Goal: Task Accomplishment & Management: Use online tool/utility

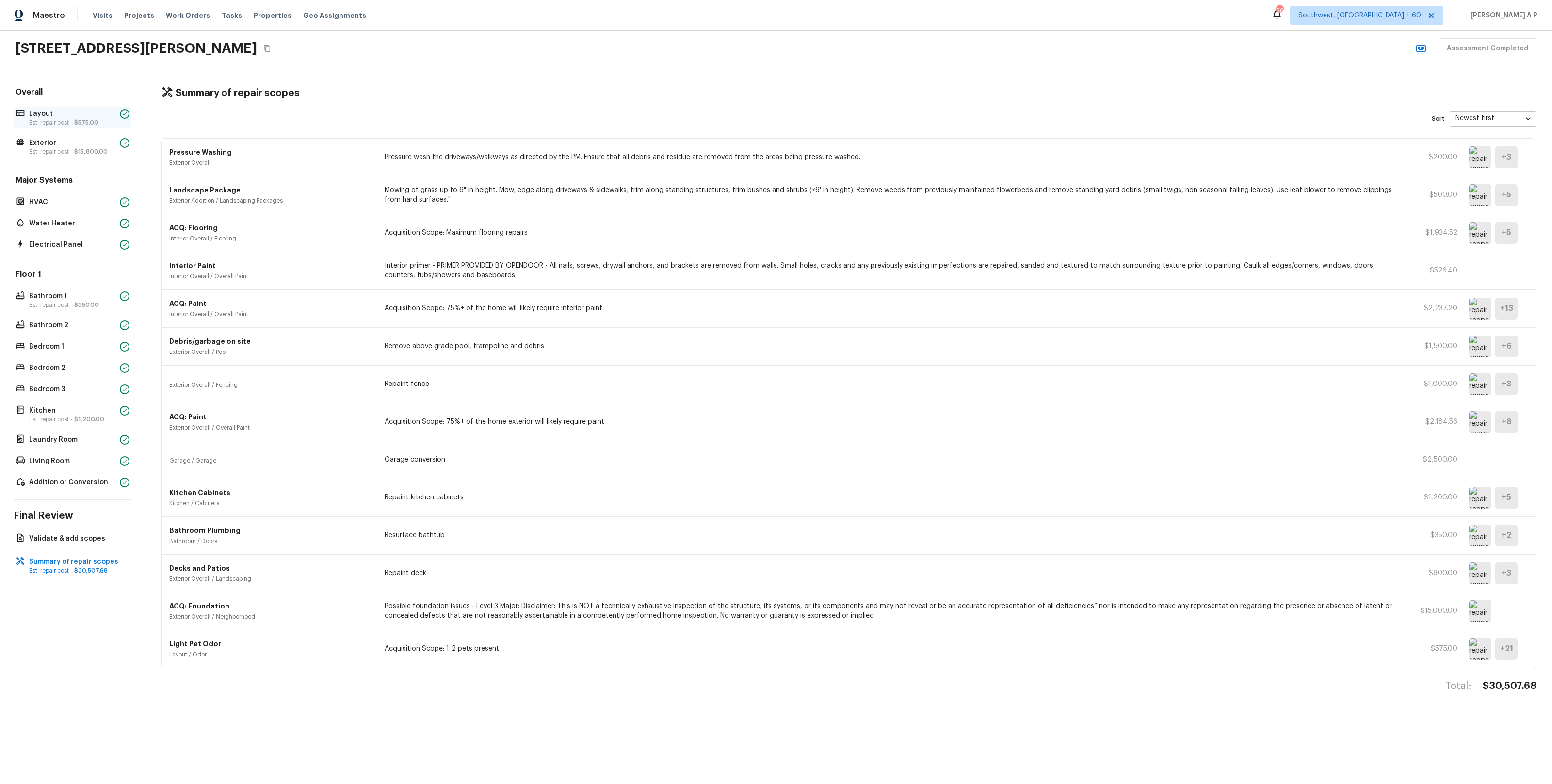
click at [100, 116] on p "Layout" at bounding box center [72, 114] width 87 height 10
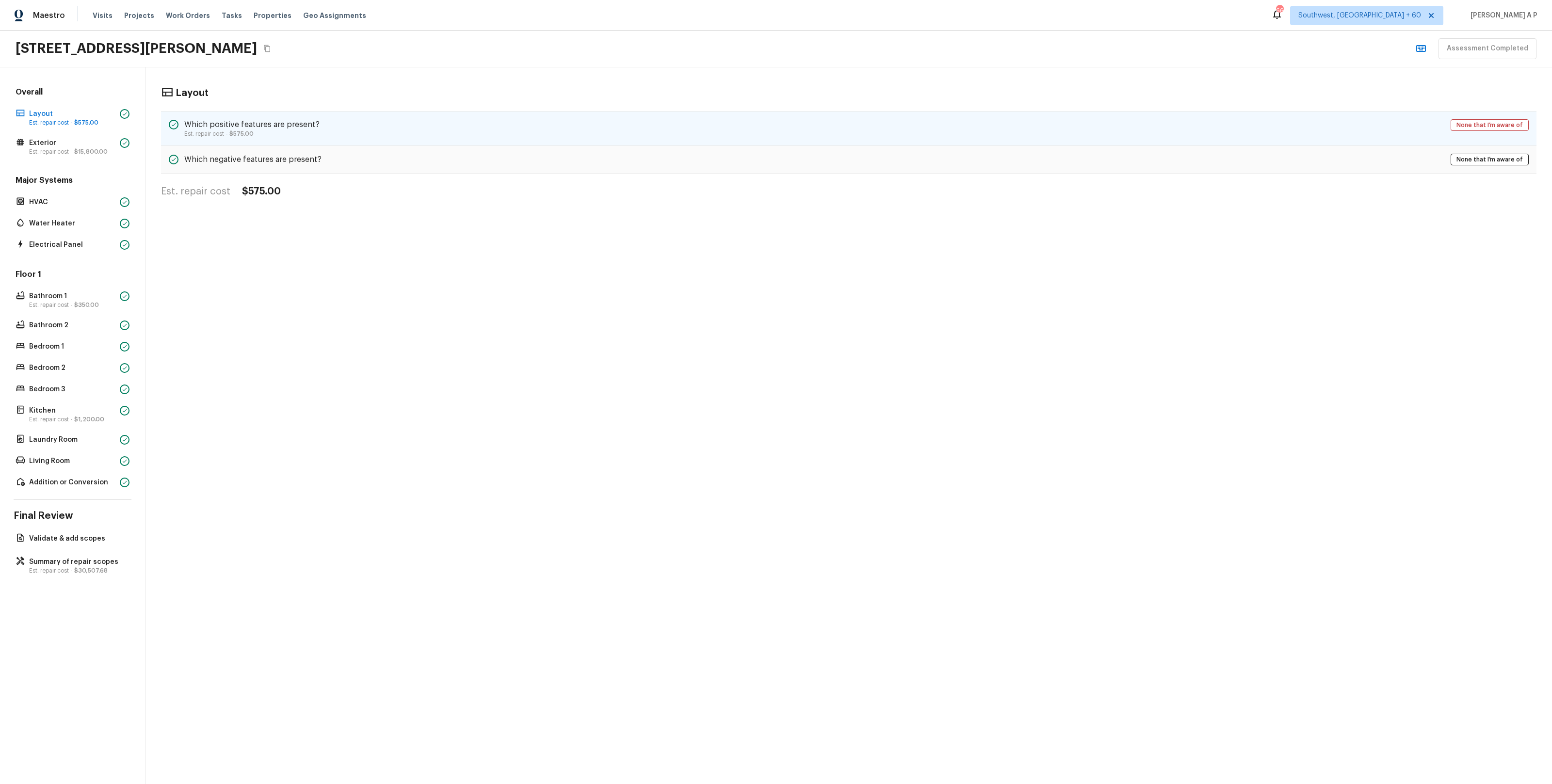
click at [264, 132] on p "Est. repair cost - $575.00" at bounding box center [252, 133] width 136 height 7
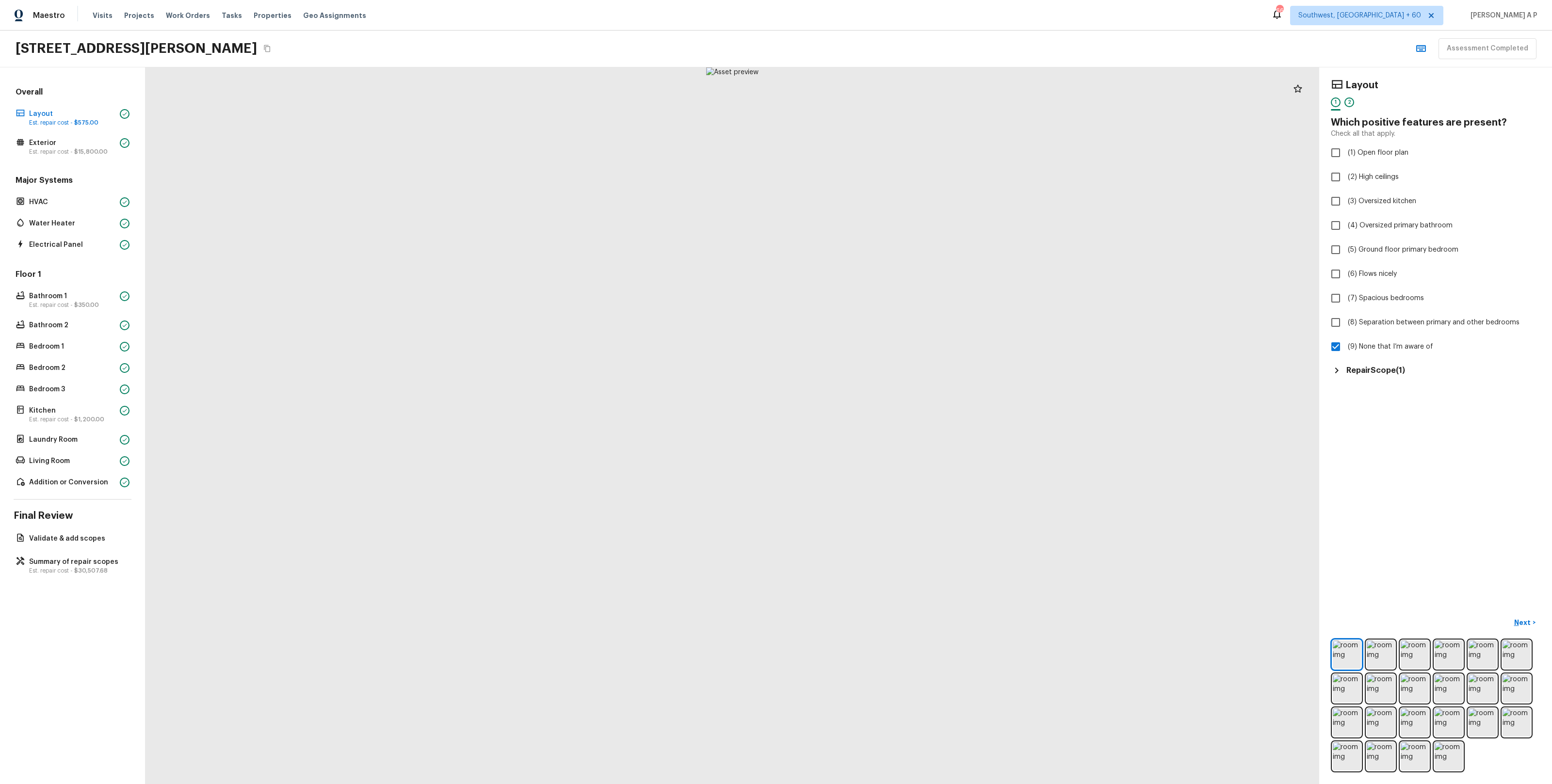
click at [1360, 373] on h5 "Repair Scope ( 1 )" at bounding box center [1375, 370] width 59 height 11
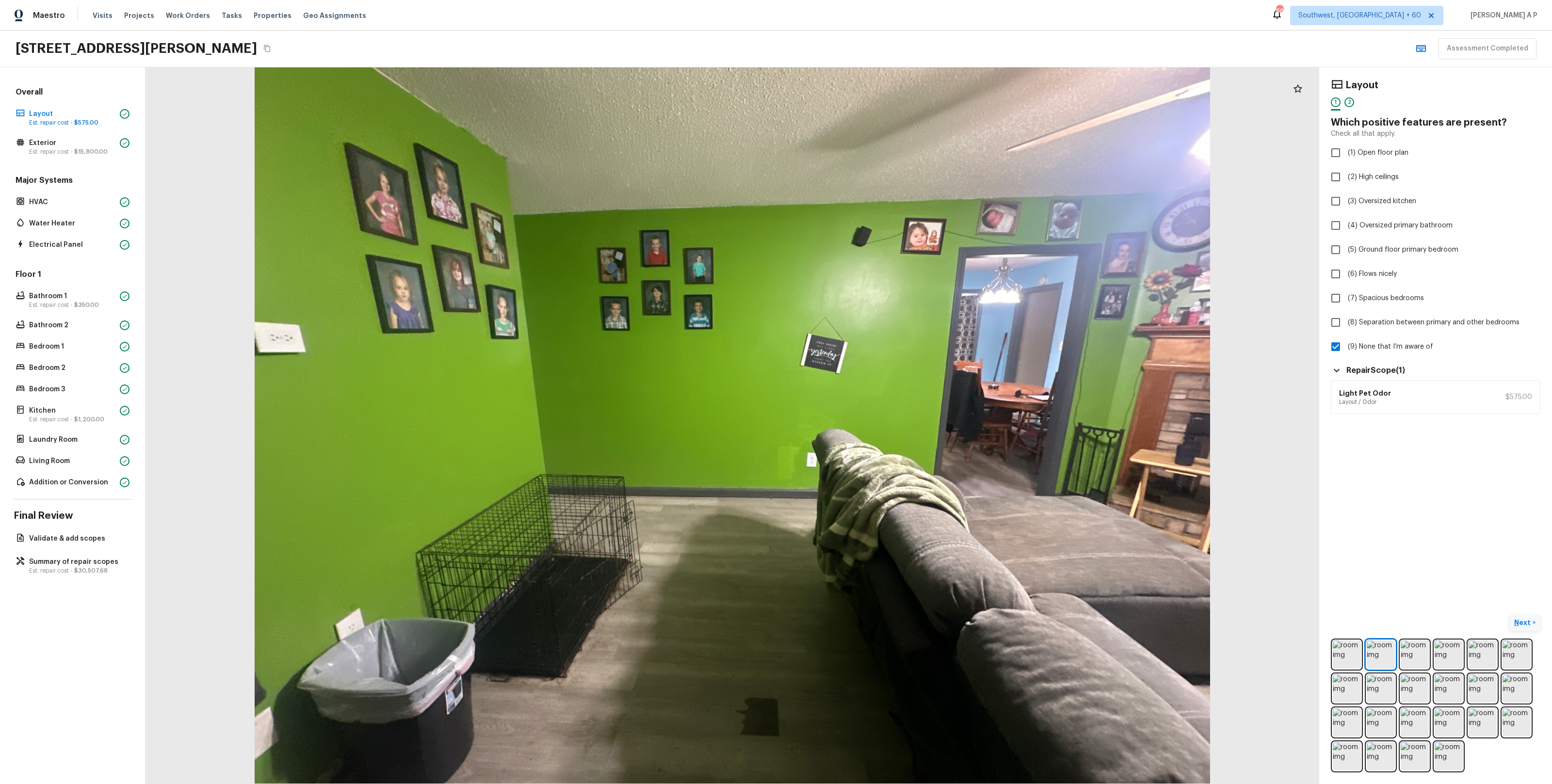
click at [1524, 629] on button "Next >" at bounding box center [1525, 622] width 31 height 16
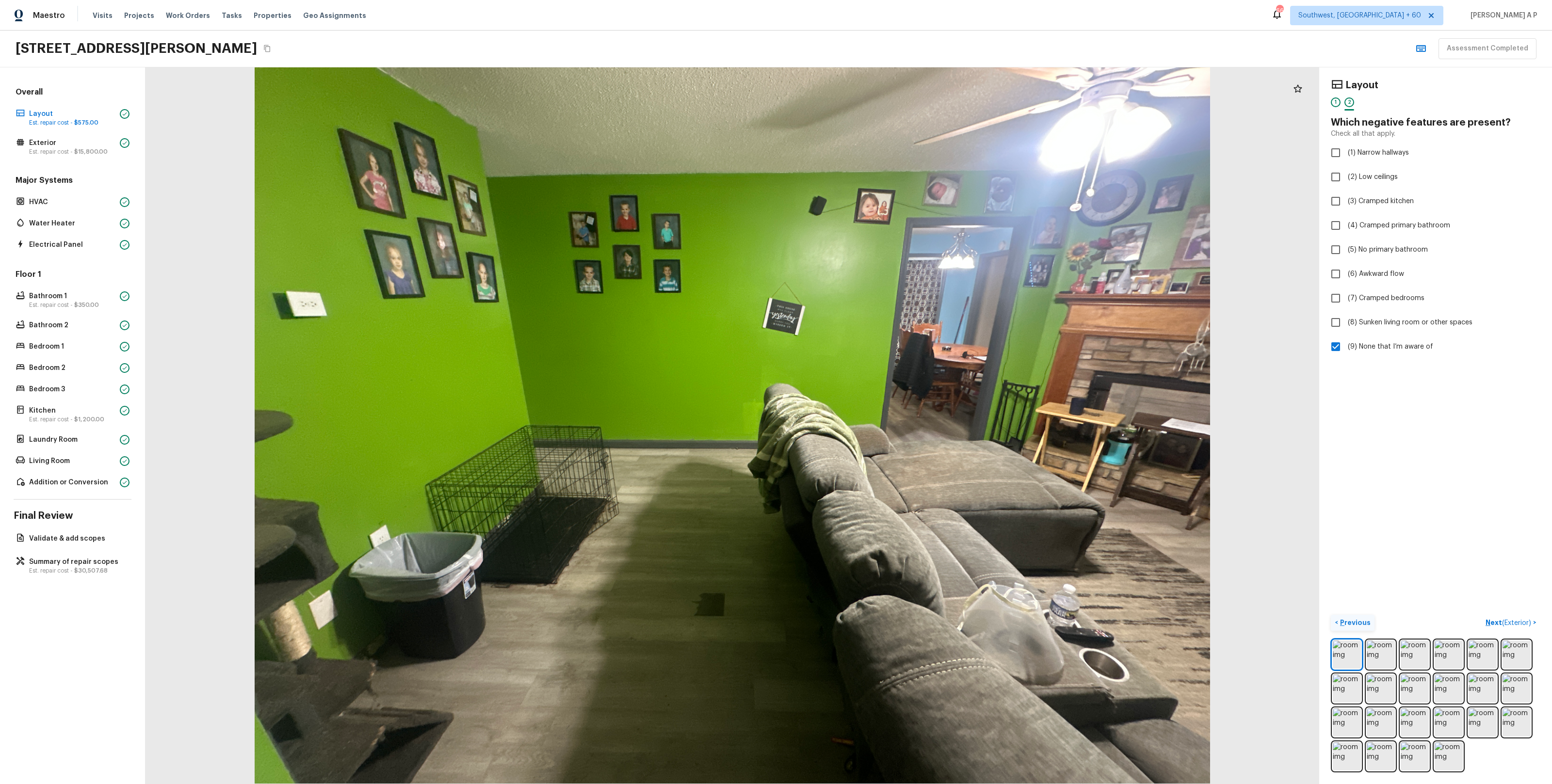
click at [1366, 620] on p "Previous" at bounding box center [1354, 623] width 32 height 10
click at [1520, 624] on p "Next" at bounding box center [1523, 623] width 18 height 10
click at [1520, 624] on span "( Exterior )" at bounding box center [1516, 623] width 29 height 7
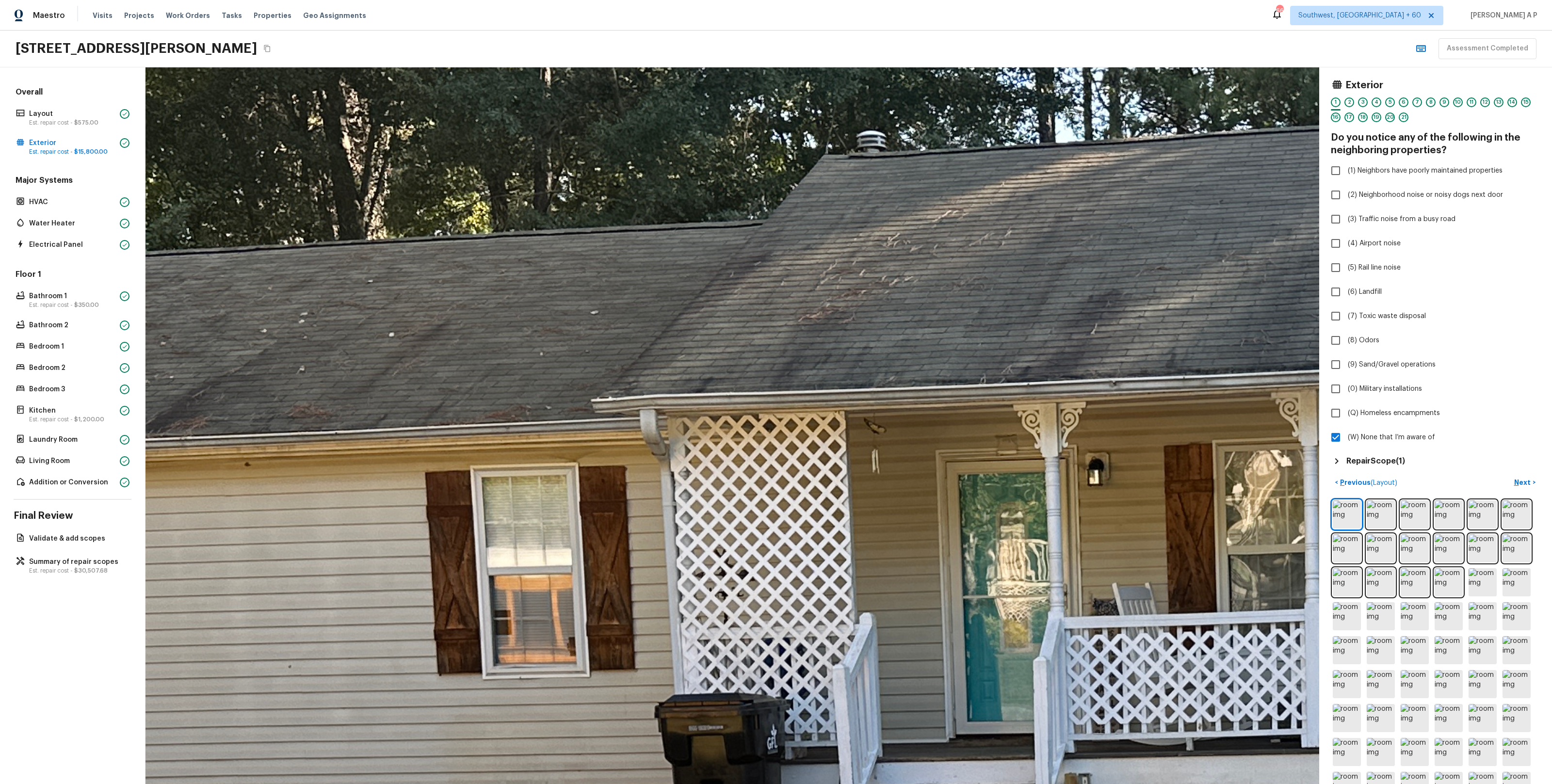
drag, startPoint x: 585, startPoint y: 308, endPoint x: 581, endPoint y: 541, distance: 233.0
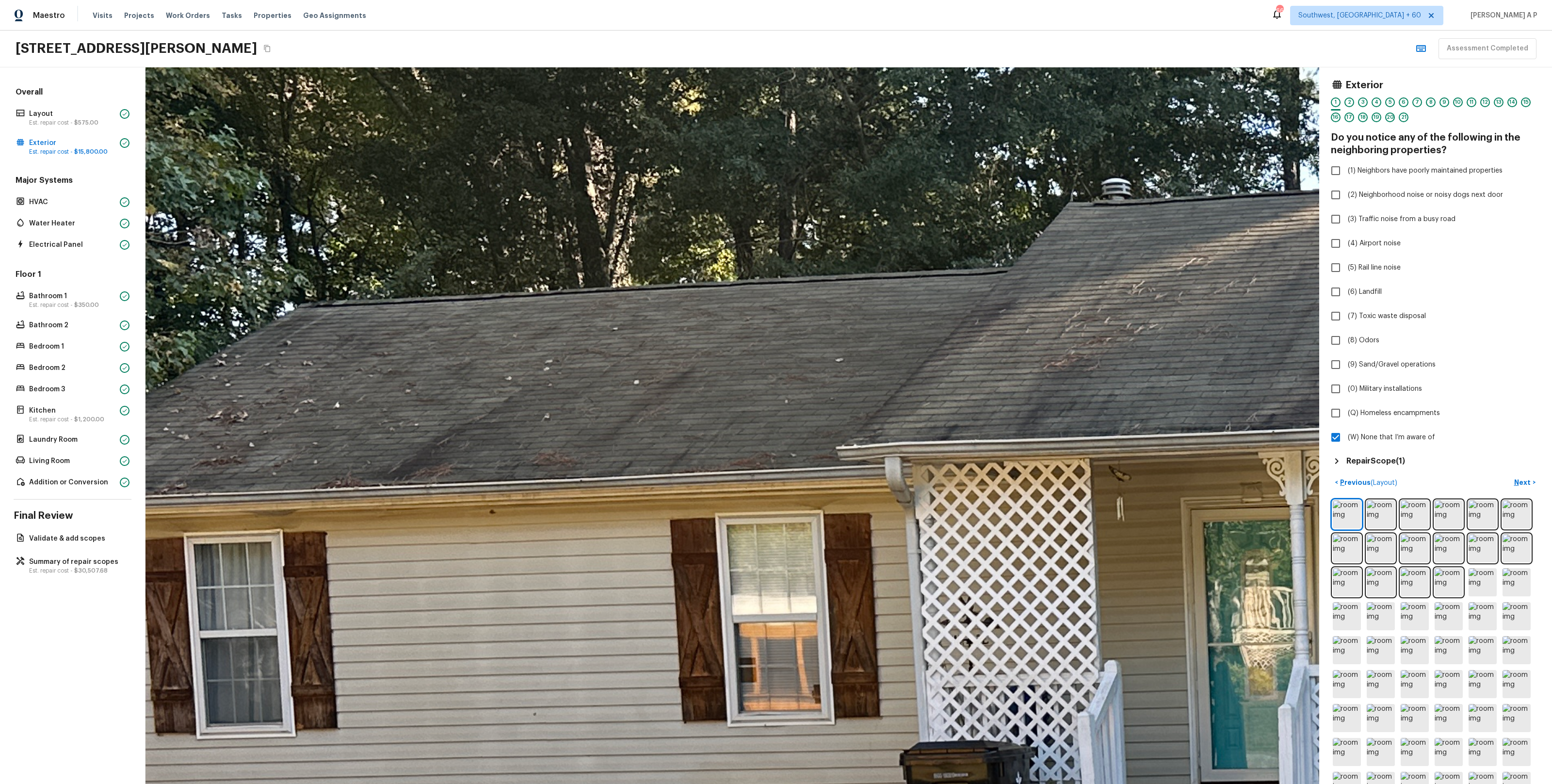
drag, startPoint x: 583, startPoint y: 536, endPoint x: 832, endPoint y: 556, distance: 249.8
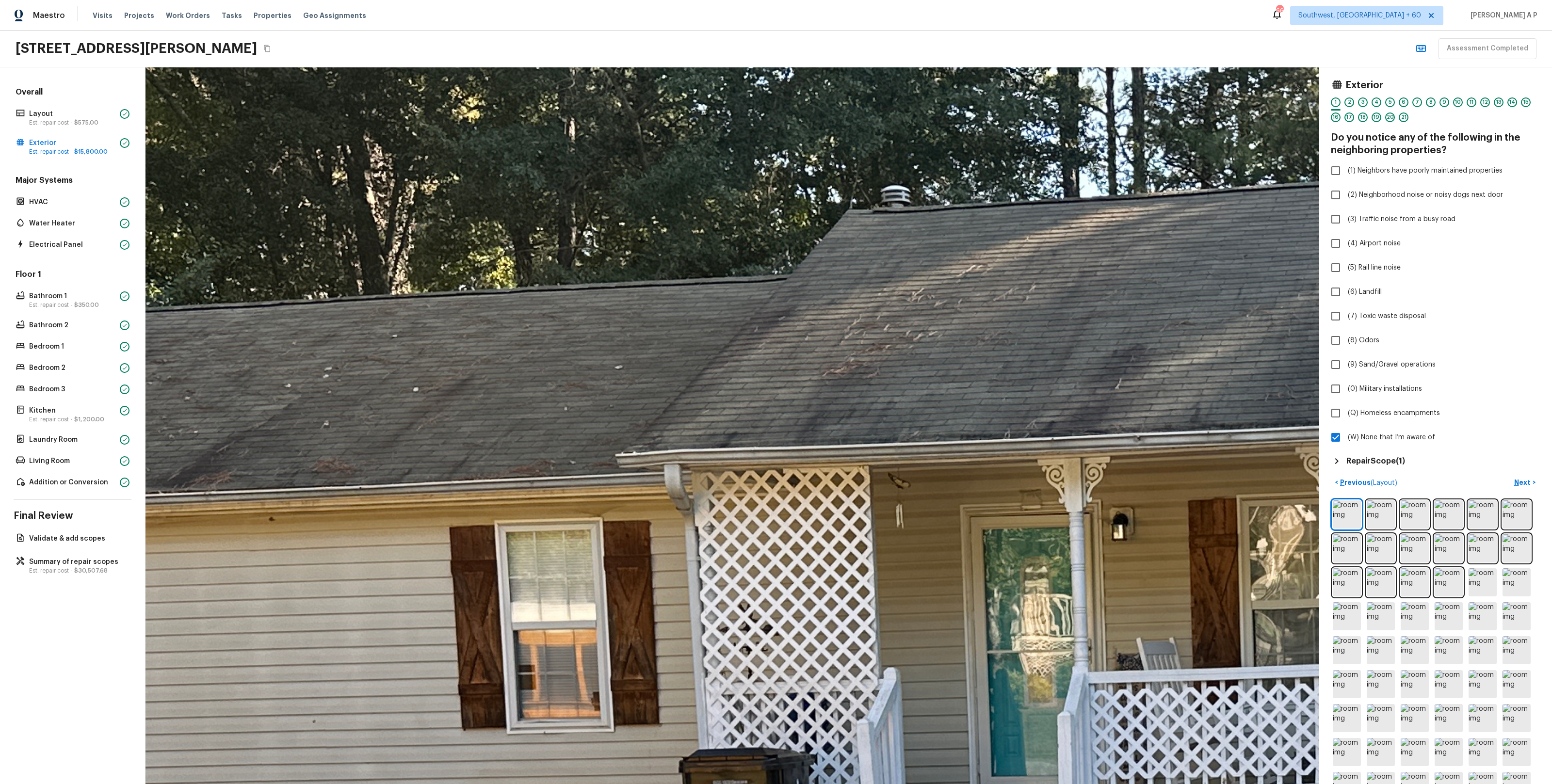
drag, startPoint x: 793, startPoint y: 560, endPoint x: 553, endPoint y: 571, distance: 240.3
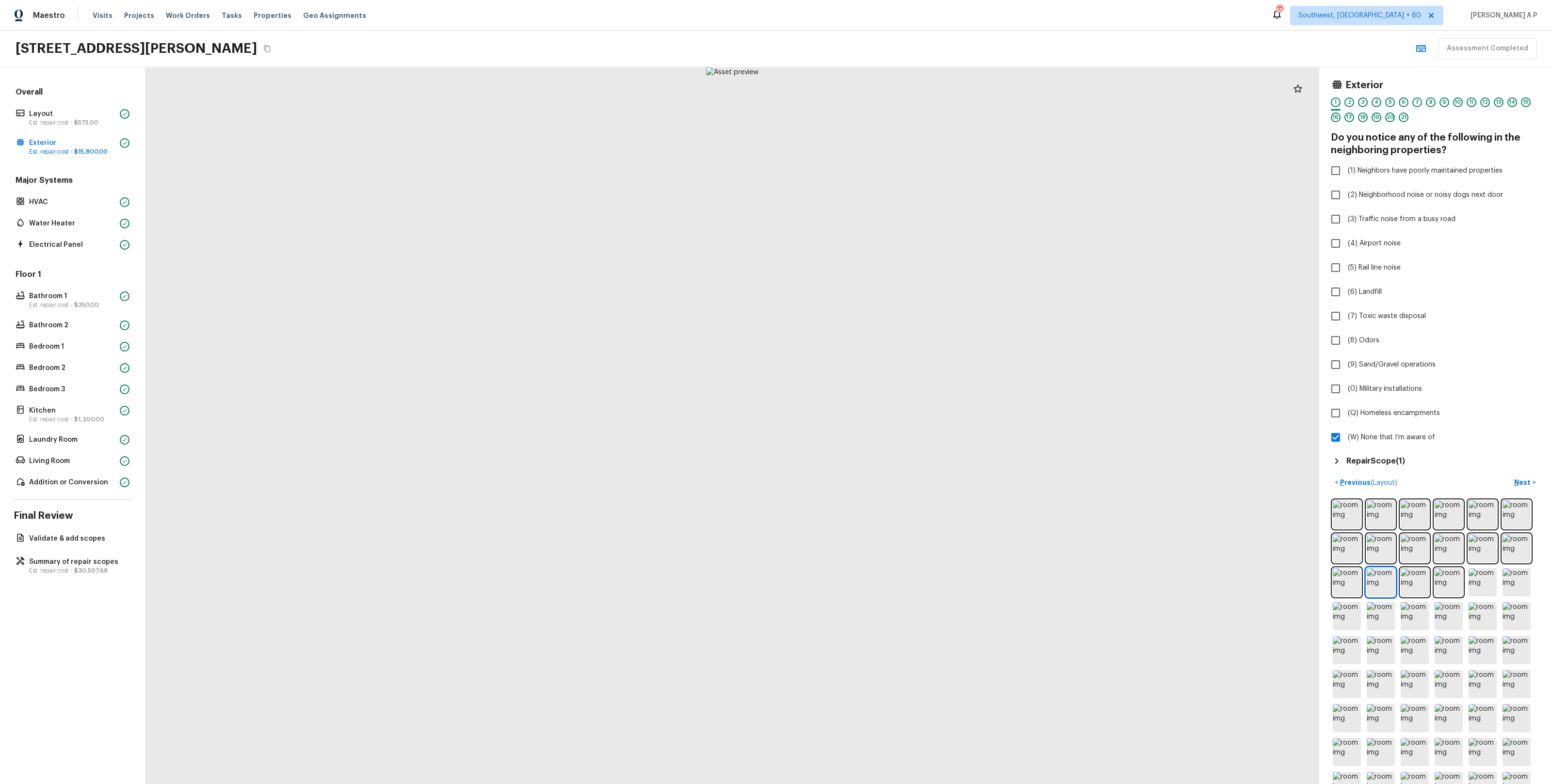
click at [1314, 590] on div at bounding box center [732, 425] width 1174 height 716
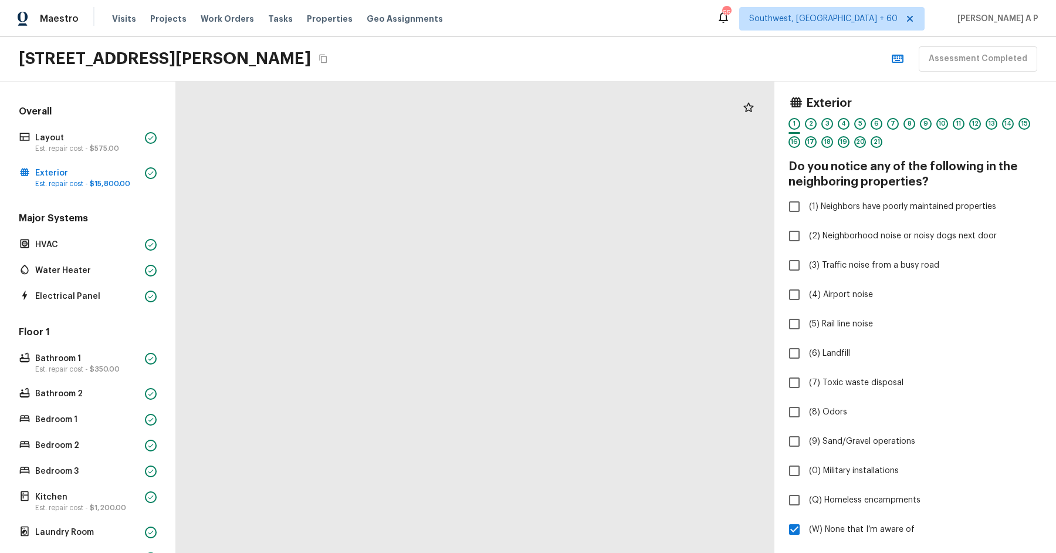
drag, startPoint x: 380, startPoint y: 170, endPoint x: 620, endPoint y: 420, distance: 346.6
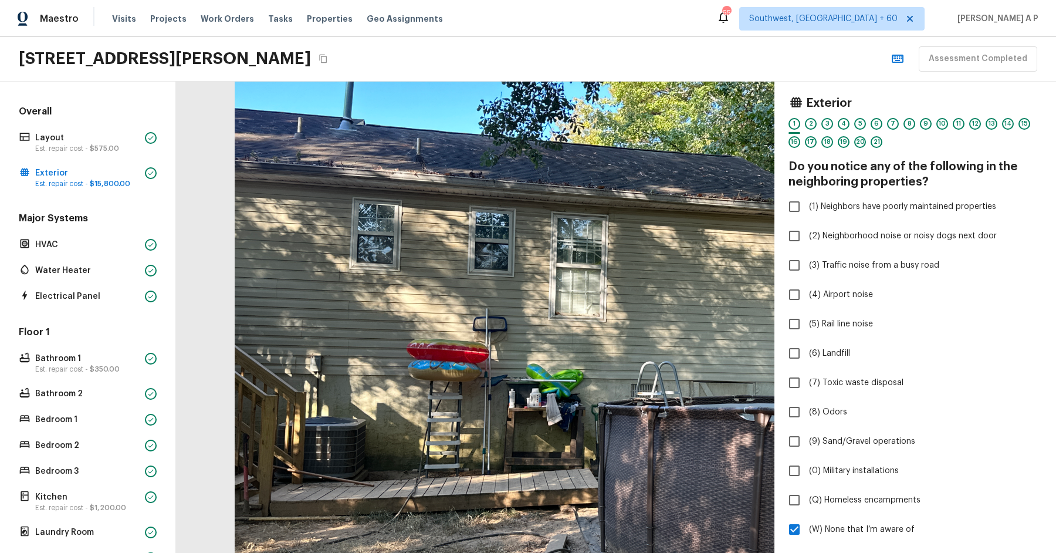
drag, startPoint x: 515, startPoint y: 157, endPoint x: 671, endPoint y: 208, distance: 164.2
click at [680, 209] on div at bounding box center [626, 324] width 783 height 617
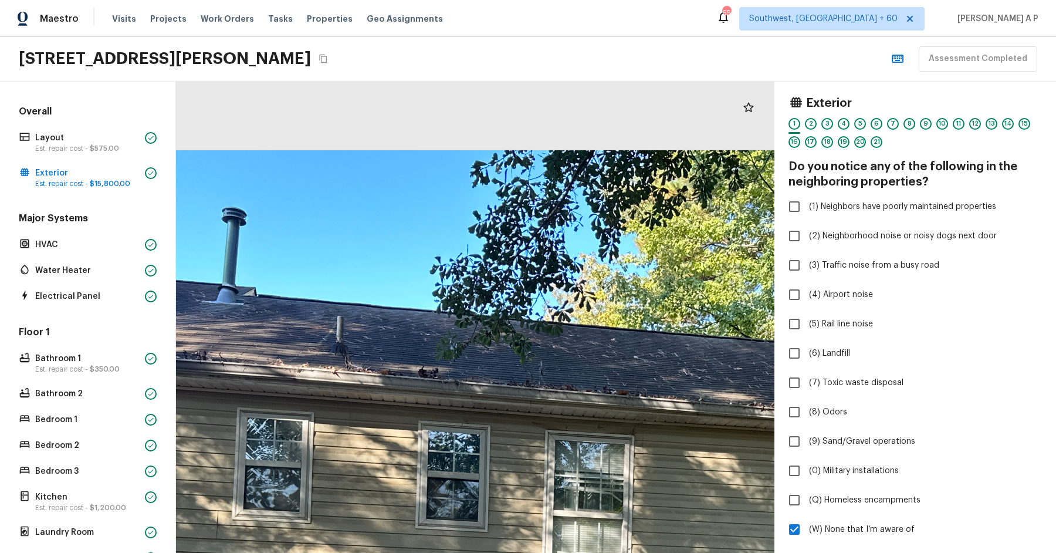
drag, startPoint x: 373, startPoint y: 188, endPoint x: 380, endPoint y: 428, distance: 240.7
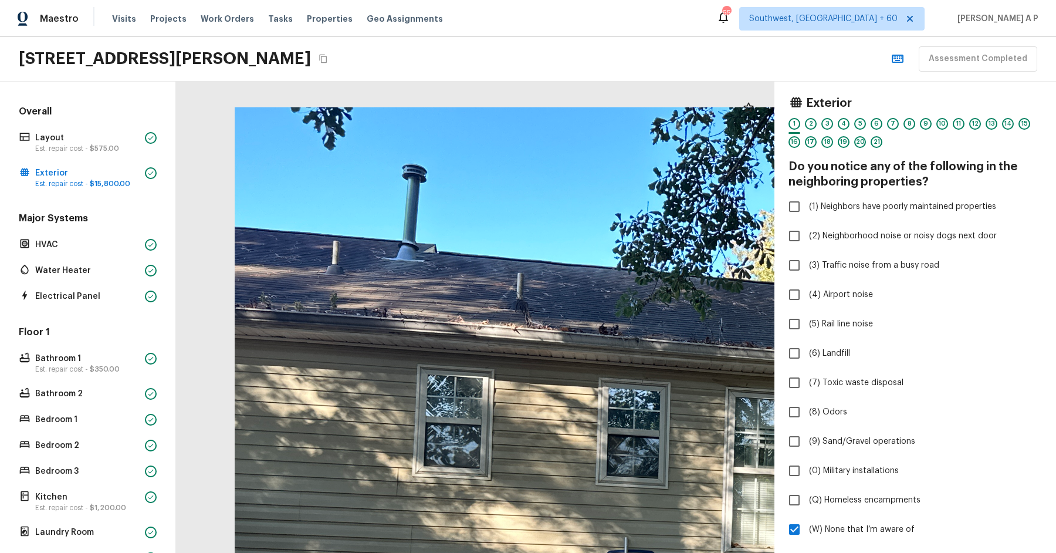
drag, startPoint x: 380, startPoint y: 428, endPoint x: 648, endPoint y: 435, distance: 267.7
click at [648, 435] on div at bounding box center [842, 563] width 1215 height 957
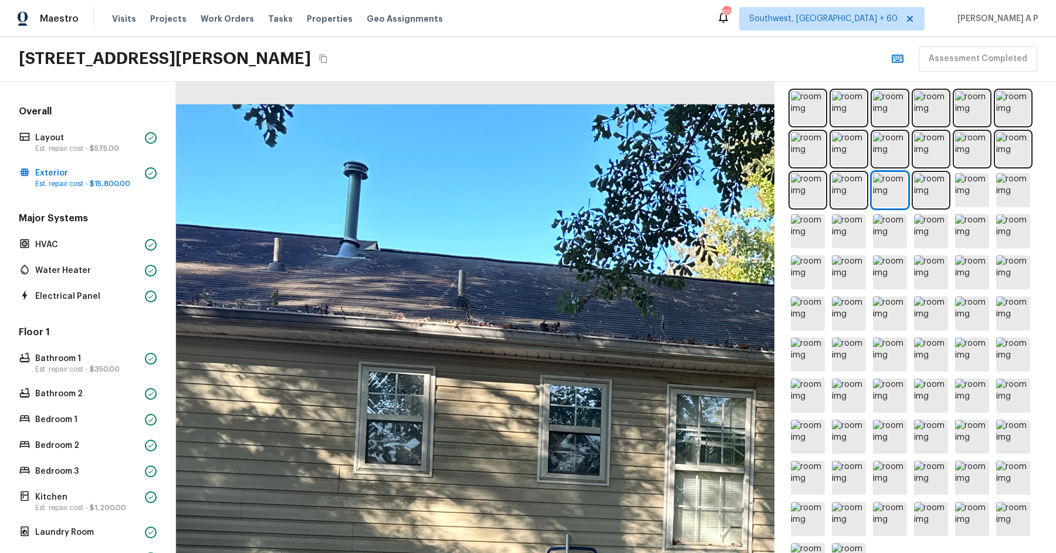
scroll to position [478, 0]
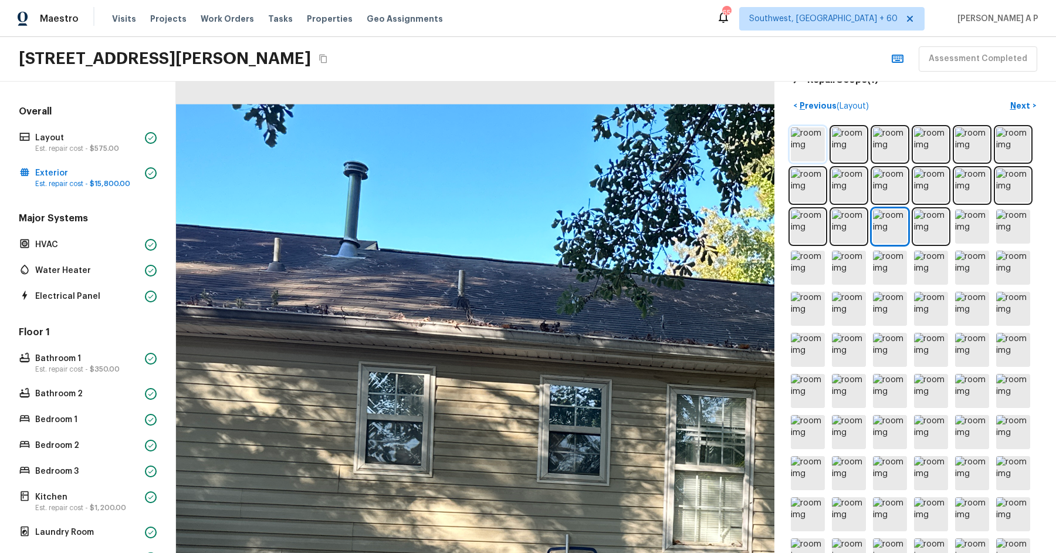
click at [806, 143] on img at bounding box center [808, 144] width 34 height 34
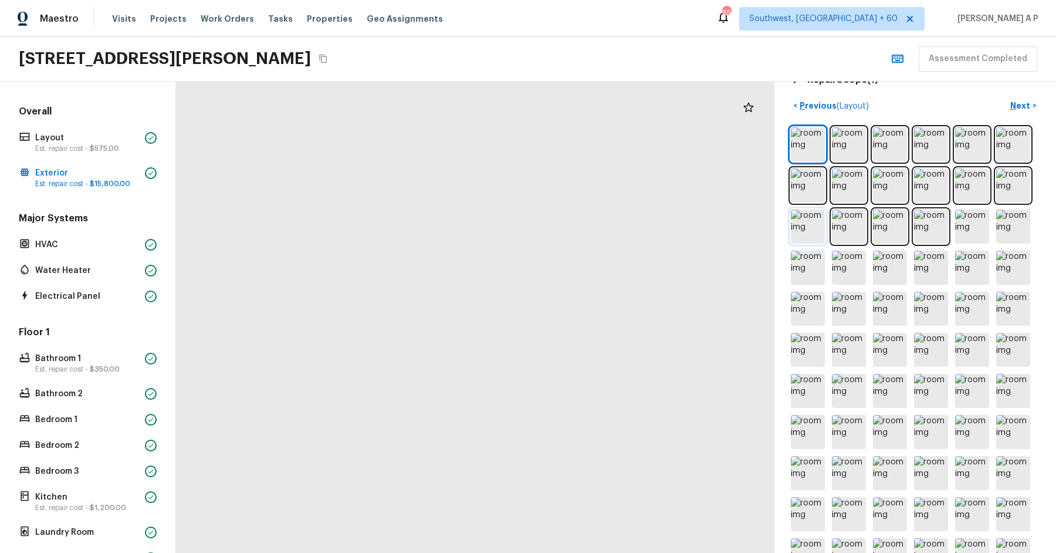
drag, startPoint x: 450, startPoint y: 197, endPoint x: 794, endPoint y: 221, distance: 344.8
click at [792, 221] on div "Exterior 1 2 3 4 5 6 7 8 9 10 11 12 13 14 15 16 17 18 19 20 21 Do you notice an…" at bounding box center [616, 317] width 880 height 471
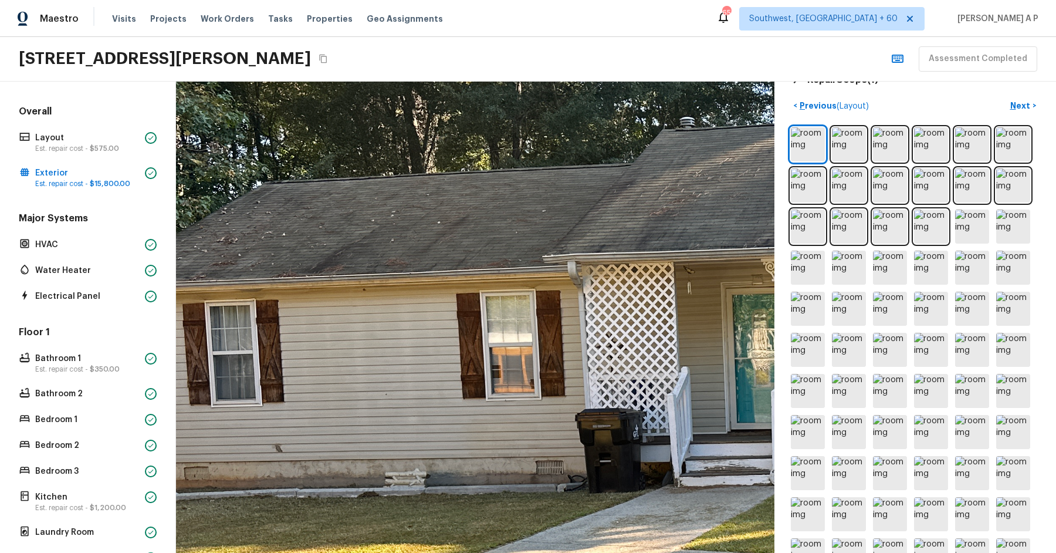
drag, startPoint x: 674, startPoint y: 206, endPoint x: 773, endPoint y: 219, distance: 100.0
click at [773, 219] on div at bounding box center [865, 467] width 1698 height 1337
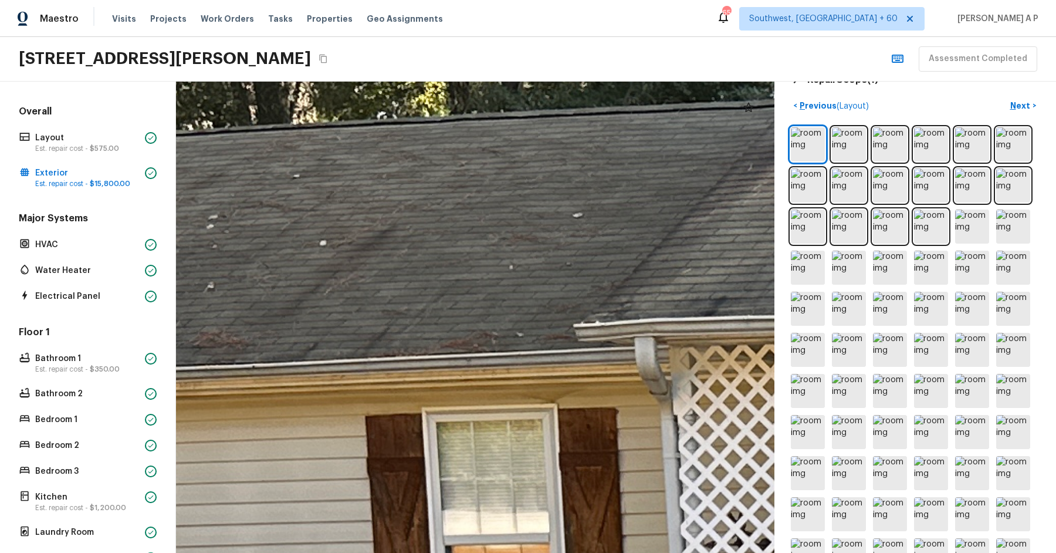
drag, startPoint x: 576, startPoint y: 248, endPoint x: 300, endPoint y: 249, distance: 275.8
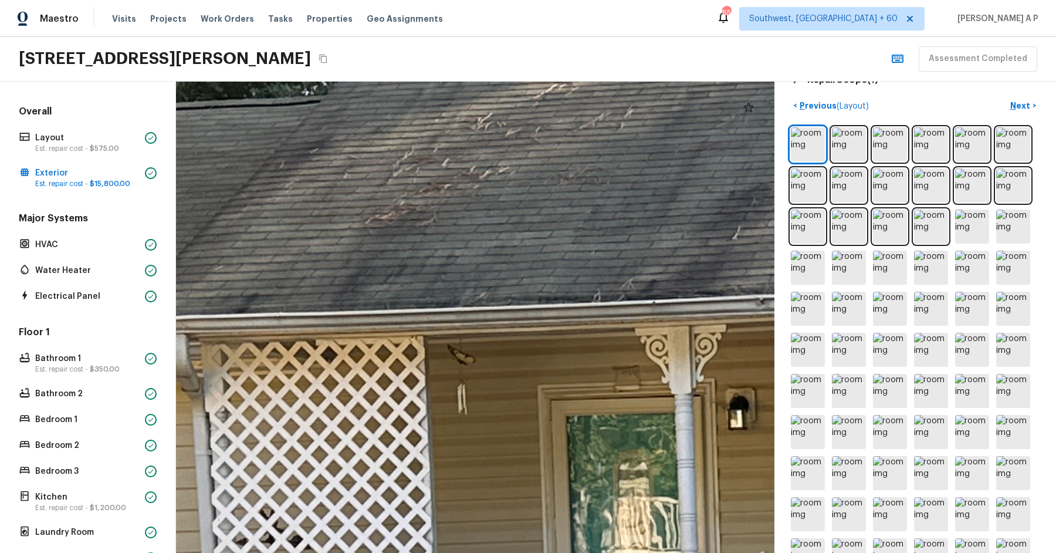
drag, startPoint x: 343, startPoint y: 246, endPoint x: 9, endPoint y: 243, distance: 333.9
click at [9, 243] on div "Overall Layout Est. repair cost - $575.00 Exterior Est. repair cost - $15,800.0…" at bounding box center [528, 317] width 1056 height 471
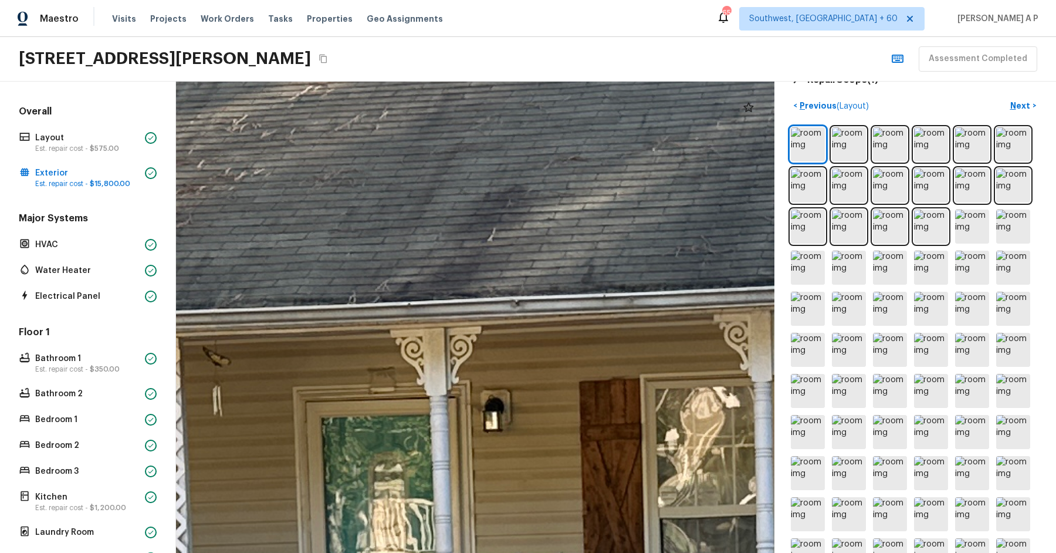
drag, startPoint x: 235, startPoint y: 256, endPoint x: 17, endPoint y: 258, distance: 217.7
click at [17, 258] on div "Overall Layout Est. repair cost - $575.00 Exterior Est. repair cost - $15,800.0…" at bounding box center [528, 317] width 1056 height 471
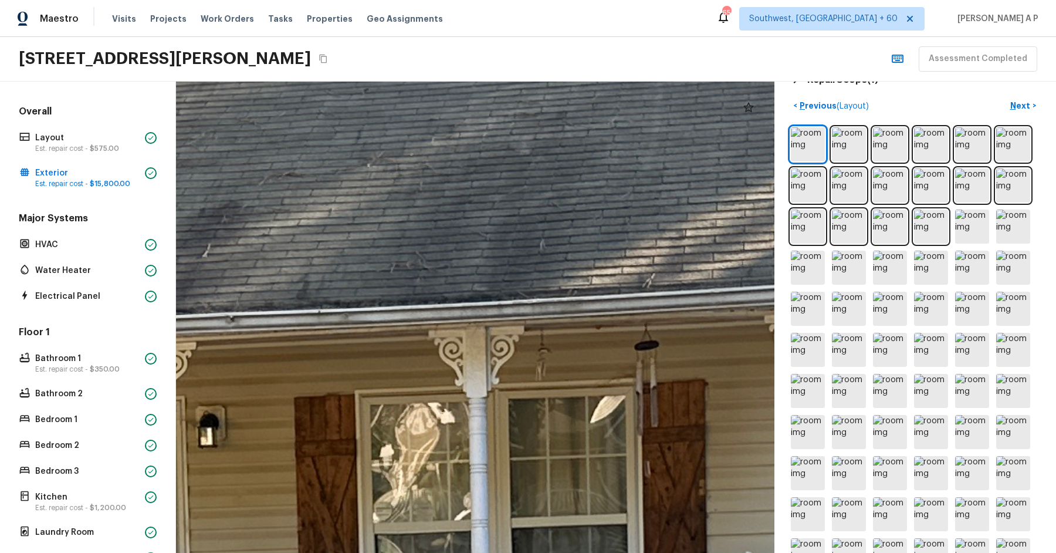
drag, startPoint x: 623, startPoint y: 296, endPoint x: 300, endPoint y: 315, distance: 323.3
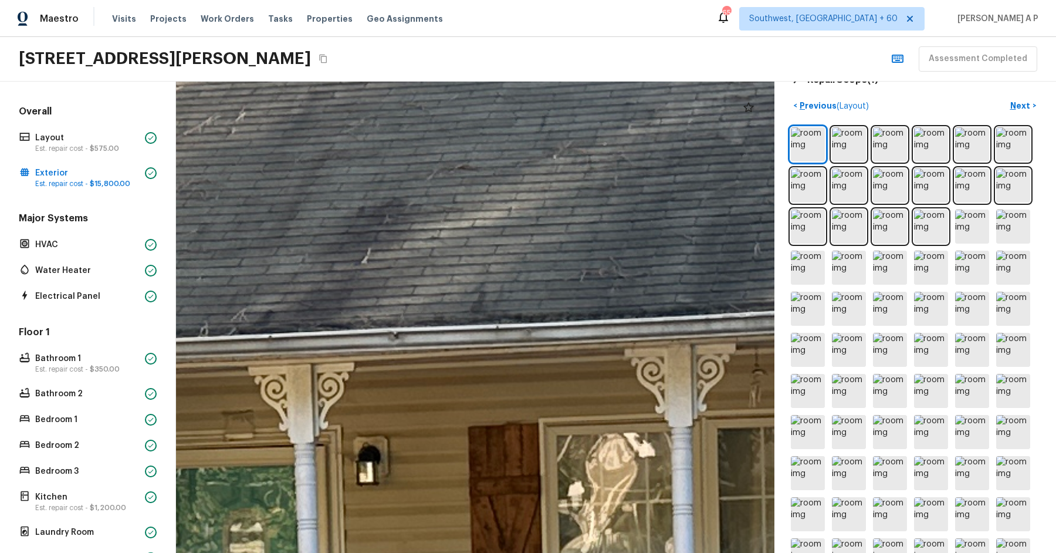
drag, startPoint x: 349, startPoint y: 314, endPoint x: 218, endPoint y: 336, distance: 132.8
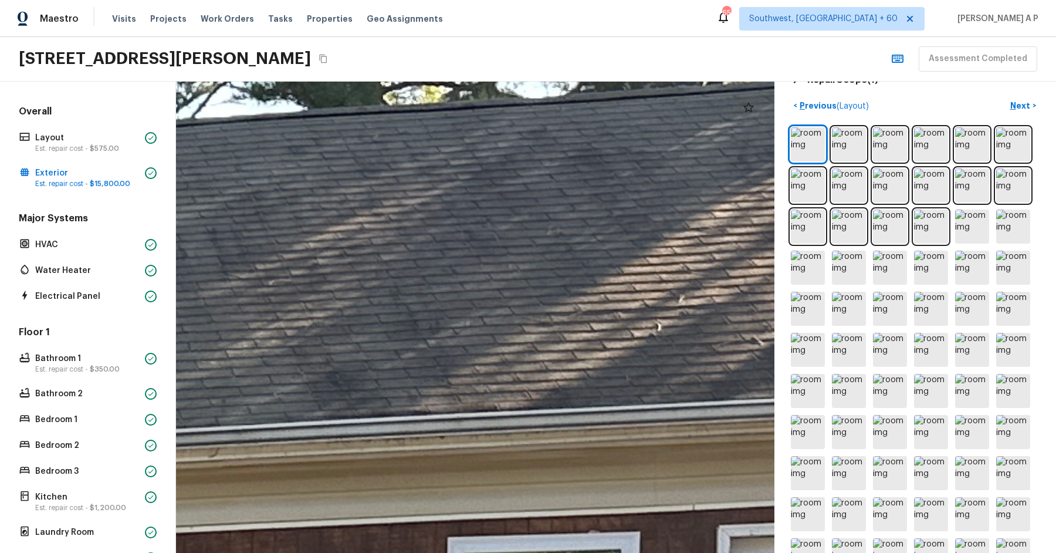
drag, startPoint x: 330, startPoint y: 297, endPoint x: 0, endPoint y: 399, distance: 345.3
click at [0, 398] on div "Overall Layout Est. repair cost - $575.00 Exterior Est. repair cost - $15,800.0…" at bounding box center [528, 317] width 1056 height 471
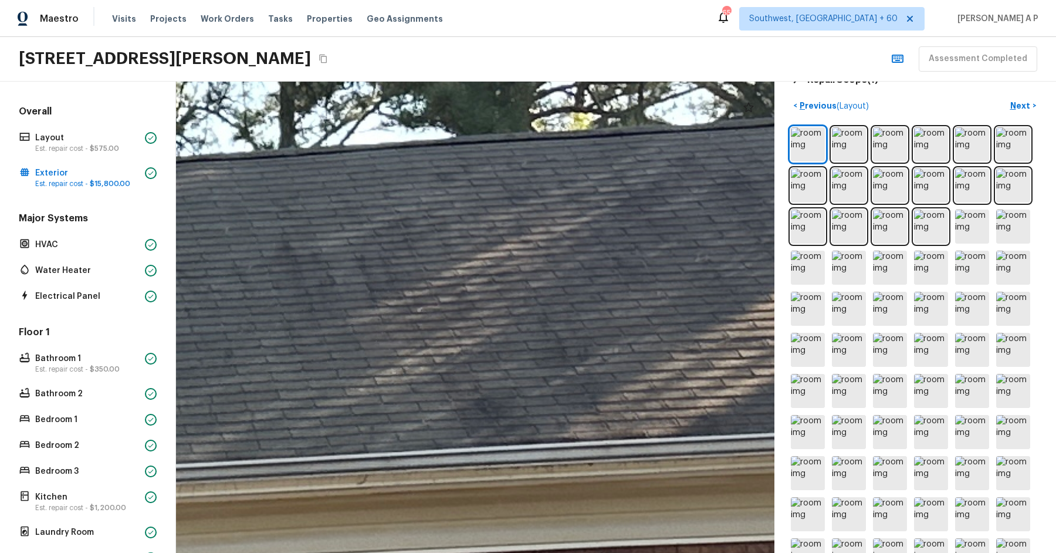
drag, startPoint x: 314, startPoint y: 400, endPoint x: 475, endPoint y: 431, distance: 163.9
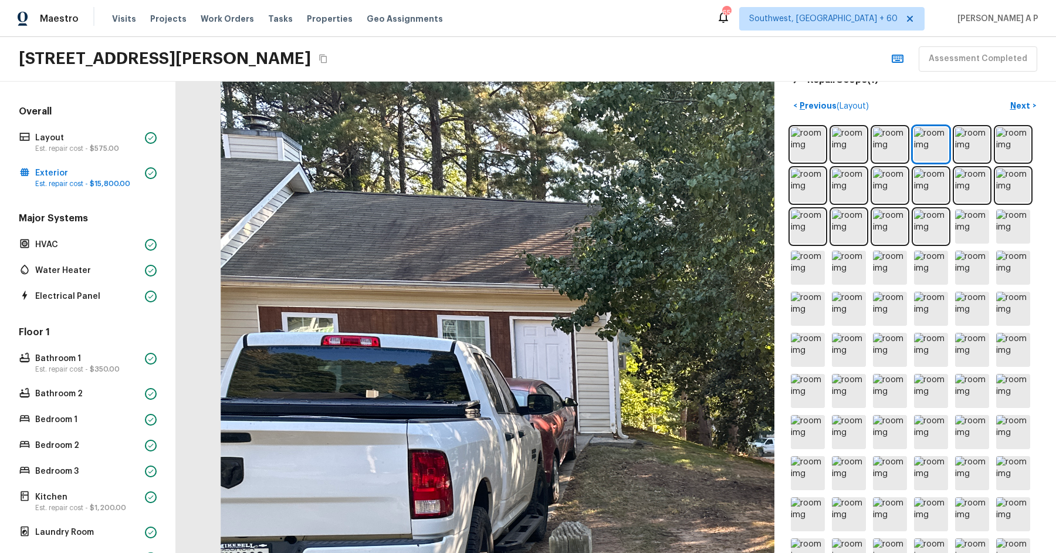
drag, startPoint x: 340, startPoint y: 182, endPoint x: 577, endPoint y: 227, distance: 240.8
click at [577, 227] on div at bounding box center [869, 518] width 1297 height 1021
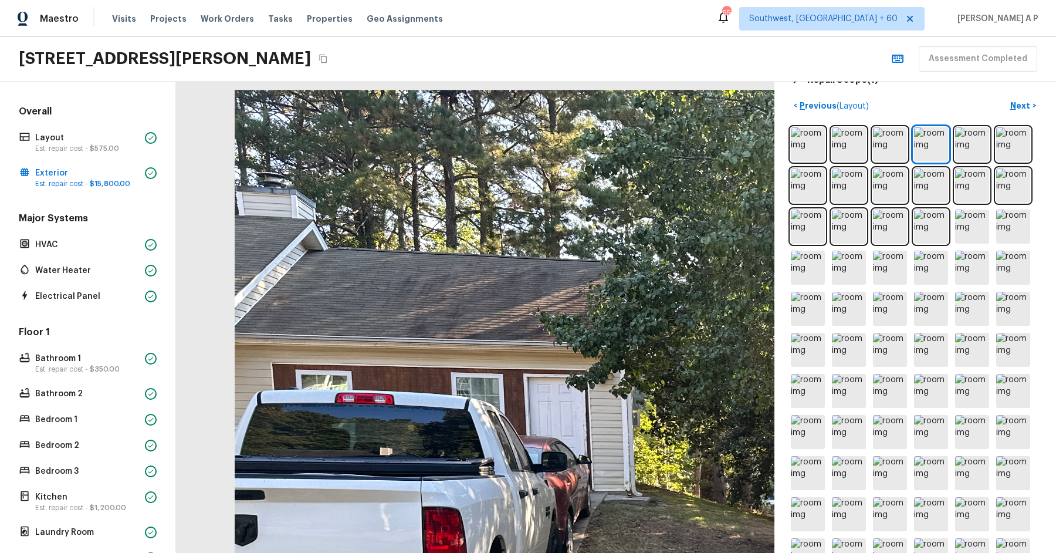
drag, startPoint x: 498, startPoint y: 226, endPoint x: 738, endPoint y: 283, distance: 246.2
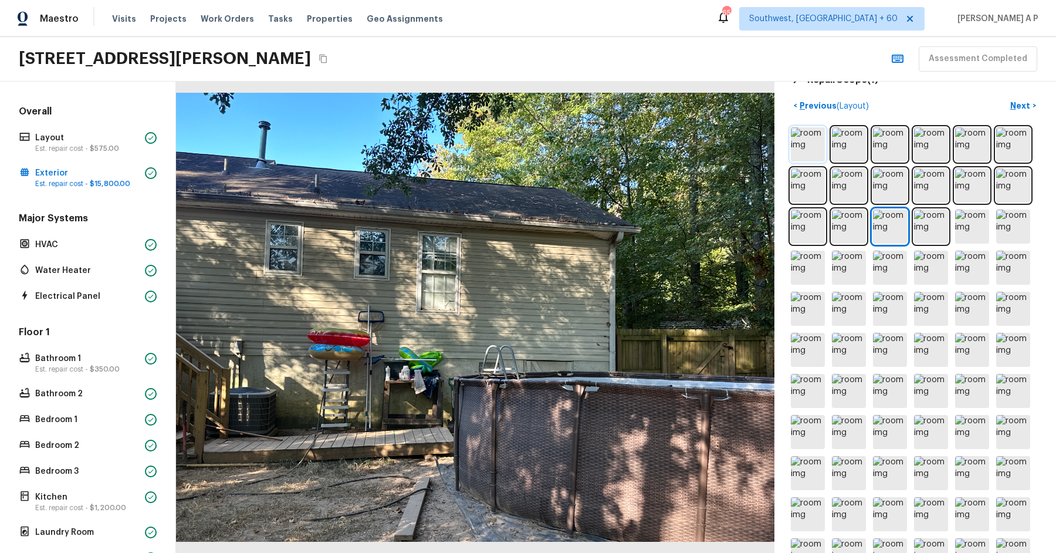
click at [805, 150] on img at bounding box center [808, 144] width 34 height 34
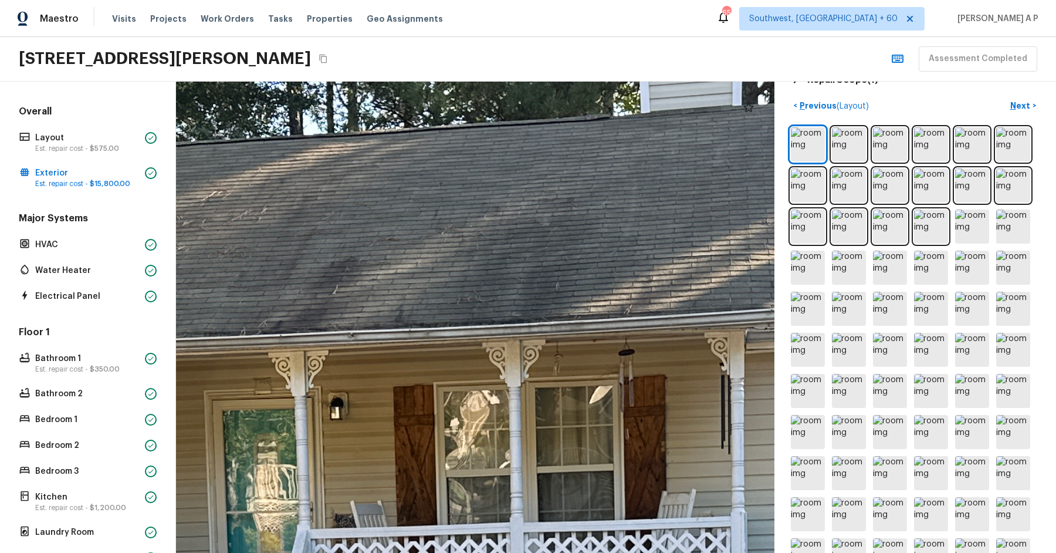
drag, startPoint x: 532, startPoint y: 212, endPoint x: 828, endPoint y: 241, distance: 297.2
click at [828, 241] on div "Exterior 1 2 3 4 5 6 7 8 9 10 11 12 13 14 15 16 17 18 19 20 21 Do you notice an…" at bounding box center [616, 317] width 880 height 471
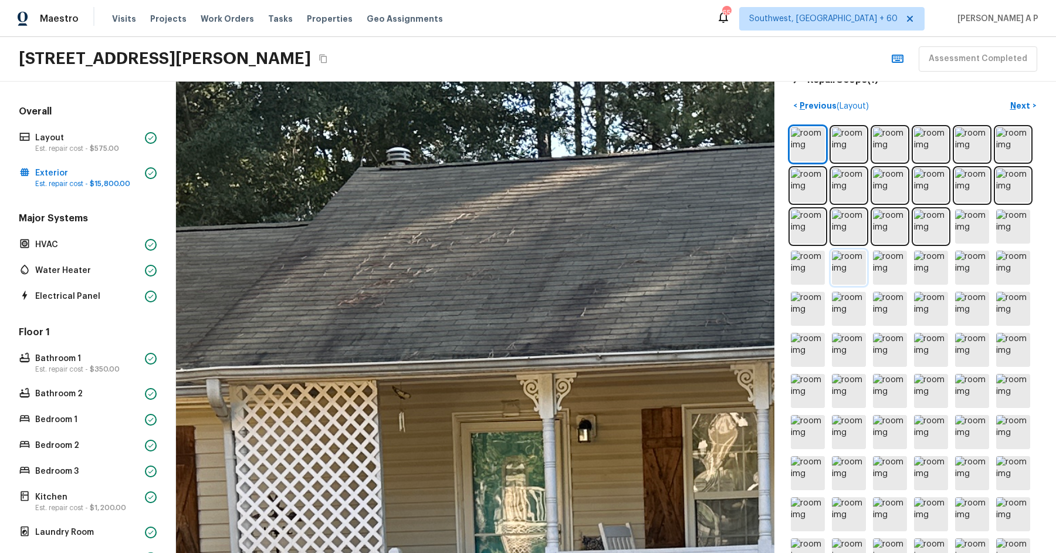
drag, startPoint x: 729, startPoint y: 263, endPoint x: 859, endPoint y: 262, distance: 130.3
click at [859, 261] on div "Exterior 1 2 3 4 5 6 7 8 9 10 11 12 13 14 15 16 17 18 19 20 21 Do you notice an…" at bounding box center [616, 317] width 880 height 471
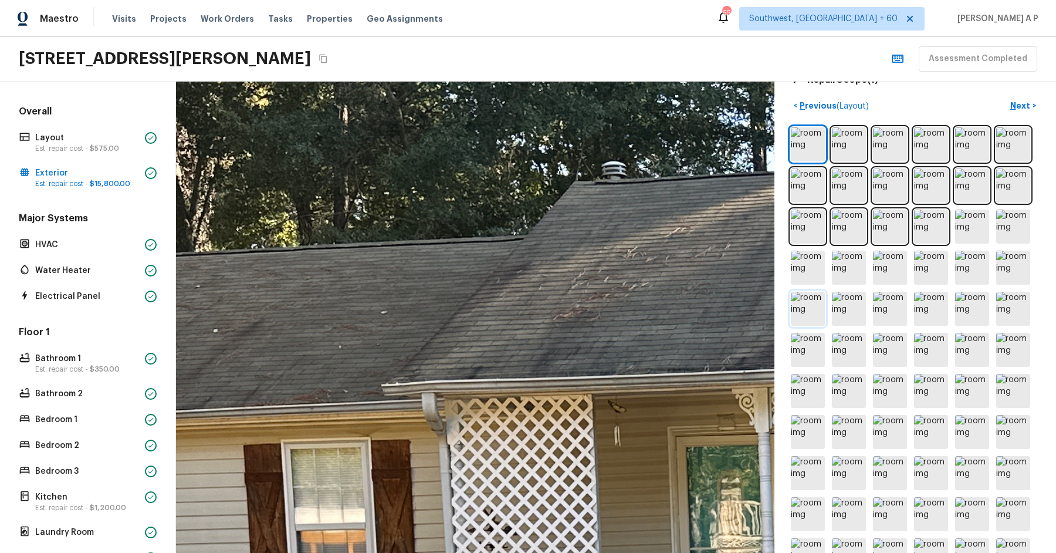
drag, startPoint x: 619, startPoint y: 291, endPoint x: 798, endPoint y: 297, distance: 178.5
click at [798, 295] on div "Exterior 1 2 3 4 5 6 7 8 9 10 11 12 13 14 15 16 17 18 19 20 21 Do you notice an…" at bounding box center [616, 317] width 880 height 471
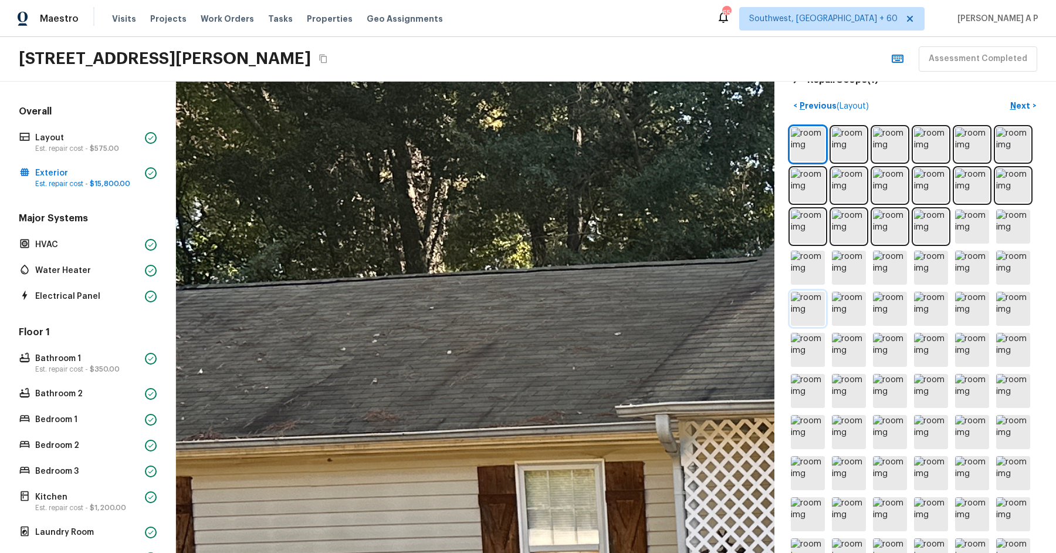
drag, startPoint x: 683, startPoint y: 302, endPoint x: 802, endPoint y: 310, distance: 120.0
click at [802, 310] on div "Exterior 1 2 3 4 5 6 7 8 9 10 11 12 13 14 15 16 17 18 19 20 21 Do you notice an…" at bounding box center [616, 317] width 880 height 471
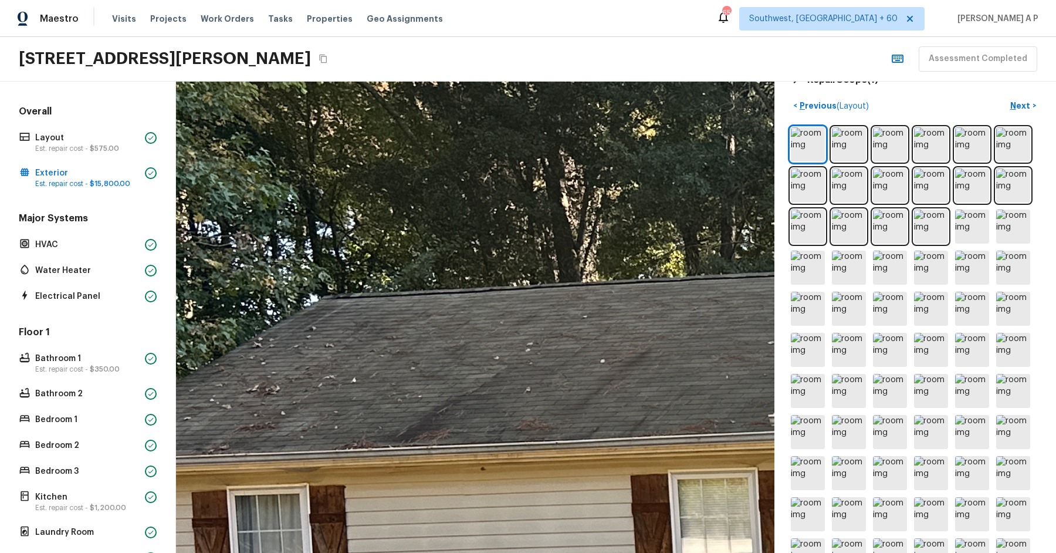
drag, startPoint x: 532, startPoint y: 316, endPoint x: 642, endPoint y: 323, distance: 110.0
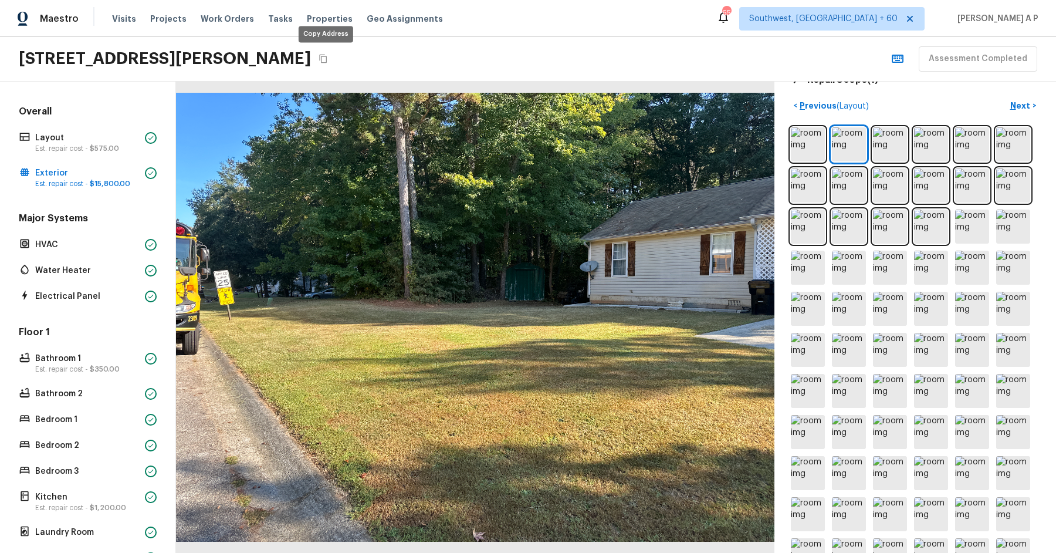
click at [323, 57] on icon "Copy Address" at bounding box center [323, 59] width 8 height 9
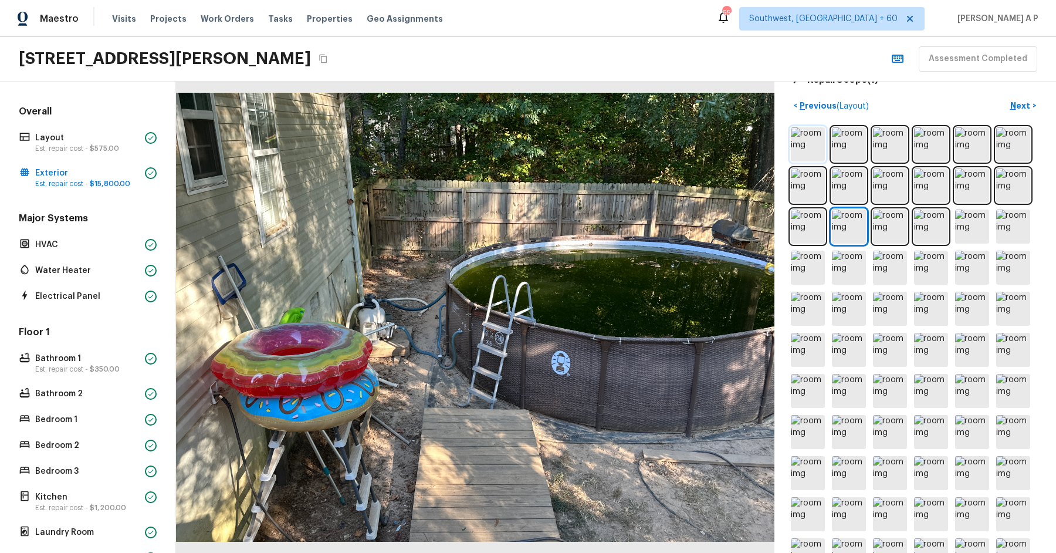
click at [817, 145] on img at bounding box center [808, 144] width 34 height 34
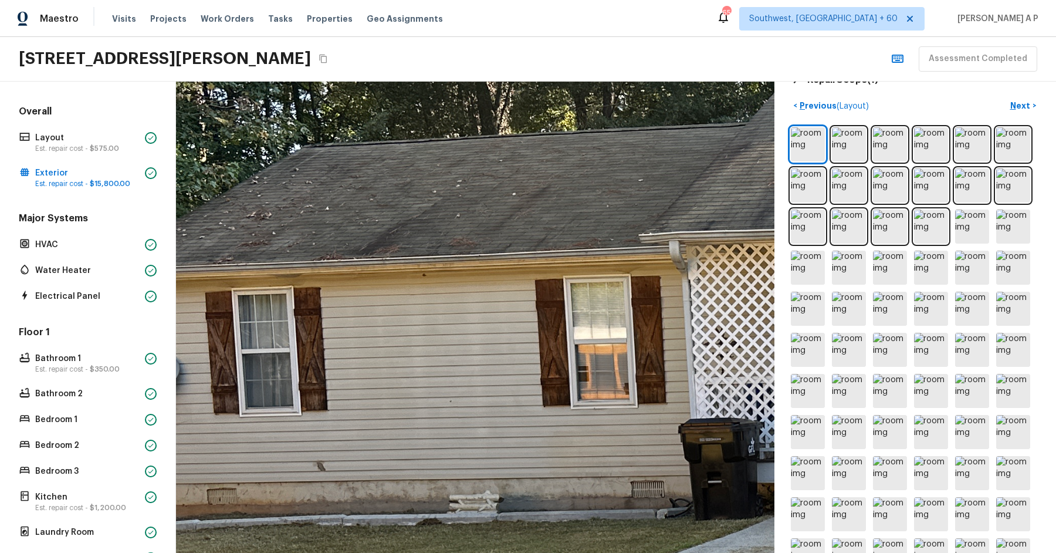
drag, startPoint x: 364, startPoint y: 161, endPoint x: 540, endPoint y: 349, distance: 257.0
click at [540, 347] on div at bounding box center [1027, 489] width 2046 height 1611
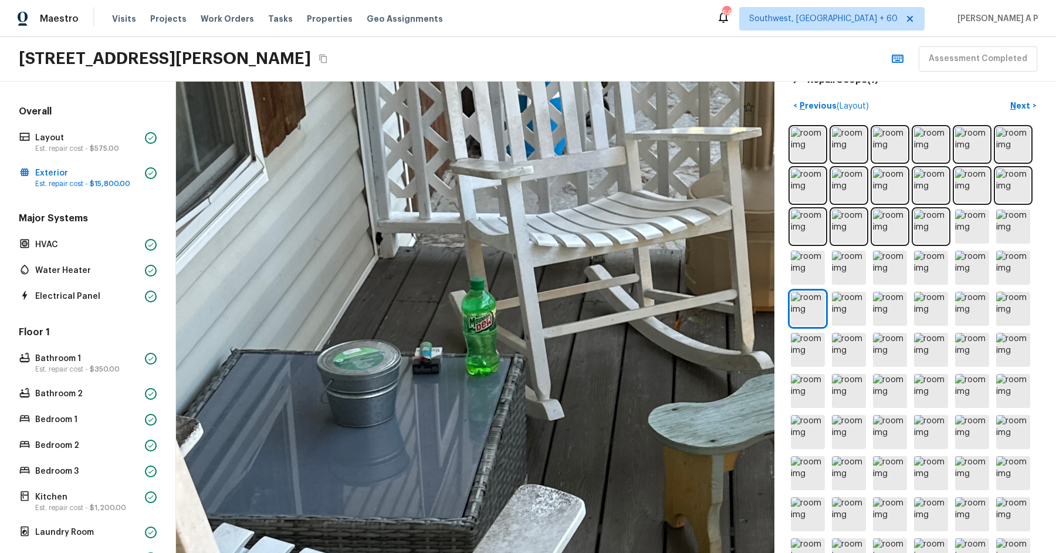
drag, startPoint x: 366, startPoint y: 371, endPoint x: 461, endPoint y: 373, distance: 95.7
click at [461, 373] on div at bounding box center [616, 377] width 2044 height 1609
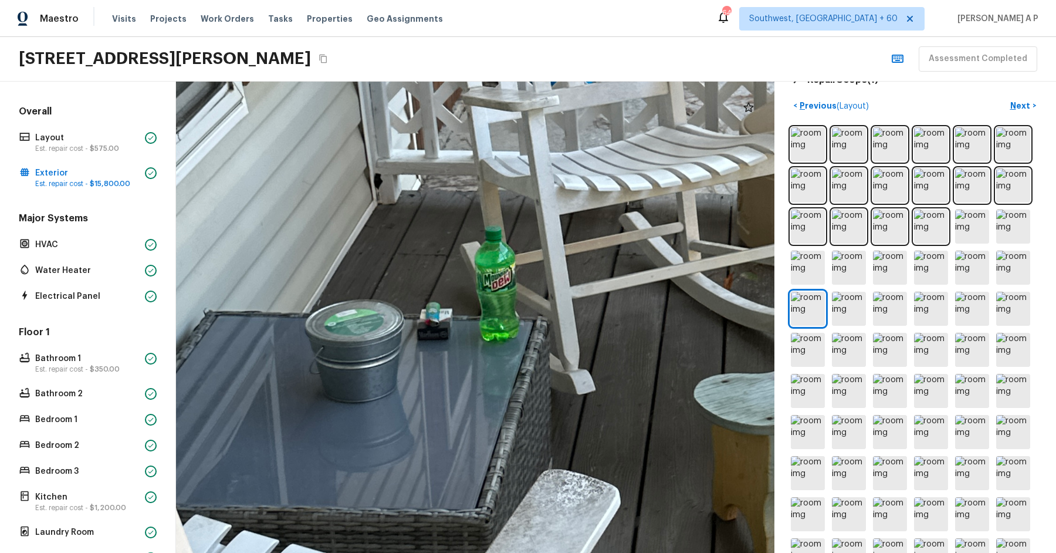
drag, startPoint x: 375, startPoint y: 271, endPoint x: 437, endPoint y: 381, distance: 126.4
click at [437, 381] on div at bounding box center [656, 345] width 2399 height 1888
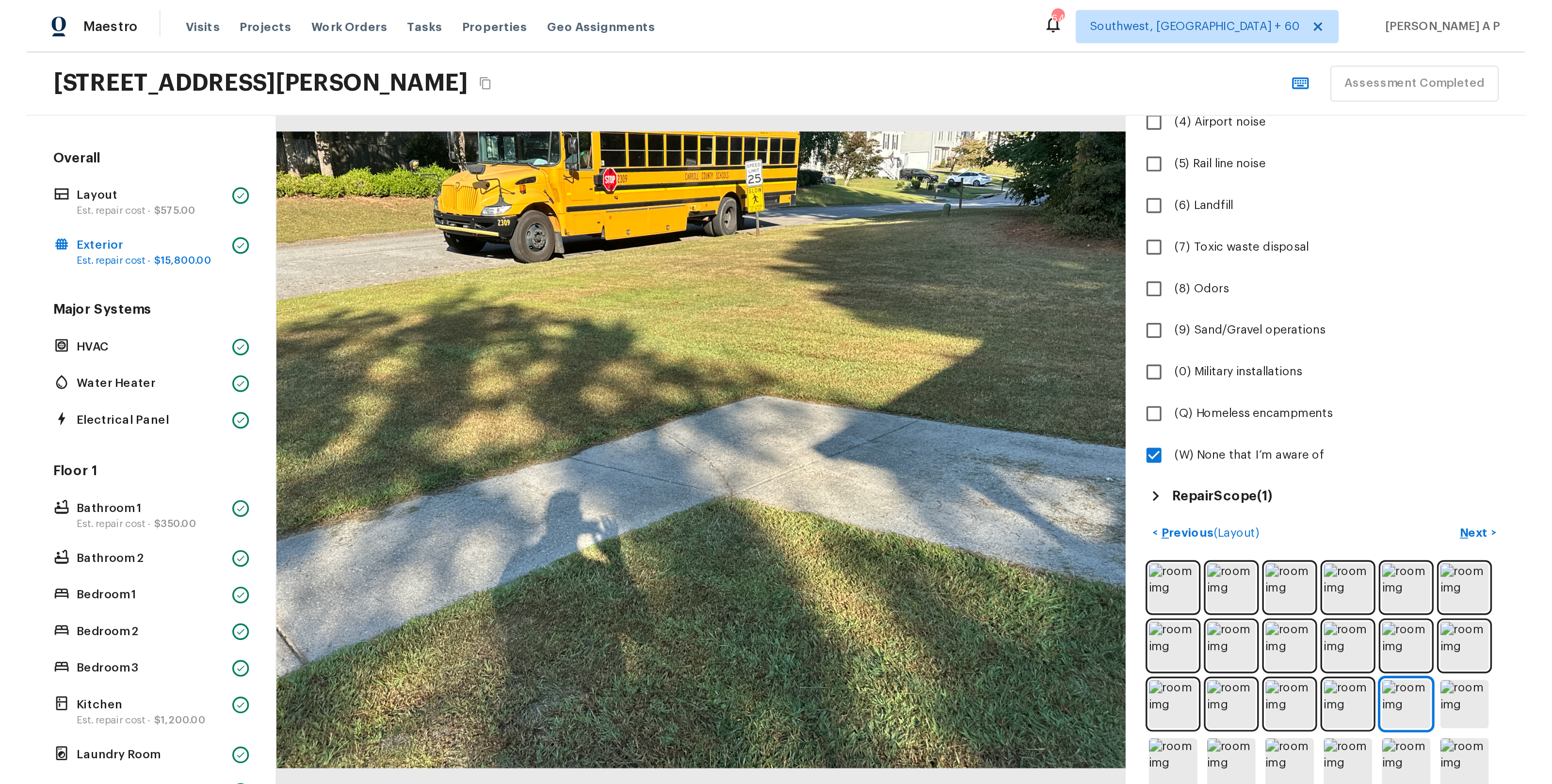
scroll to position [0, 0]
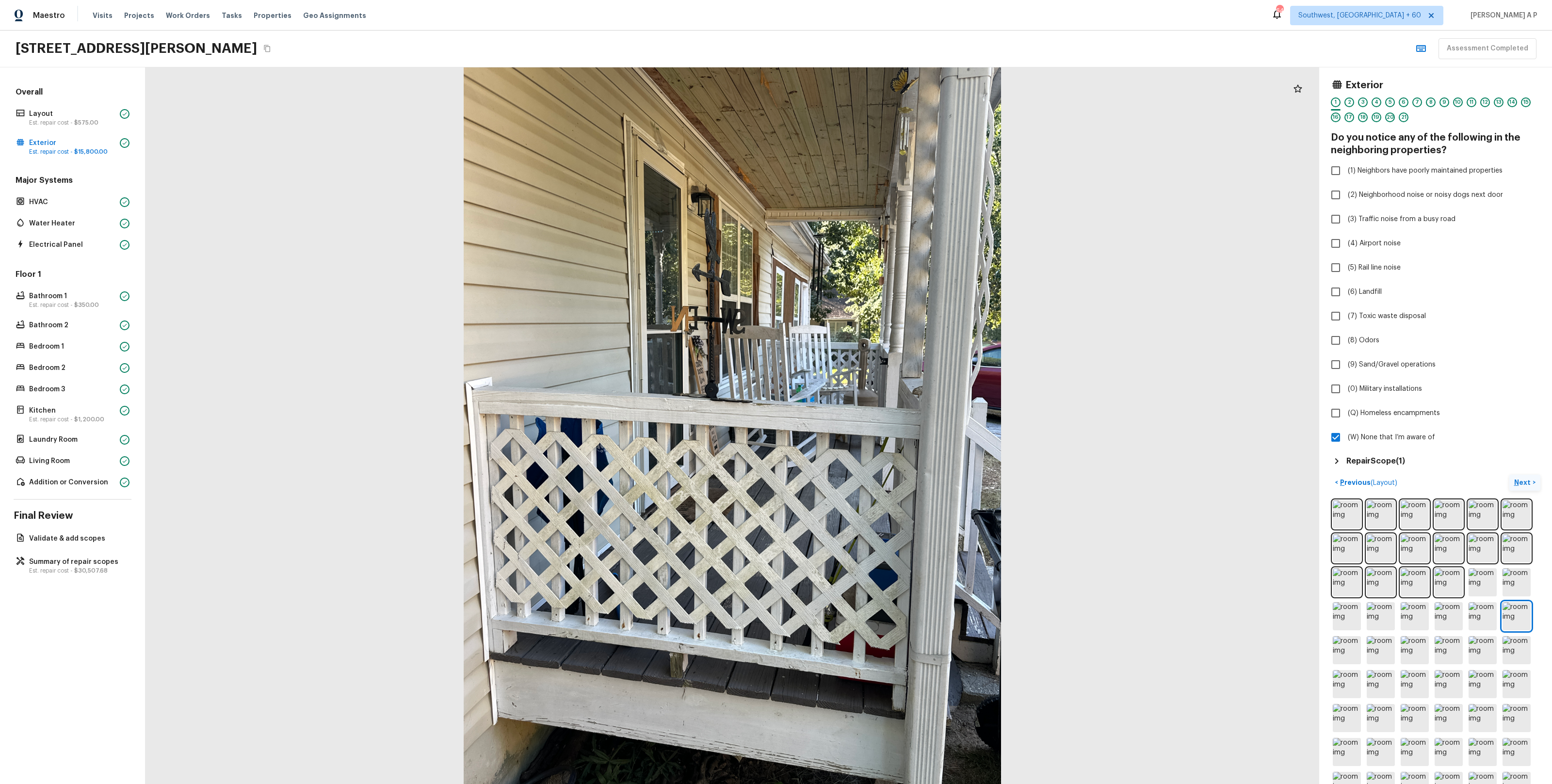
click at [1516, 475] on button "Next >" at bounding box center [1525, 482] width 31 height 16
click at [1516, 602] on img at bounding box center [1516, 616] width 28 height 28
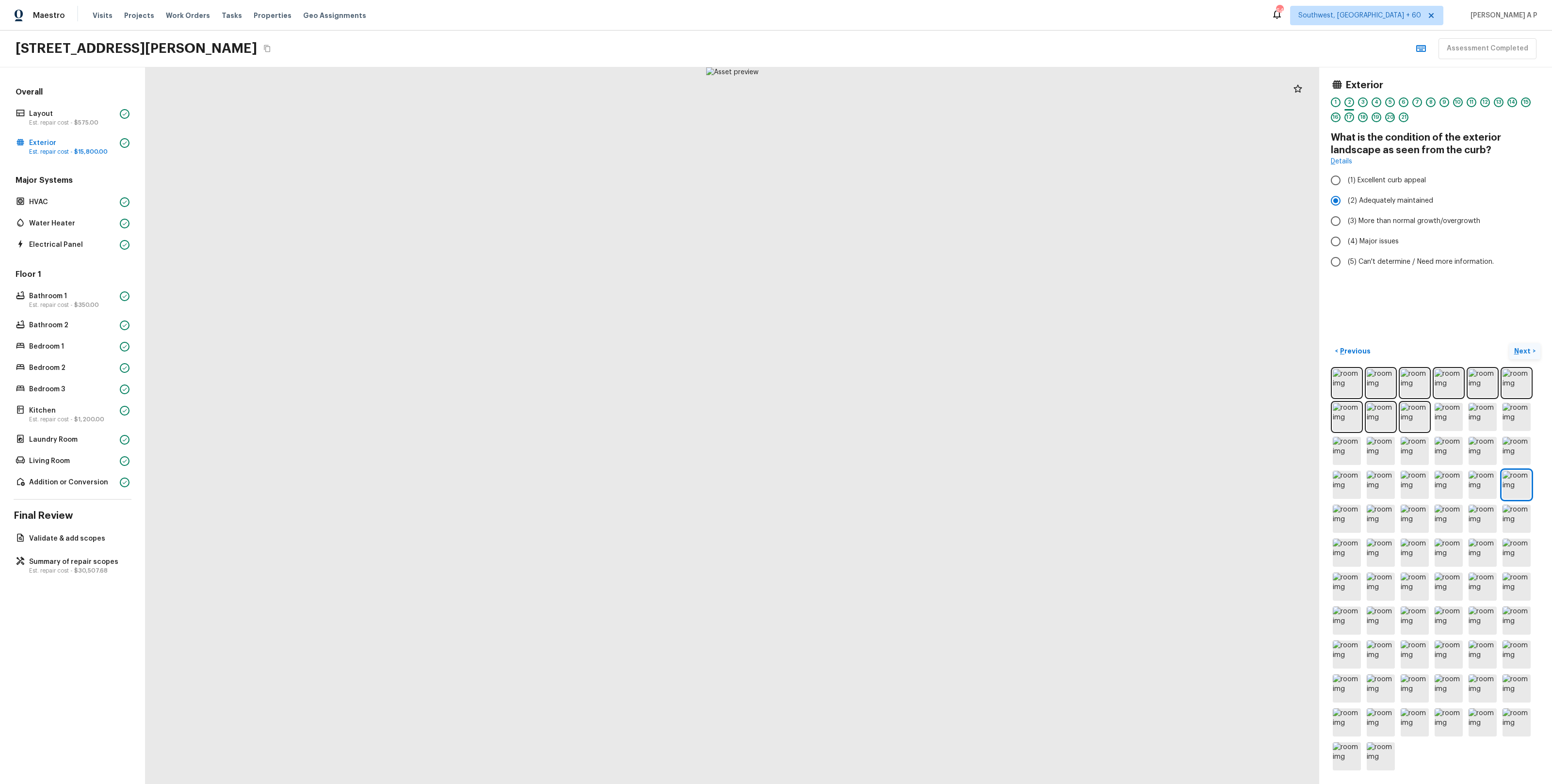
click at [1516, 475] on img at bounding box center [1516, 485] width 28 height 28
click at [1526, 354] on p "Next" at bounding box center [1523, 351] width 18 height 10
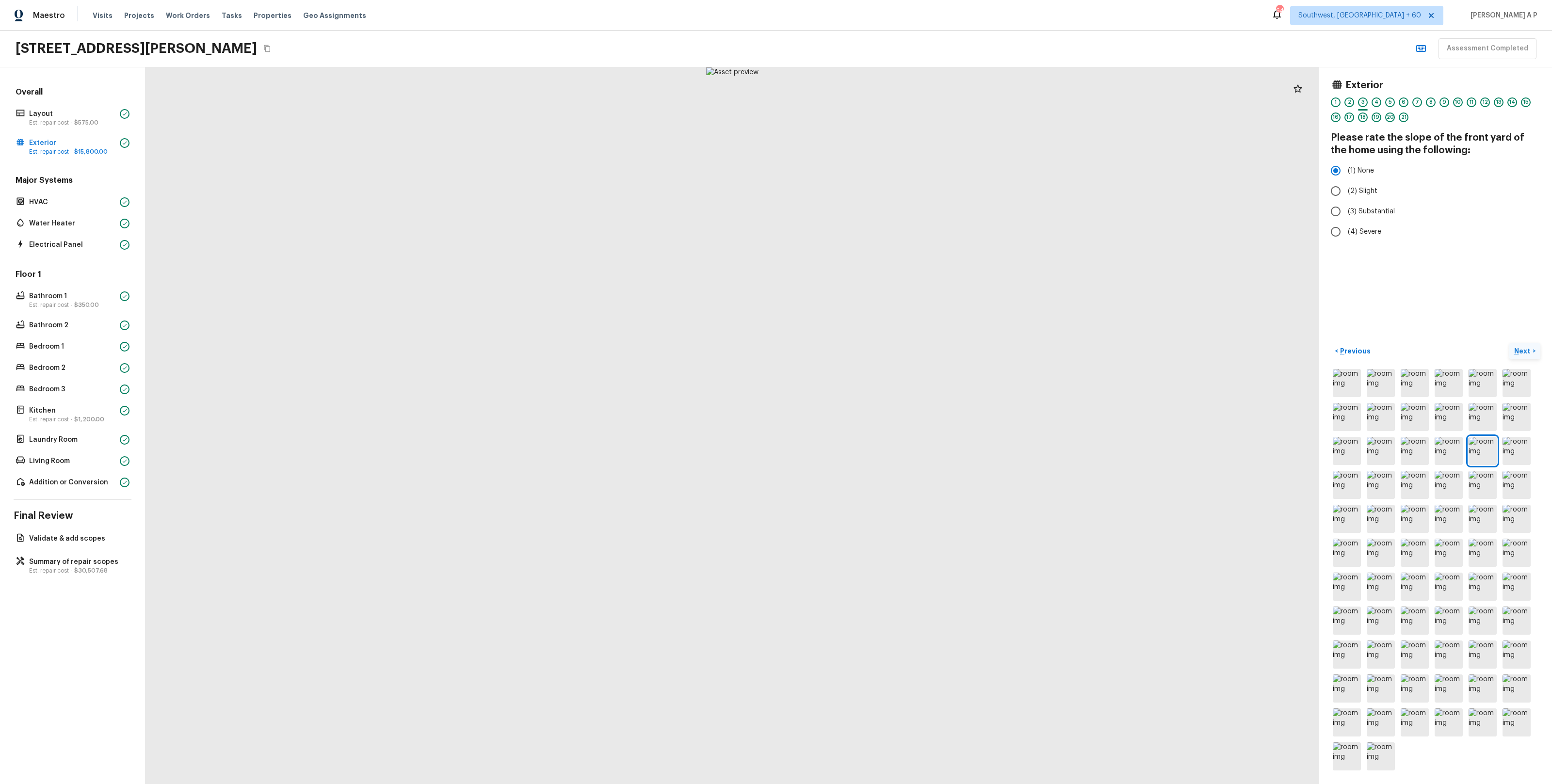
click at [1509, 343] on button "Next >" at bounding box center [1525, 350] width 31 height 16
click at [1509, 344] on button "Next >" at bounding box center [1525, 351] width 31 height 16
click at [1509, 343] on button "Next >" at bounding box center [1525, 350] width 31 height 16
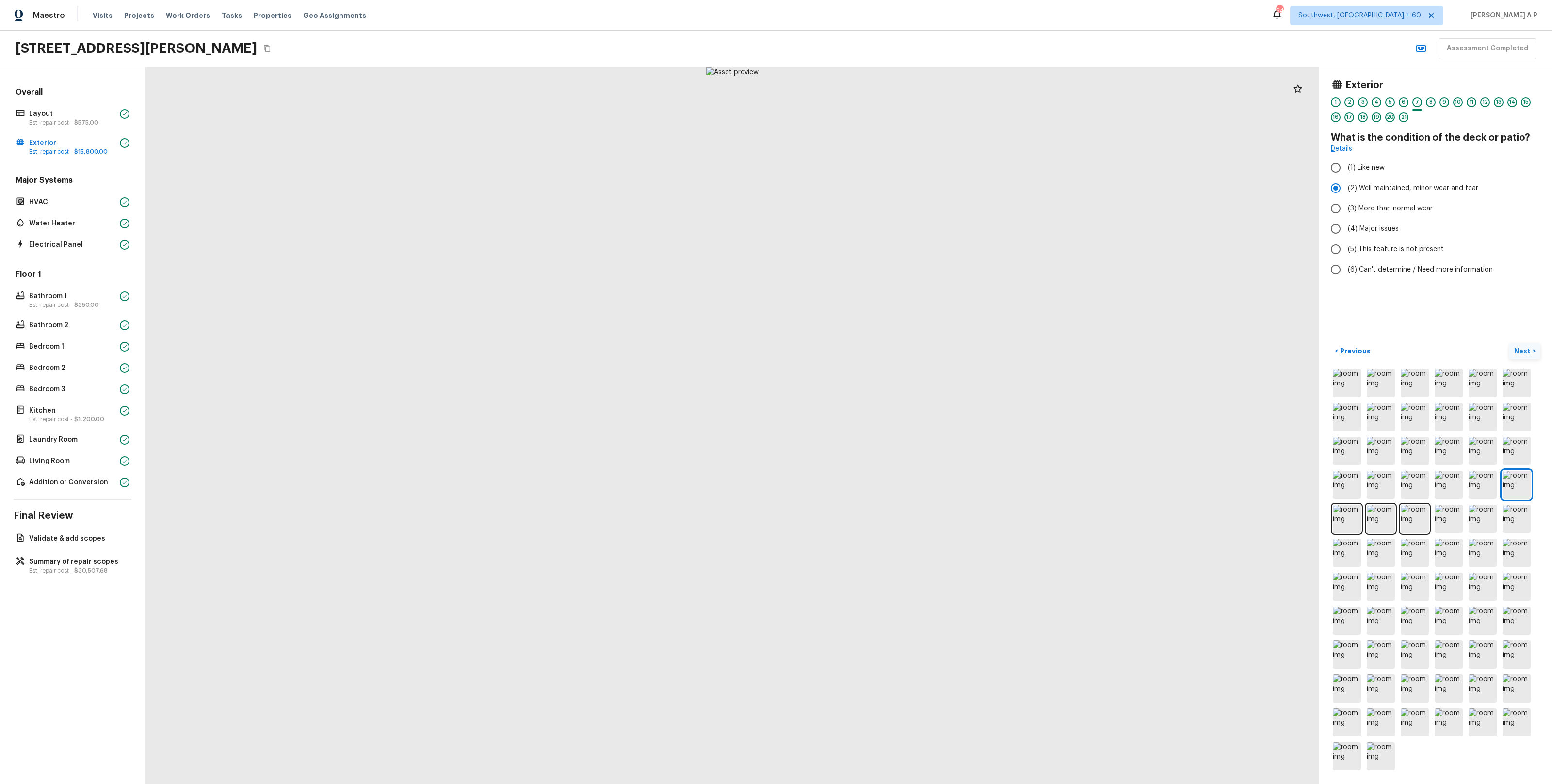
click at [1509, 343] on button "Next >" at bounding box center [1525, 350] width 31 height 16
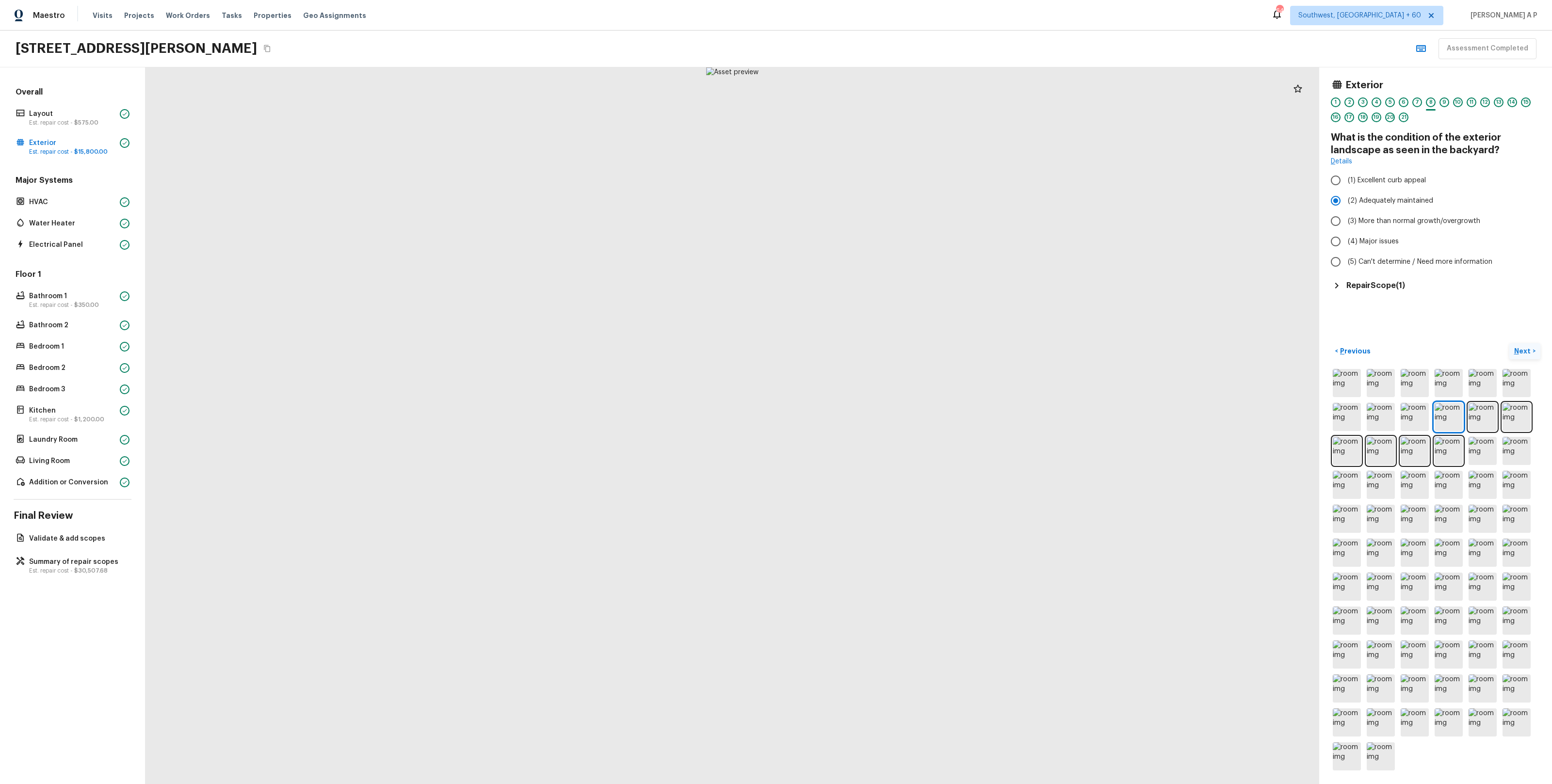
click at [1509, 343] on button "Next >" at bounding box center [1525, 350] width 31 height 16
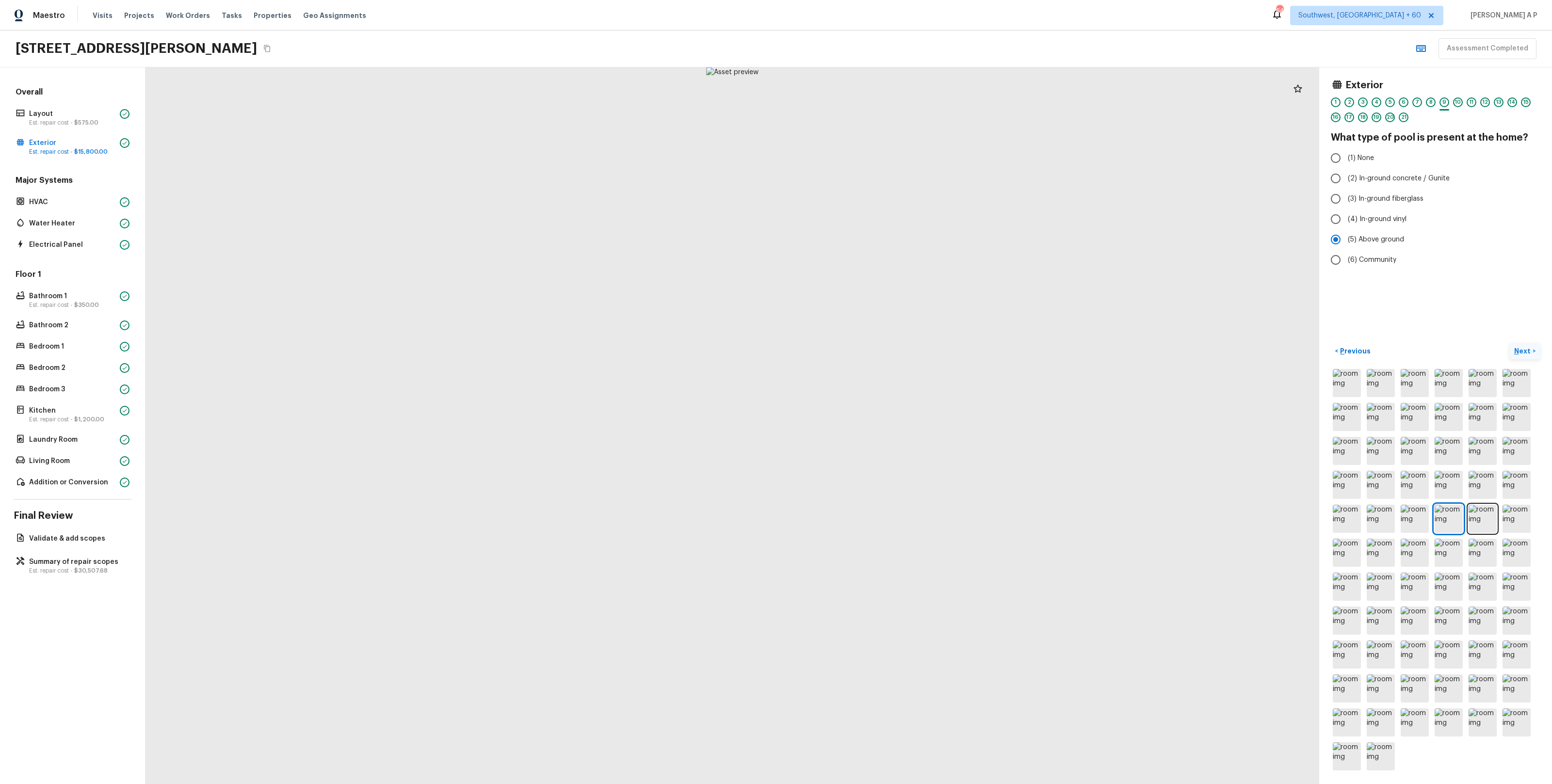
click at [1509, 343] on button "Next >" at bounding box center [1525, 350] width 31 height 16
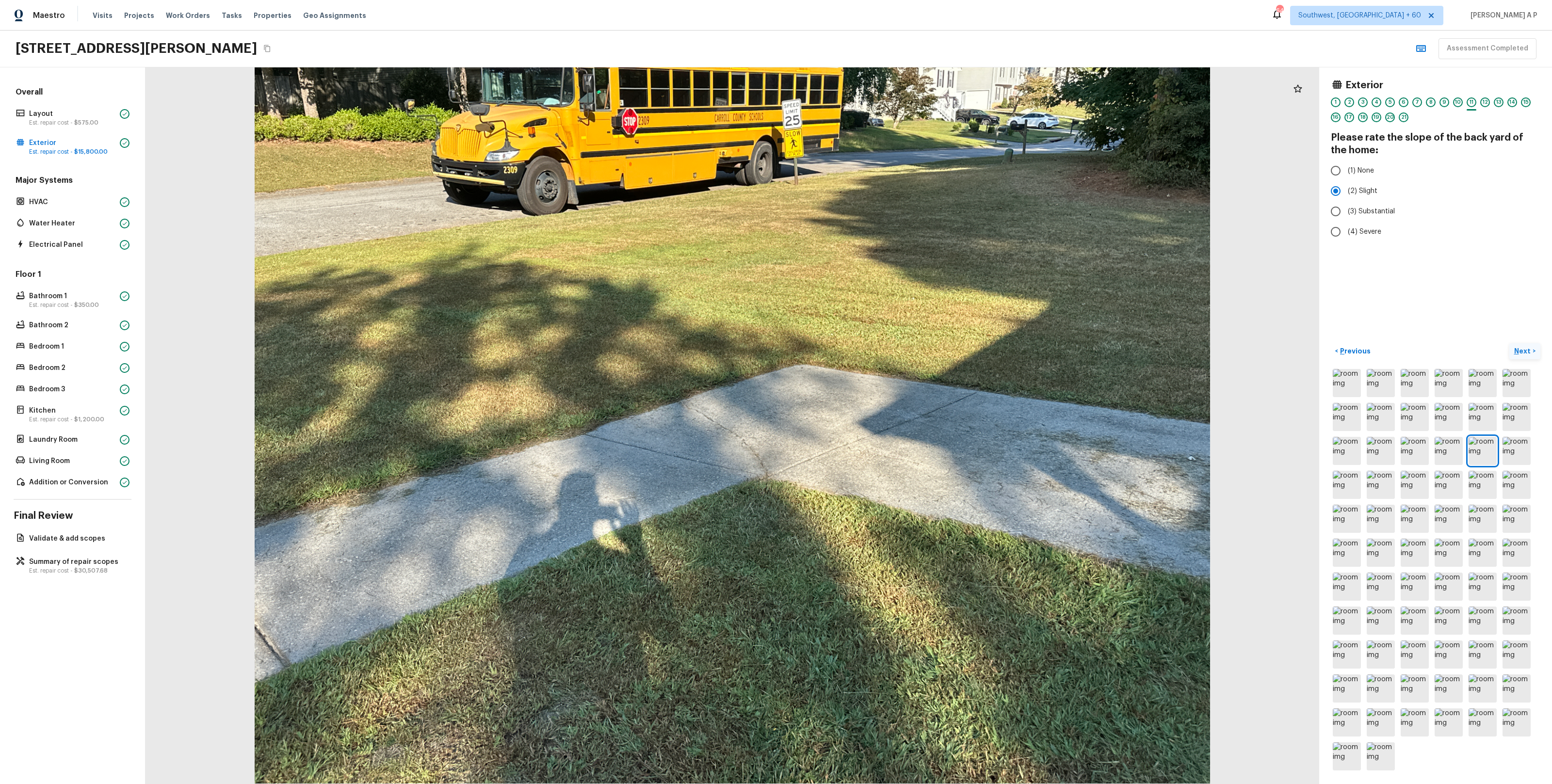
click at [1509, 343] on button "Next >" at bounding box center [1525, 350] width 31 height 16
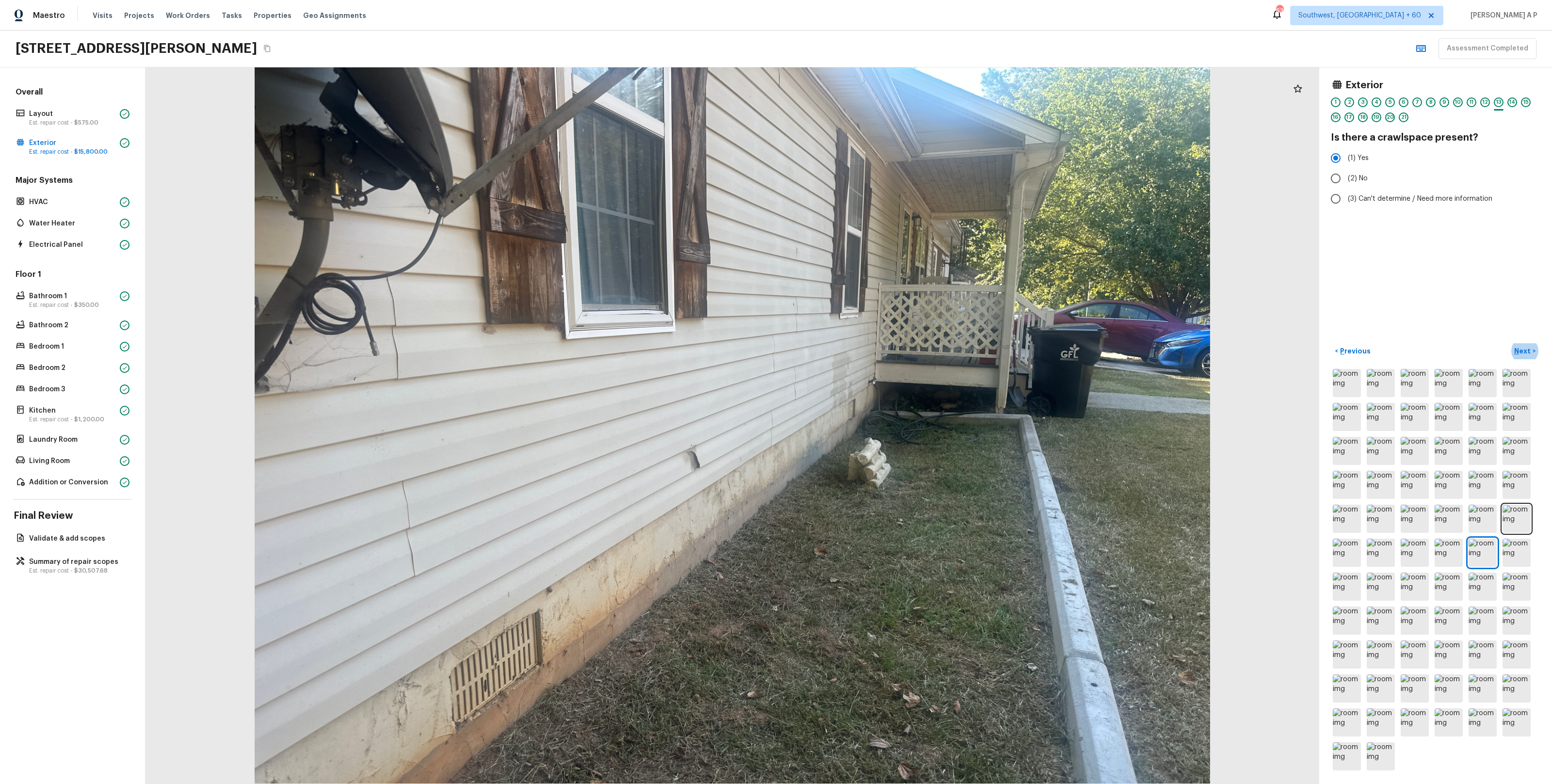
click at [1509, 343] on button "Next >" at bounding box center [1525, 350] width 31 height 16
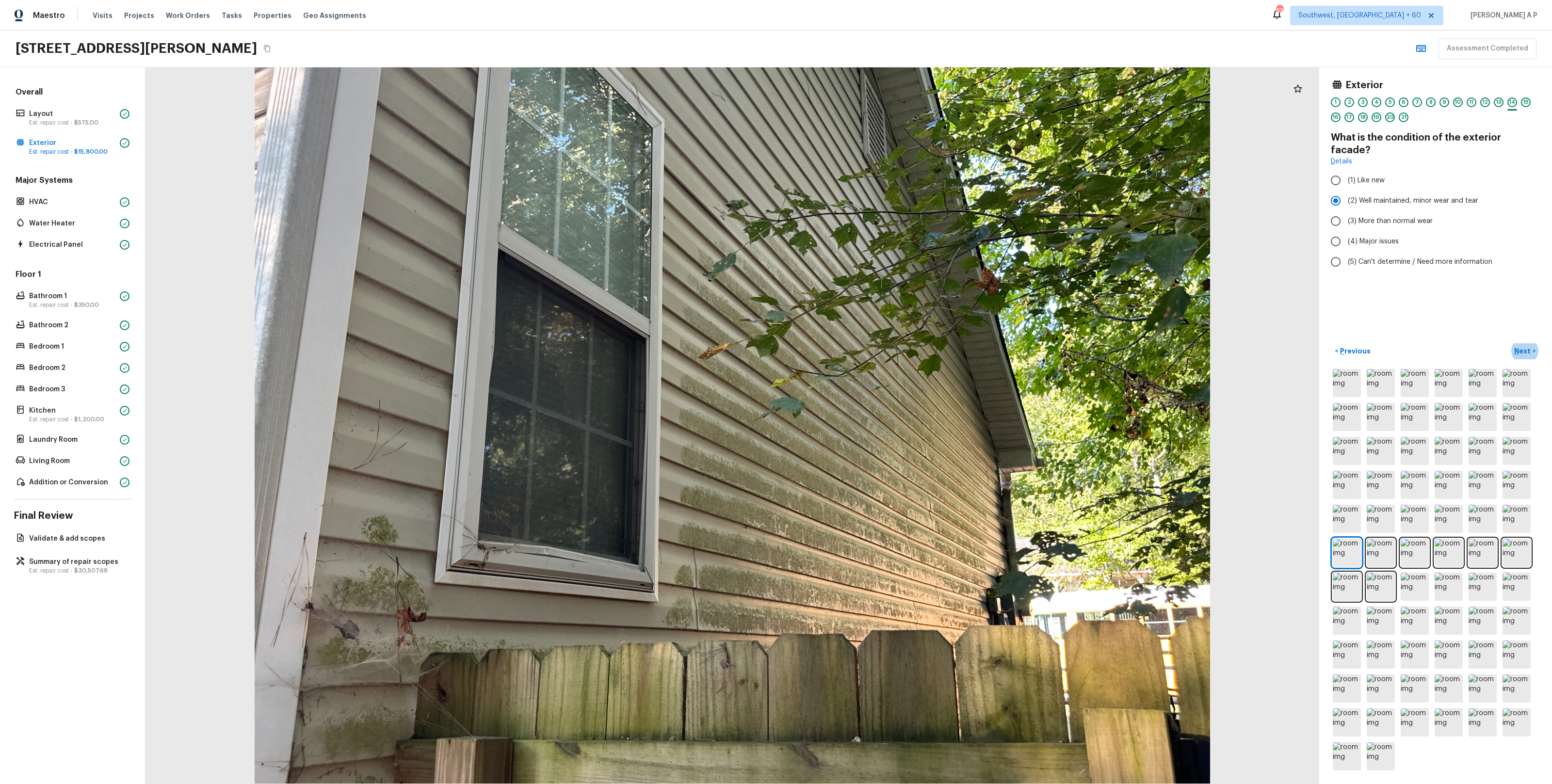
click at [1509, 343] on button "Next >" at bounding box center [1525, 350] width 31 height 16
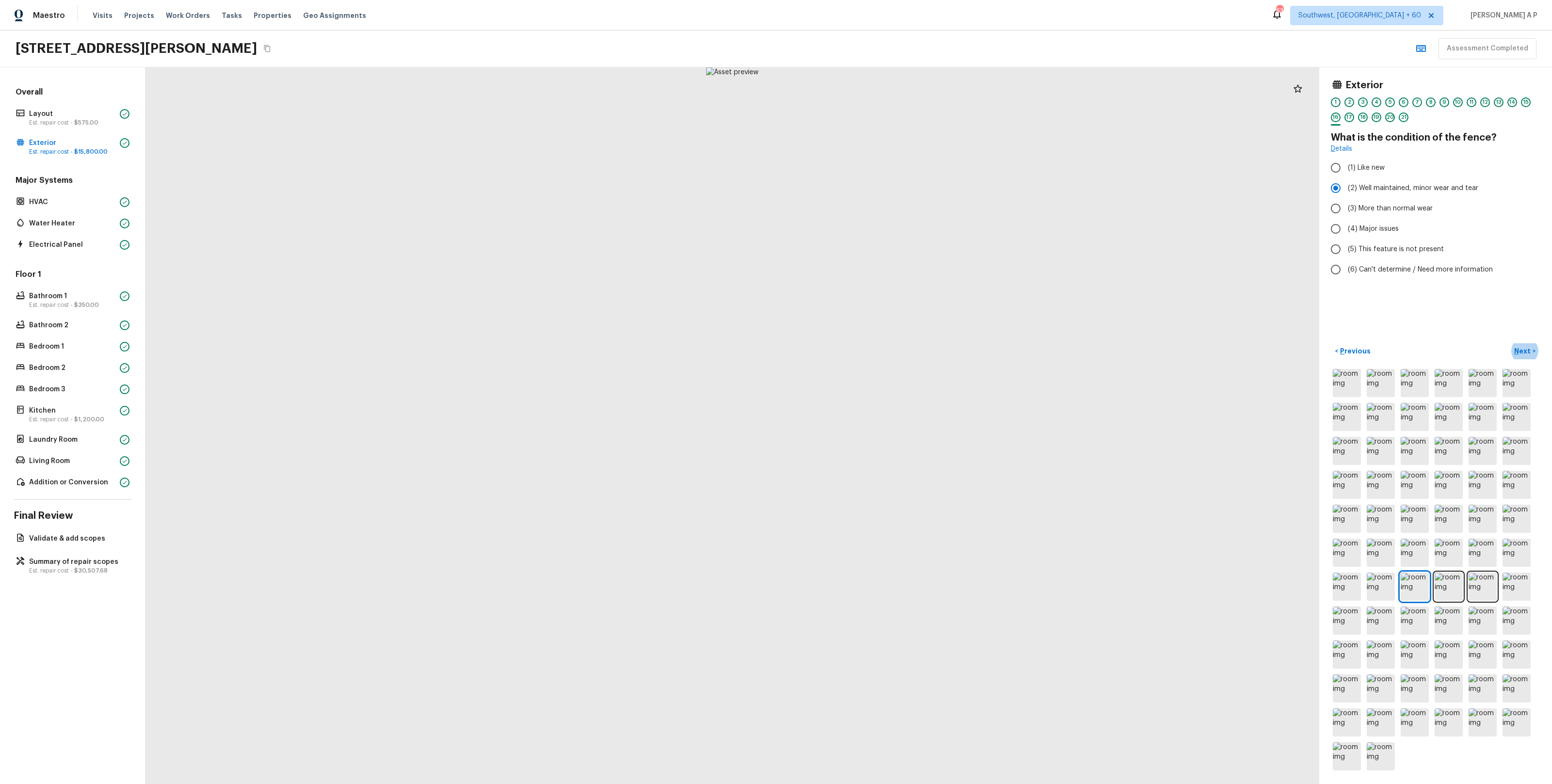
click at [1509, 343] on button "Next >" at bounding box center [1525, 350] width 31 height 16
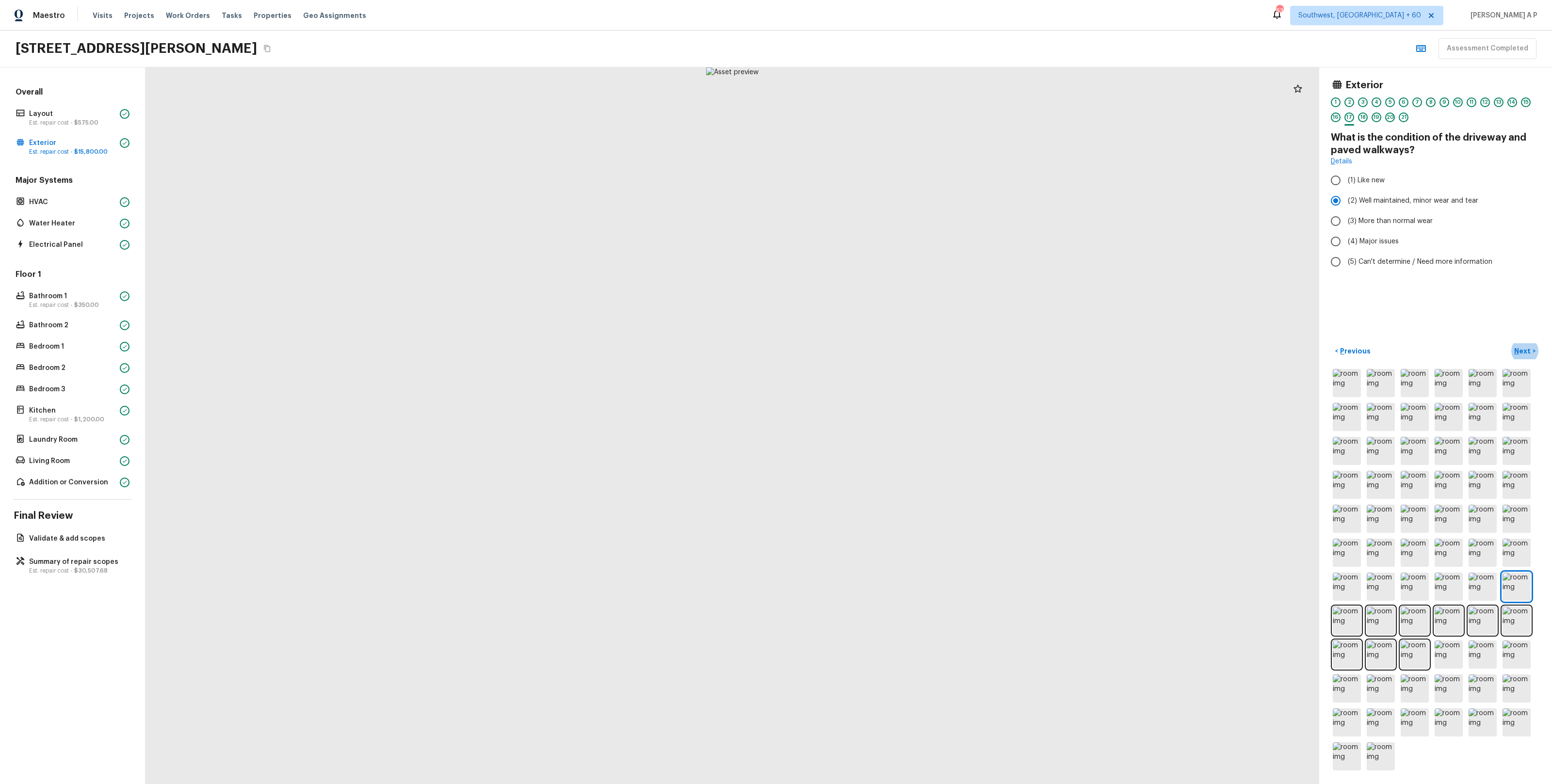
click at [1509, 343] on button "Next >" at bounding box center [1525, 350] width 31 height 16
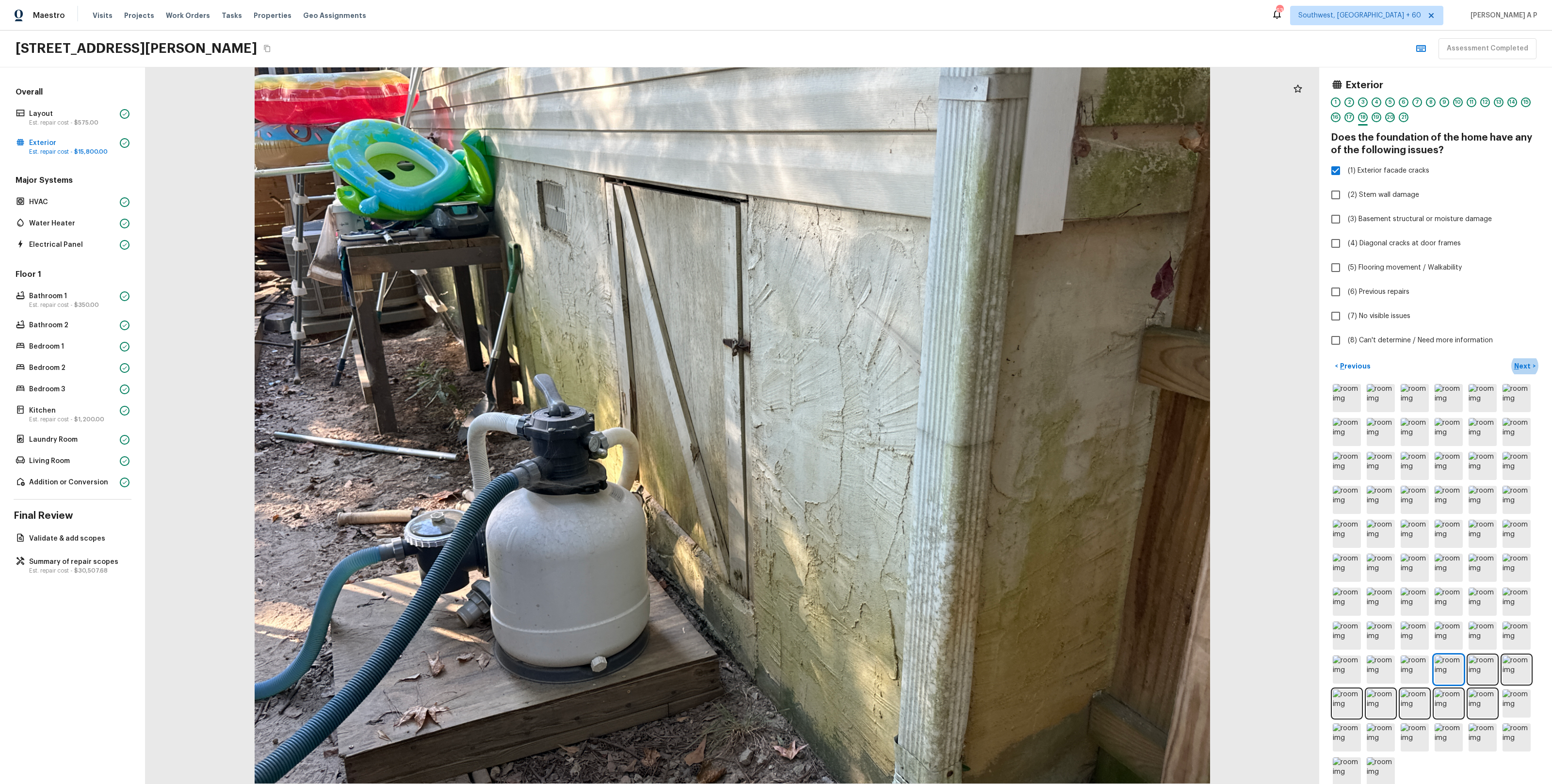
click at [1509, 359] on button "Next >" at bounding box center [1525, 366] width 31 height 16
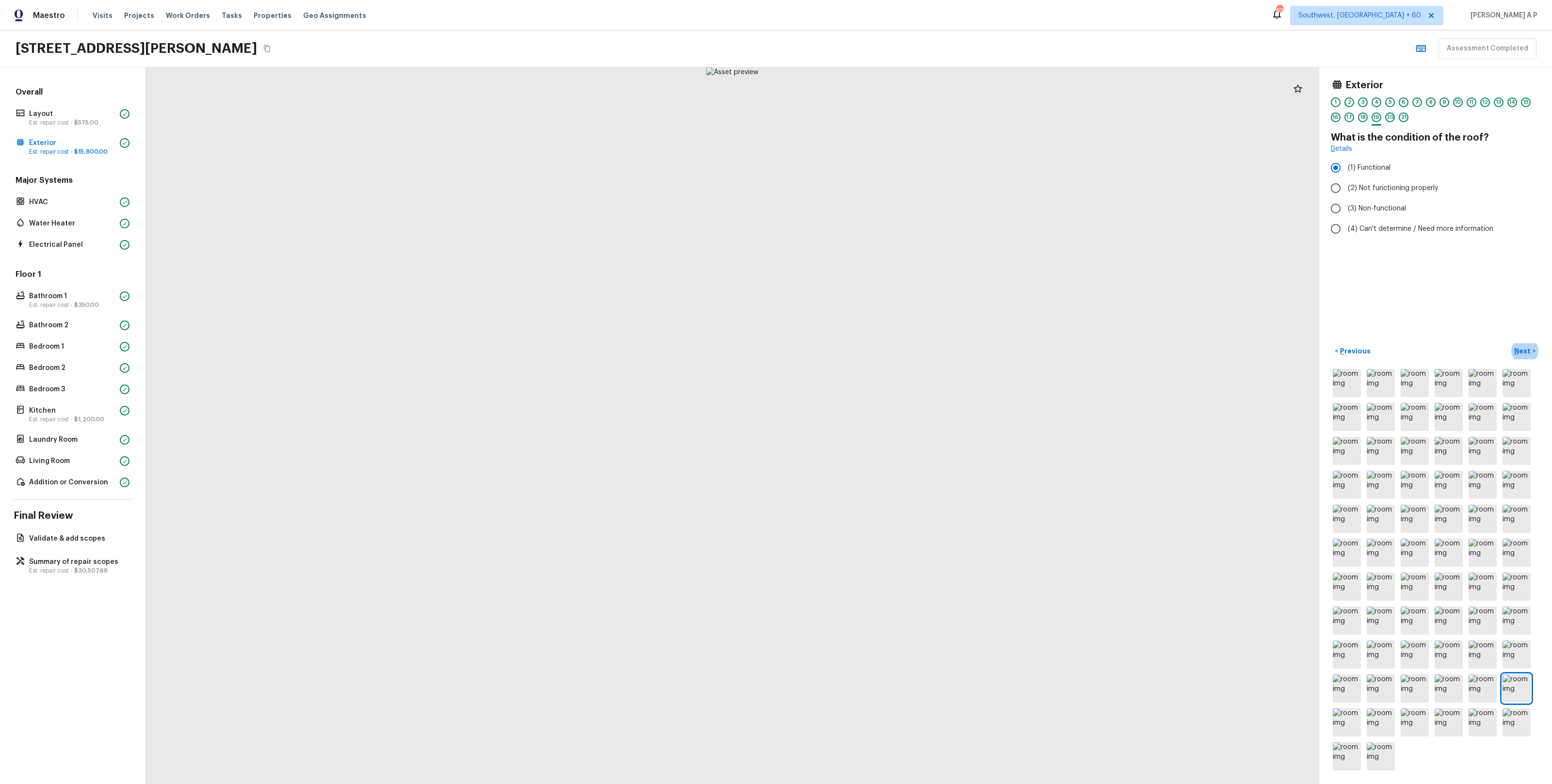
click at [1509, 343] on button "Next >" at bounding box center [1525, 350] width 31 height 16
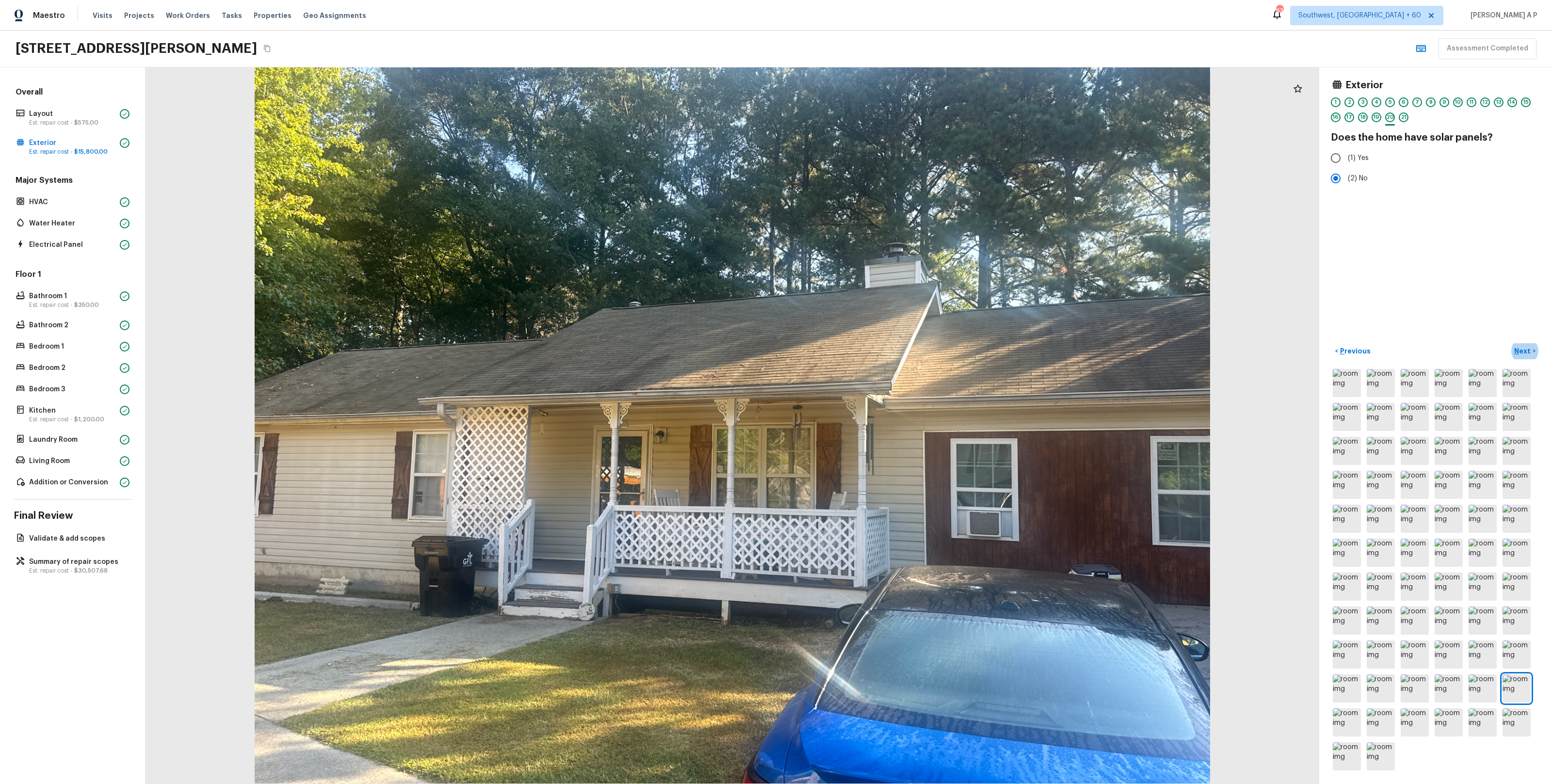
click at [1509, 343] on button "Next >" at bounding box center [1525, 350] width 31 height 16
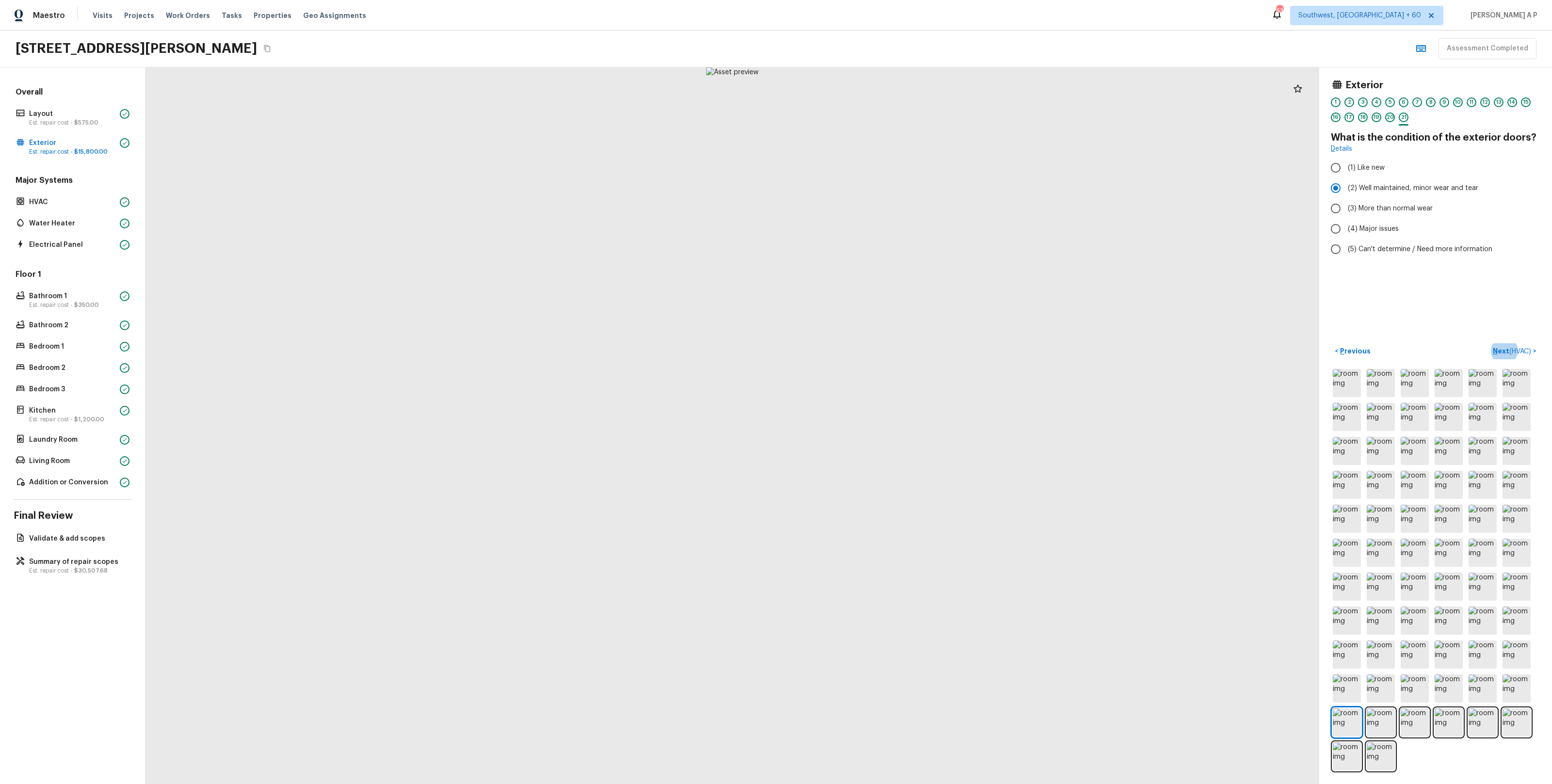
click at [1489, 343] on button "Next ( HVAC ) >" at bounding box center [1515, 350] width 51 height 16
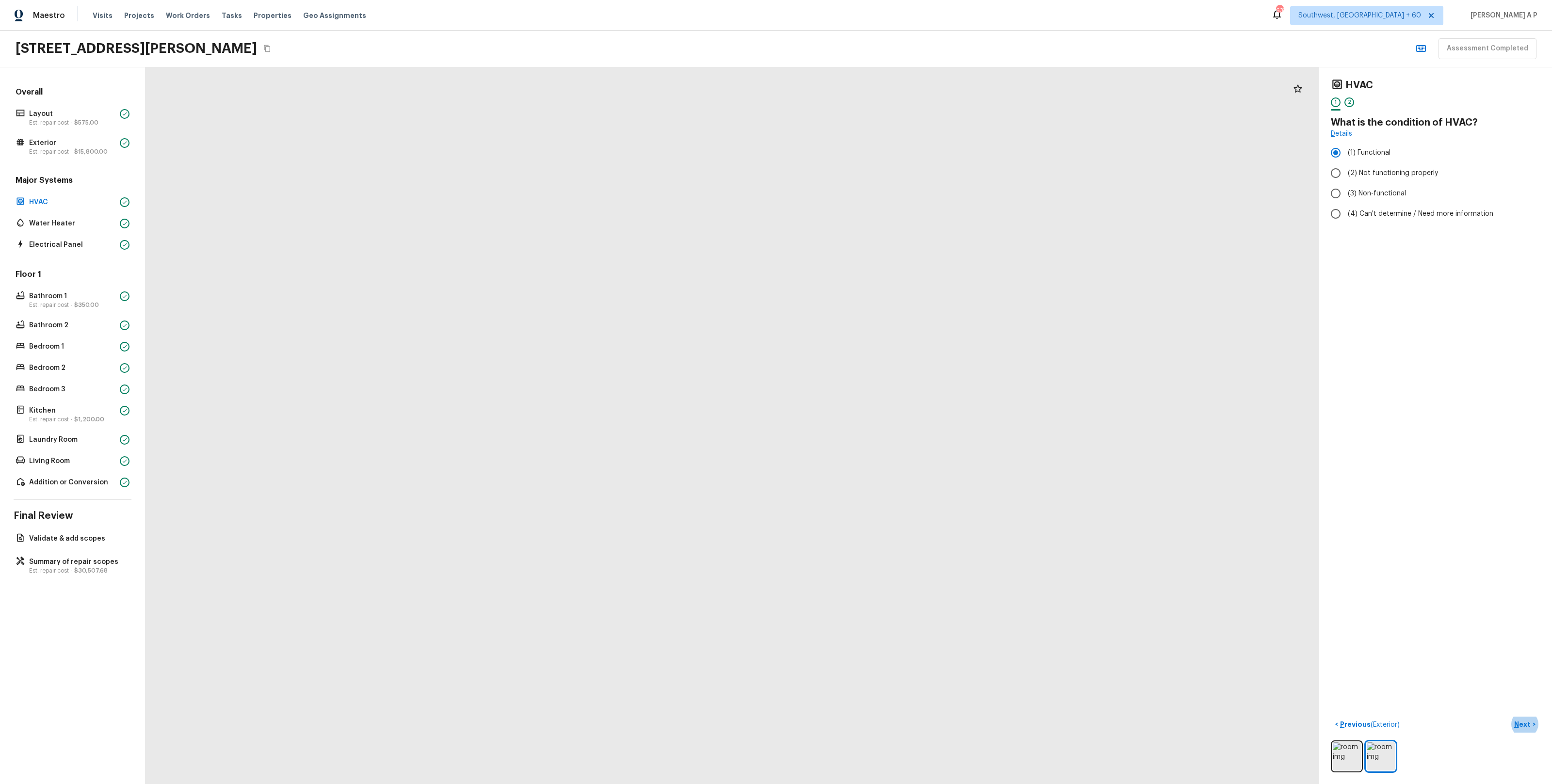
drag, startPoint x: 787, startPoint y: 261, endPoint x: 725, endPoint y: 491, distance: 238.2
drag, startPoint x: 633, startPoint y: 463, endPoint x: 814, endPoint y: 493, distance: 183.5
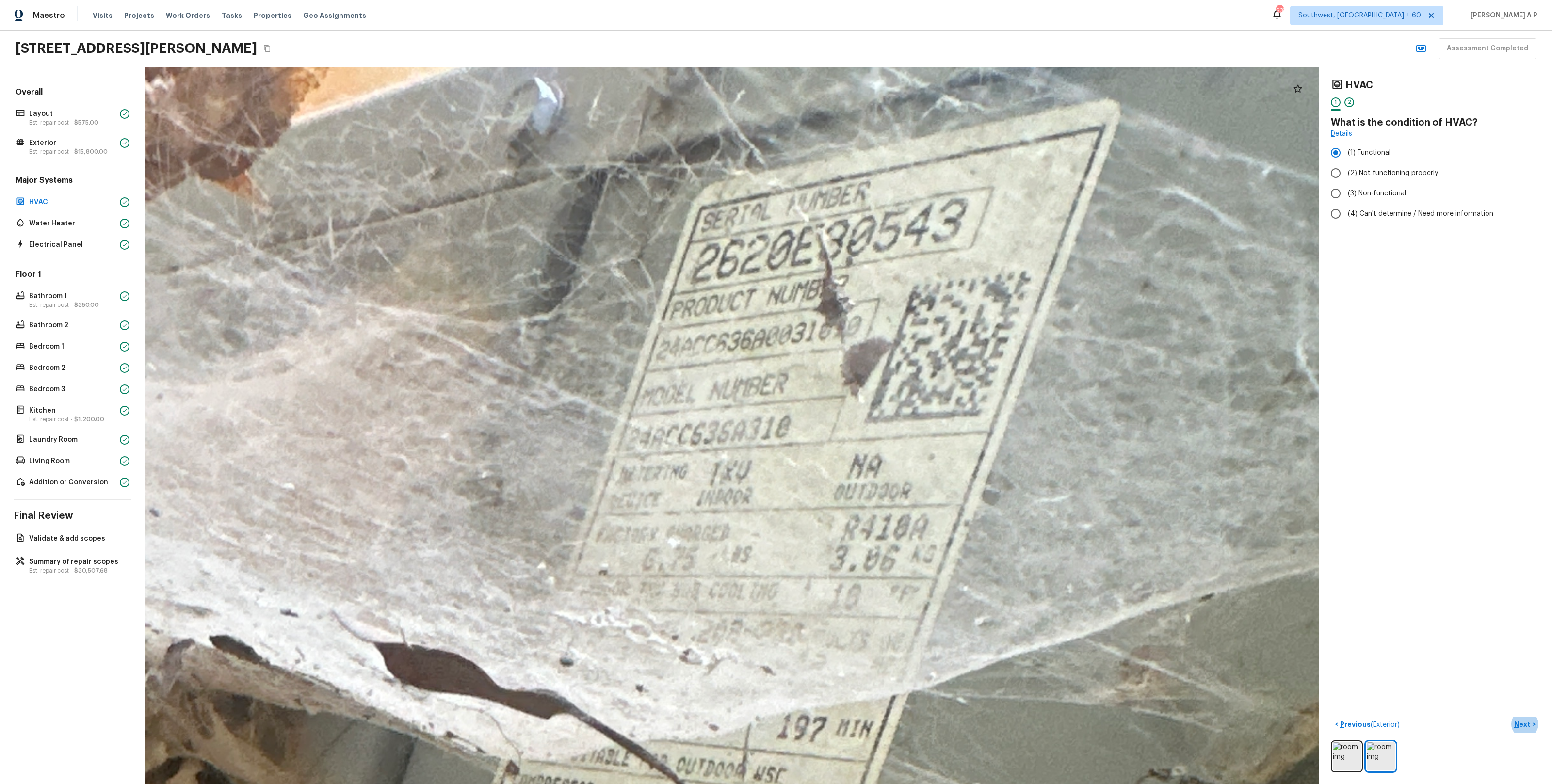
drag, startPoint x: 792, startPoint y: 494, endPoint x: 782, endPoint y: 382, distance: 112.4
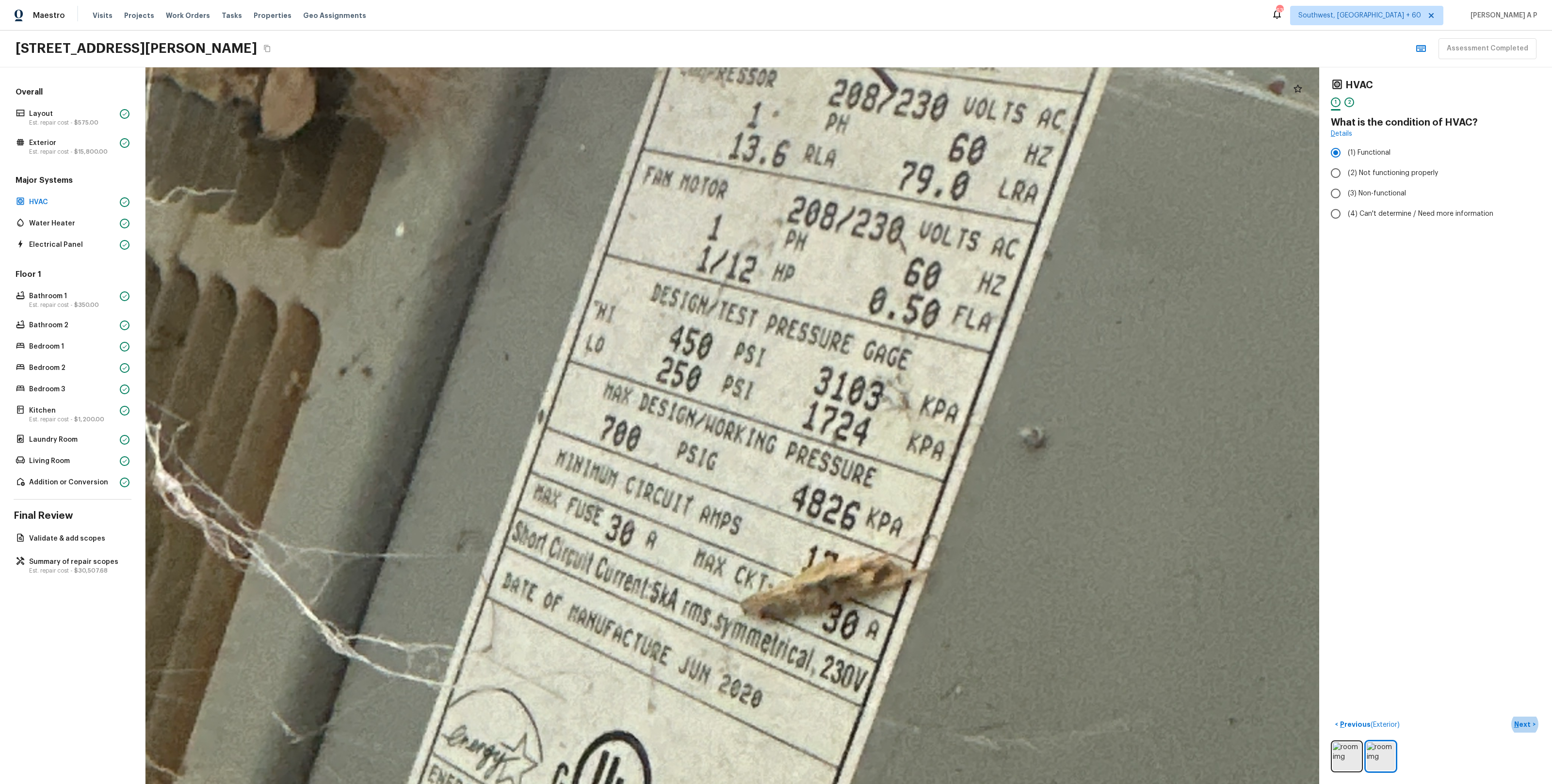
drag, startPoint x: 811, startPoint y: 496, endPoint x: 814, endPoint y: 455, distance: 41.1
click at [814, 455] on div at bounding box center [623, 617] width 4994 height 3049
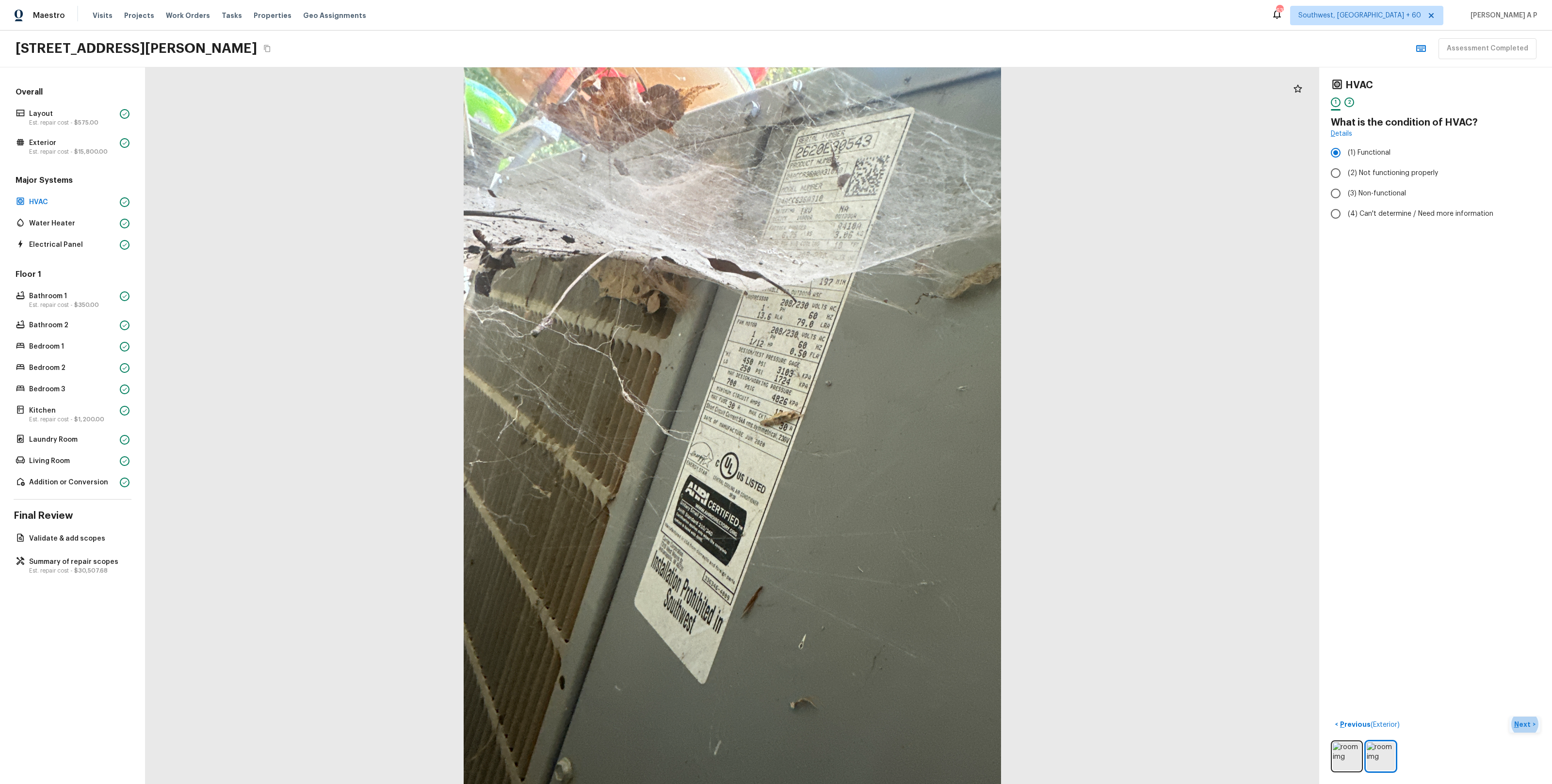
click at [1527, 719] on button "Next >" at bounding box center [1525, 724] width 31 height 16
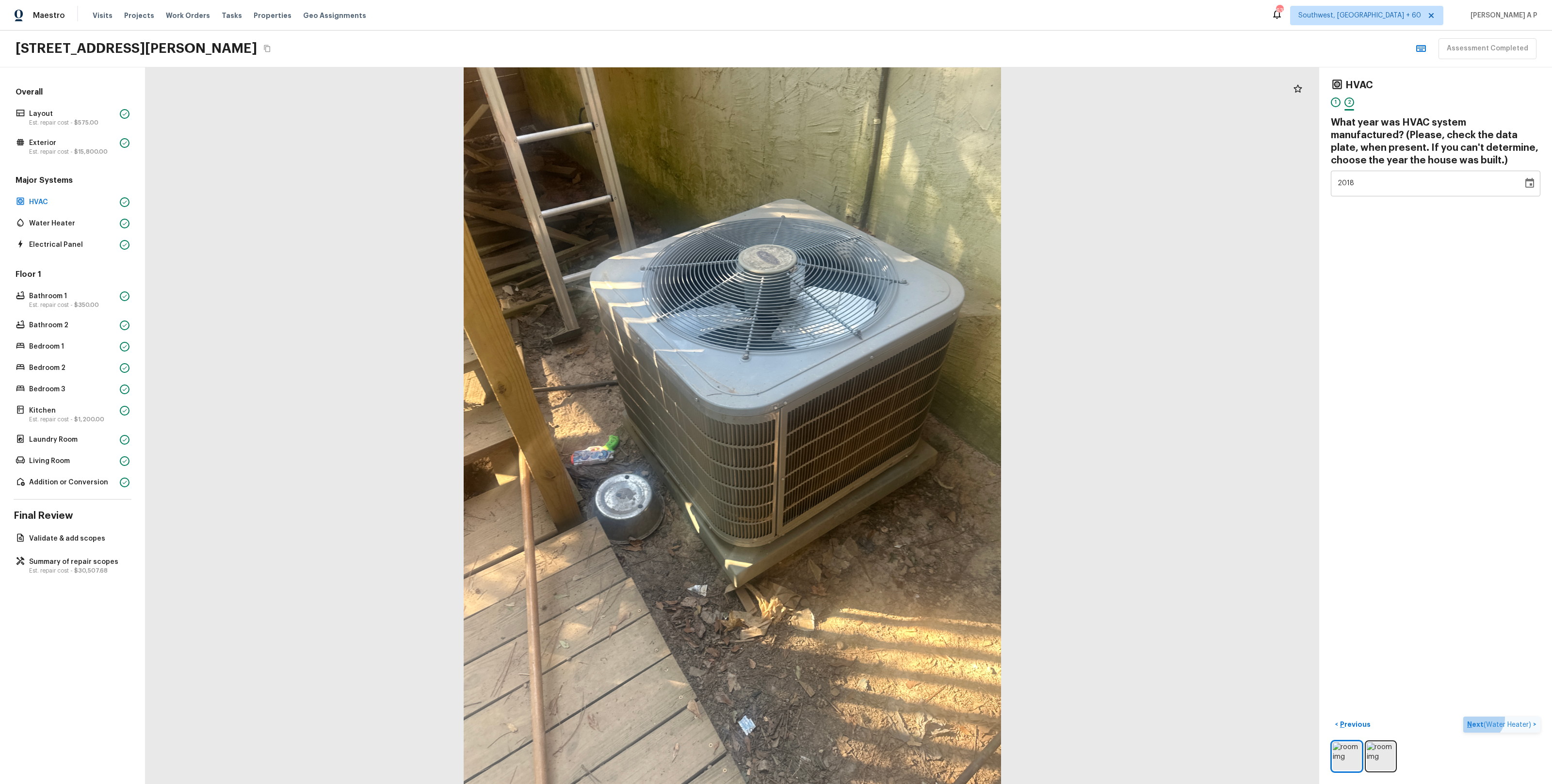
click at [1527, 719] on button "Next ( Water Heater ) >" at bounding box center [1502, 724] width 77 height 16
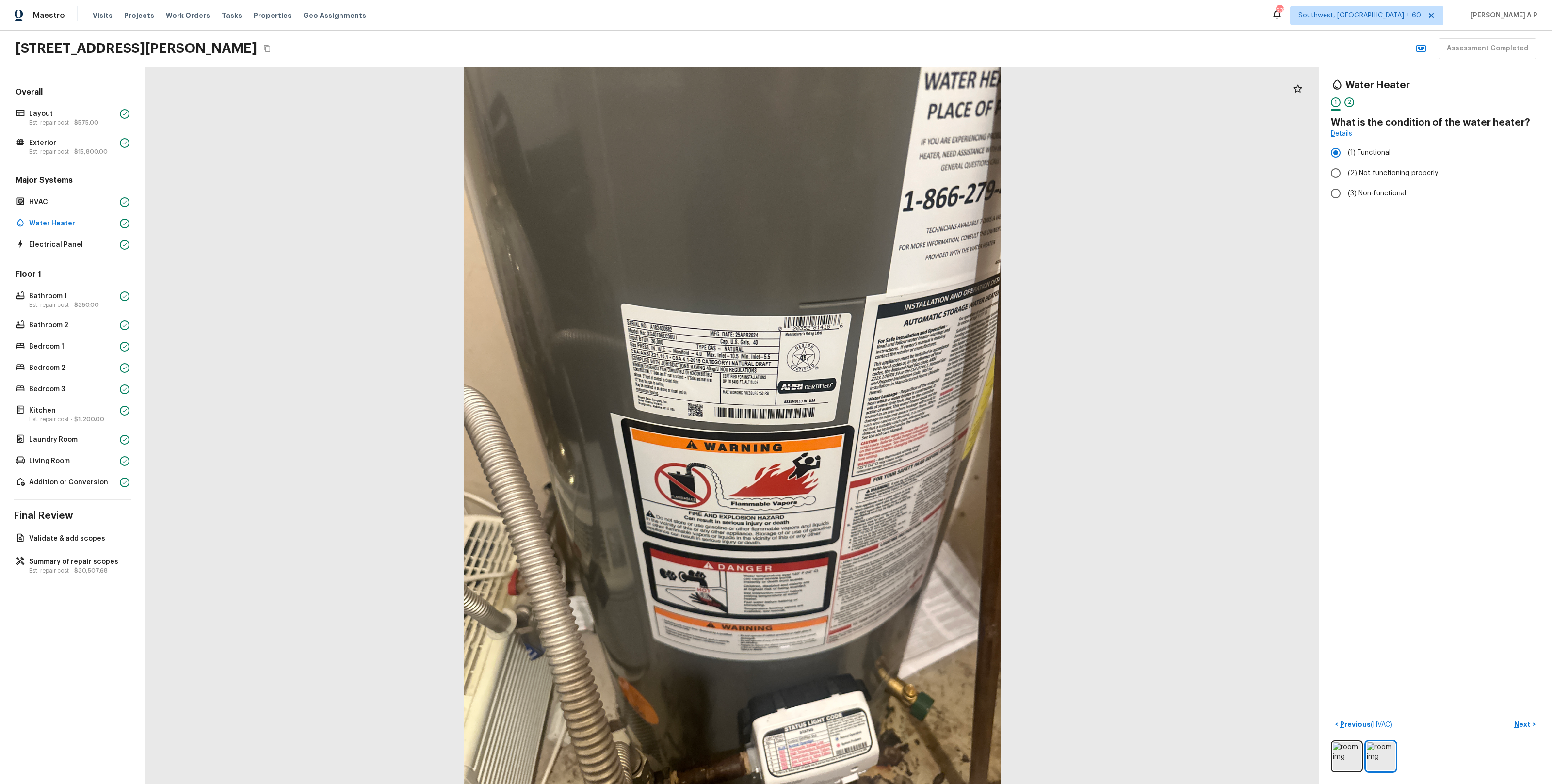
click at [1509, 716] on button "Next >" at bounding box center [1525, 724] width 31 height 16
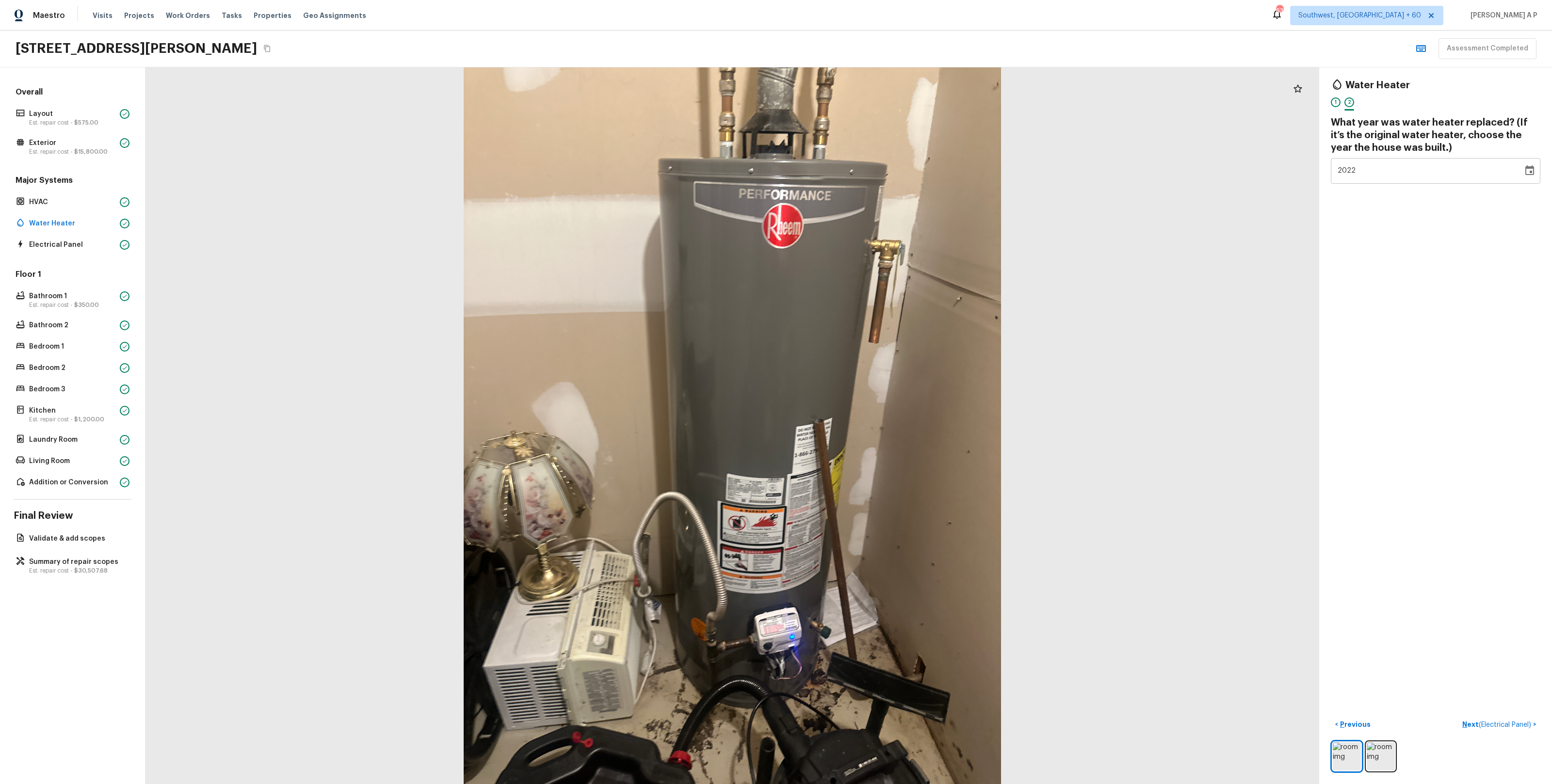
click at [1459, 716] on button "Next ( Electrical Panel ) >" at bounding box center [1499, 724] width 82 height 16
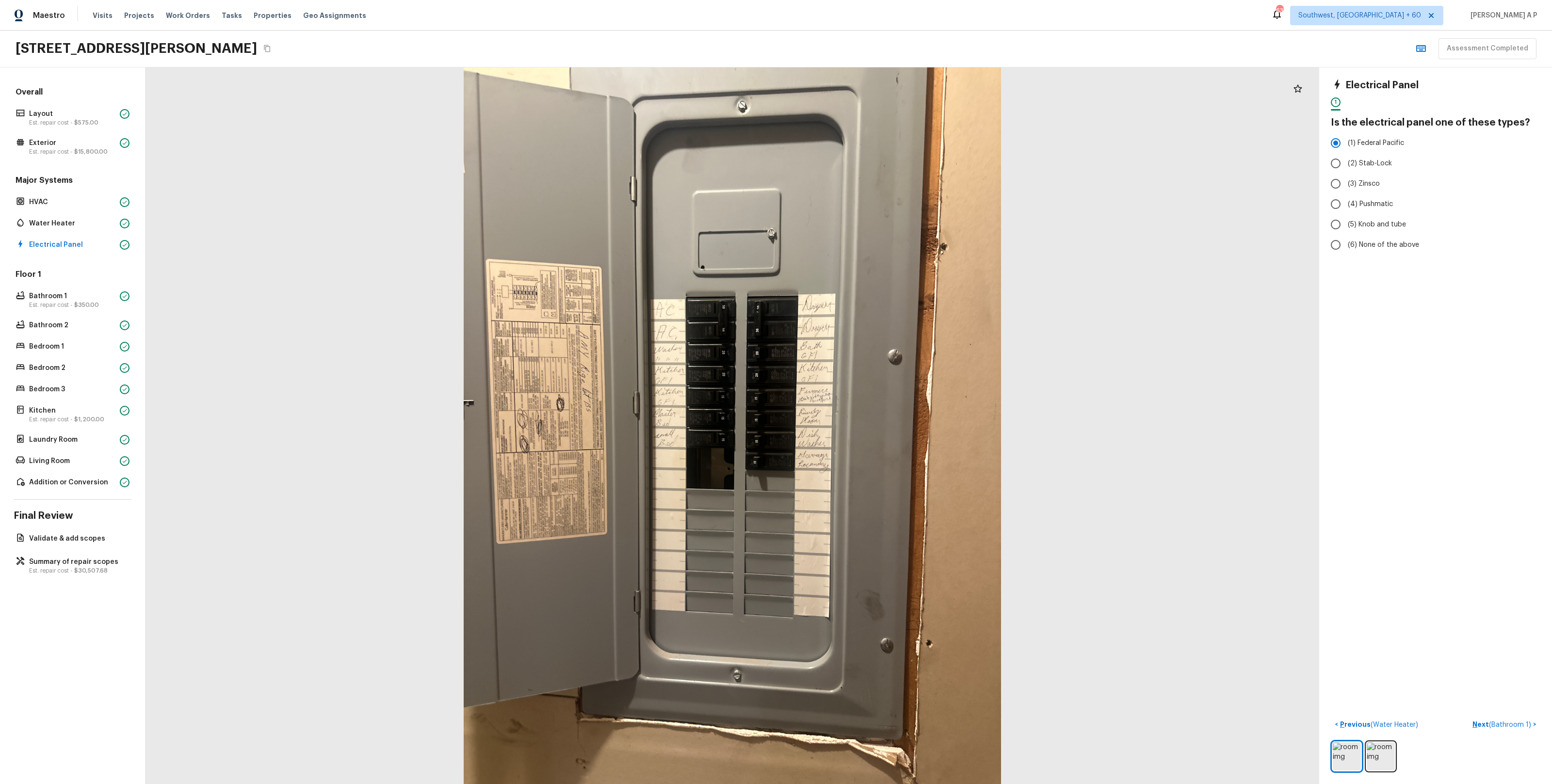
click at [1469, 716] on button "Next ( Bathroom 1 ) >" at bounding box center [1504, 724] width 72 height 16
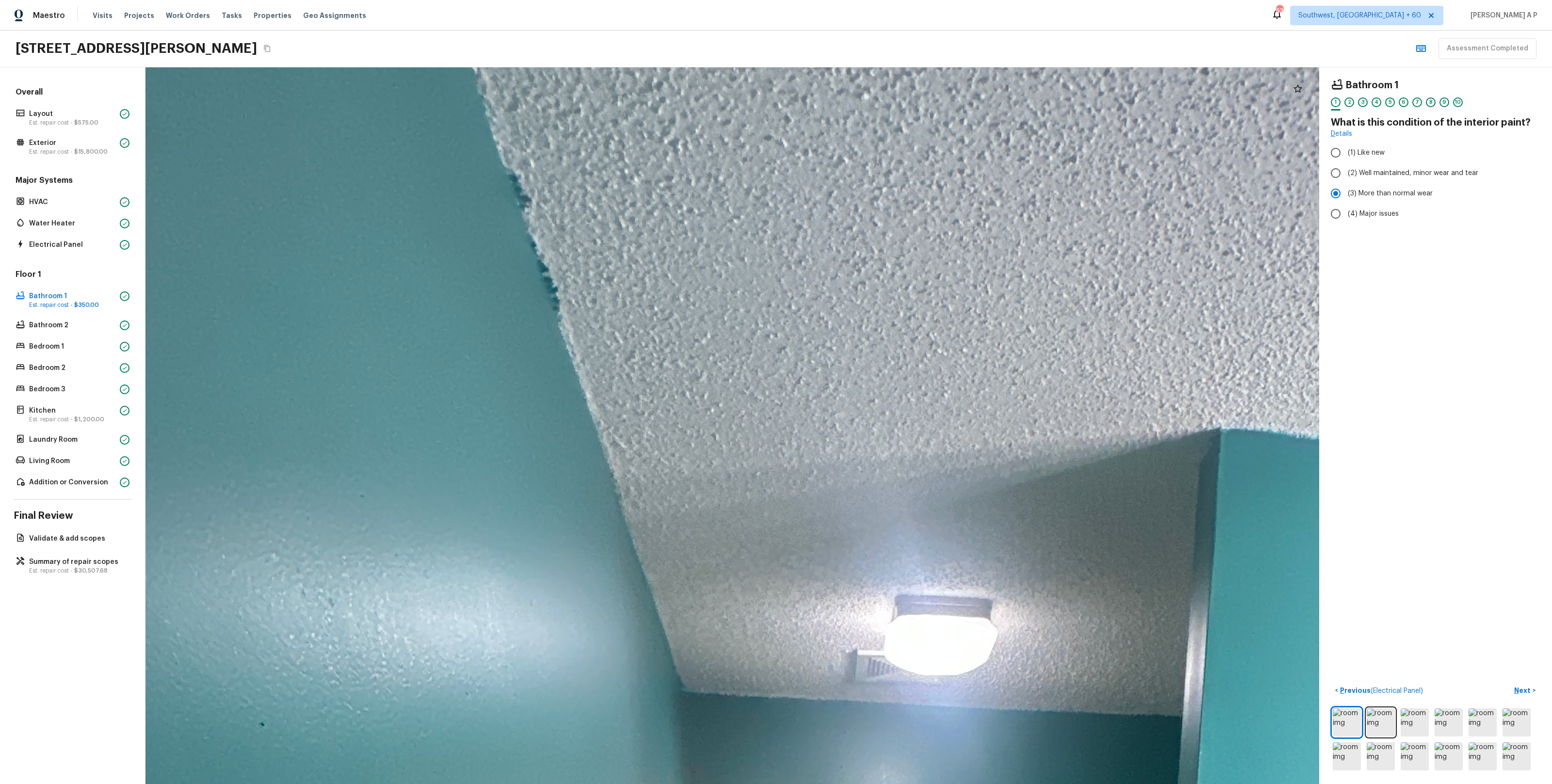
drag, startPoint x: 697, startPoint y: 114, endPoint x: 696, endPoint y: 387, distance: 273.0
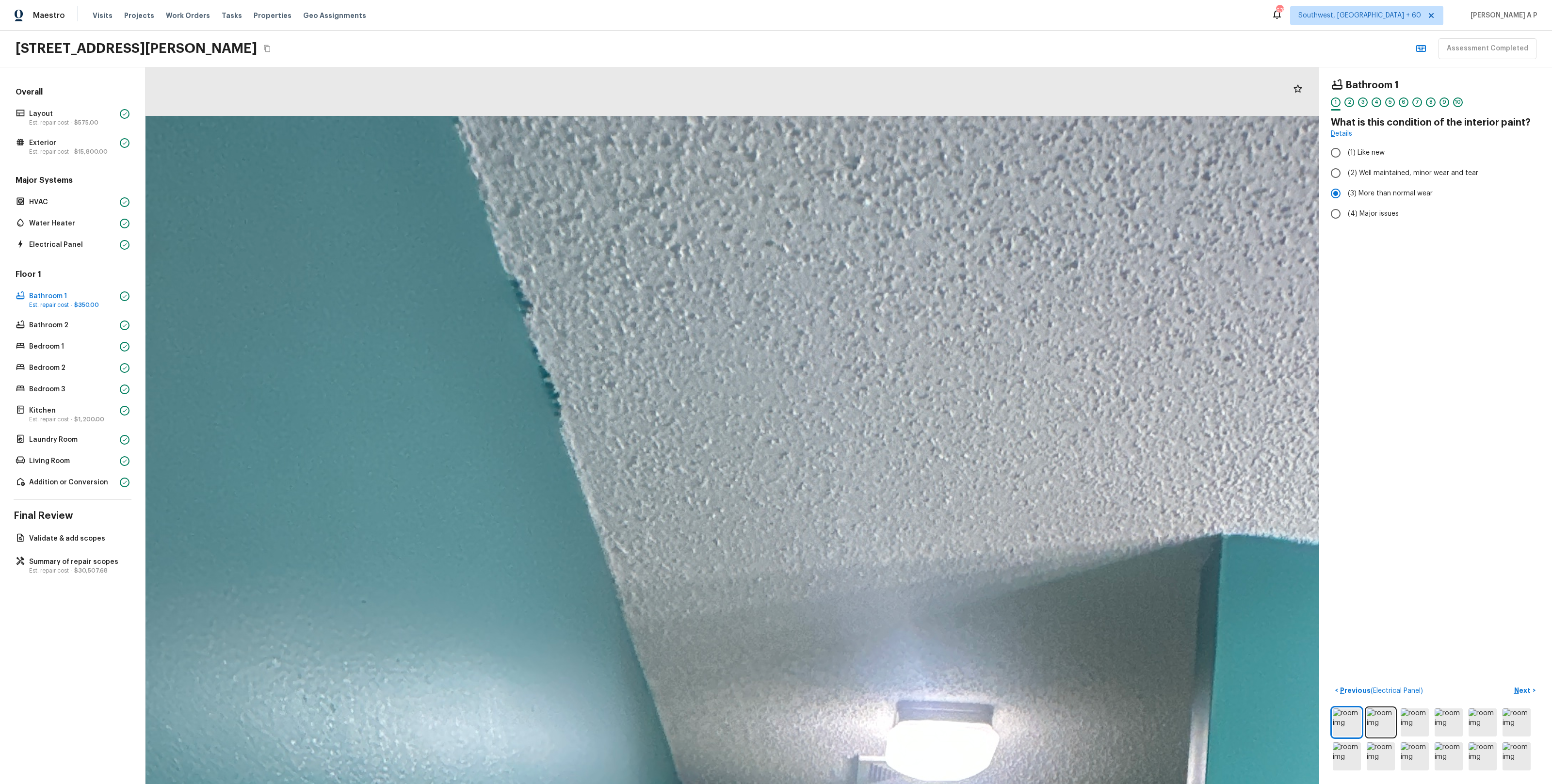
drag, startPoint x: 727, startPoint y: 315, endPoint x: 728, endPoint y: 558, distance: 243.0
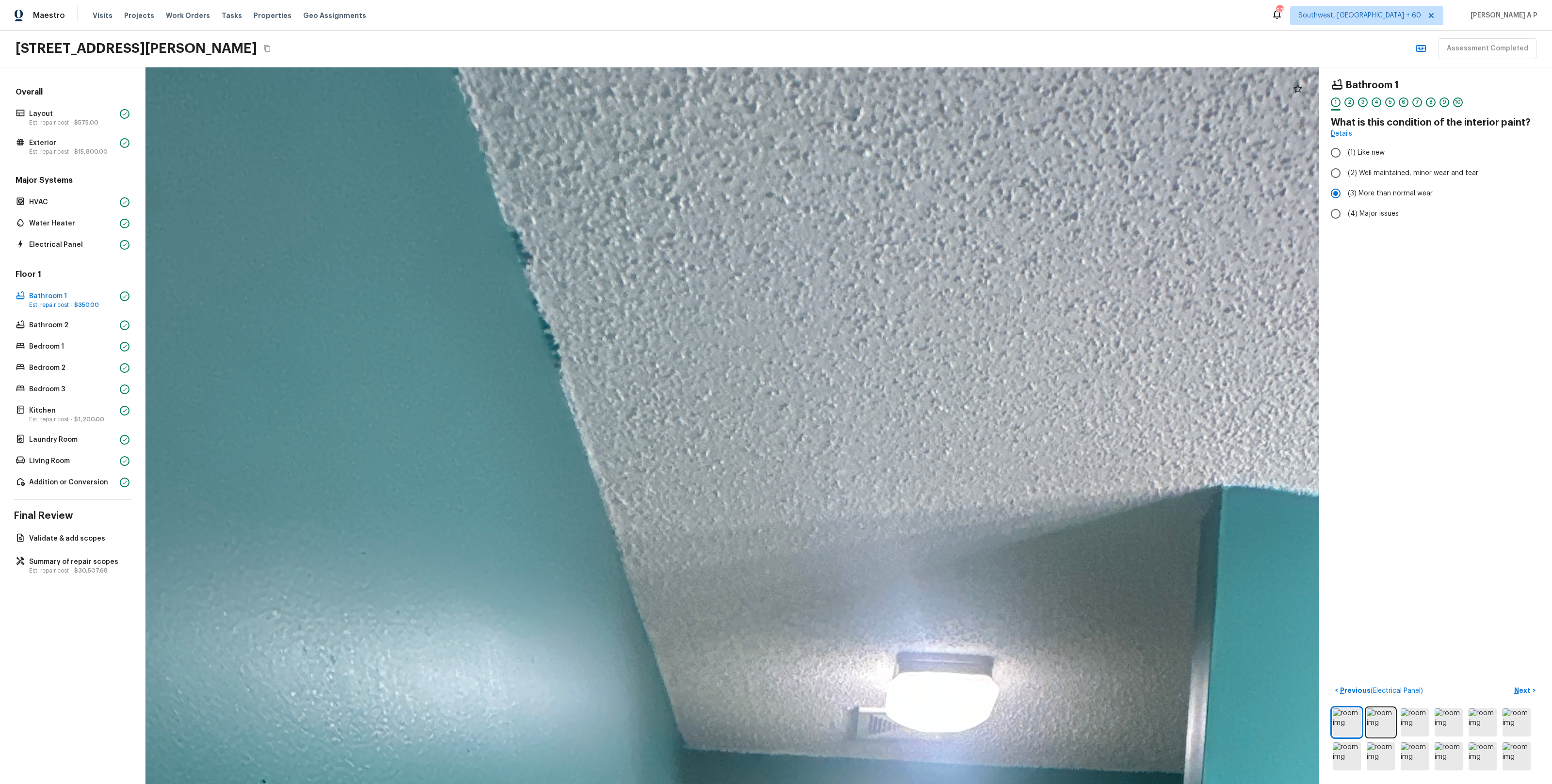
click at [1509, 682] on button "Next >" at bounding box center [1525, 690] width 31 height 16
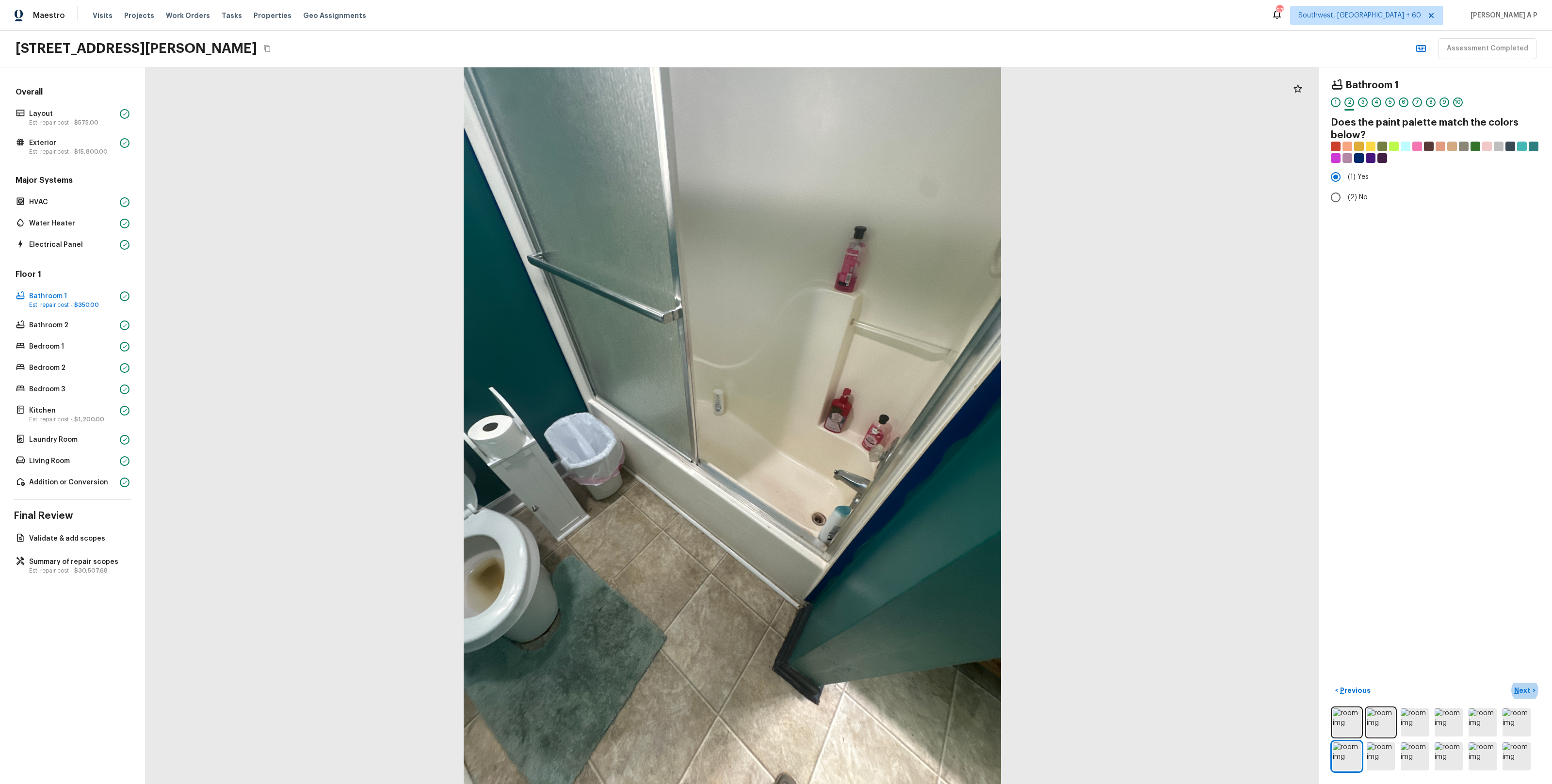
click at [1509, 682] on button "Next >" at bounding box center [1525, 690] width 31 height 16
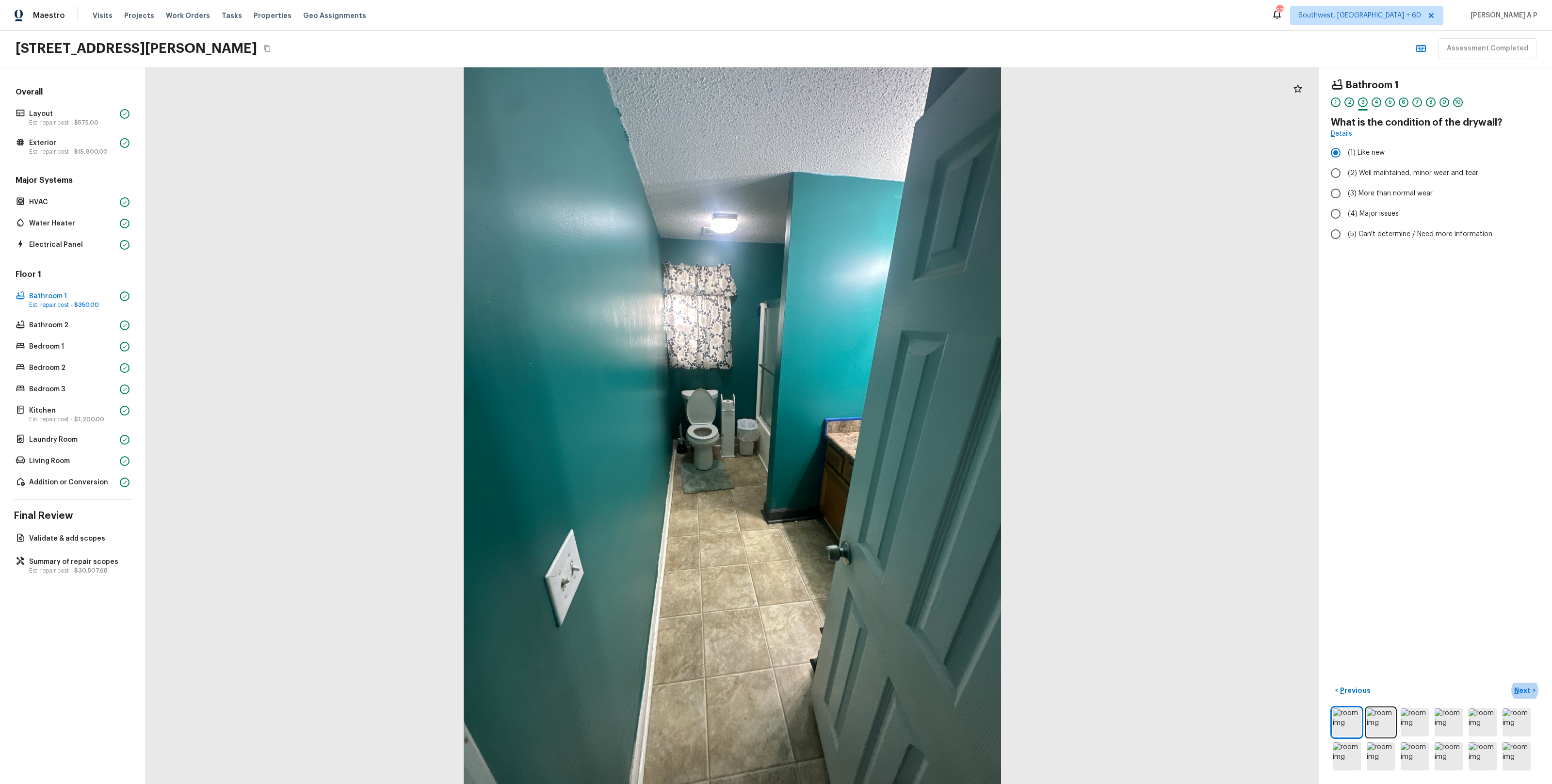
click at [1509, 682] on button "Next >" at bounding box center [1525, 690] width 31 height 16
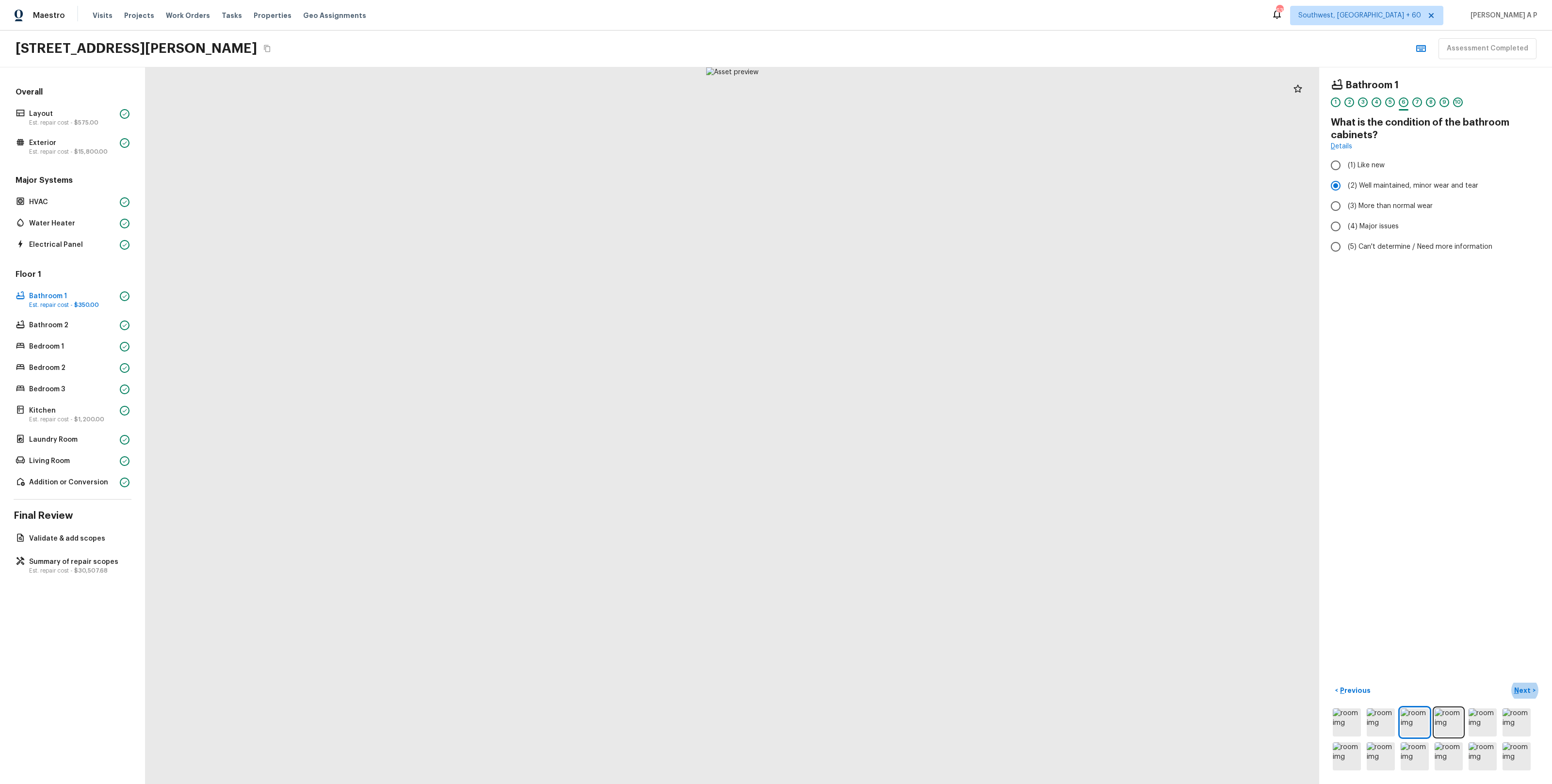
click at [1509, 682] on button "Next >" at bounding box center [1525, 690] width 31 height 16
click at [1467, 682] on button "Next ( Bathroom 2 ) >" at bounding box center [1503, 690] width 74 height 16
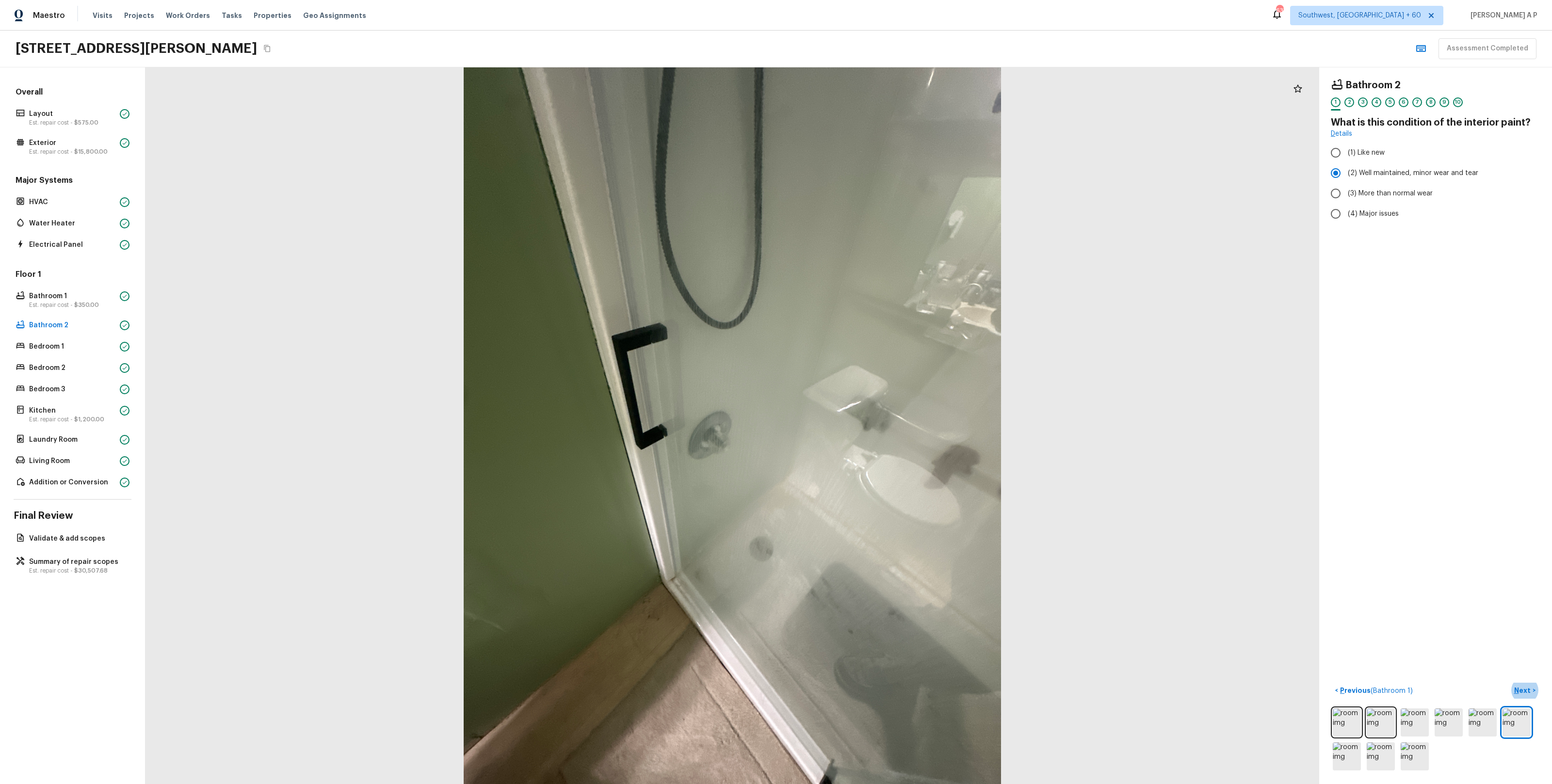
click at [1509, 682] on button "Next >" at bounding box center [1525, 690] width 31 height 16
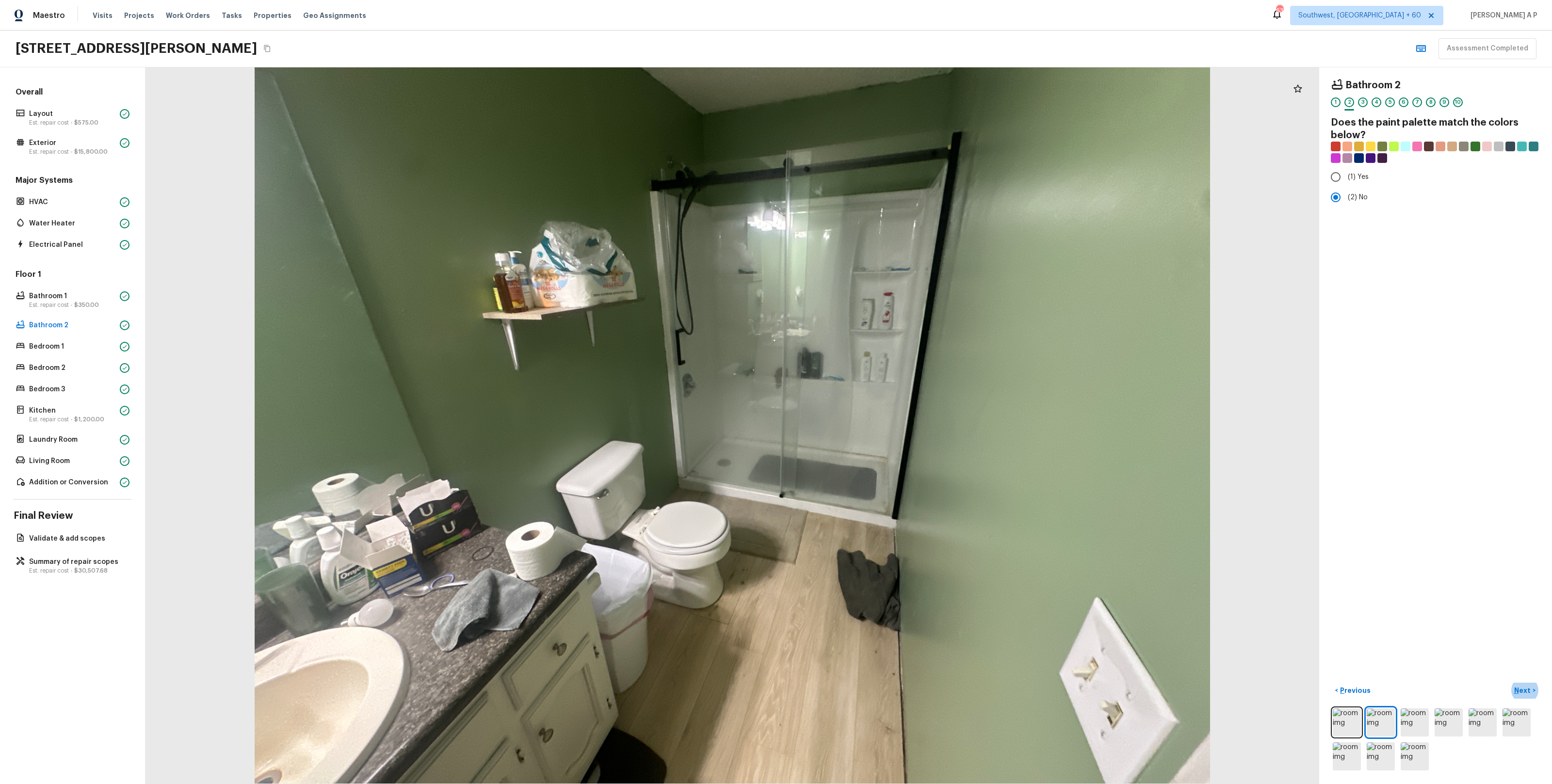
click at [1509, 682] on button "Next >" at bounding box center [1525, 690] width 31 height 16
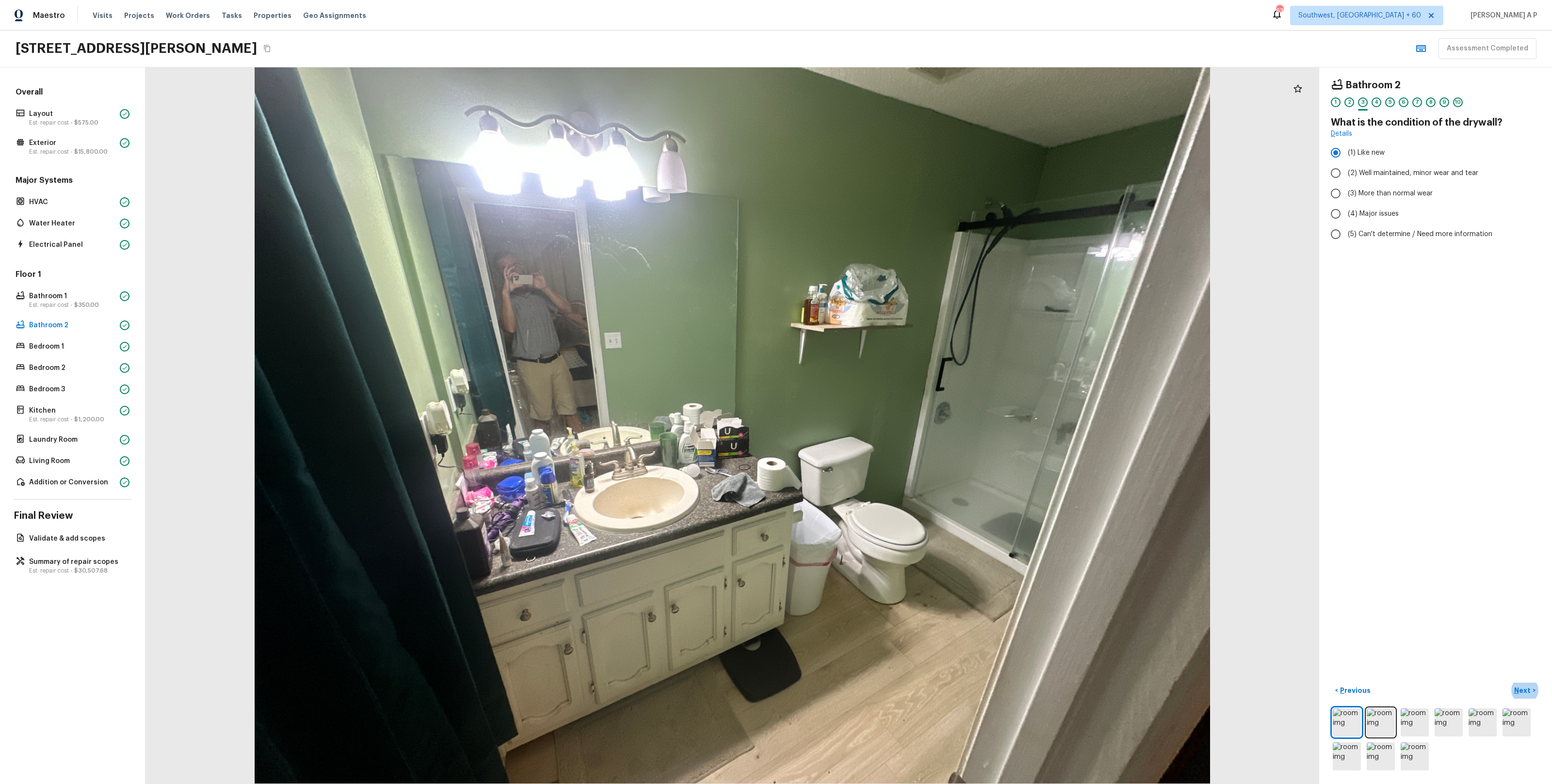
click at [1509, 682] on button "Next >" at bounding box center [1525, 690] width 31 height 16
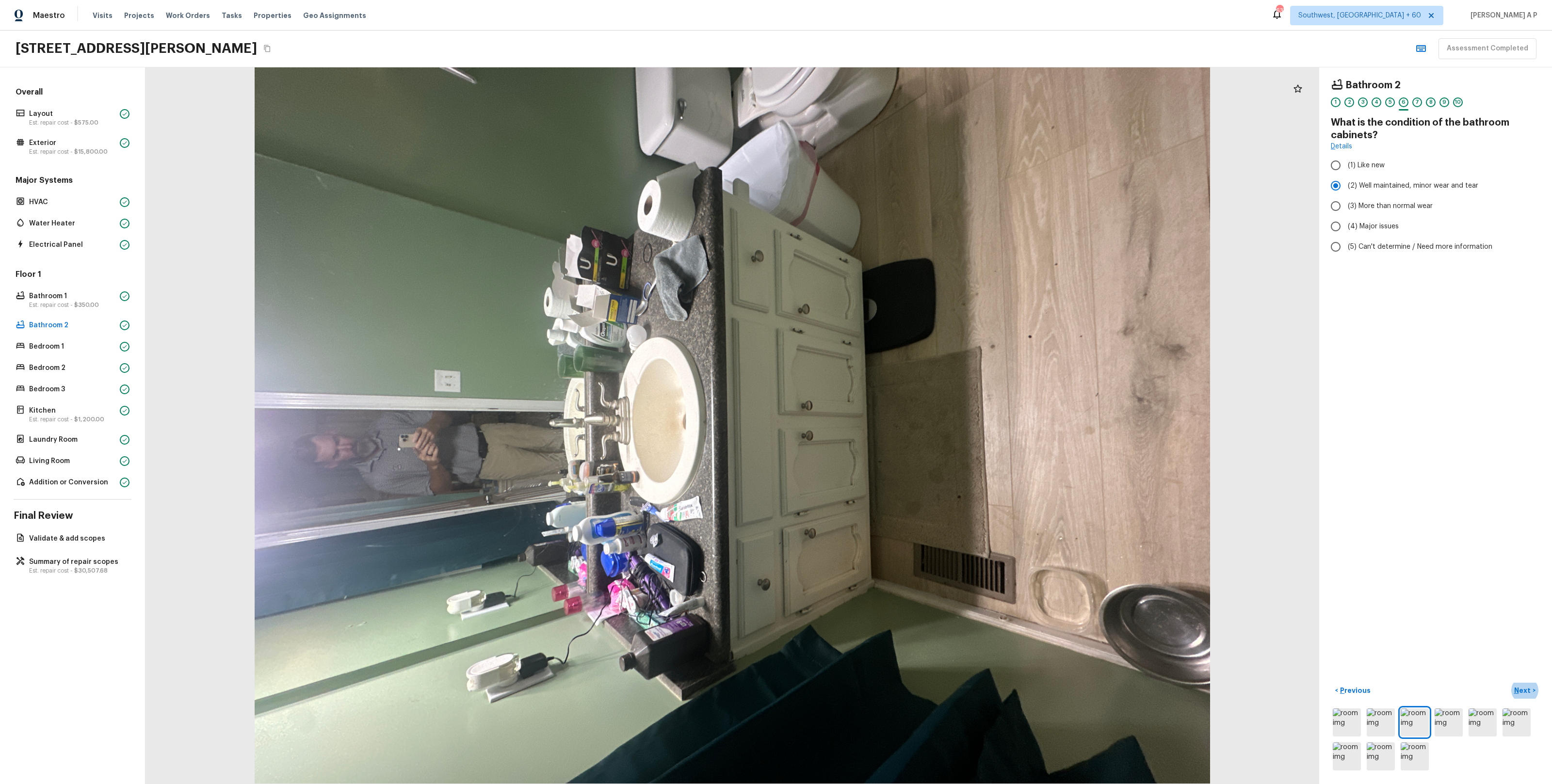
click at [1509, 682] on button "Next >" at bounding box center [1525, 690] width 31 height 16
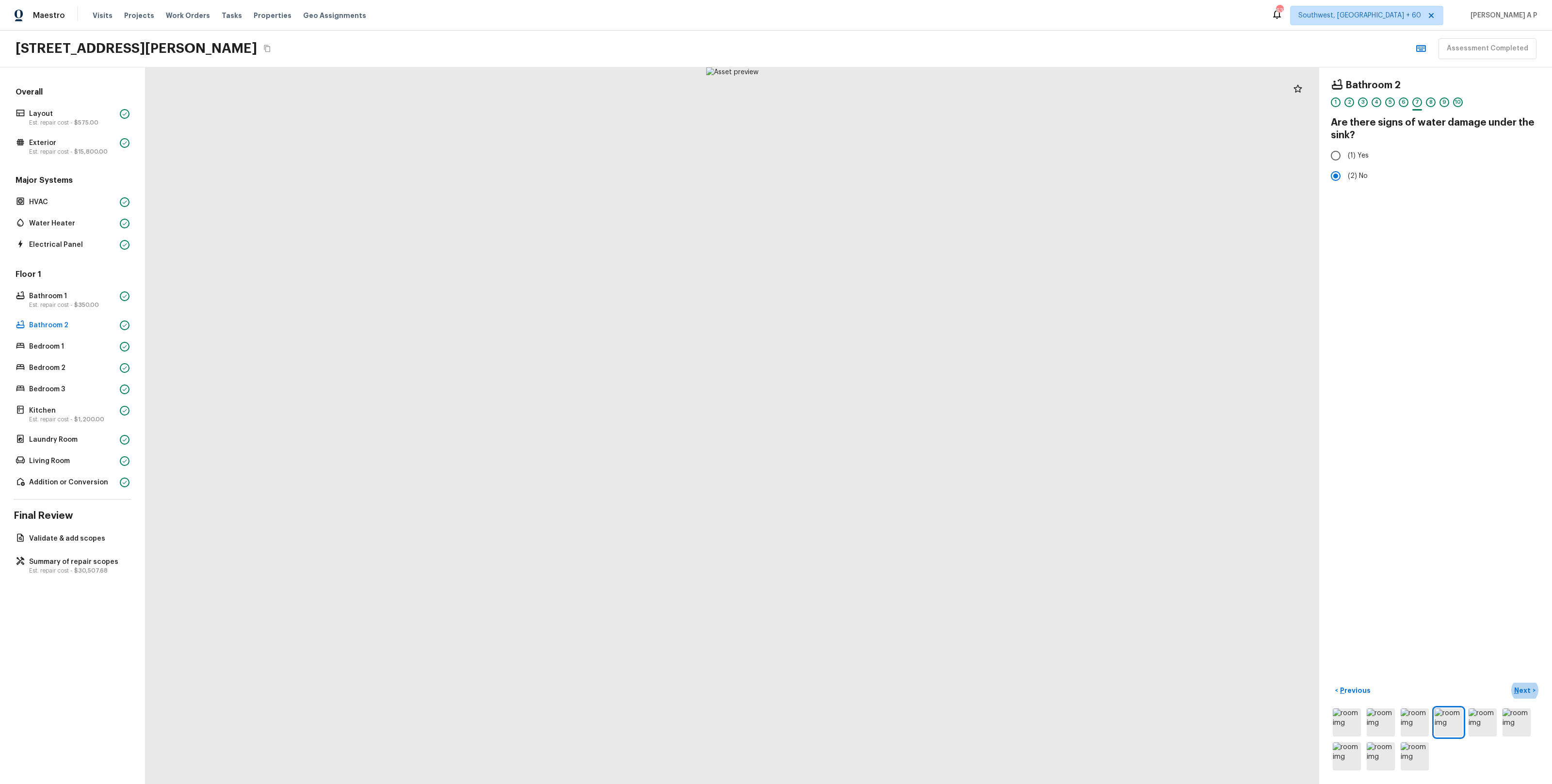
click at [1509, 682] on button "Next >" at bounding box center [1525, 690] width 31 height 16
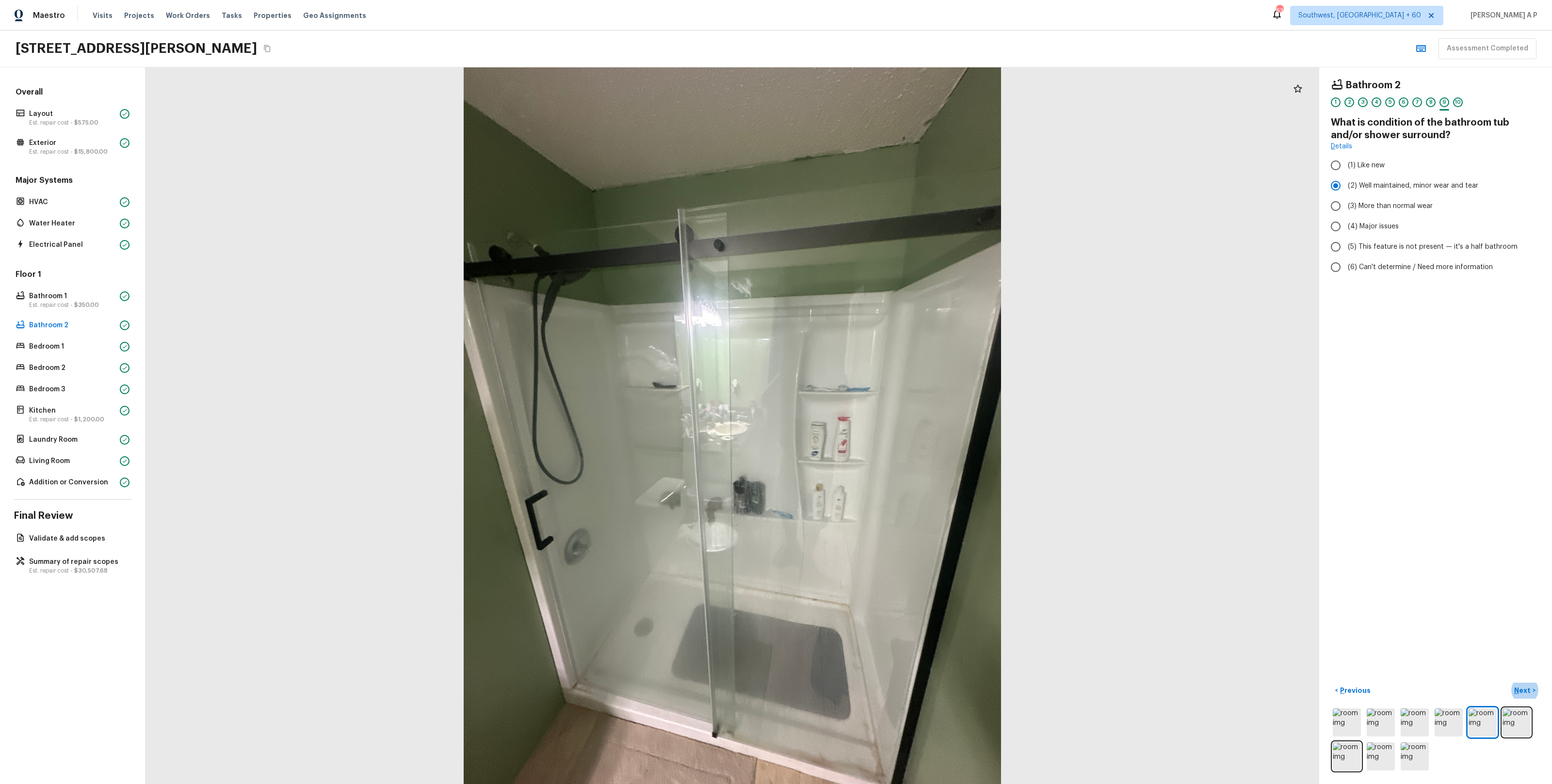
click at [1509, 682] on button "Next >" at bounding box center [1525, 690] width 31 height 16
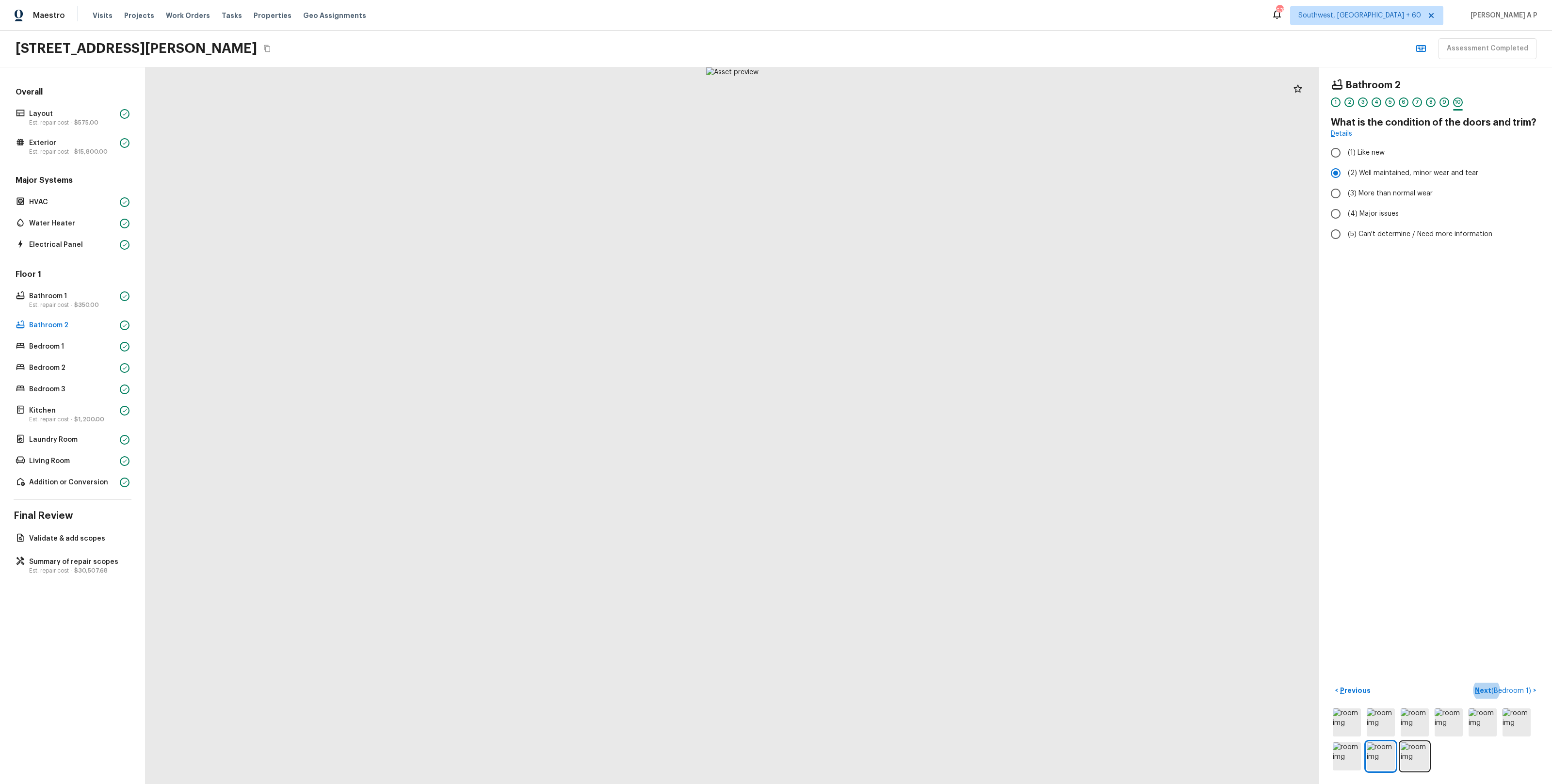
click at [1471, 682] on button "Next ( Bedroom 1 ) >" at bounding box center [1506, 690] width 69 height 16
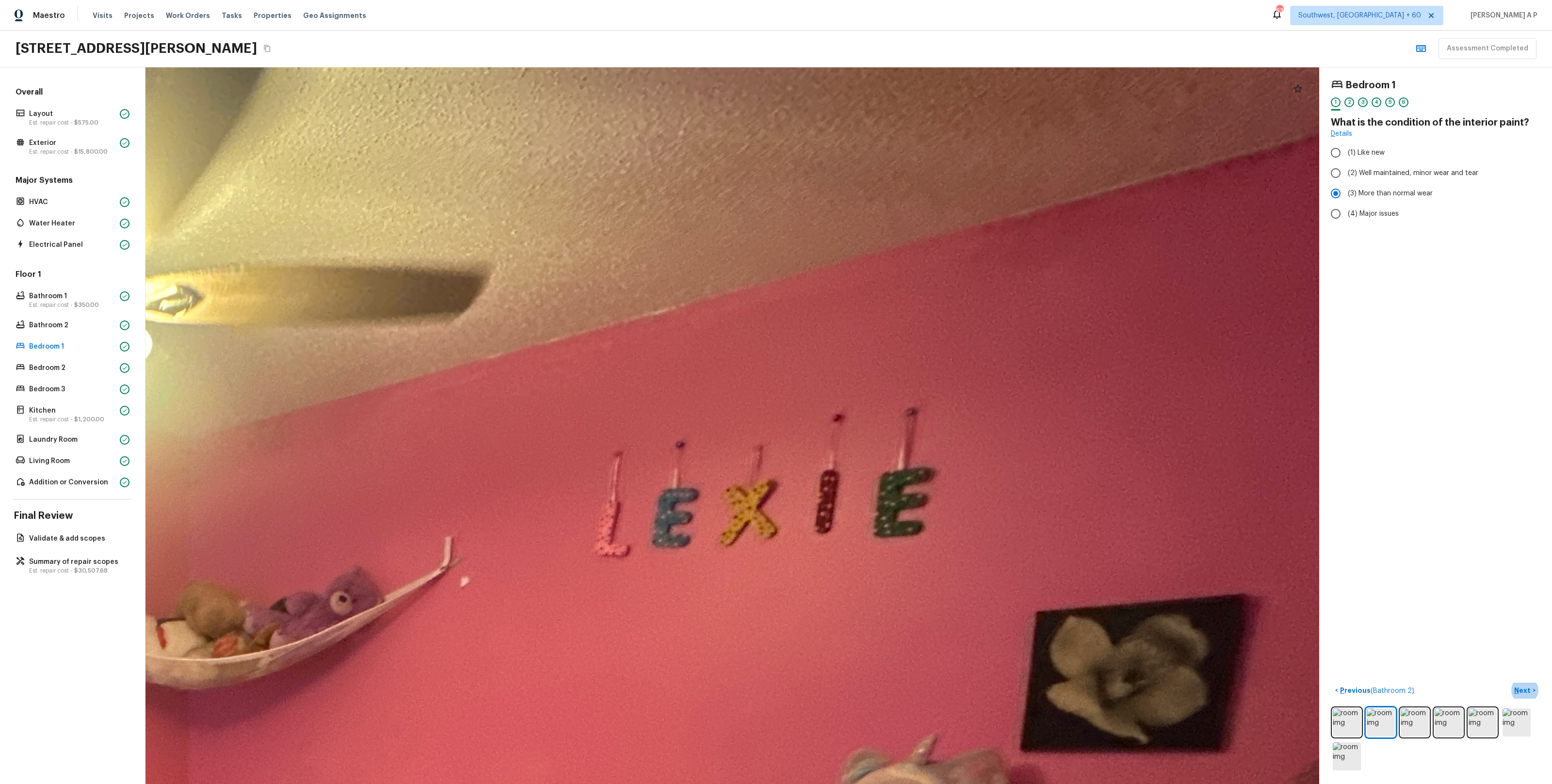
drag, startPoint x: 1119, startPoint y: 177, endPoint x: 1112, endPoint y: 437, distance: 260.1
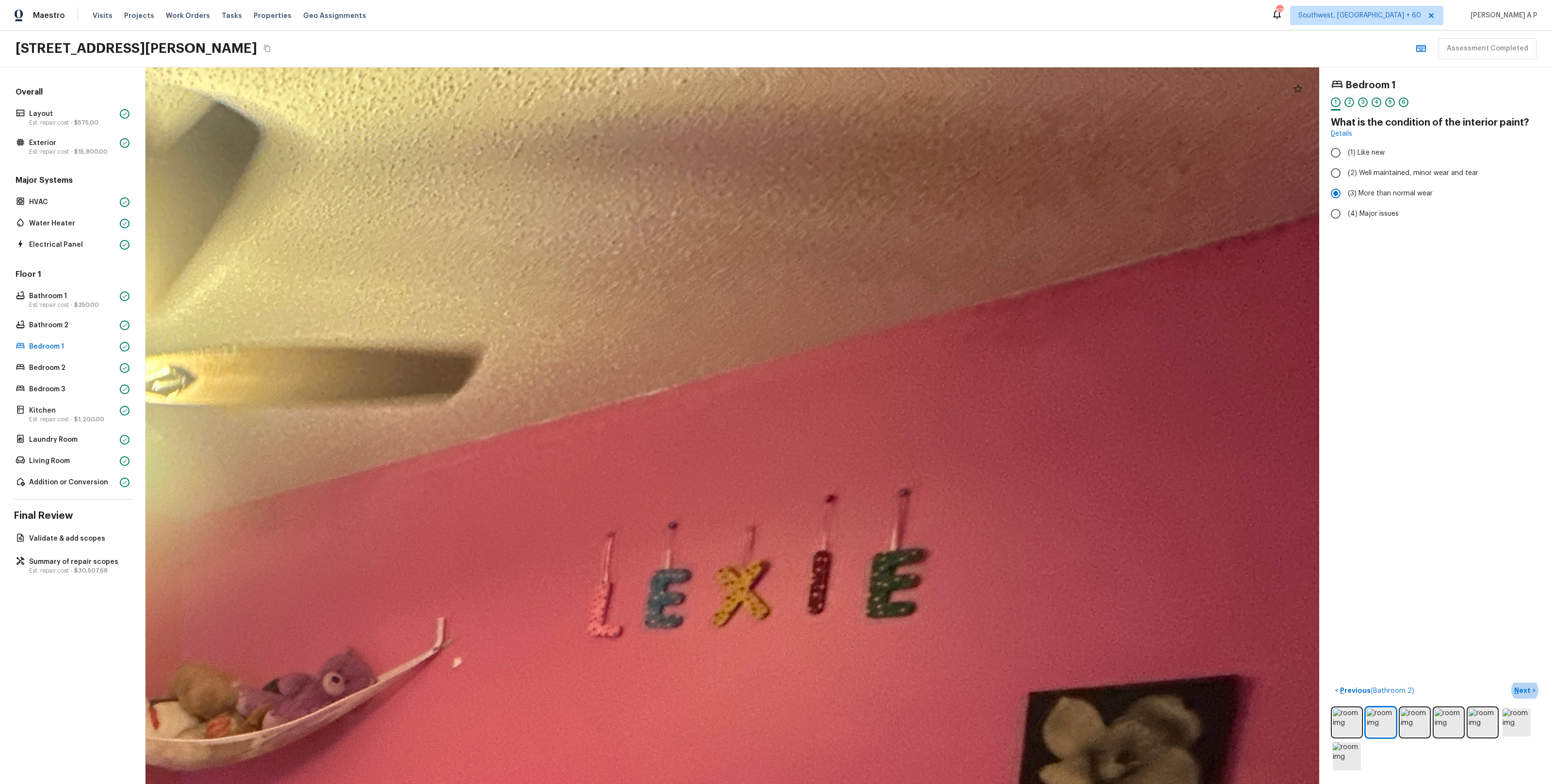
click at [1509, 682] on button "Next >" at bounding box center [1525, 690] width 31 height 16
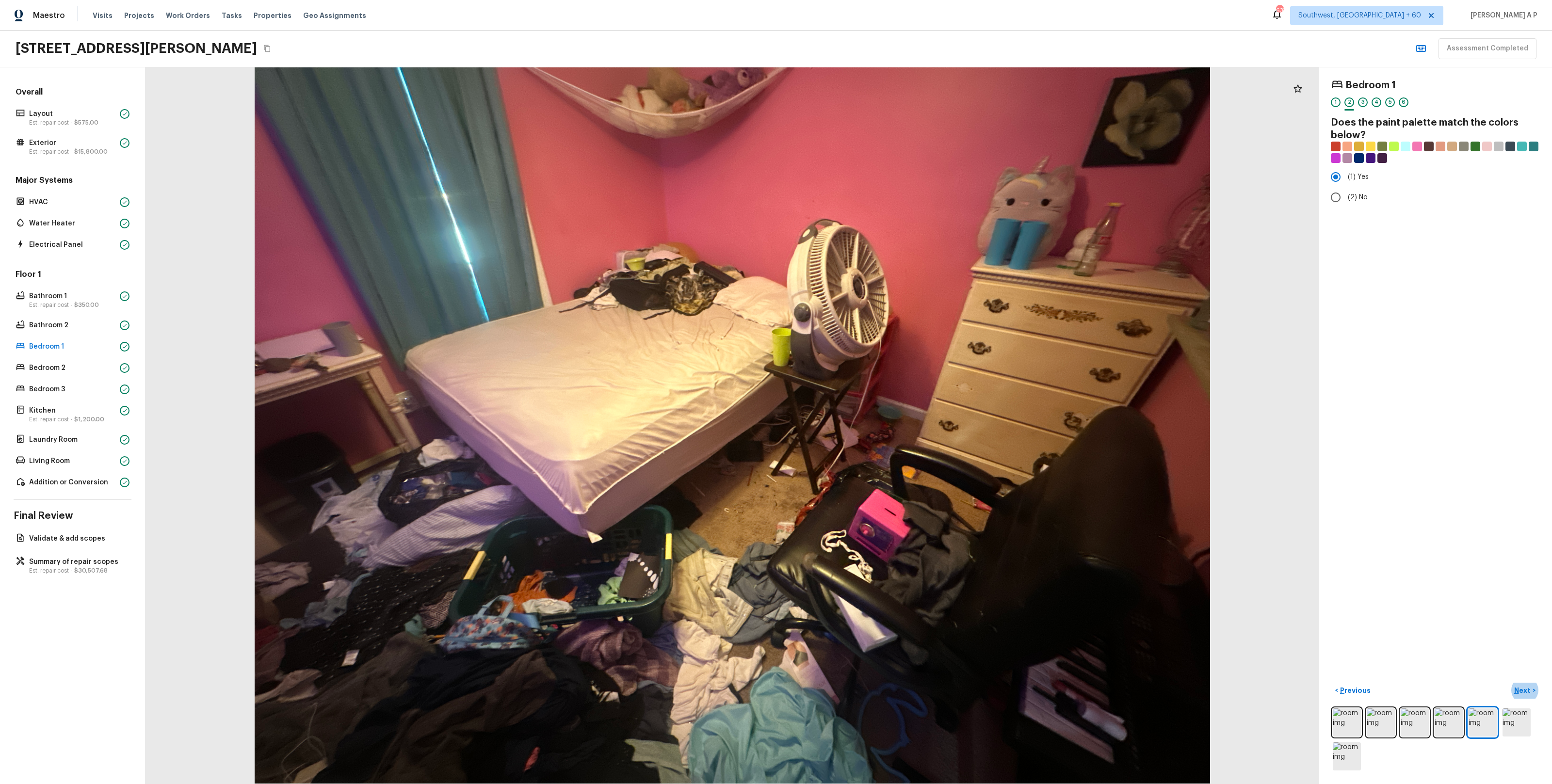
click at [1509, 682] on button "Next >" at bounding box center [1525, 690] width 31 height 16
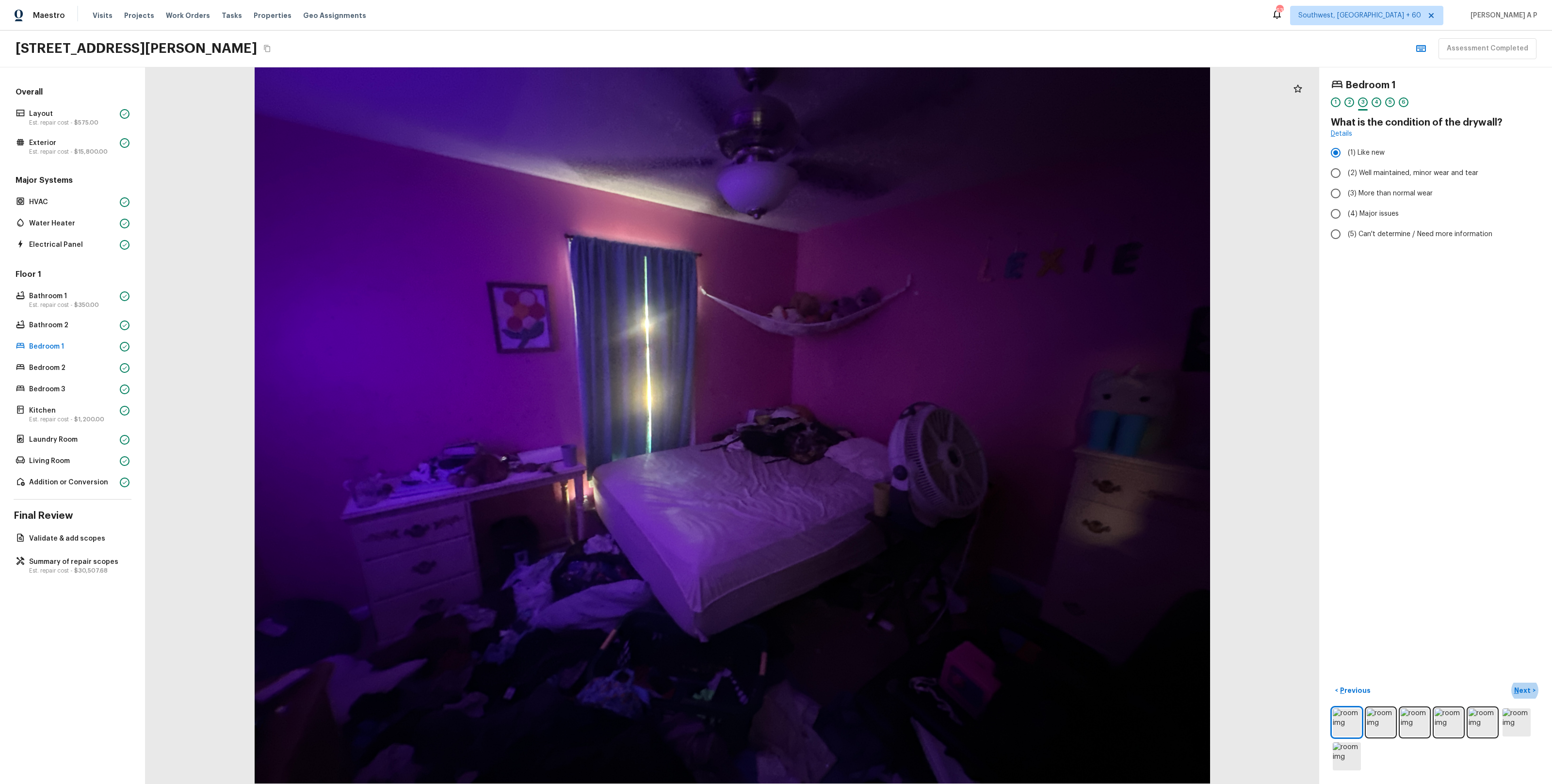
click at [1509, 682] on button "Next >" at bounding box center [1525, 690] width 31 height 16
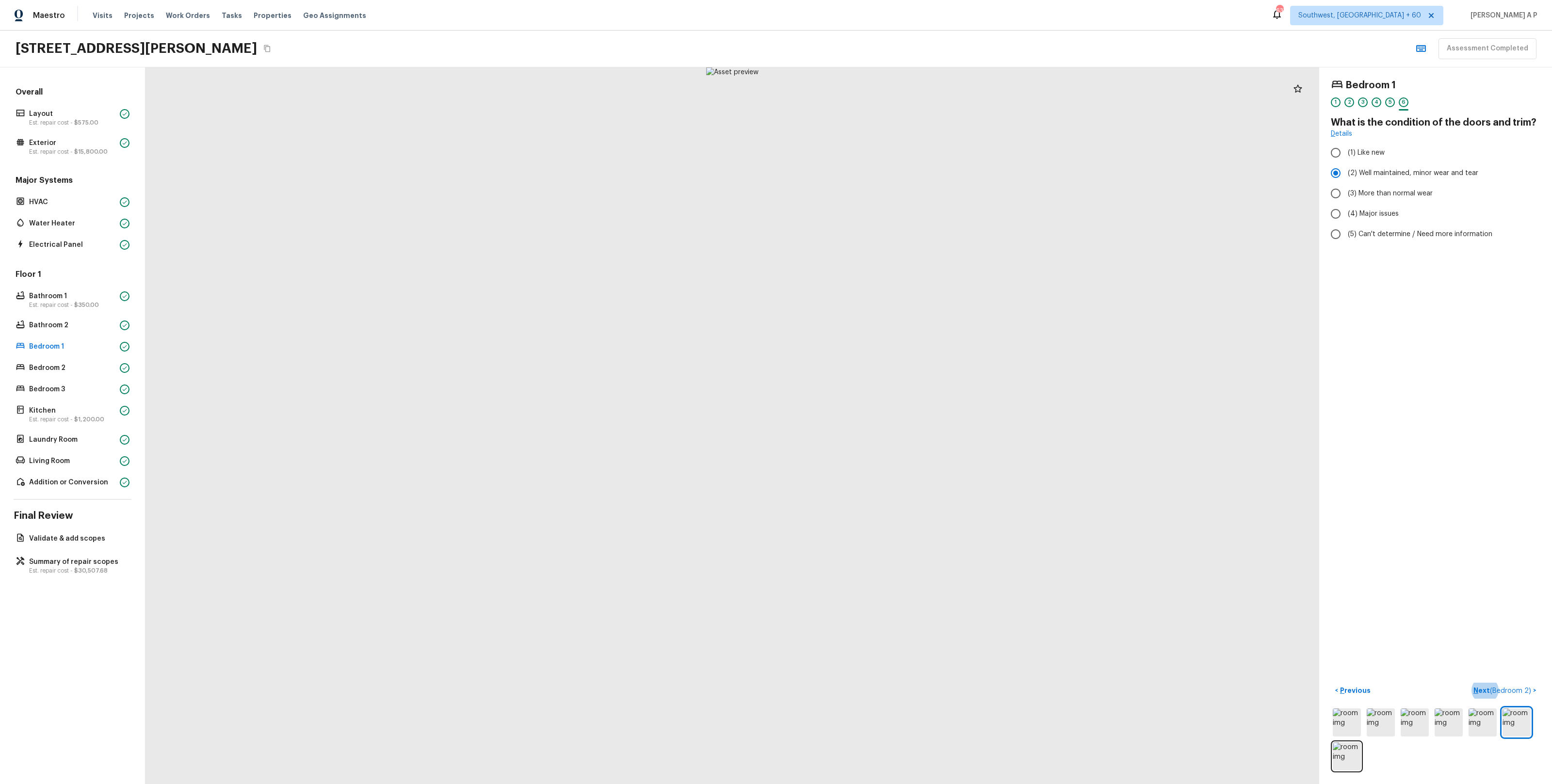
click at [1469, 682] on button "Next ( Bedroom 2 ) >" at bounding box center [1505, 690] width 71 height 16
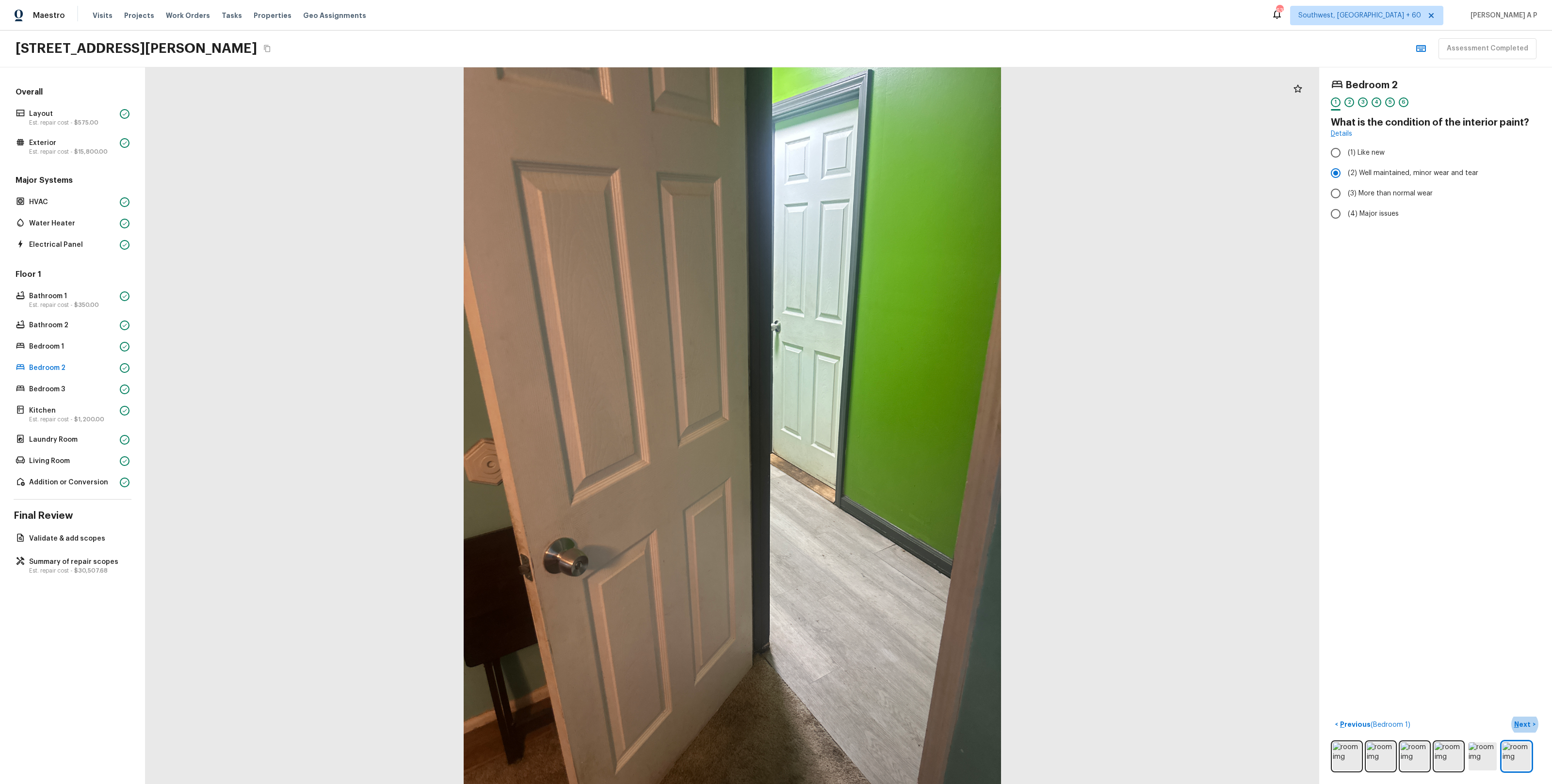
click at [1509, 716] on button "Next >" at bounding box center [1525, 724] width 31 height 16
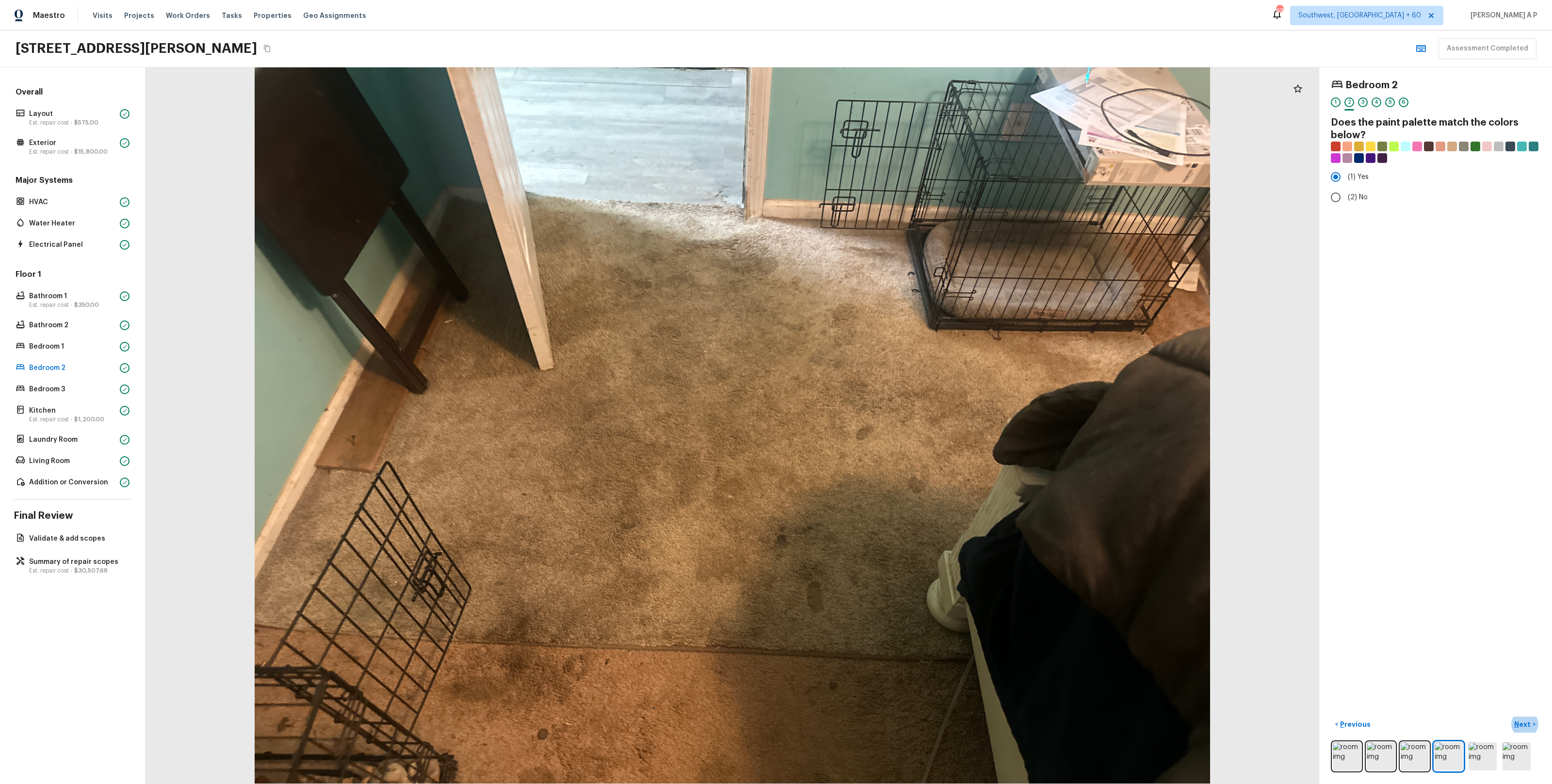
click at [1509, 716] on button "Next >" at bounding box center [1525, 724] width 31 height 16
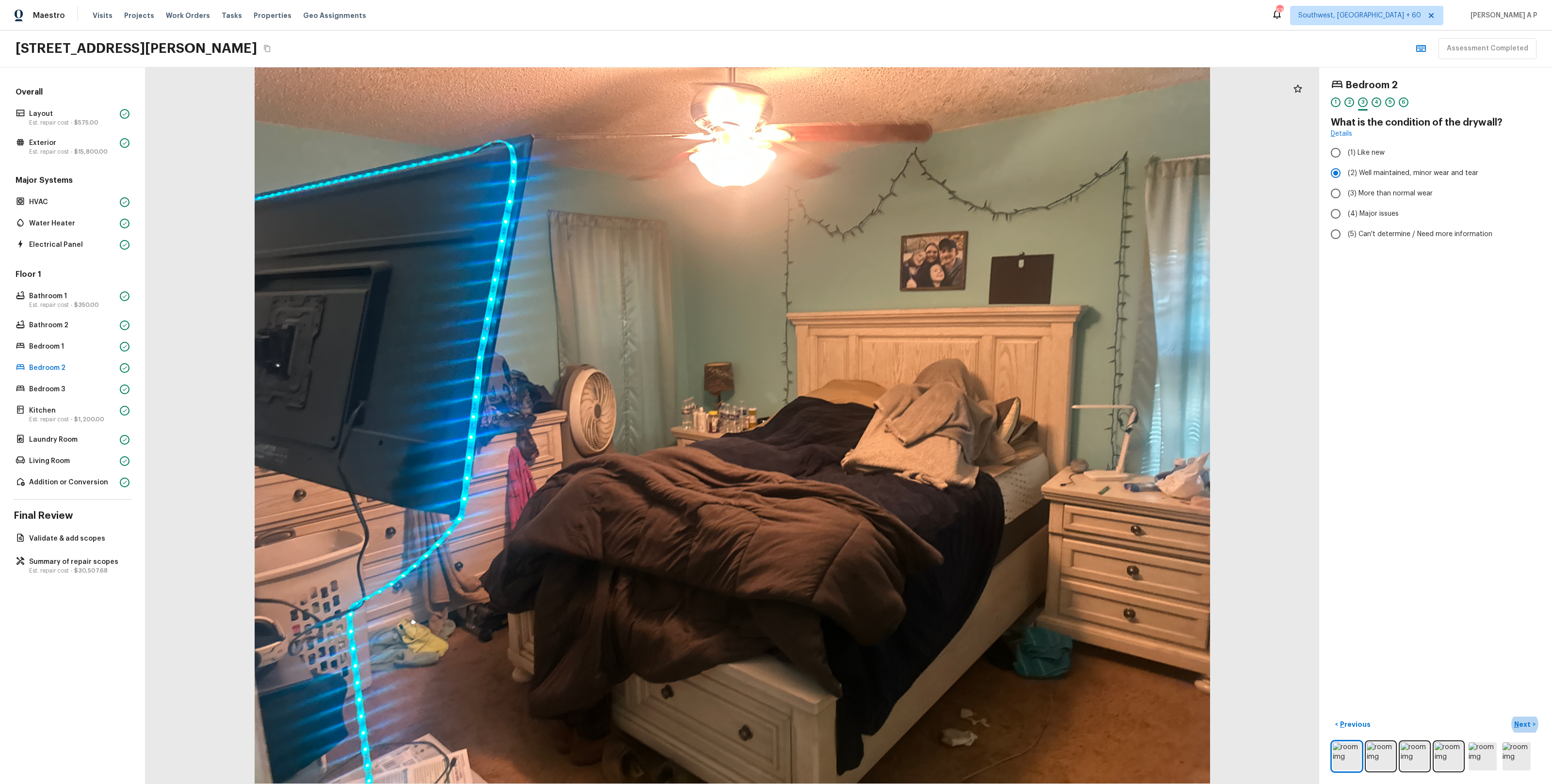
click at [1509, 716] on button "Next >" at bounding box center [1525, 724] width 31 height 16
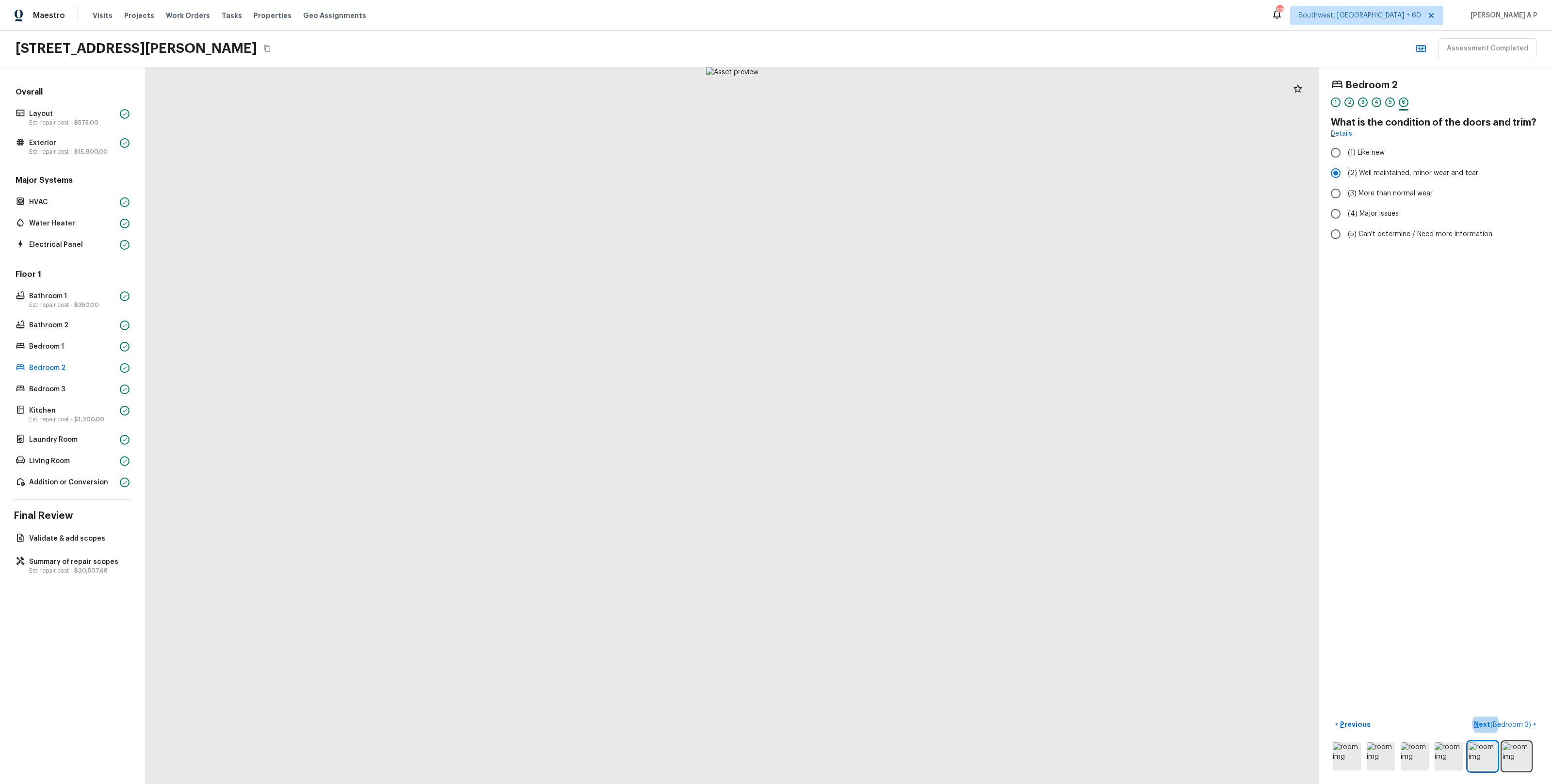
click at [1470, 716] on button "Next ( Bedroom 3 ) >" at bounding box center [1505, 724] width 70 height 16
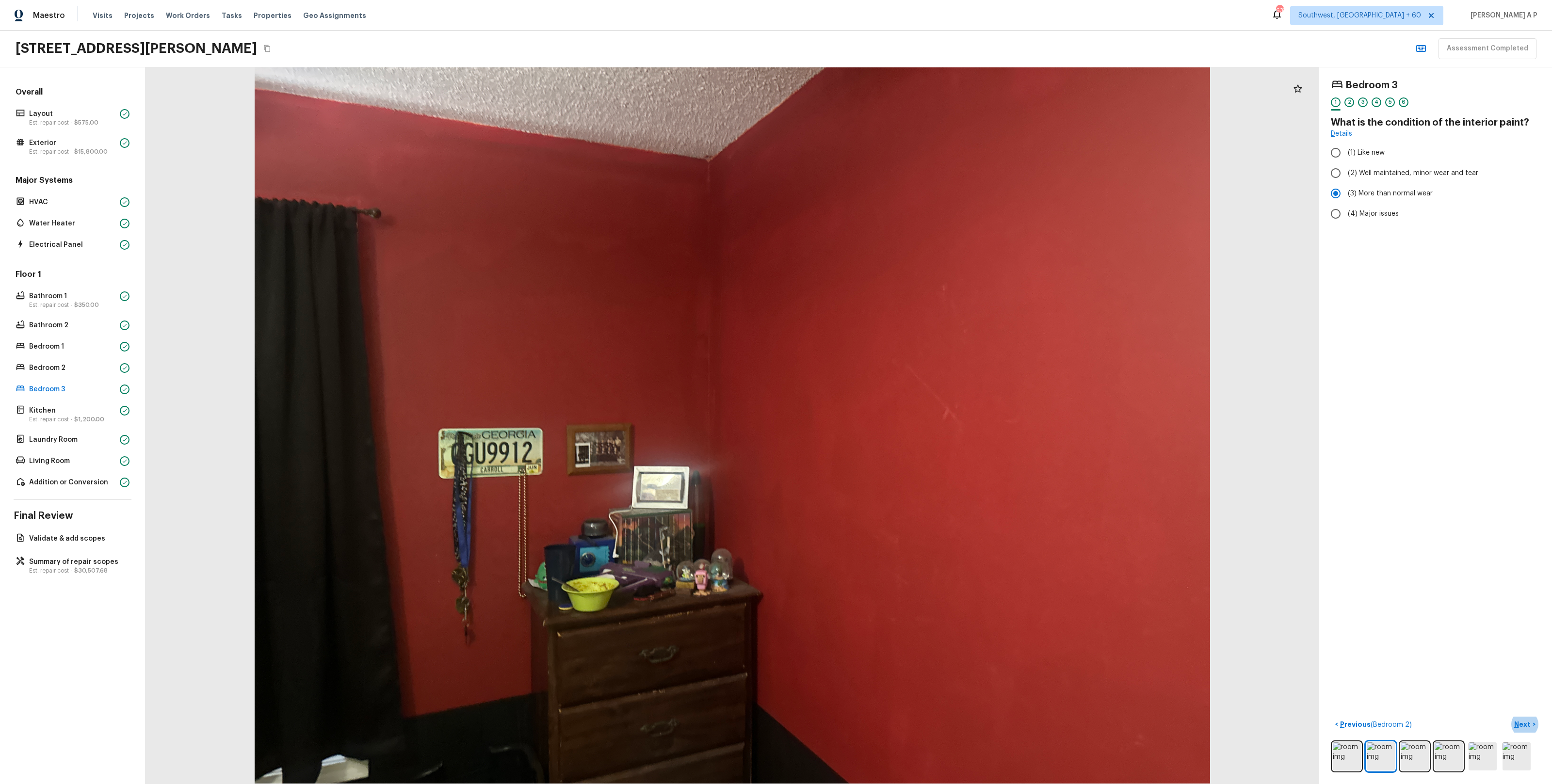
click at [1509, 716] on button "Next >" at bounding box center [1525, 724] width 31 height 16
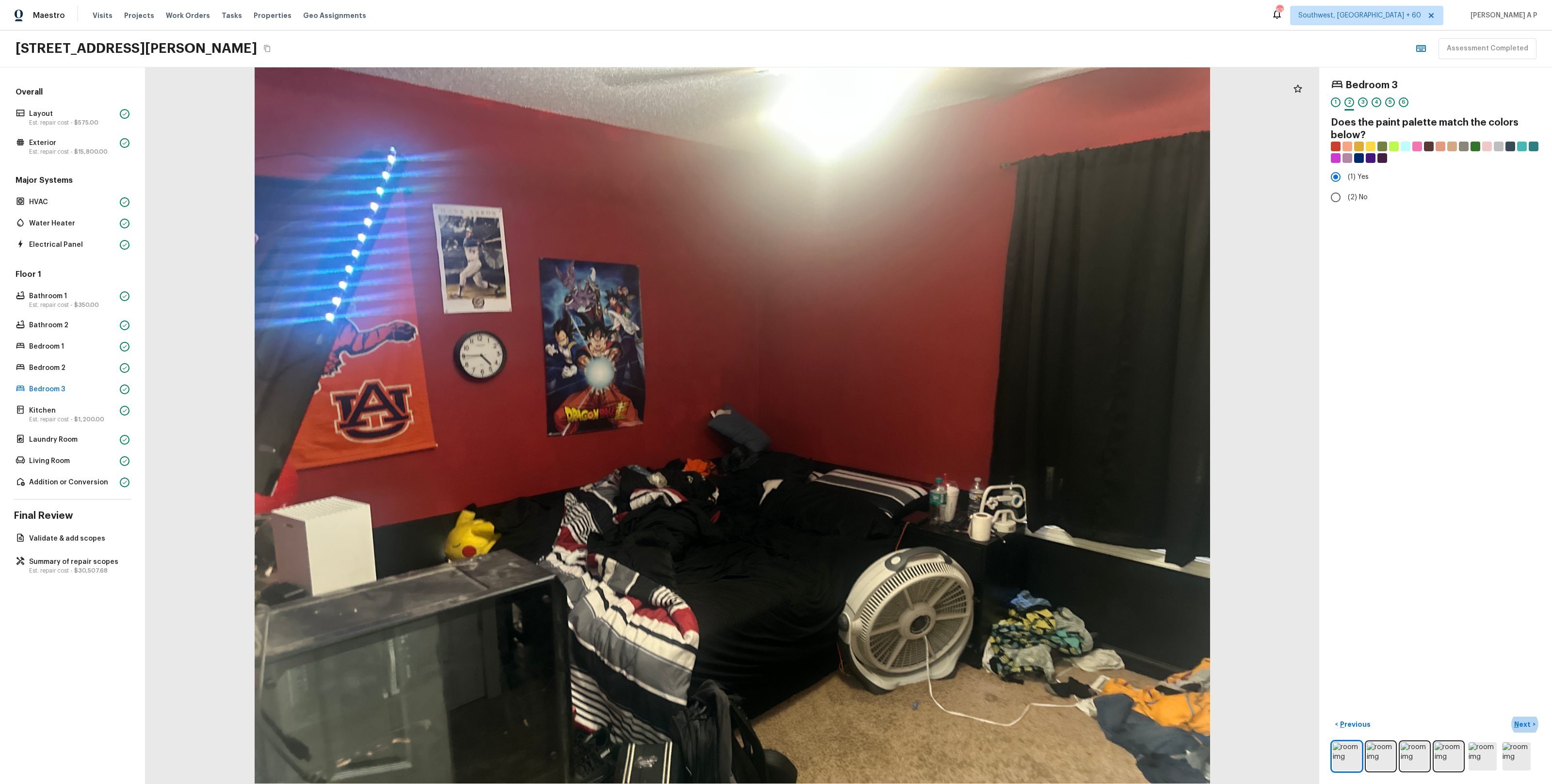
click at [1509, 716] on button "Next >" at bounding box center [1525, 724] width 31 height 16
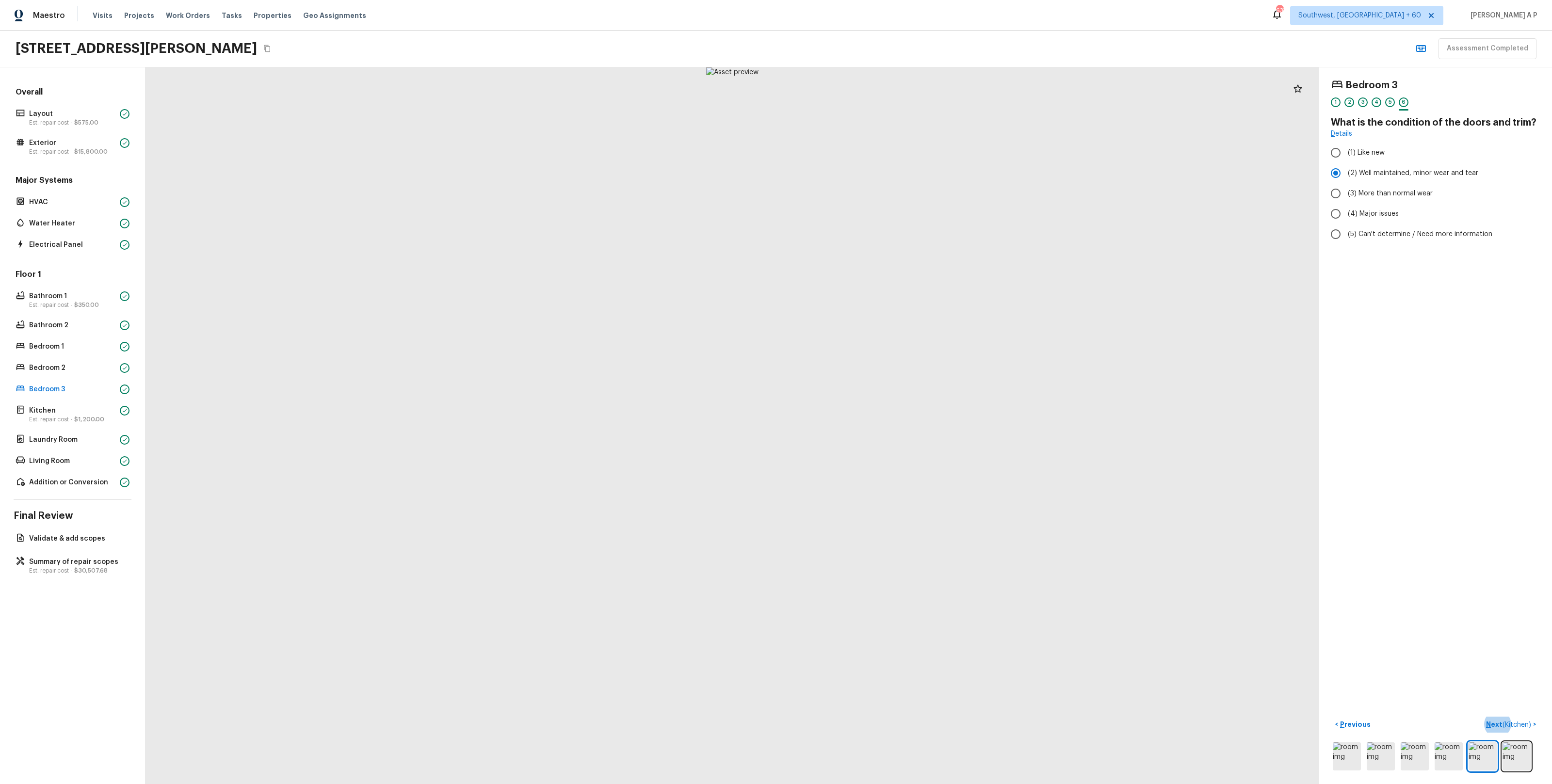
click at [1482, 716] on button "Next ( Kitchen ) >" at bounding box center [1511, 724] width 58 height 16
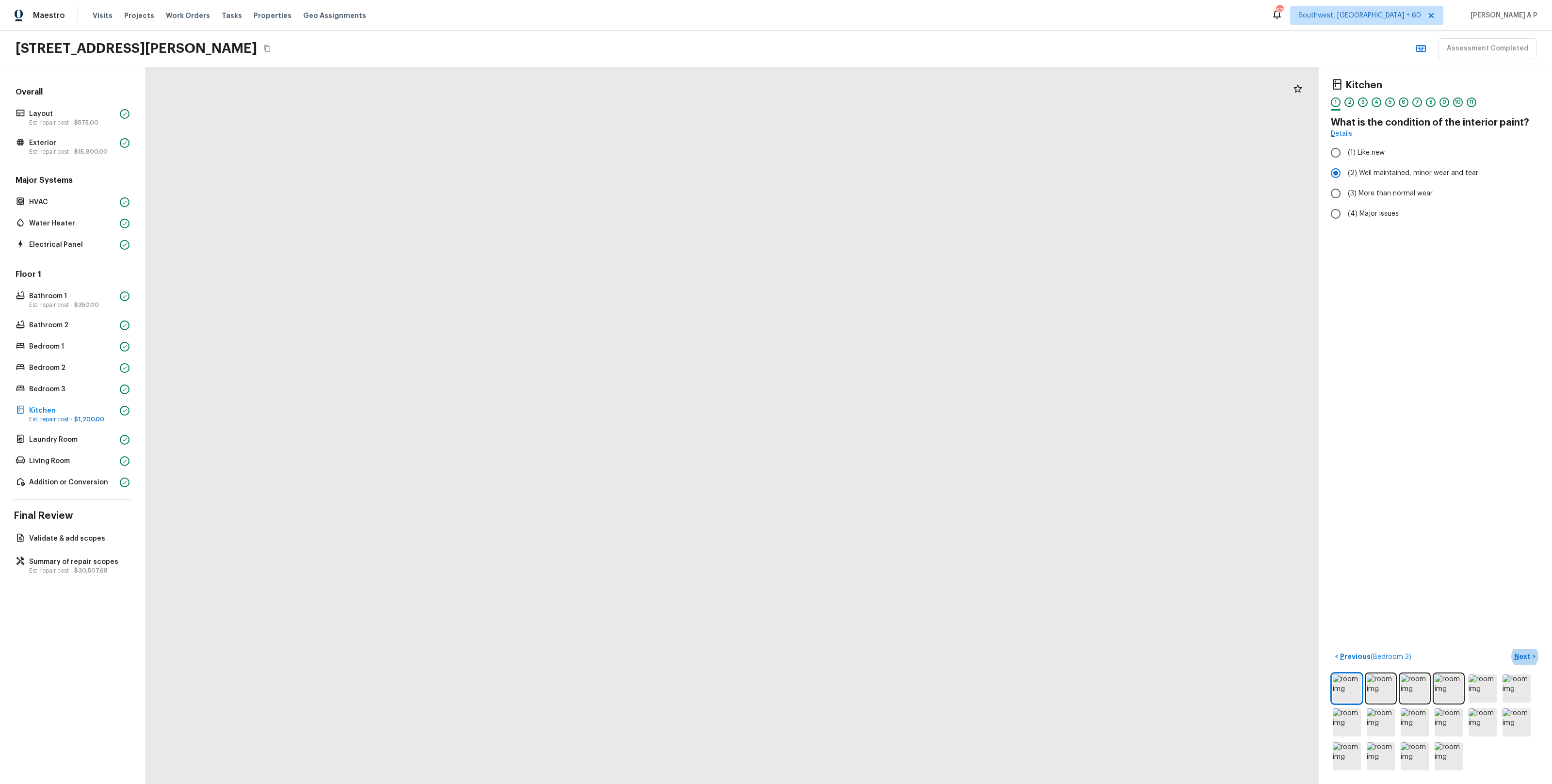
drag, startPoint x: 755, startPoint y: 326, endPoint x: 804, endPoint y: 686, distance: 363.3
click at [807, 676] on div at bounding box center [755, 552] width 4992 height 3048
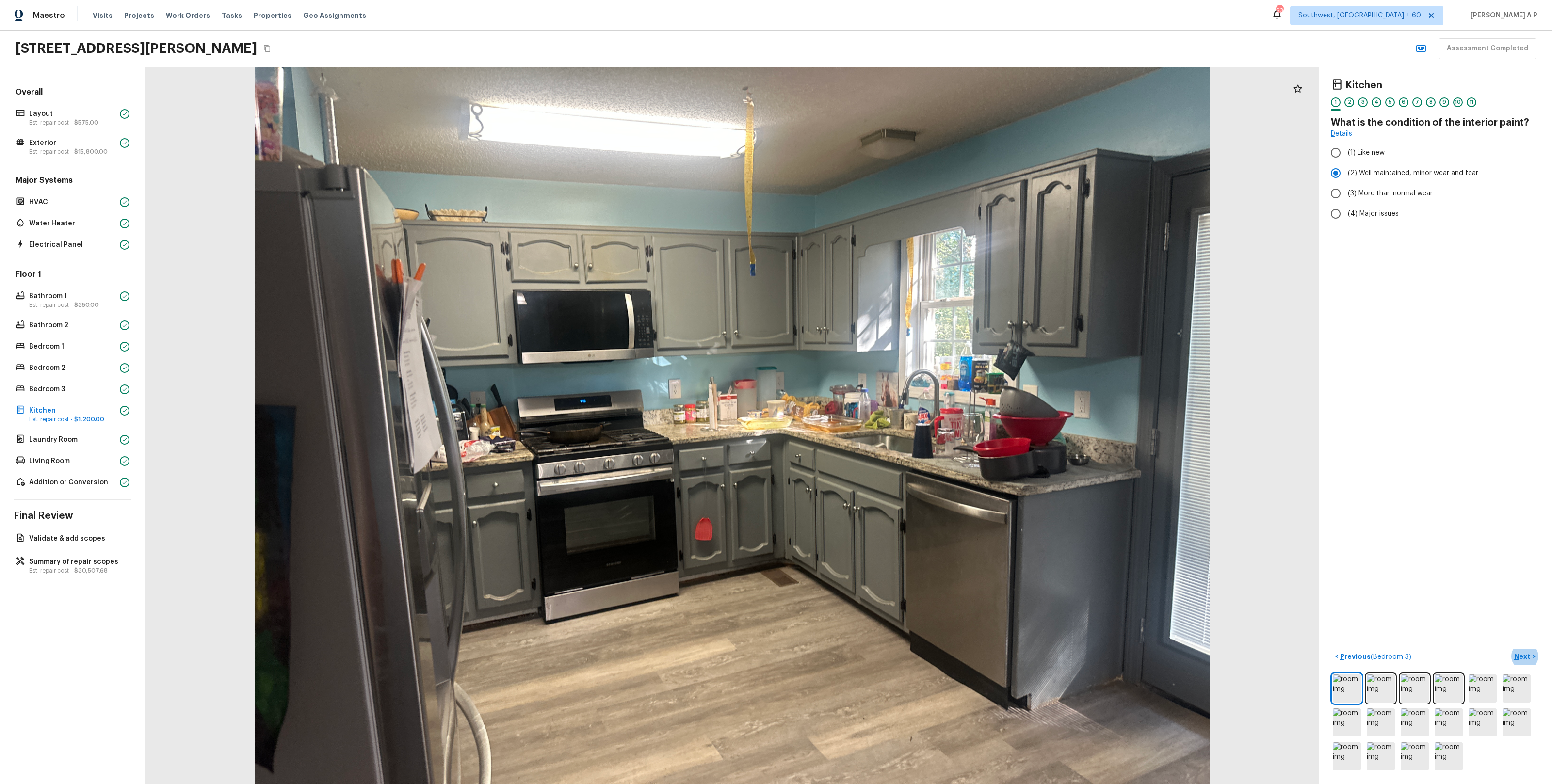
click at [1509, 649] on button "Next >" at bounding box center [1525, 656] width 31 height 16
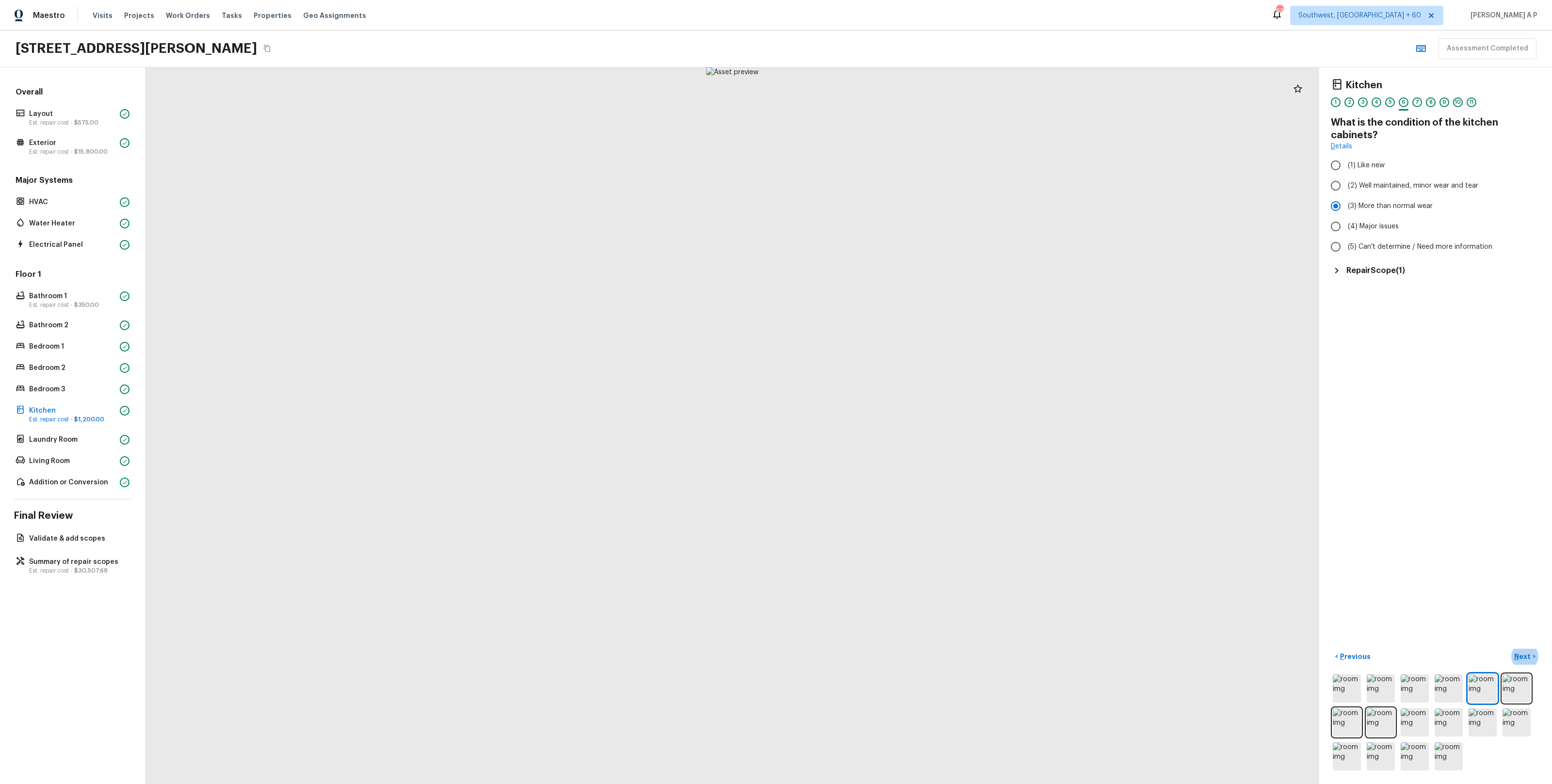
click at [1343, 273] on div "Repair Scope ( 1 )" at bounding box center [1435, 270] width 210 height 12
click at [1520, 653] on p "Next" at bounding box center [1523, 657] width 18 height 10
click at [1509, 649] on button "Next >" at bounding box center [1525, 656] width 31 height 16
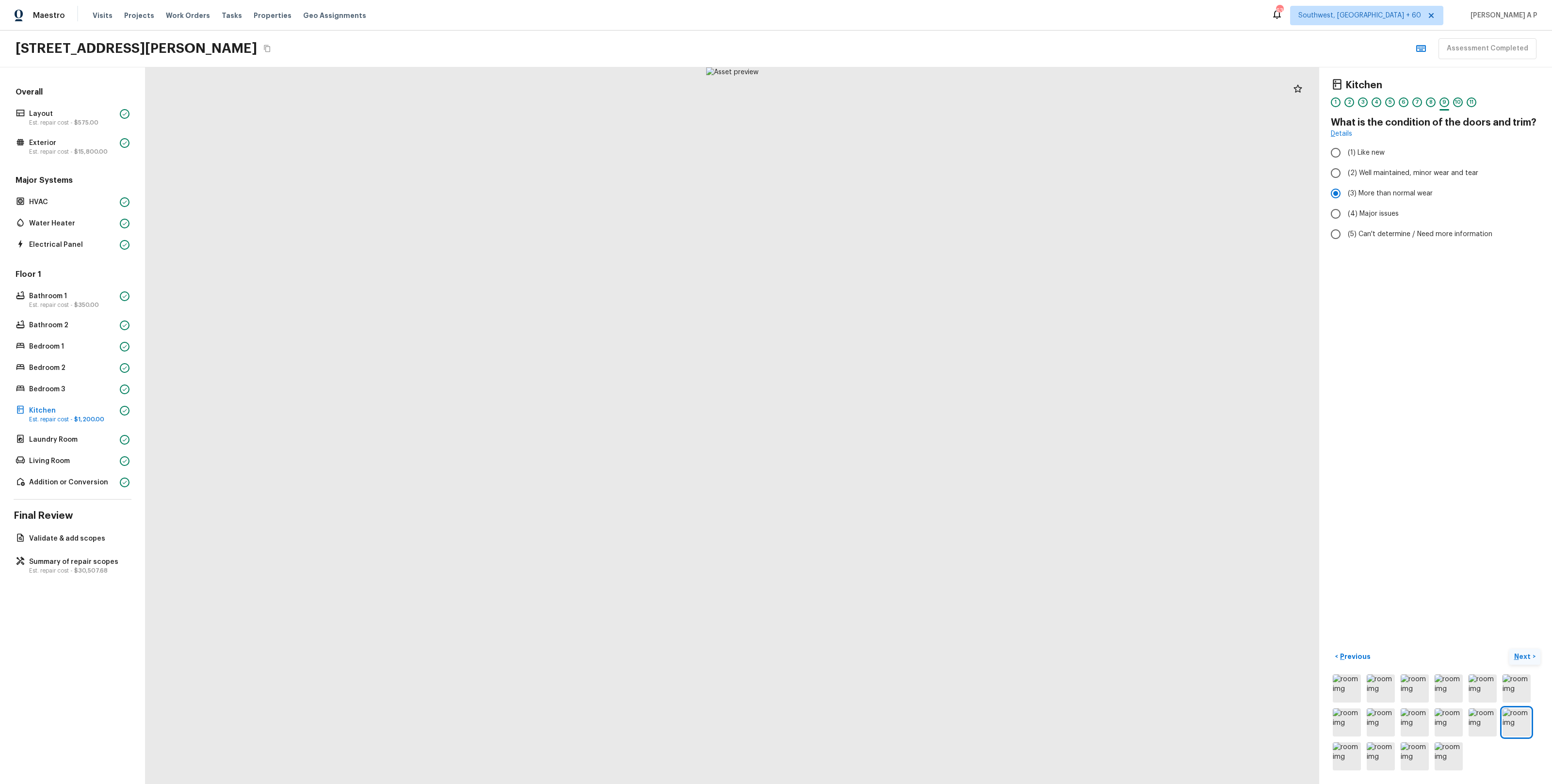
click at [1509, 649] on button "Next >" at bounding box center [1525, 656] width 31 height 16
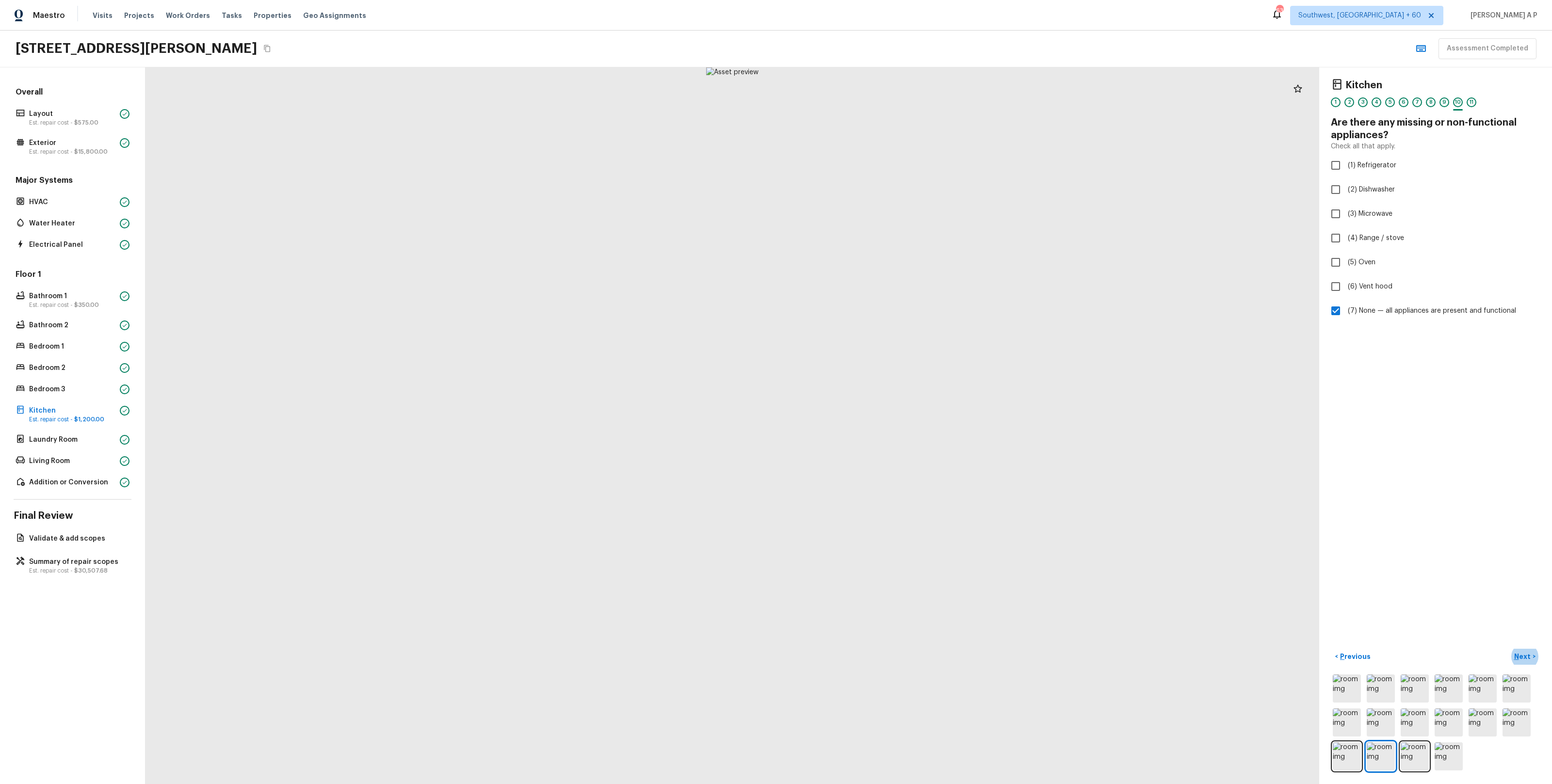
click at [1509, 649] on button "Next >" at bounding box center [1525, 656] width 31 height 16
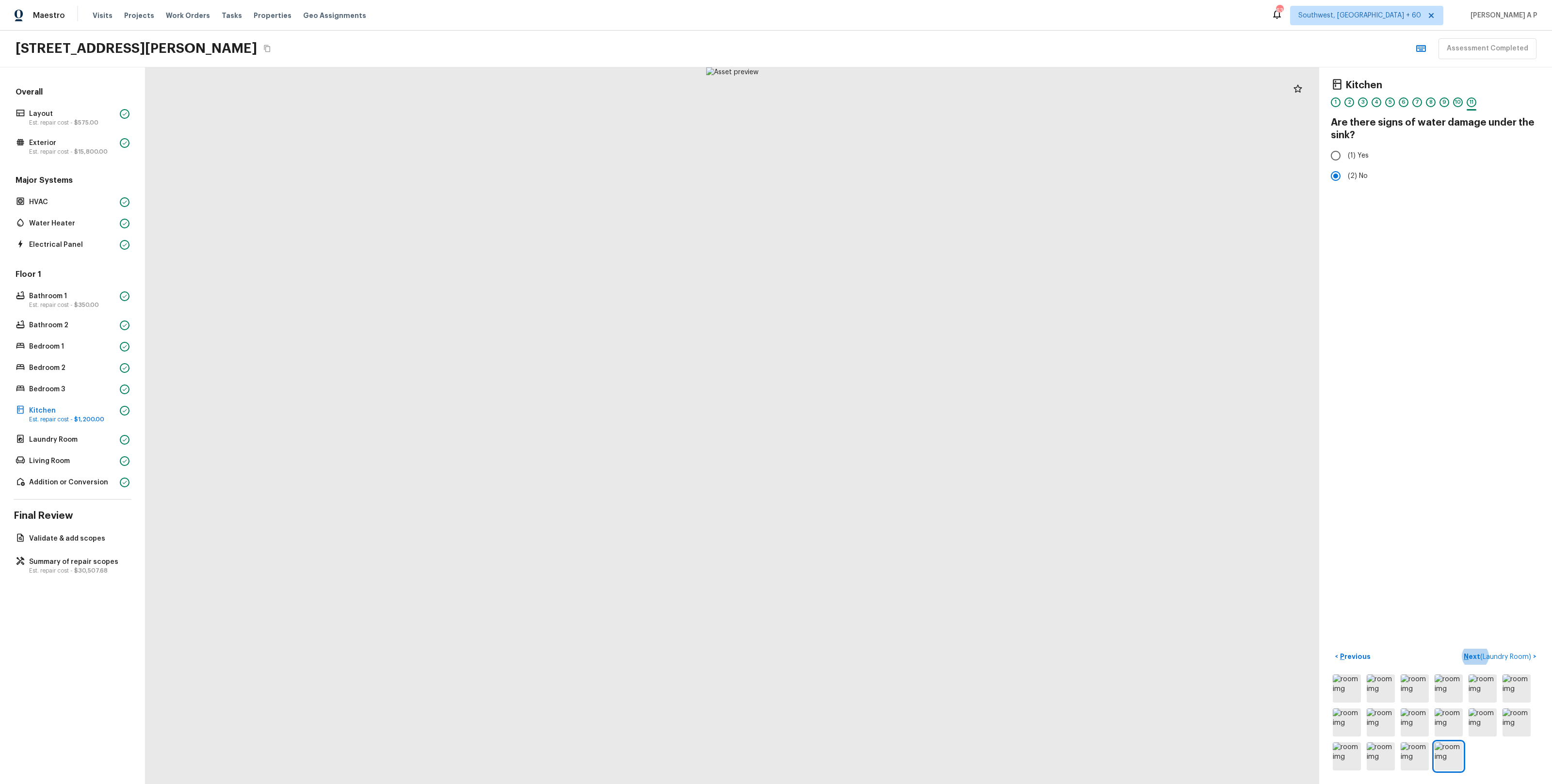
click at [1459, 649] on button "Next ( Laundry Room ) >" at bounding box center [1499, 656] width 80 height 16
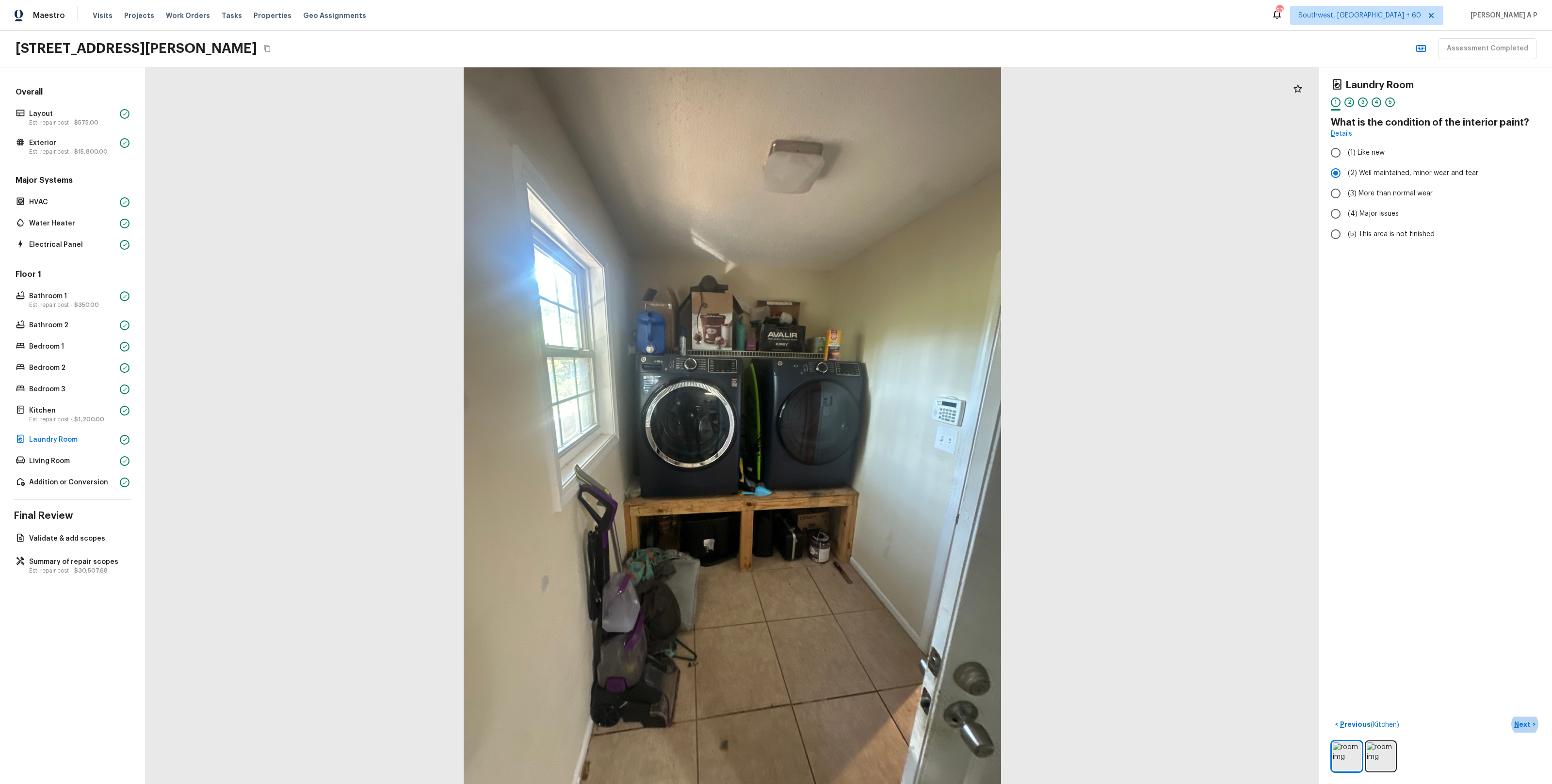
click at [1509, 716] on button "Next >" at bounding box center [1525, 724] width 31 height 16
click at [1467, 716] on button "Next ( Living Room ) >" at bounding box center [1503, 724] width 74 height 16
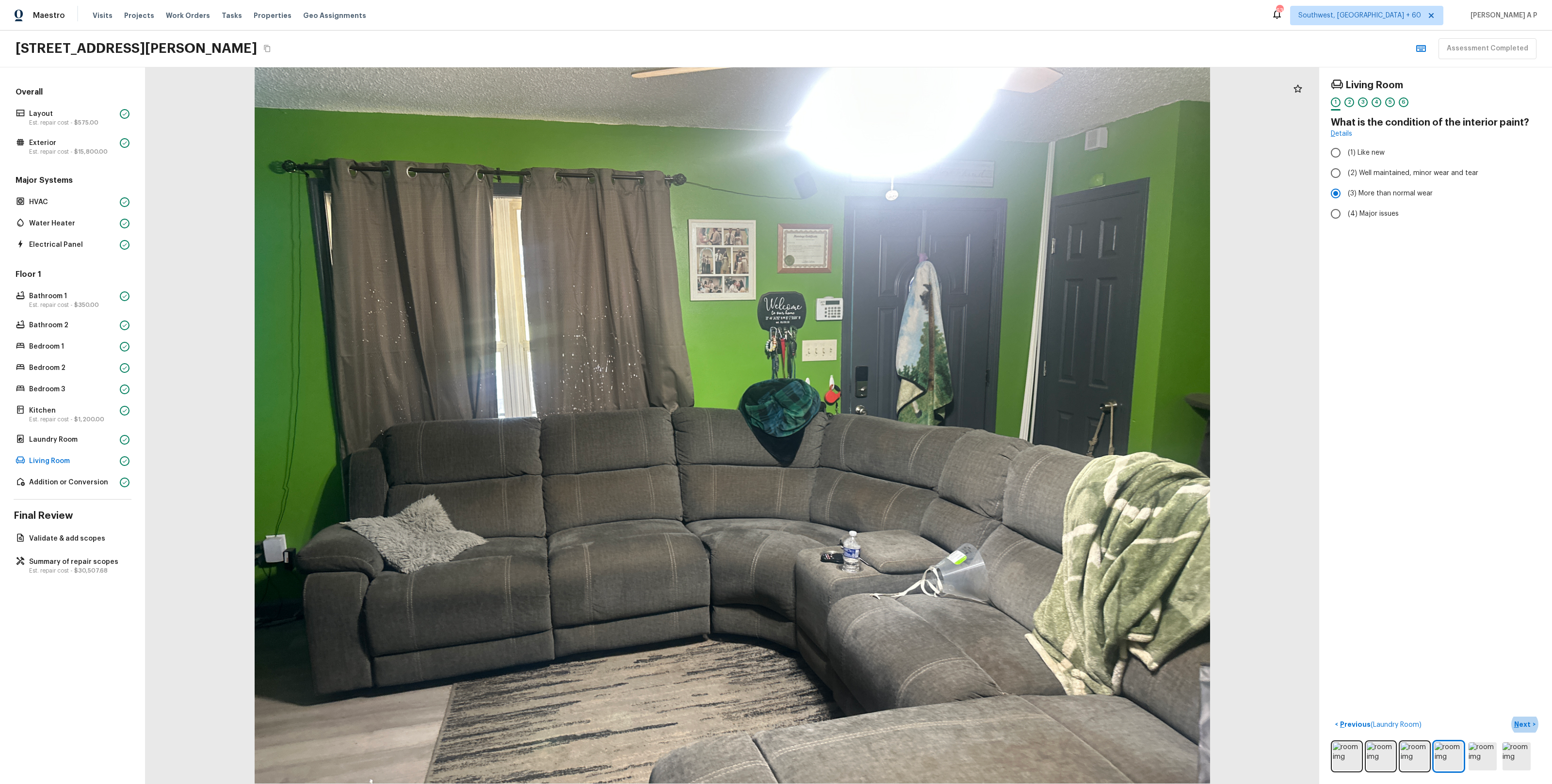
click at [1509, 716] on button "Next >" at bounding box center [1525, 724] width 31 height 16
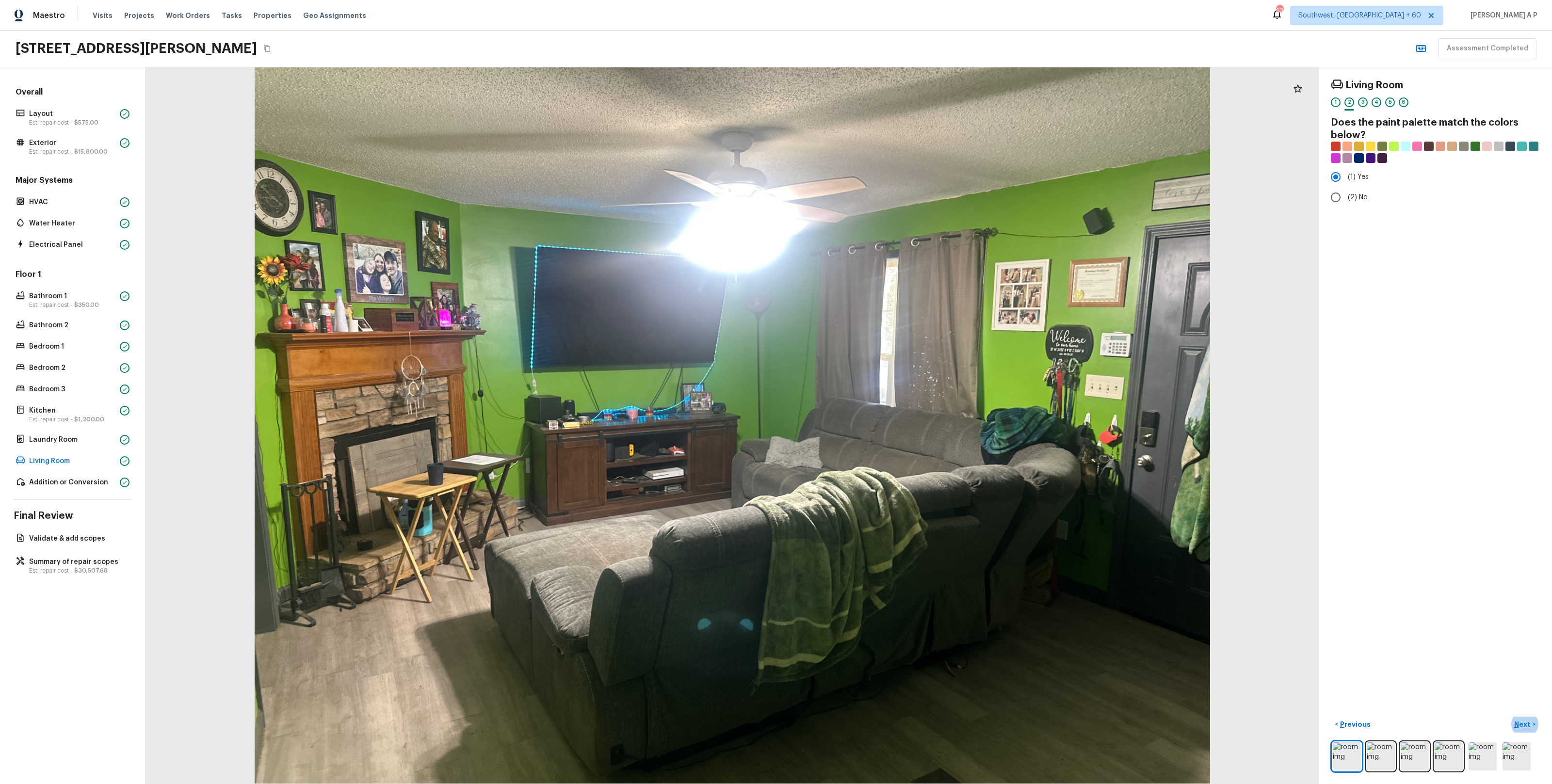
click at [1509, 716] on button "Next >" at bounding box center [1525, 724] width 31 height 16
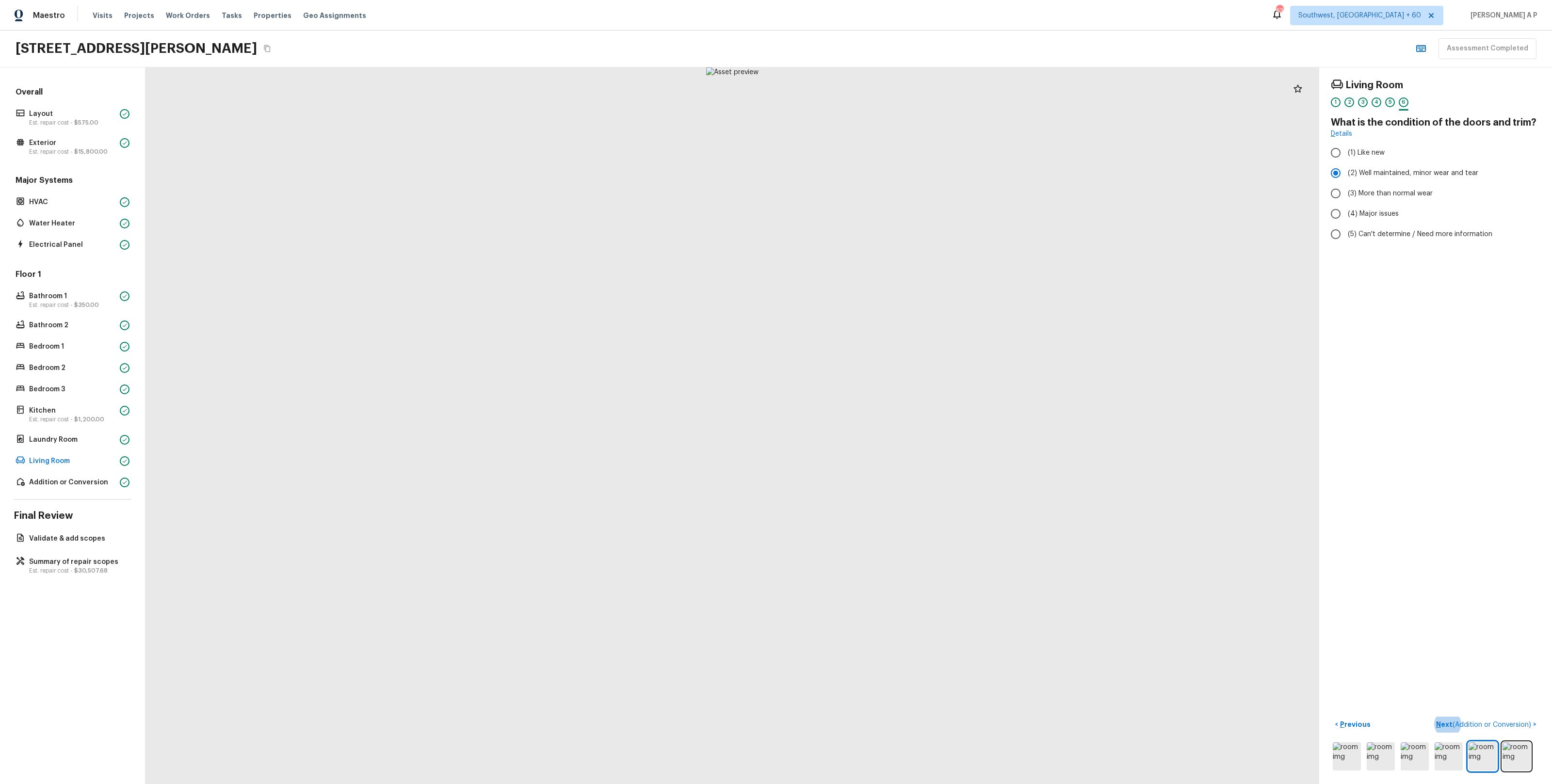
click at [1432, 716] on button "Next ( Addition or Conversion ) >" at bounding box center [1486, 724] width 108 height 16
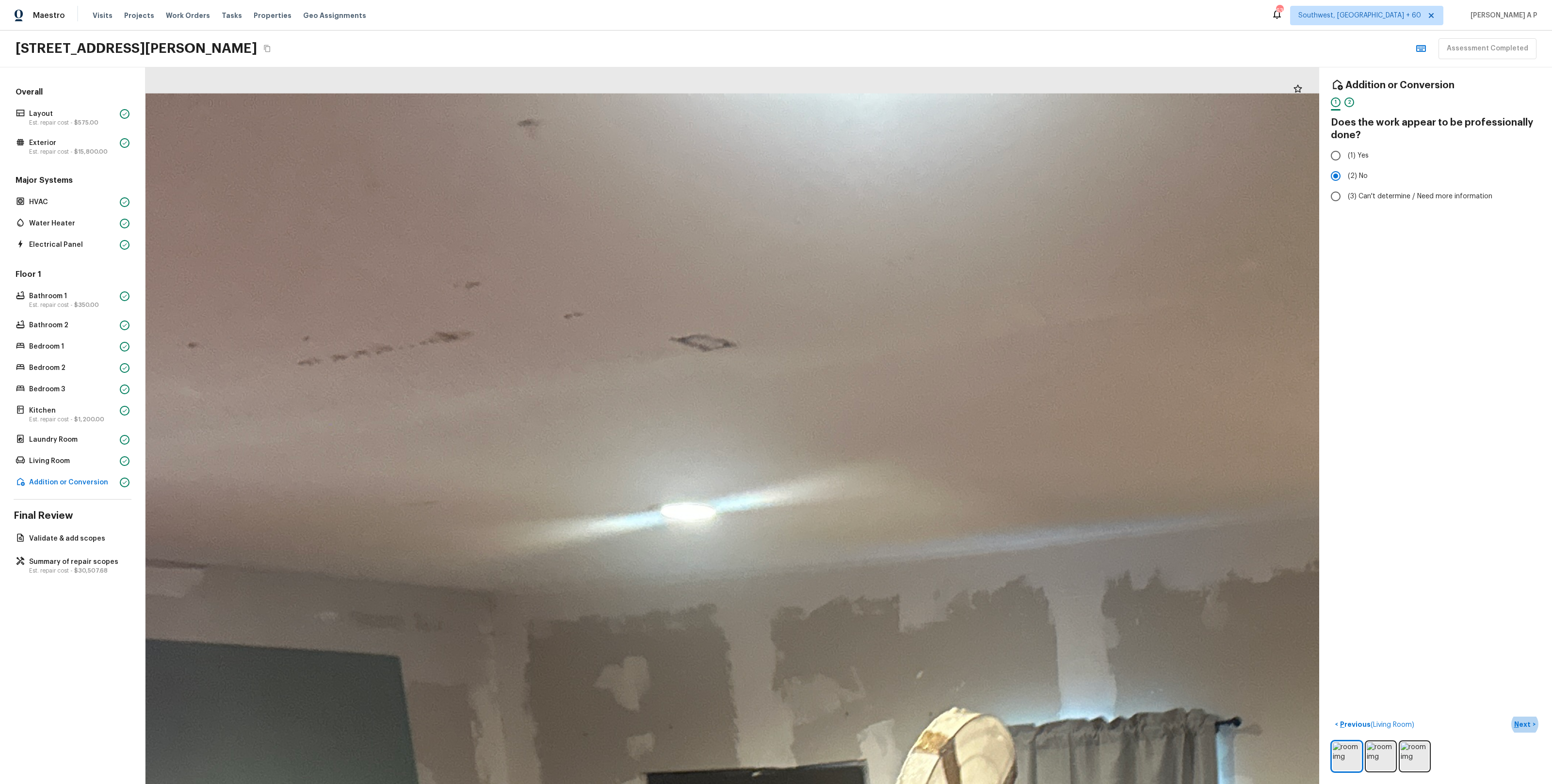
drag, startPoint x: 621, startPoint y: 173, endPoint x: 869, endPoint y: 319, distance: 287.8
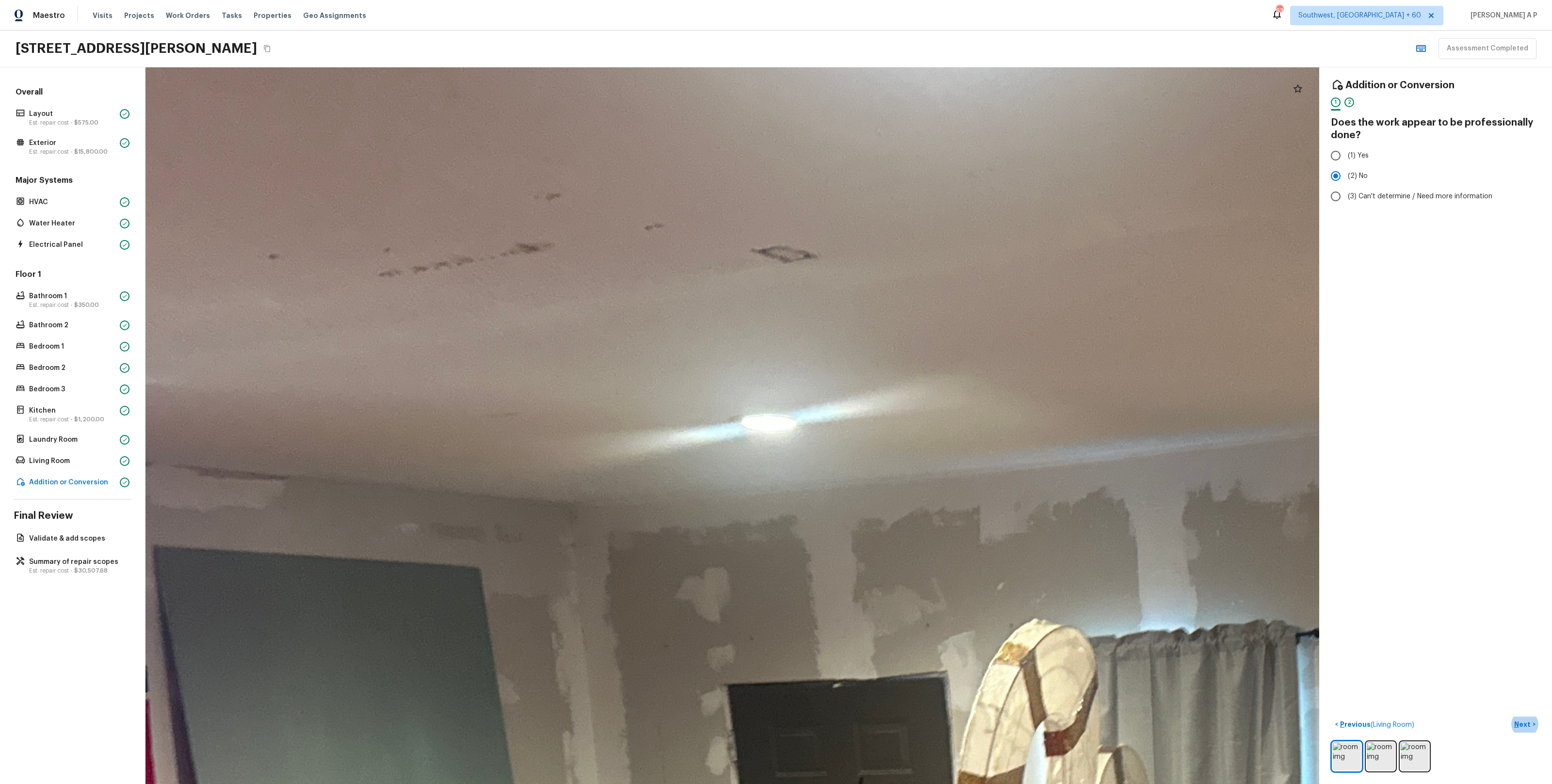
drag, startPoint x: 773, startPoint y: 313, endPoint x: 824, endPoint y: 214, distance: 111.4
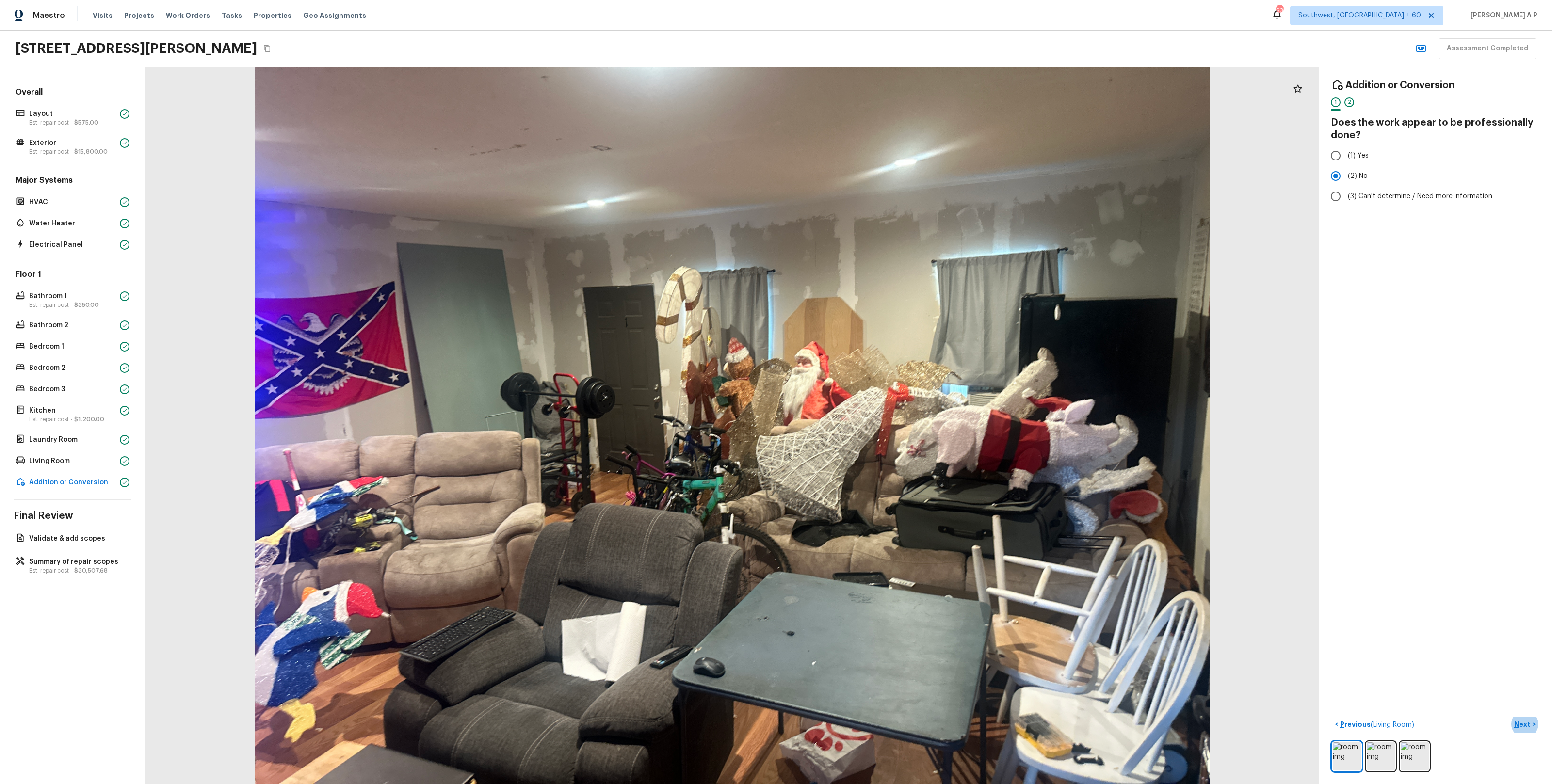
click at [1509, 716] on button "Next >" at bounding box center [1525, 724] width 31 height 16
click button "Next ( Validate & add scopes ) >" at bounding box center [1487, 724] width 107 height 16
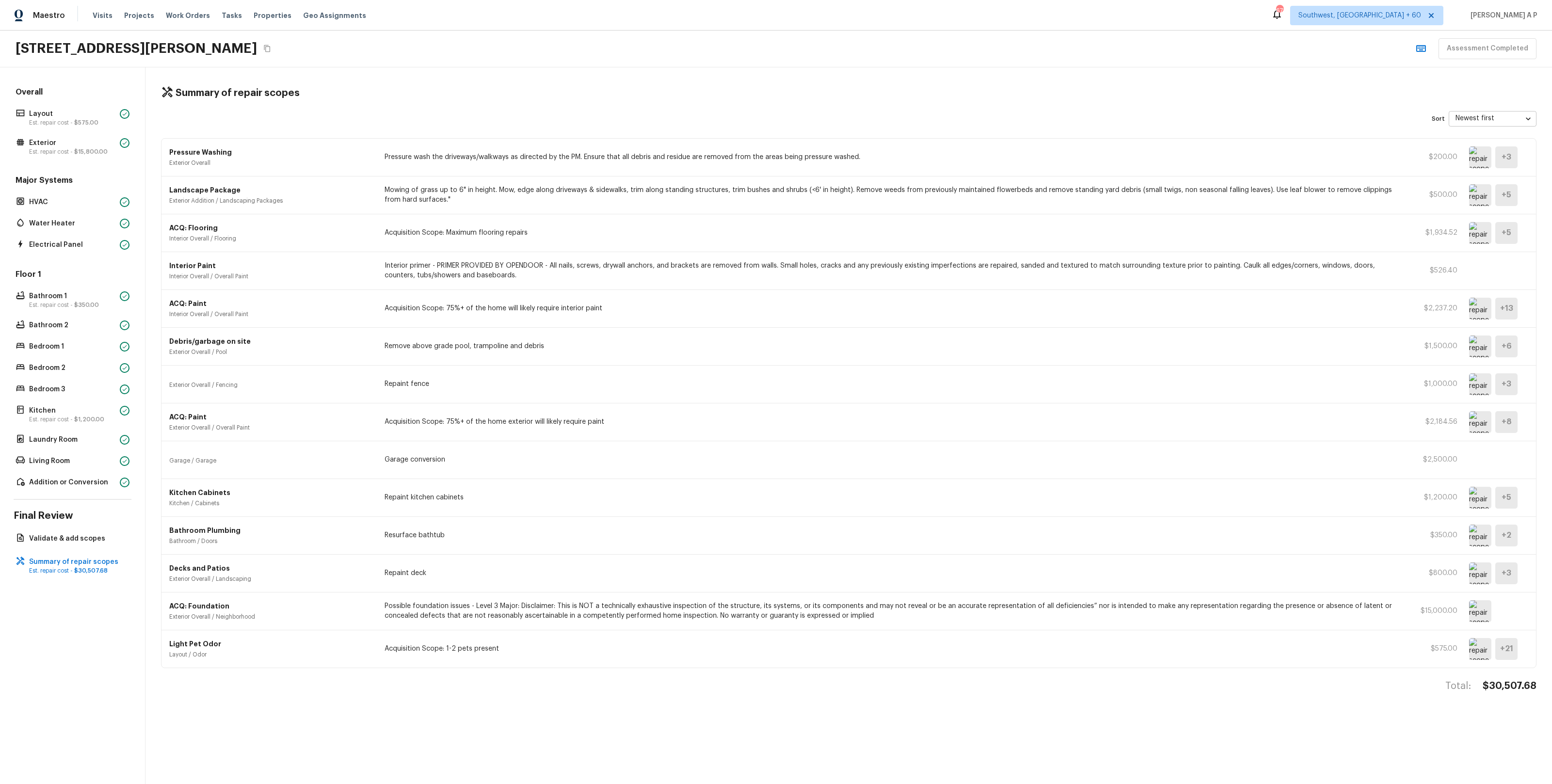
click at [615, 415] on div "ACQ: Paint Exterior Overall / Overall Paint Acquisition Scope: 75%+ of the home…" at bounding box center [848, 422] width 1374 height 38
click at [223, 16] on span "Tasks" at bounding box center [231, 16] width 21 height 7
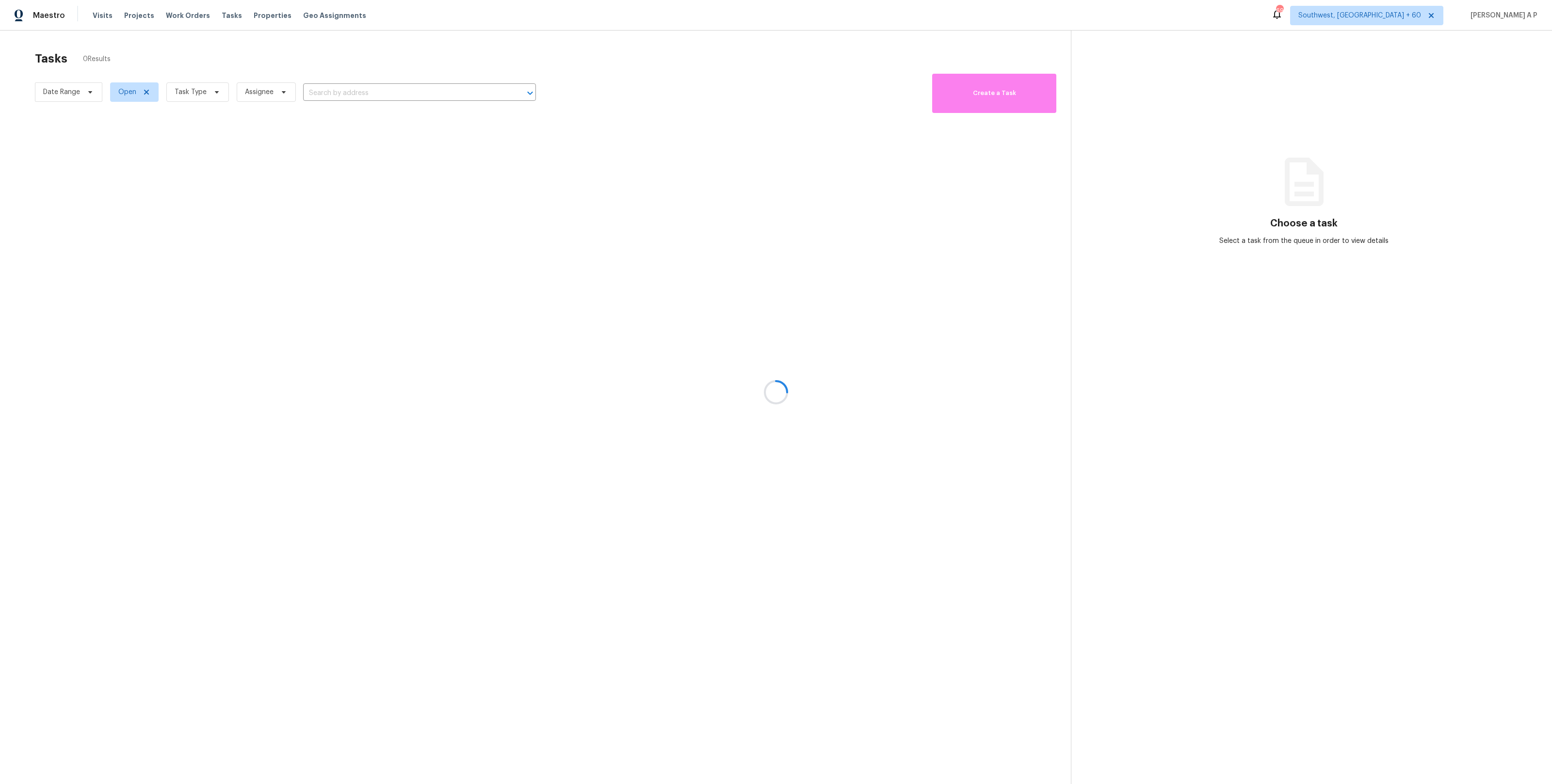
click at [86, 92] on div at bounding box center [776, 392] width 1552 height 784
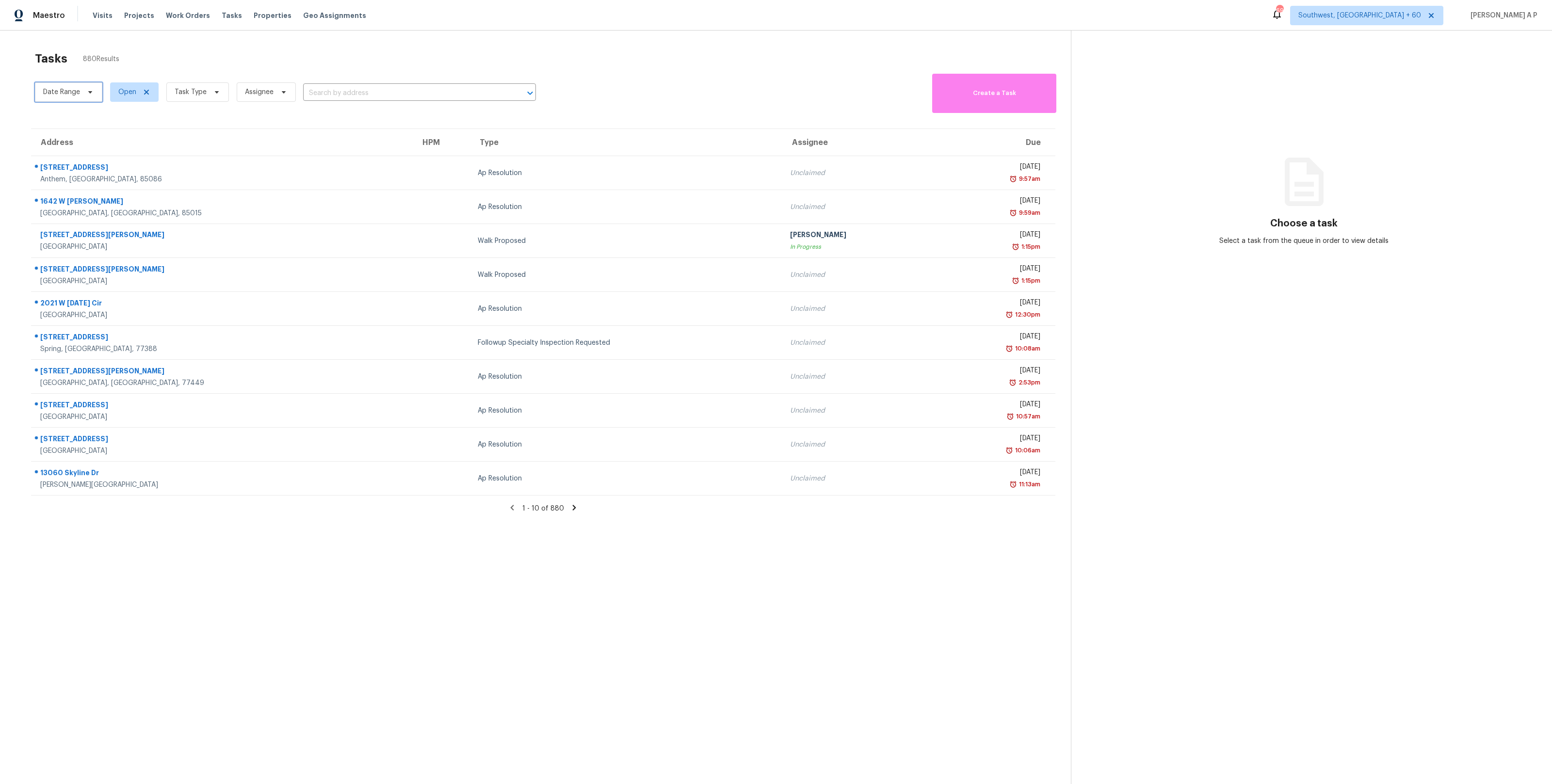
click at [88, 91] on icon at bounding box center [89, 92] width 7 height 7
select select "8"
select select "2025"
select select "9"
select select "2025"
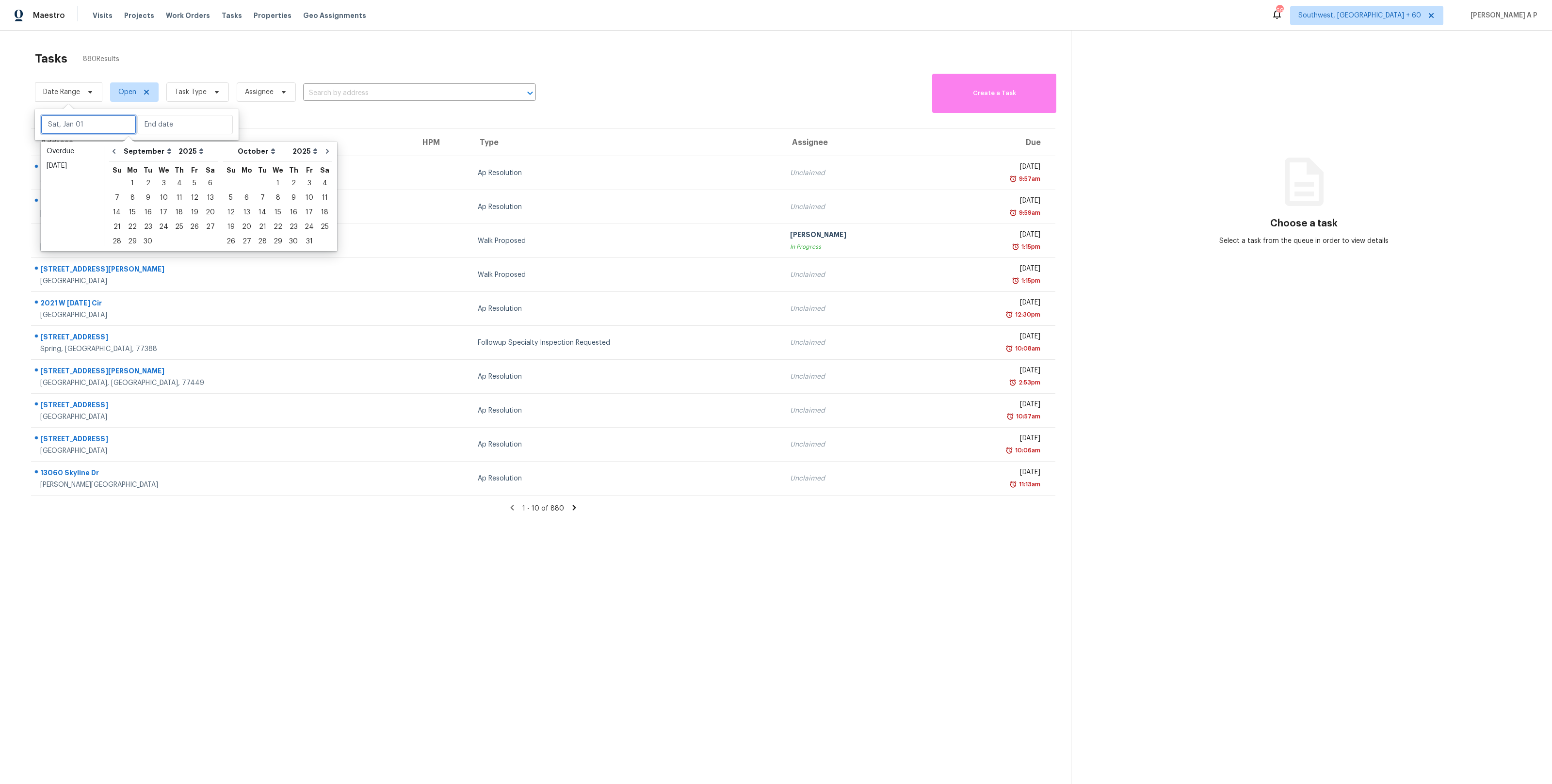
click at [80, 126] on input "text" at bounding box center [88, 124] width 96 height 19
click at [136, 212] on div "15" at bounding box center [132, 212] width 16 height 13
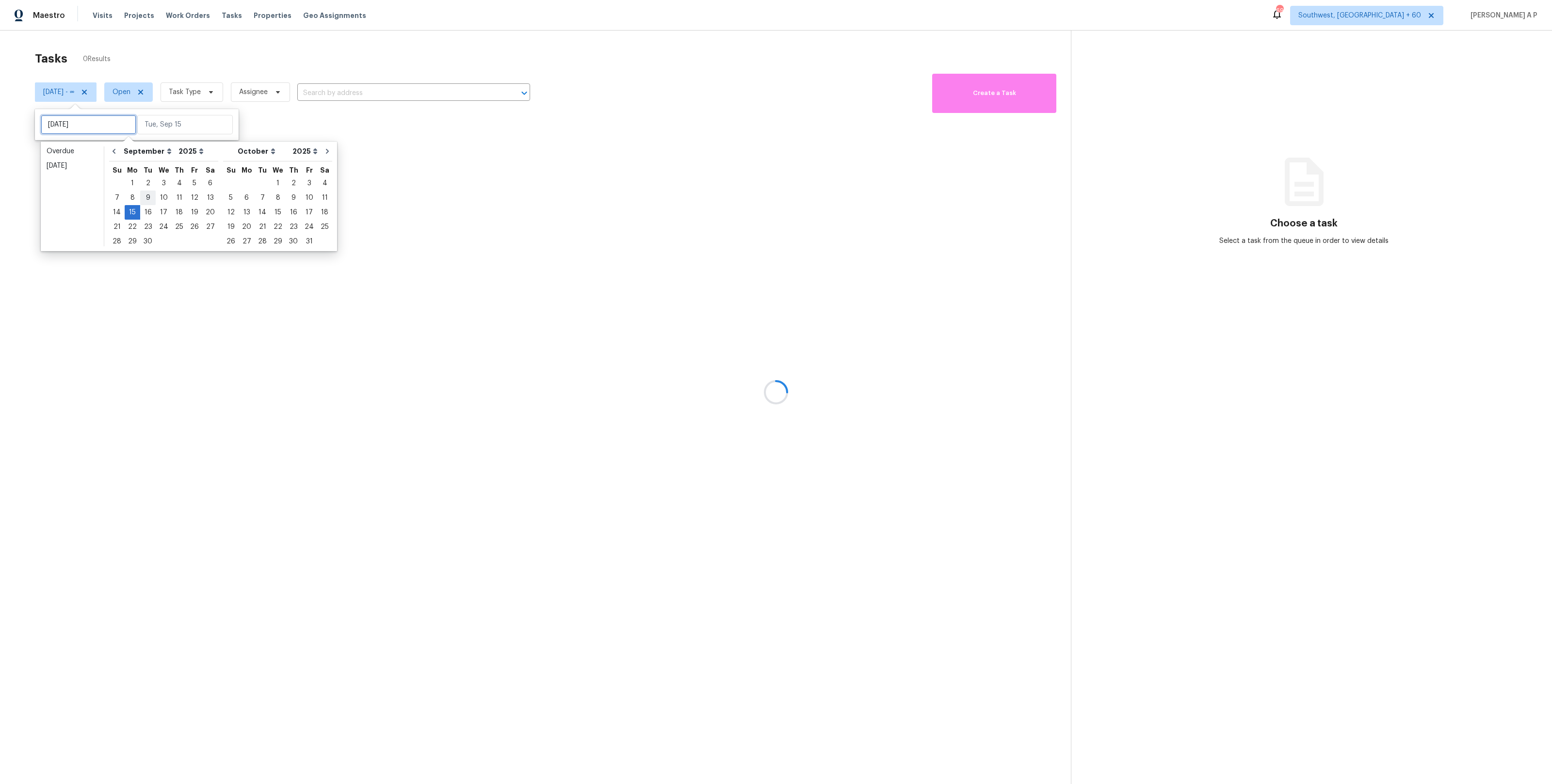
type input "[DATE]"
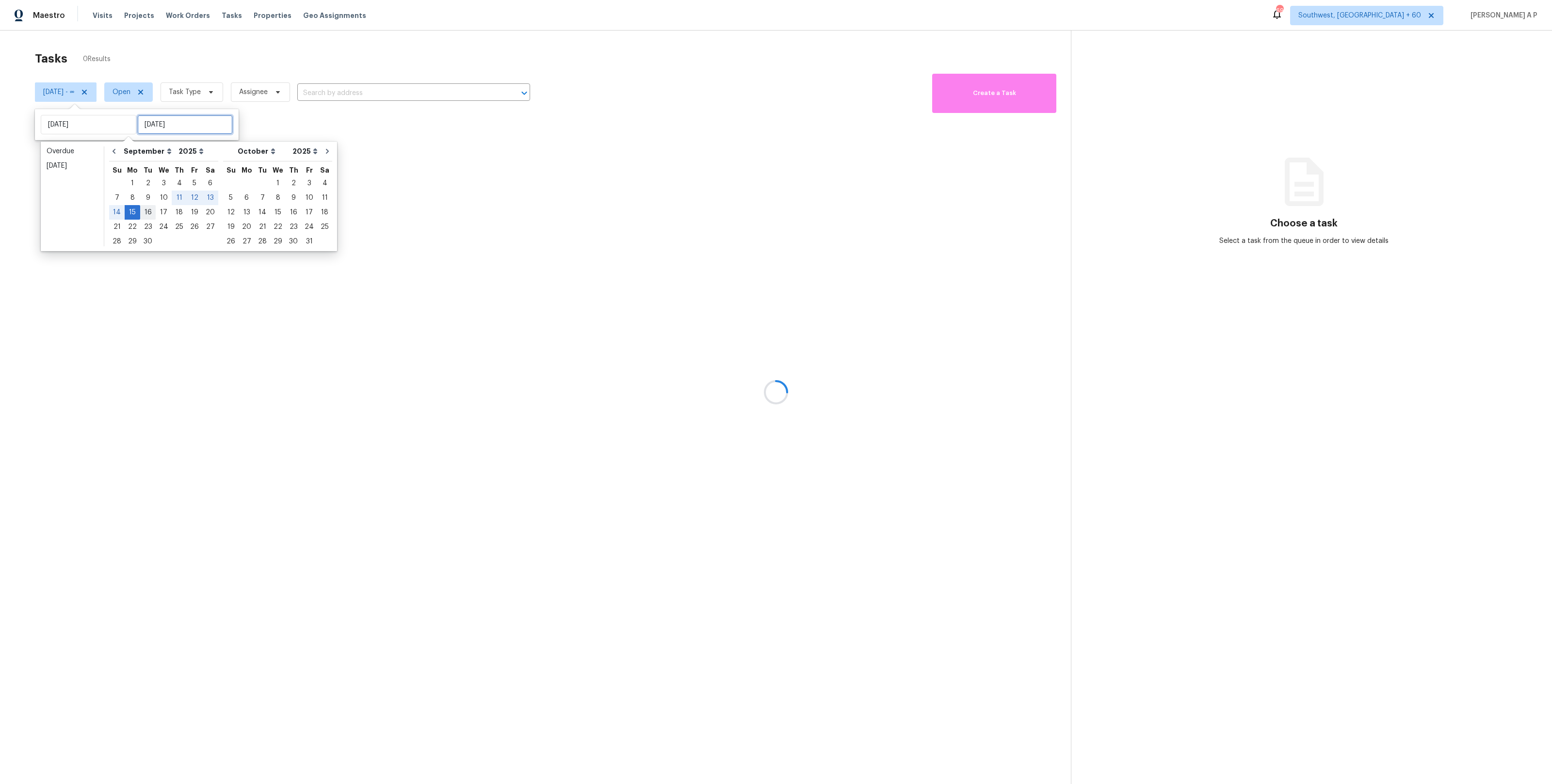
type input "[DATE]"
click at [149, 210] on div "16" at bounding box center [148, 212] width 16 height 13
type input "[DATE]"
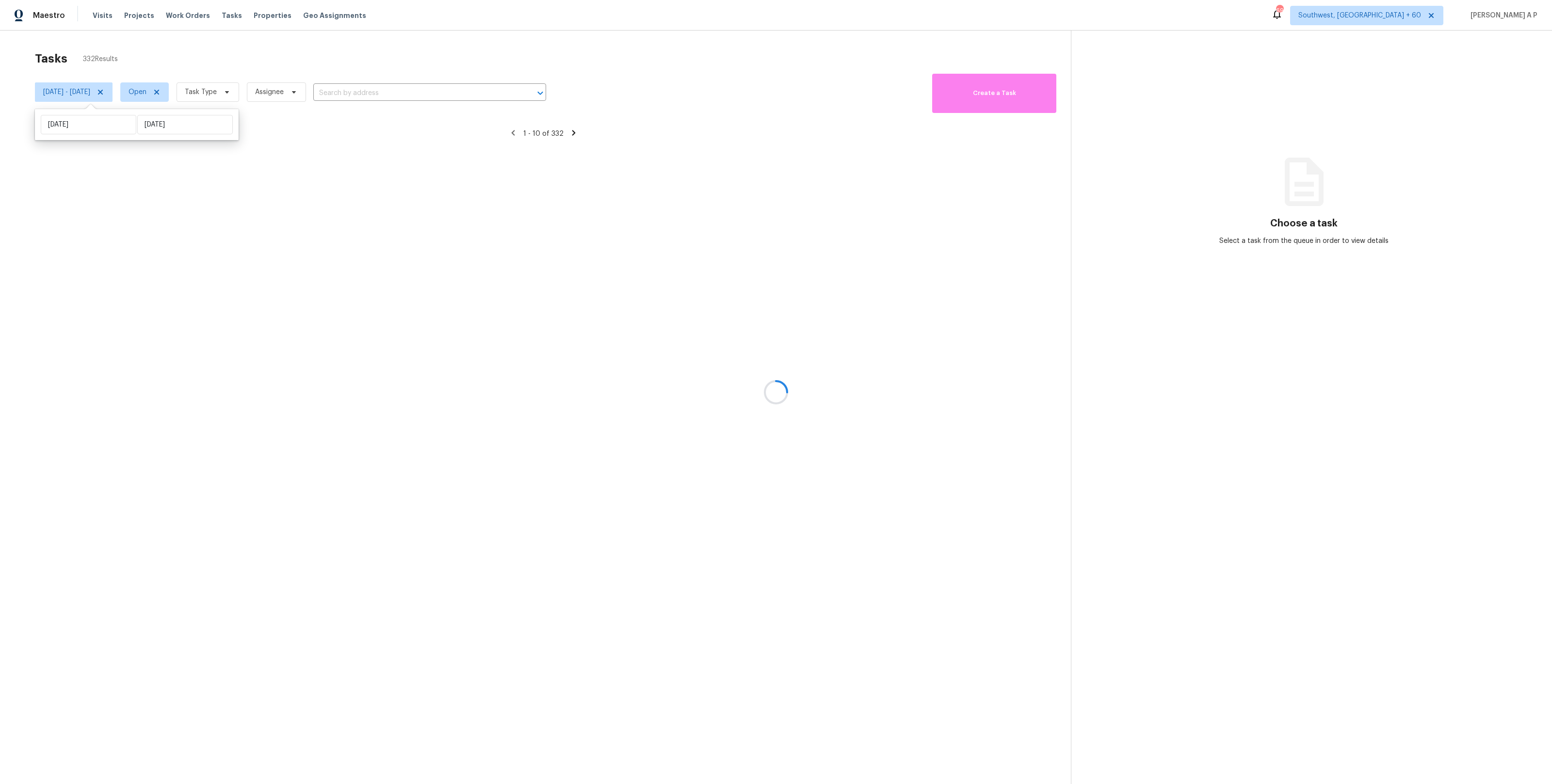
click at [188, 91] on div at bounding box center [776, 392] width 1552 height 784
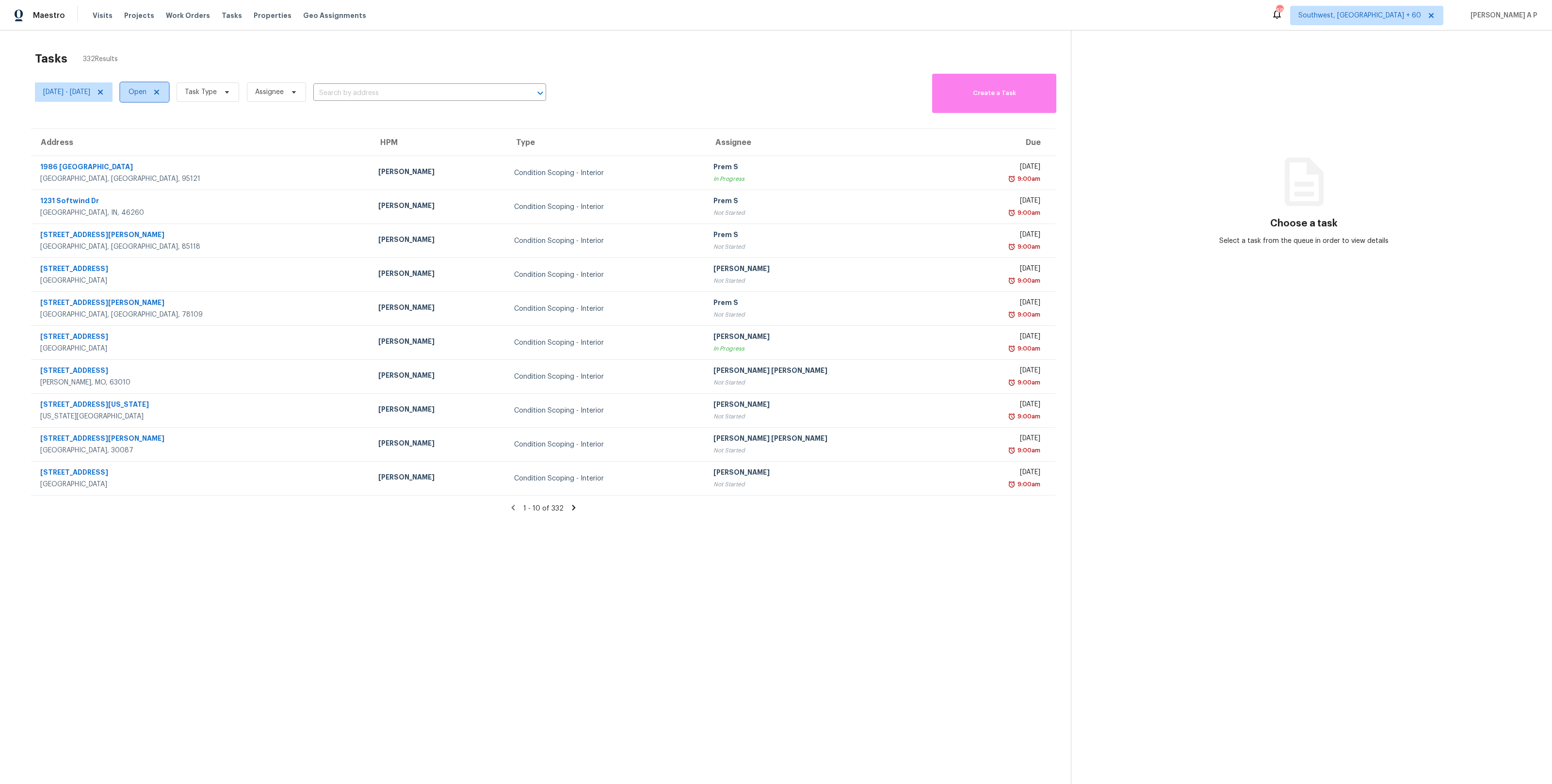
click at [160, 89] on icon at bounding box center [156, 92] width 7 height 7
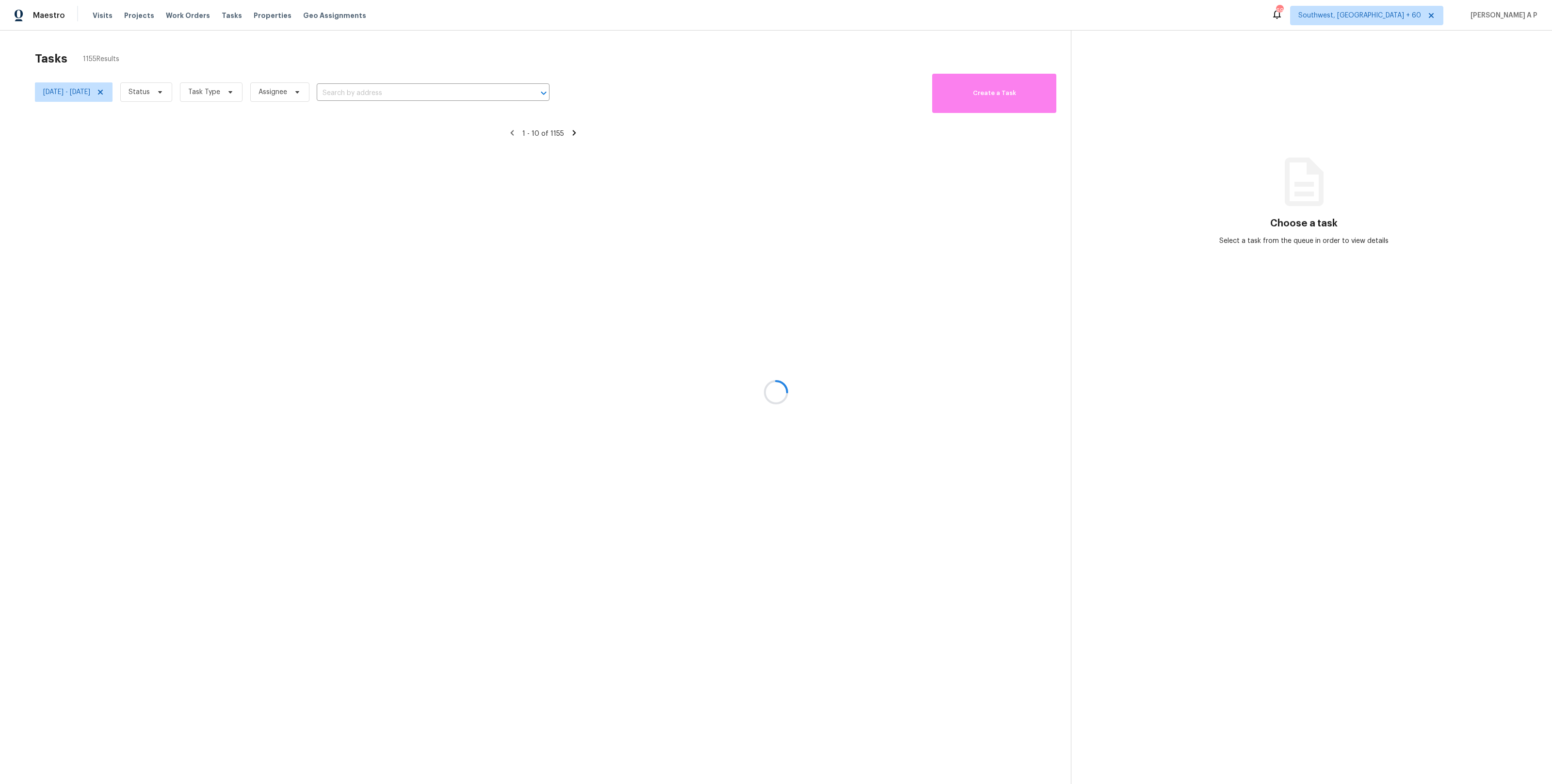
click at [187, 93] on div at bounding box center [776, 392] width 1552 height 784
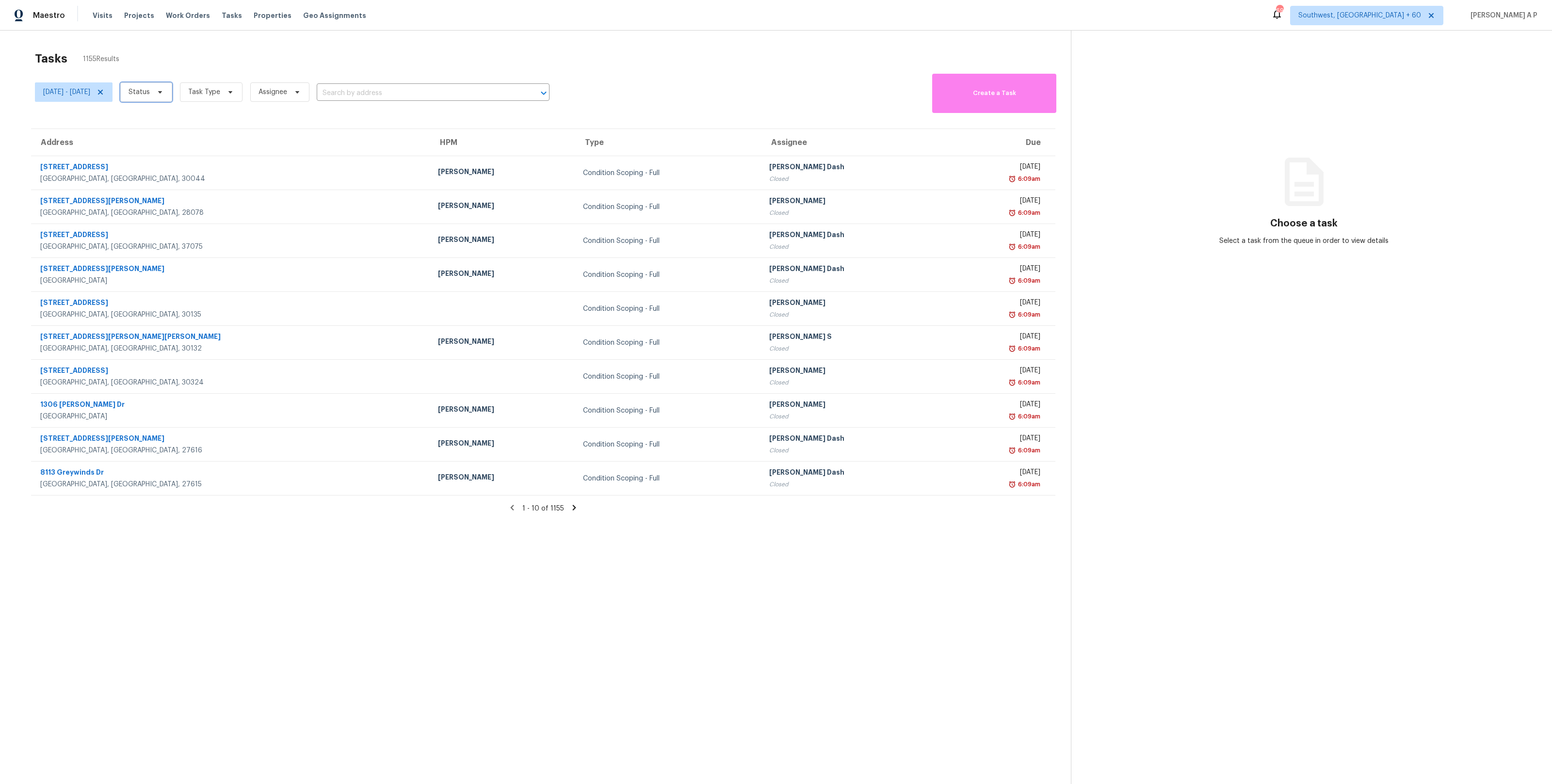
click at [150, 93] on span "Status" at bounding box center [140, 93] width 21 height 10
click at [177, 121] on label "Closed" at bounding box center [177, 120] width 35 height 10
click at [166, 121] on input "Closed" at bounding box center [163, 118] width 7 height 7
checkbox input "true"
click at [221, 95] on span "Task Type" at bounding box center [205, 93] width 32 height 10
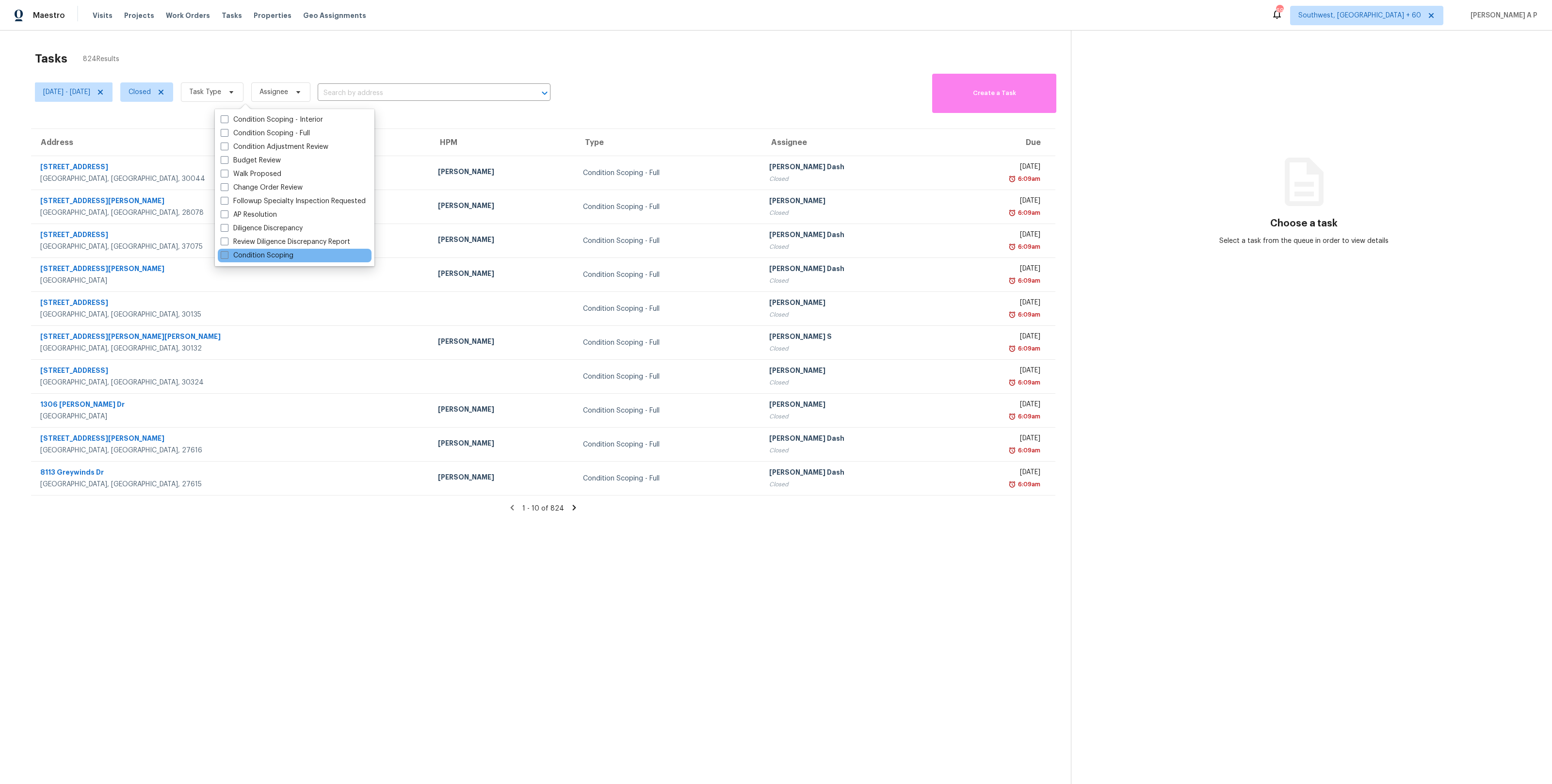
click at [242, 255] on label "Condition Scoping" at bounding box center [257, 255] width 73 height 10
click at [227, 255] on input "Condition Scoping" at bounding box center [224, 254] width 7 height 7
checkbox input "true"
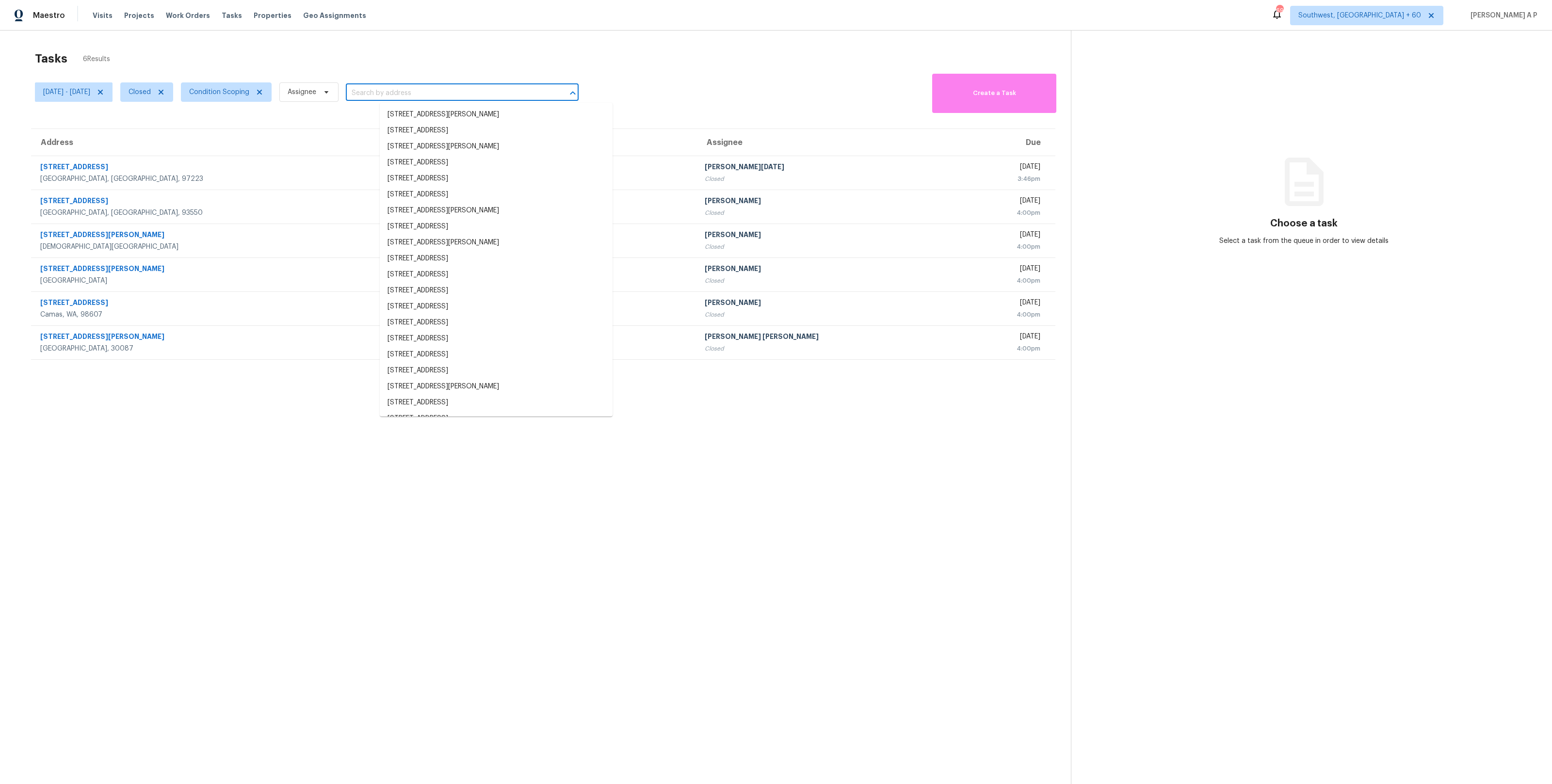
click at [420, 94] on input "text" at bounding box center [448, 93] width 206 height 15
paste input ""482 Maid Marion Ln Stone Mountain, GA, 30087""
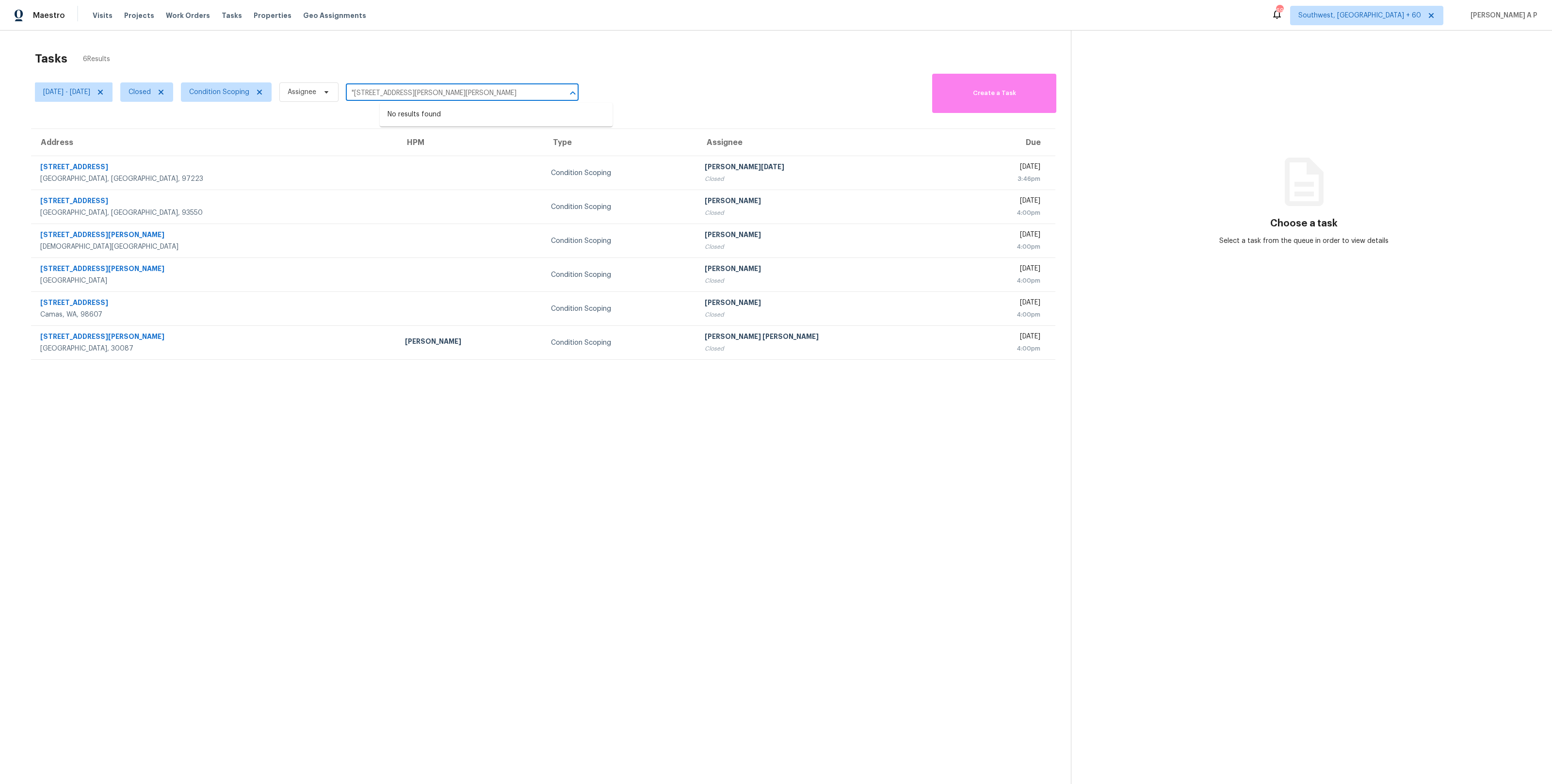
click at [388, 93] on input ""482 Maid Marion Ln Stone Mountain, GA, 30087" at bounding box center [448, 93] width 206 height 15
type input "482 Maid Marion Ln Stone Mountain, GA, 30087"
click at [454, 109] on li "[STREET_ADDRESS][PERSON_NAME][PERSON_NAME]" at bounding box center [496, 114] width 233 height 16
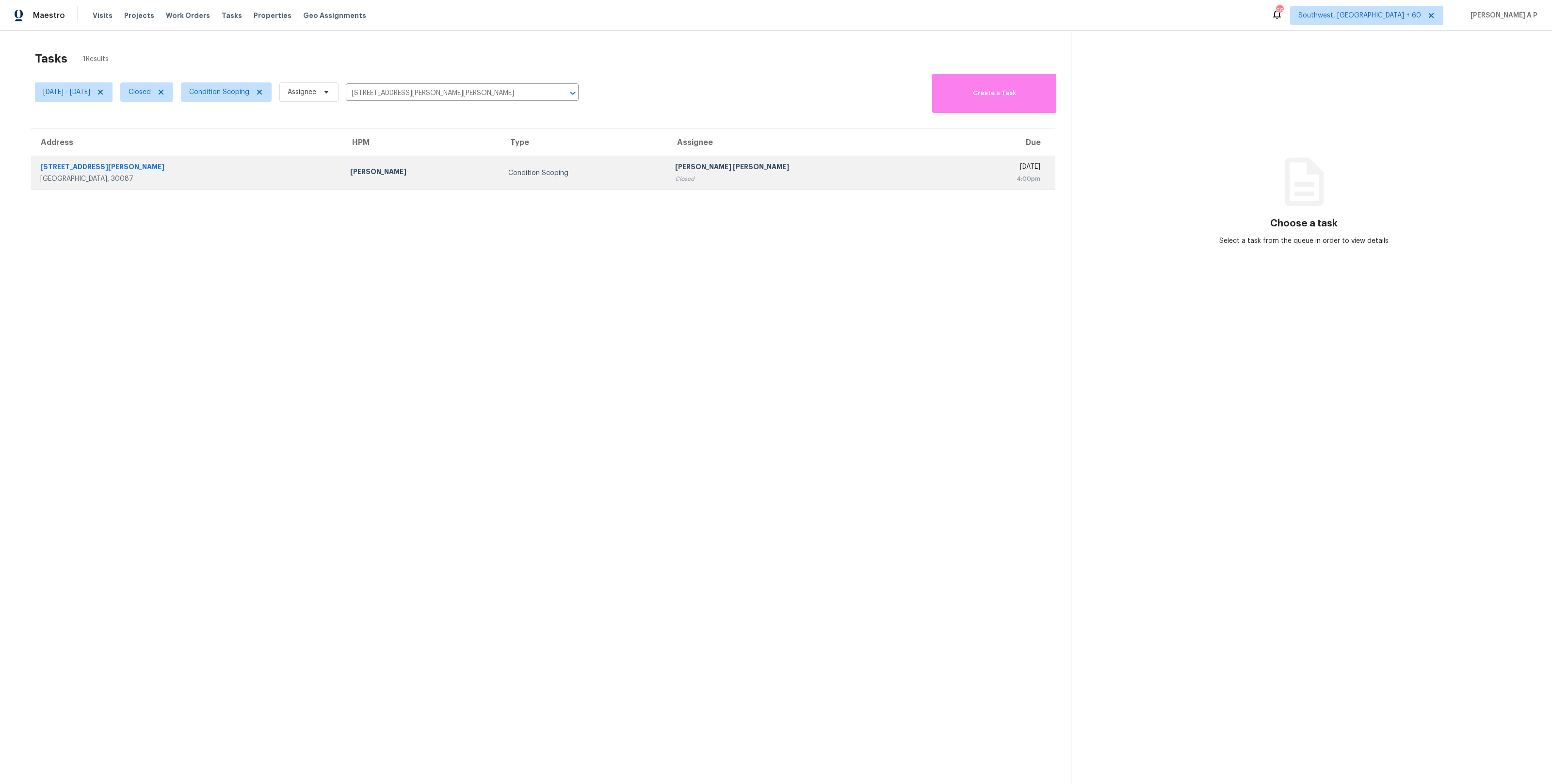
click at [439, 175] on div "[PERSON_NAME]" at bounding box center [421, 173] width 143 height 12
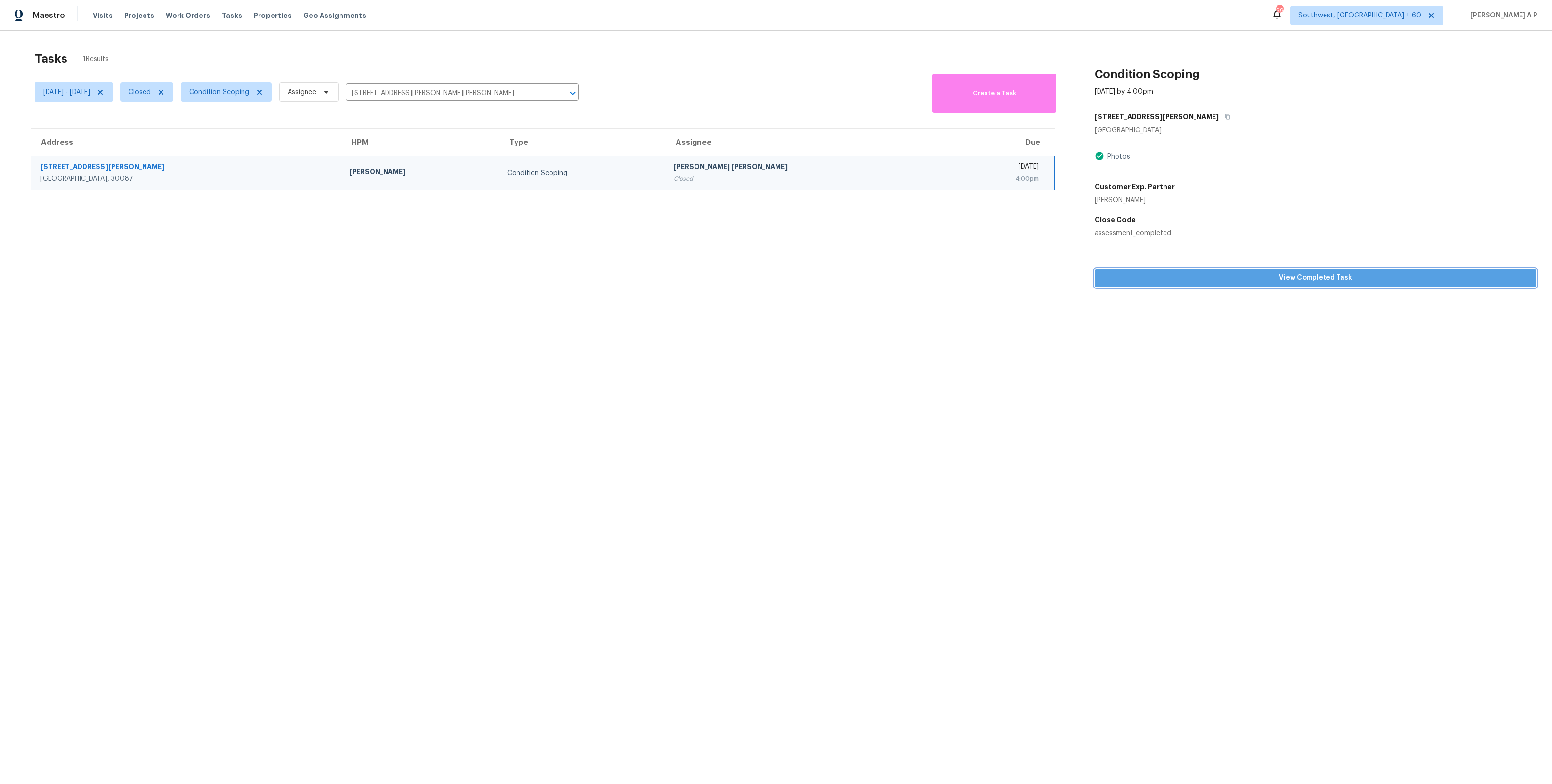
click at [1152, 269] on button "View Completed Task" at bounding box center [1316, 278] width 442 height 18
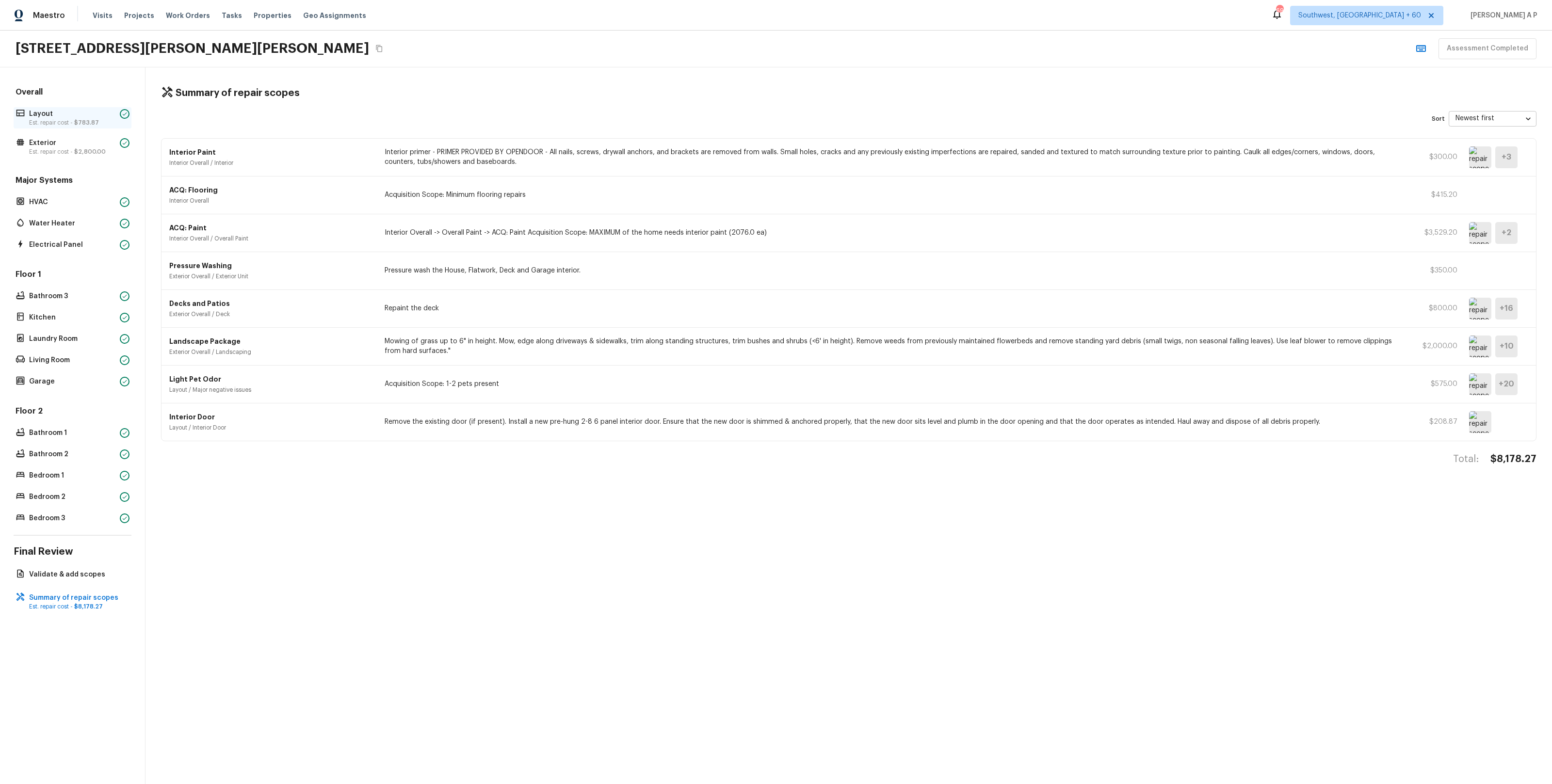
click at [104, 121] on p "Est. repair cost - $783.87" at bounding box center [72, 122] width 87 height 7
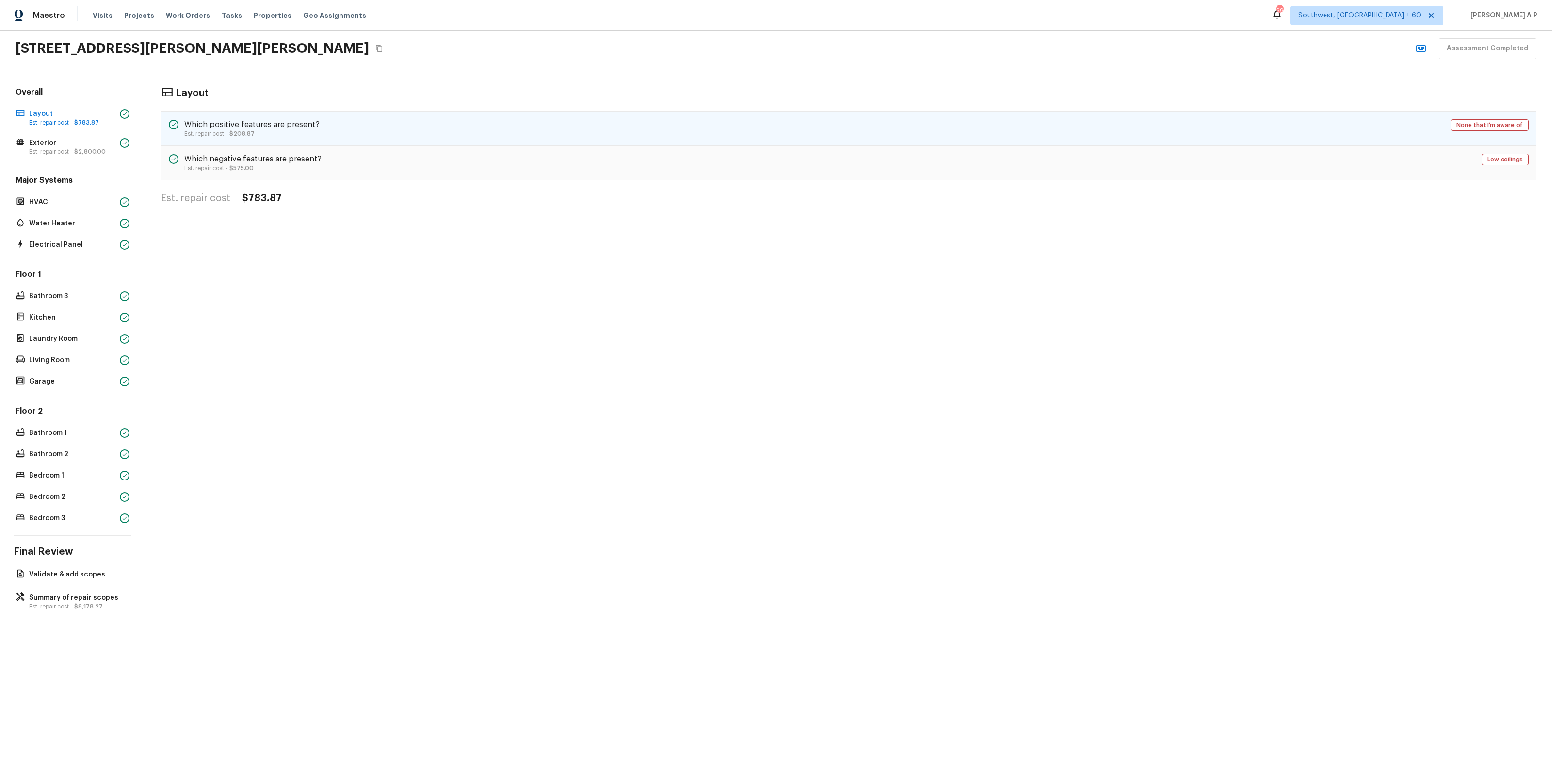
click at [239, 121] on h5 "Which positive features are present?" at bounding box center [252, 124] width 136 height 11
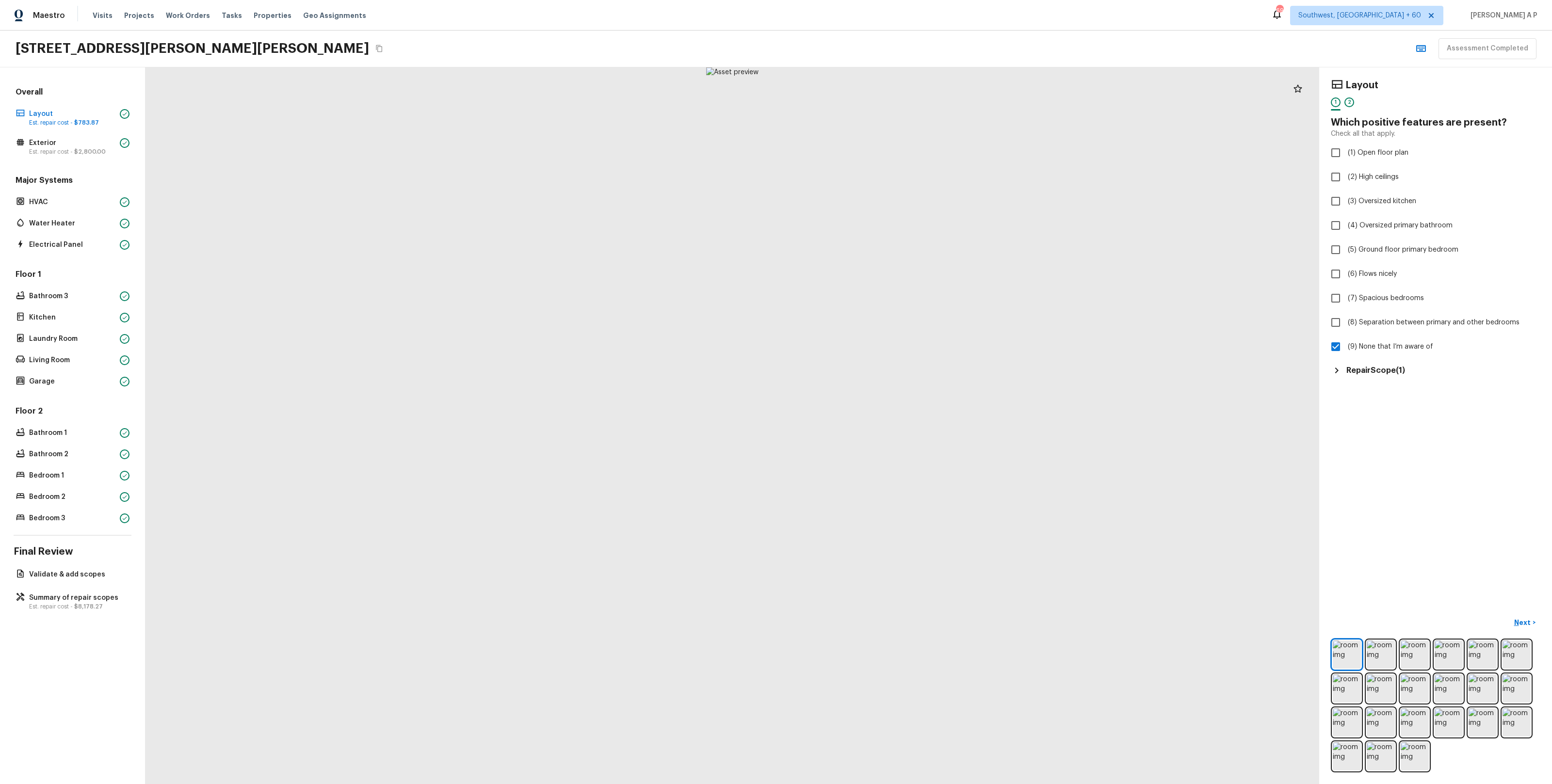
click at [1378, 375] on h5 "Repair Scope ( 1 )" at bounding box center [1375, 370] width 59 height 11
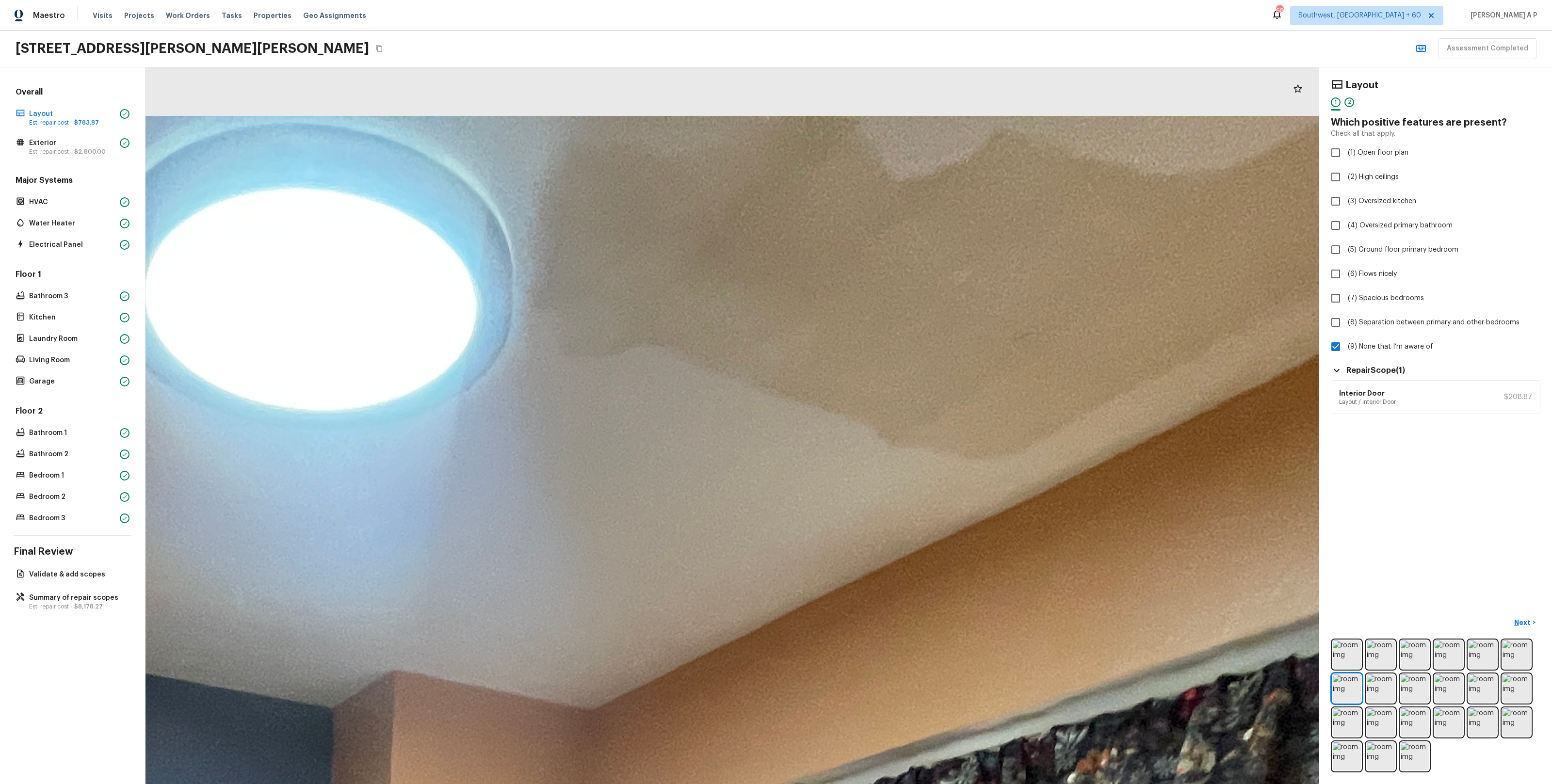
drag, startPoint x: 904, startPoint y: 178, endPoint x: 905, endPoint y: 406, distance: 228.0
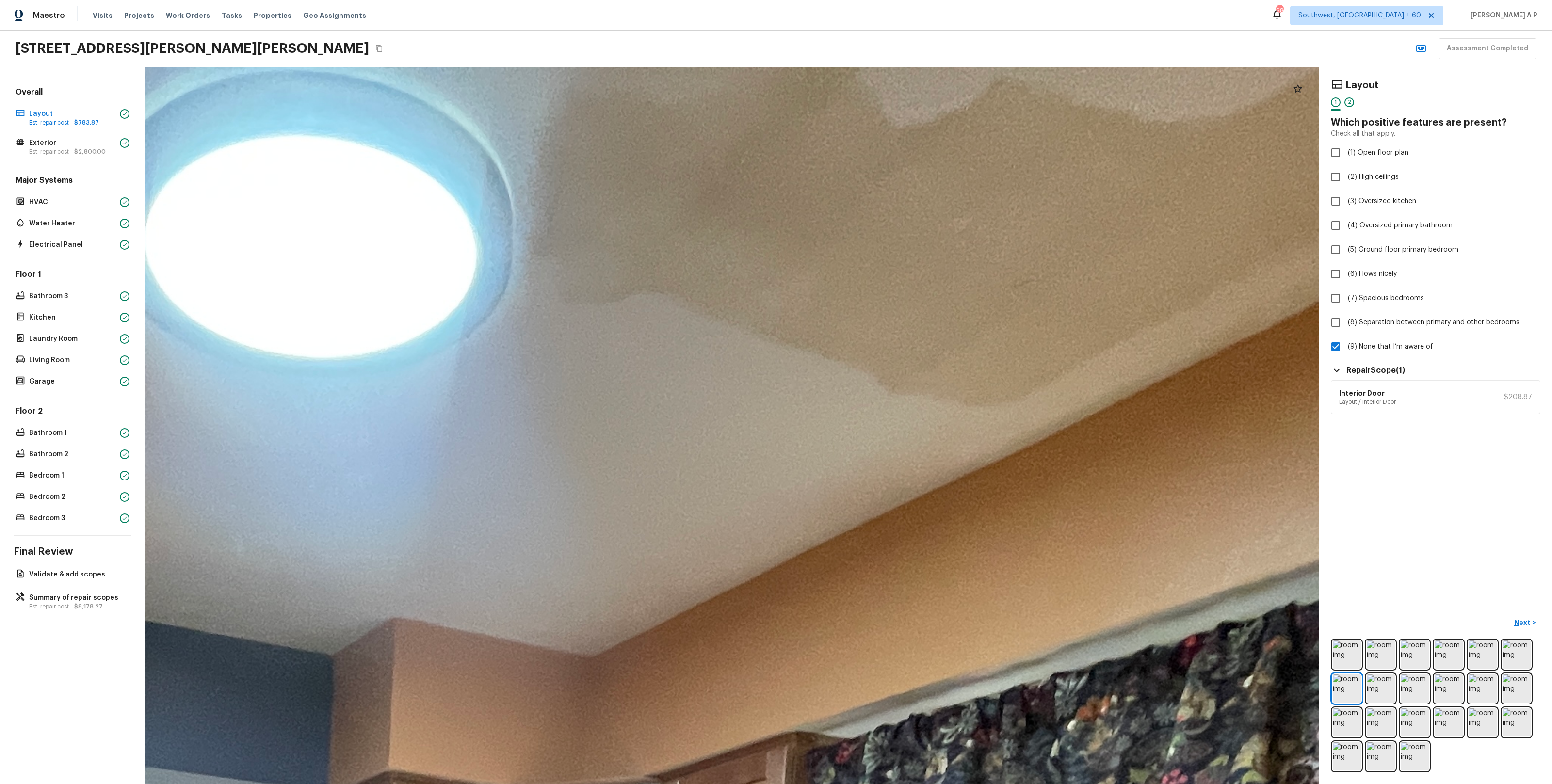
drag, startPoint x: 905, startPoint y: 406, endPoint x: 946, endPoint y: -66, distance: 473.8
click at [946, 0] on html "Maestro Visits Projects Work Orders Tasks Properties Geo Assignments 686 Southw…" at bounding box center [776, 392] width 1552 height 784
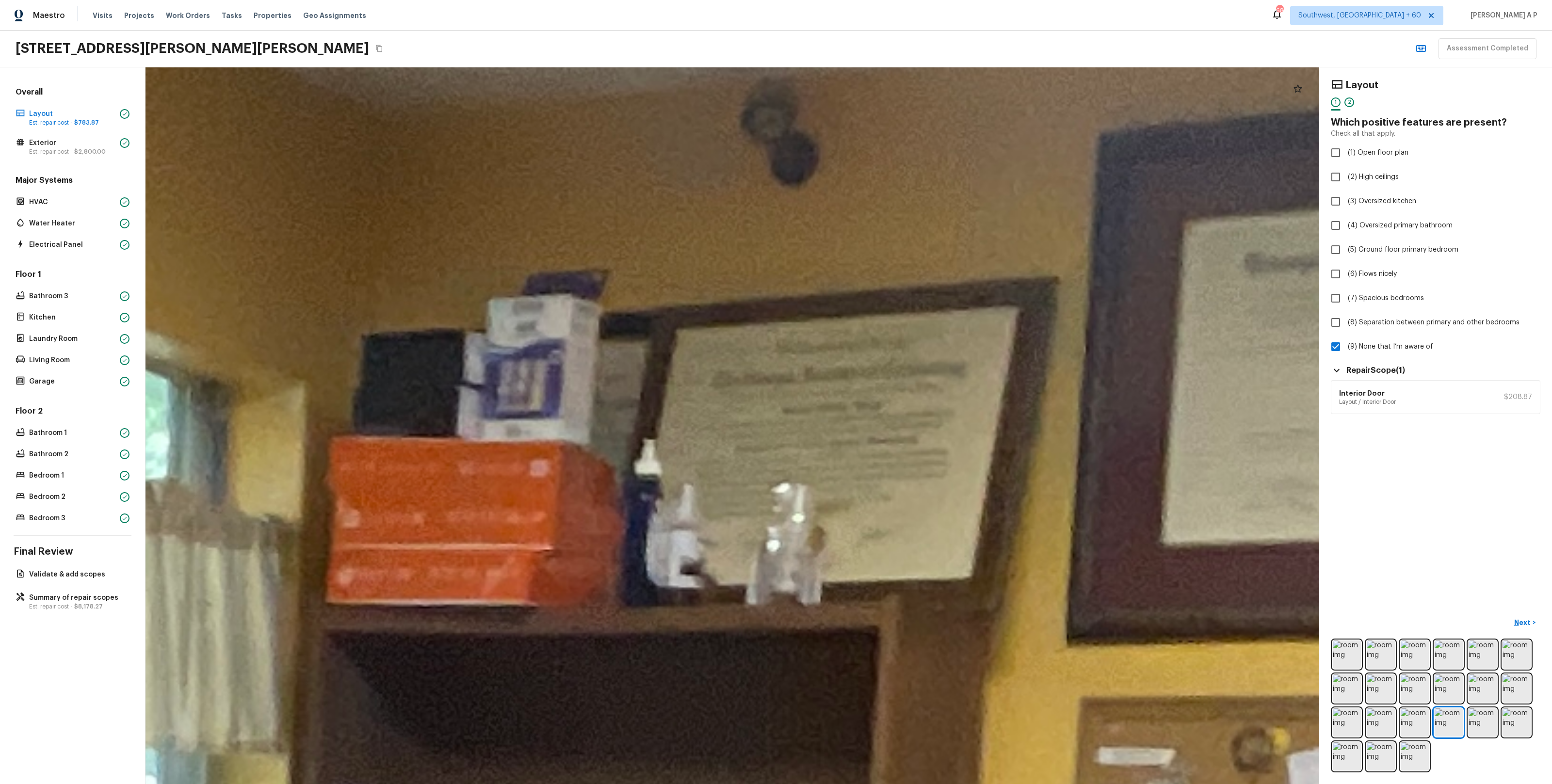
drag, startPoint x: 758, startPoint y: 227, endPoint x: 794, endPoint y: 324, distance: 103.5
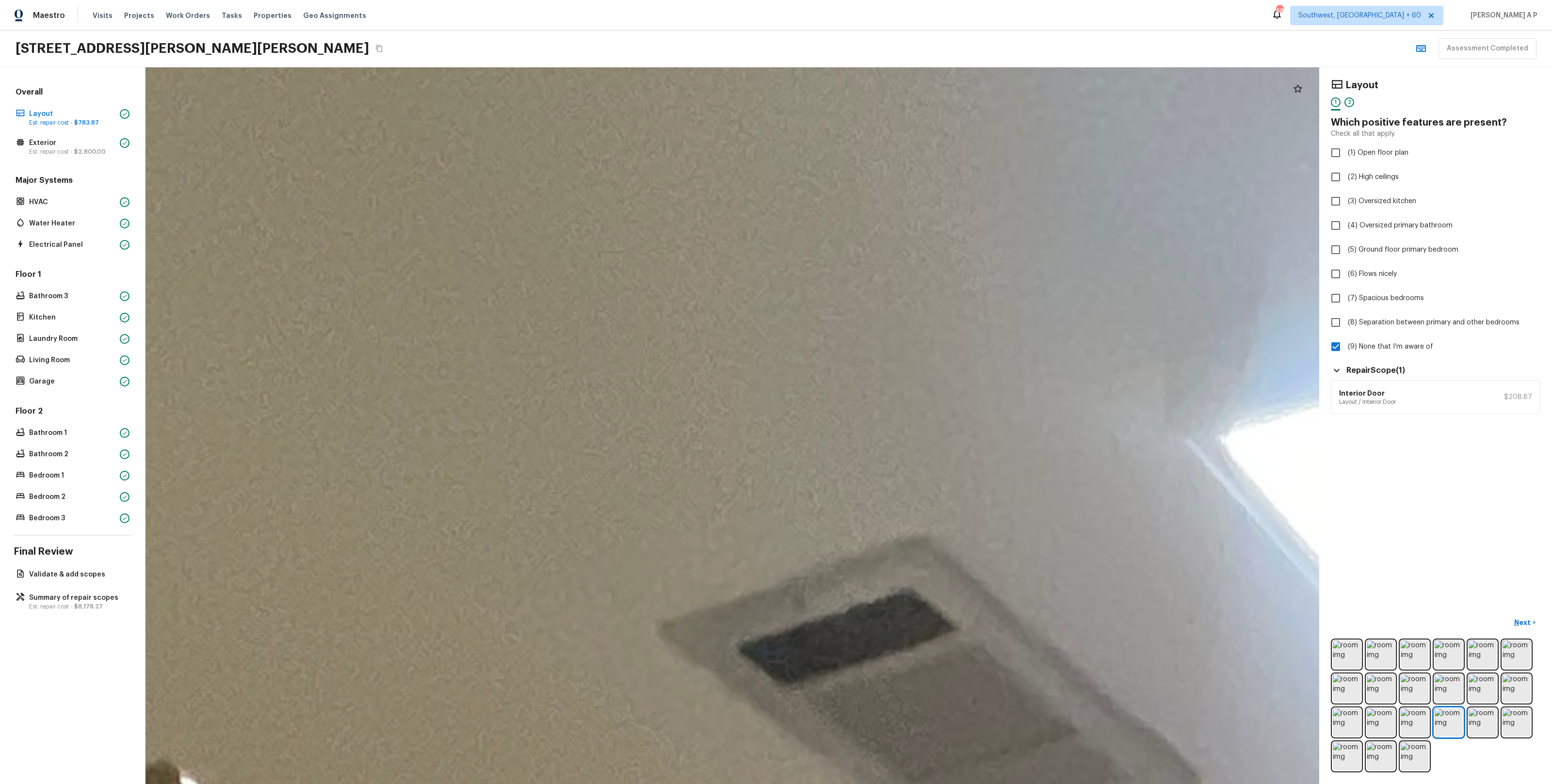
drag, startPoint x: 794, startPoint y: 324, endPoint x: 793, endPoint y: 224, distance: 100.0
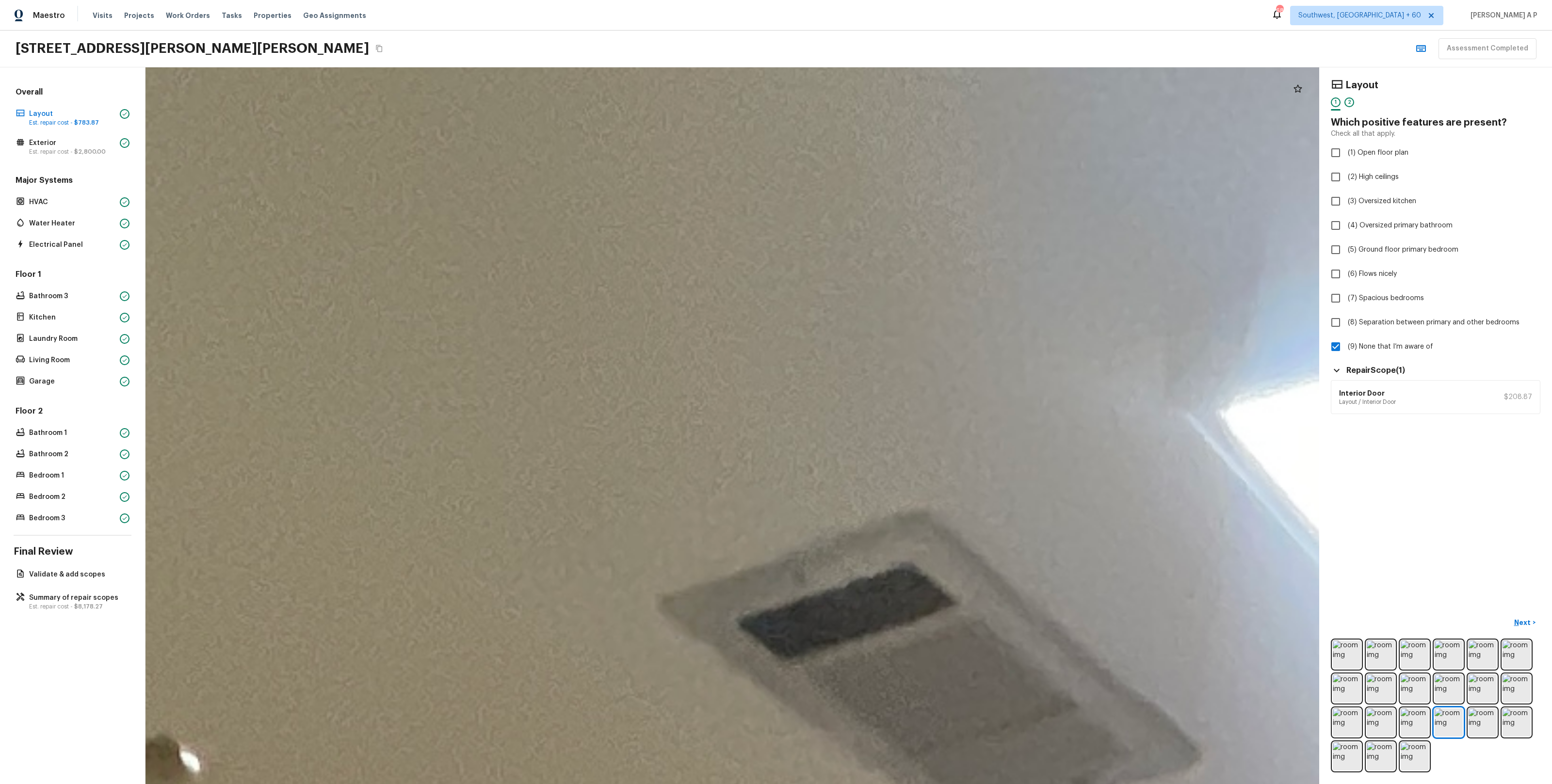
drag, startPoint x: 793, startPoint y: 224, endPoint x: 688, endPoint y: 21, distance: 228.5
click at [688, 21] on div "Maestro Visits Projects Work Orders Tasks Properties Geo Assignments 686 Southw…" at bounding box center [776, 392] width 1552 height 784
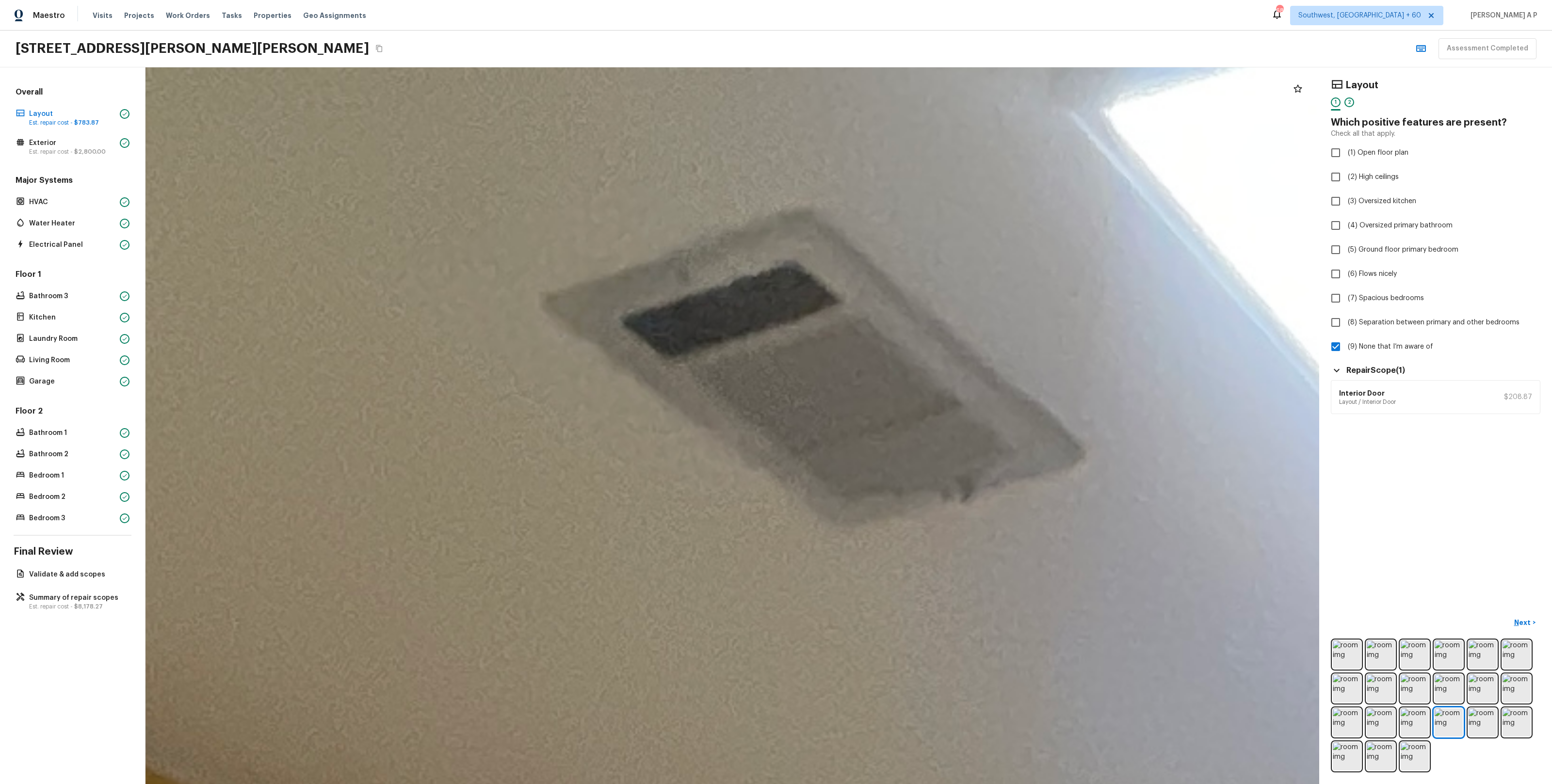
drag, startPoint x: 782, startPoint y: 261, endPoint x: 689, endPoint y: 46, distance: 234.3
click at [689, 46] on div "Maestro Visits Projects Work Orders Tasks Properties Geo Assignments 686 Southw…" at bounding box center [776, 392] width 1552 height 784
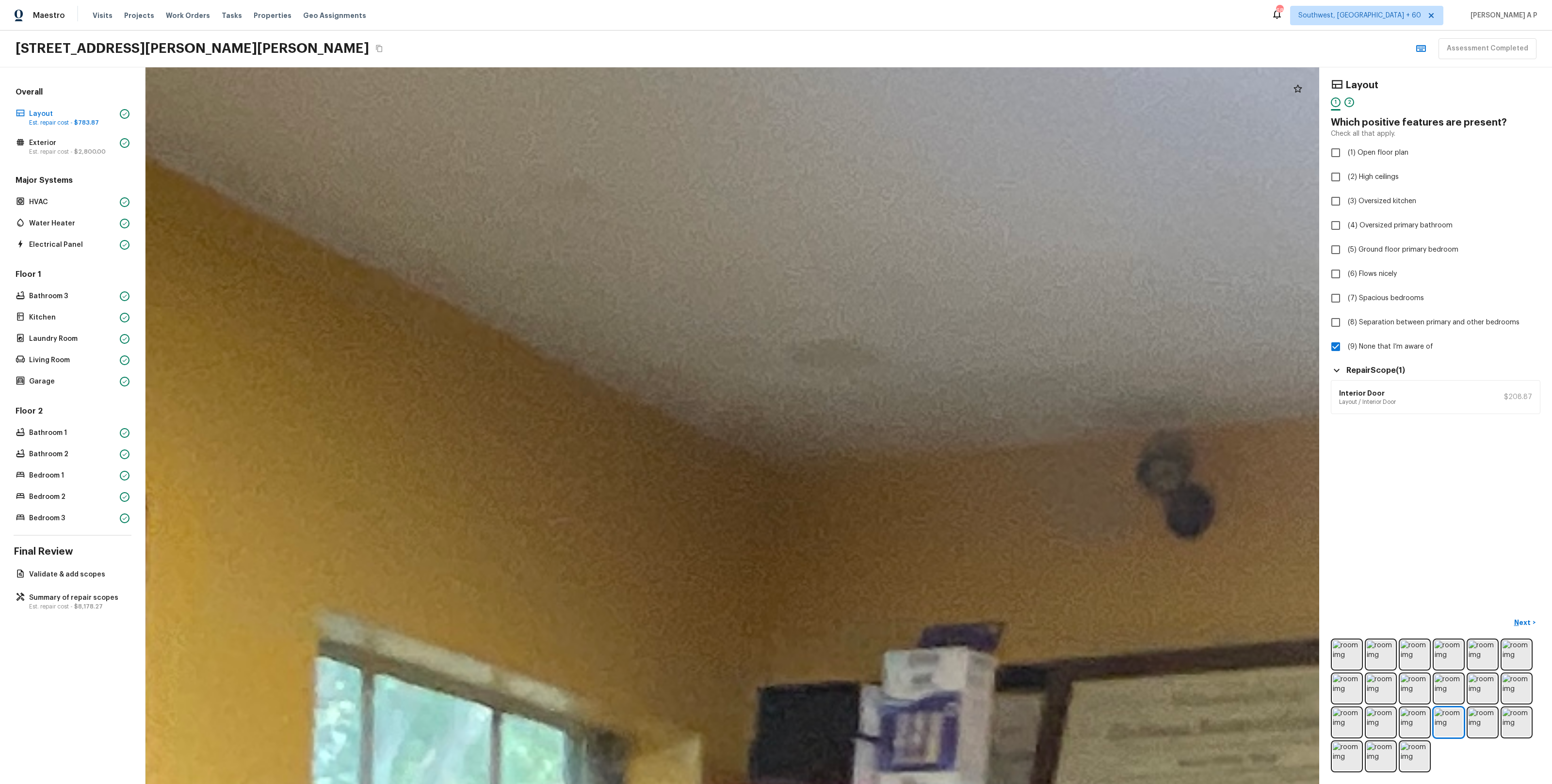
drag, startPoint x: 786, startPoint y: 282, endPoint x: 627, endPoint y: 265, distance: 159.9
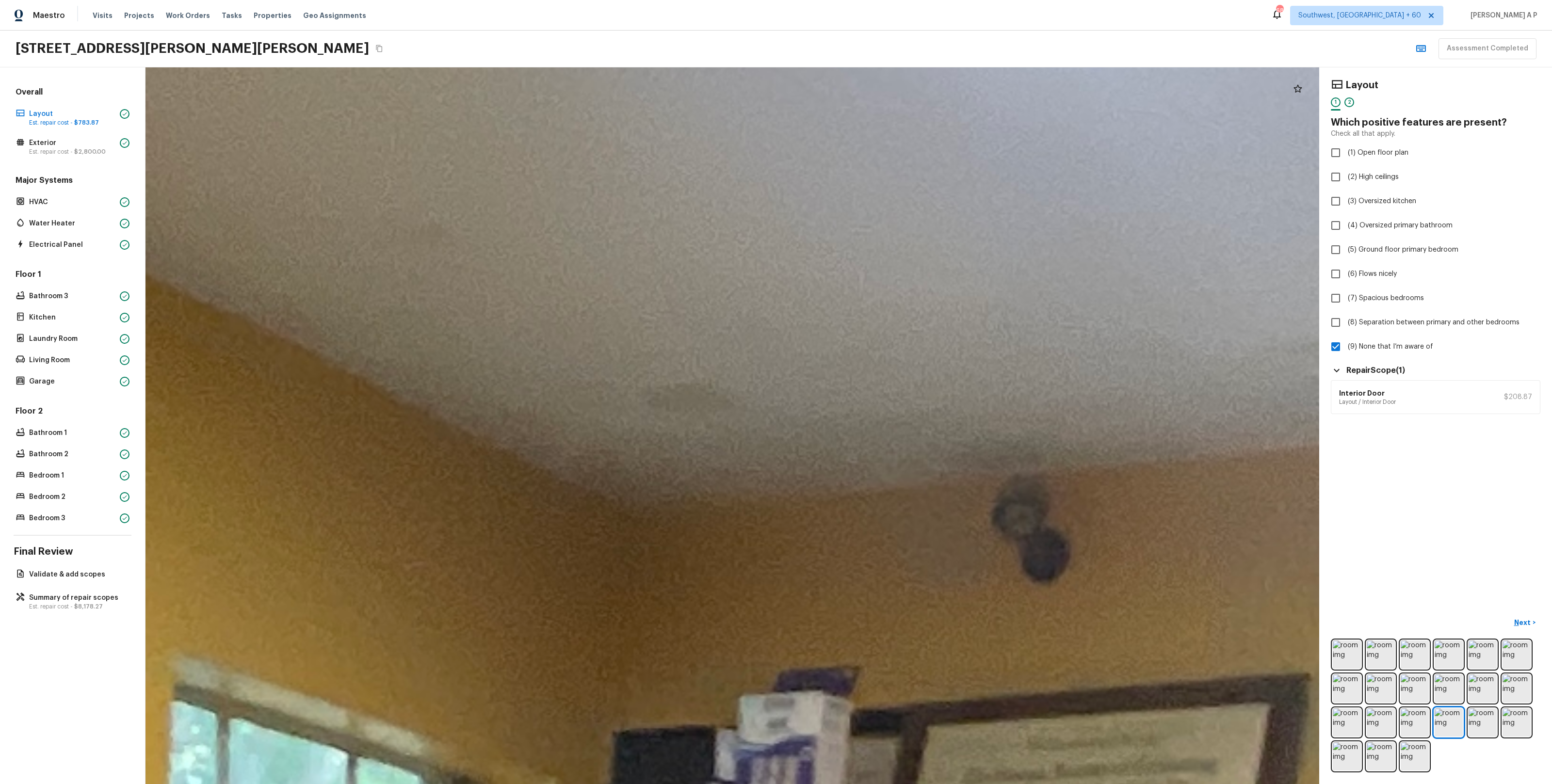
drag, startPoint x: 727, startPoint y: 415, endPoint x: 468, endPoint y: 406, distance: 259.2
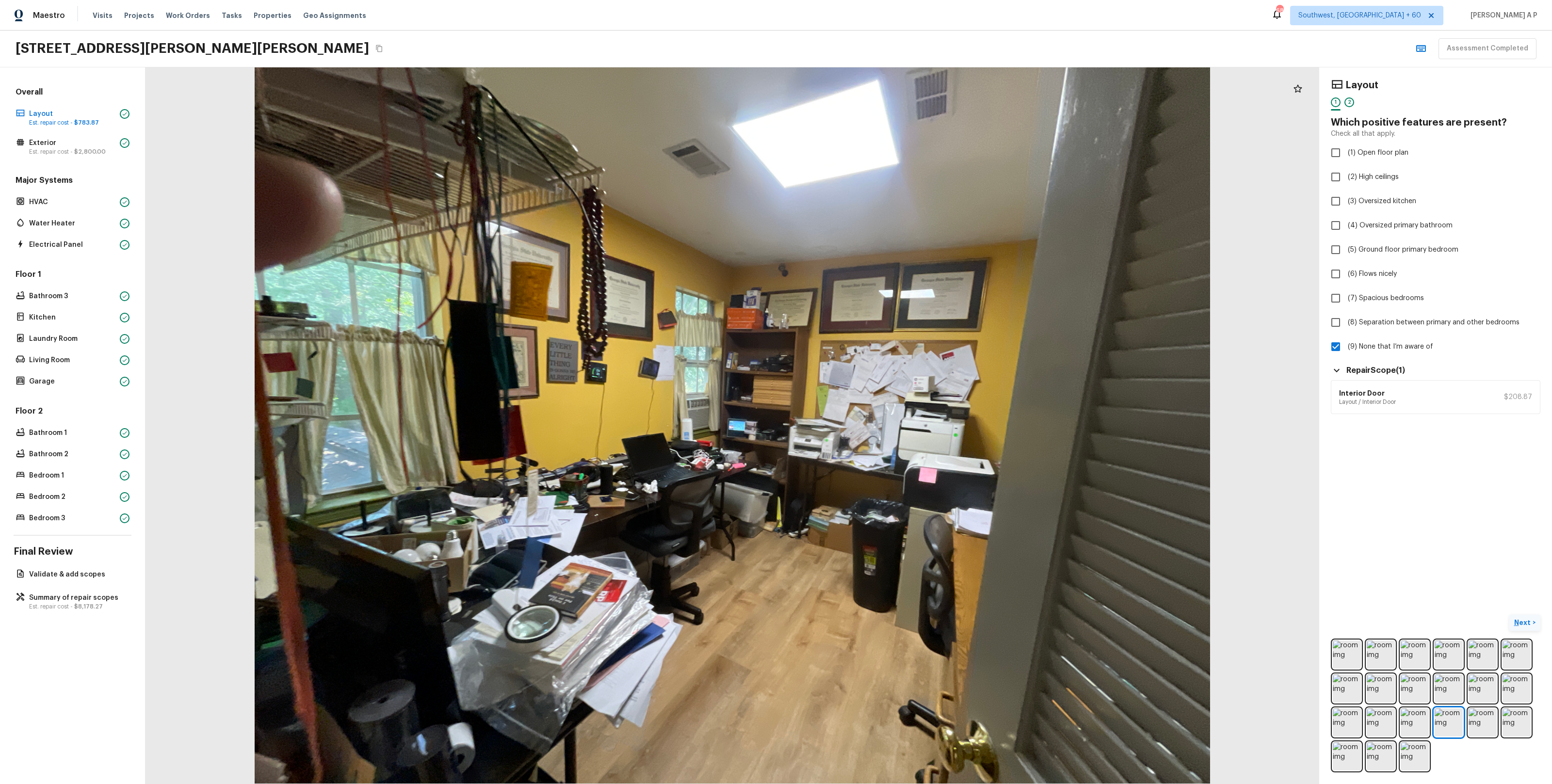
click at [1520, 626] on p "Next" at bounding box center [1523, 623] width 18 height 10
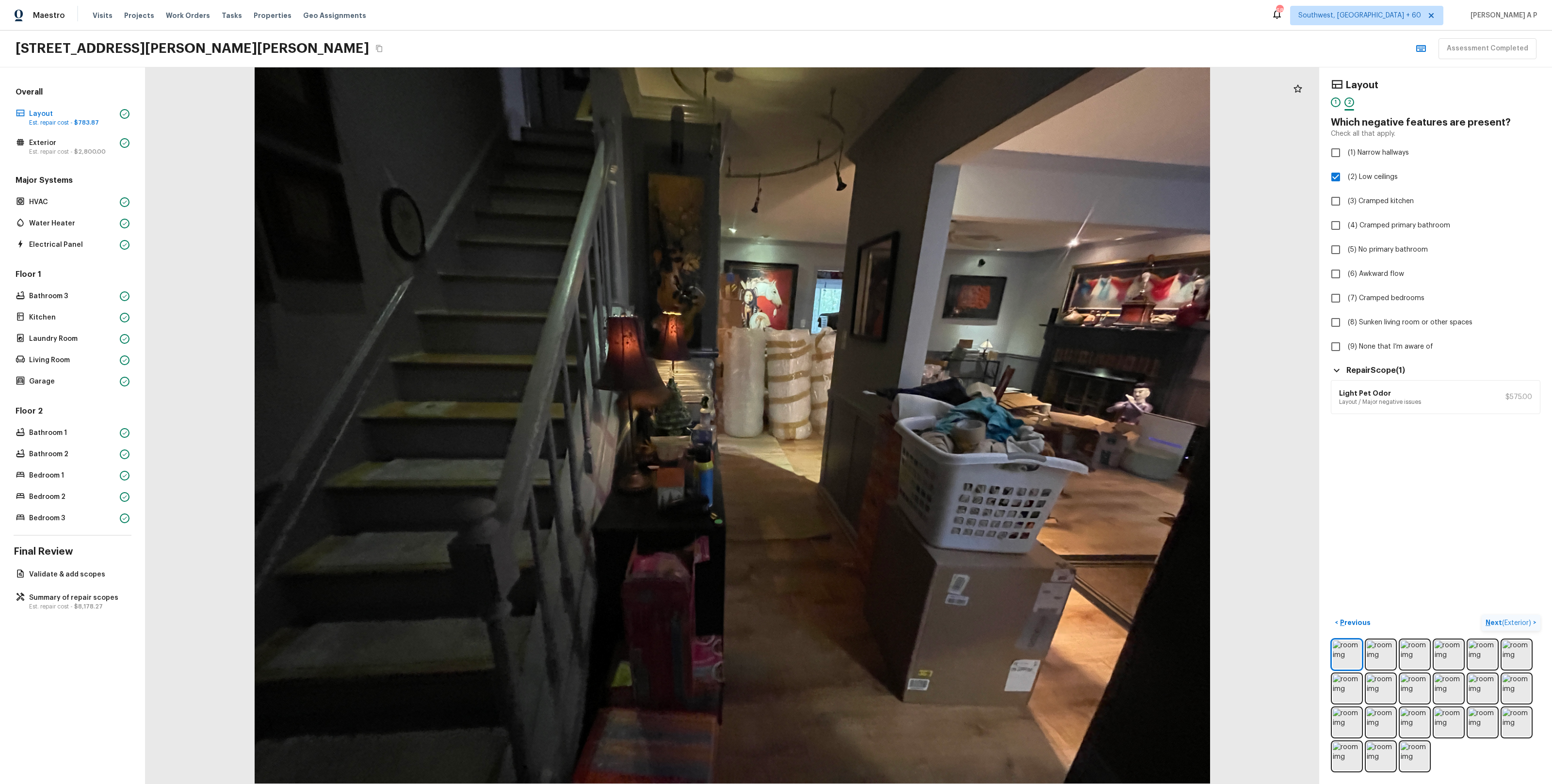
click at [1520, 626] on p "Next ( Exterior )" at bounding box center [1510, 623] width 48 height 10
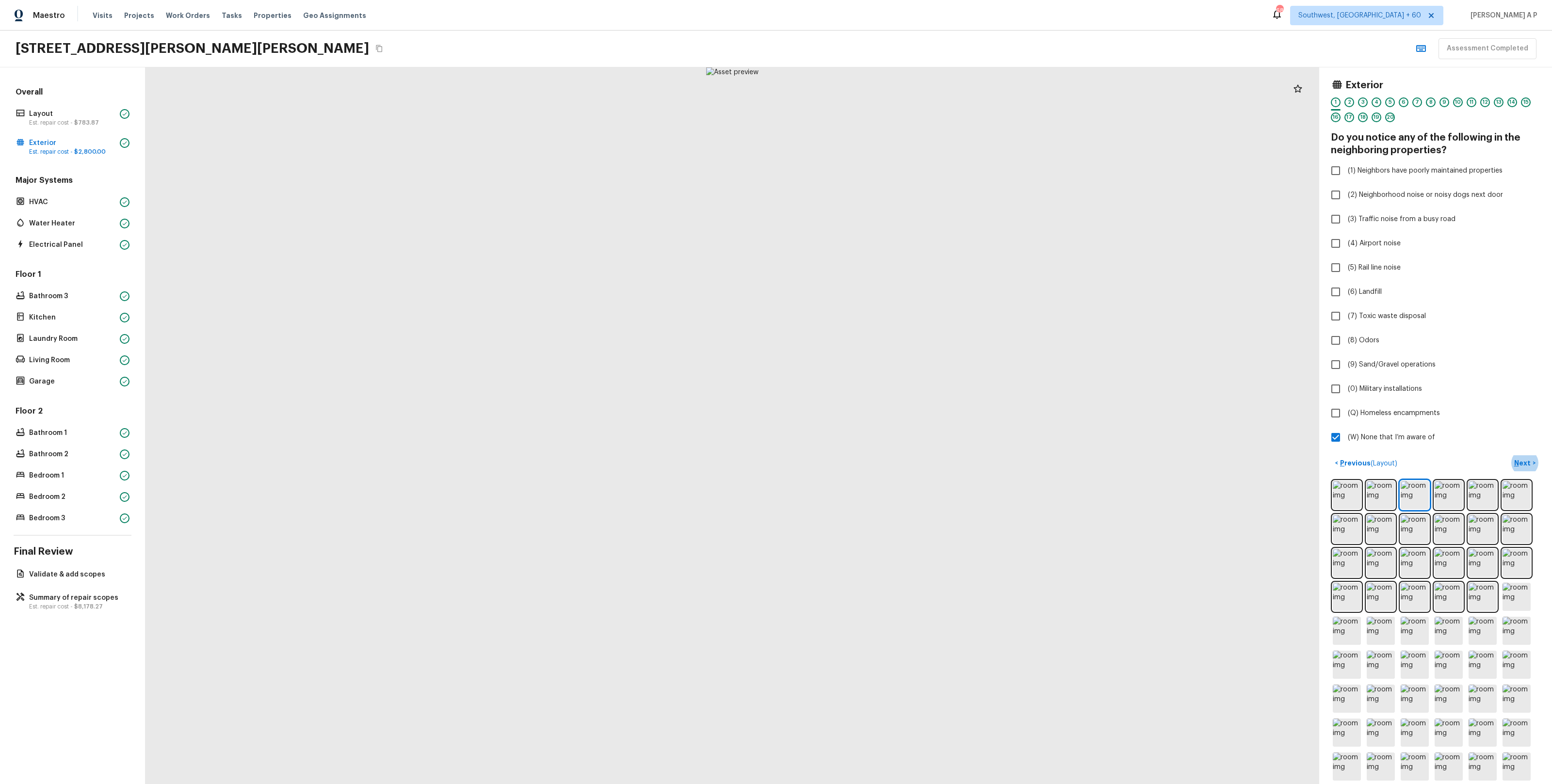
click at [1509, 455] on button "Next >" at bounding box center [1525, 463] width 31 height 16
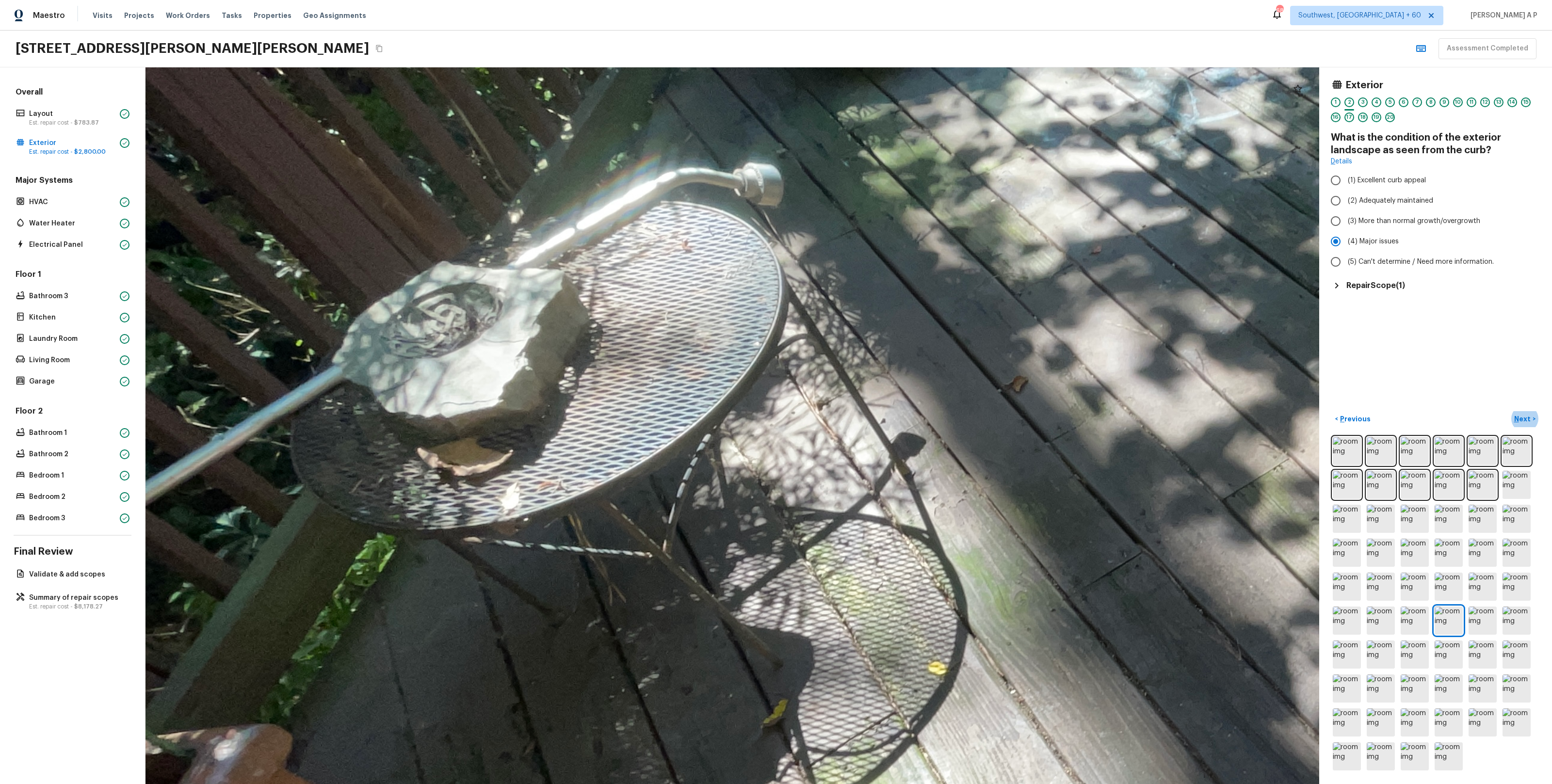
drag, startPoint x: 392, startPoint y: 340, endPoint x: 504, endPoint y: 411, distance: 132.6
click at [504, 411] on div at bounding box center [1331, 591] width 2959 height 1807
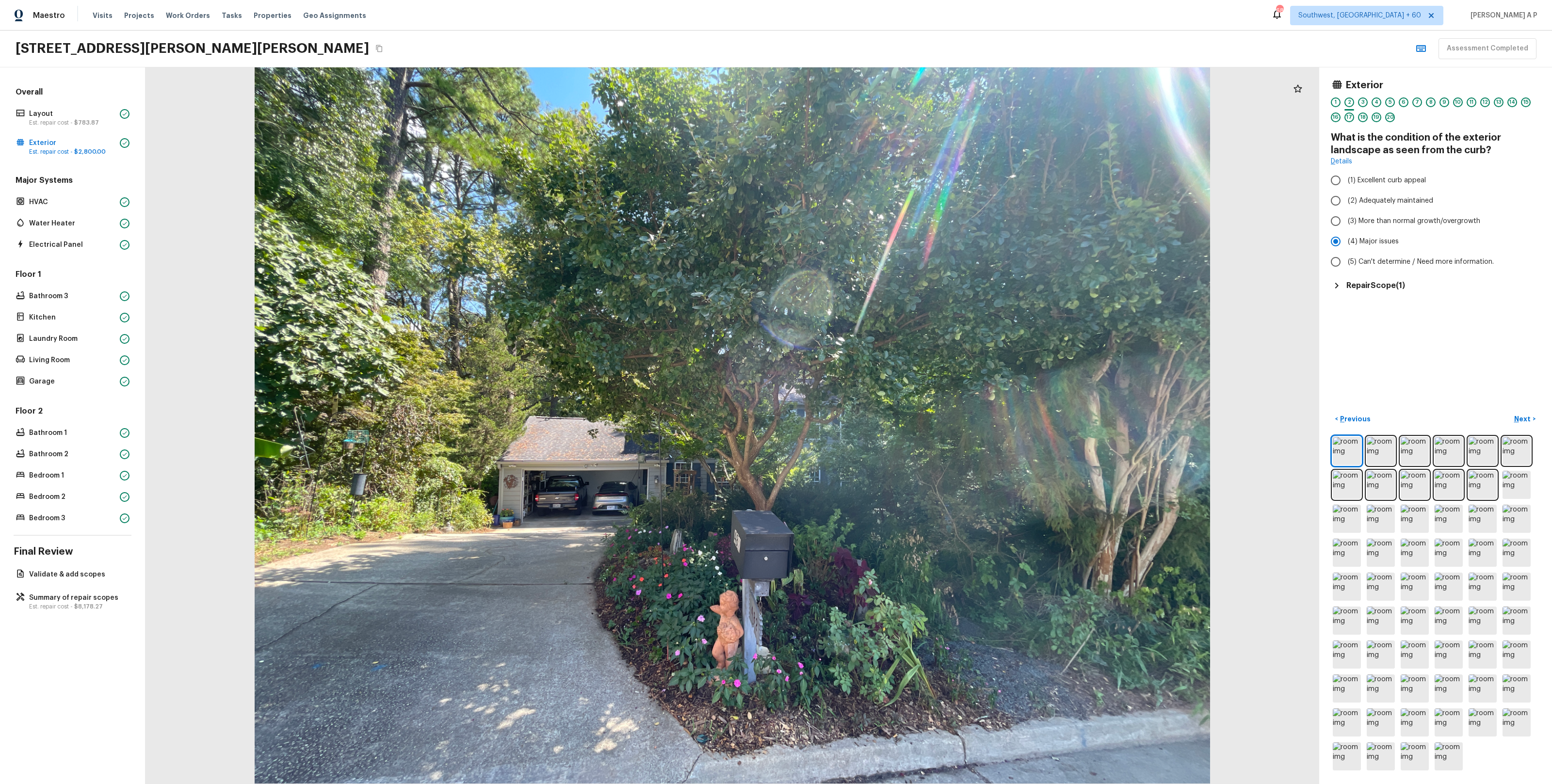
click at [1522, 409] on div "Exterior 1 2 3 4 5 6 7 8 9 10 11 12 13 14 15 16 17 18 19 20 What is the conditi…" at bounding box center [1435, 425] width 233 height 716
click at [1397, 287] on h5 "Repair Scope ( 1 )" at bounding box center [1375, 285] width 59 height 11
click at [1519, 421] on p "Next" at bounding box center [1523, 419] width 18 height 10
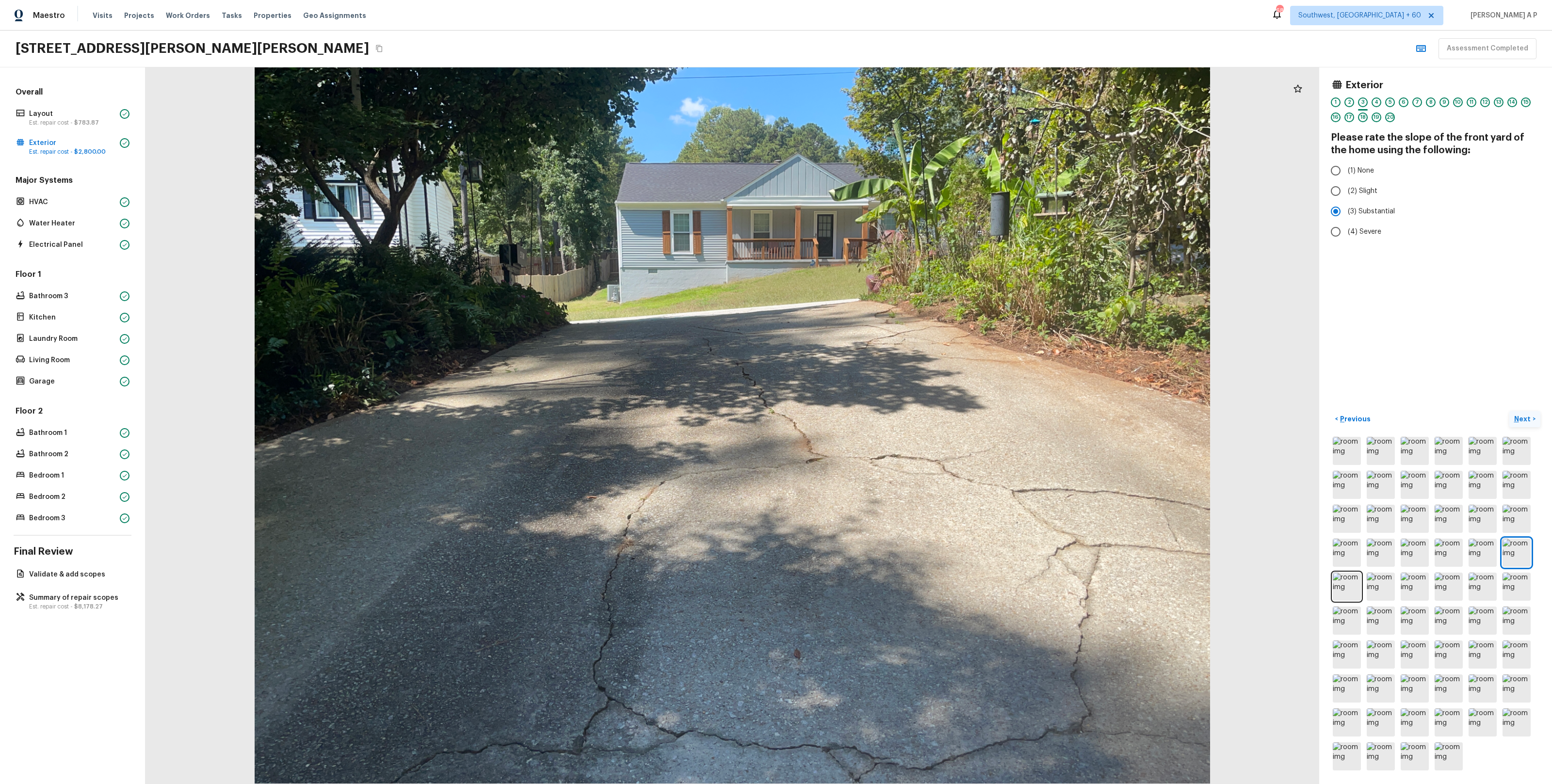
click at [1509, 411] on button "Next >" at bounding box center [1525, 419] width 31 height 16
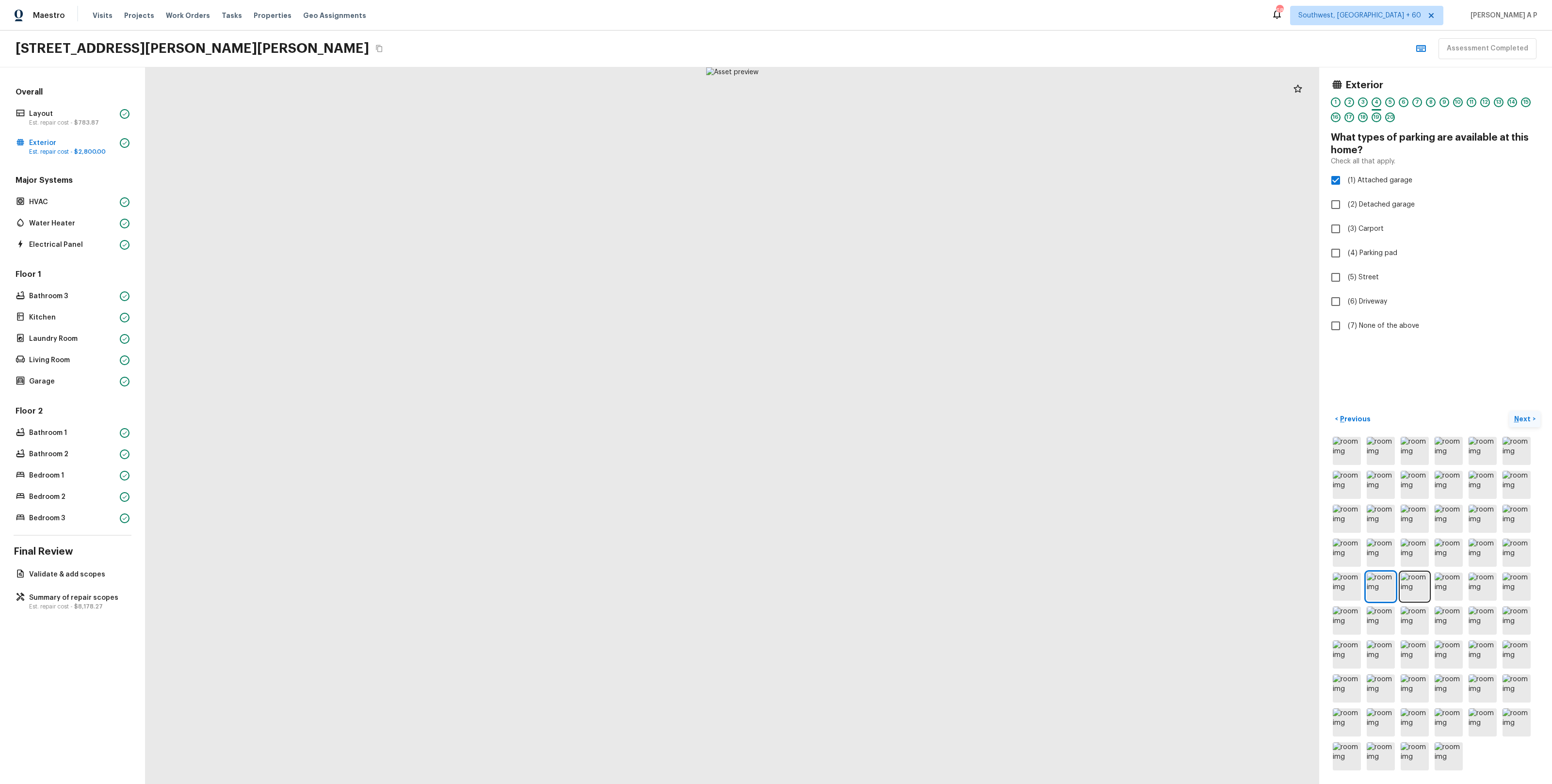
click at [1509, 411] on button "Next >" at bounding box center [1525, 419] width 31 height 16
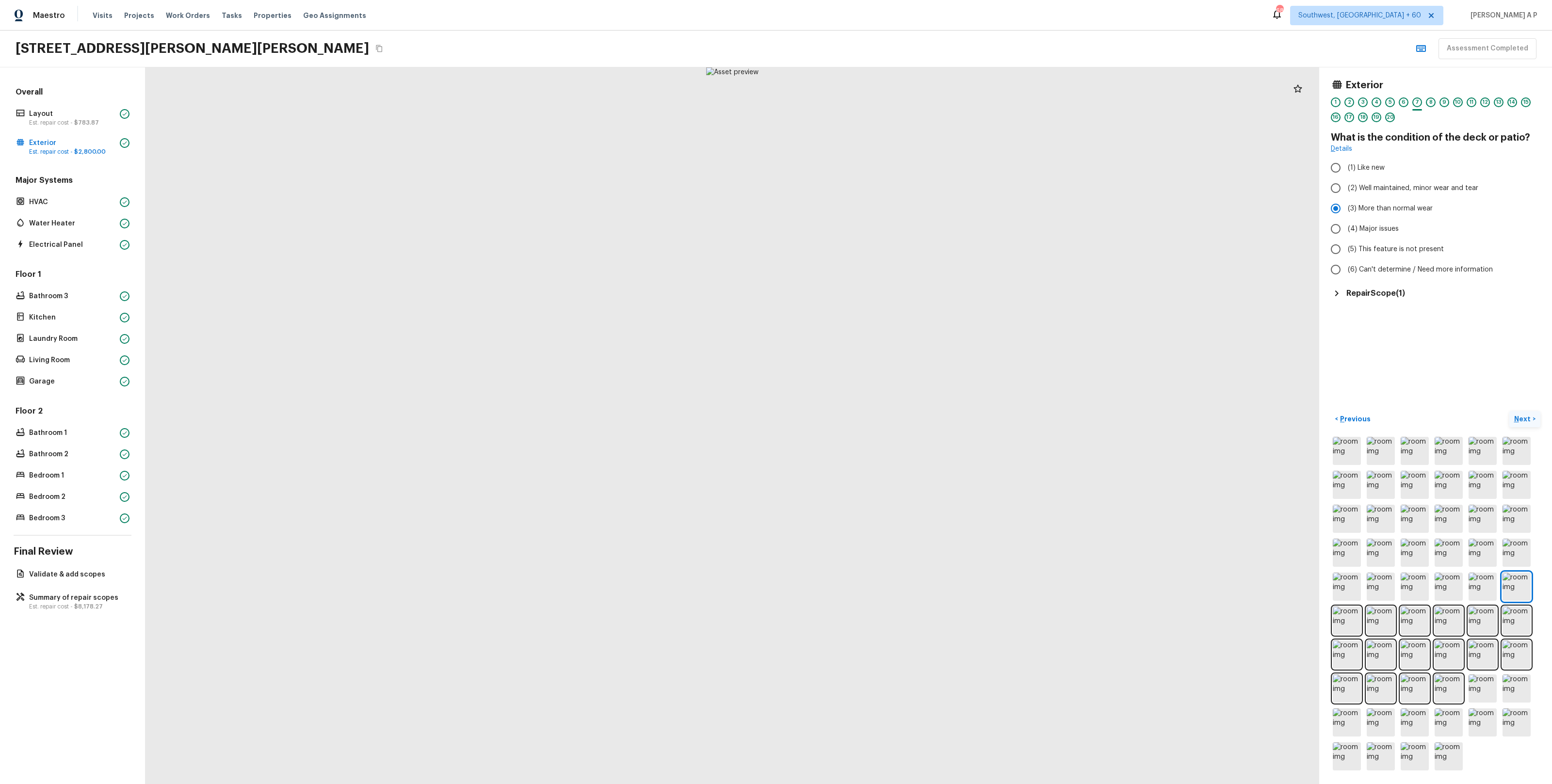
click at [1509, 411] on button "Next >" at bounding box center [1525, 419] width 31 height 16
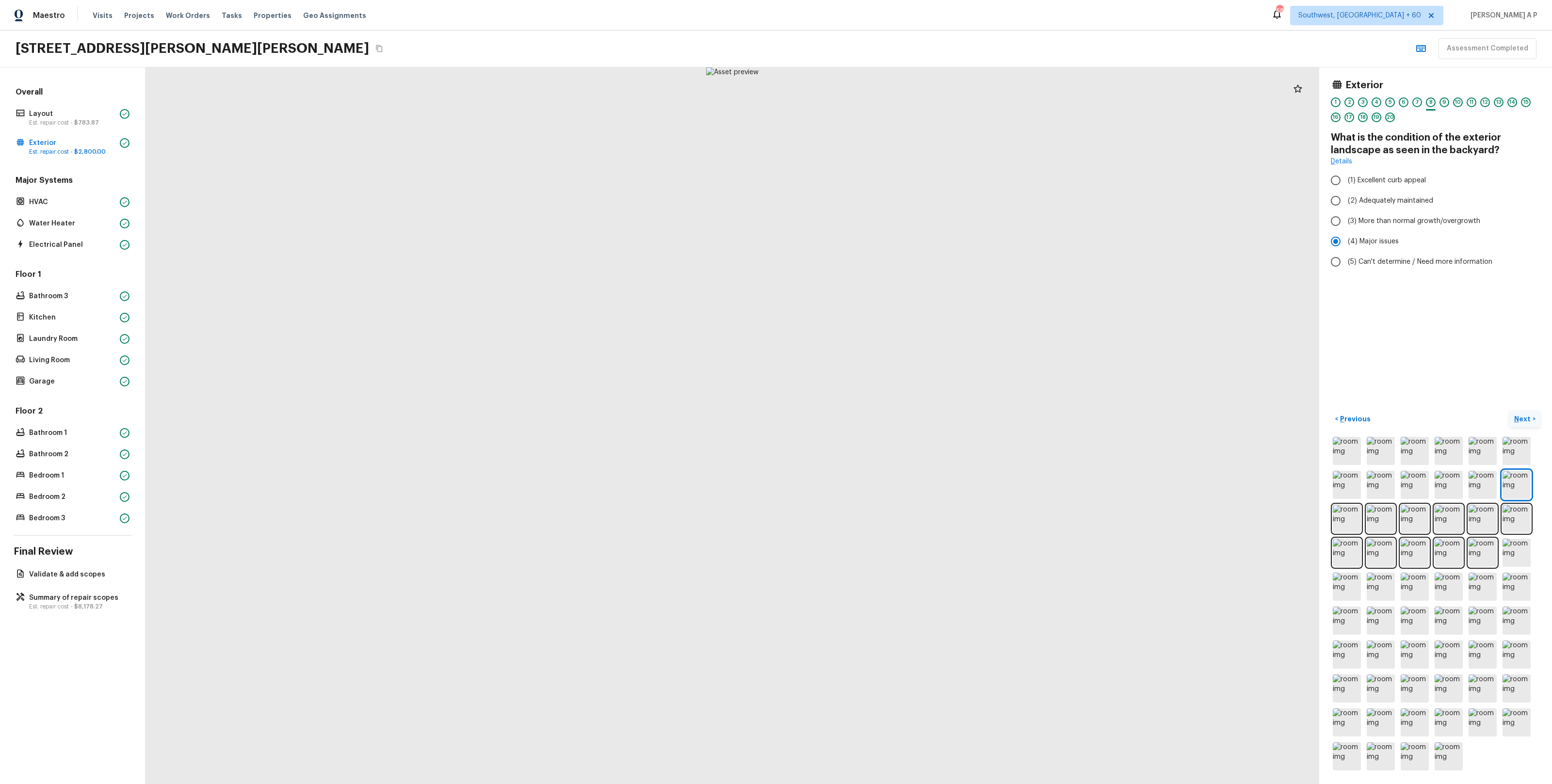
click at [1509, 411] on button "Next >" at bounding box center [1525, 419] width 31 height 16
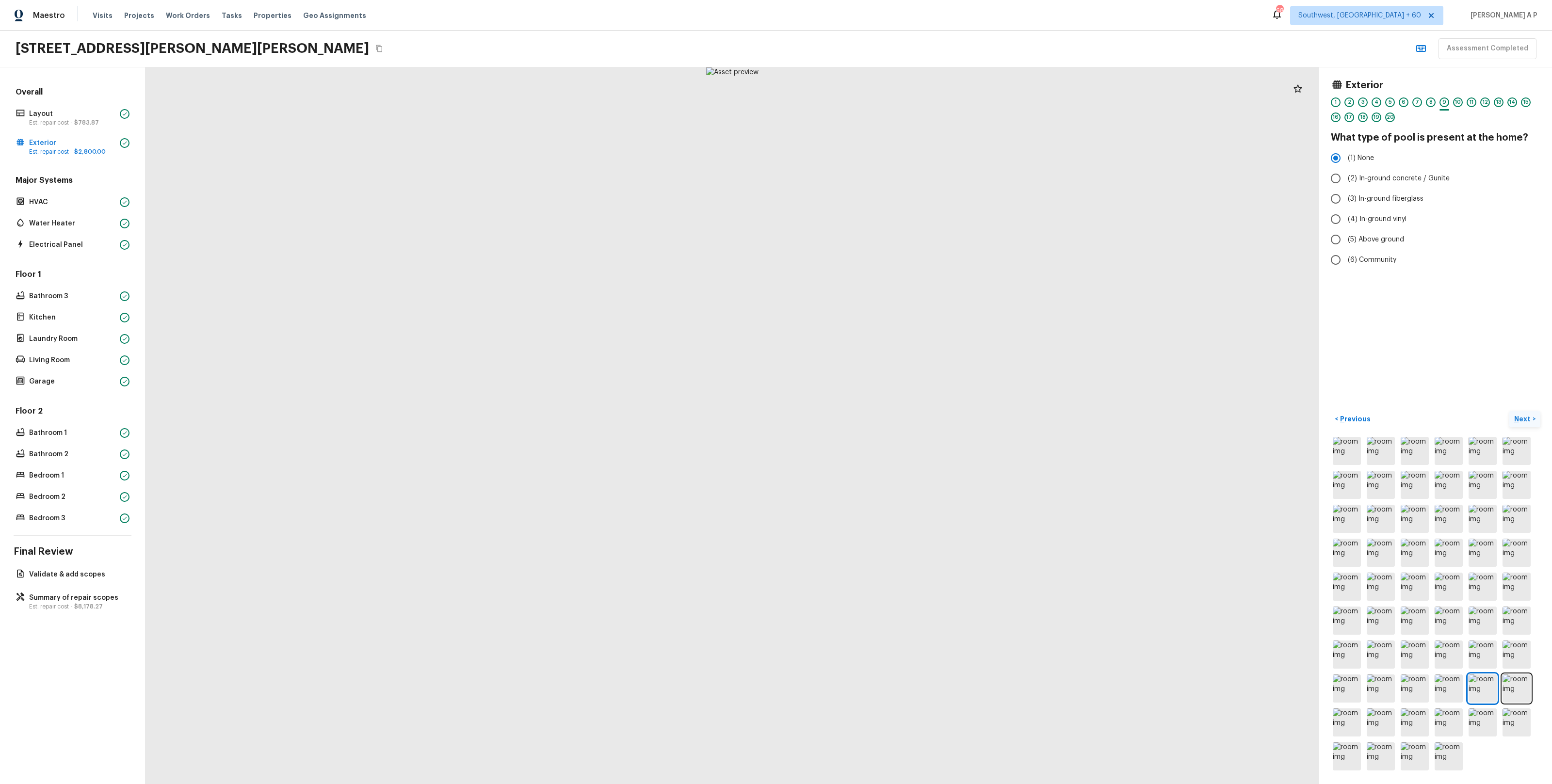
click at [1509, 411] on button "Next >" at bounding box center [1525, 419] width 31 height 16
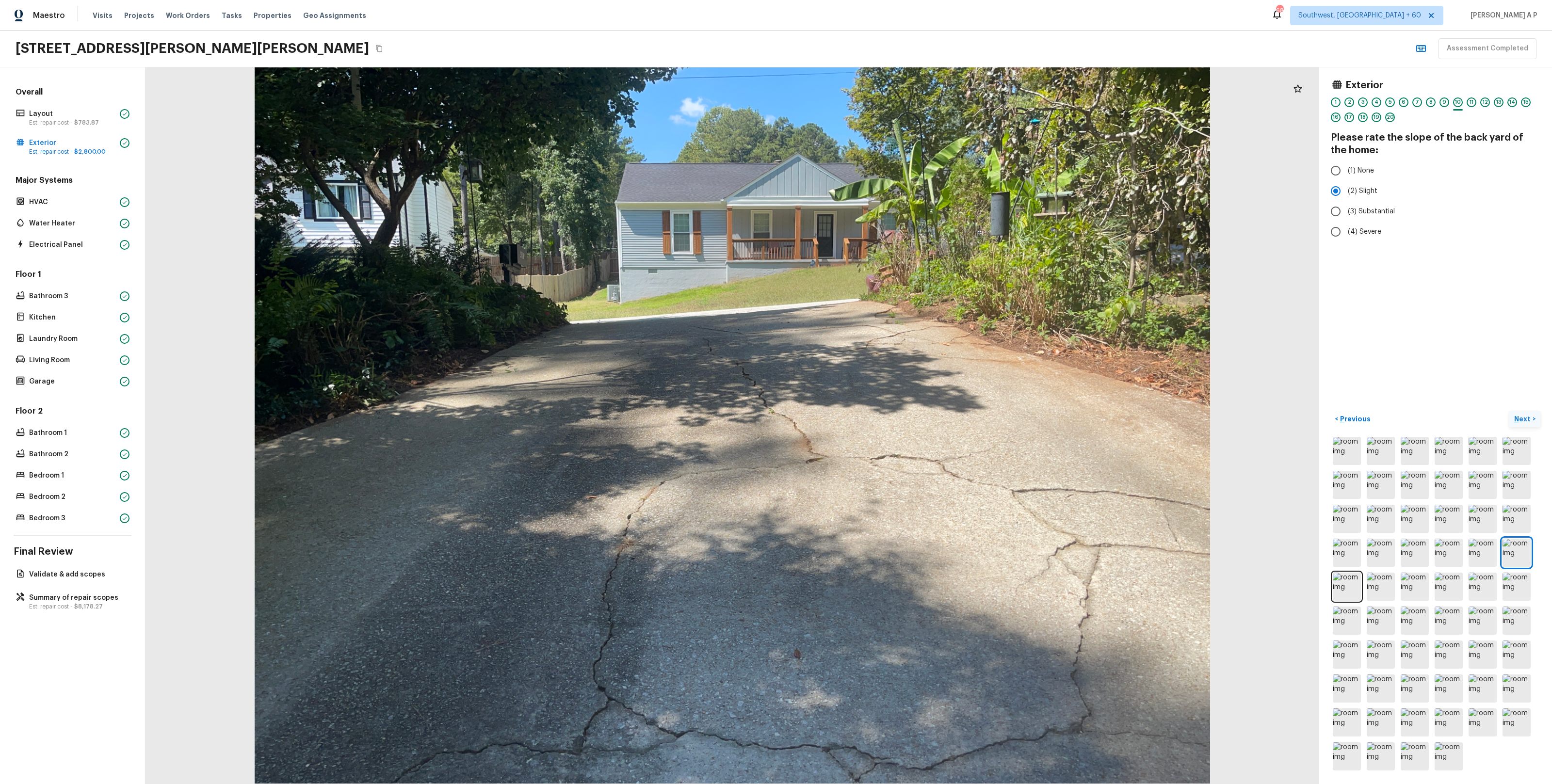
click at [1509, 411] on button "Next >" at bounding box center [1525, 419] width 31 height 16
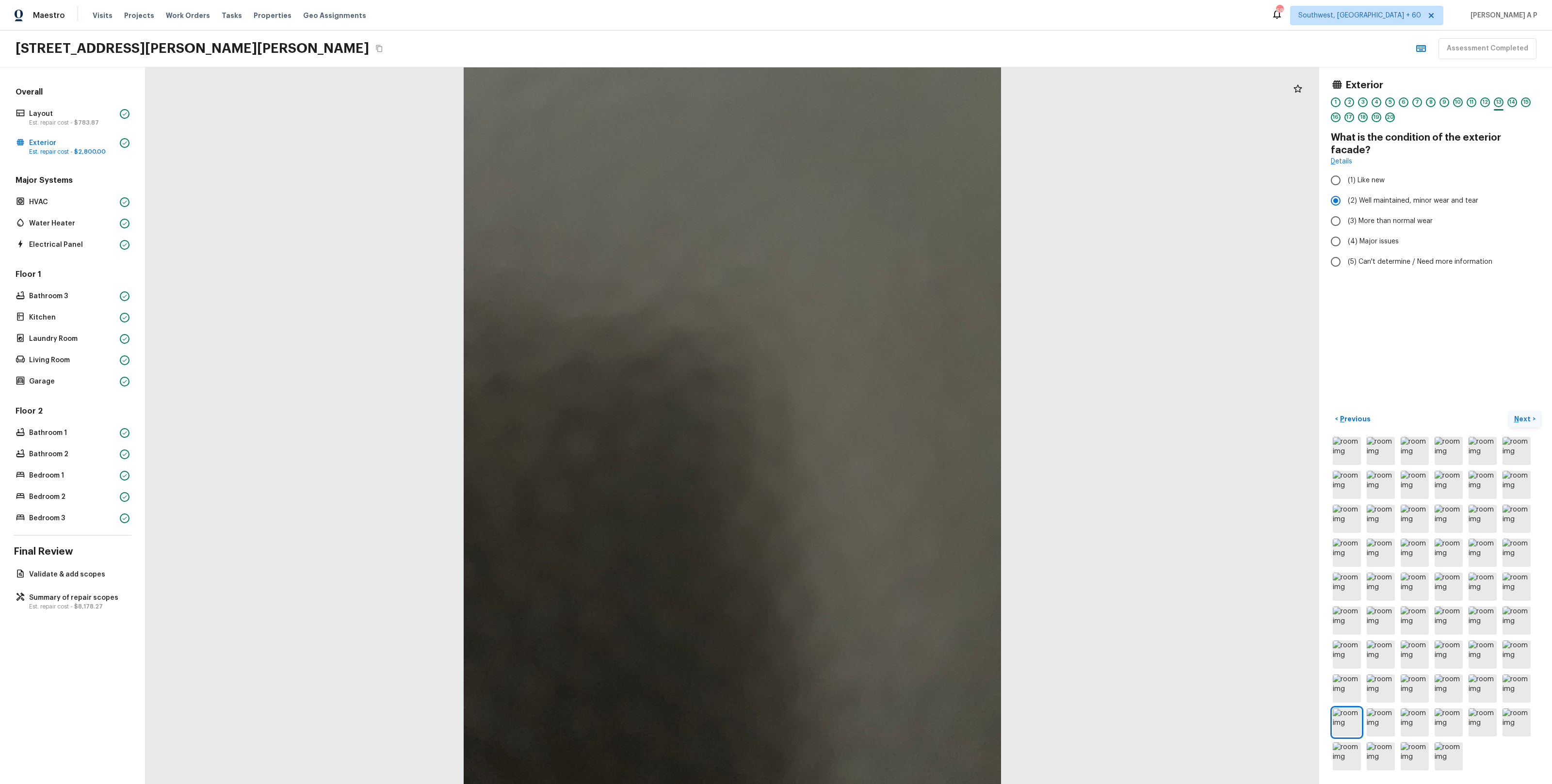
click at [1509, 411] on button "Next >" at bounding box center [1525, 419] width 31 height 16
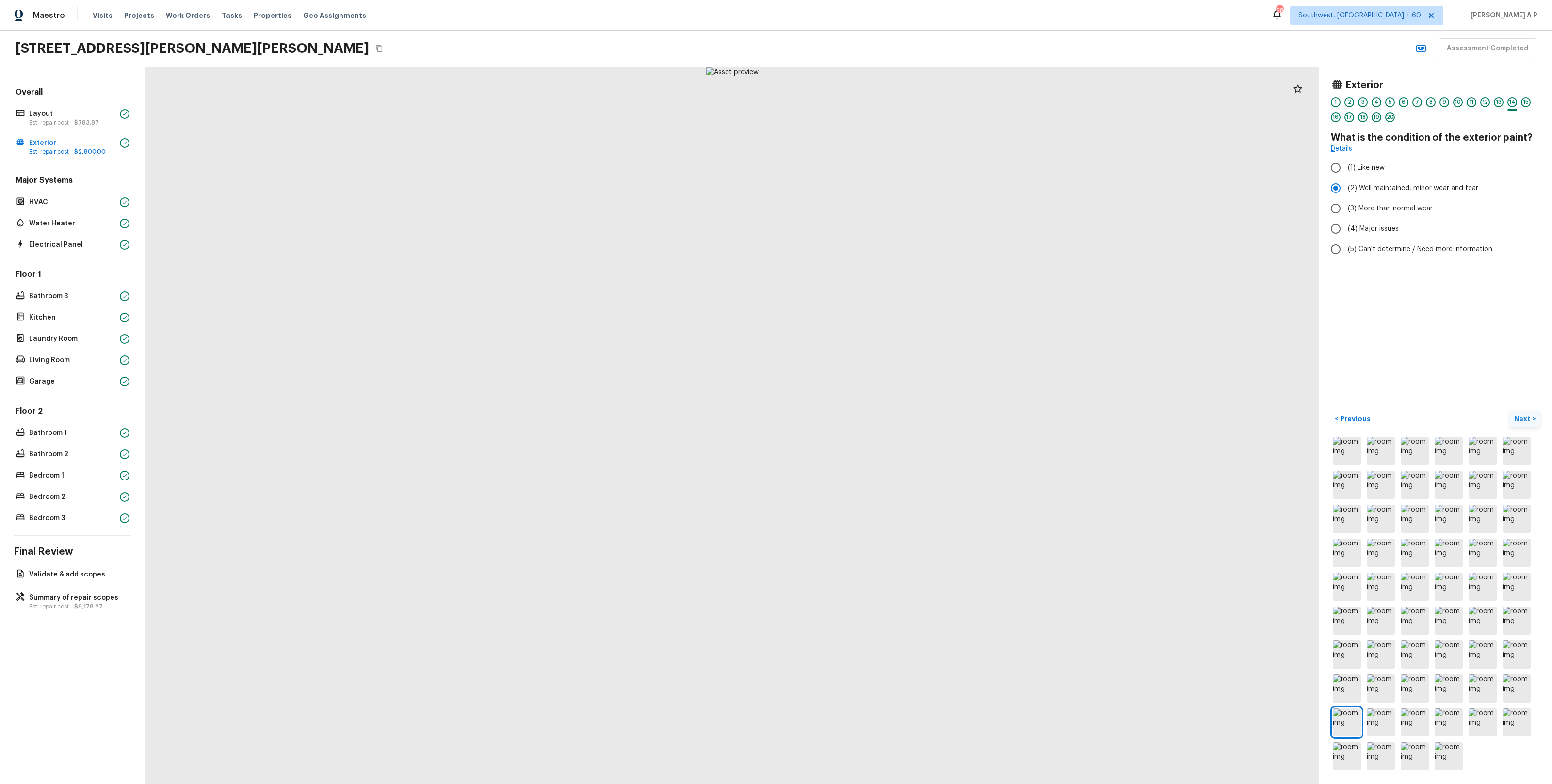
click at [1509, 411] on button "Next >" at bounding box center [1525, 419] width 31 height 16
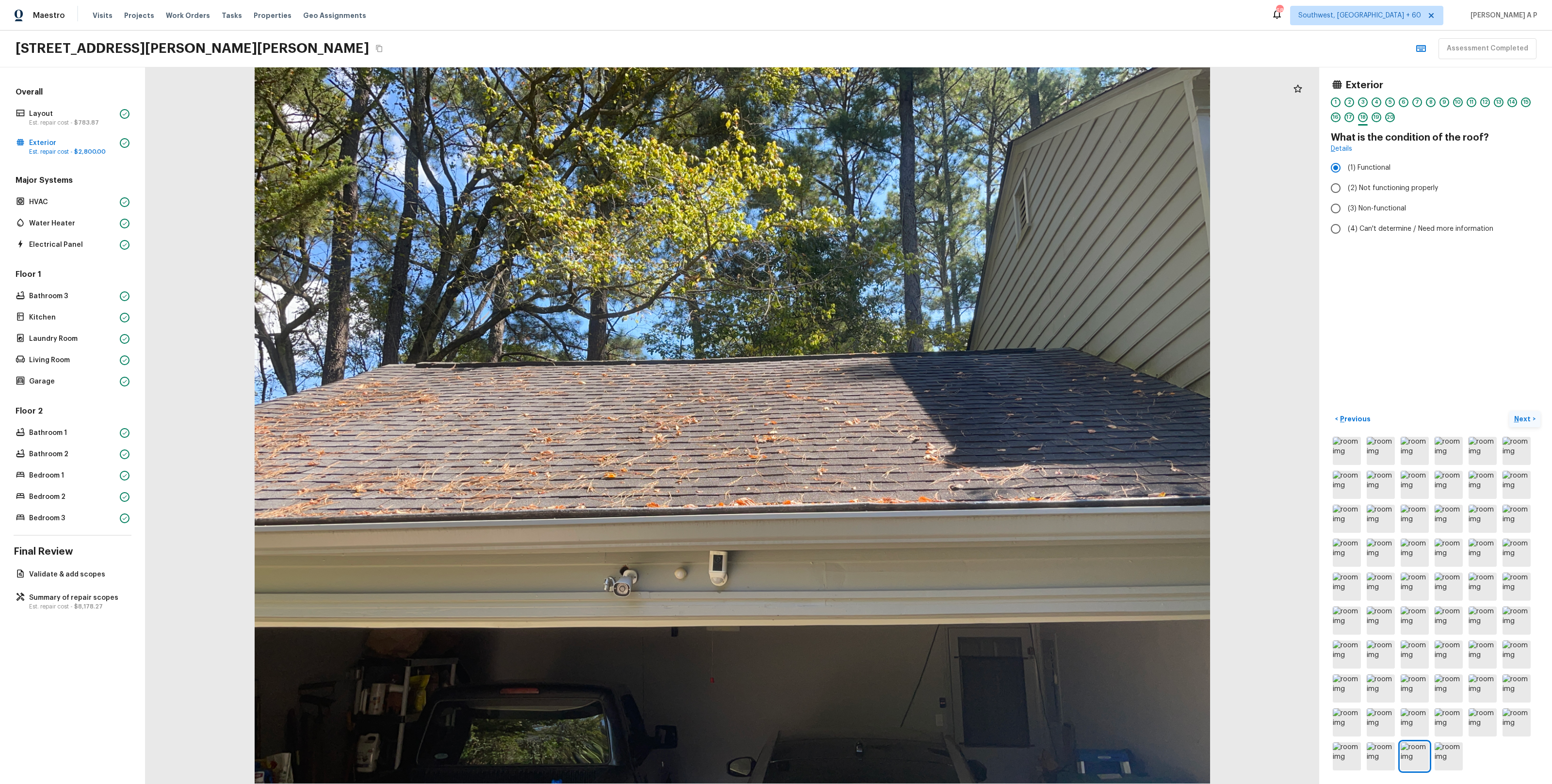
click at [1509, 411] on button "Next >" at bounding box center [1525, 419] width 31 height 16
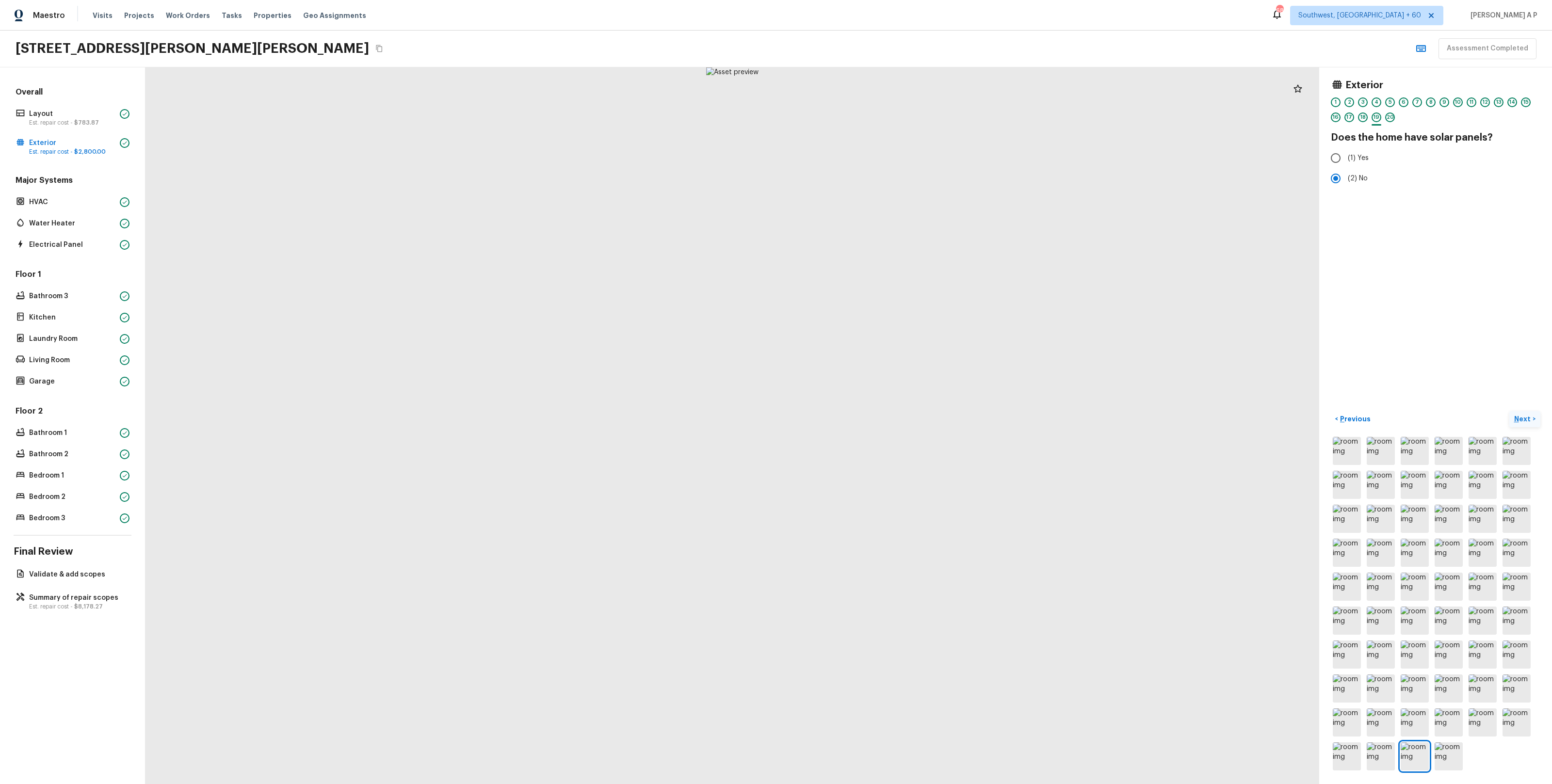
click at [1509, 411] on button "Next >" at bounding box center [1525, 419] width 31 height 16
click at [1489, 411] on button "Next ( HVAC ) >" at bounding box center [1515, 419] width 51 height 16
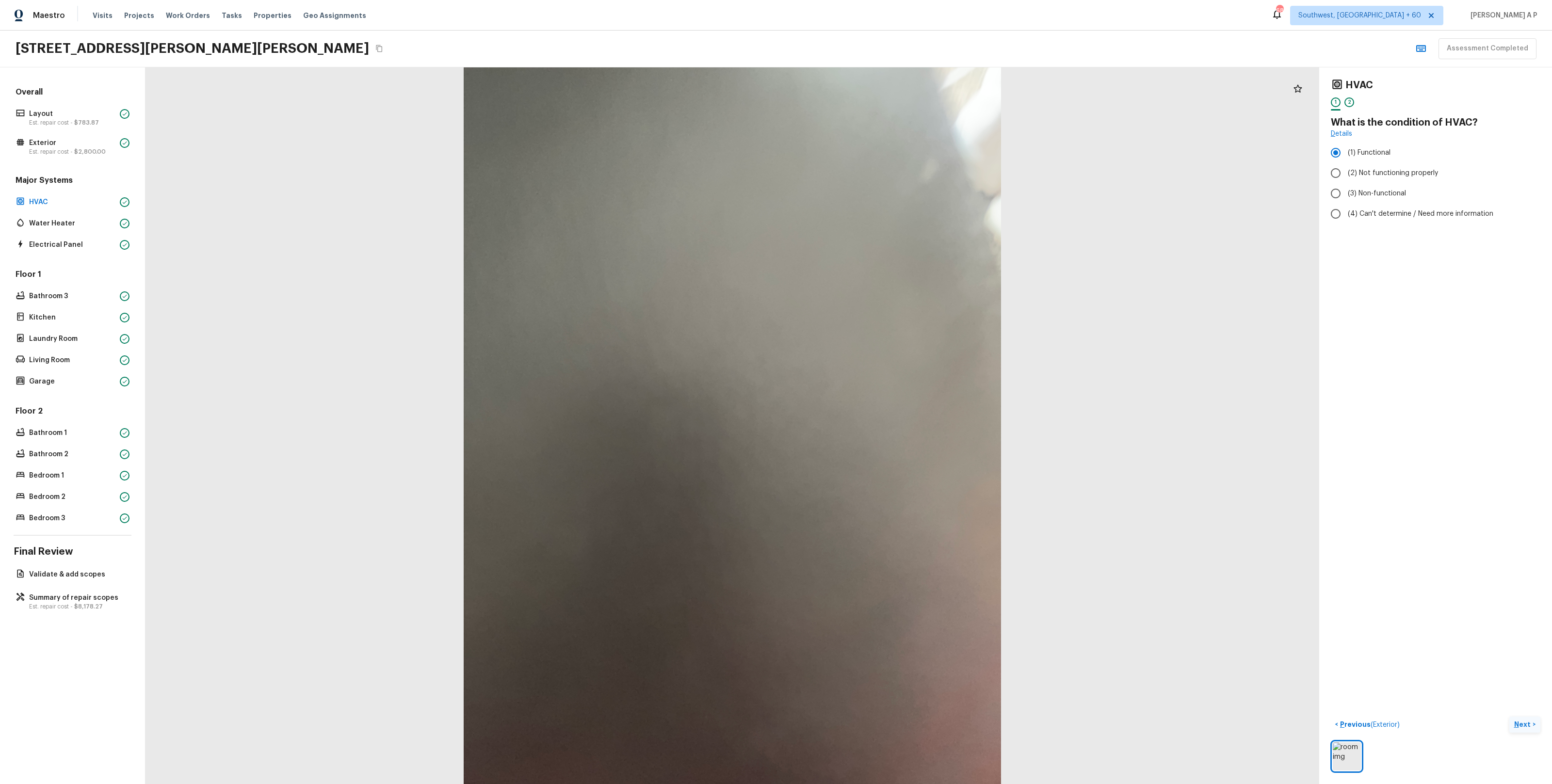
click at [1519, 421] on div "HVAC 1 2 What is the condition of HVAC? Details (1) Functional (2) Not function…" at bounding box center [1435, 425] width 233 height 716
click at [1517, 720] on p "Next" at bounding box center [1523, 725] width 18 height 10
click at [1336, 101] on div "1" at bounding box center [1335, 102] width 10 height 10
click at [79, 149] on span "$2,800.00" at bounding box center [90, 151] width 31 height 6
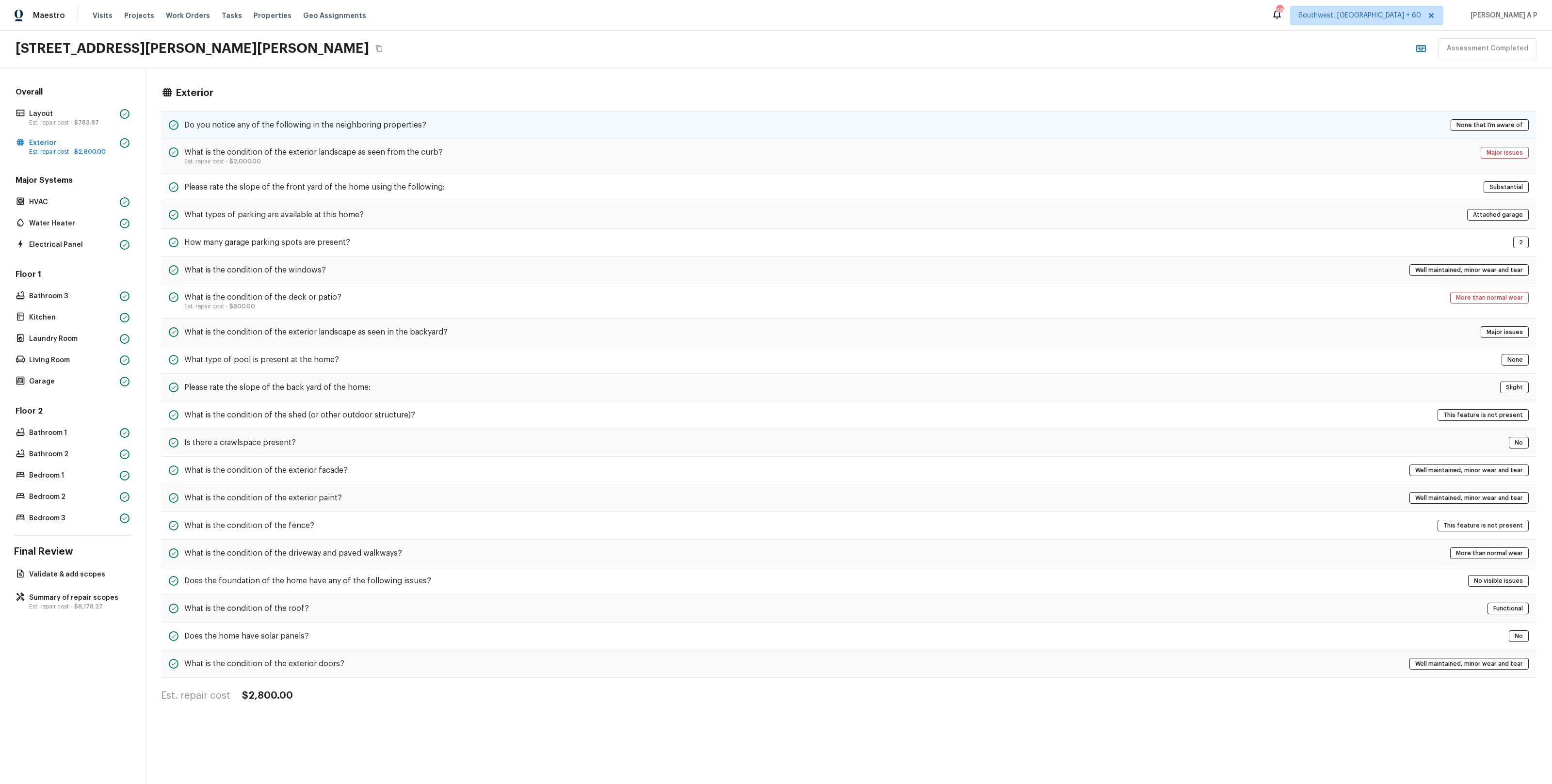
click at [367, 124] on h5 "Do you notice any of the following in the neighboring properties?" at bounding box center [305, 125] width 242 height 11
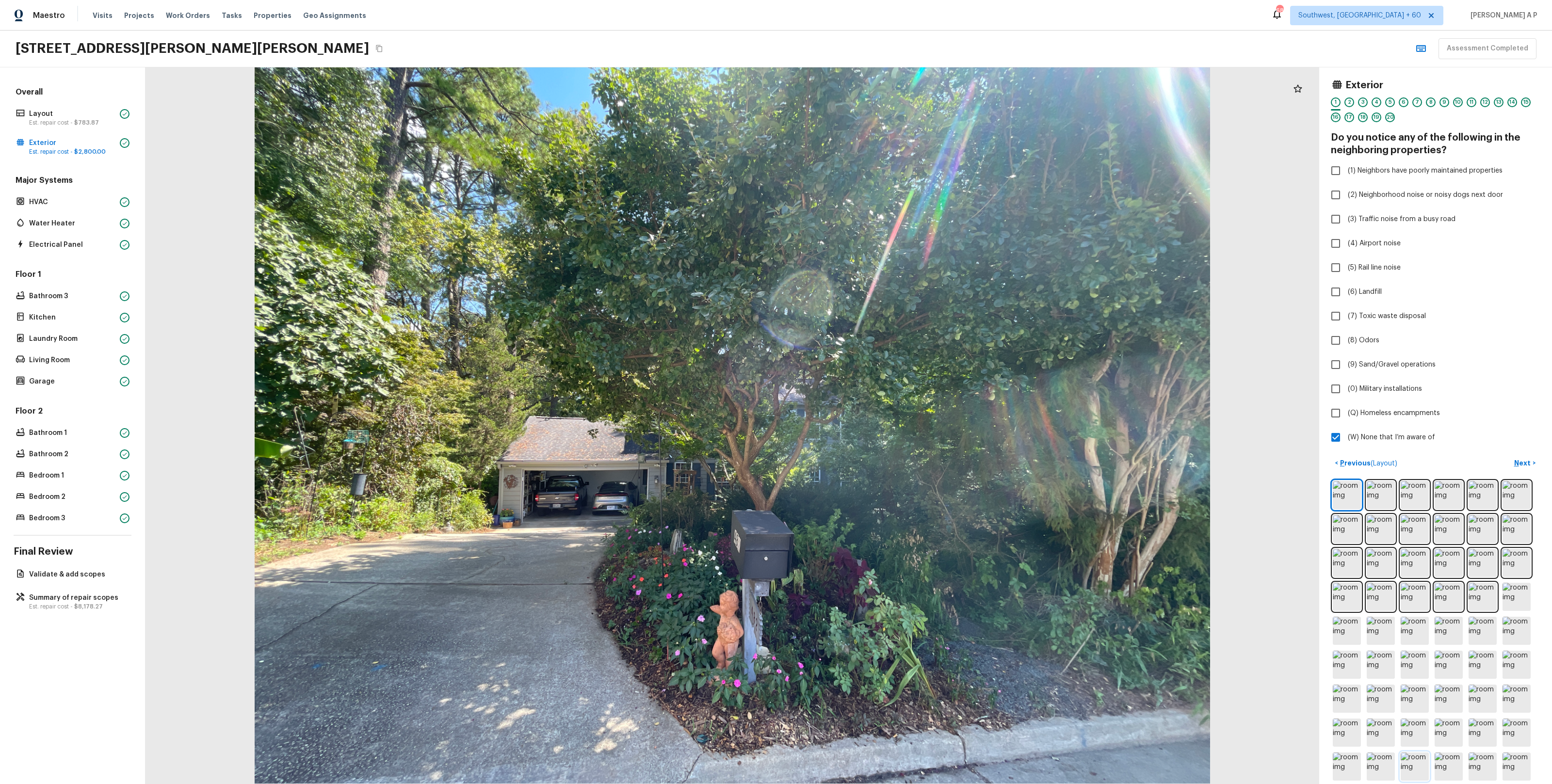
scroll to position [43, 0]
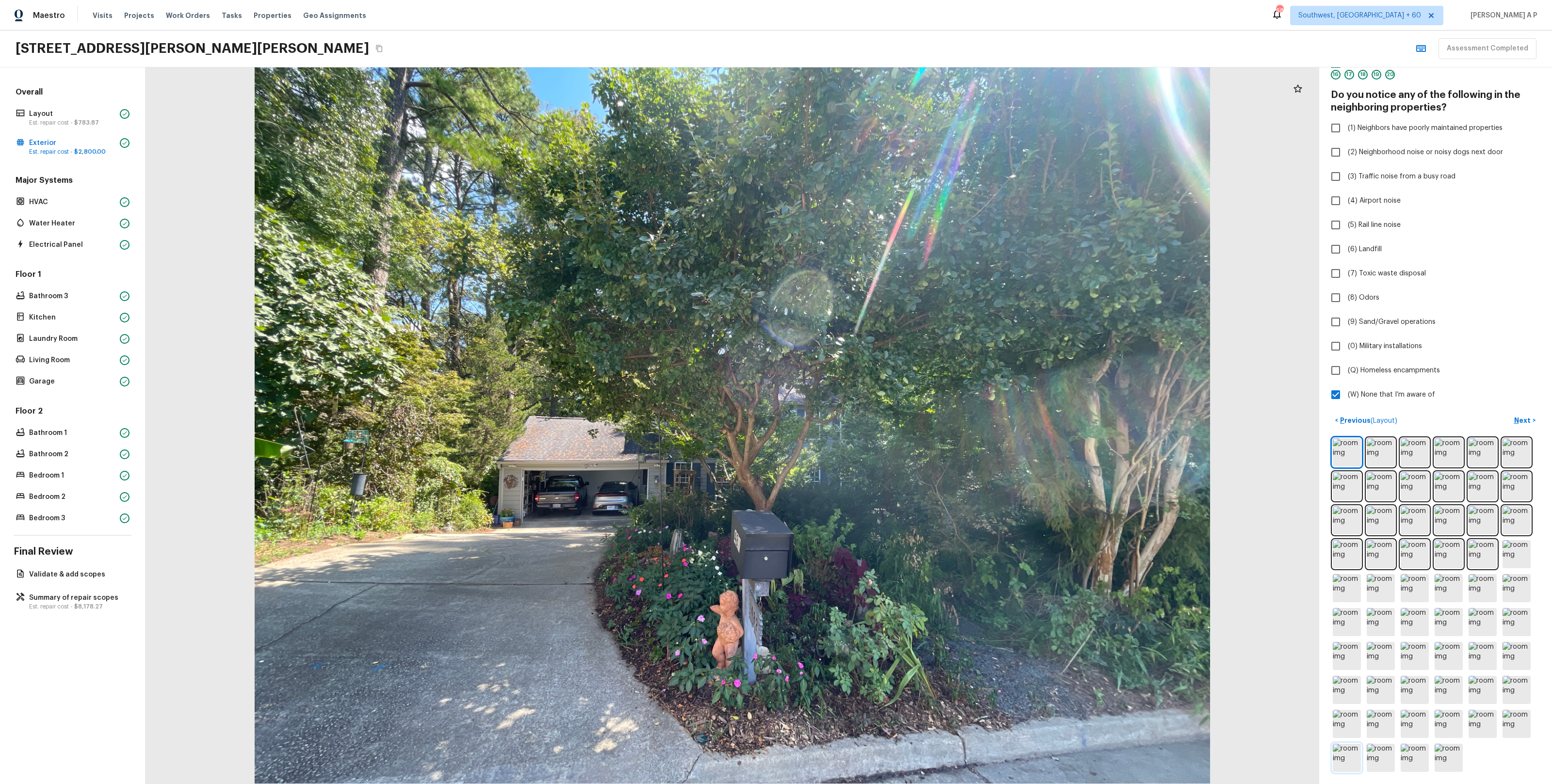
click at [1356, 753] on img at bounding box center [1347, 758] width 28 height 28
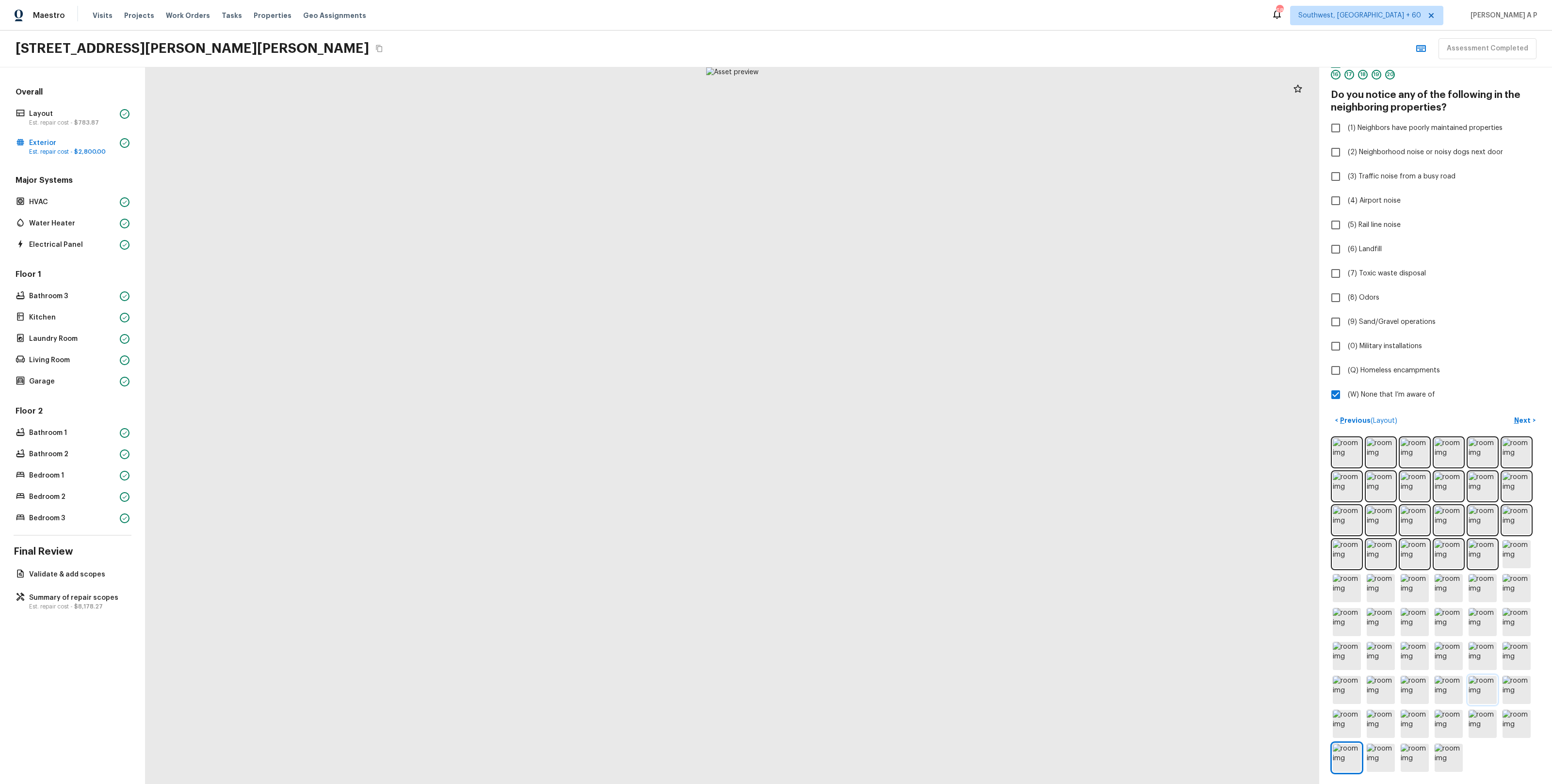
click at [1481, 691] on img at bounding box center [1483, 690] width 28 height 28
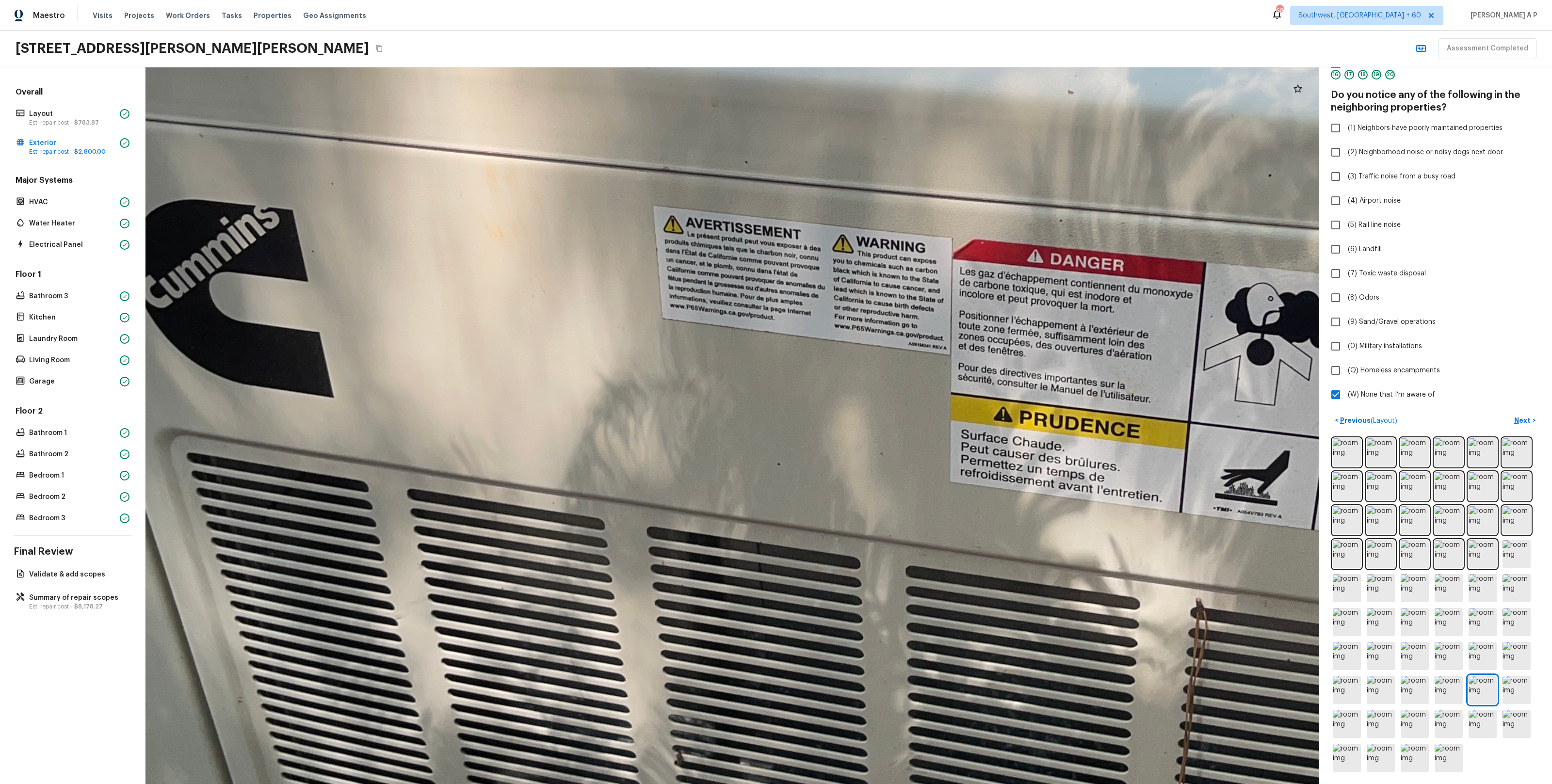
click at [708, 112] on div at bounding box center [836, 458] width 3699 height 2259
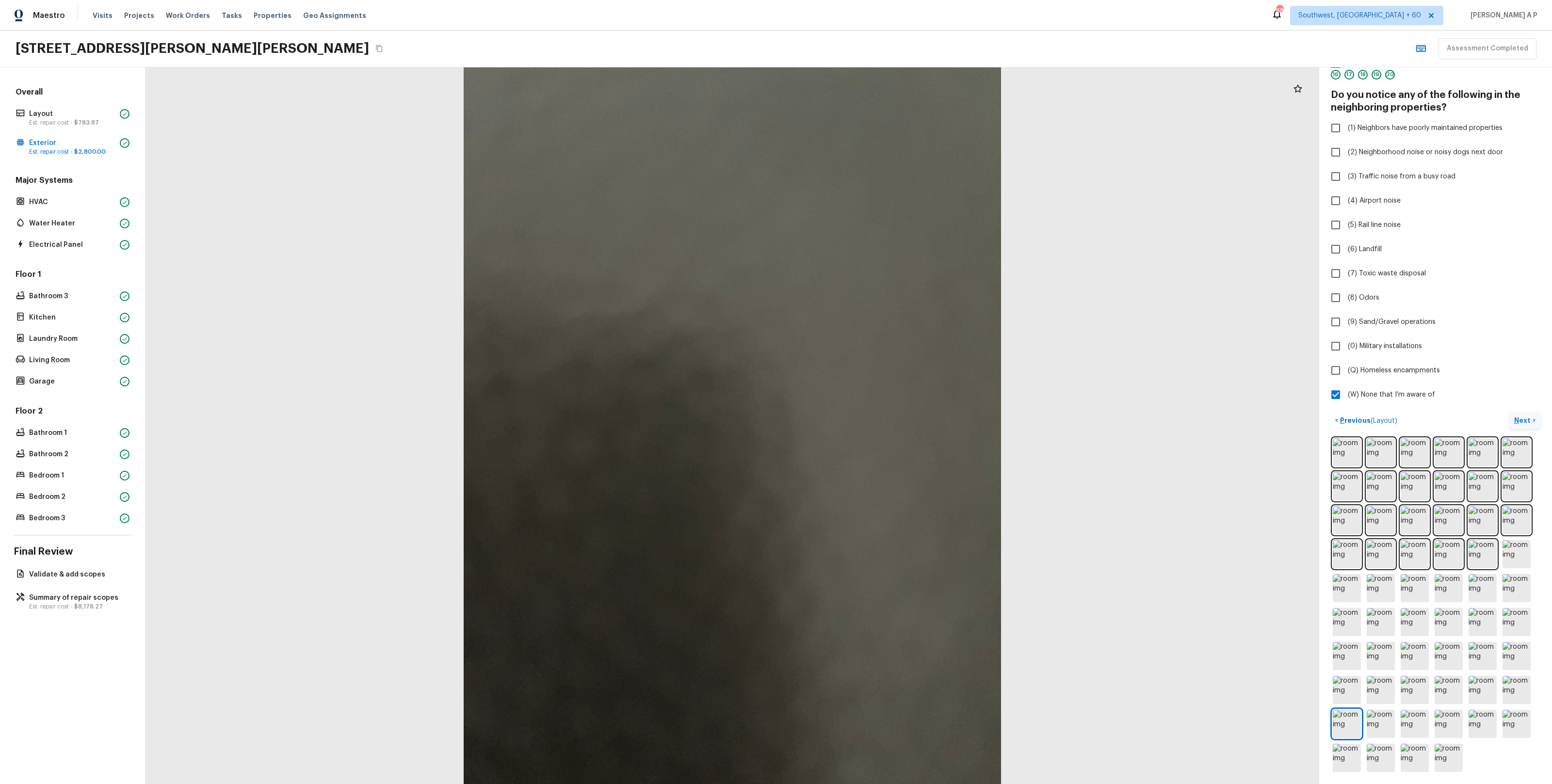
click at [1524, 417] on p "Next" at bounding box center [1523, 421] width 18 height 10
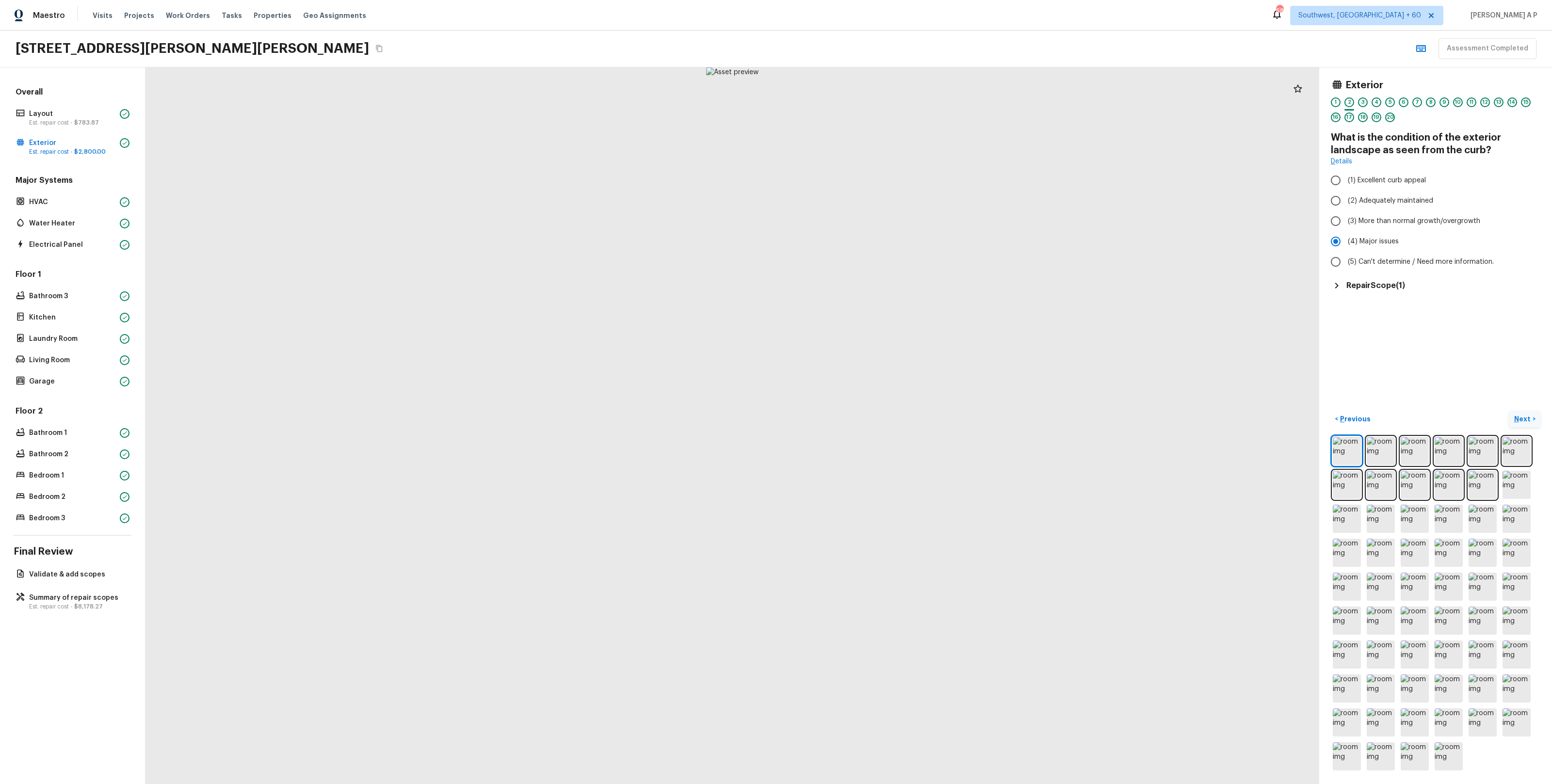
click at [1524, 417] on p "Next" at bounding box center [1523, 419] width 18 height 10
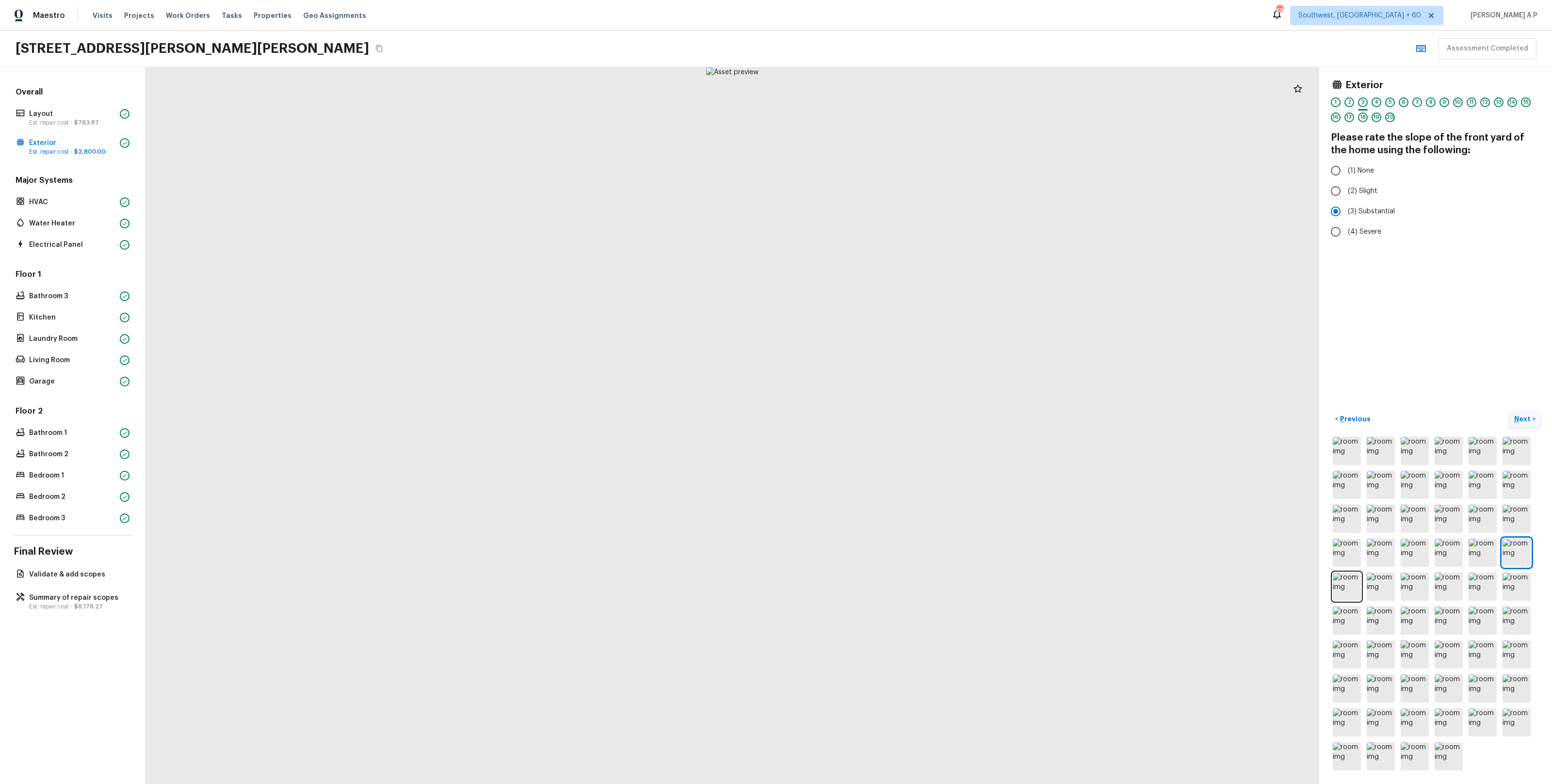
click at [1524, 417] on p "Next" at bounding box center [1523, 419] width 18 height 10
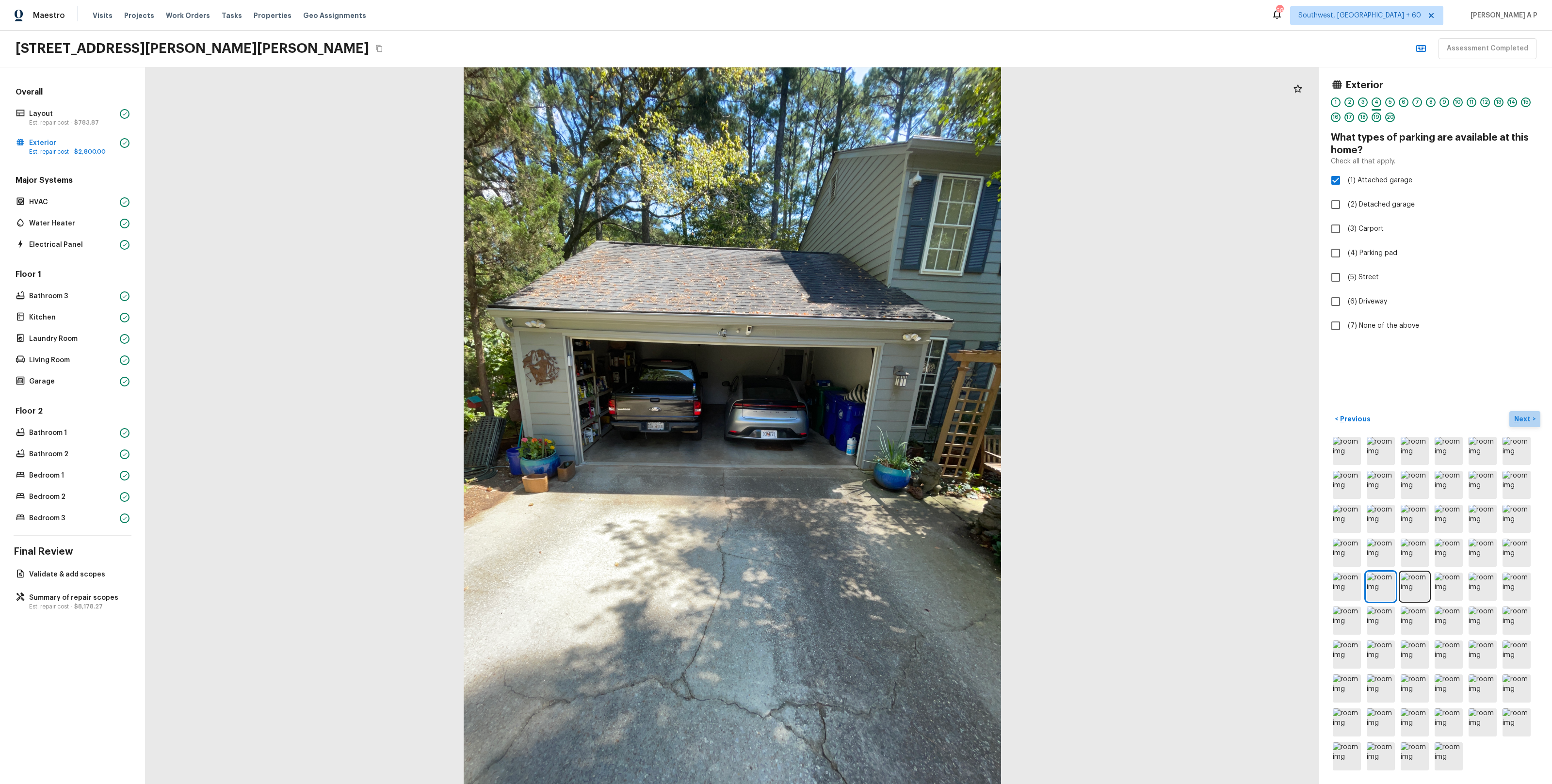
click at [1524, 417] on p "Next" at bounding box center [1523, 419] width 18 height 10
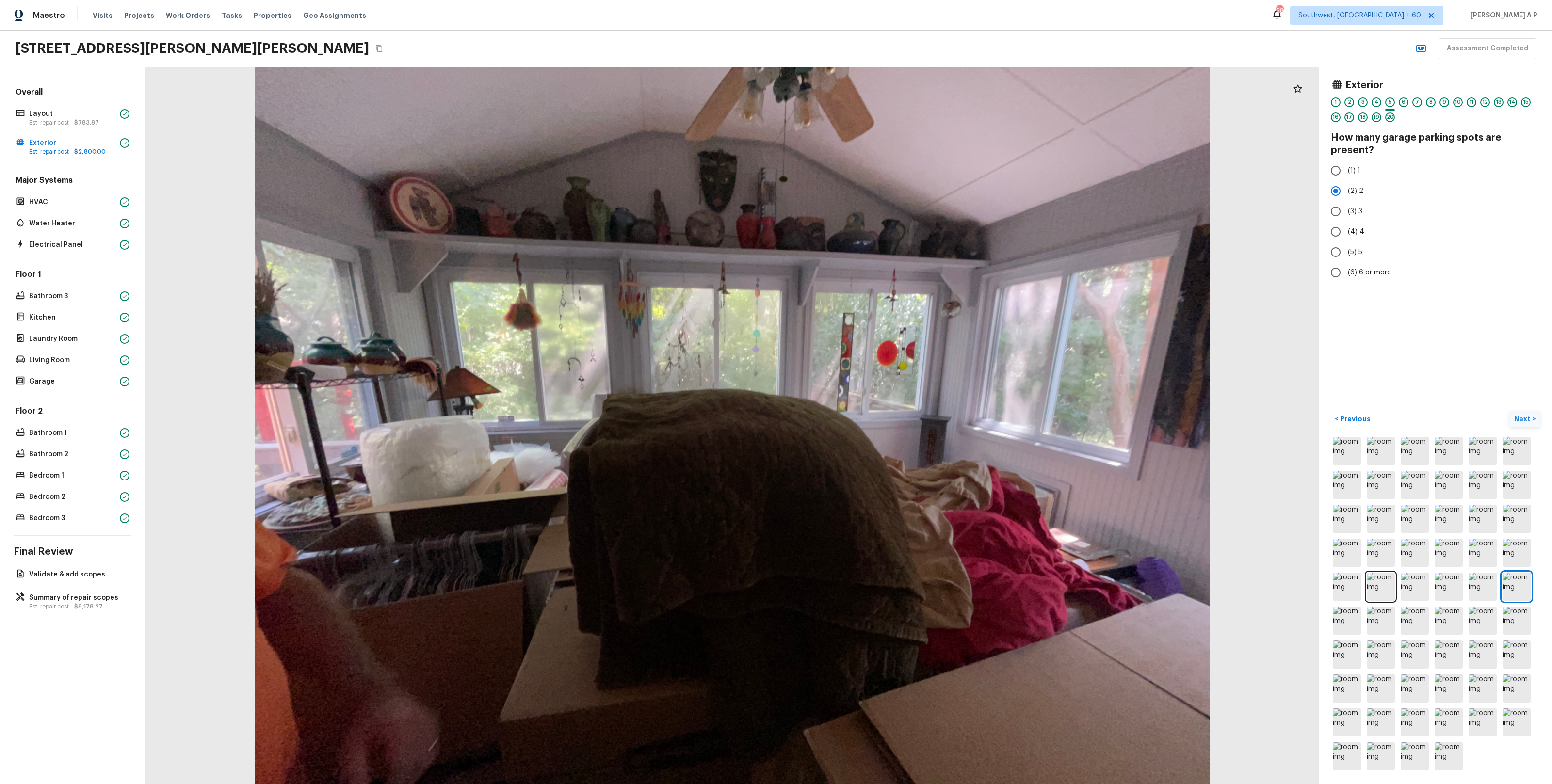
click at [1524, 419] on p "Next" at bounding box center [1523, 419] width 18 height 10
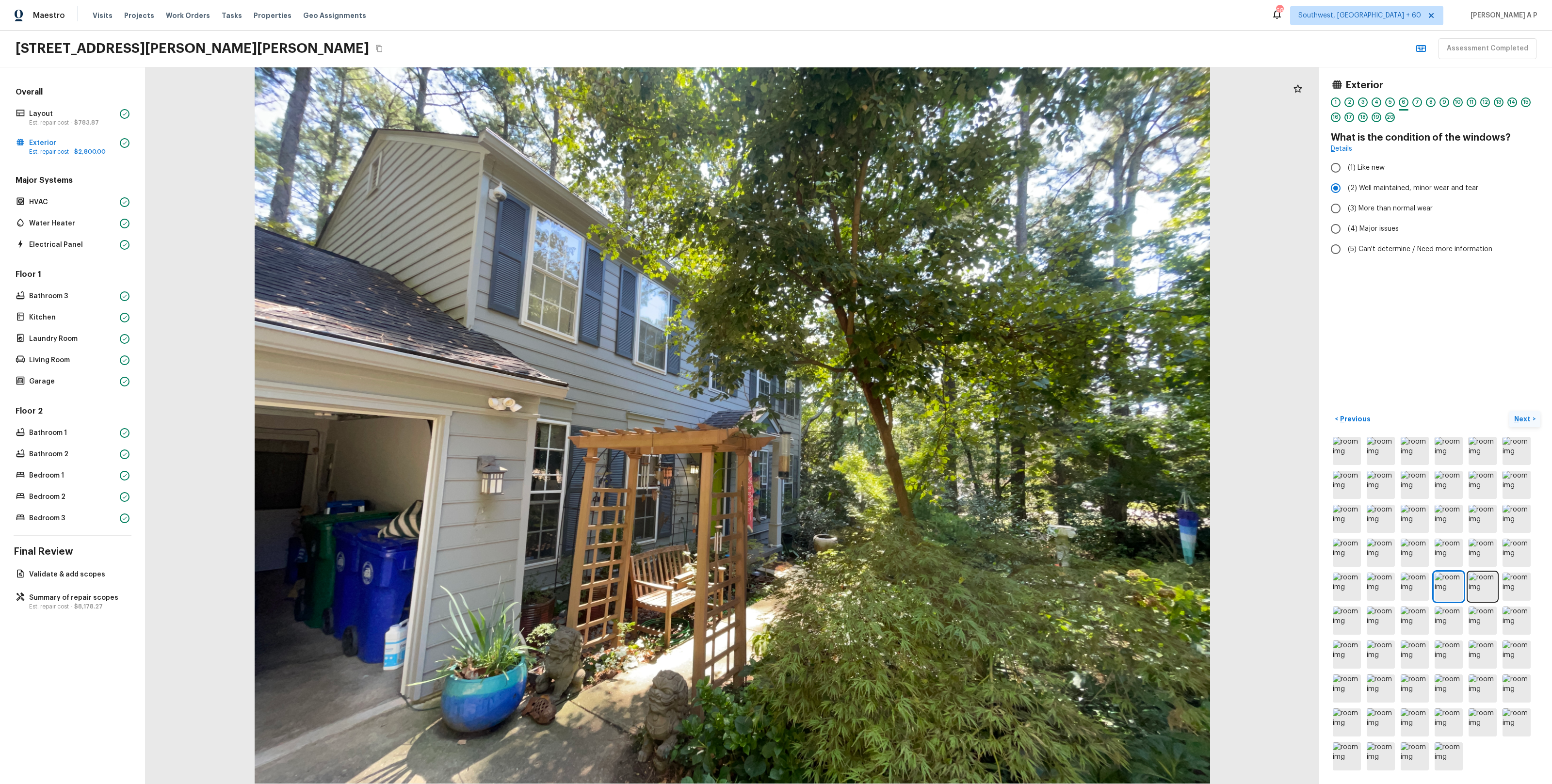
click at [1523, 416] on p "Next" at bounding box center [1523, 419] width 18 height 10
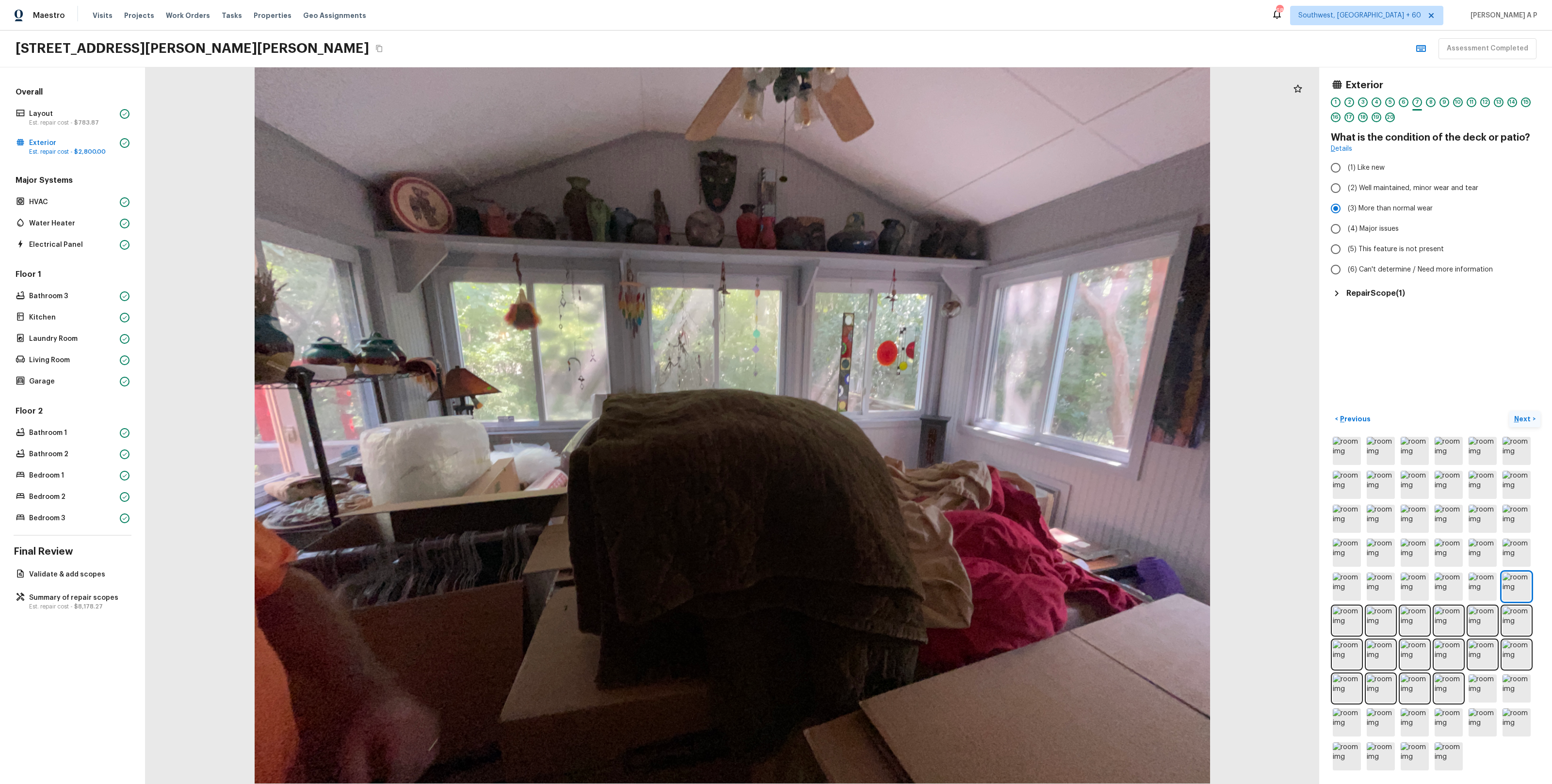
click at [1523, 416] on p "Next" at bounding box center [1523, 419] width 18 height 10
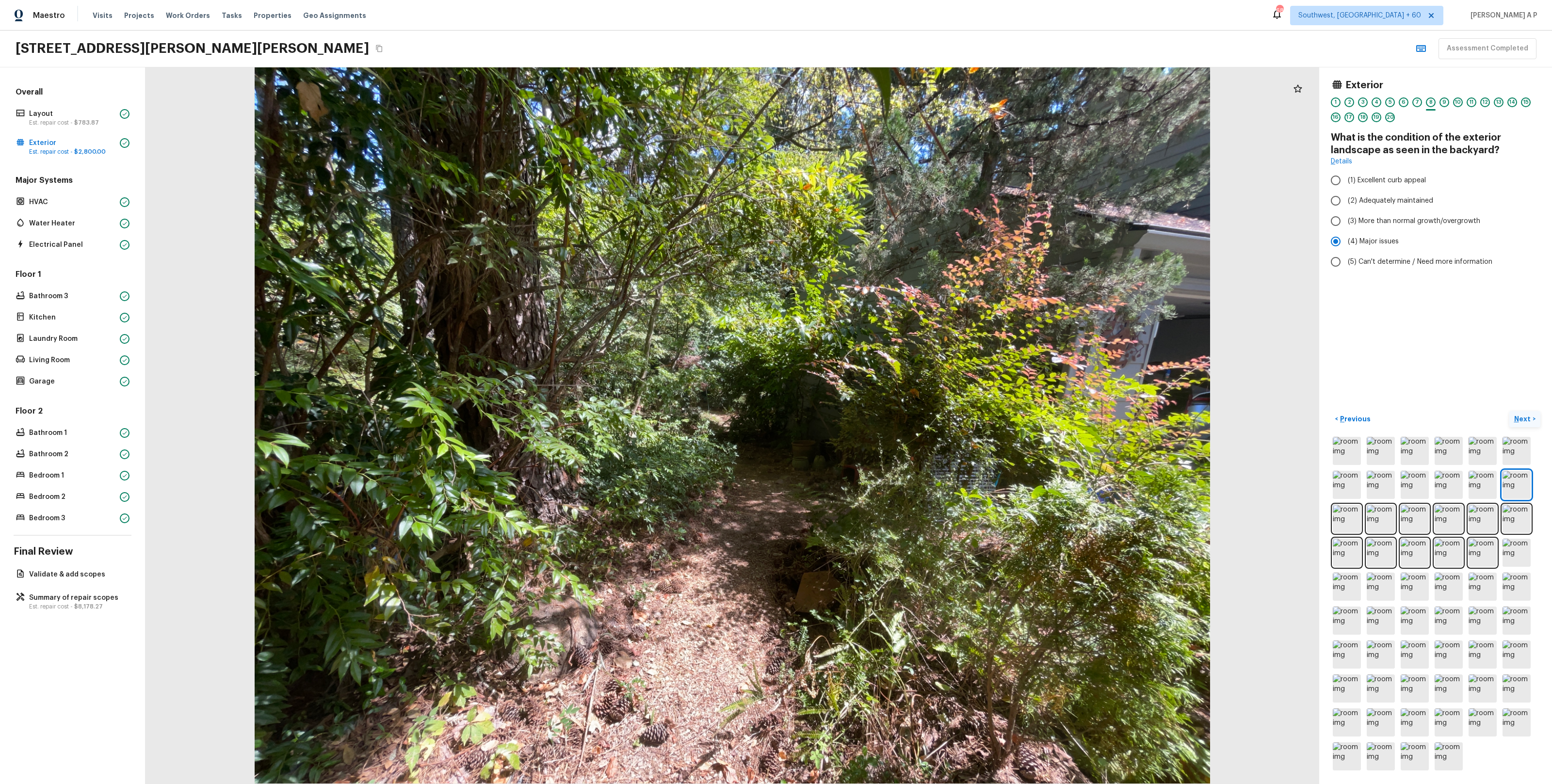
click at [1523, 416] on p "Next" at bounding box center [1523, 419] width 18 height 10
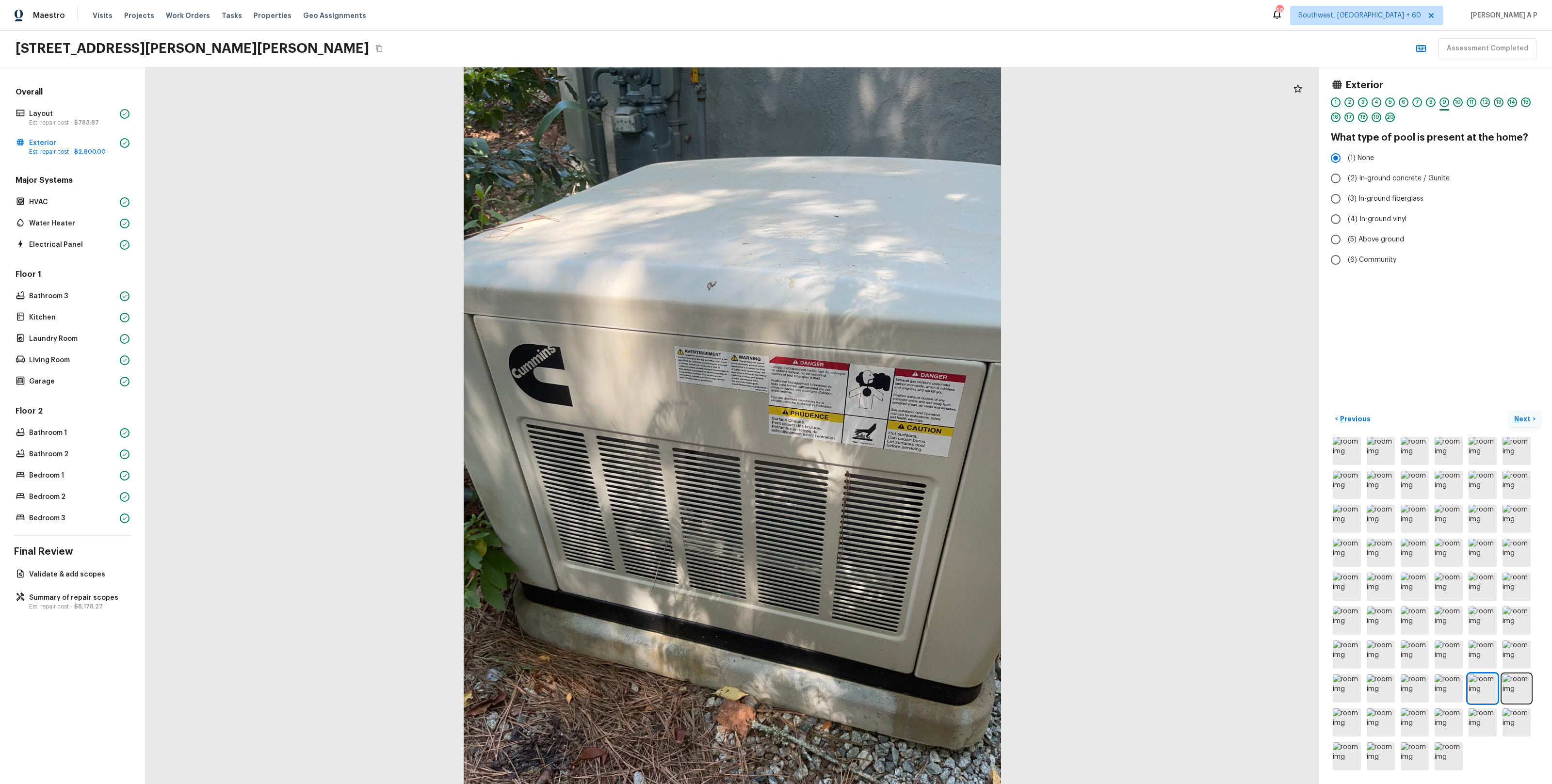
click at [1523, 416] on p "Next" at bounding box center [1523, 419] width 18 height 10
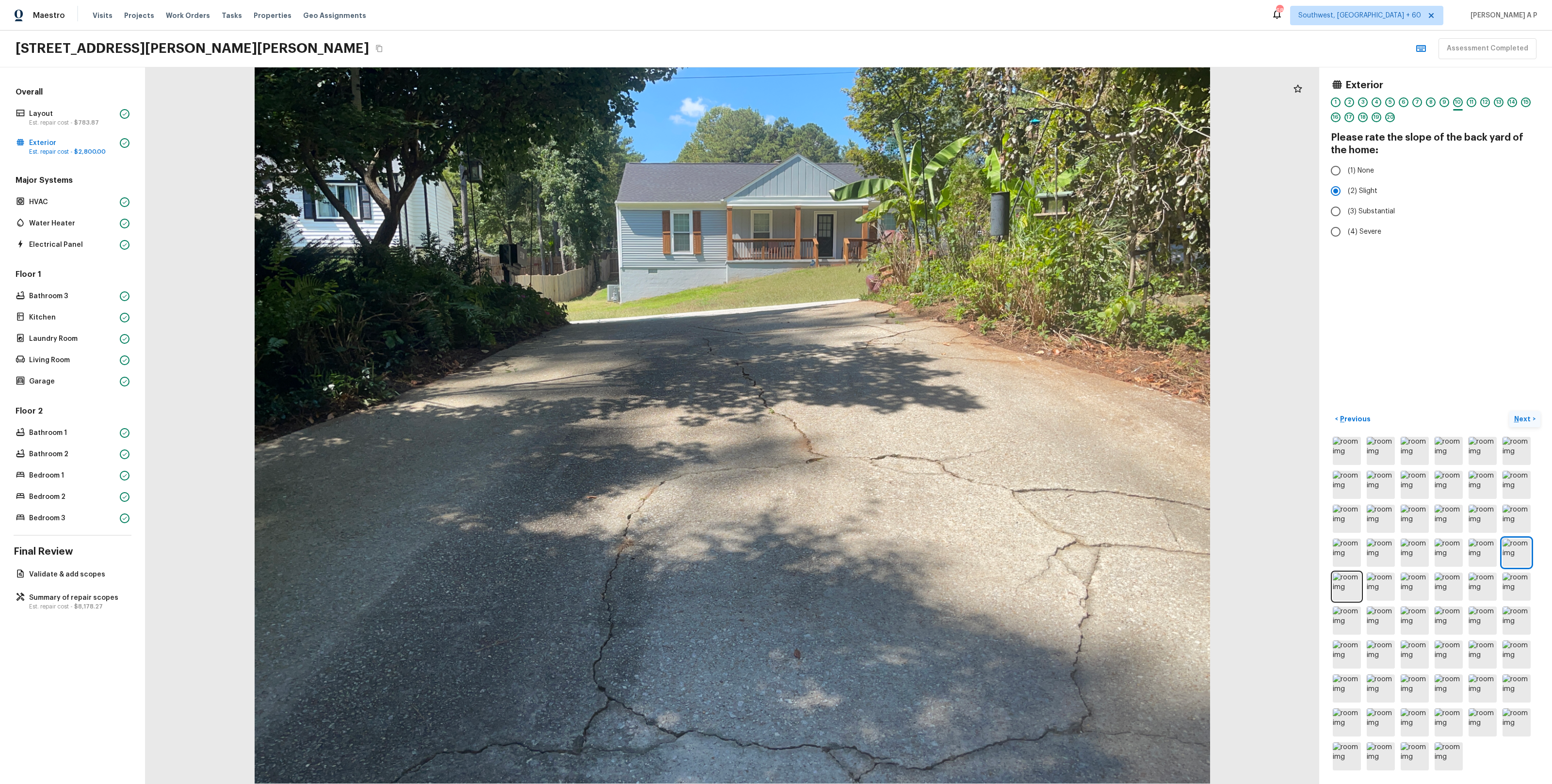
click at [1523, 416] on p "Next" at bounding box center [1523, 419] width 18 height 10
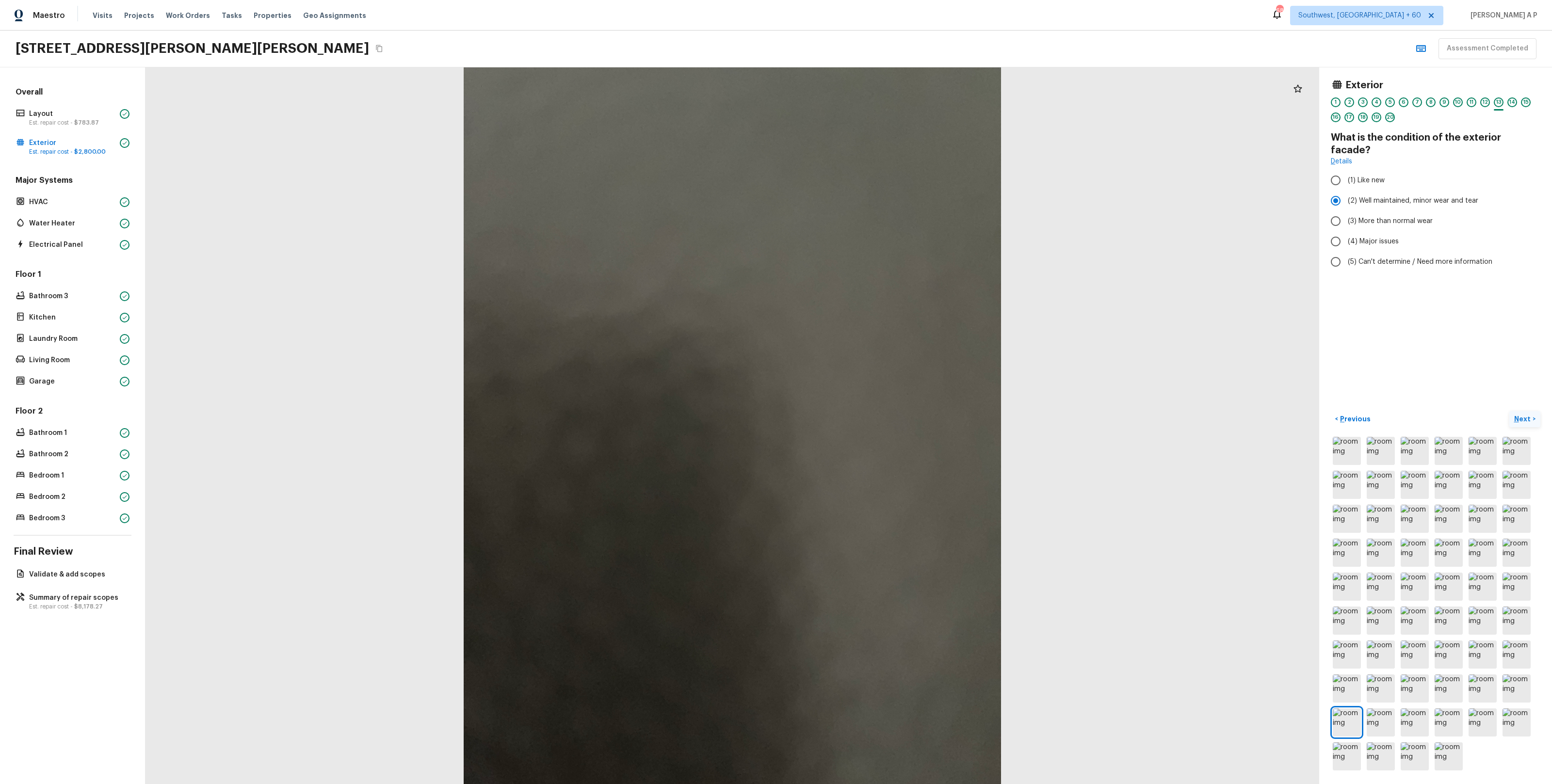
click at [1523, 416] on p "Next" at bounding box center [1523, 419] width 18 height 10
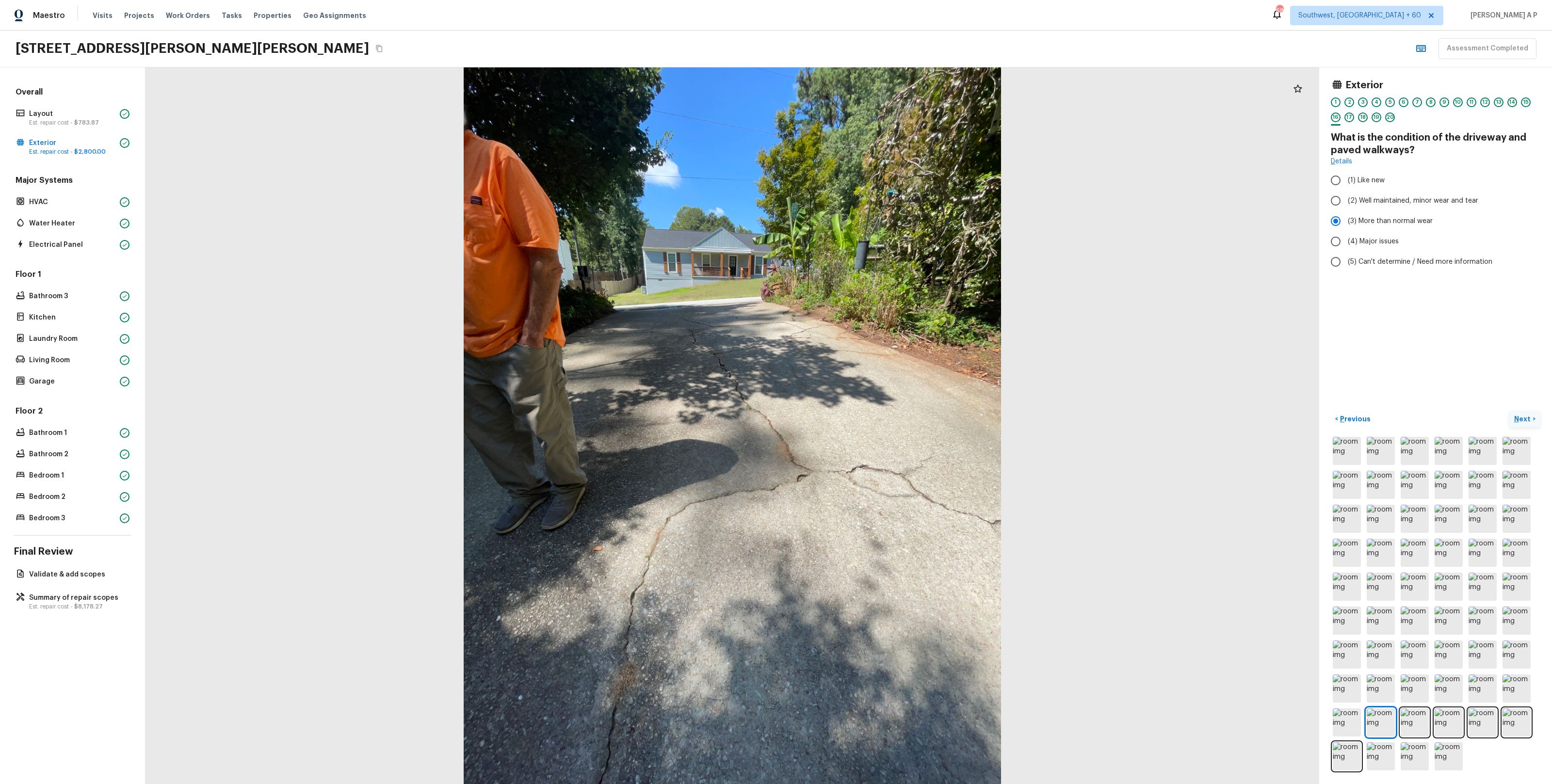
click at [1523, 416] on p "Next" at bounding box center [1523, 419] width 18 height 10
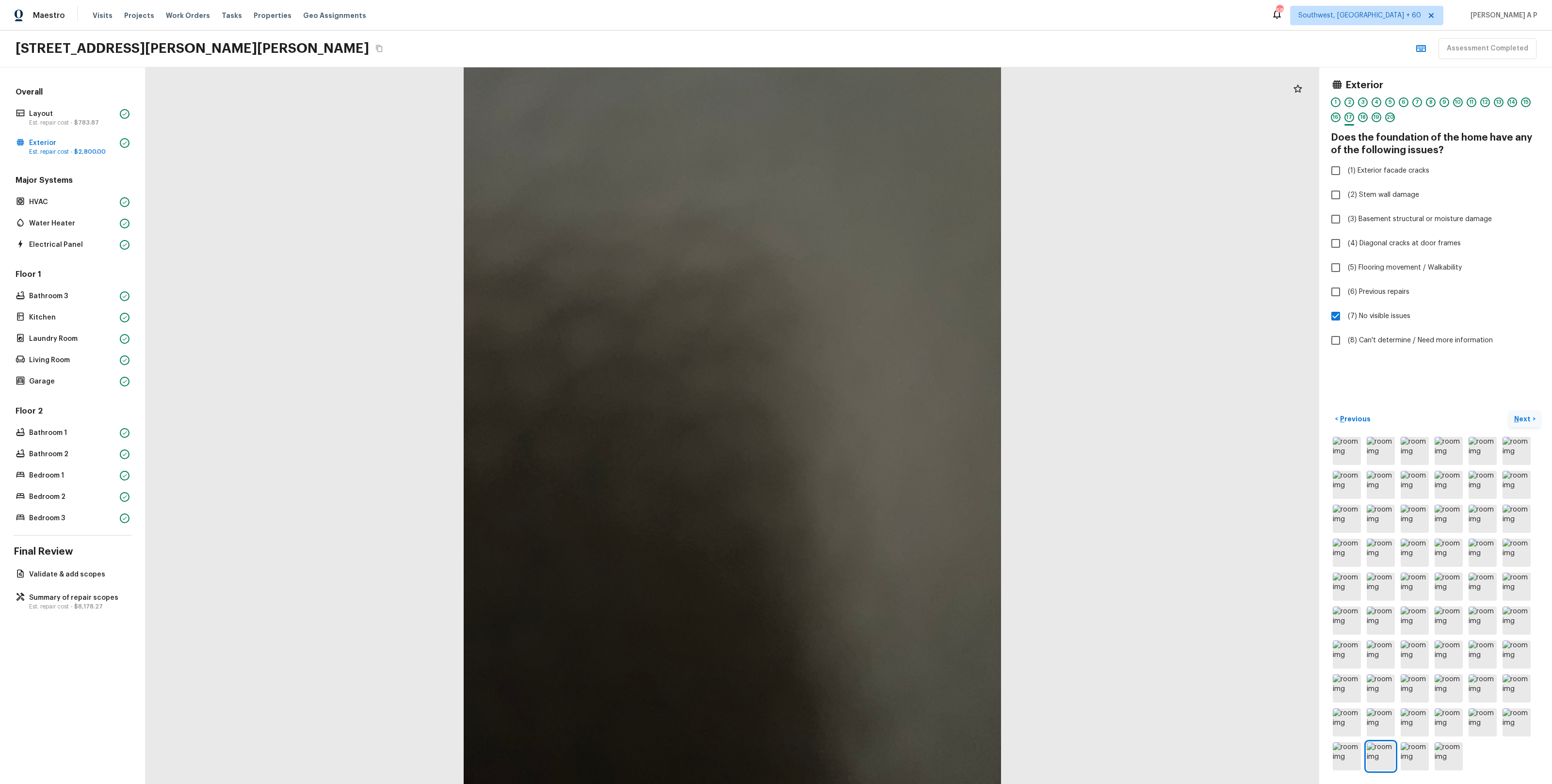
click at [1523, 416] on p "Next" at bounding box center [1523, 419] width 18 height 10
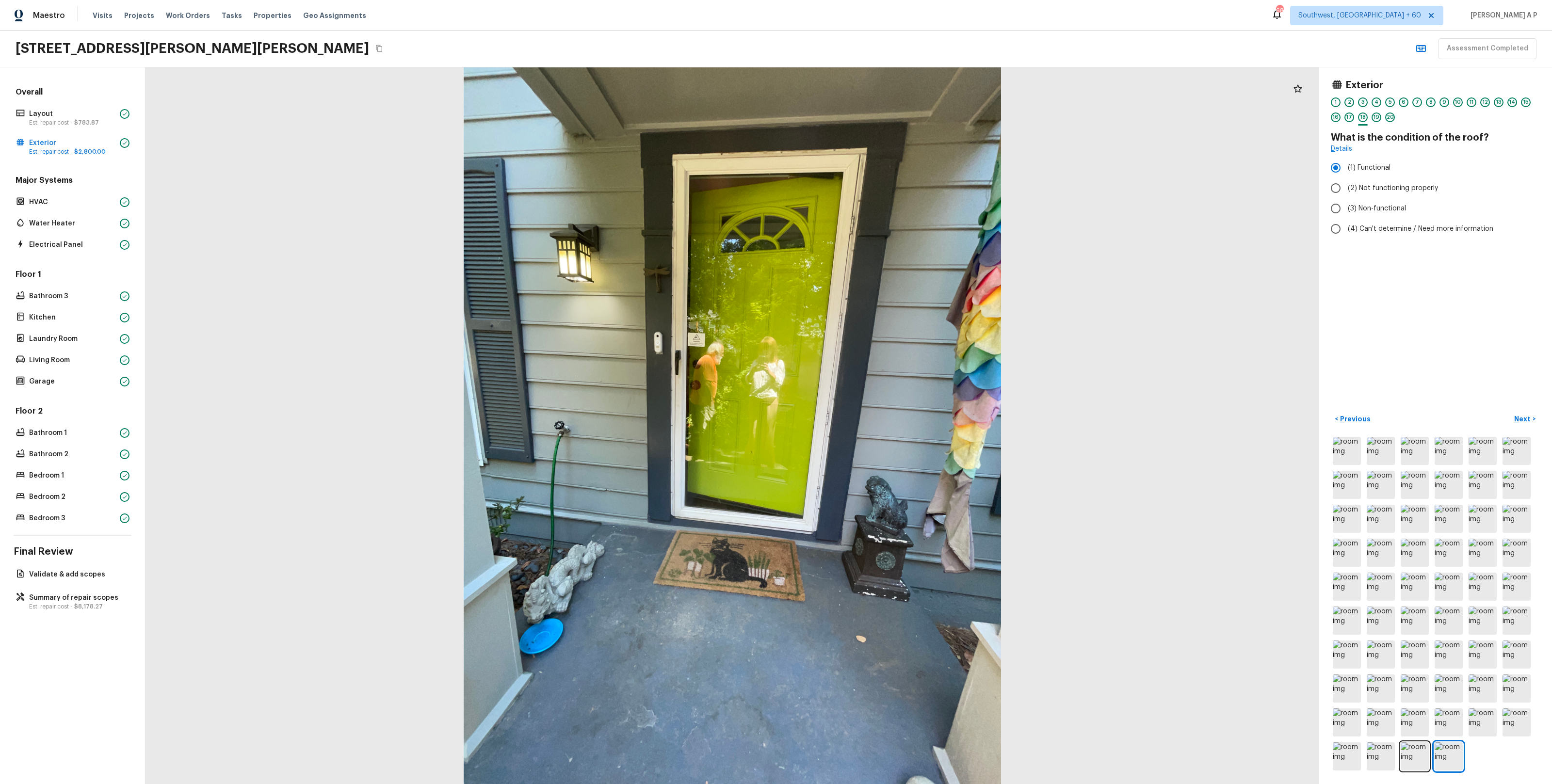
click at [1521, 410] on div "Exterior 1 2 3 4 5 6 7 8 9 10 11 12 13 14 15 16 17 18 19 20 What is the conditi…" at bounding box center [1435, 425] width 233 height 716
click at [1523, 414] on p "Next" at bounding box center [1523, 419] width 18 height 10
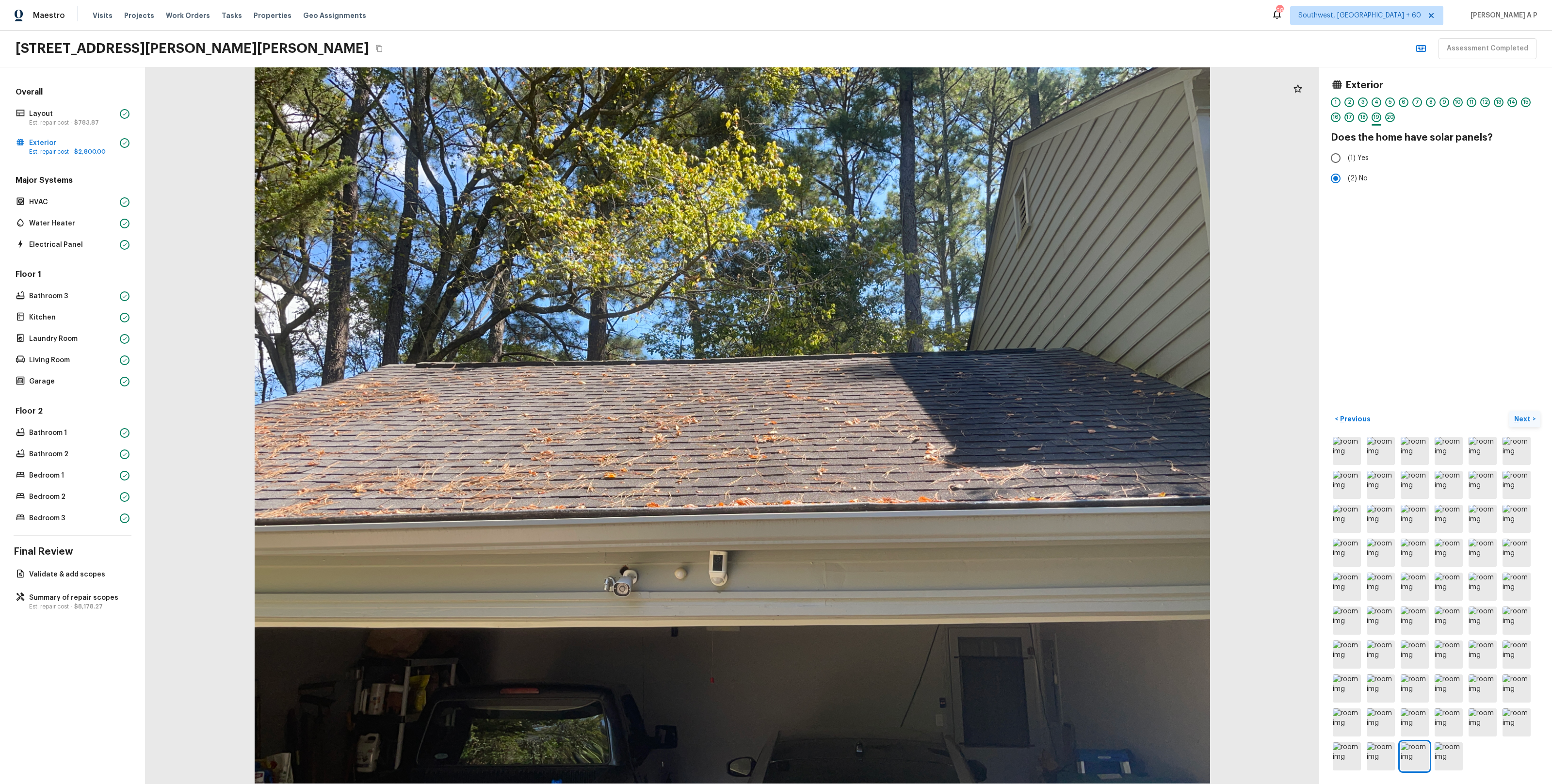
click at [1509, 411] on button "Next >" at bounding box center [1525, 419] width 31 height 16
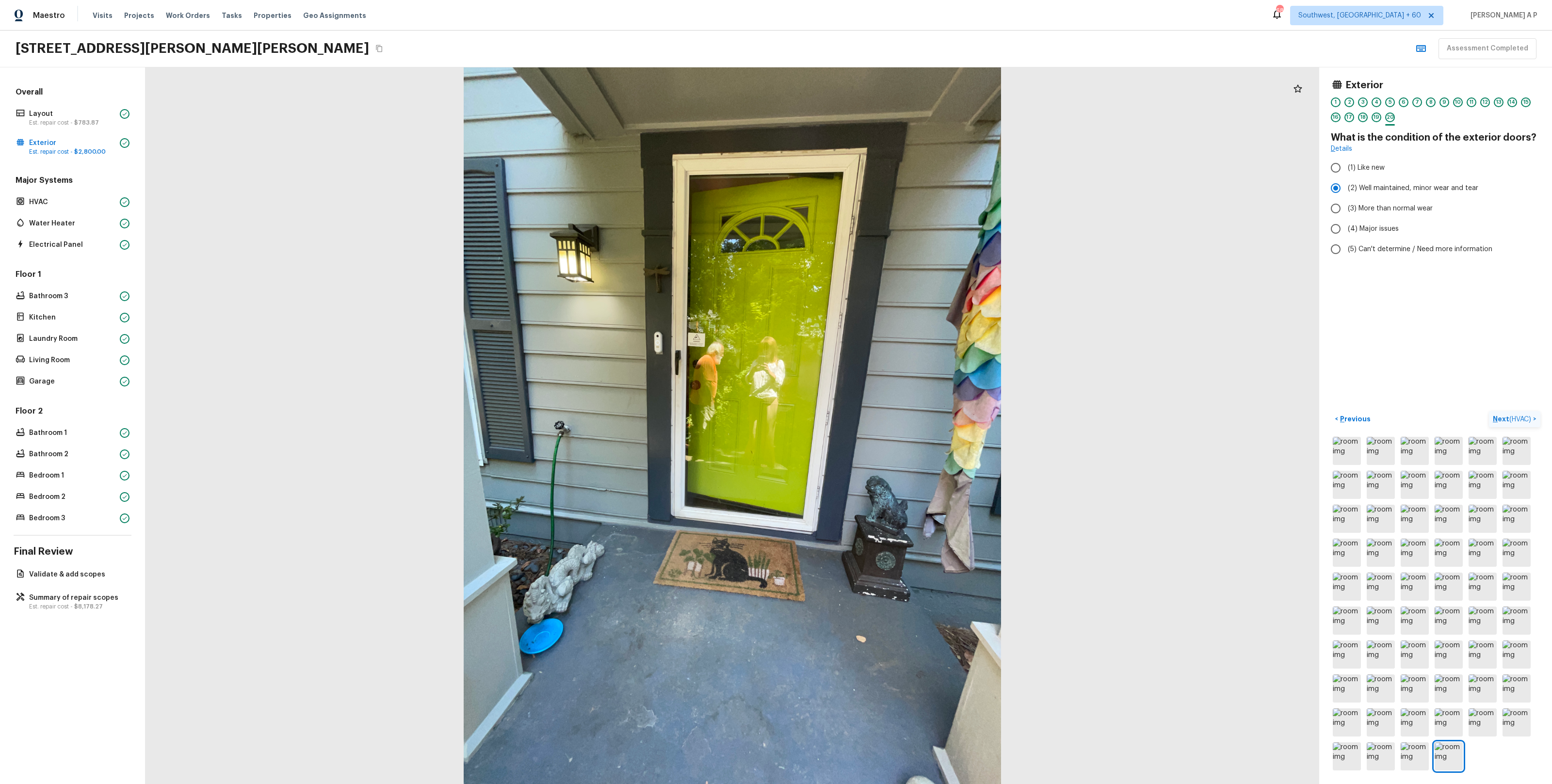
click at [1489, 411] on button "Next ( HVAC ) >" at bounding box center [1515, 419] width 51 height 16
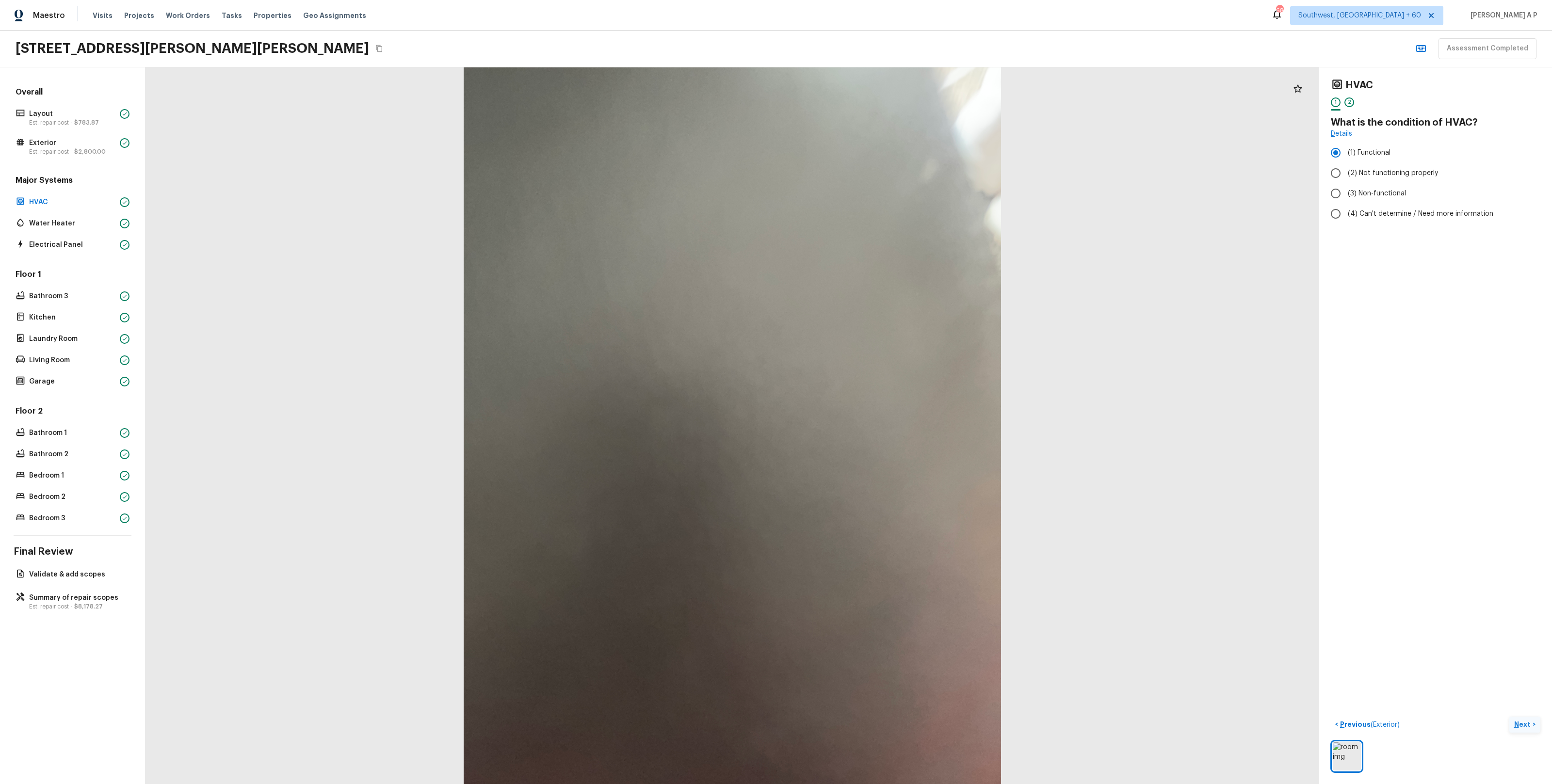
click at [1509, 716] on button "Next >" at bounding box center [1525, 724] width 31 height 16
click at [1464, 716] on button "Next ( Water Heater ) >" at bounding box center [1502, 724] width 77 height 16
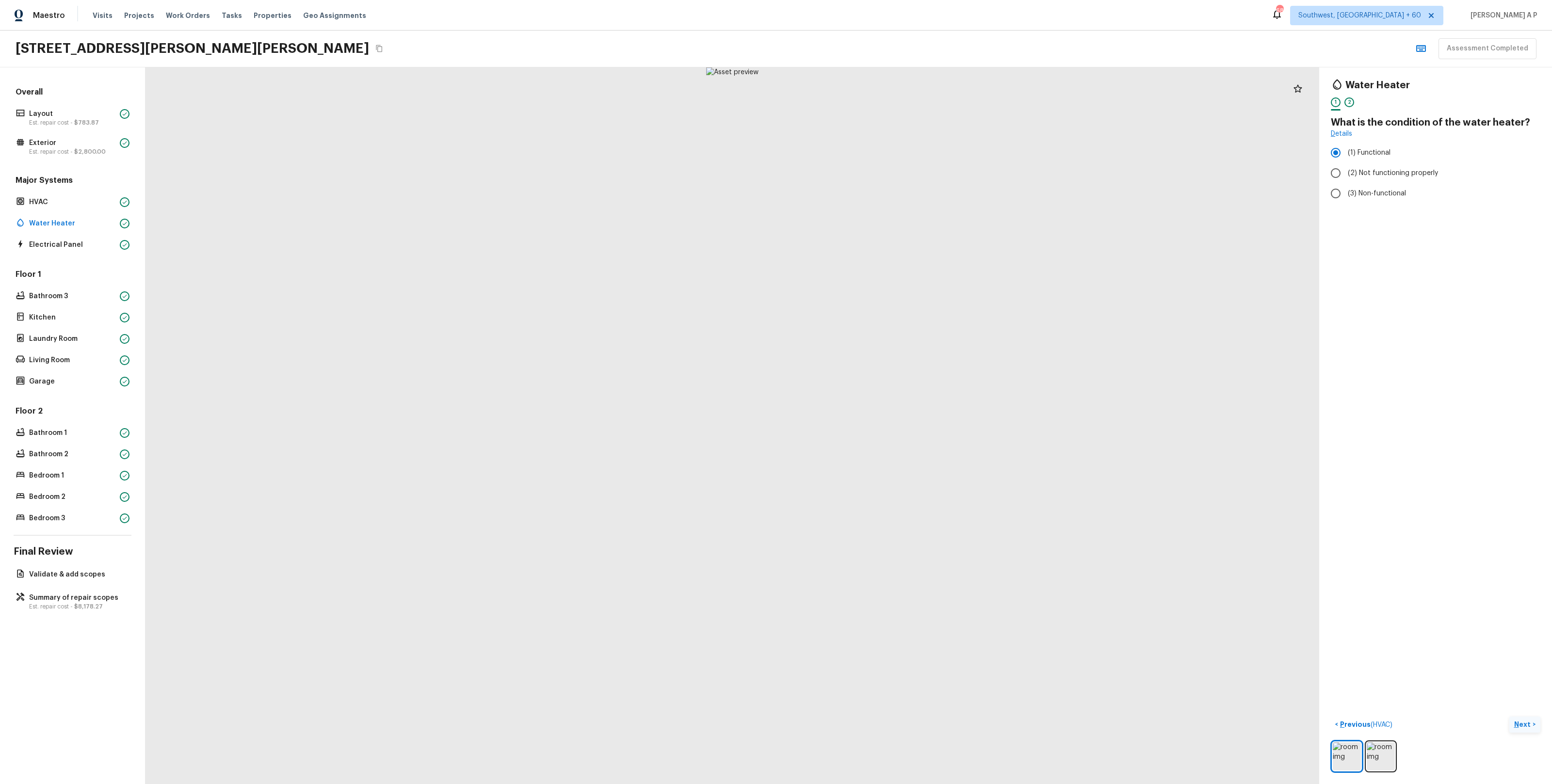
click at [1509, 716] on button "Next >" at bounding box center [1525, 724] width 31 height 16
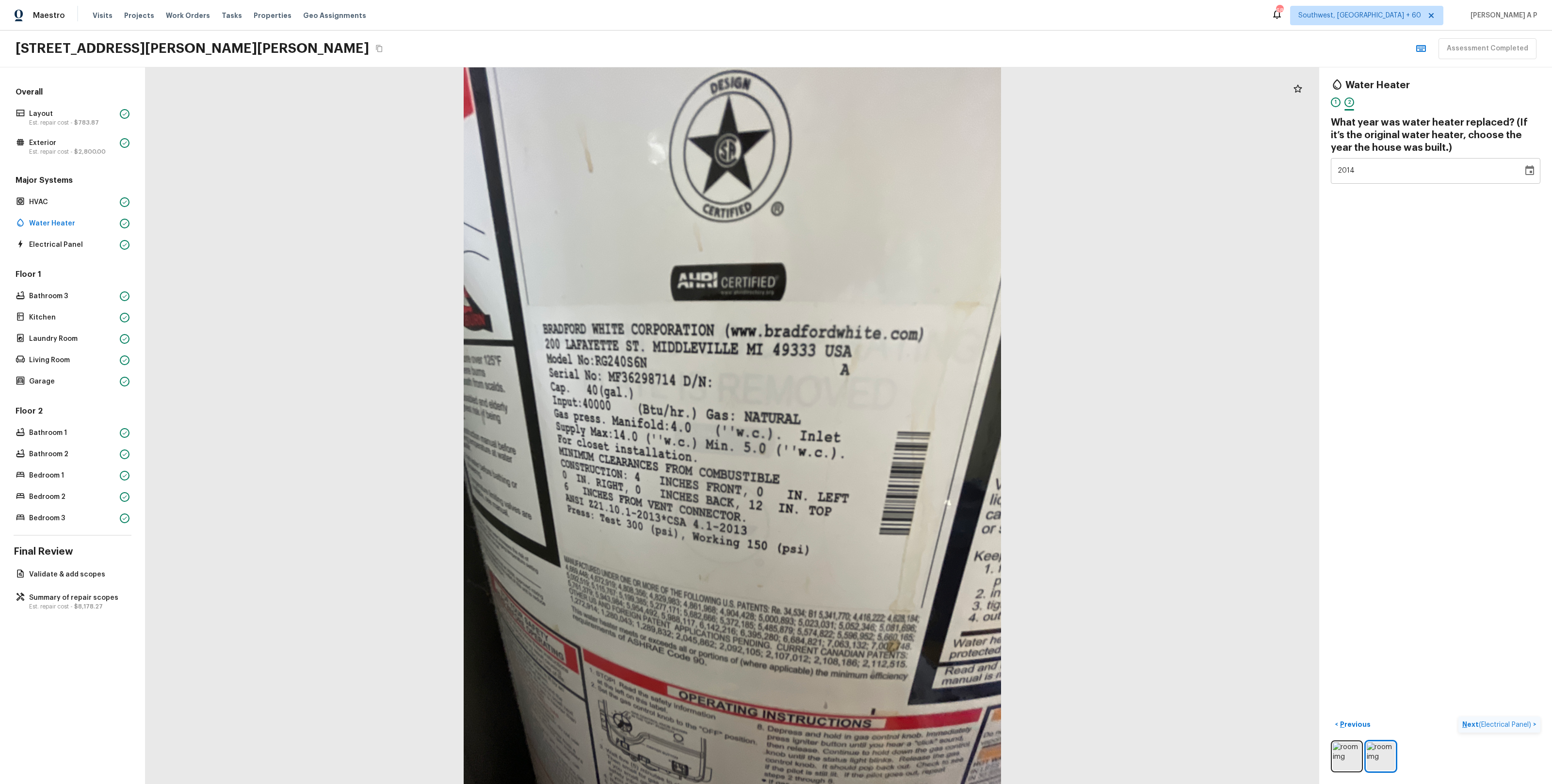
click at [1459, 716] on button "Next ( Electrical Panel ) >" at bounding box center [1499, 724] width 82 height 16
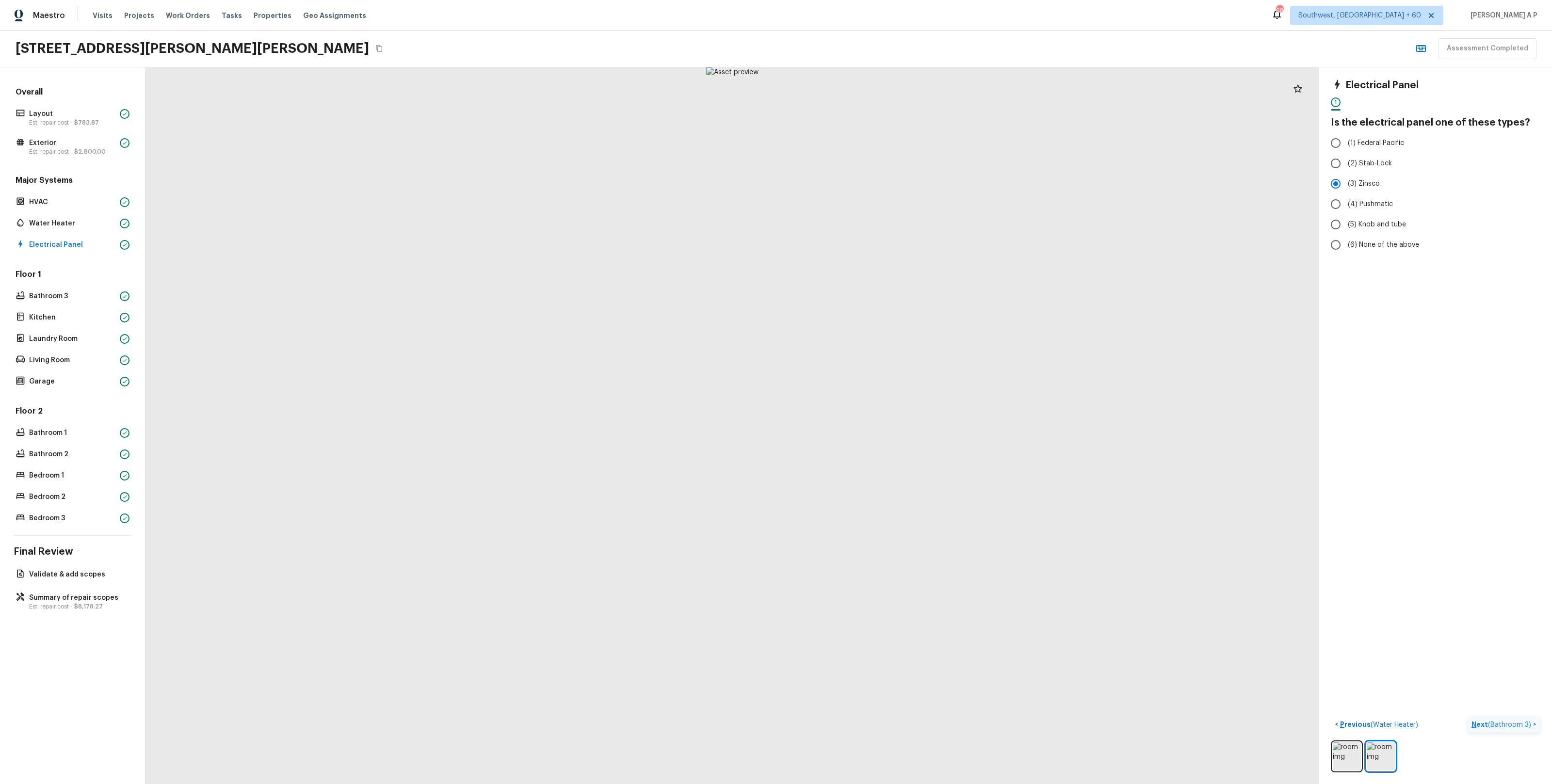
click at [1468, 716] on button "Next ( Bathroom 3 ) >" at bounding box center [1504, 724] width 73 height 16
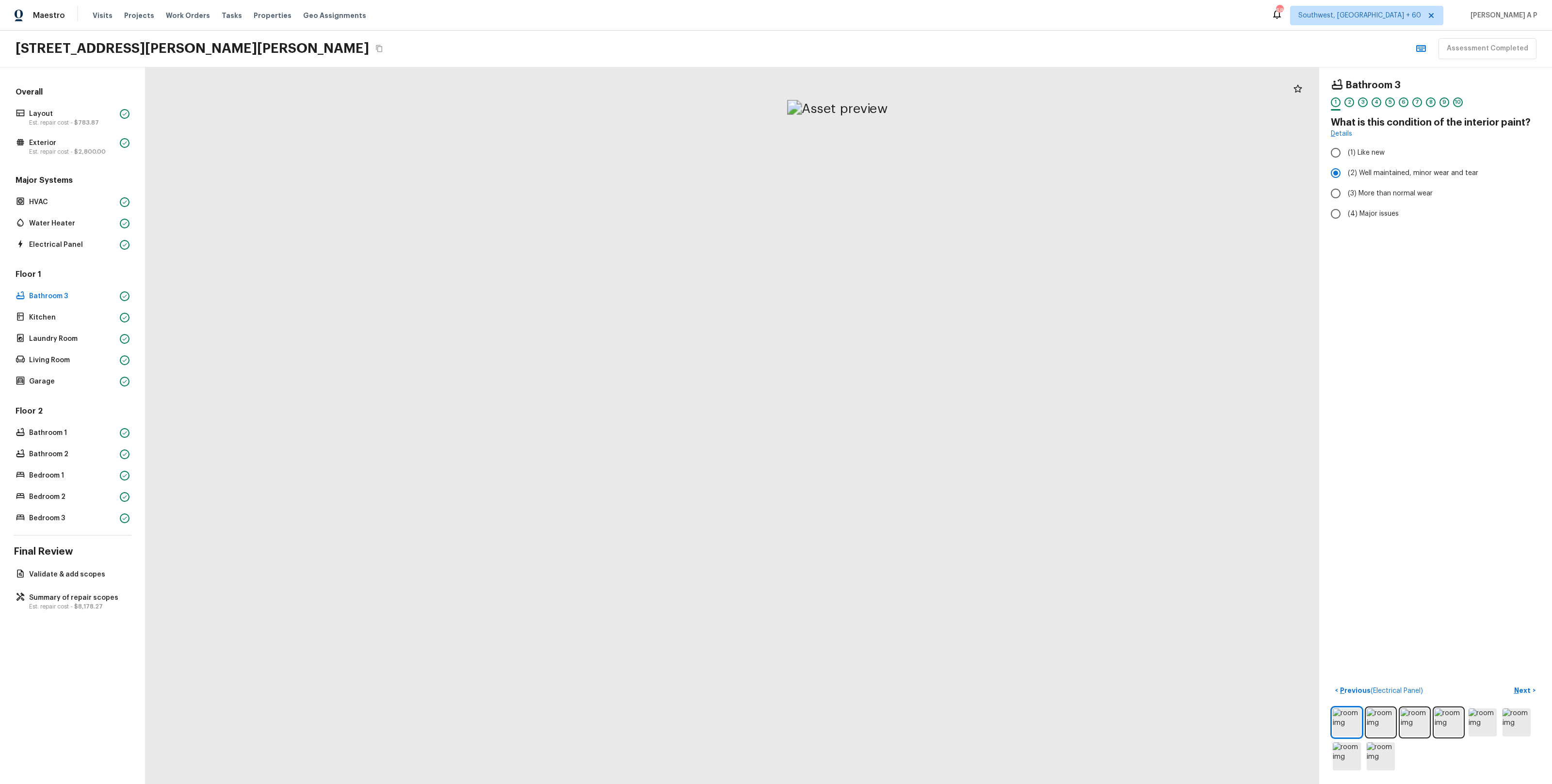
drag, startPoint x: 661, startPoint y: 173, endPoint x: 713, endPoint y: 334, distance: 169.2
click at [714, 334] on div at bounding box center [837, 786] width 2251 height 1375
drag, startPoint x: 703, startPoint y: 283, endPoint x: 755, endPoint y: 402, distance: 129.9
click at [1509, 682] on button "Next >" at bounding box center [1525, 690] width 31 height 16
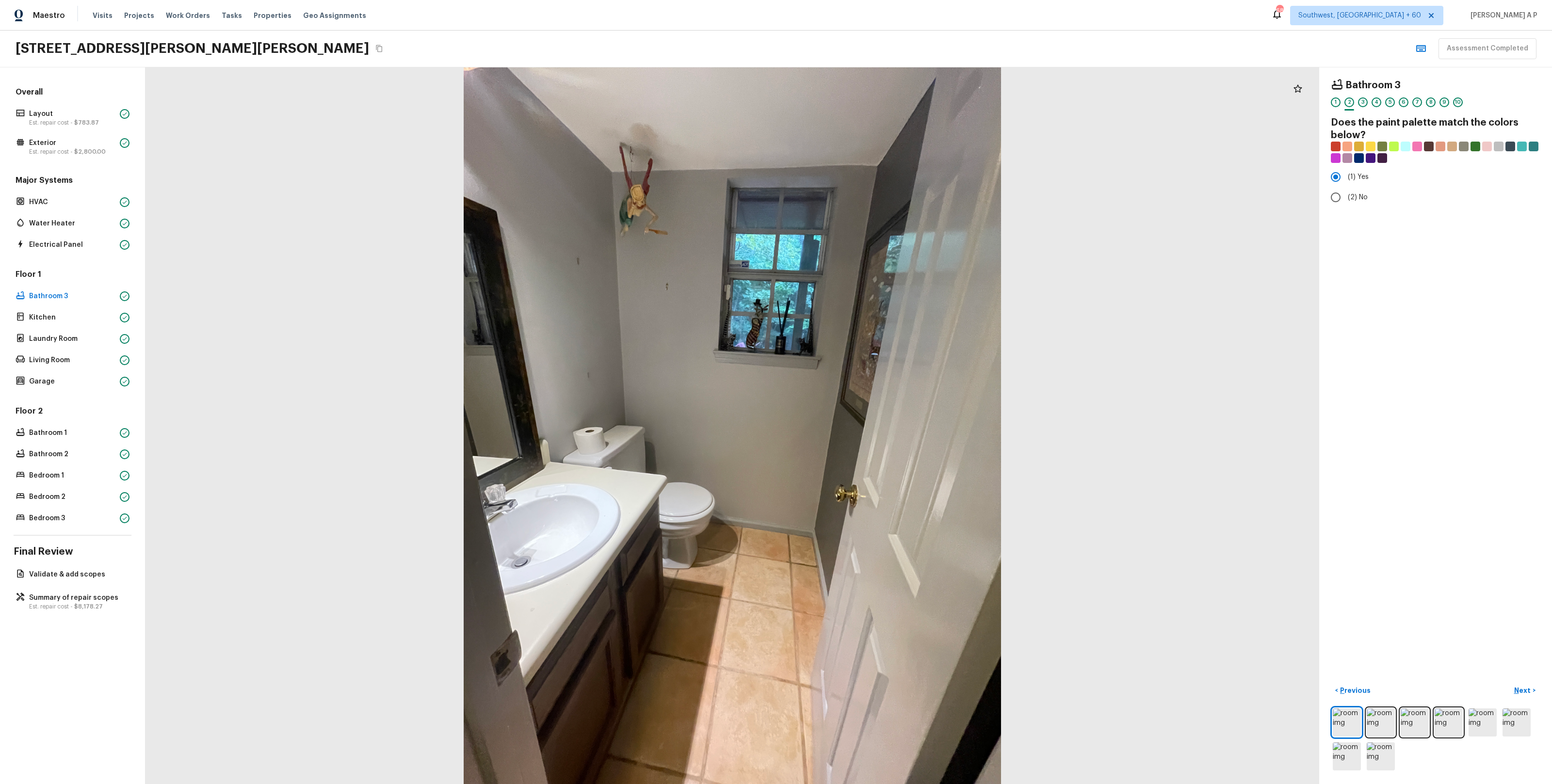
click at [1509, 682] on button "Next >" at bounding box center [1525, 690] width 31 height 16
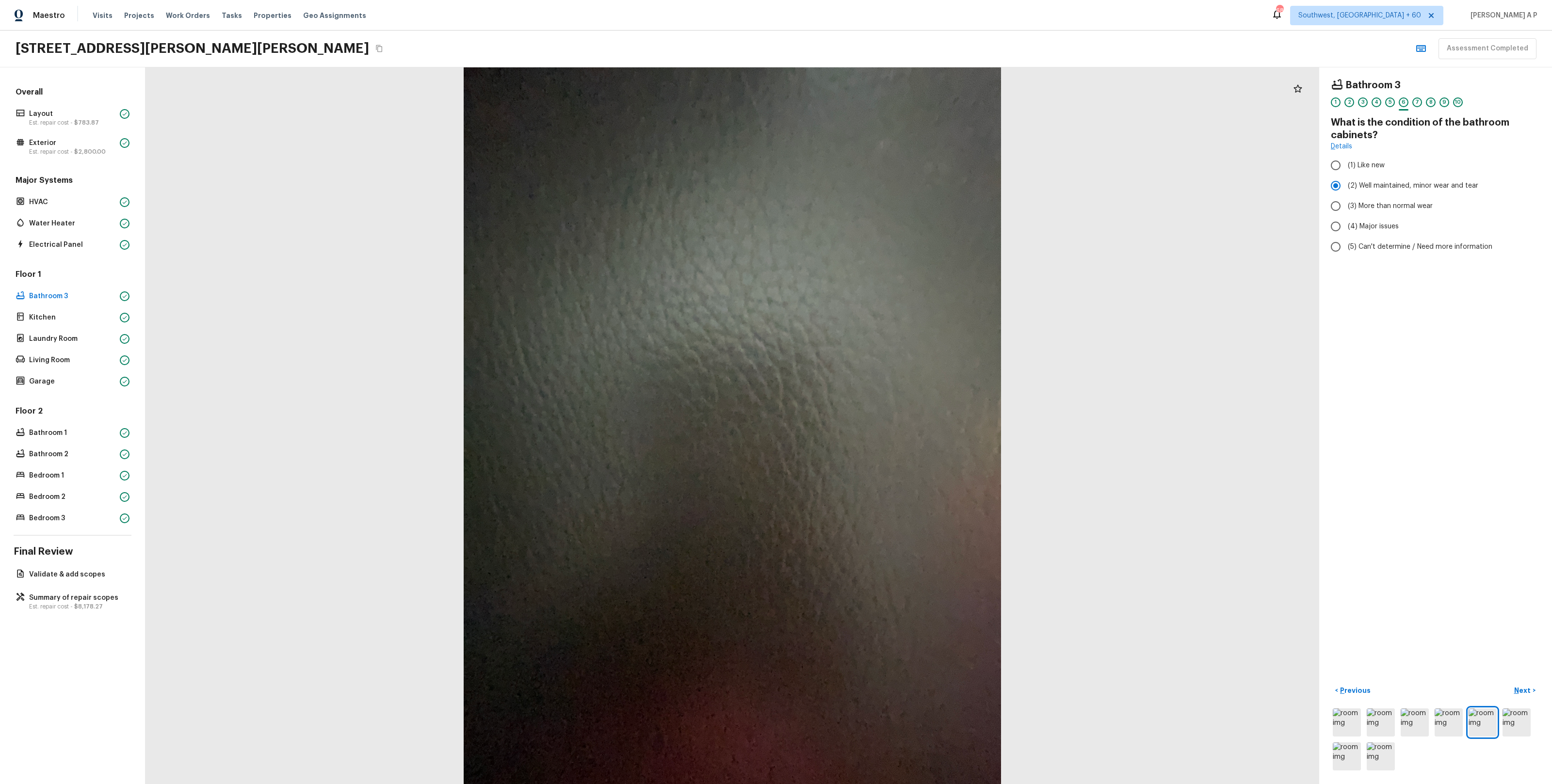
click at [1509, 682] on button "Next >" at bounding box center [1525, 690] width 31 height 16
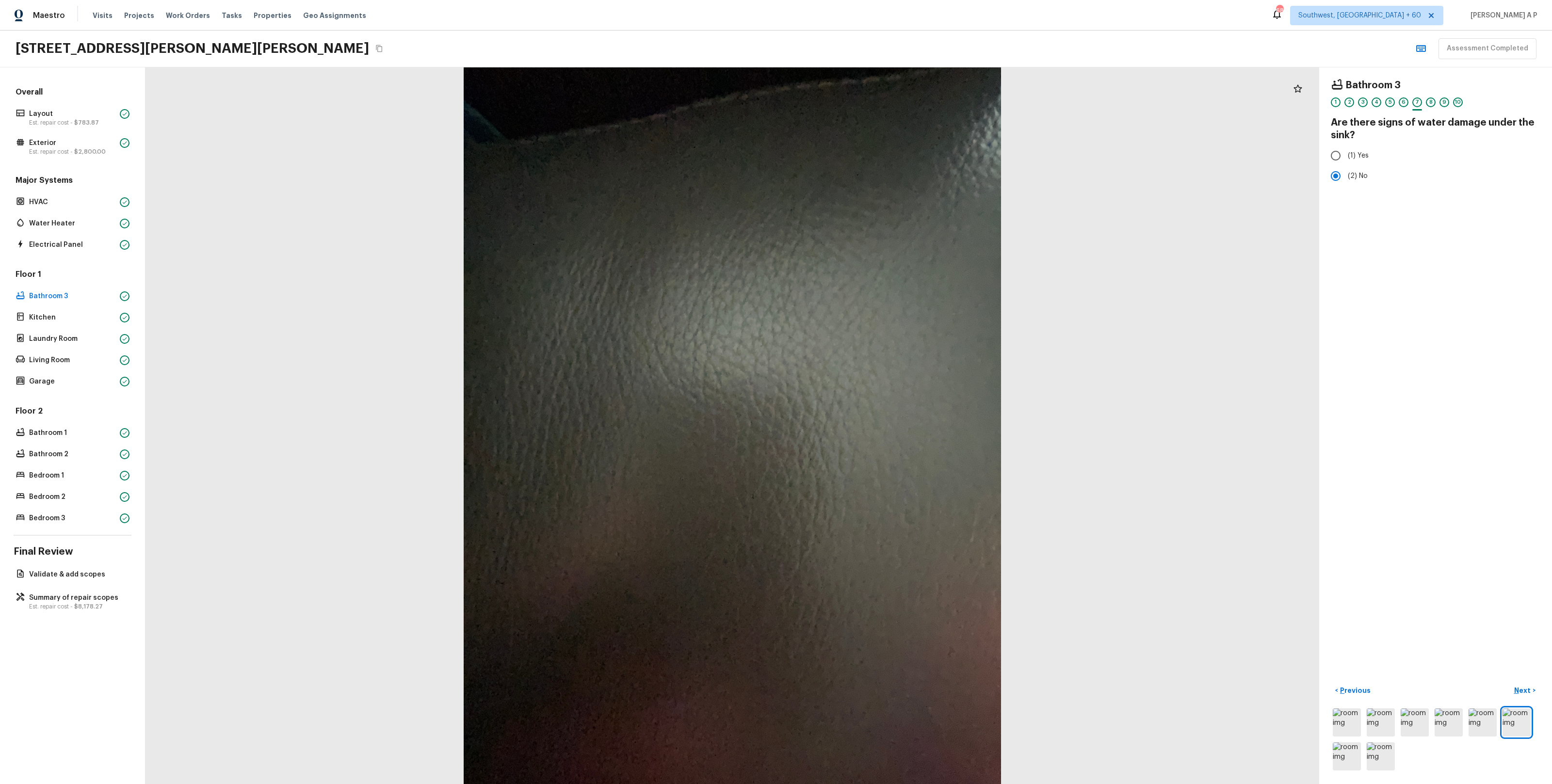
click at [1509, 682] on button "Next >" at bounding box center [1525, 690] width 31 height 16
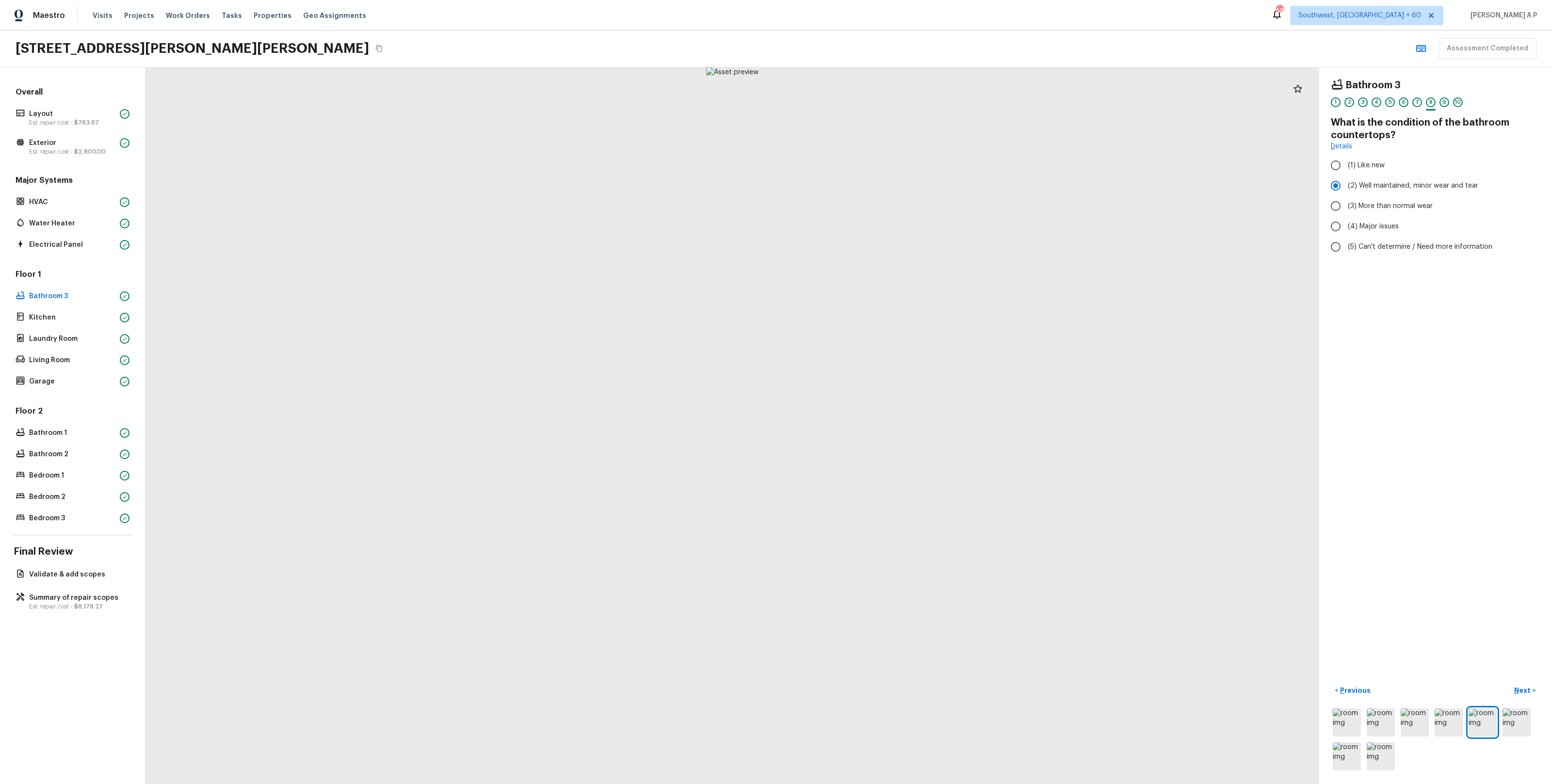
click at [1509, 682] on button "Next >" at bounding box center [1525, 690] width 31 height 16
click at [1482, 682] on button "Next ( Kitchen ) >" at bounding box center [1511, 690] width 58 height 16
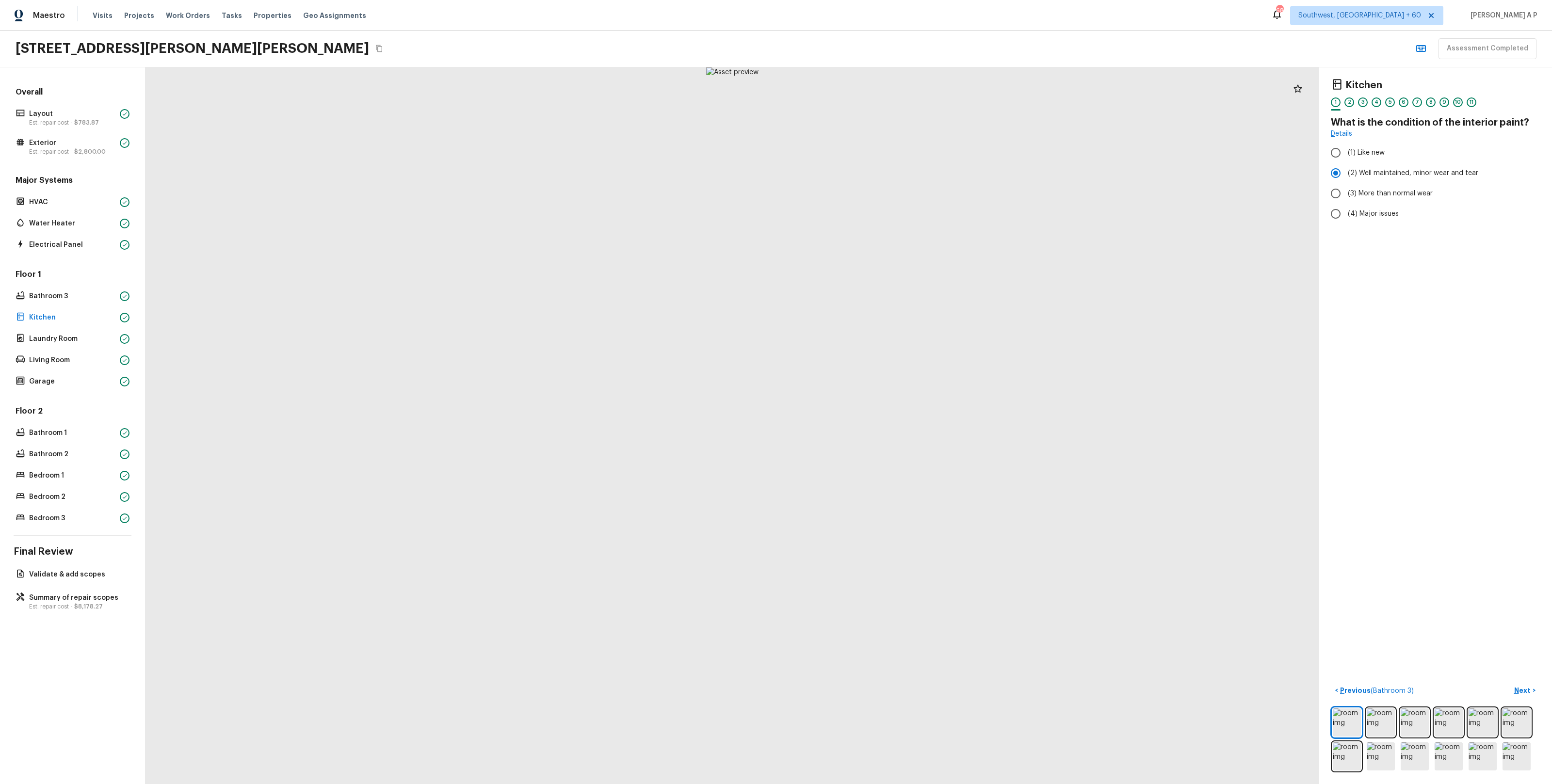
click at [1509, 682] on button "Next >" at bounding box center [1525, 690] width 31 height 16
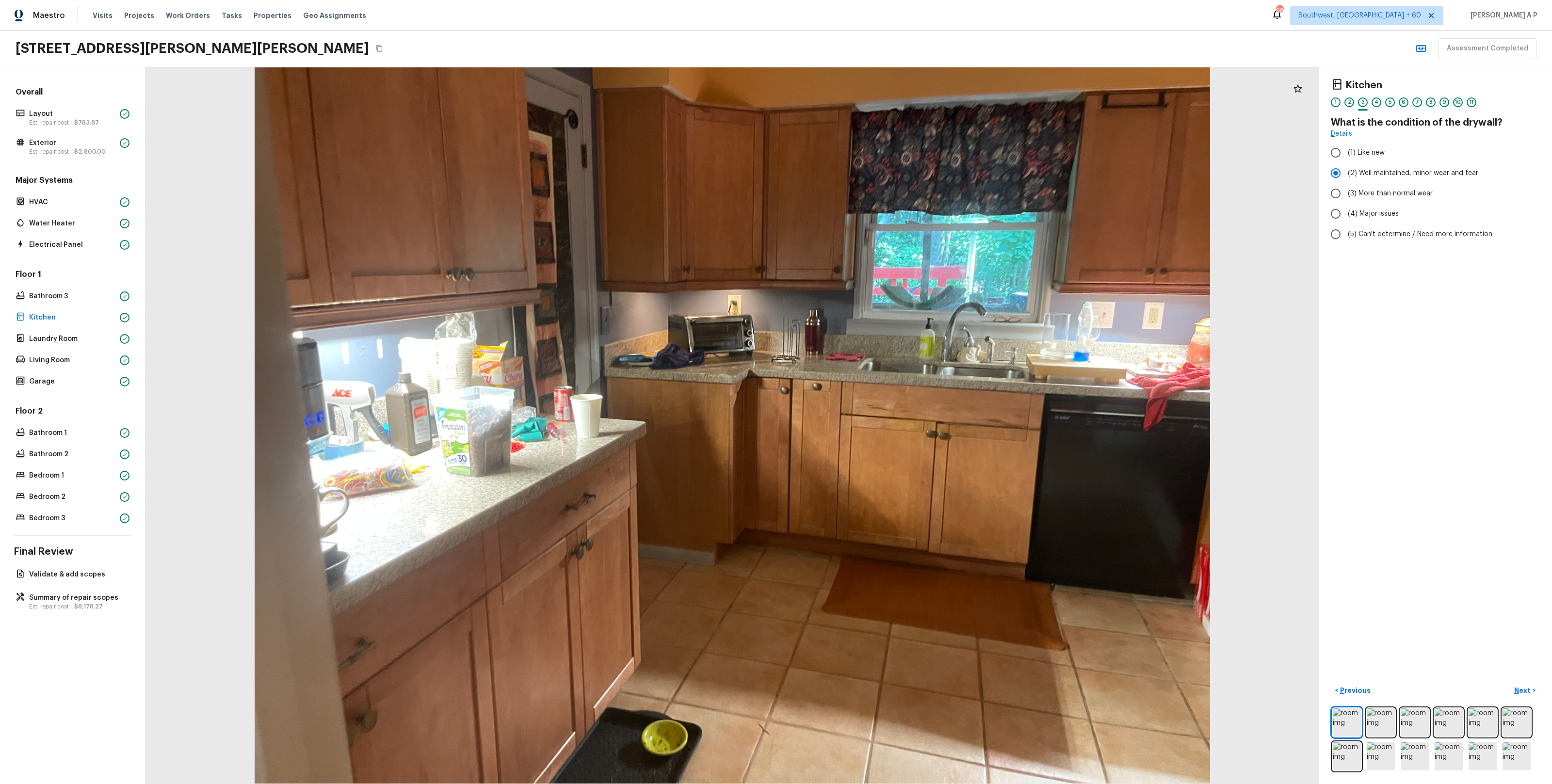
click at [1509, 682] on button "Next >" at bounding box center [1525, 690] width 31 height 16
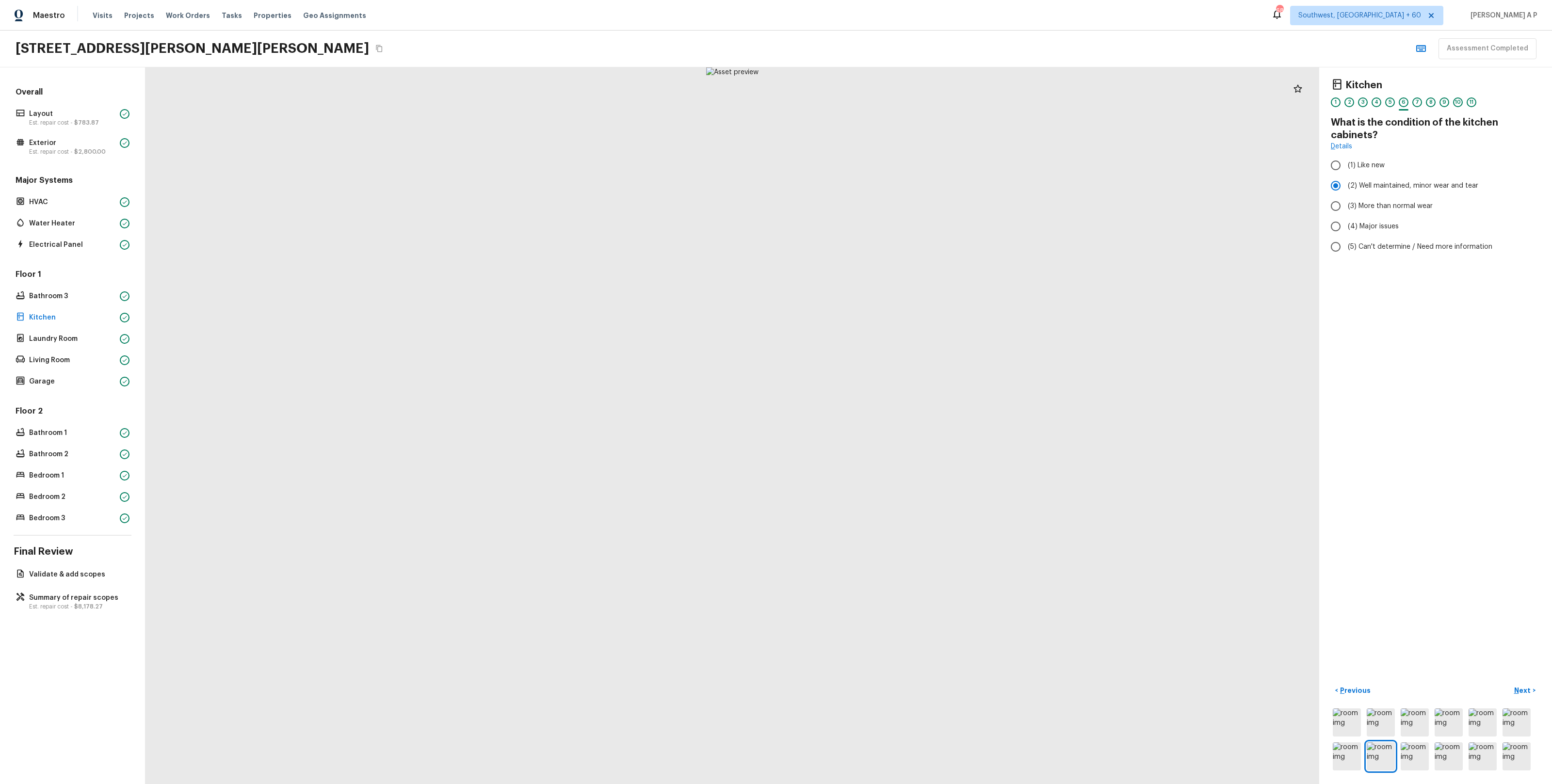
click at [1509, 682] on button "Next >" at bounding box center [1525, 690] width 31 height 16
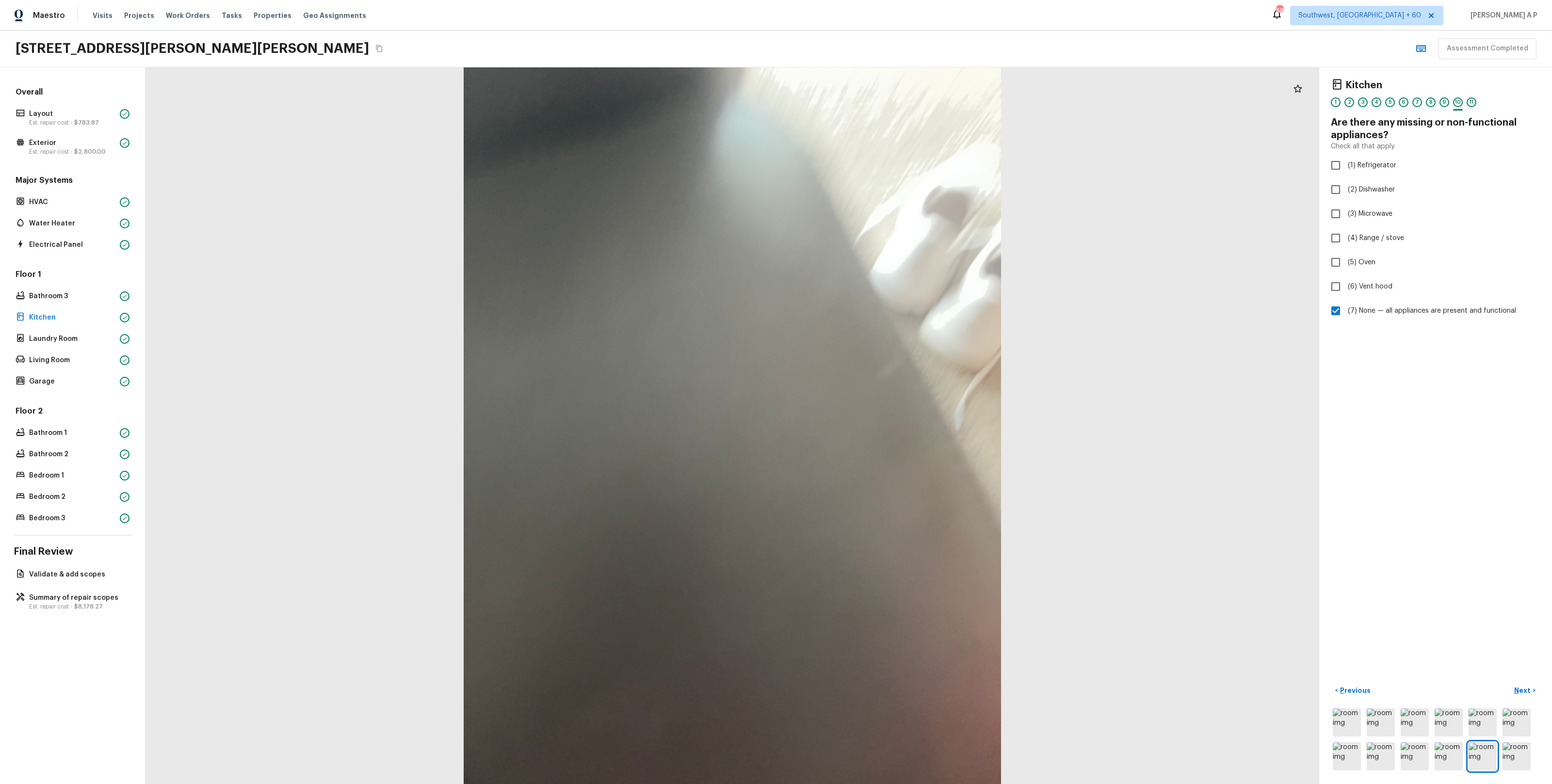
click at [1509, 682] on button "Next >" at bounding box center [1525, 690] width 31 height 16
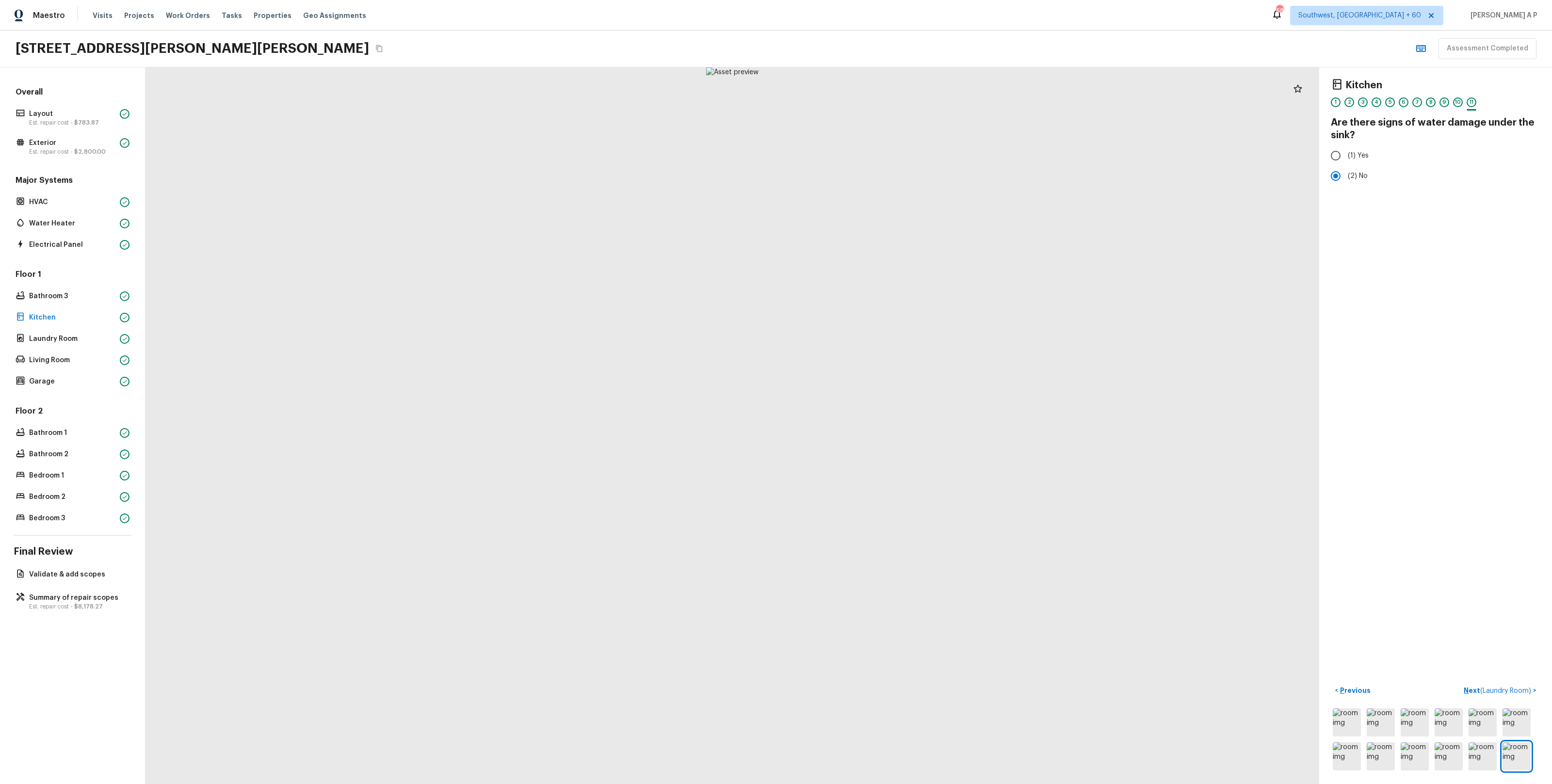
click at [1459, 682] on button "Next ( Laundry Room ) >" at bounding box center [1499, 690] width 80 height 16
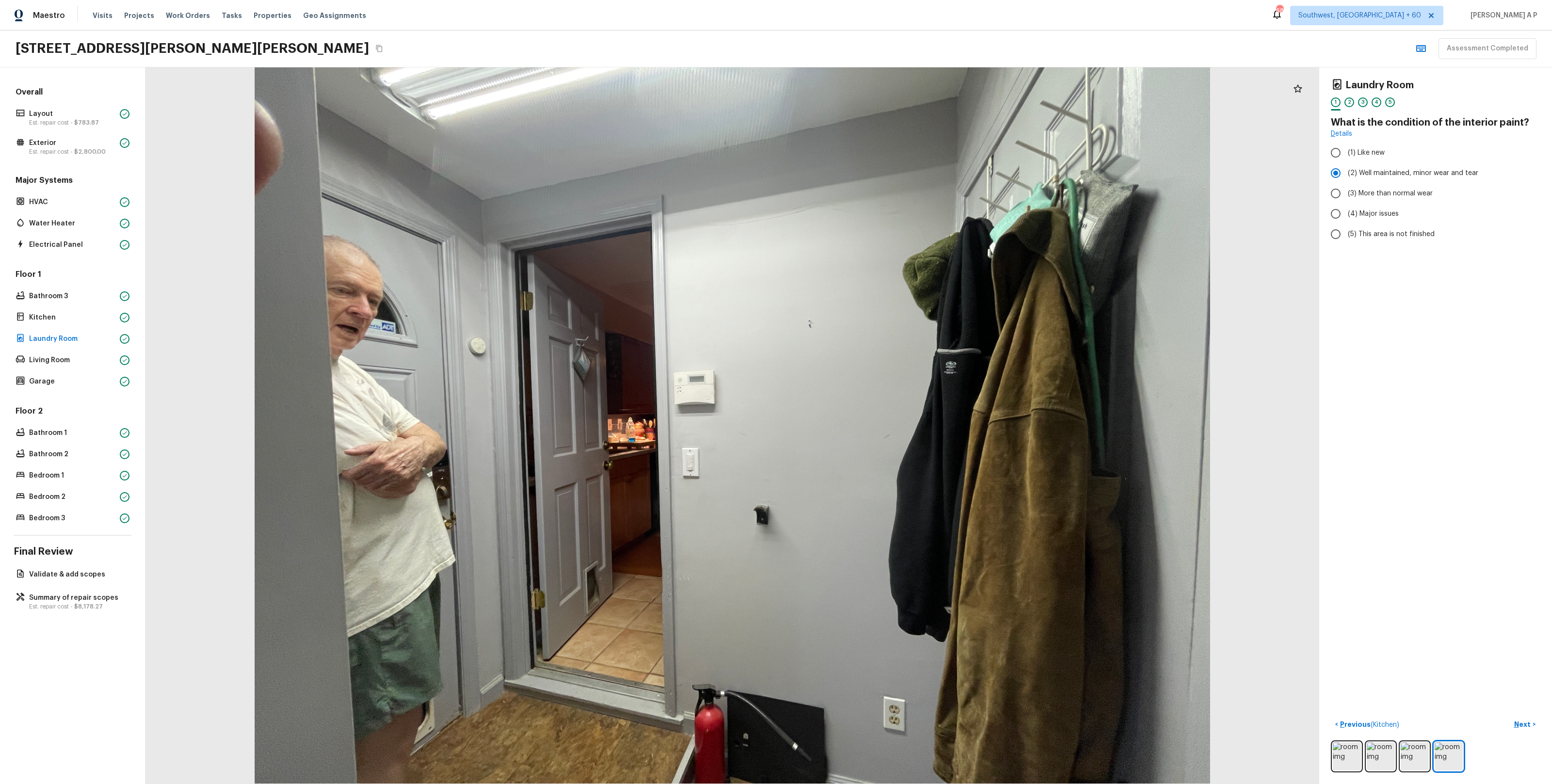
click at [1509, 716] on button "Next >" at bounding box center [1525, 724] width 31 height 16
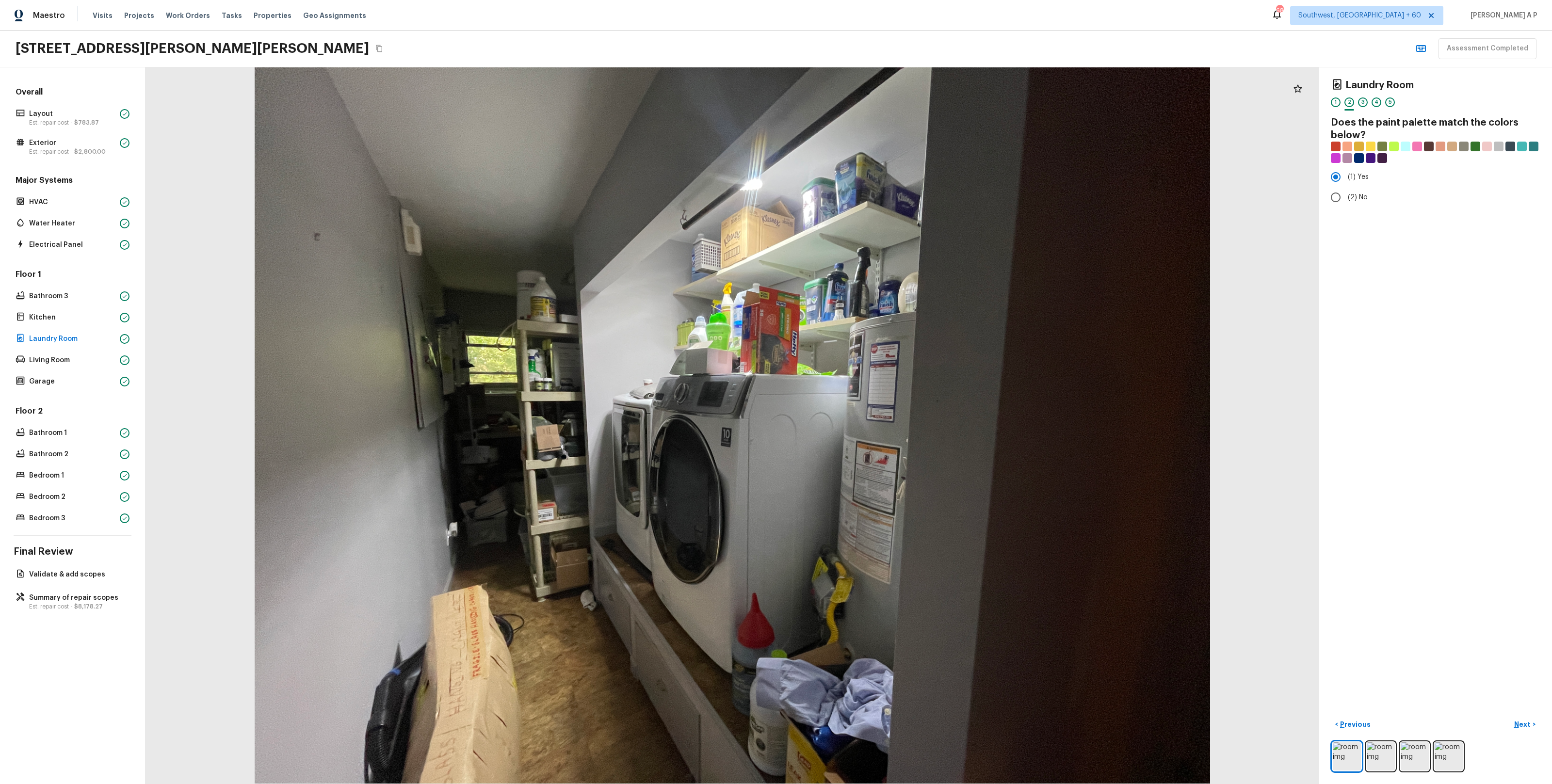
click at [1509, 716] on button "Next >" at bounding box center [1525, 724] width 31 height 16
click at [1467, 716] on button "Next ( Living Room ) >" at bounding box center [1503, 724] width 74 height 16
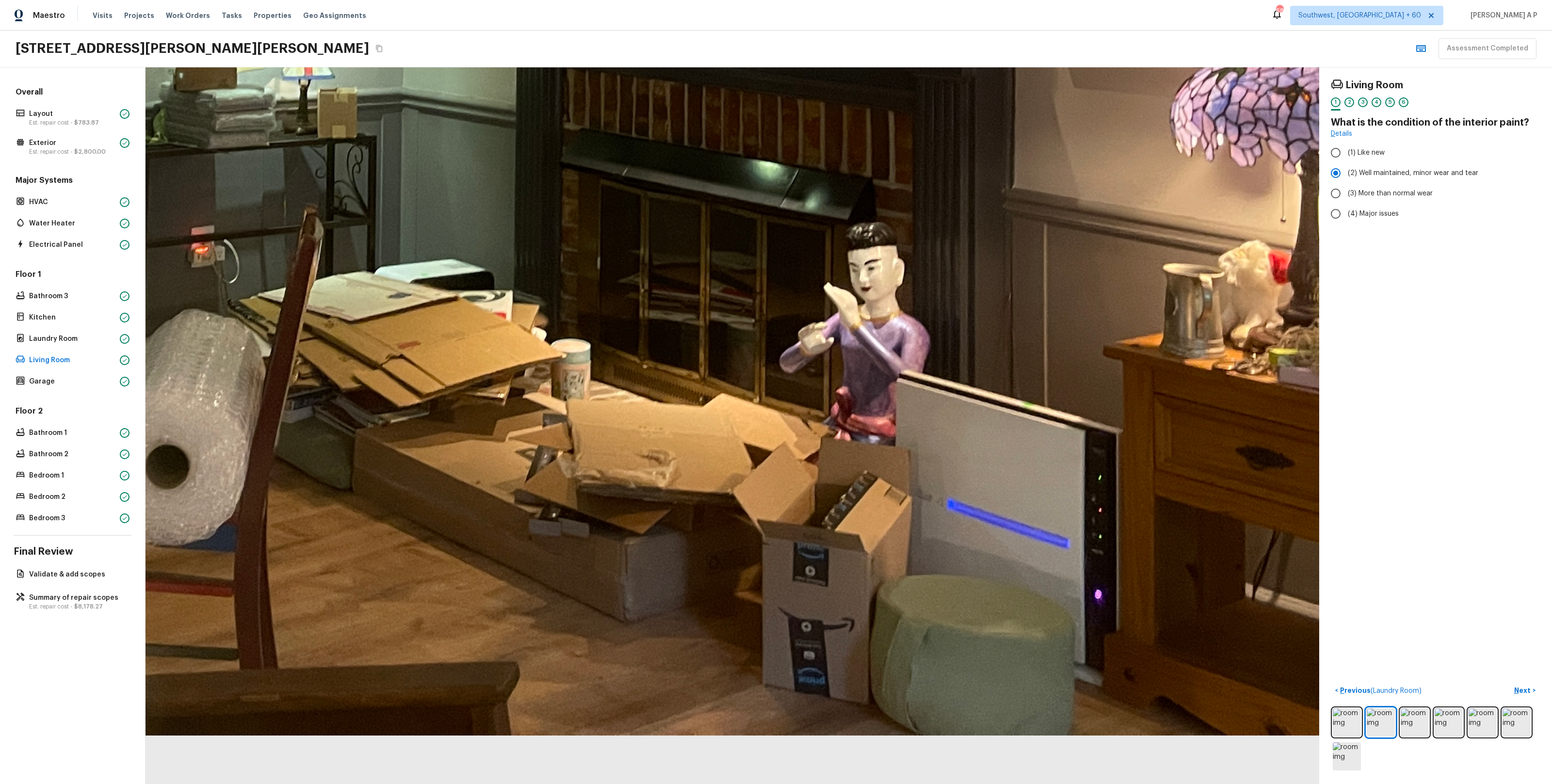
drag, startPoint x: 924, startPoint y: 608, endPoint x: 926, endPoint y: 336, distance: 272.0
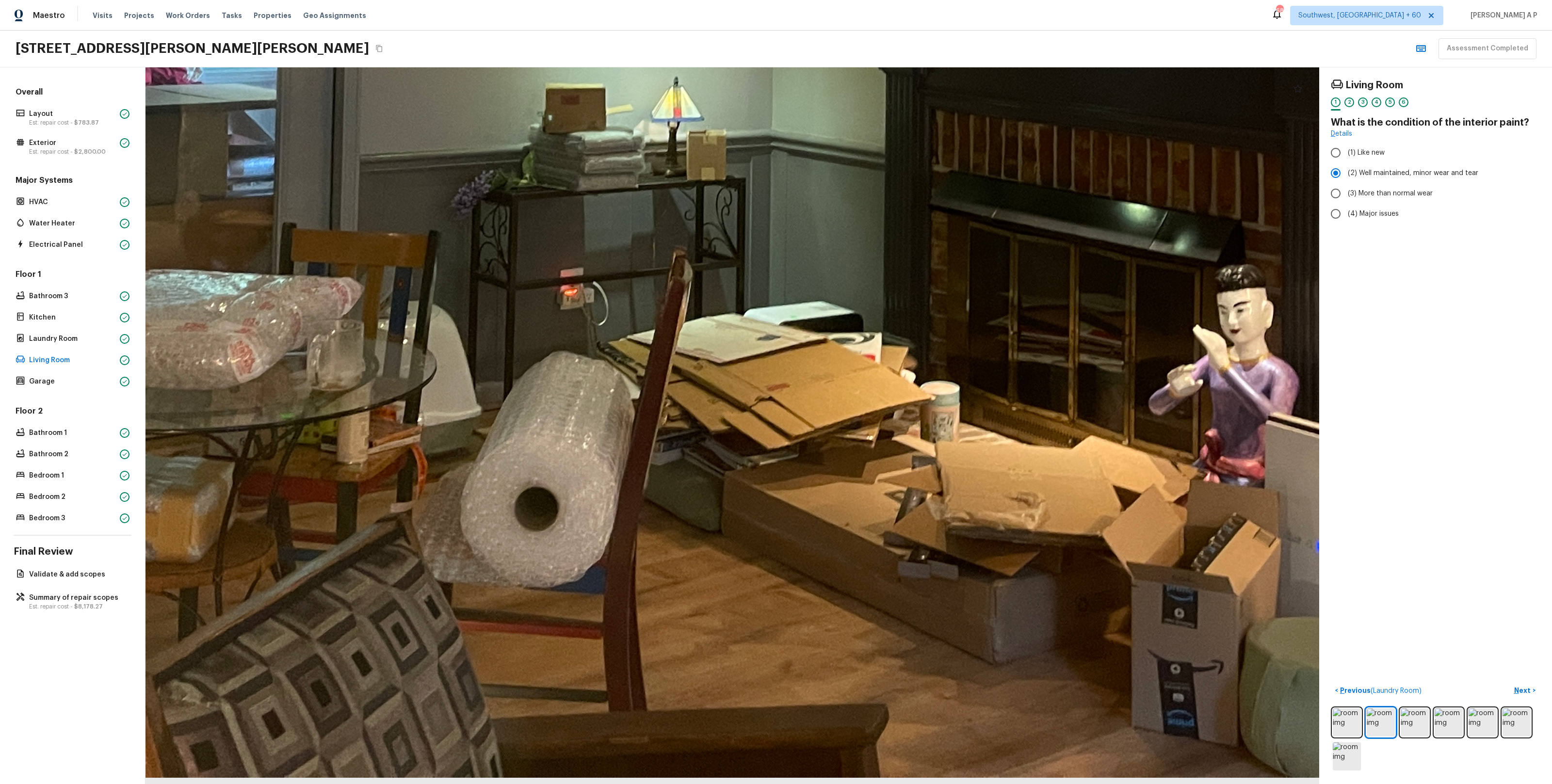
drag, startPoint x: 926, startPoint y: 336, endPoint x: 1291, endPoint y: 330, distance: 365.0
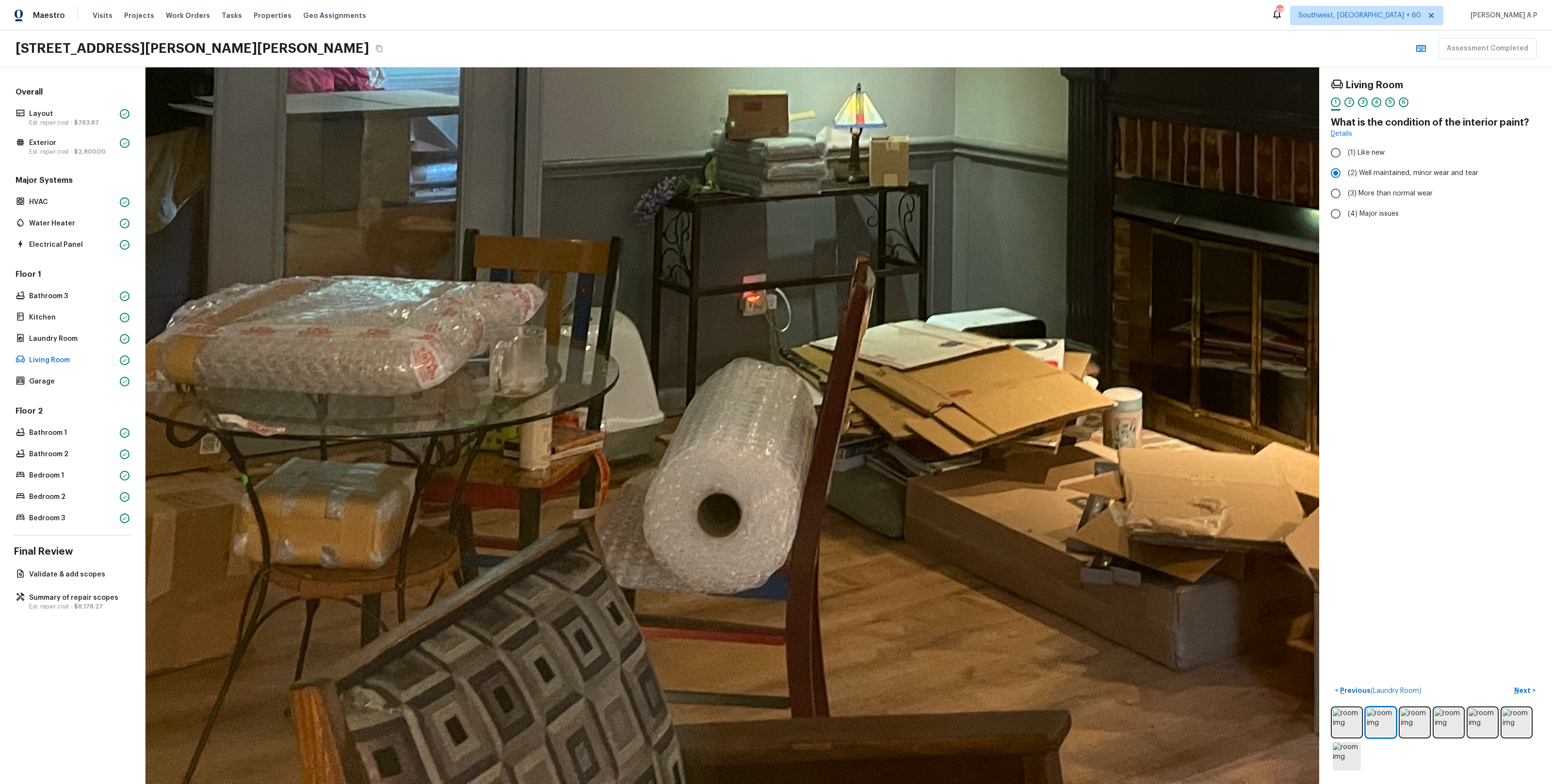
drag, startPoint x: 969, startPoint y: 360, endPoint x: 1405, endPoint y: 363, distance: 436.0
click at [1406, 364] on div "Living Room 1 2 3 4 5 6 What is the condition of the interior paint? Details (1…" at bounding box center [849, 425] width 1407 height 716
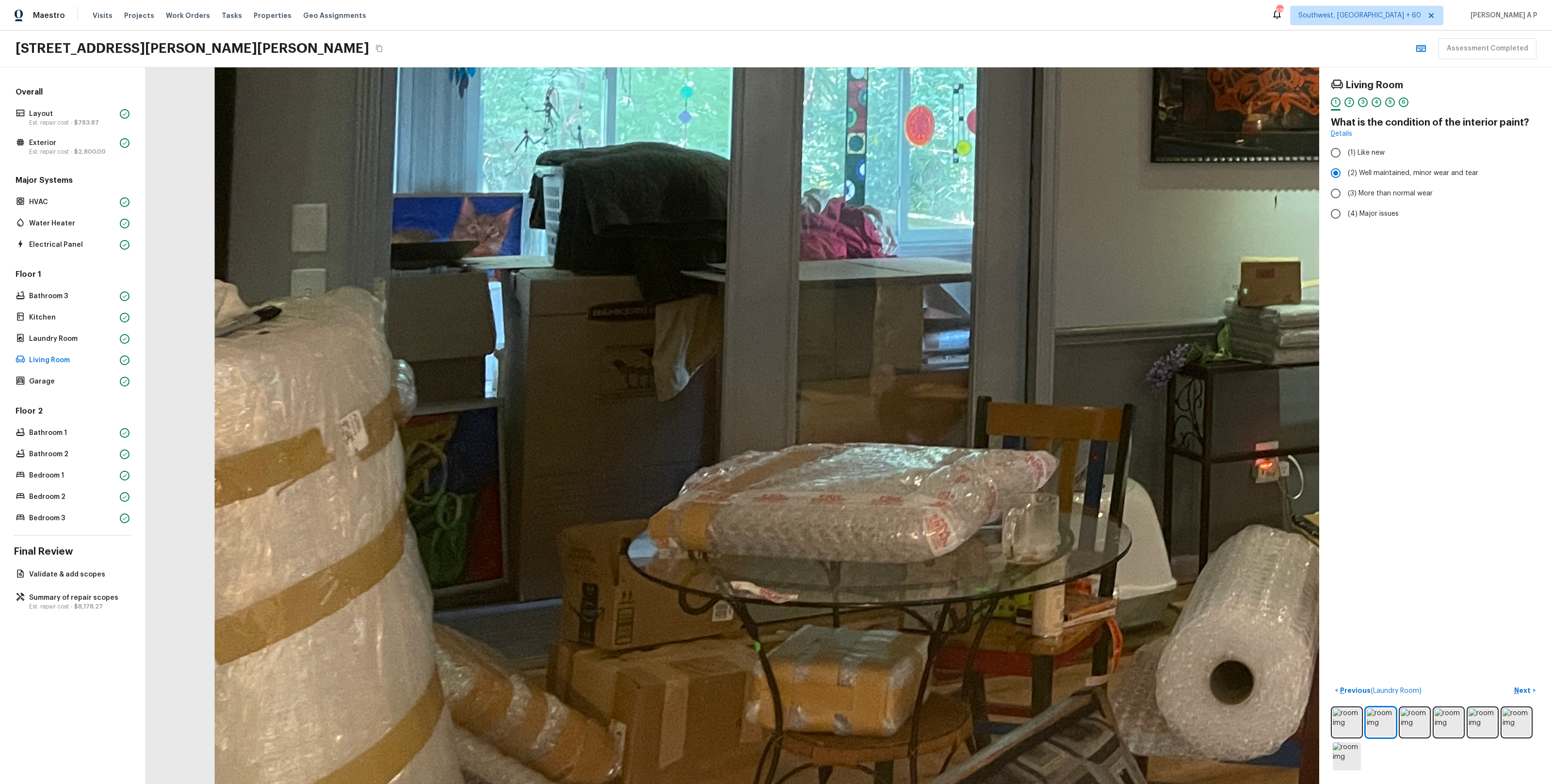
drag, startPoint x: 1250, startPoint y: 366, endPoint x: 1422, endPoint y: 572, distance: 268.4
click at [1422, 571] on div "Living Room 1 2 3 4 5 6 What is the condition of the interior paint? Details (1…" at bounding box center [849, 425] width 1407 height 716
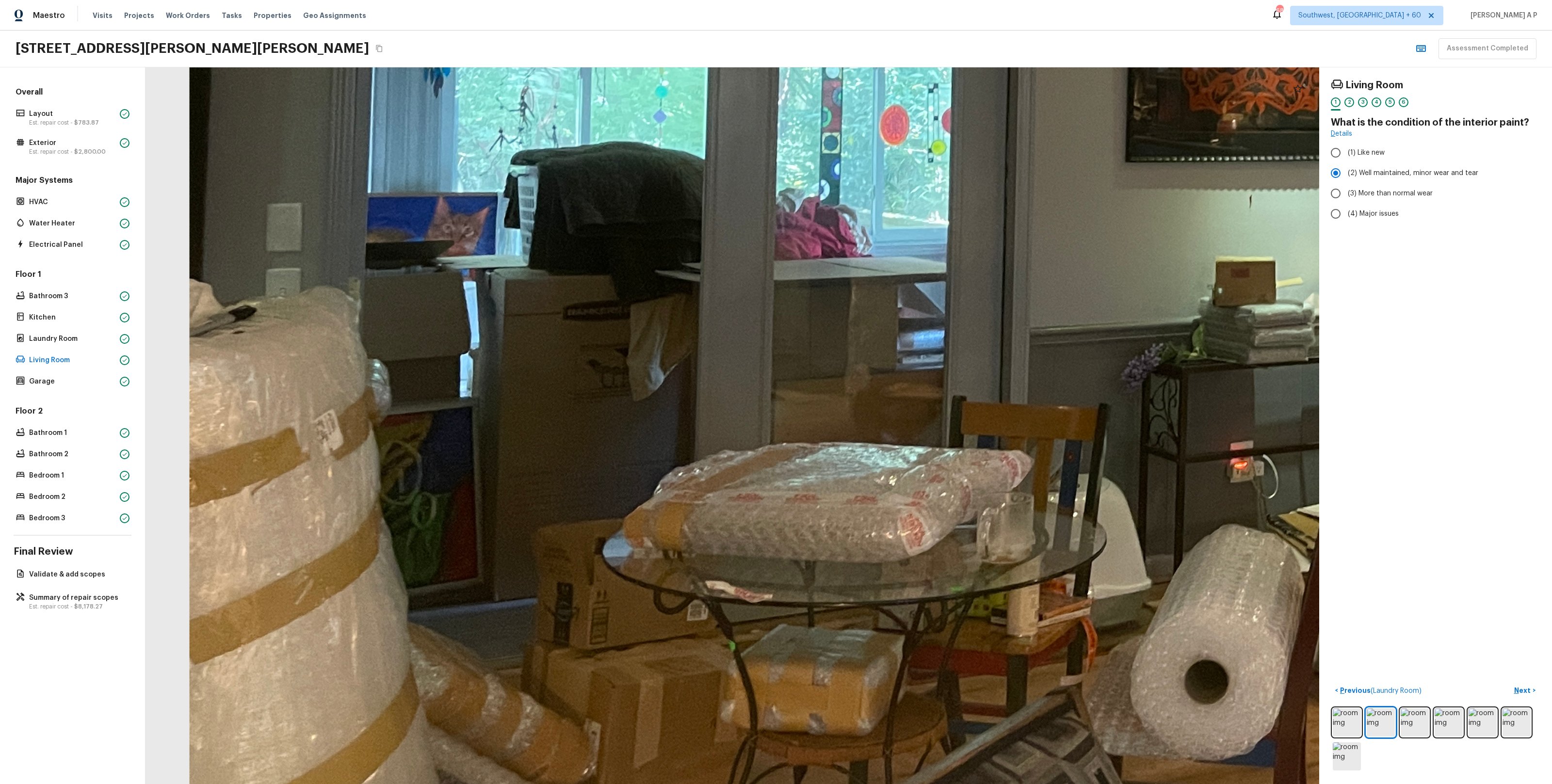
drag, startPoint x: 1225, startPoint y: 535, endPoint x: 1150, endPoint y: 467, distance: 101.2
click at [1150, 467] on div at bounding box center [1400, 41] width 2976 height 1817
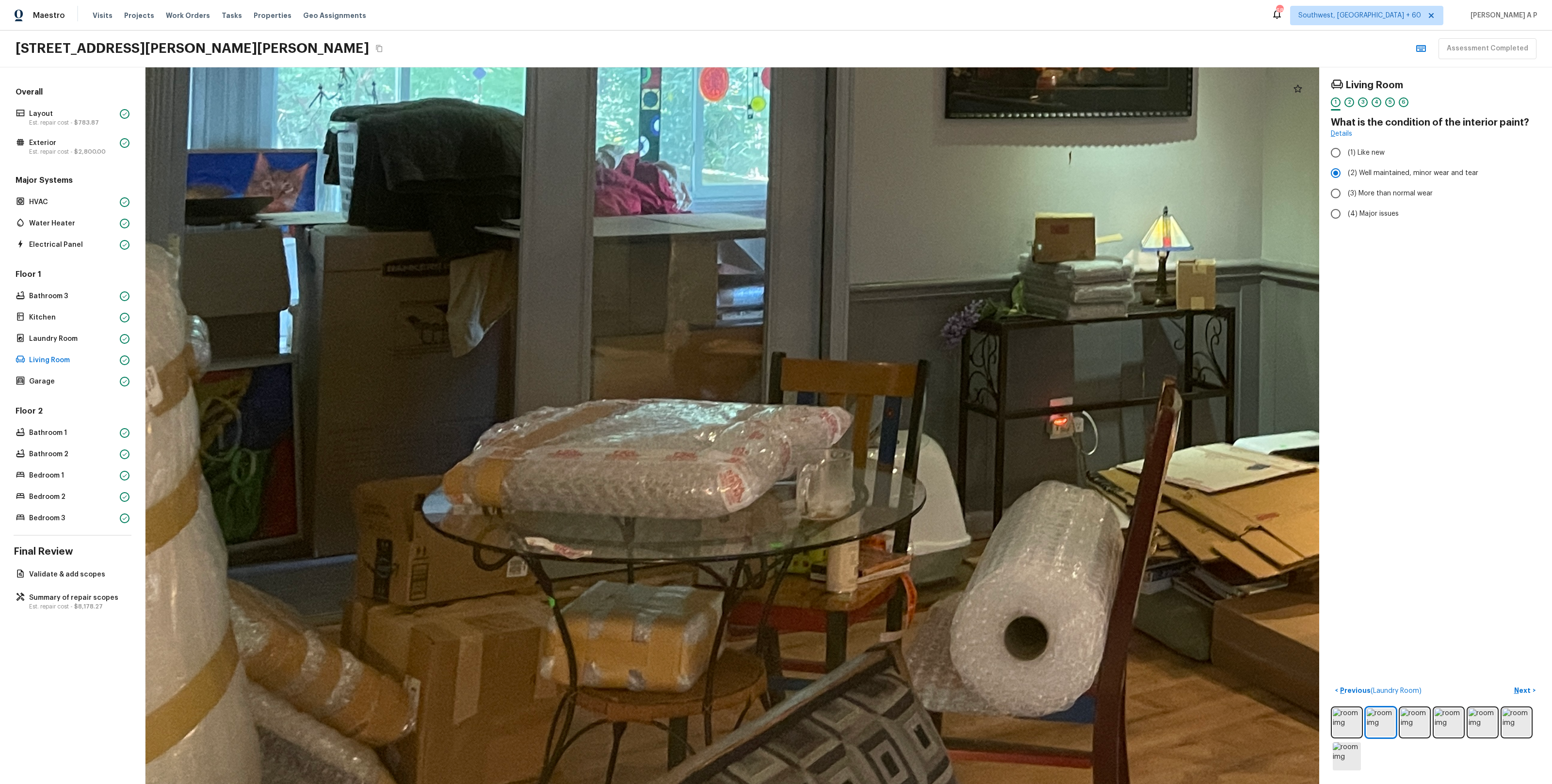
drag, startPoint x: 1150, startPoint y: 467, endPoint x: 853, endPoint y: 418, distance: 301.0
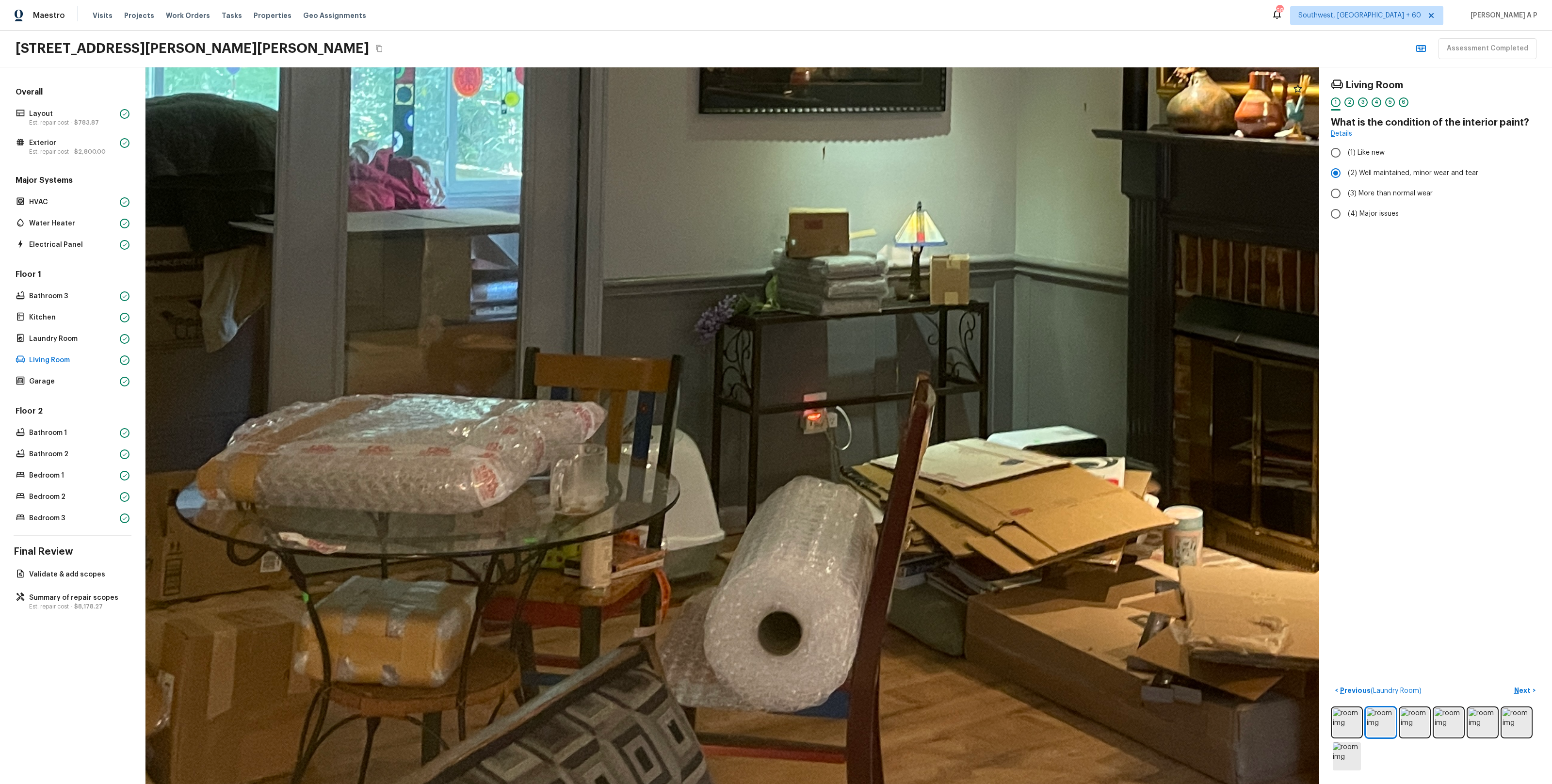
drag, startPoint x: 913, startPoint y: 478, endPoint x: 745, endPoint y: 448, distance: 170.7
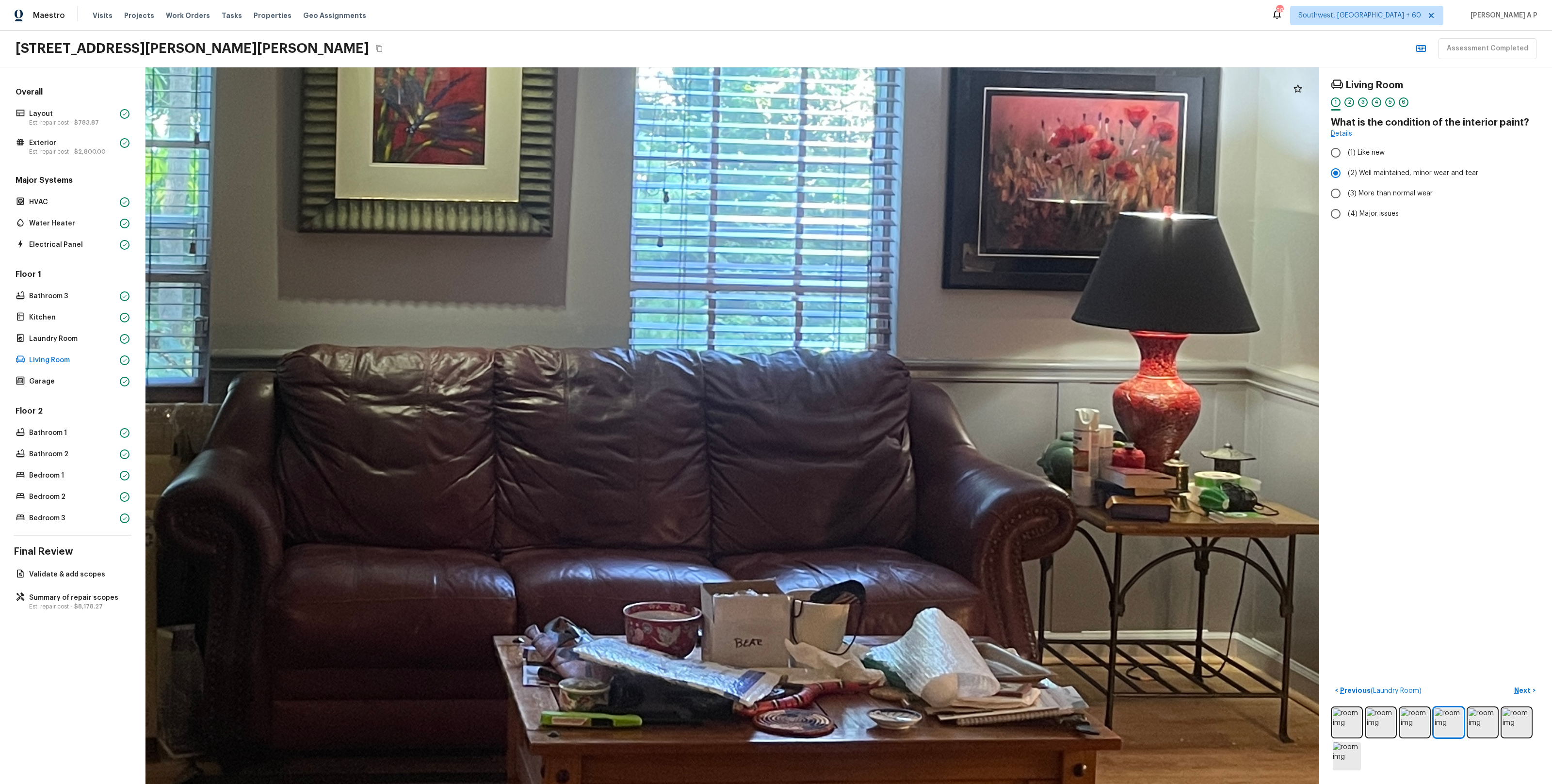
drag, startPoint x: 857, startPoint y: 607, endPoint x: 719, endPoint y: 613, distance: 138.1
click at [719, 613] on div at bounding box center [630, 167] width 3643 height 2224
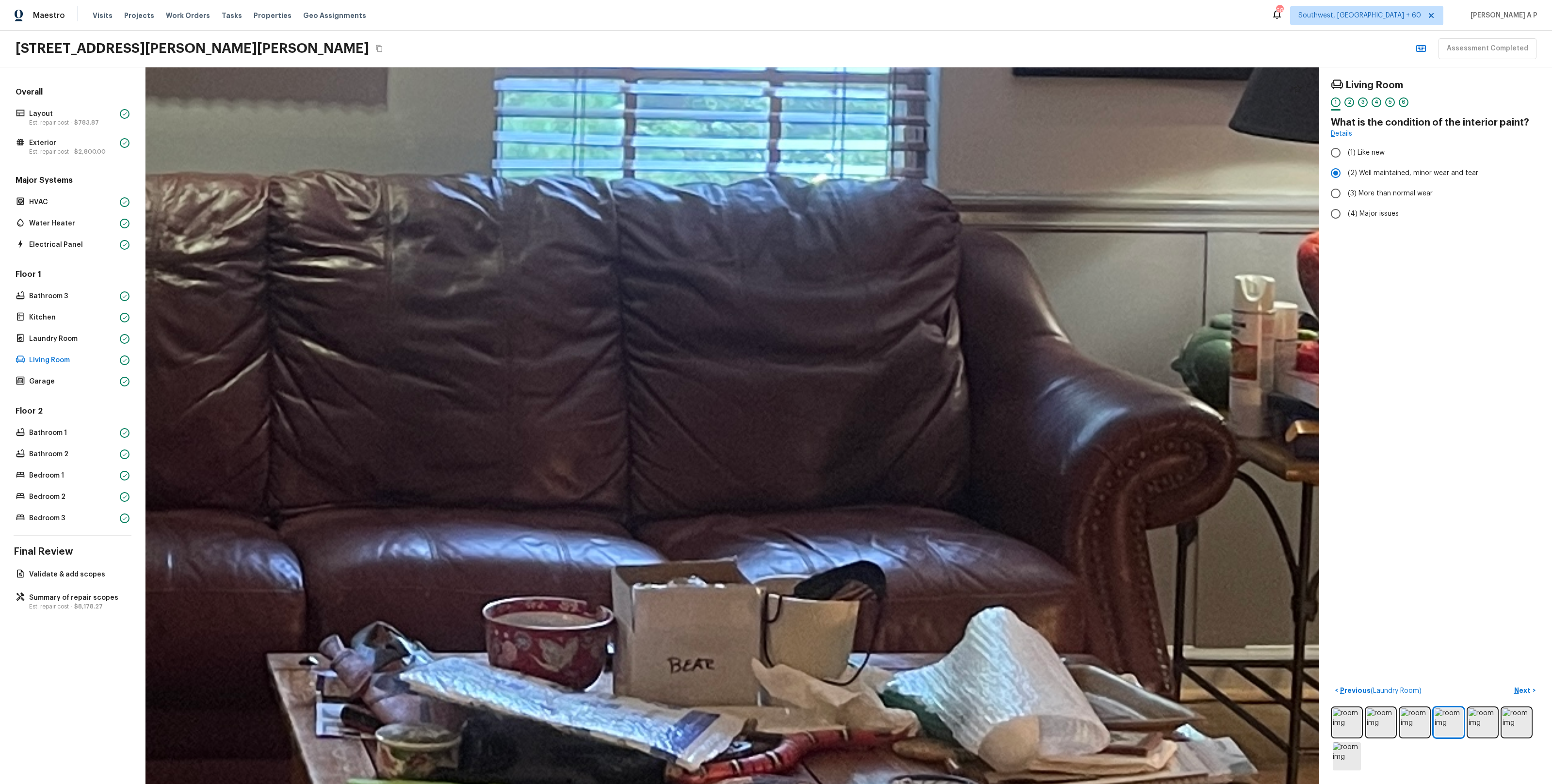
drag, startPoint x: 734, startPoint y: 612, endPoint x: 612, endPoint y: 616, distance: 122.1
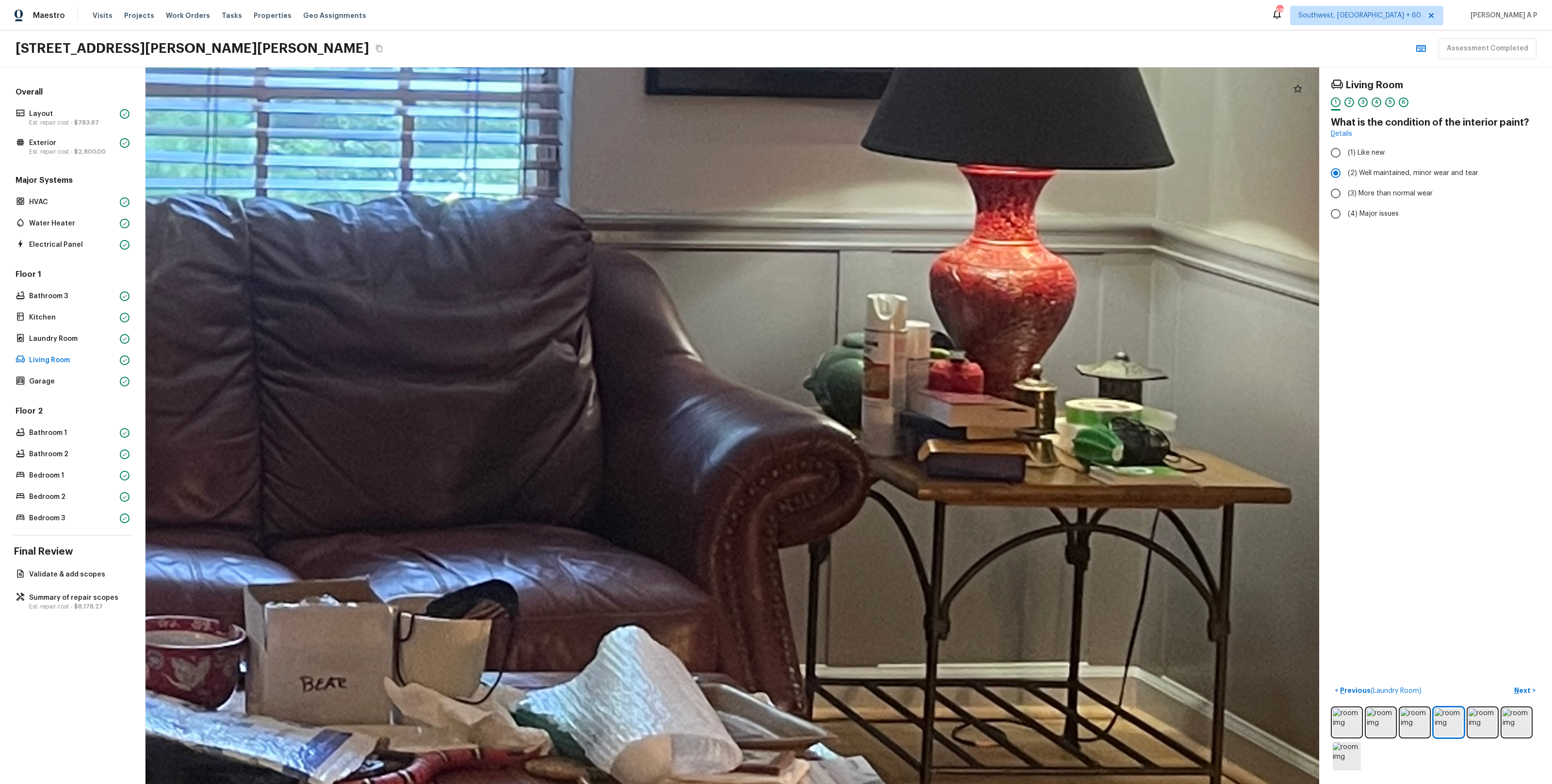
drag, startPoint x: 777, startPoint y: 626, endPoint x: 545, endPoint y: 626, distance: 232.0
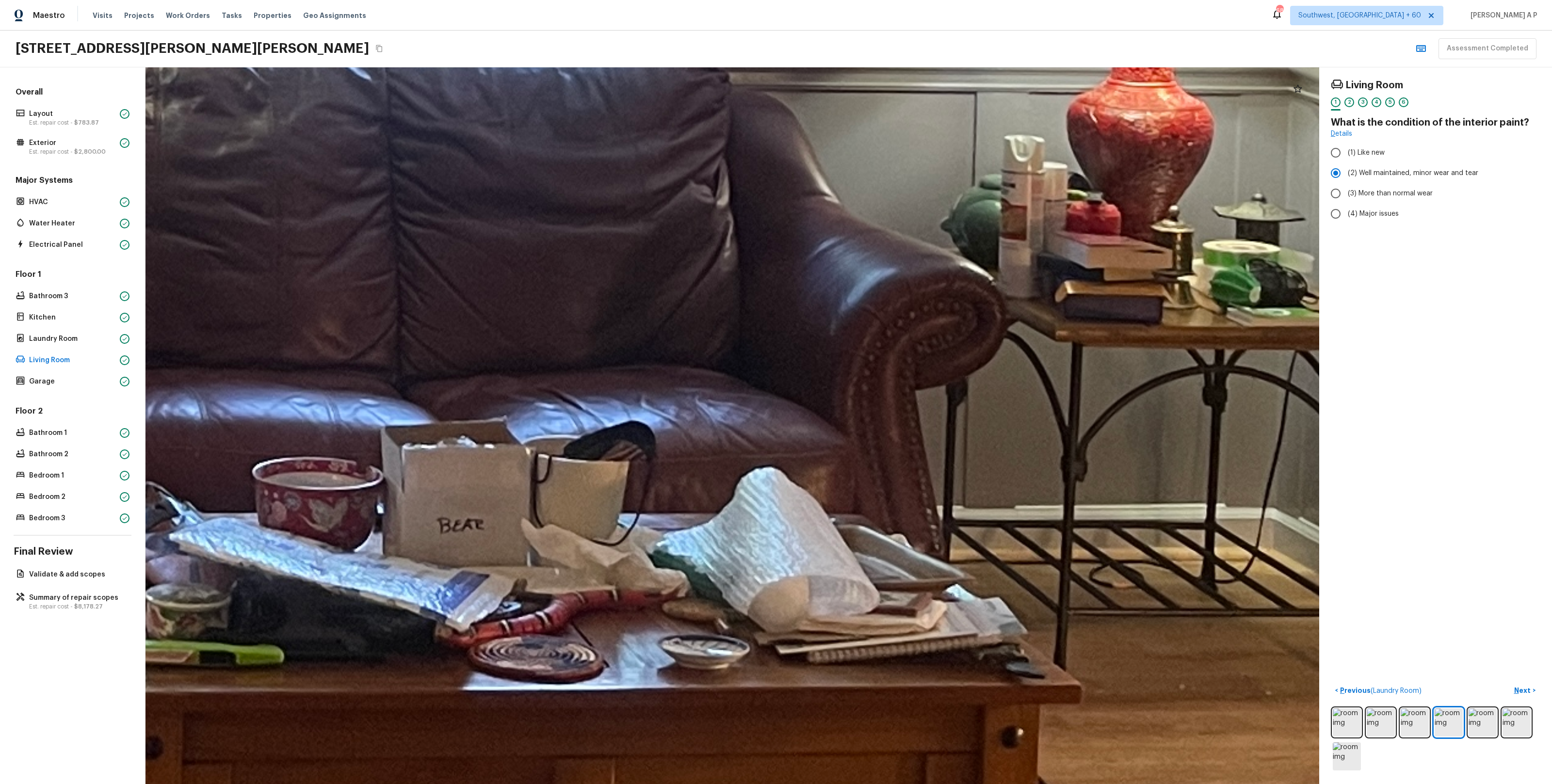
drag, startPoint x: 545, startPoint y: 626, endPoint x: 682, endPoint y: 468, distance: 209.1
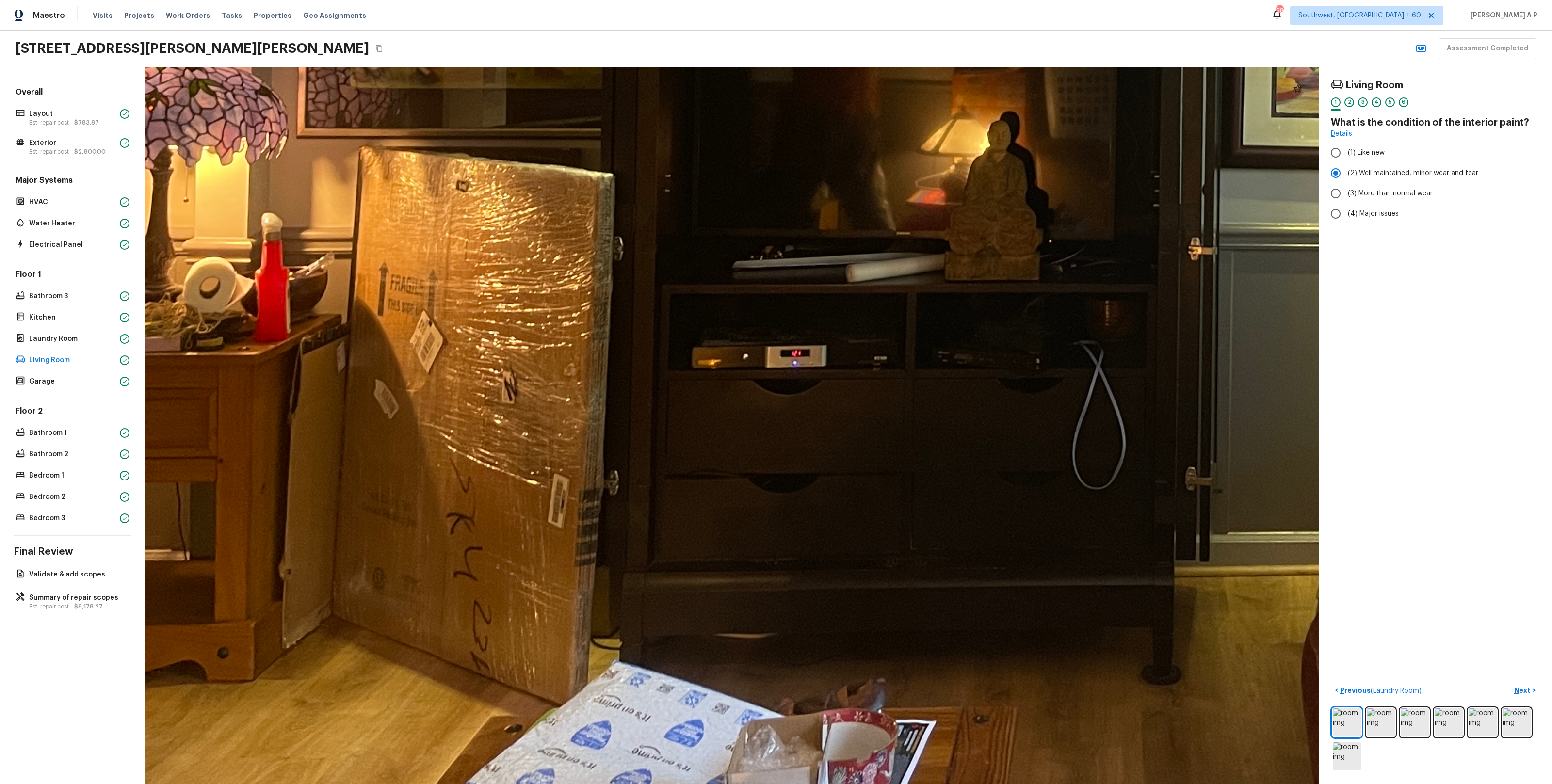
drag, startPoint x: 431, startPoint y: 606, endPoint x: 488, endPoint y: 303, distance: 308.3
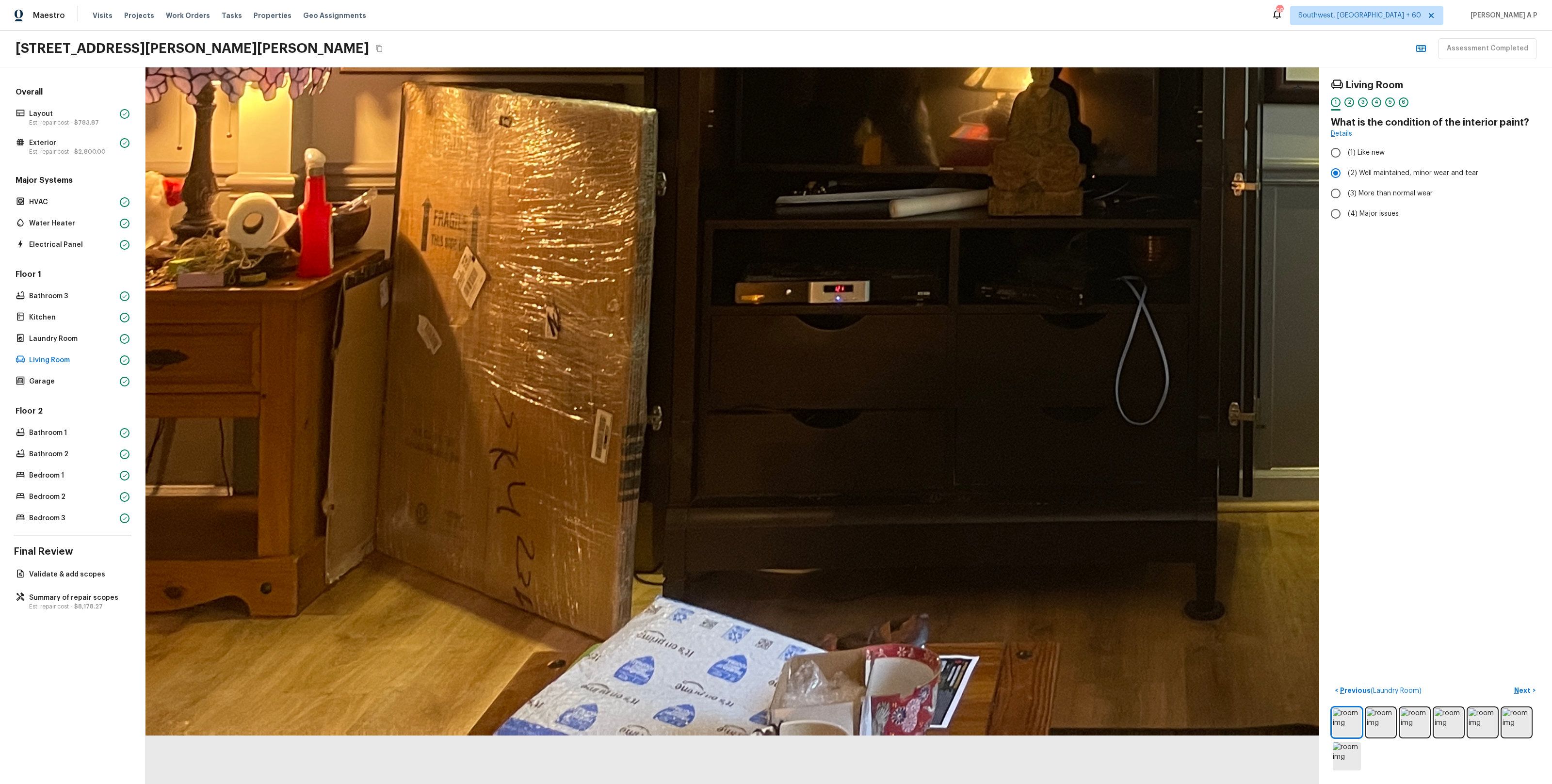
drag, startPoint x: 545, startPoint y: 440, endPoint x: 559, endPoint y: 363, distance: 78.3
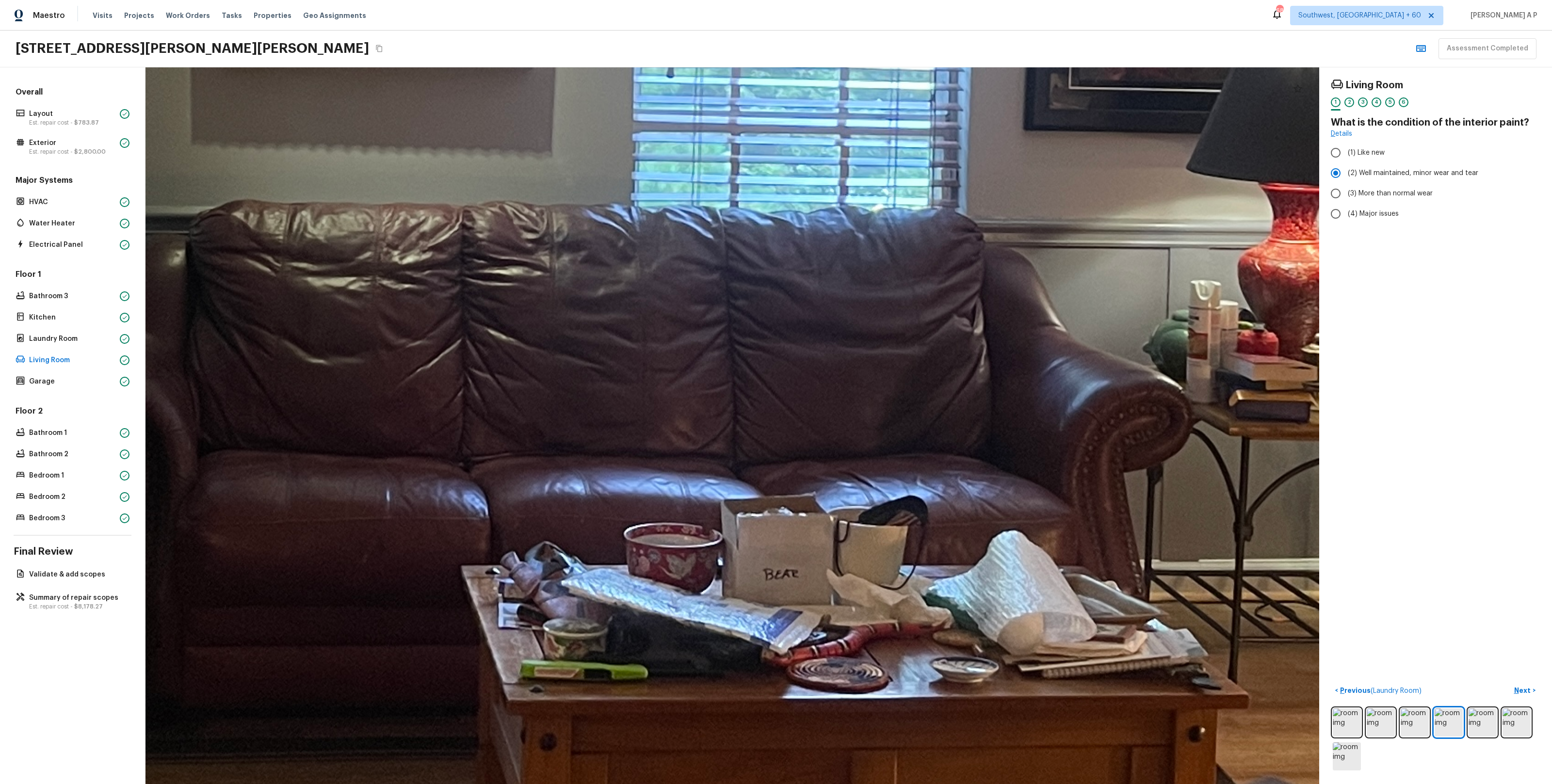
drag, startPoint x: 840, startPoint y: 593, endPoint x: 657, endPoint y: 608, distance: 183.6
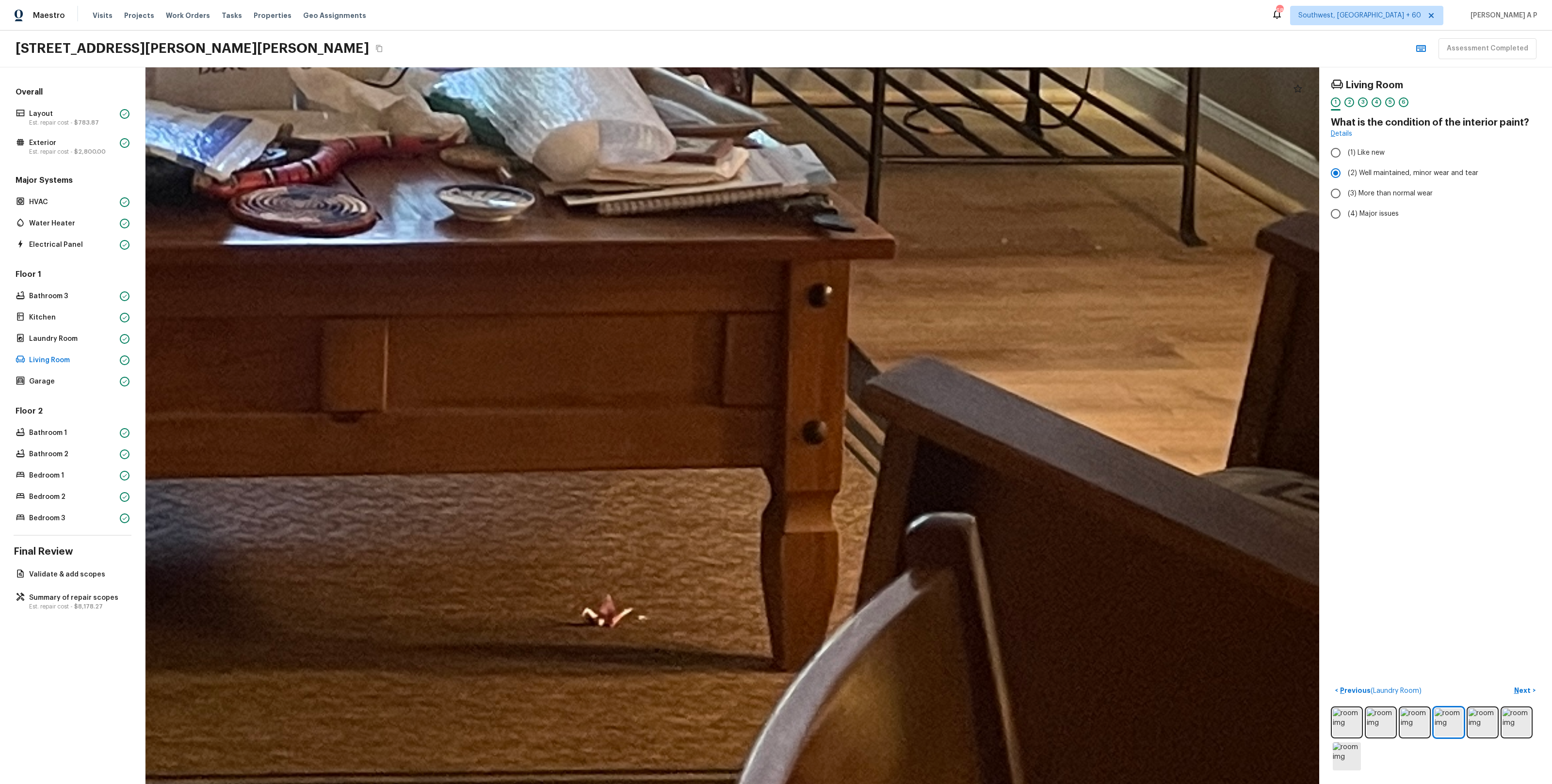
drag, startPoint x: 883, startPoint y: 563, endPoint x: 886, endPoint y: 456, distance: 107.0
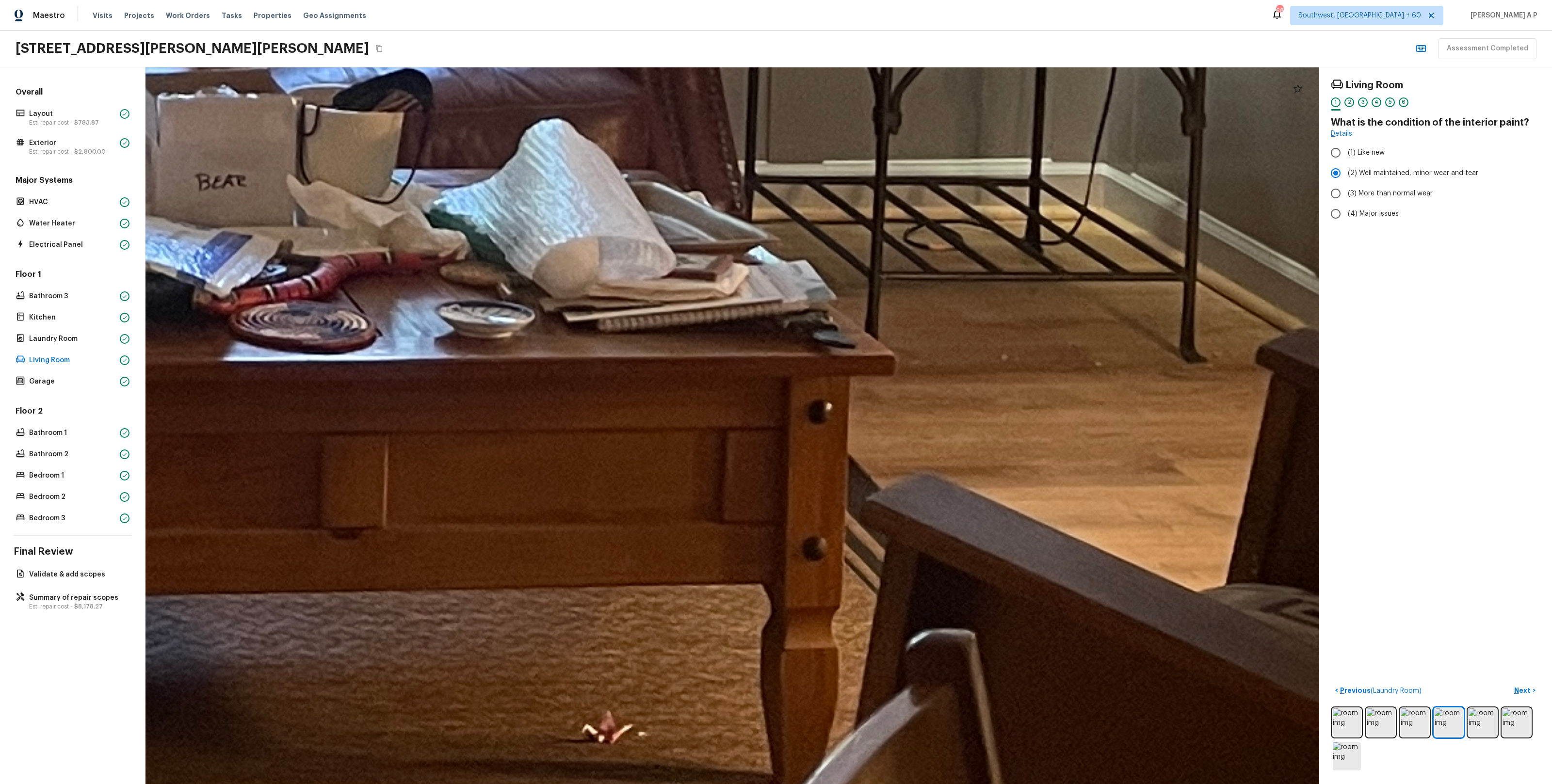
drag, startPoint x: 886, startPoint y: 456, endPoint x: 897, endPoint y: 720, distance: 264.2
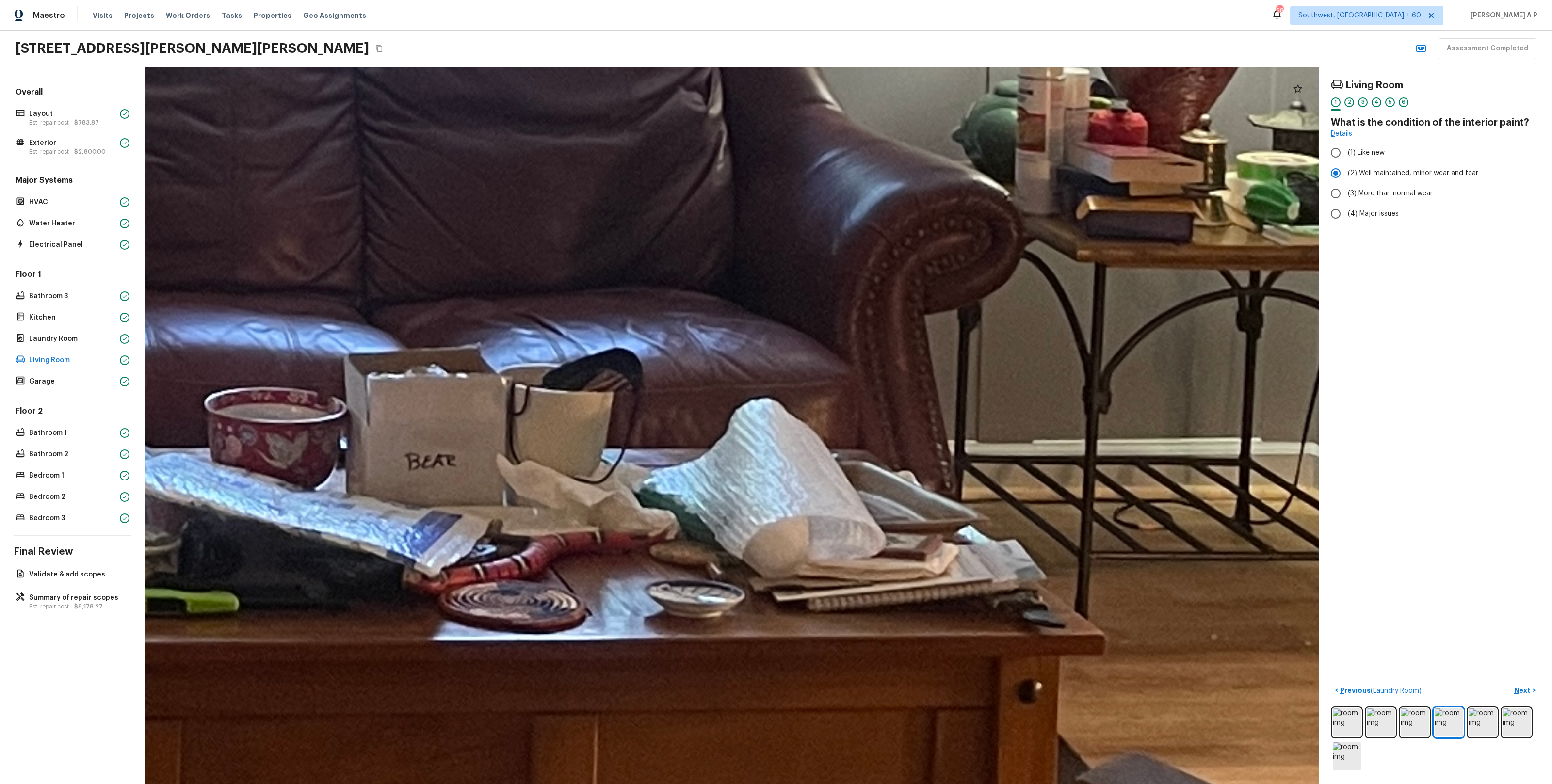
drag, startPoint x: 886, startPoint y: 582, endPoint x: 1293, endPoint y: 521, distance: 411.5
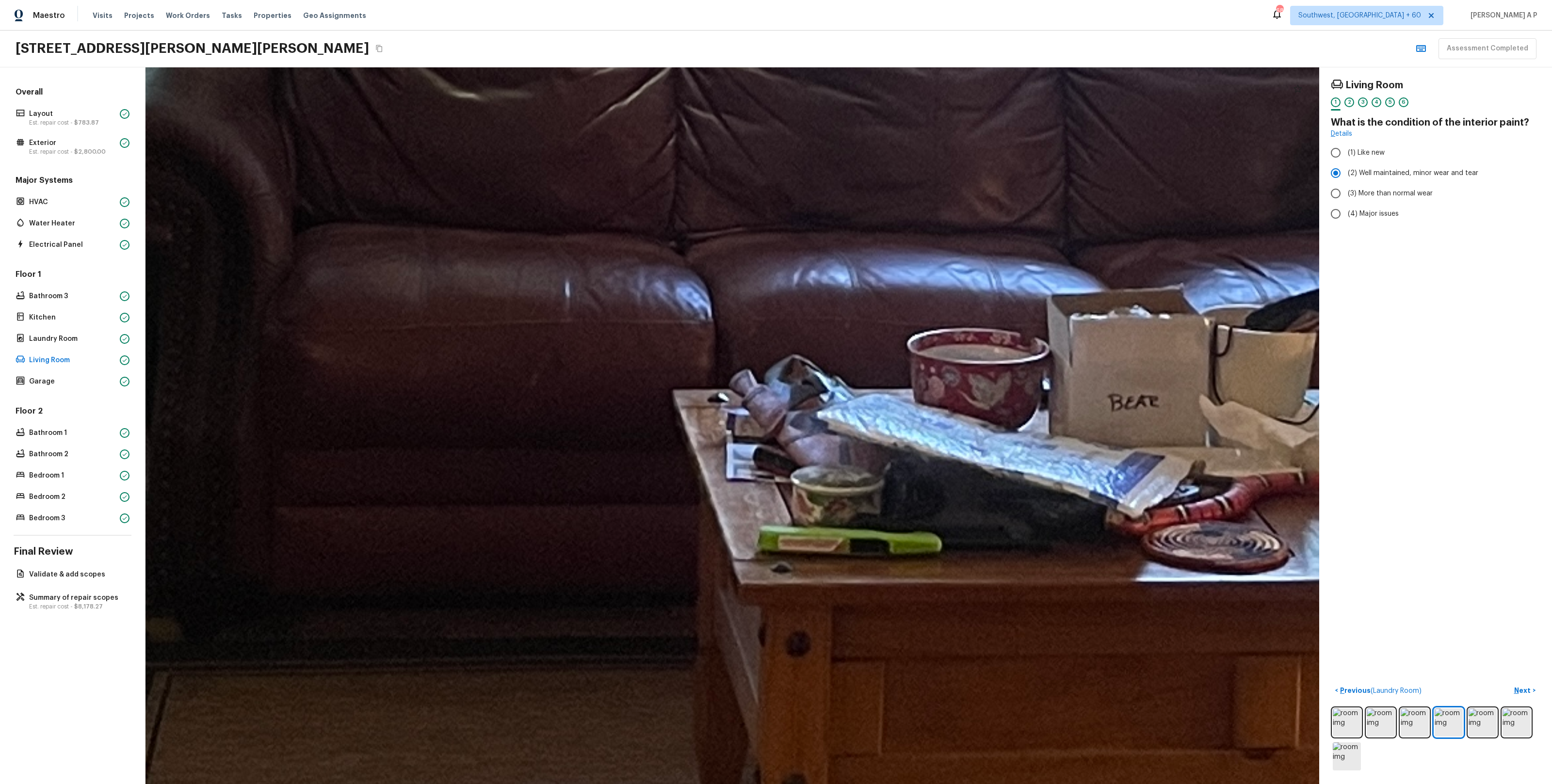
drag, startPoint x: 973, startPoint y: 534, endPoint x: 1150, endPoint y: 740, distance: 271.6
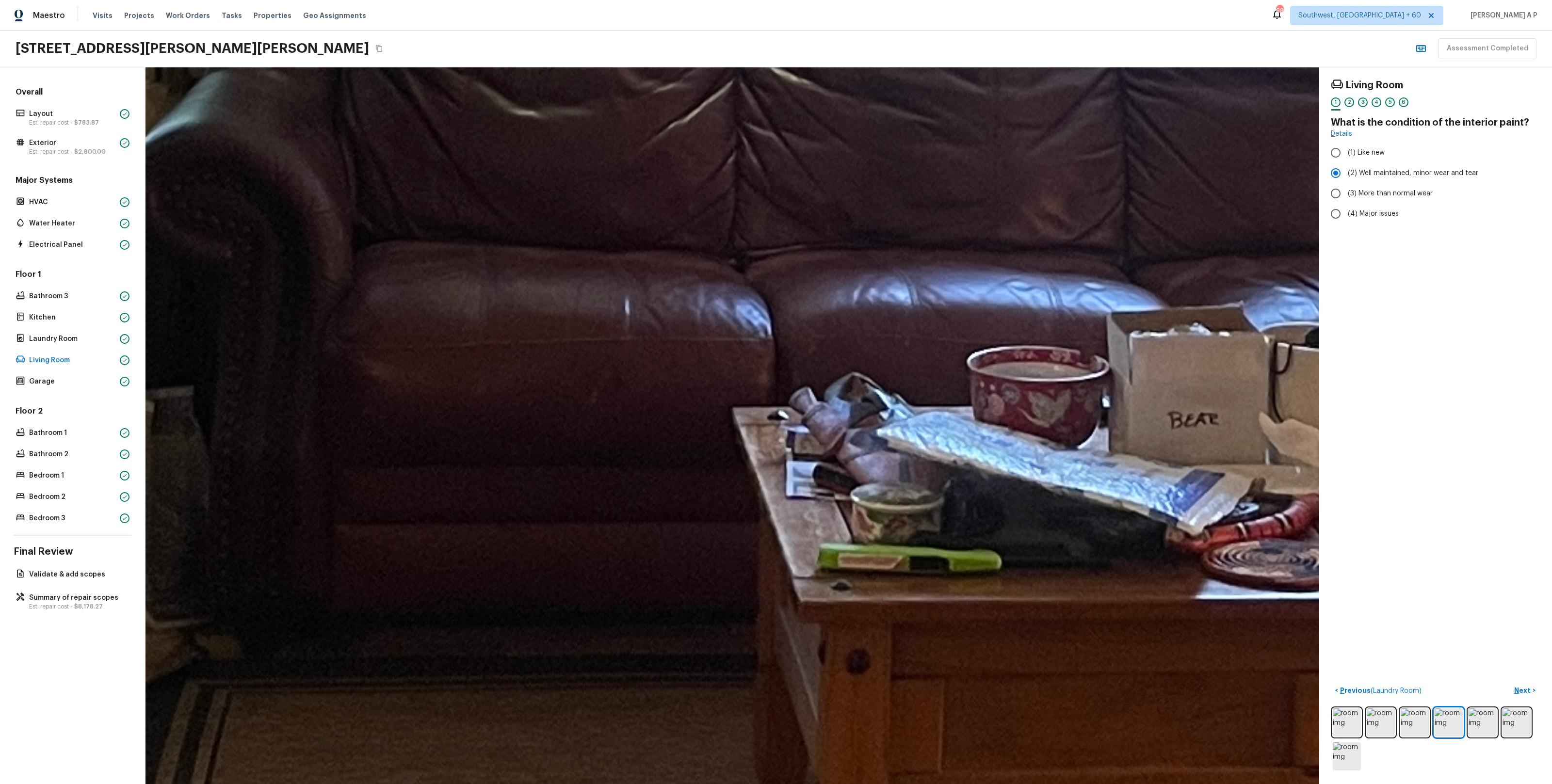
drag, startPoint x: 901, startPoint y: 606, endPoint x: 1258, endPoint y: 606, distance: 357.0
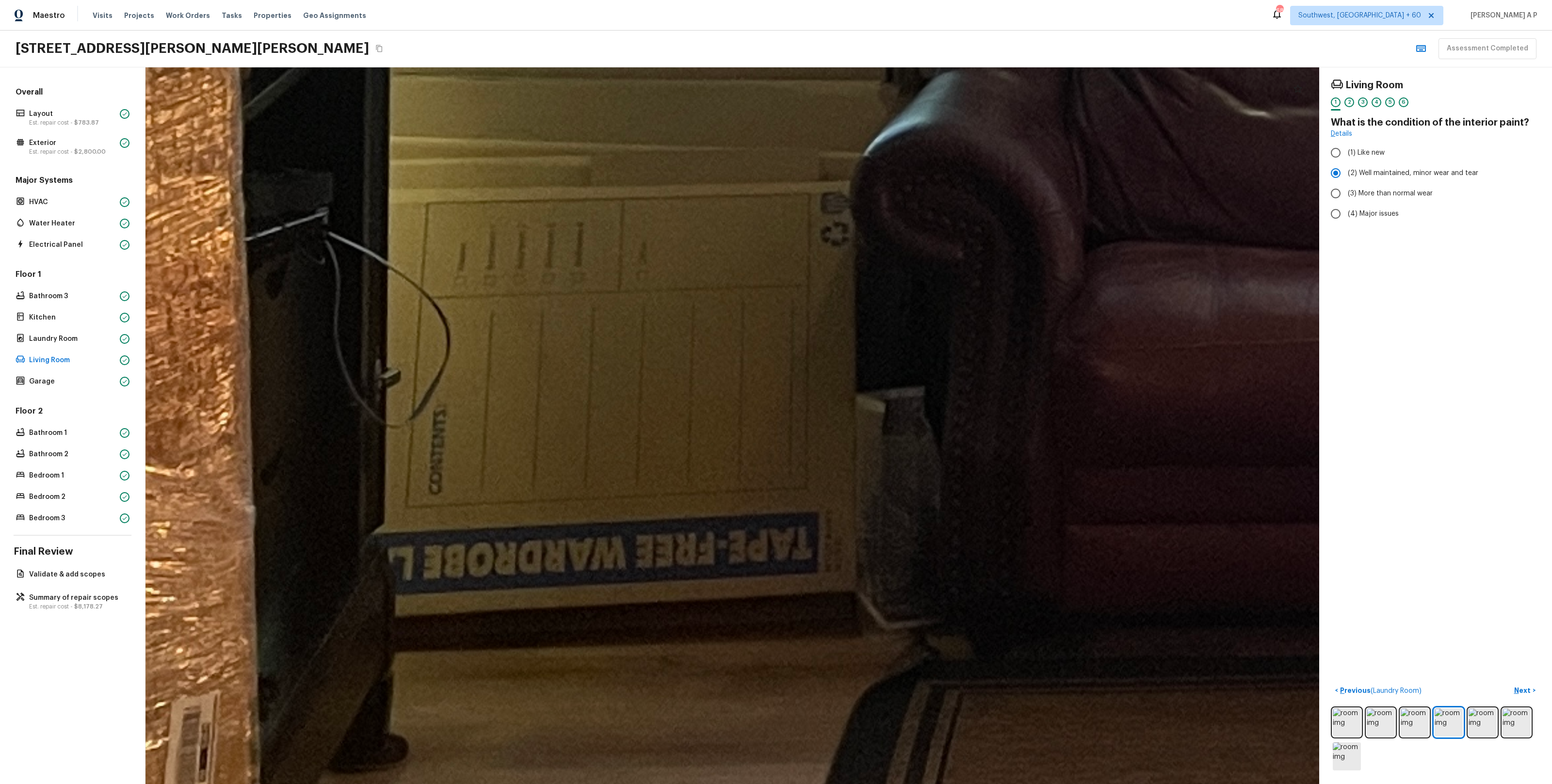
drag, startPoint x: 1143, startPoint y: 614, endPoint x: 1321, endPoint y: 627, distance: 178.5
click at [1321, 627] on div "Living Room 1 2 3 4 5 6 What is the condition of the interior paint? Details (1…" at bounding box center [849, 425] width 1407 height 716
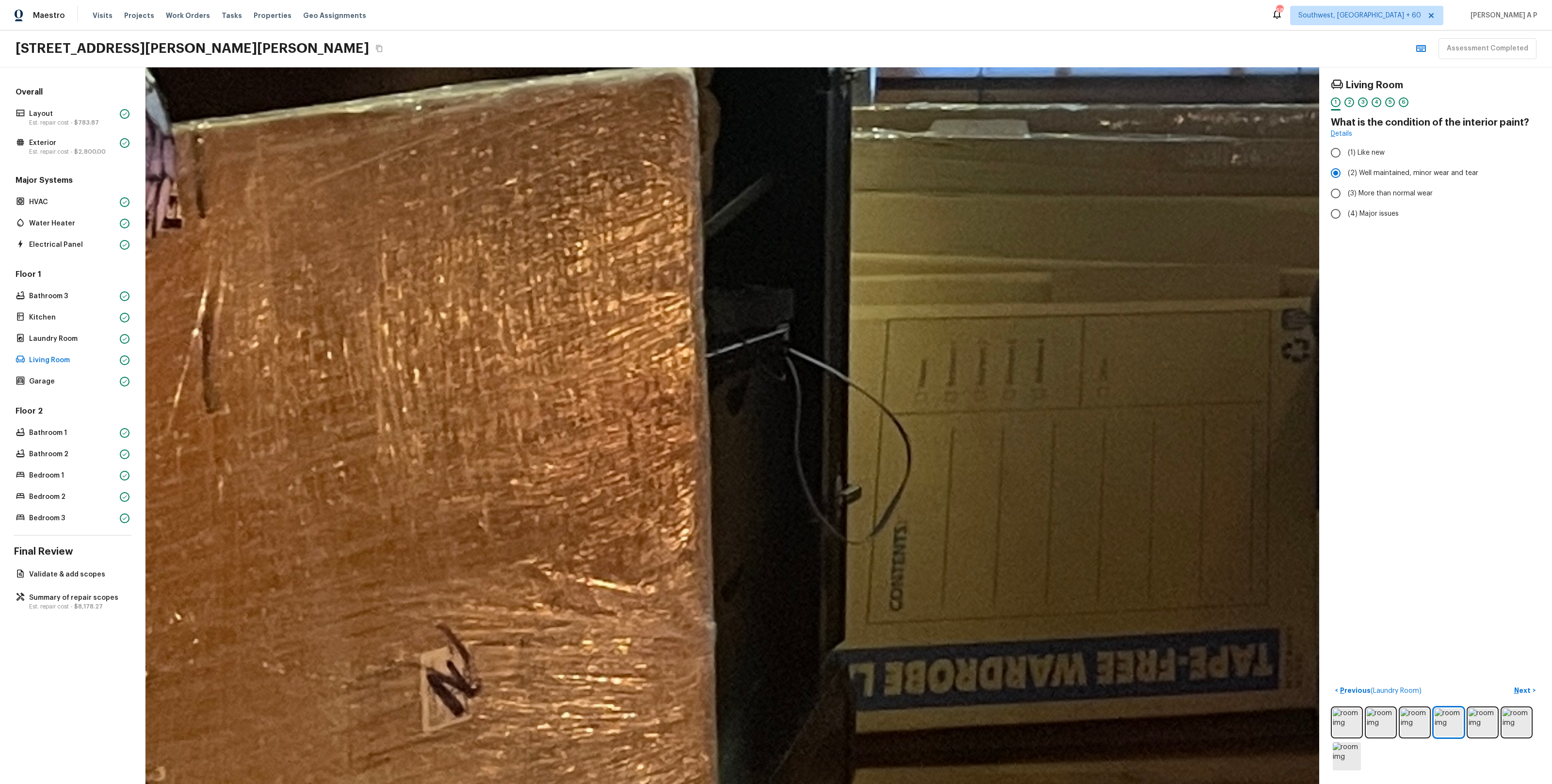
drag, startPoint x: 1101, startPoint y: 459, endPoint x: 1492, endPoint y: 619, distance: 422.5
click at [1486, 615] on div "Living Room 1 2 3 4 5 6 What is the condition of the interior paint? Details (1…" at bounding box center [849, 425] width 1407 height 716
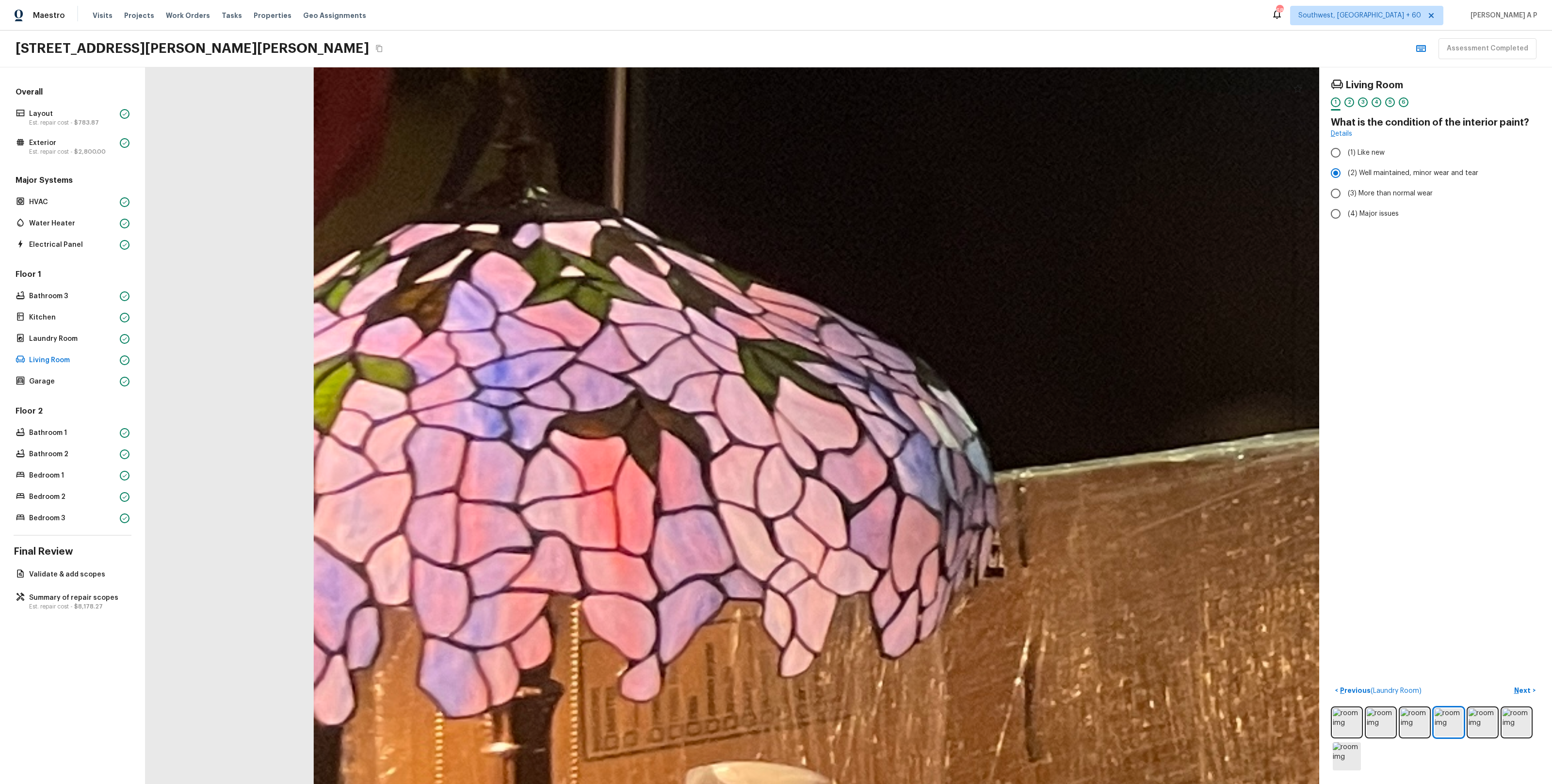
drag, startPoint x: 1253, startPoint y: 593, endPoint x: 1354, endPoint y: 582, distance: 101.6
click at [1356, 583] on div "Living Room 1 2 3 4 5 6 What is the condition of the interior paint? Details (1…" at bounding box center [849, 425] width 1407 height 716
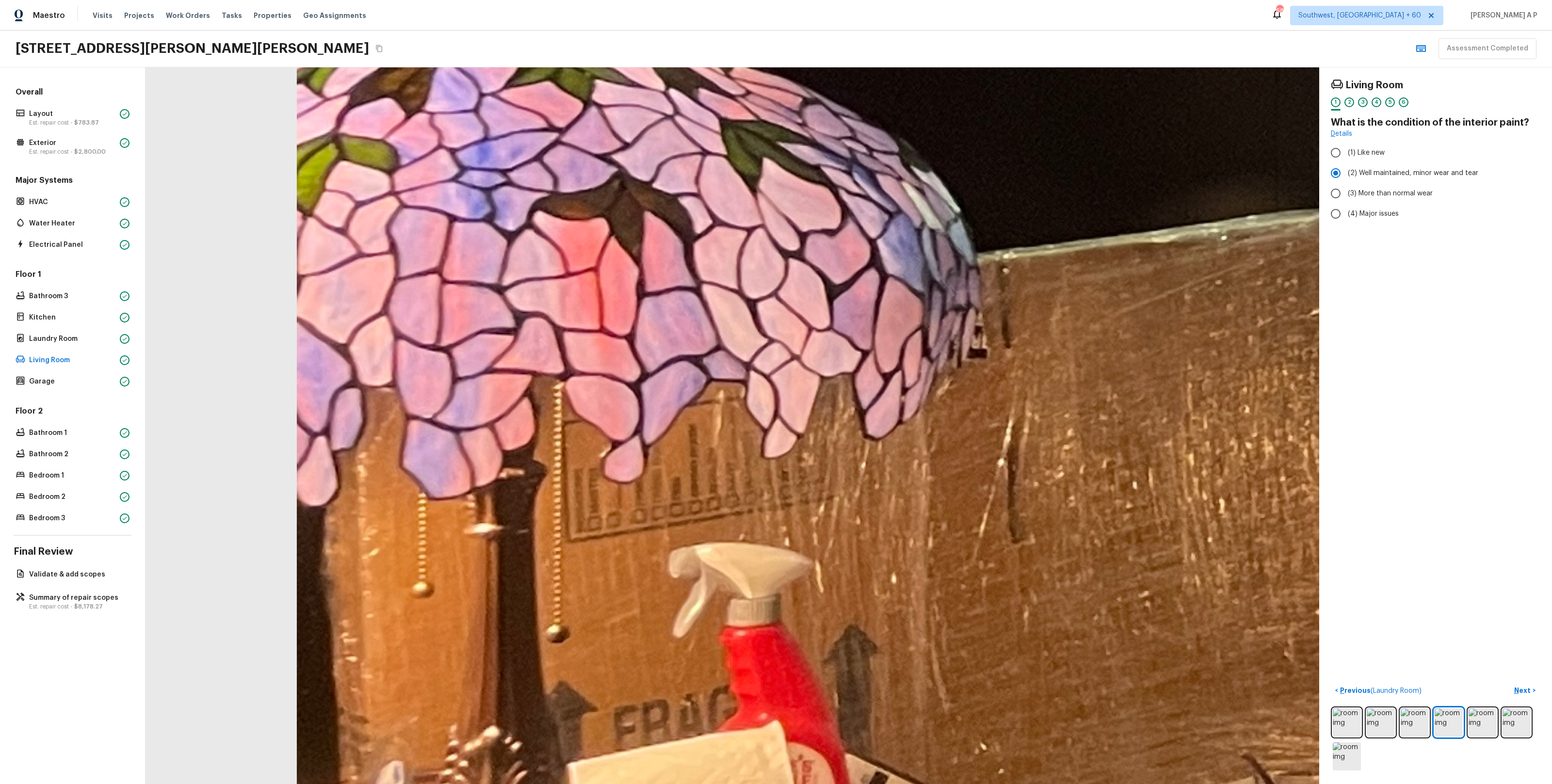
drag, startPoint x: 1125, startPoint y: 568, endPoint x: 1200, endPoint y: 329, distance: 250.5
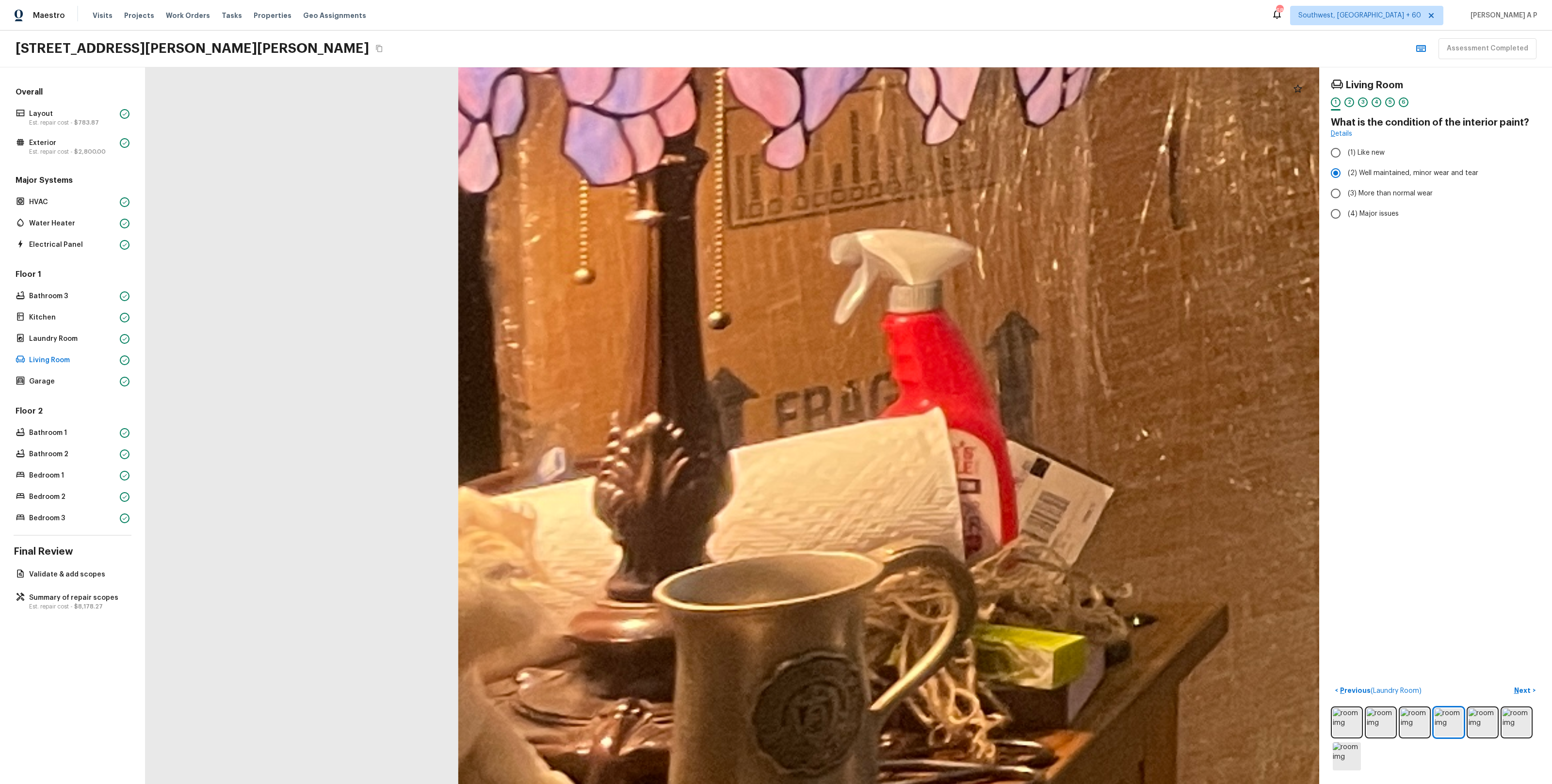
drag, startPoint x: 1117, startPoint y: 444, endPoint x: 1116, endPoint y: 342, distance: 102.0
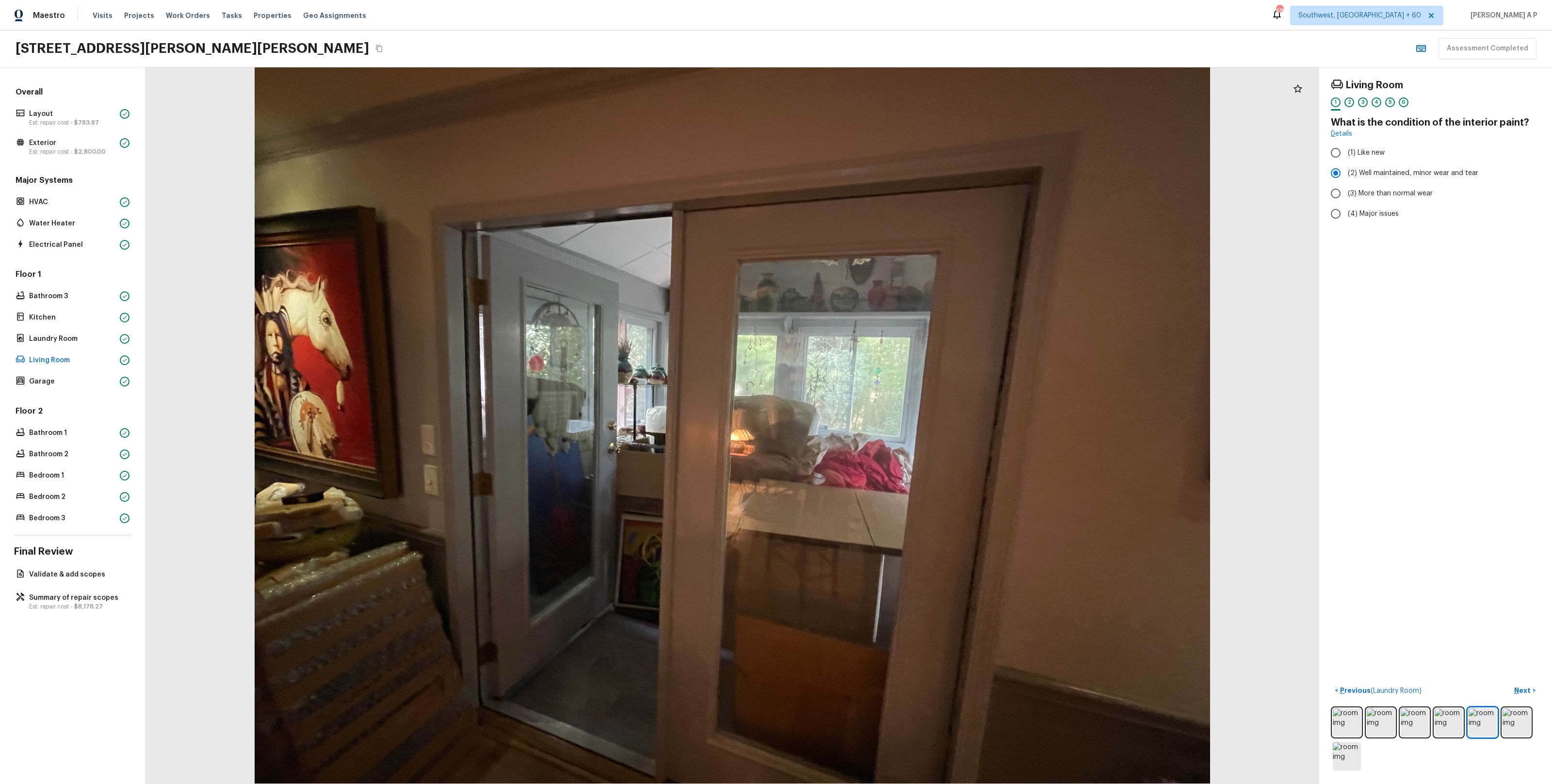
click at [1509, 682] on button "Next >" at bounding box center [1525, 690] width 31 height 16
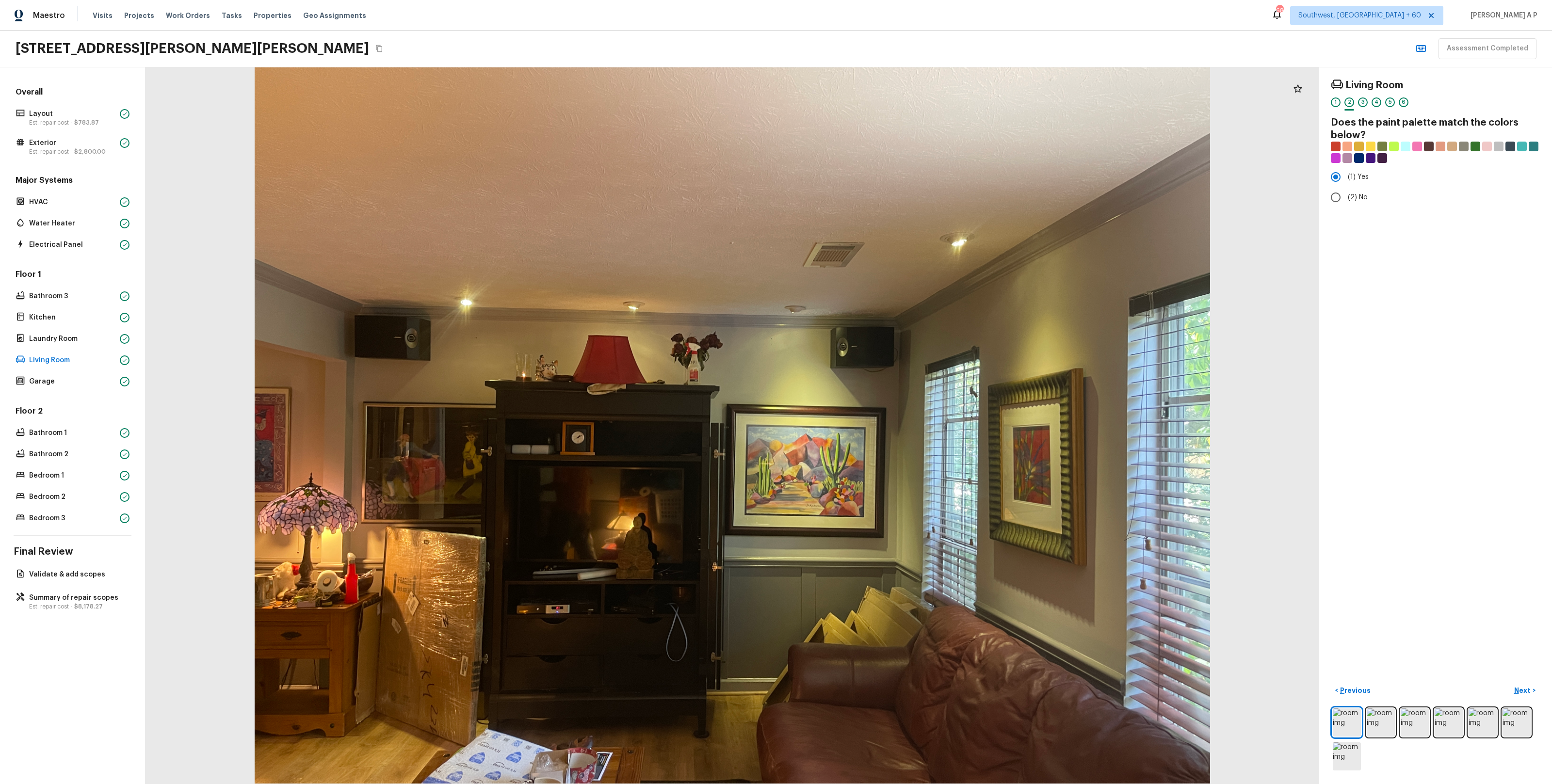
click at [1509, 682] on button "Next >" at bounding box center [1525, 690] width 31 height 16
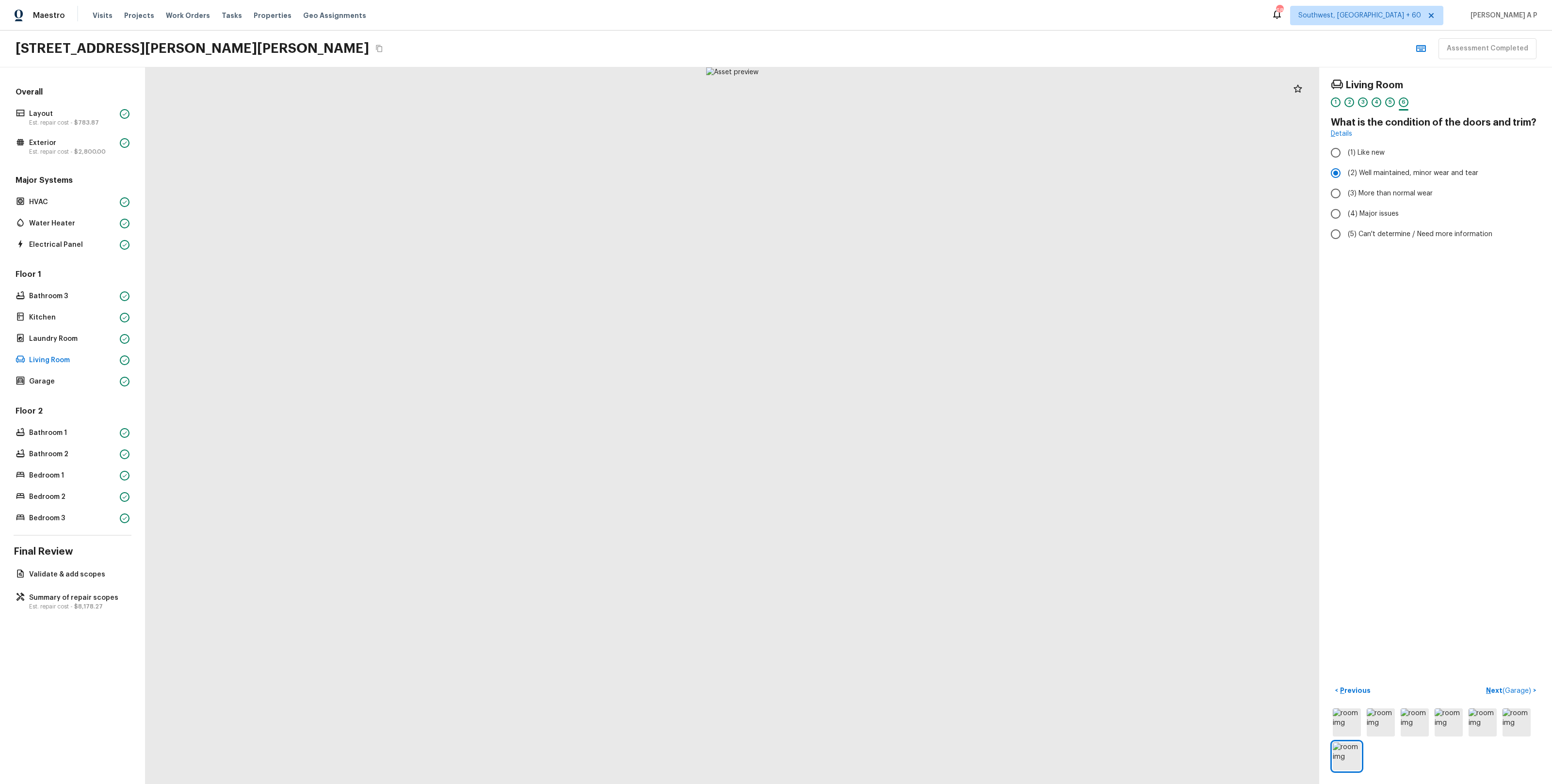
click at [1482, 682] on button "Next ( Garage ) >" at bounding box center [1511, 690] width 58 height 16
click at [1509, 682] on button "Next >" at bounding box center [1525, 690] width 31 height 16
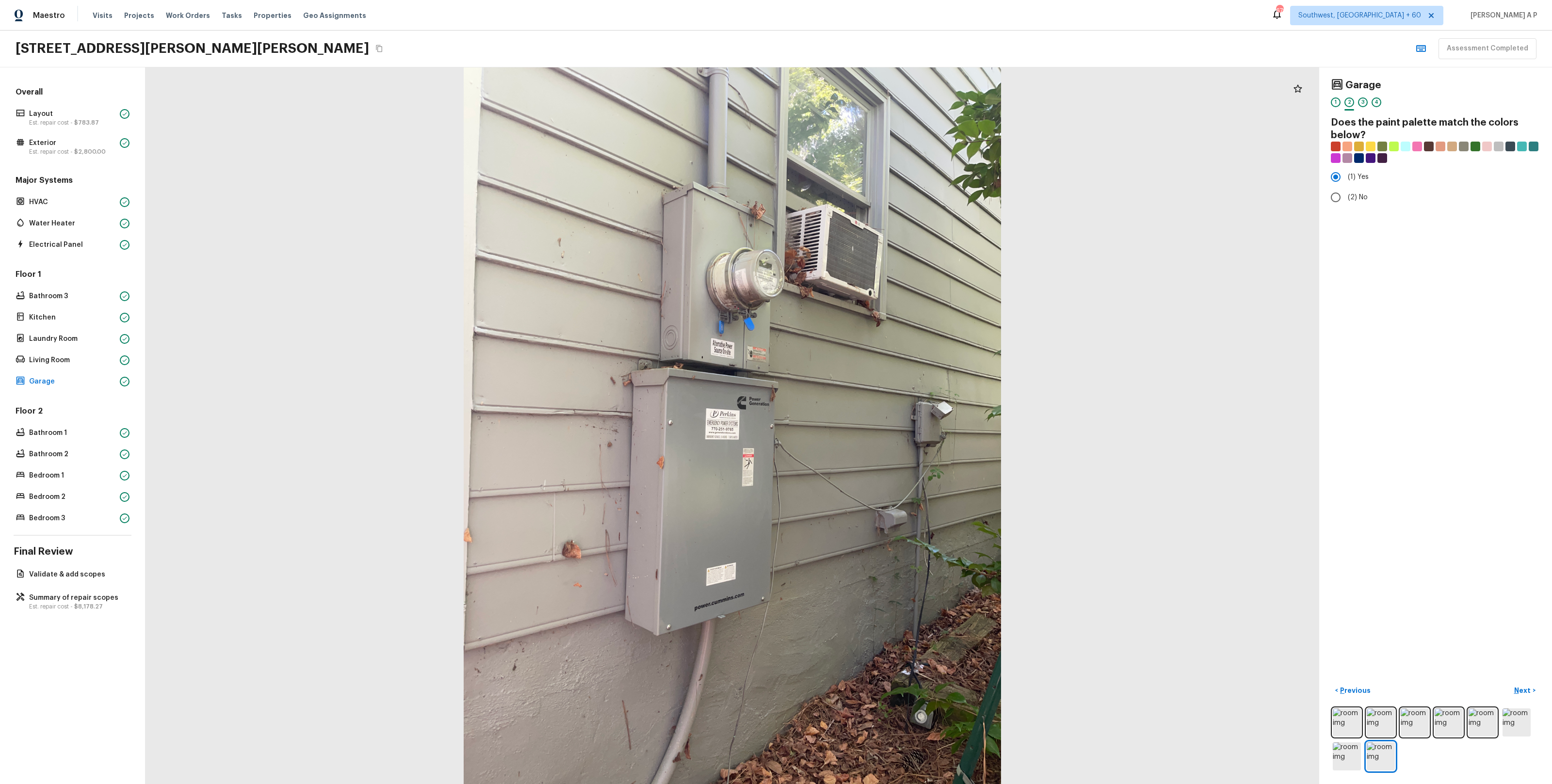
click at [1509, 682] on button "Next >" at bounding box center [1525, 690] width 31 height 16
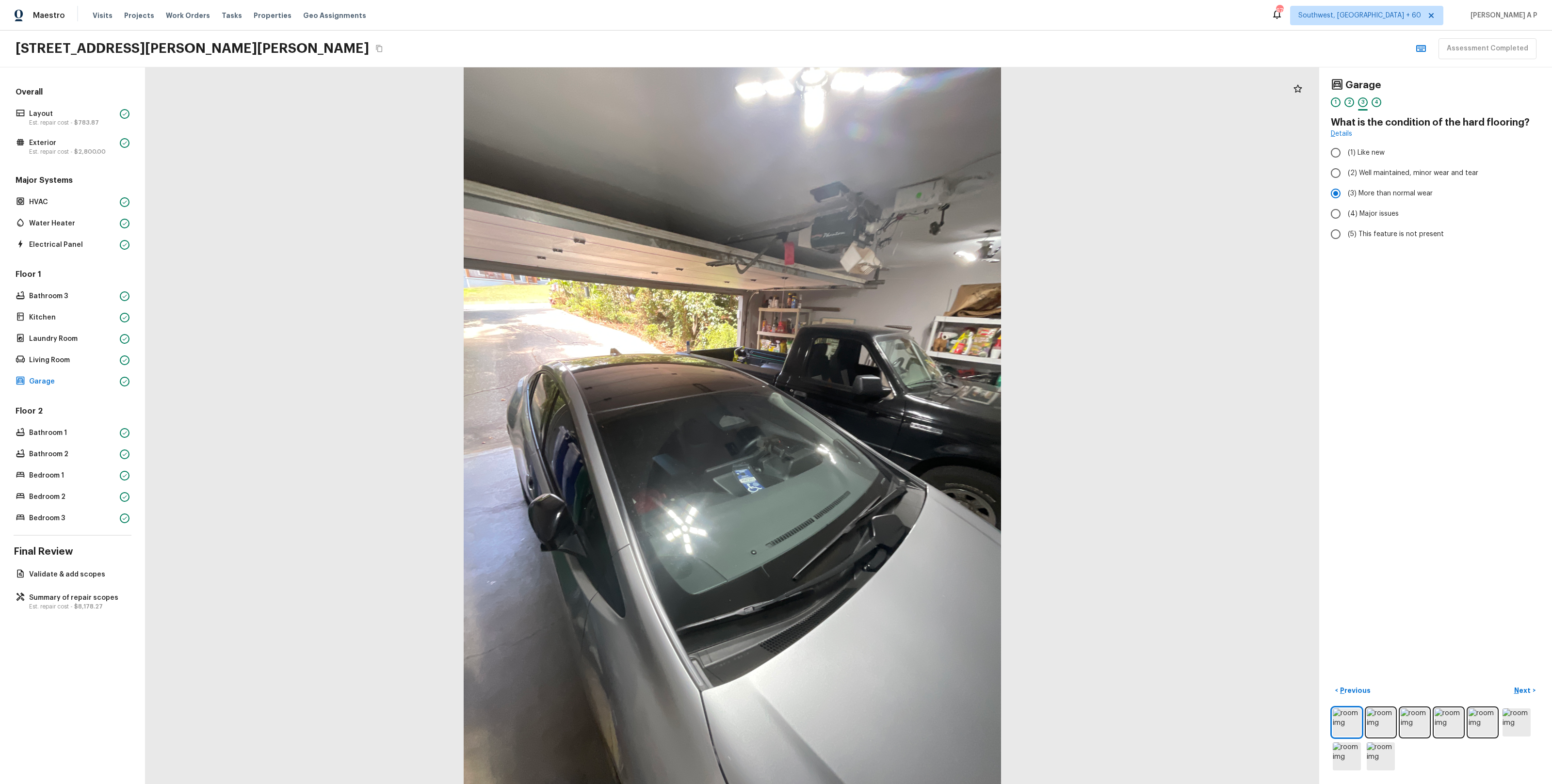
click at [1509, 682] on button "Next >" at bounding box center [1525, 690] width 31 height 16
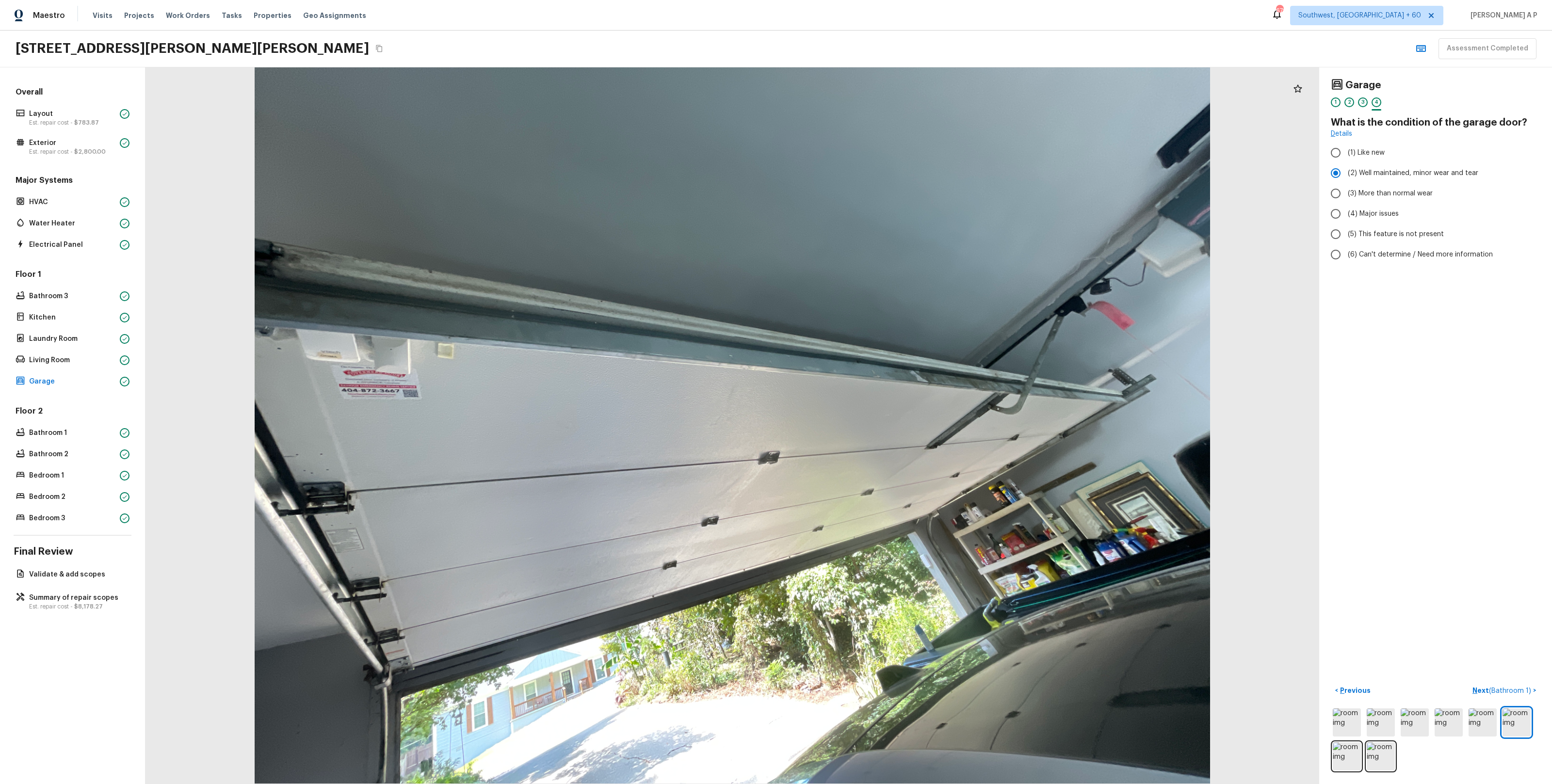
click at [1469, 682] on button "Next ( Bathroom 1 ) >" at bounding box center [1504, 690] width 72 height 16
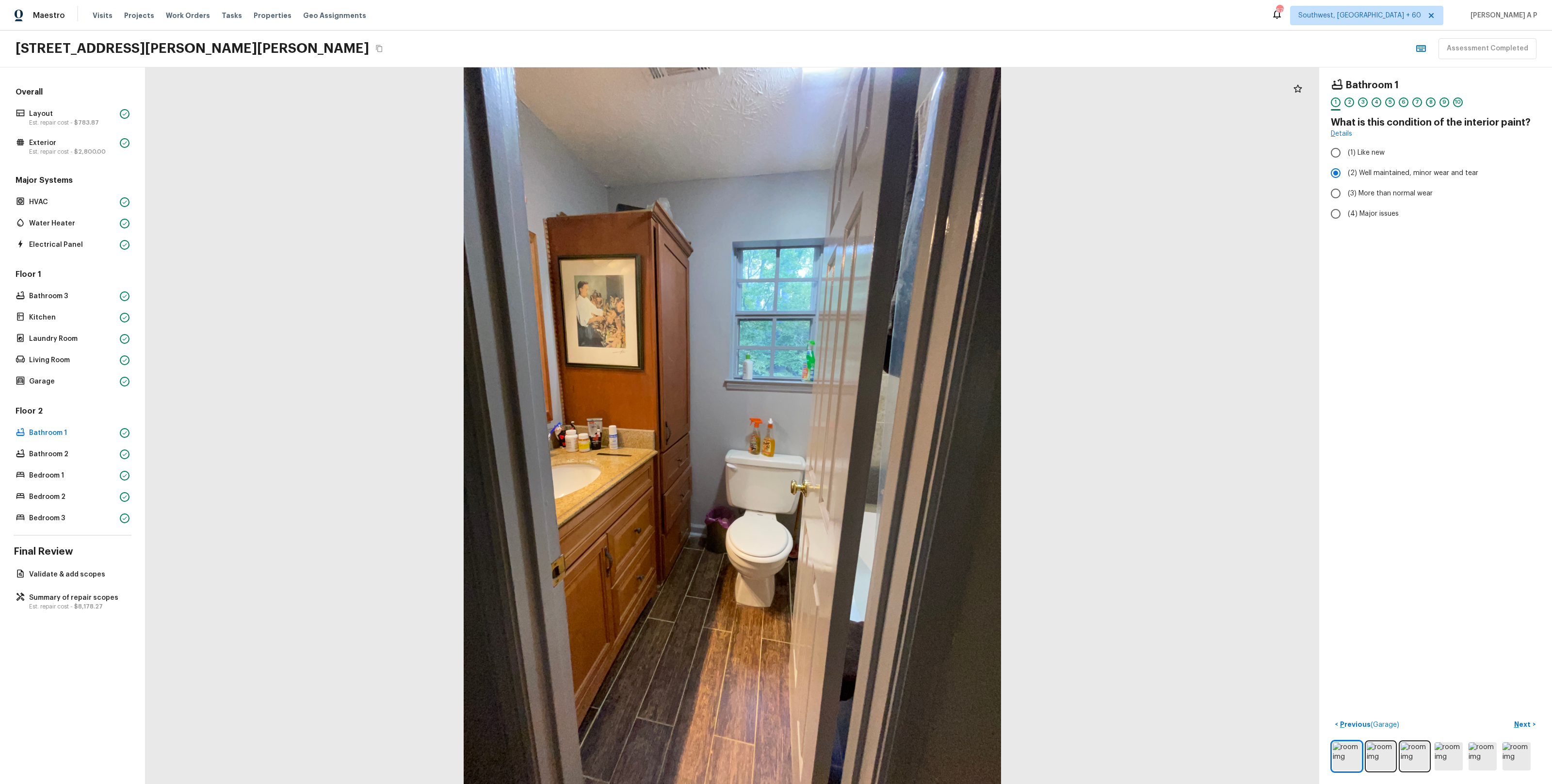
click at [1509, 716] on button "Next >" at bounding box center [1525, 724] width 31 height 16
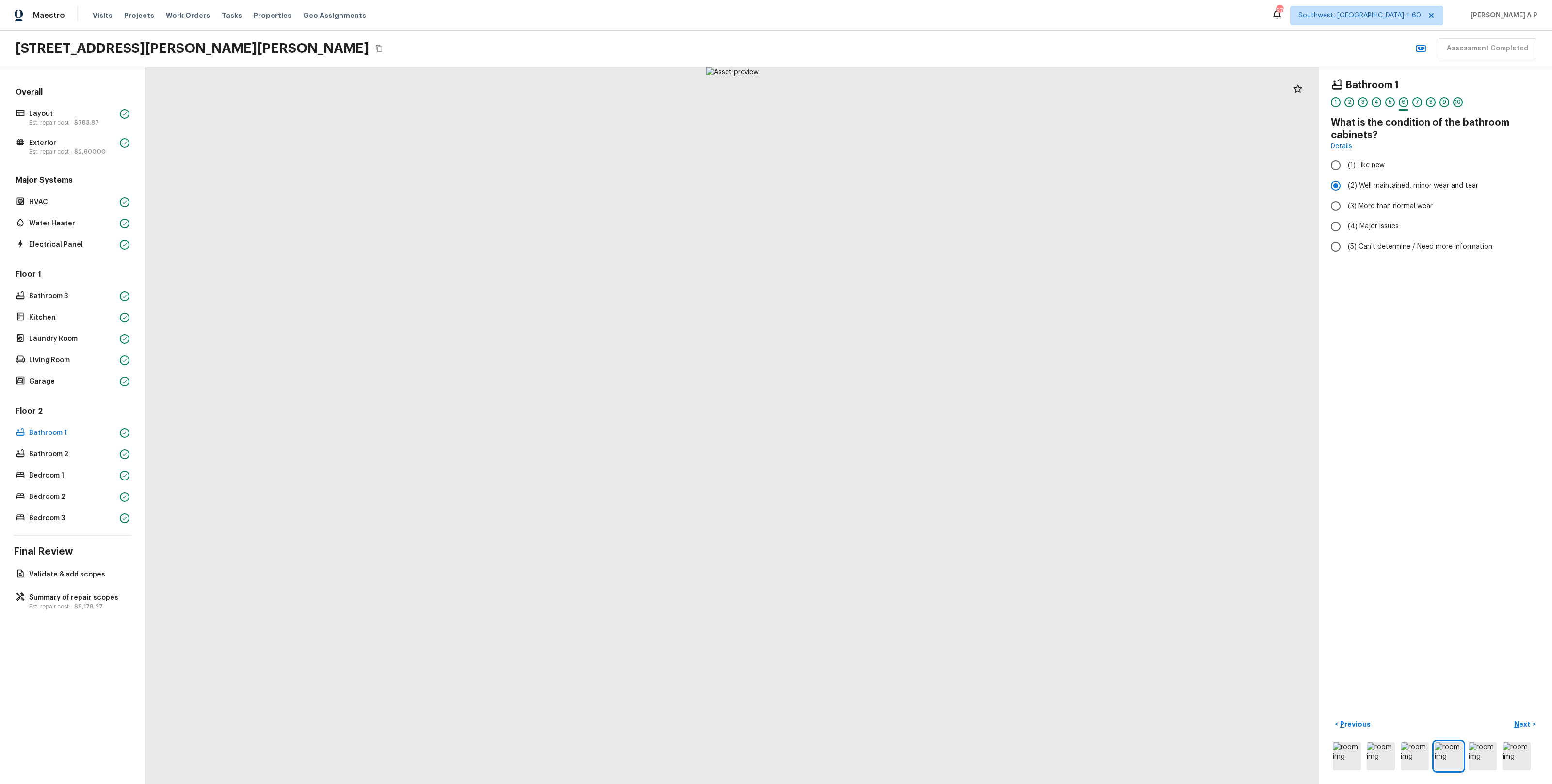
click at [1509, 716] on button "Next >" at bounding box center [1525, 724] width 31 height 16
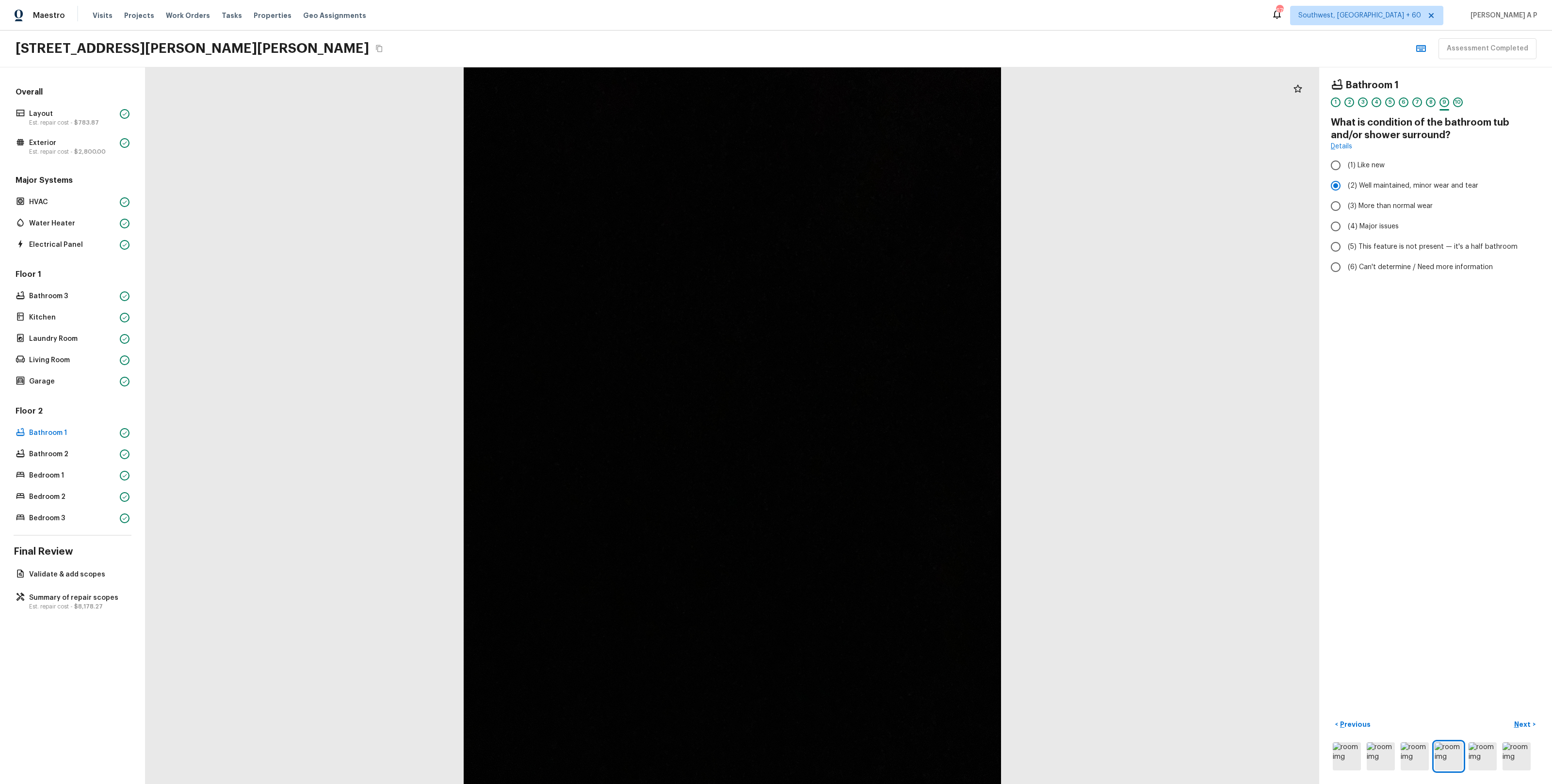
click at [1509, 716] on button "Next >" at bounding box center [1525, 724] width 31 height 16
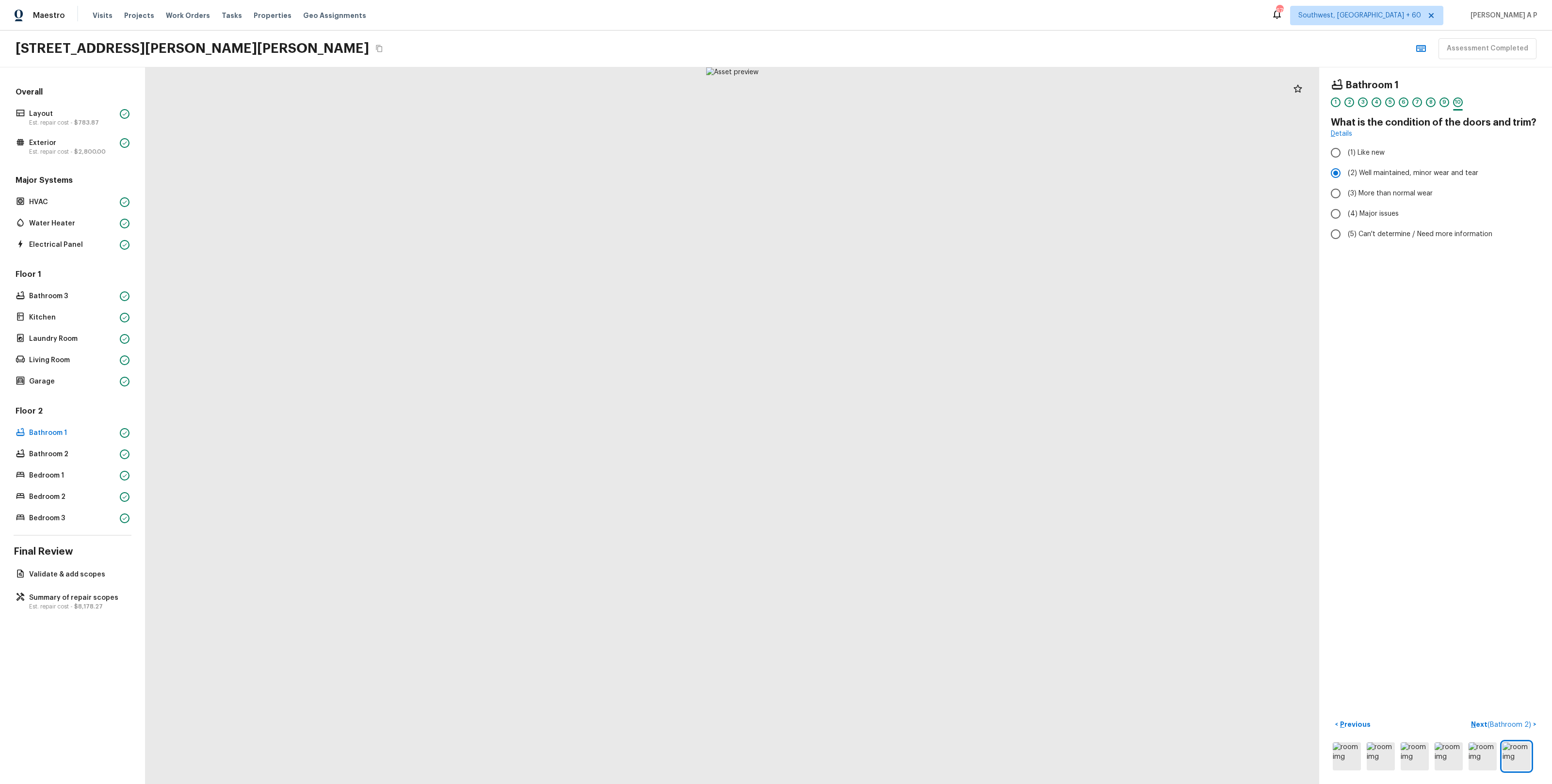
click at [1467, 716] on button "Next ( Bathroom 2 ) >" at bounding box center [1503, 724] width 74 height 16
click at [1509, 716] on button "Next >" at bounding box center [1525, 724] width 31 height 16
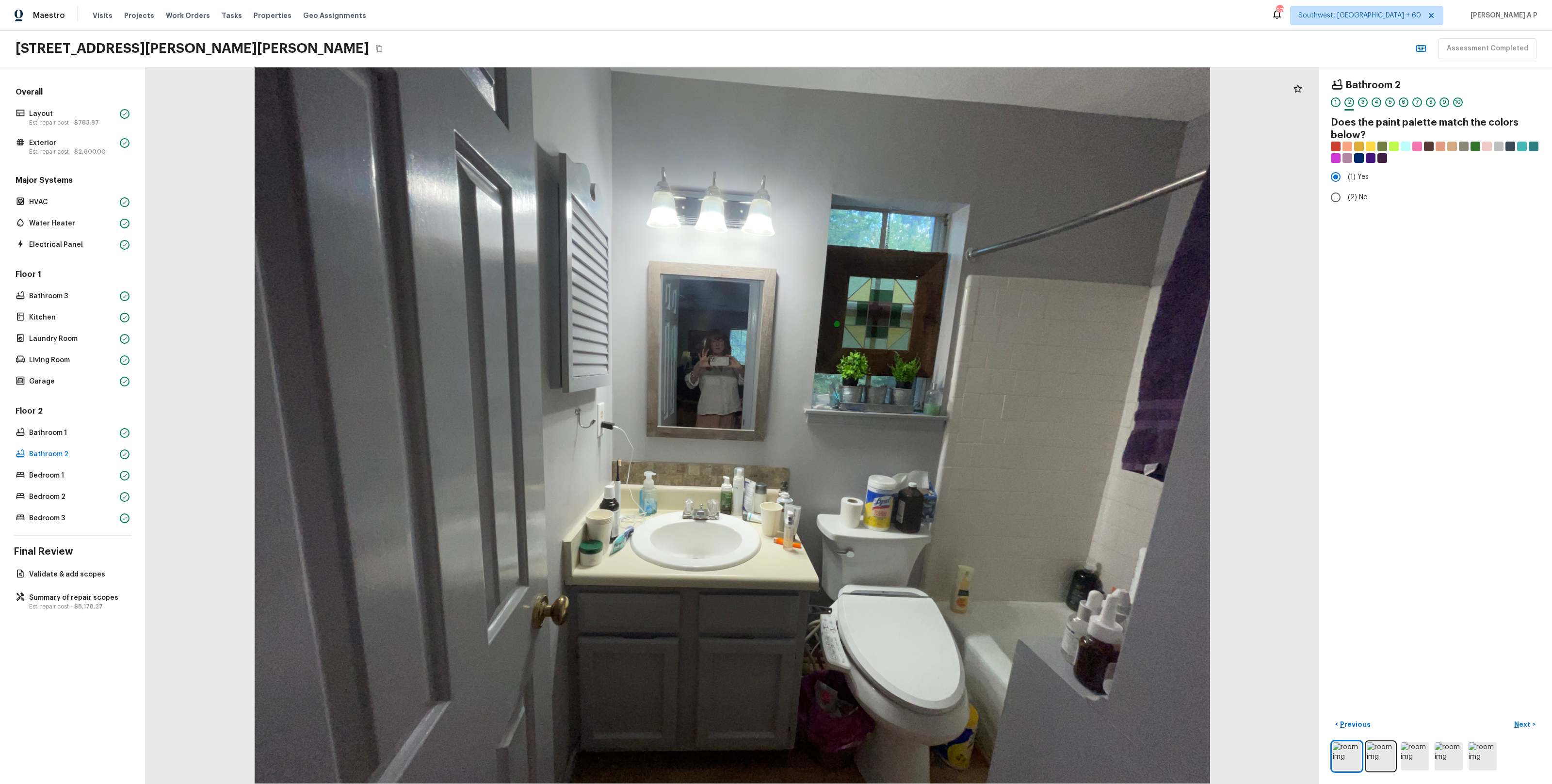
click at [1509, 716] on button "Next >" at bounding box center [1525, 724] width 31 height 16
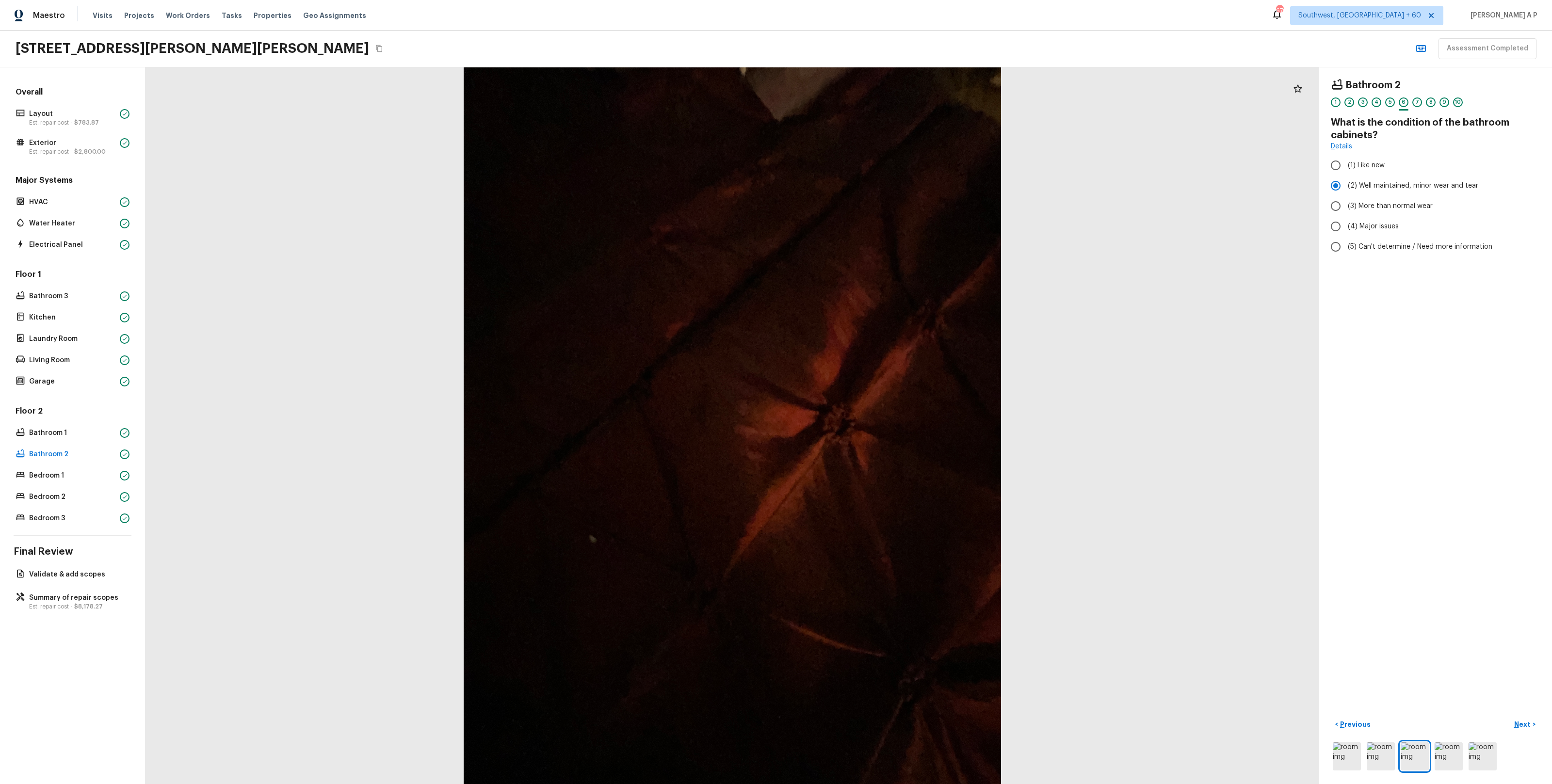
click at [1509, 716] on button "Next >" at bounding box center [1525, 724] width 31 height 16
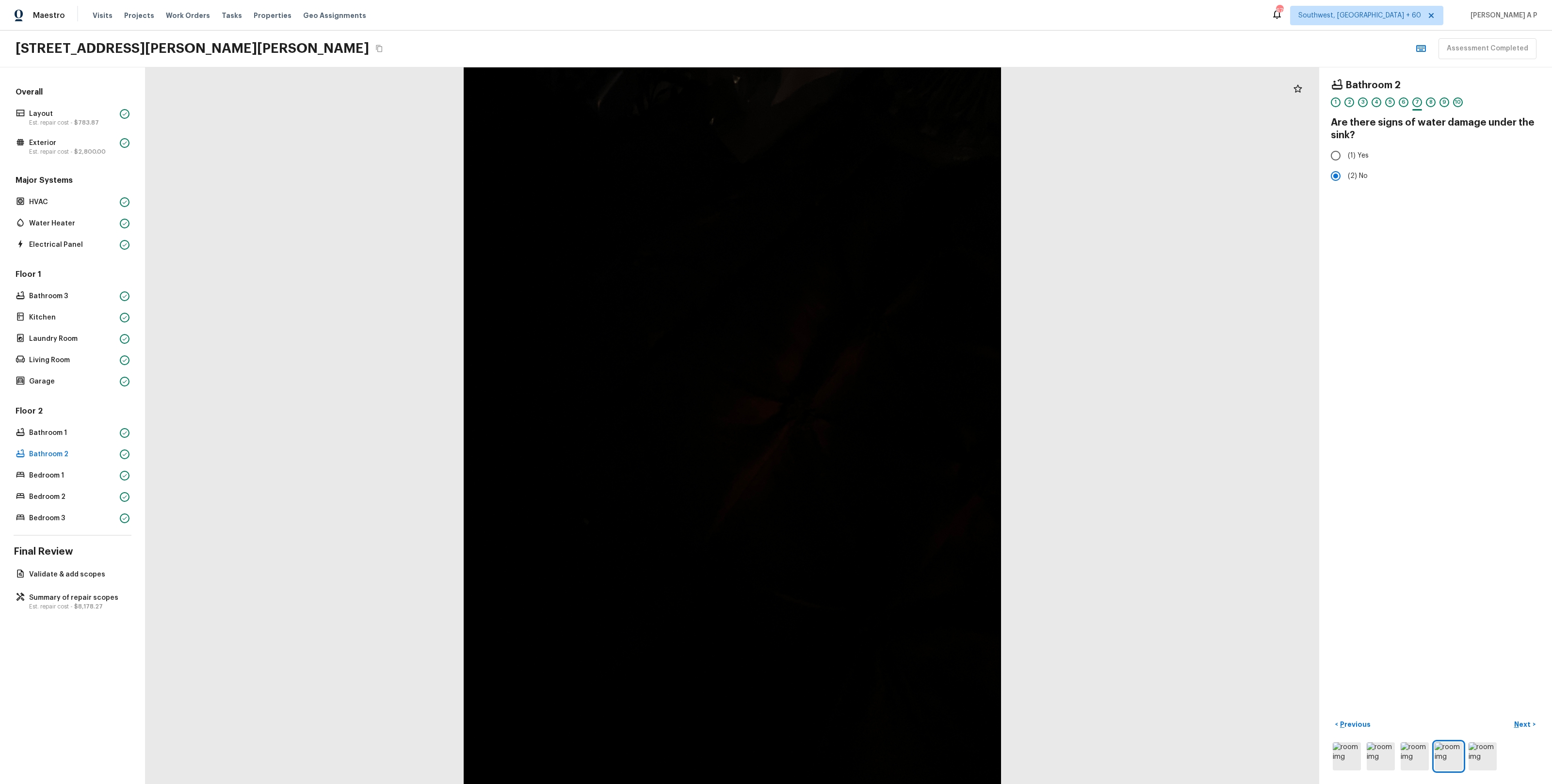
click at [1509, 716] on button "Next >" at bounding box center [1525, 724] width 31 height 16
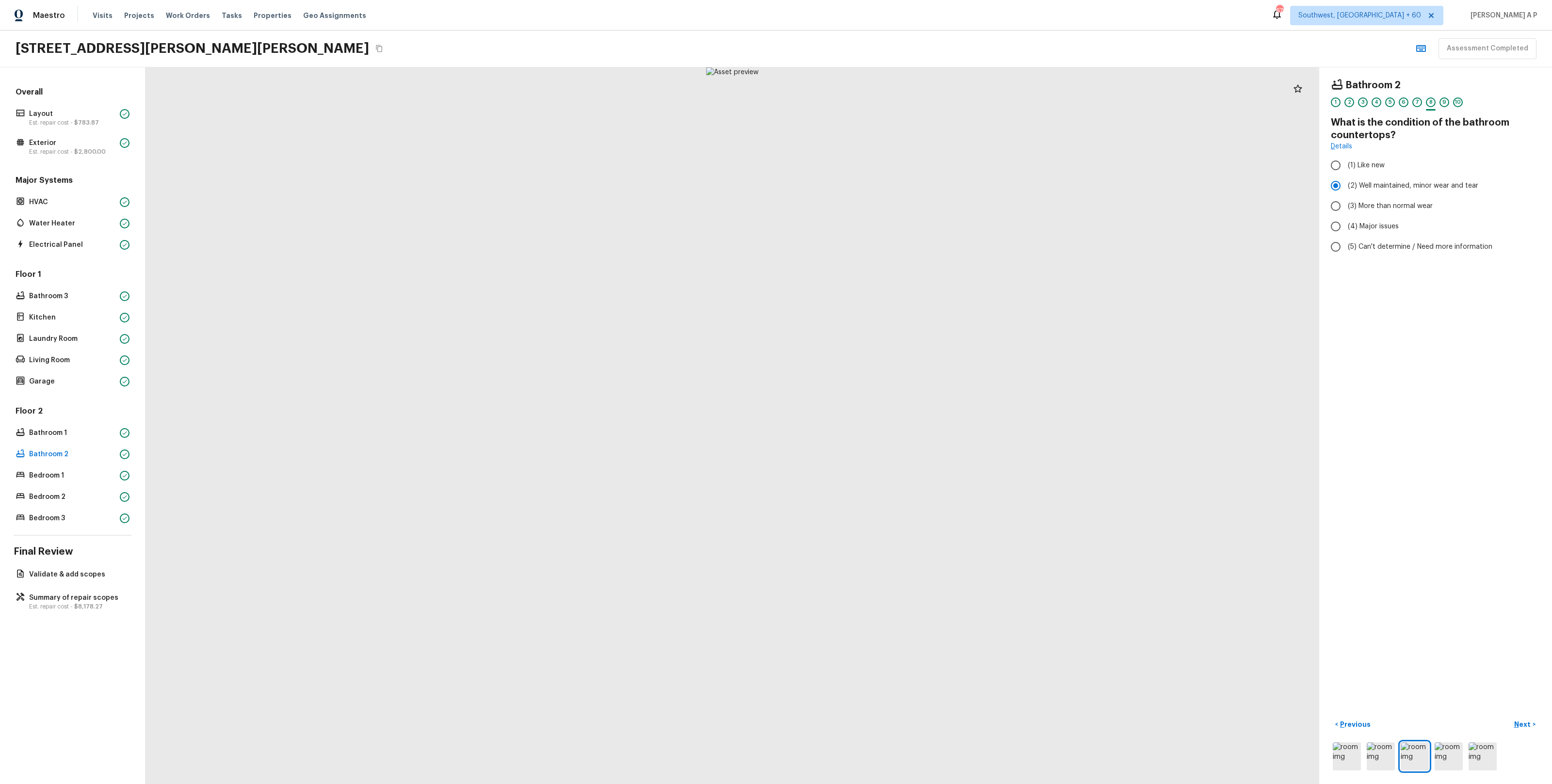
click at [1509, 716] on button "Next >" at bounding box center [1525, 724] width 31 height 16
click at [1471, 716] on button "Next ( Bedroom 1 ) >" at bounding box center [1506, 724] width 69 height 16
click at [1509, 716] on button "Next >" at bounding box center [1525, 724] width 31 height 16
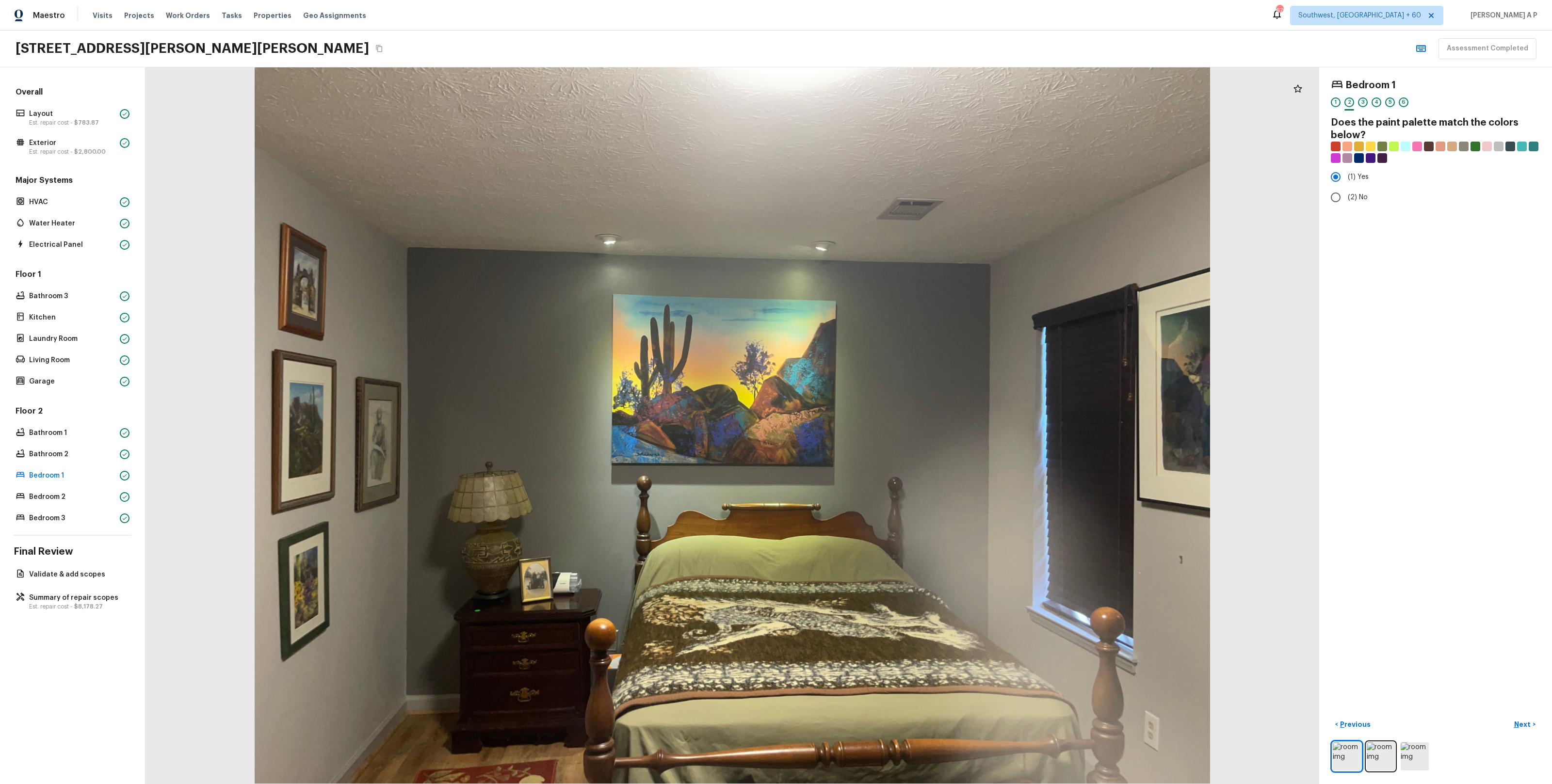
click at [1509, 716] on button "Next >" at bounding box center [1525, 724] width 31 height 16
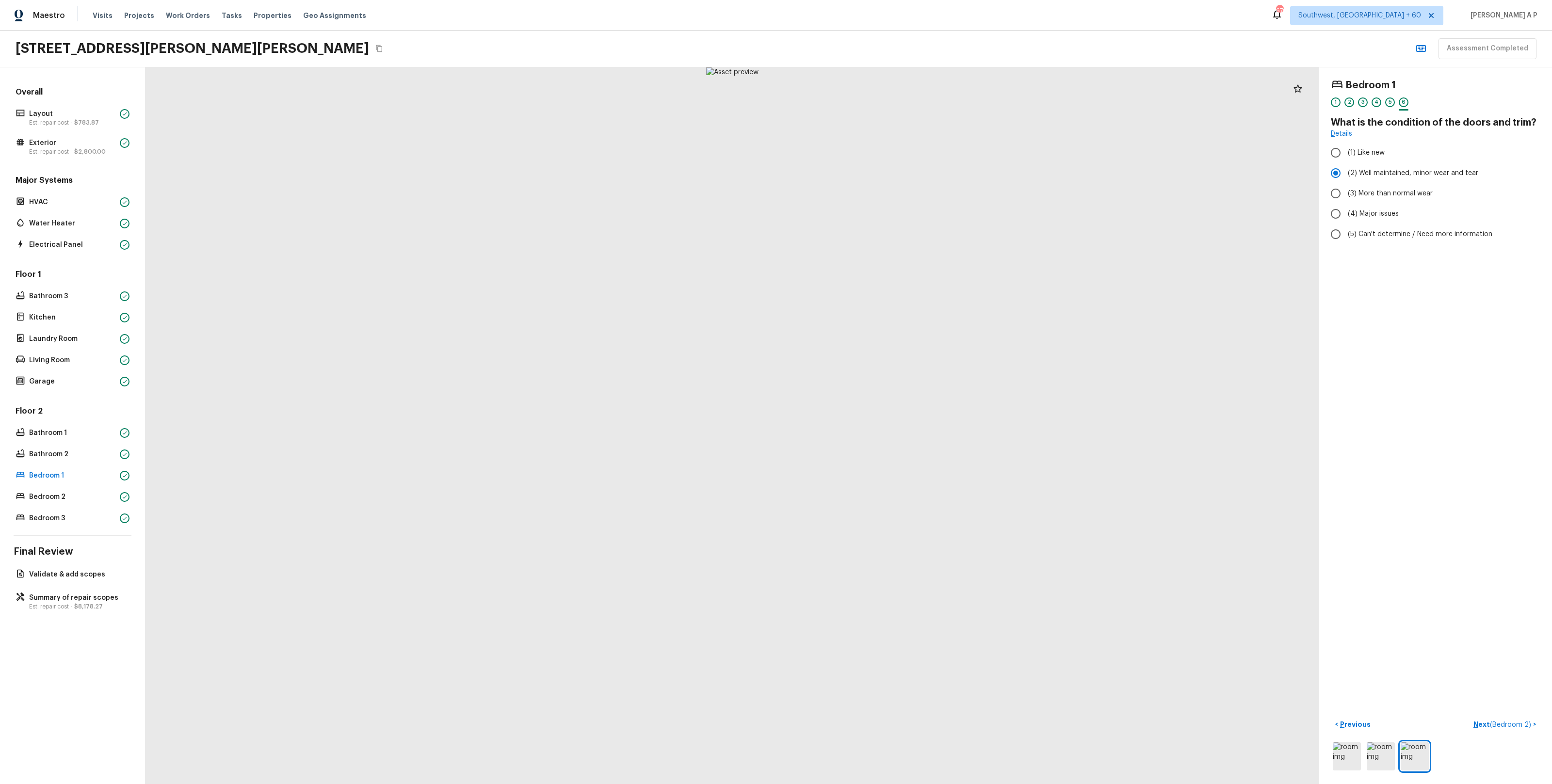
click at [1469, 716] on button "Next ( Bedroom 2 ) >" at bounding box center [1505, 724] width 71 height 16
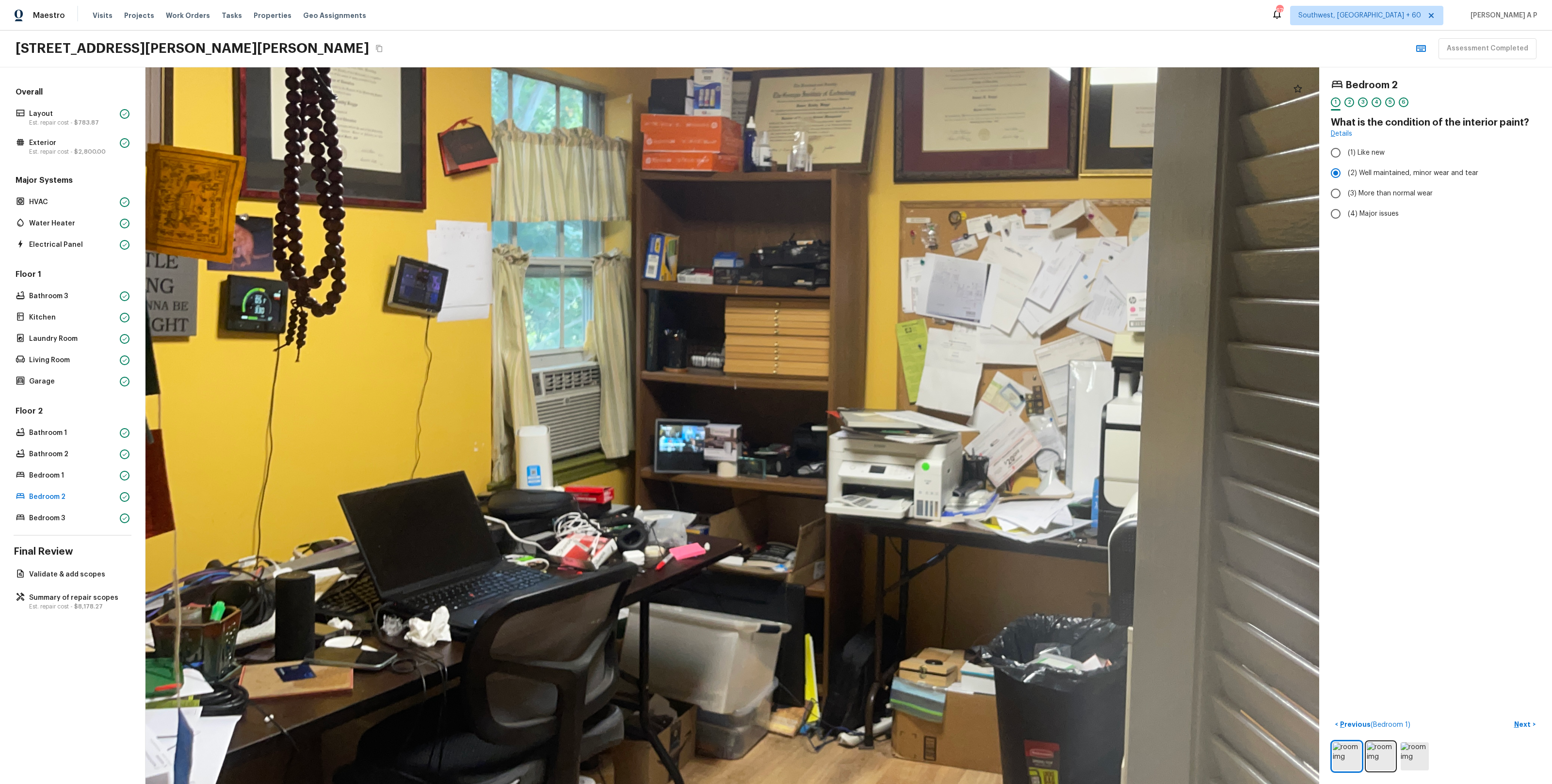
drag, startPoint x: 455, startPoint y: 551, endPoint x: 435, endPoint y: 611, distance: 63.2
click at [435, 611] on div at bounding box center [875, 351] width 1859 height 1135
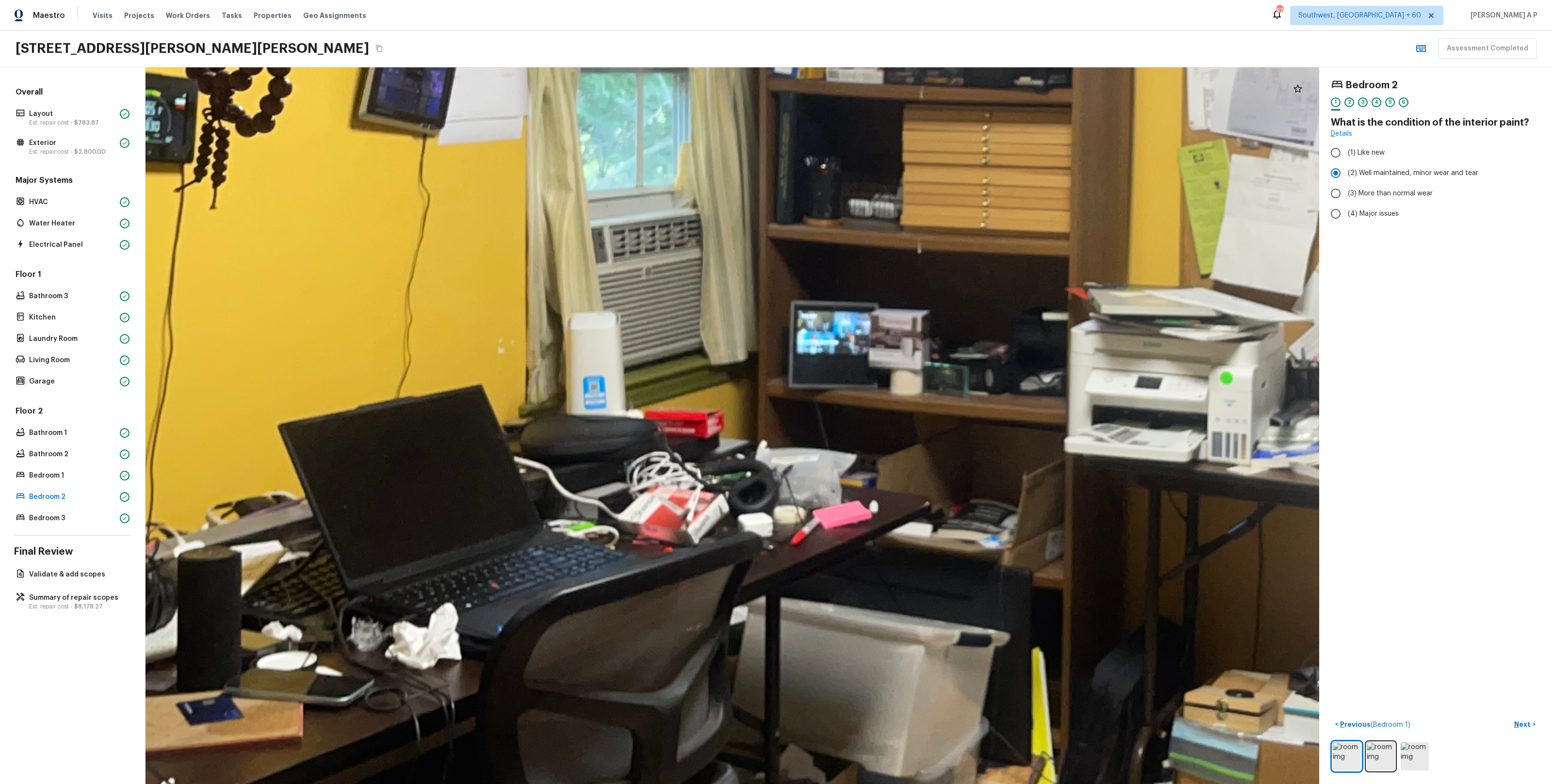
click at [556, 592] on div at bounding box center [1146, 192] width 2998 height 1831
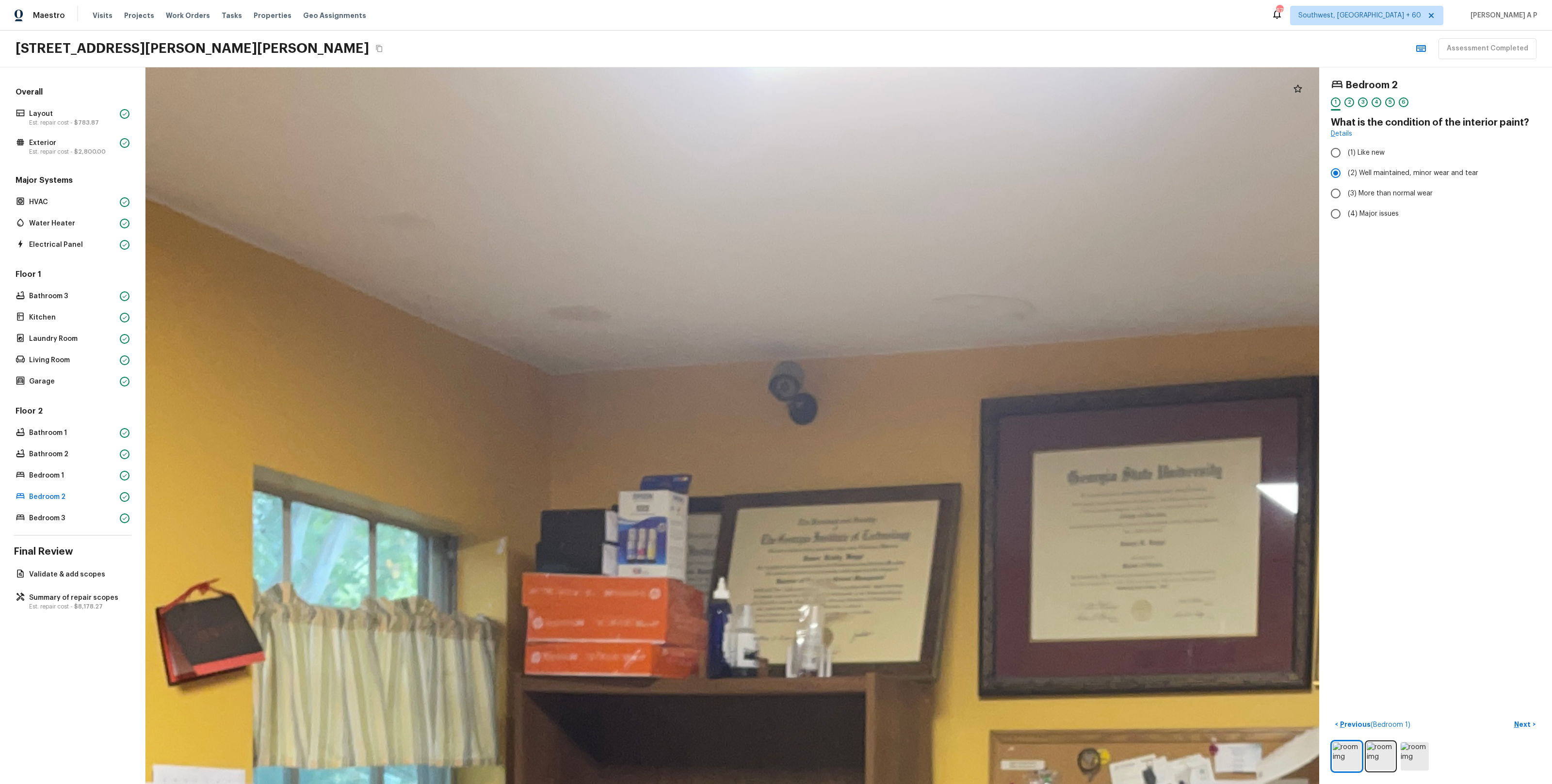
drag, startPoint x: 635, startPoint y: 212, endPoint x: 658, endPoint y: 472, distance: 261.0
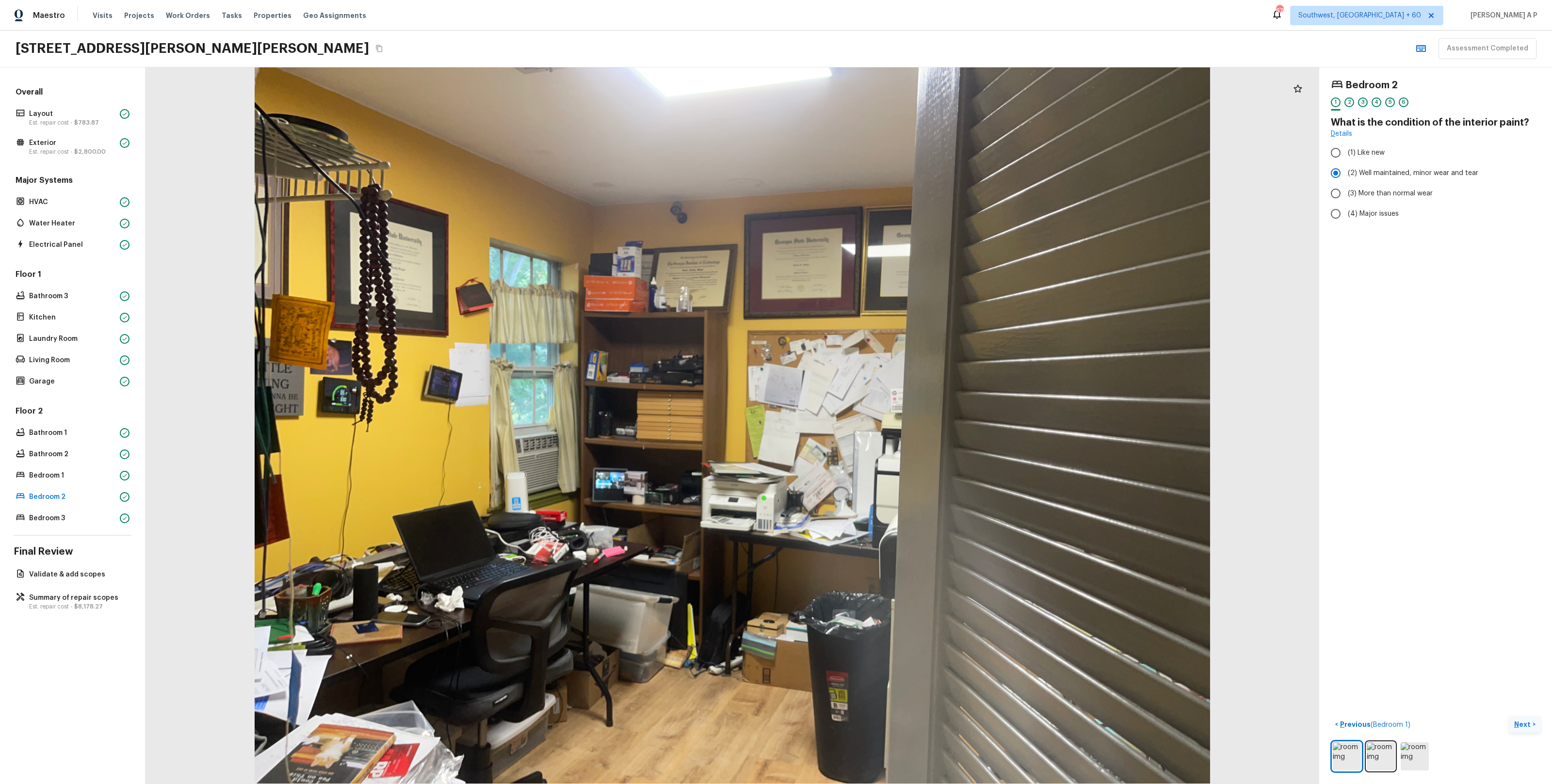
click at [1524, 728] on p "Next" at bounding box center [1523, 725] width 18 height 10
click at [1524, 727] on p "Next" at bounding box center [1523, 725] width 18 height 10
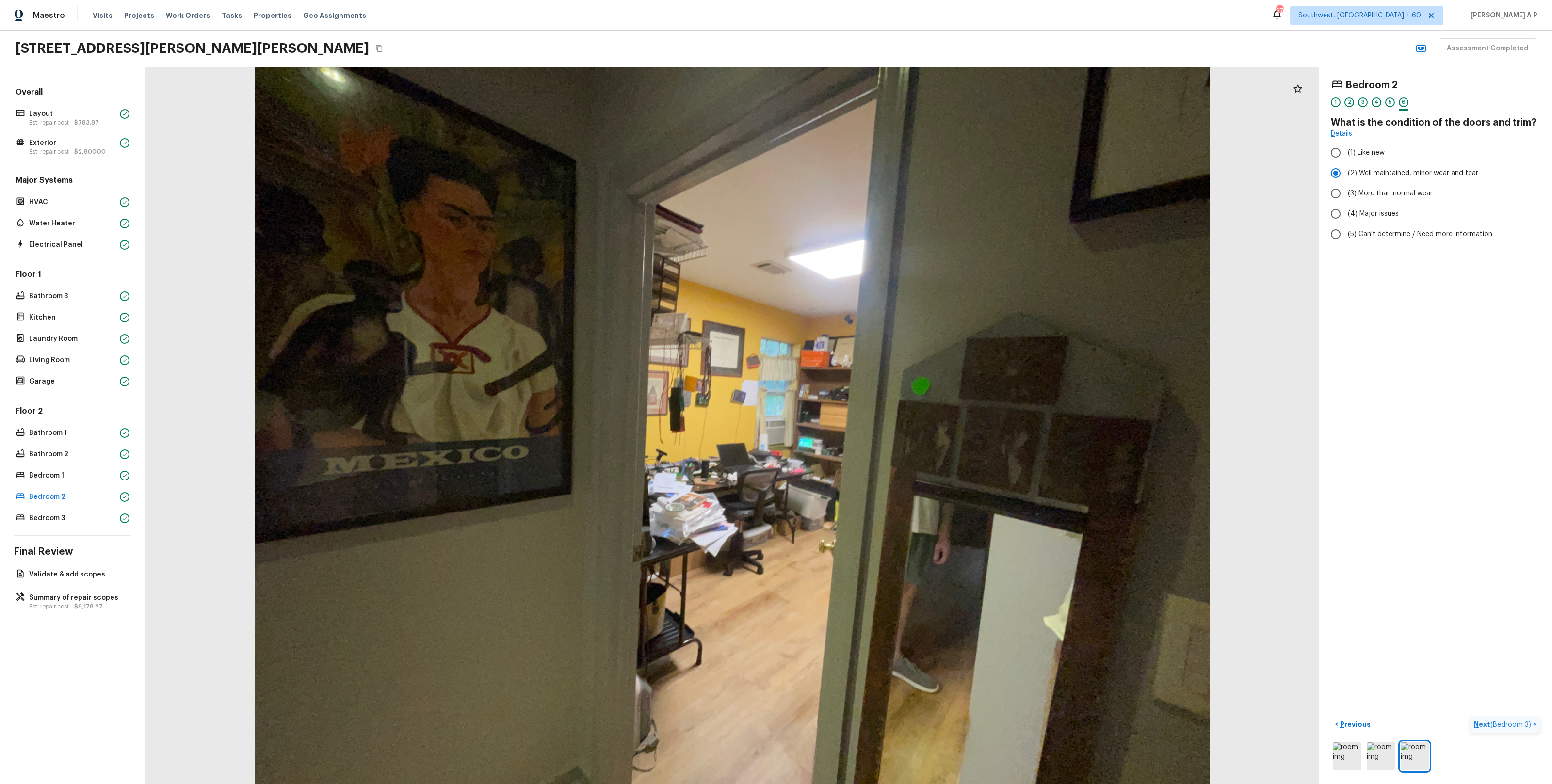
click at [1524, 727] on span "( Bedroom 3 )" at bounding box center [1510, 725] width 40 height 7
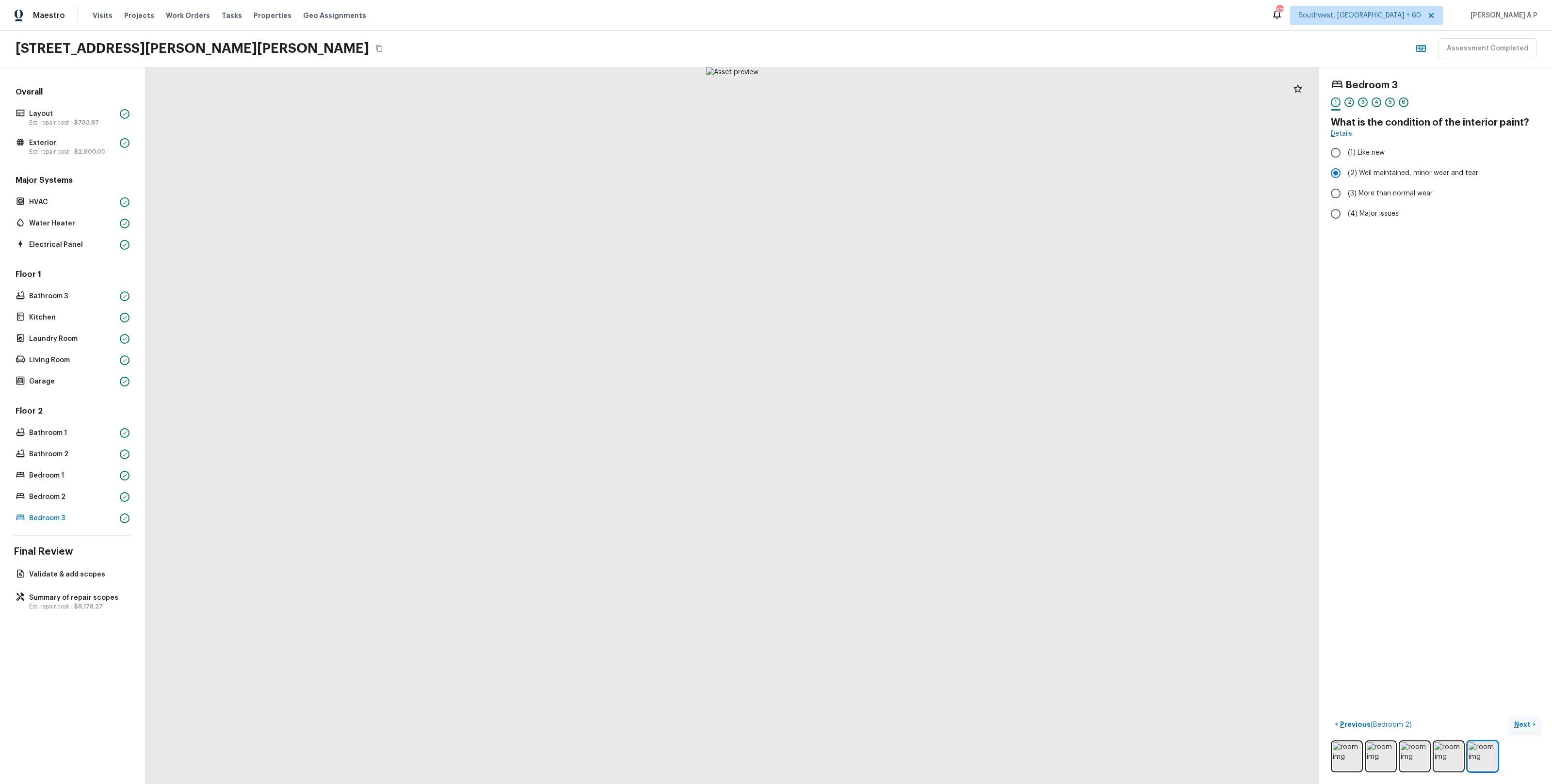
click at [1509, 716] on button "Next >" at bounding box center [1525, 724] width 31 height 16
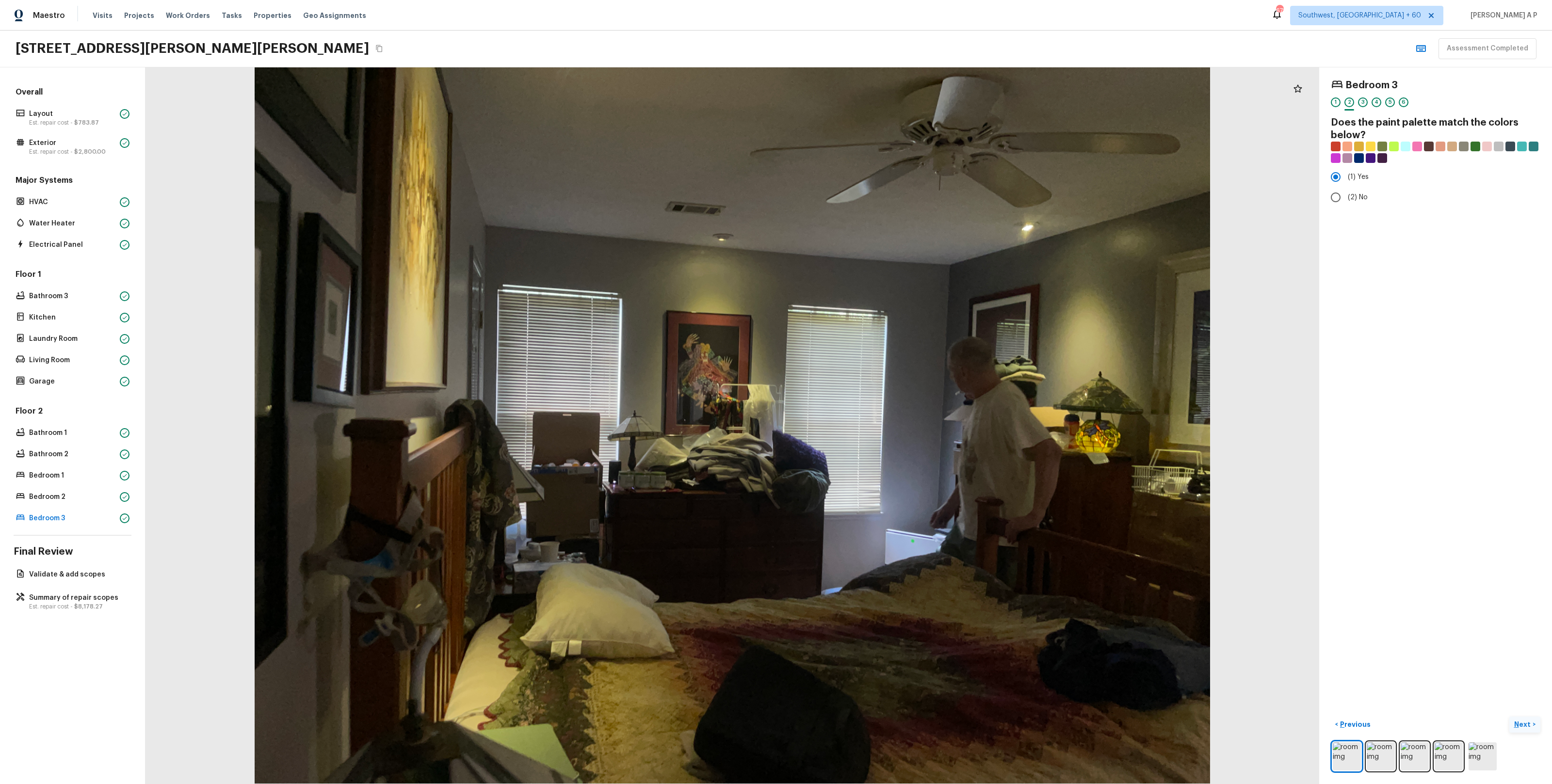
click at [1509, 716] on button "Next >" at bounding box center [1525, 724] width 31 height 16
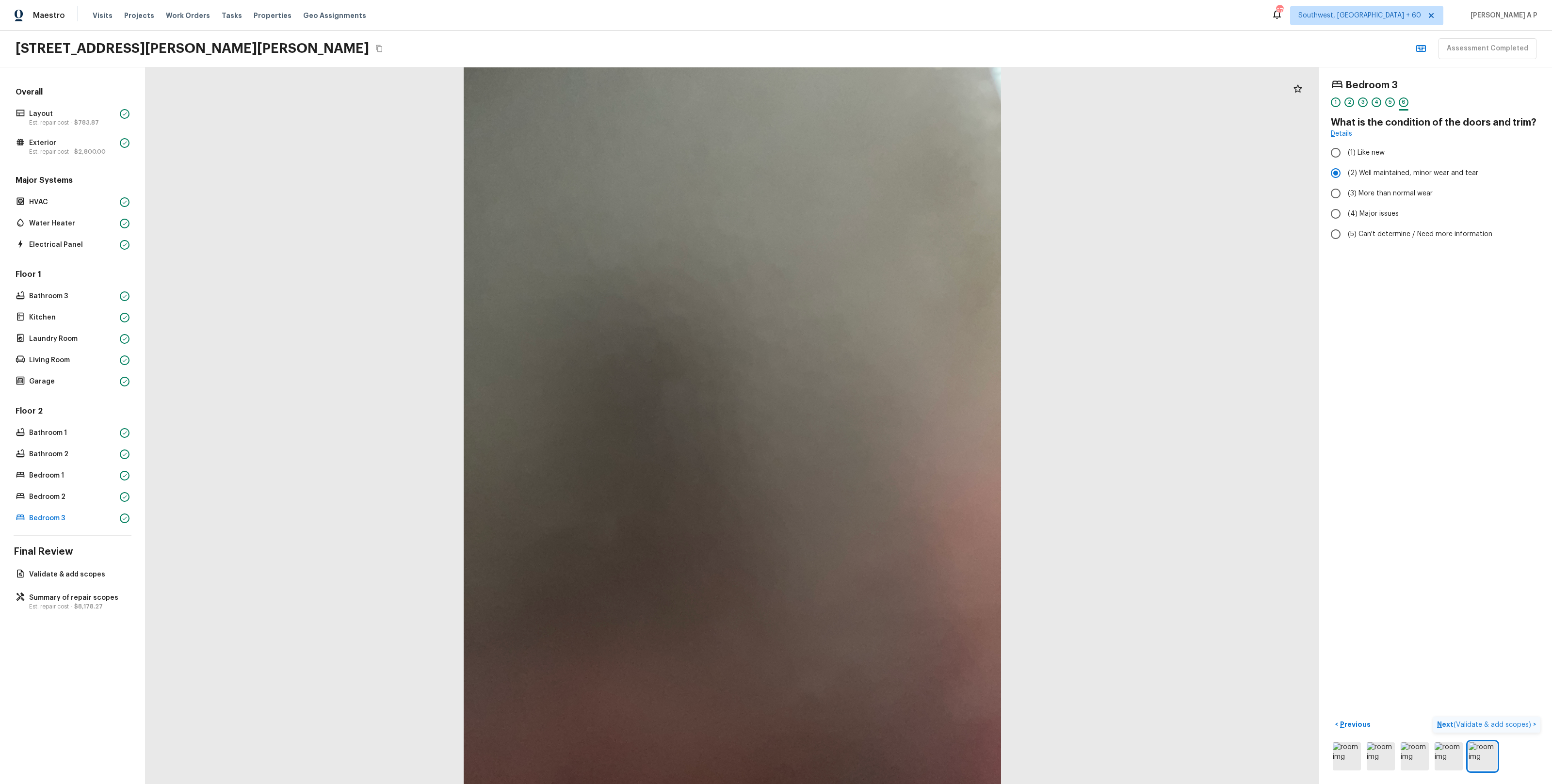
click button "Next ( Validate & add scopes ) >" at bounding box center [1487, 724] width 107 height 16
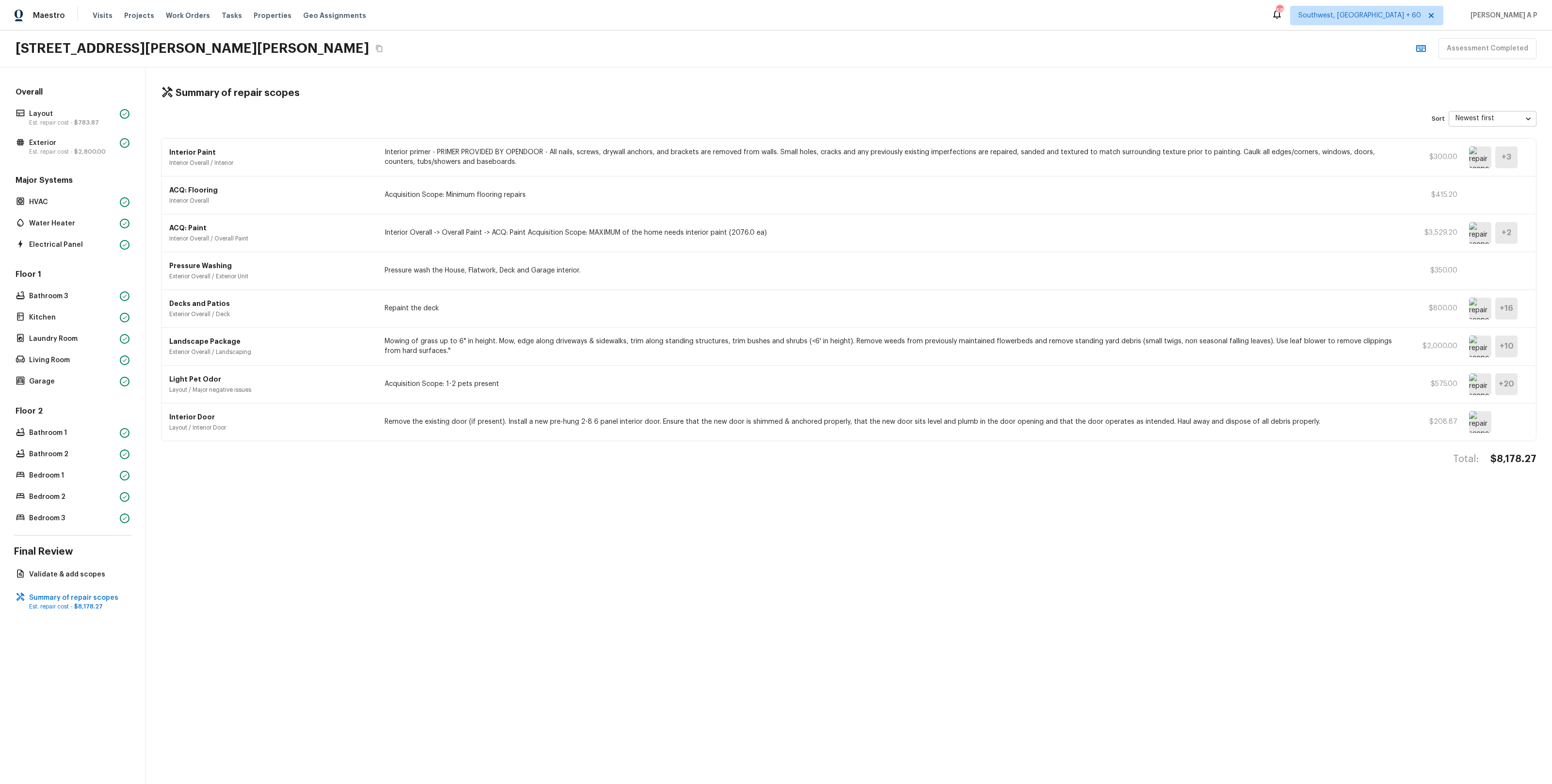
click at [512, 234] on p "Interior Overall -> Overall Paint -> ACQ: Paint Acquisition Scope: MAXIMUM of t…" at bounding box center [893, 233] width 1017 height 10
click at [521, 155] on p "Interior primer - PRIMER PROVIDED BY OPENDOOR - All nails, screws, drywall anch…" at bounding box center [893, 156] width 1017 height 19
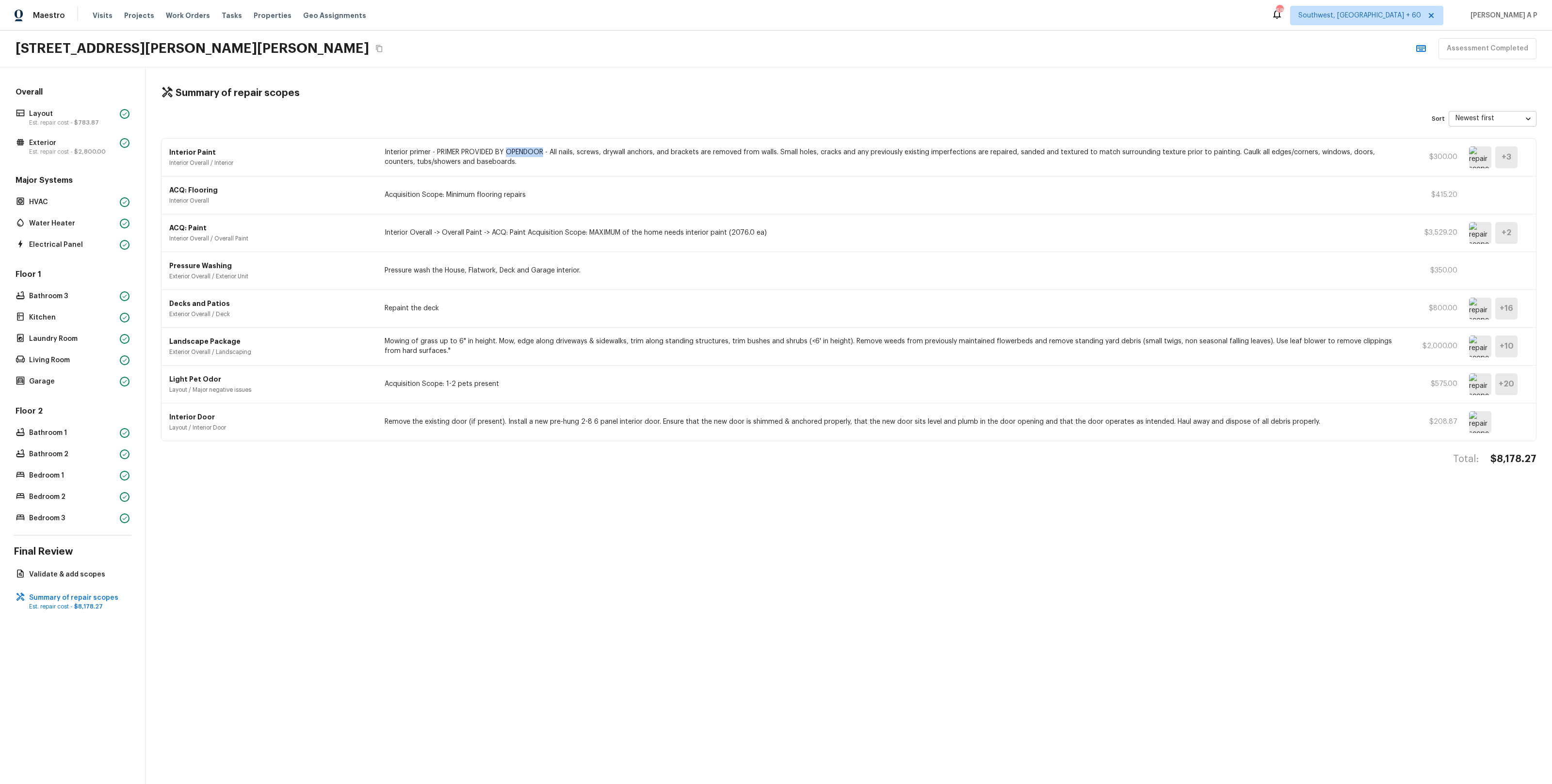
click at [521, 155] on p "Interior primer - PRIMER PROVIDED BY OPENDOOR - All nails, screws, drywall anch…" at bounding box center [893, 156] width 1017 height 19
click at [487, 195] on p "Acquisition Scope: Minimum flooring repairs" at bounding box center [893, 195] width 1017 height 10
click at [1484, 428] on img at bounding box center [1480, 422] width 22 height 21
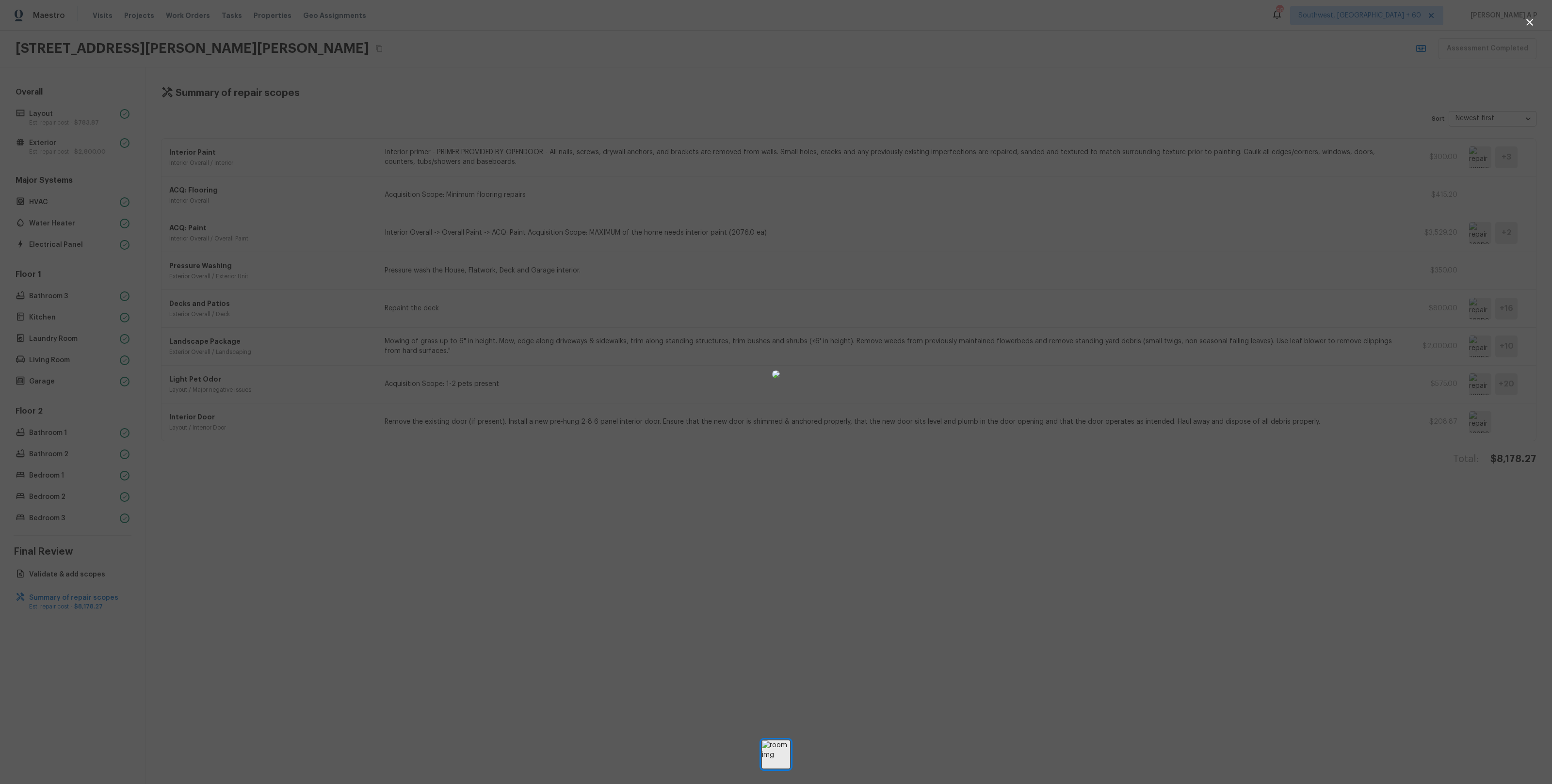
click at [1144, 494] on div at bounding box center [776, 374] width 1552 height 717
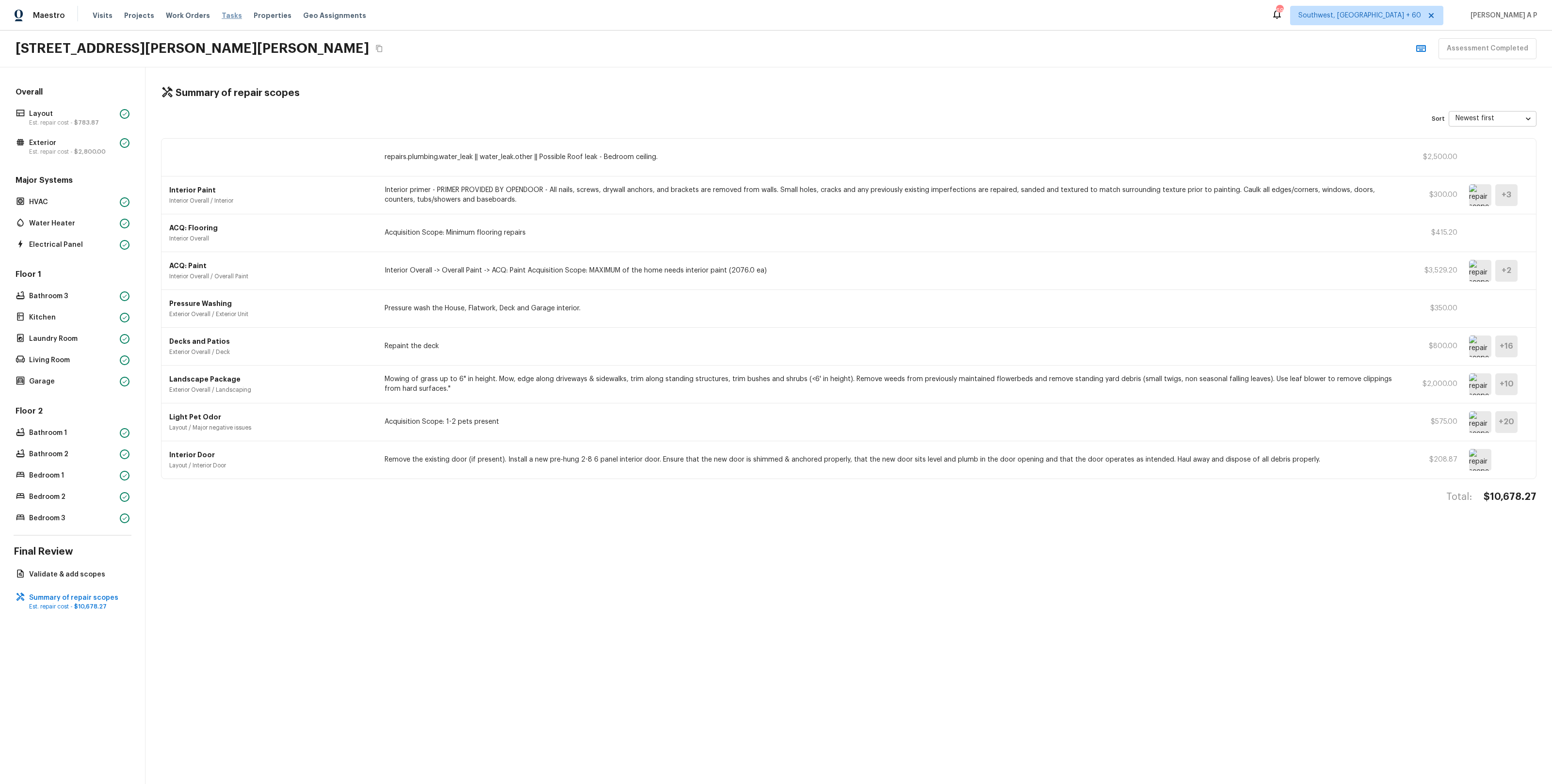
click at [222, 18] on span "Tasks" at bounding box center [231, 16] width 21 height 7
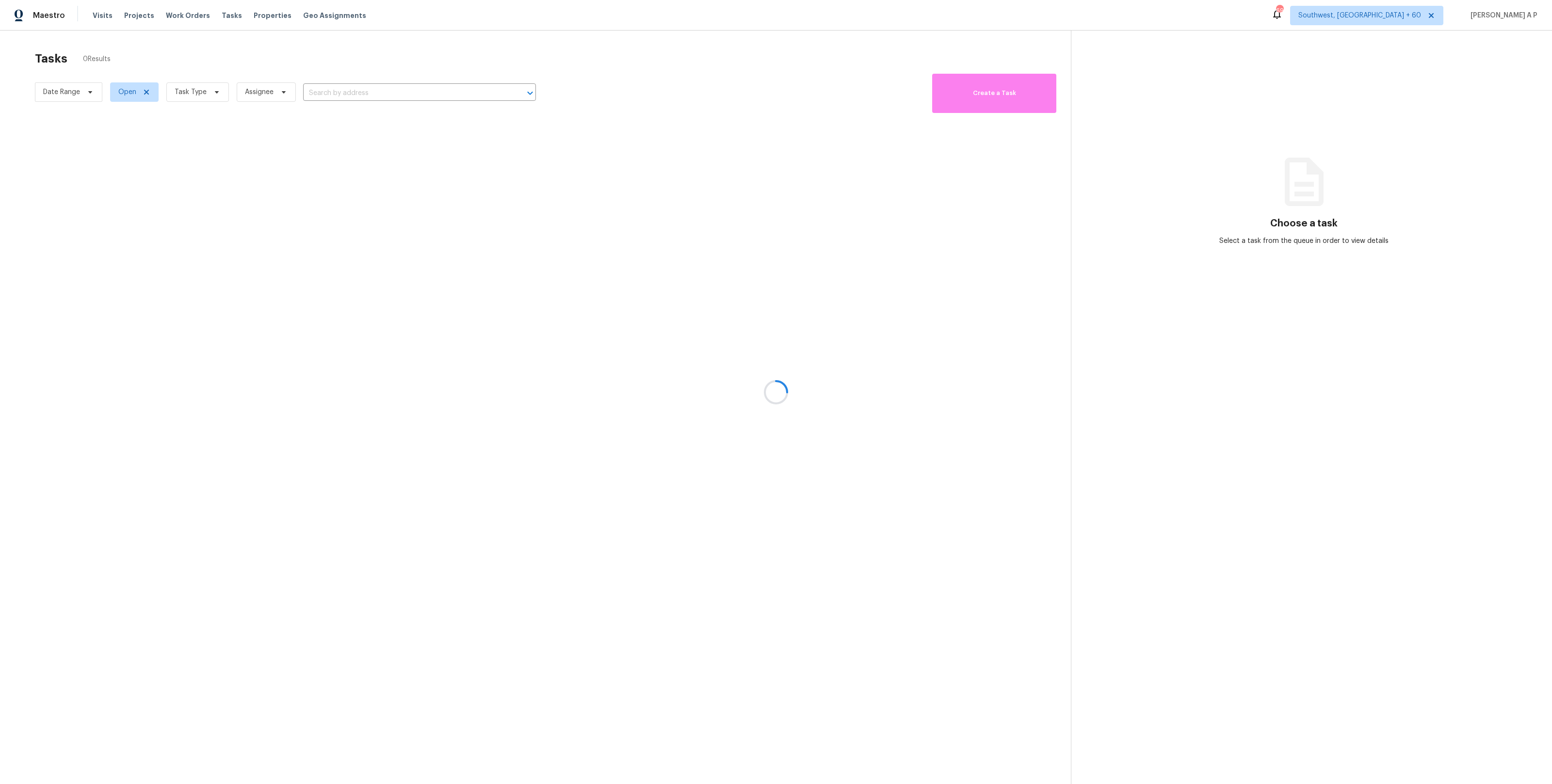
click at [88, 95] on div at bounding box center [776, 392] width 1552 height 784
click at [82, 93] on div at bounding box center [776, 392] width 1552 height 784
click at [88, 93] on div at bounding box center [776, 392] width 1552 height 784
click at [93, 91] on div at bounding box center [776, 392] width 1552 height 784
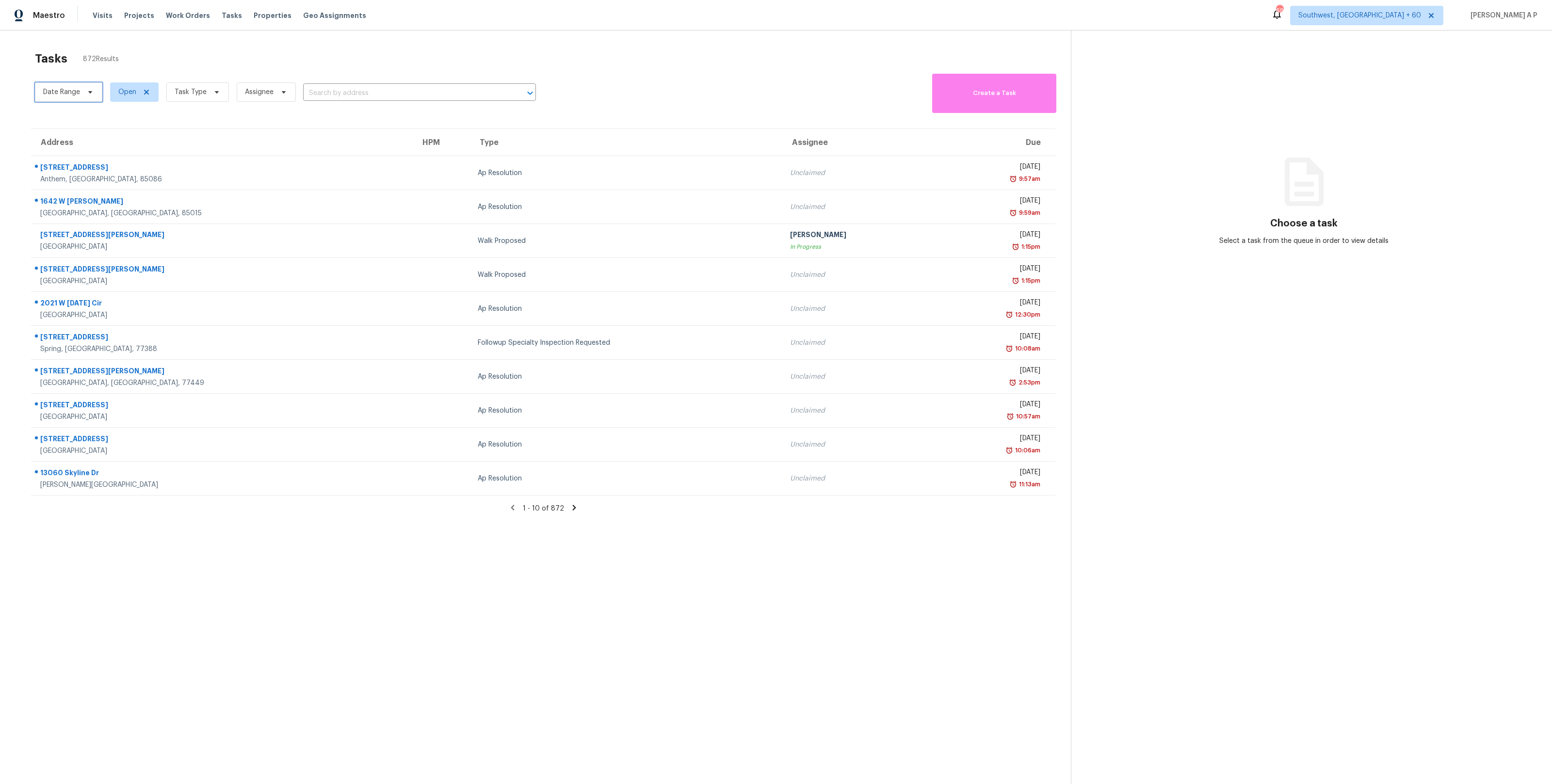
click at [77, 88] on span "Date Range" at bounding box center [61, 93] width 37 height 10
select select "8"
select select "2025"
select select "9"
select select "2025"
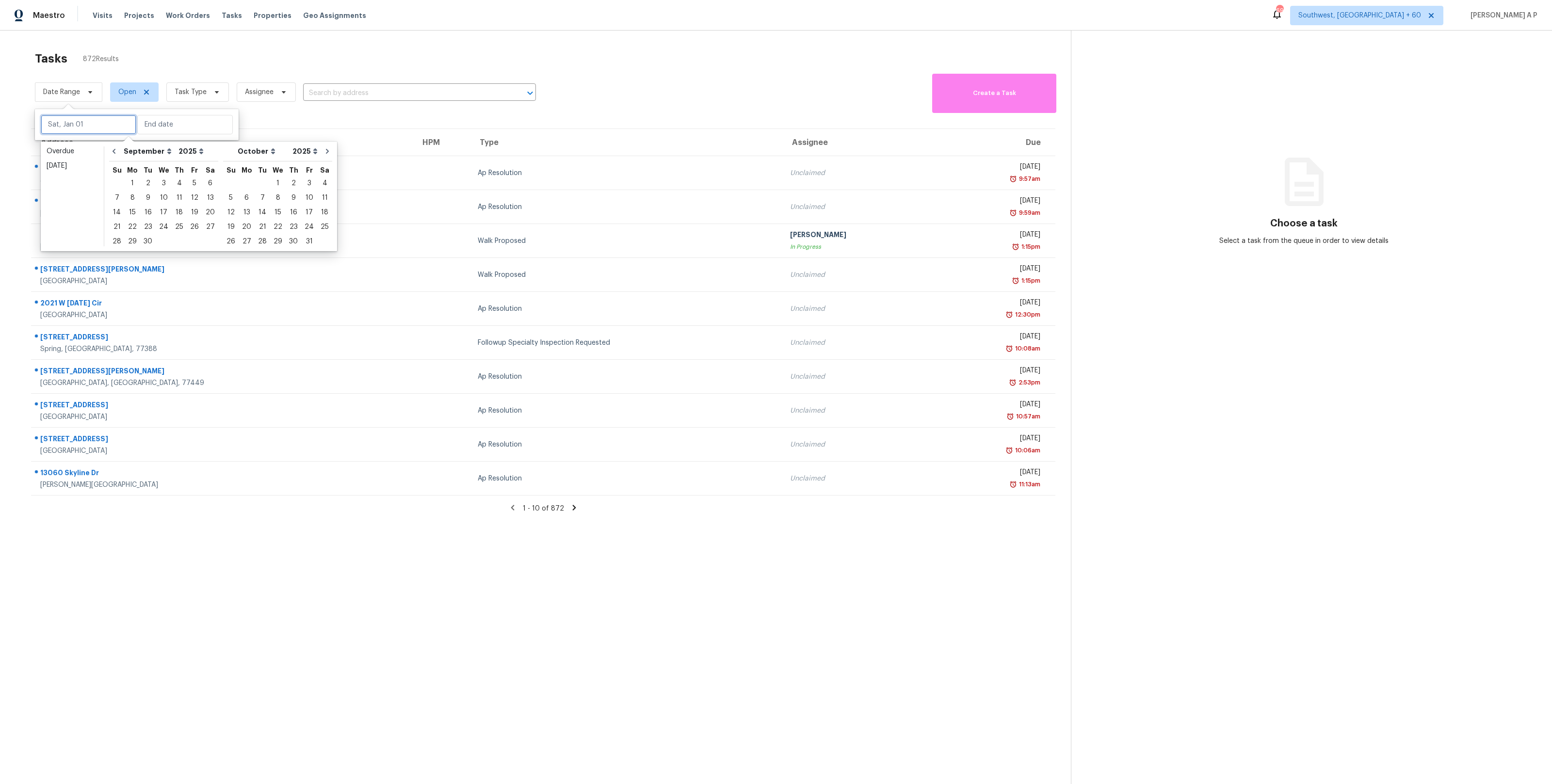
click at [83, 131] on input "text" at bounding box center [88, 124] width 96 height 19
click at [136, 214] on div "15" at bounding box center [132, 212] width 16 height 13
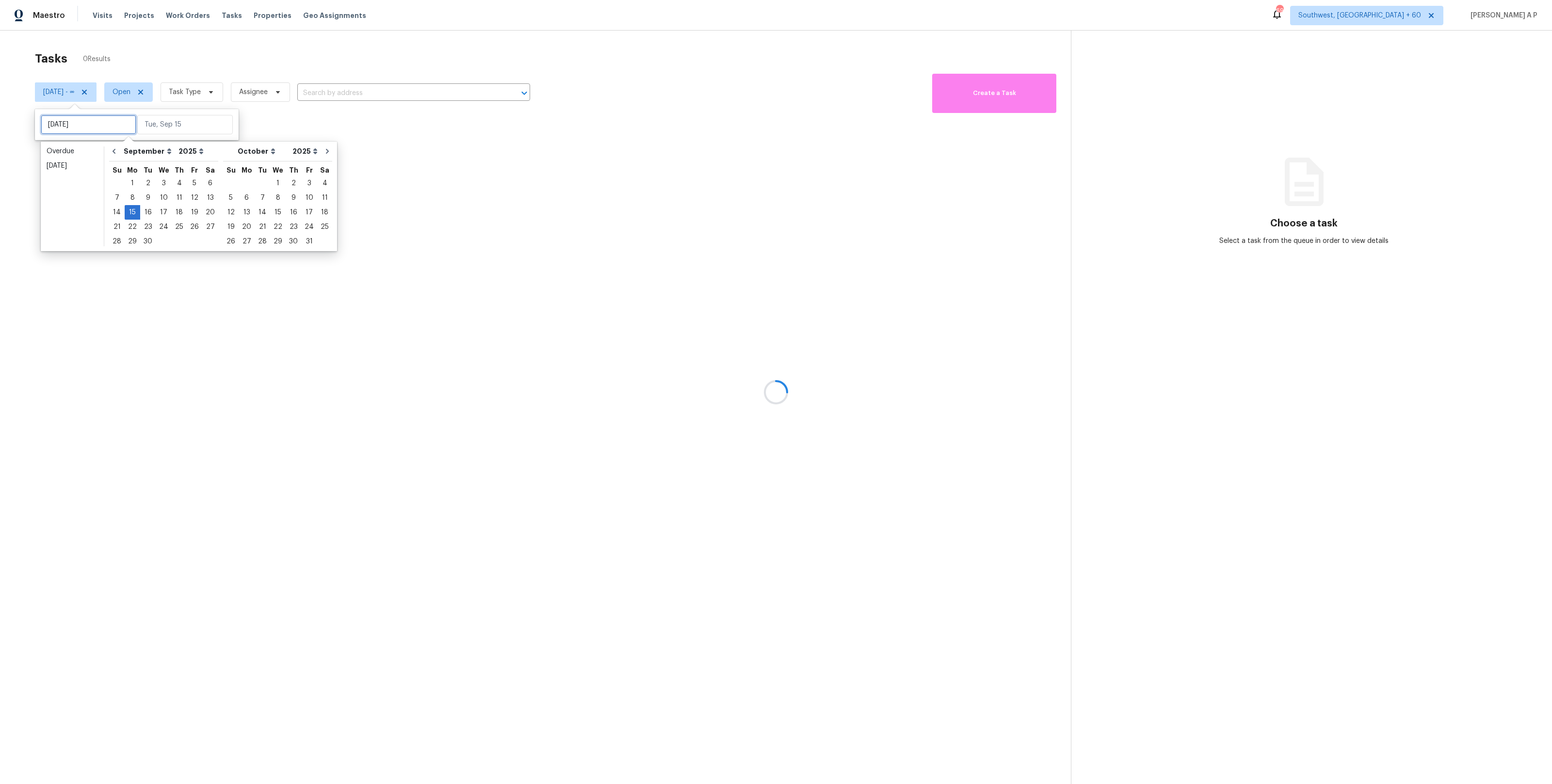
type input "[DATE]"
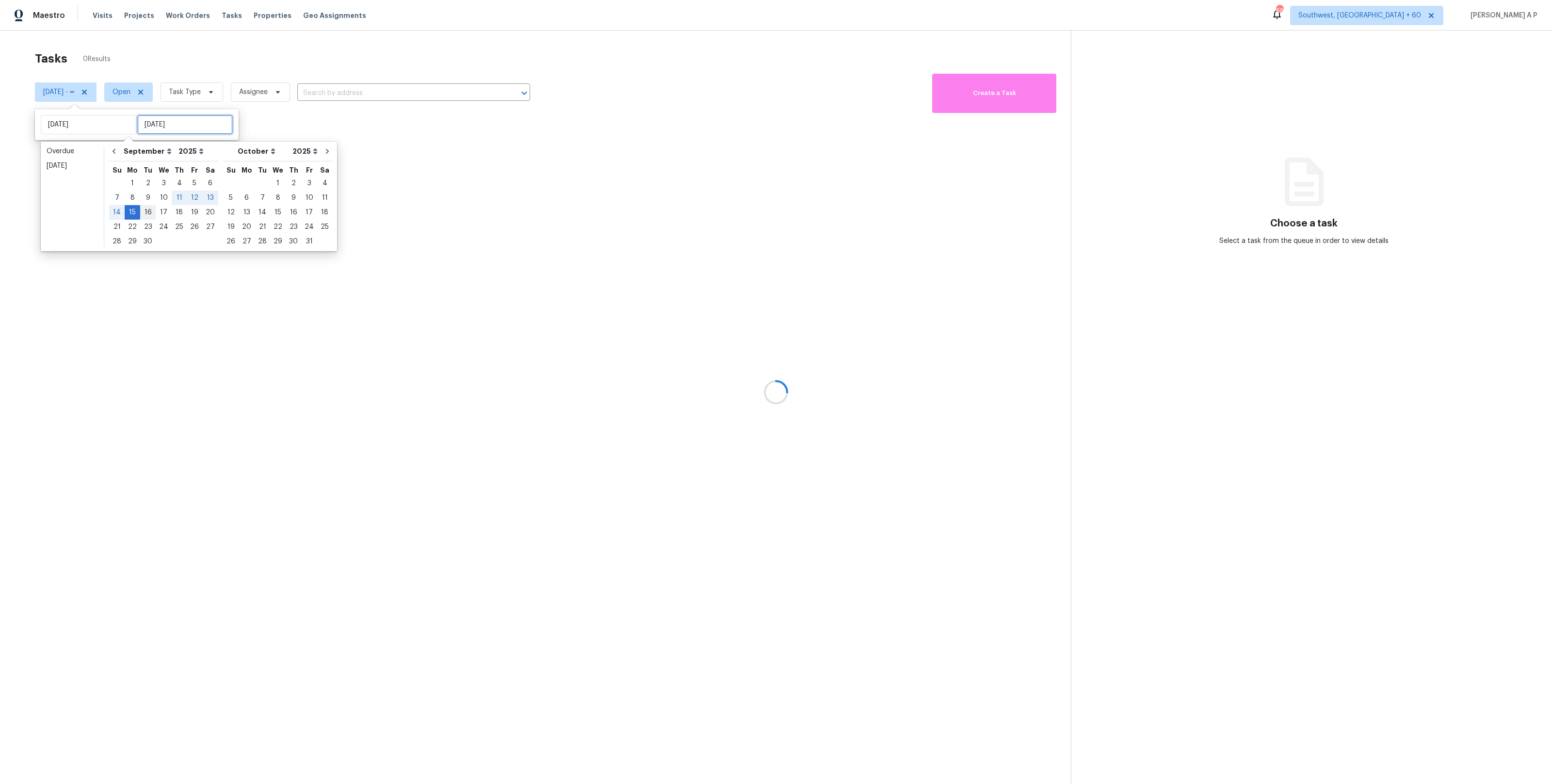
type input "[DATE]"
click at [149, 211] on div "16" at bounding box center [148, 212] width 16 height 13
type input "[DATE]"
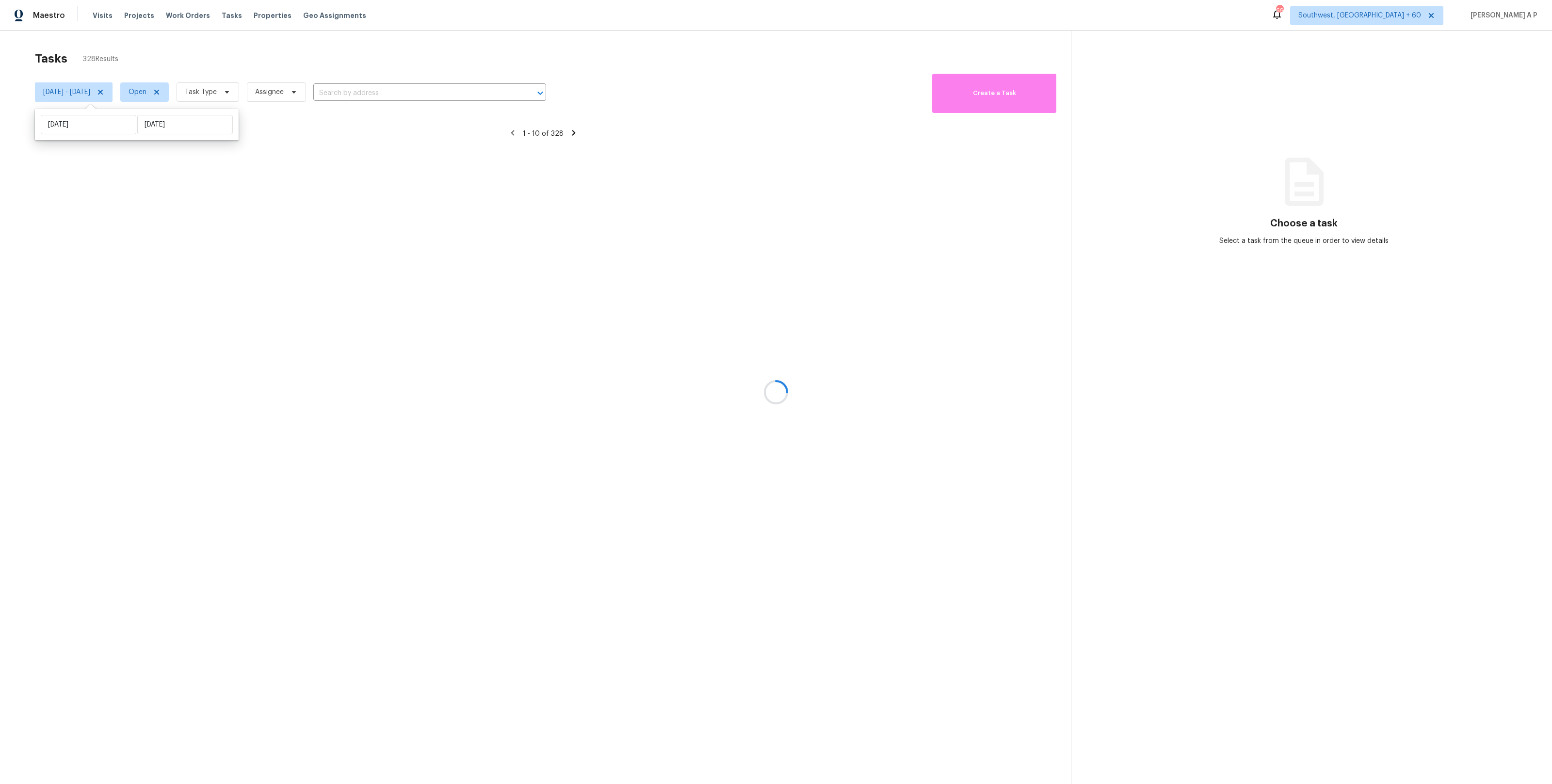
click at [188, 91] on div at bounding box center [776, 392] width 1552 height 784
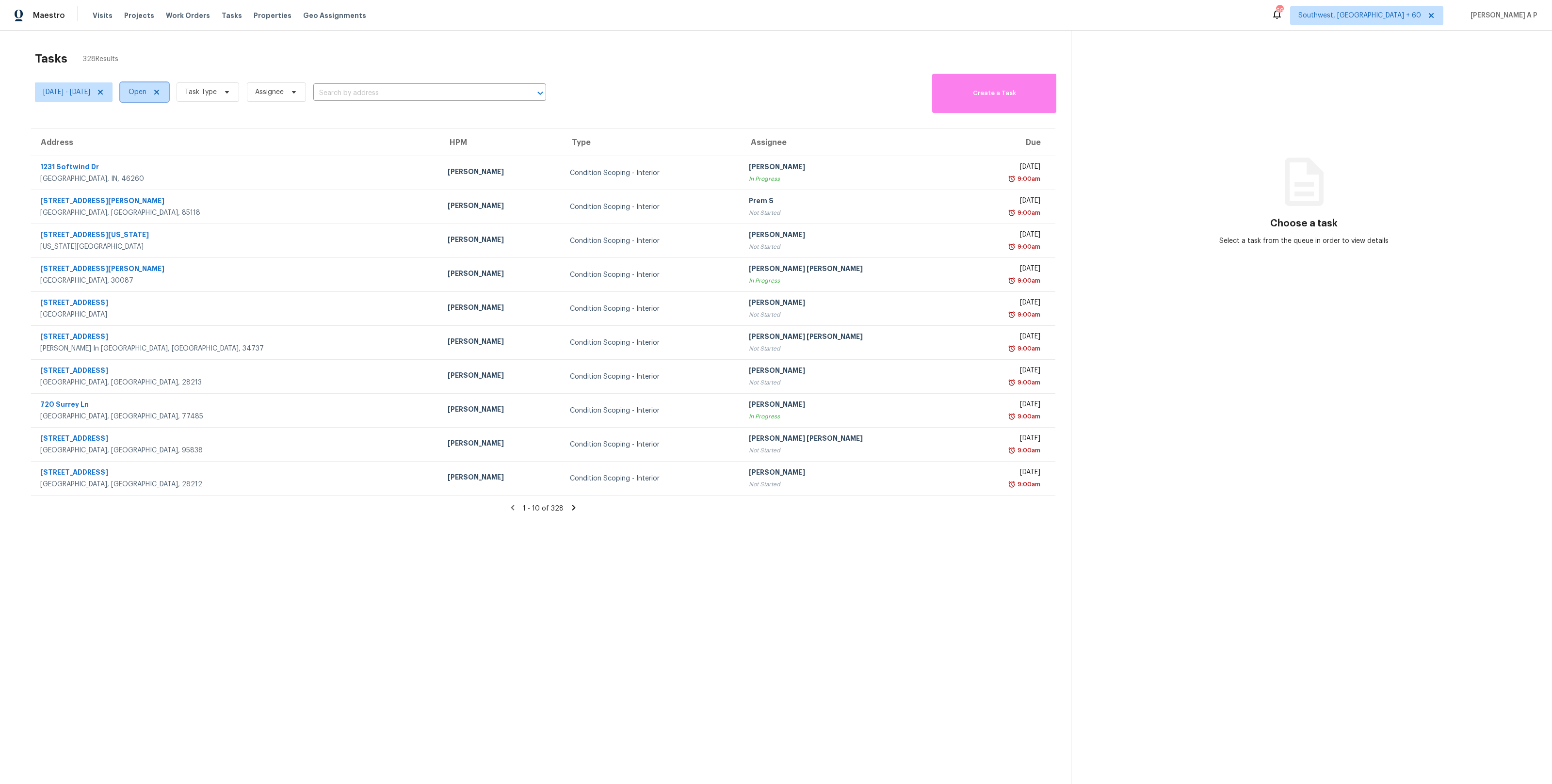
click at [160, 91] on icon at bounding box center [156, 92] width 7 height 7
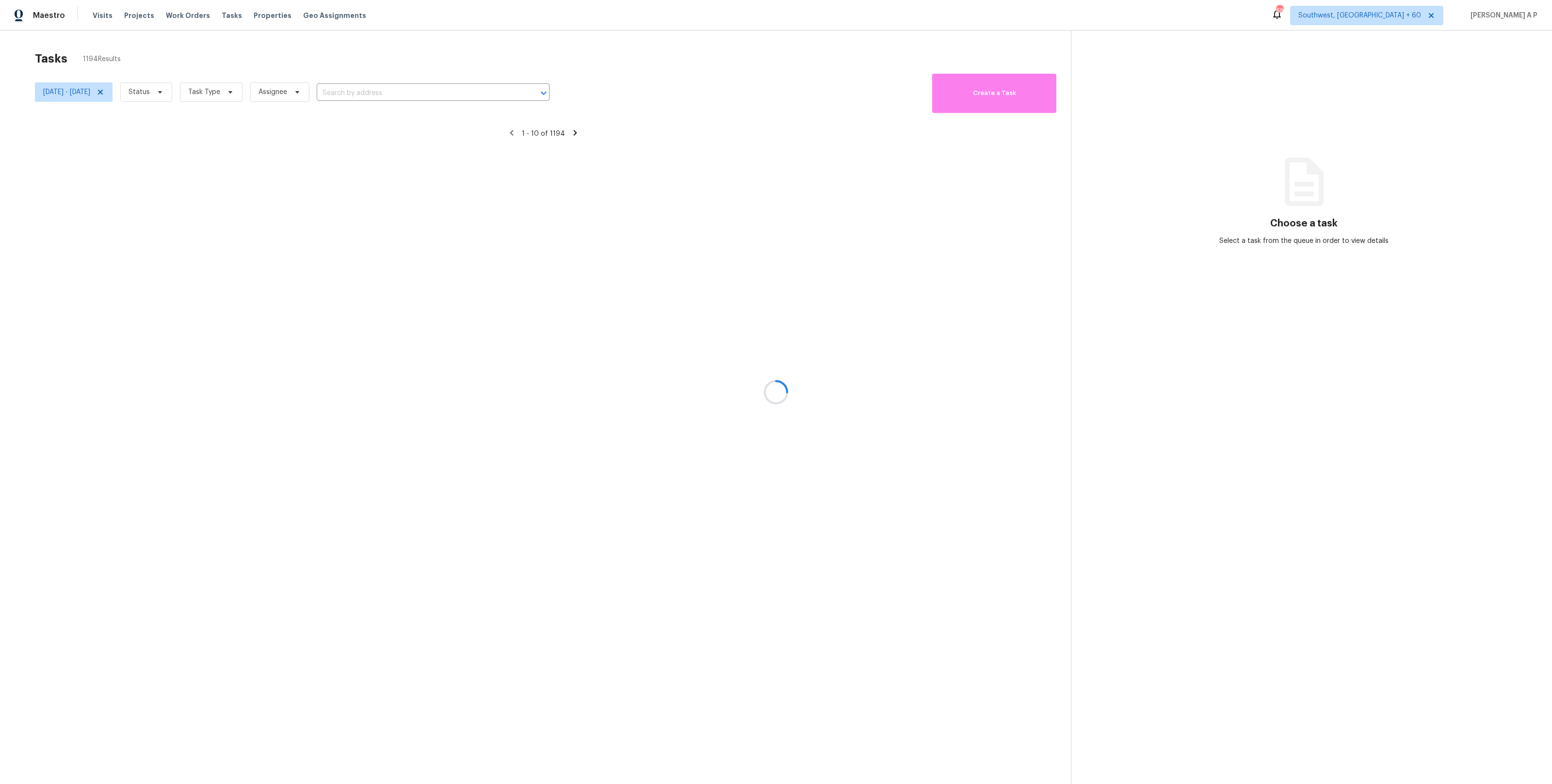
click at [191, 93] on div at bounding box center [776, 392] width 1552 height 784
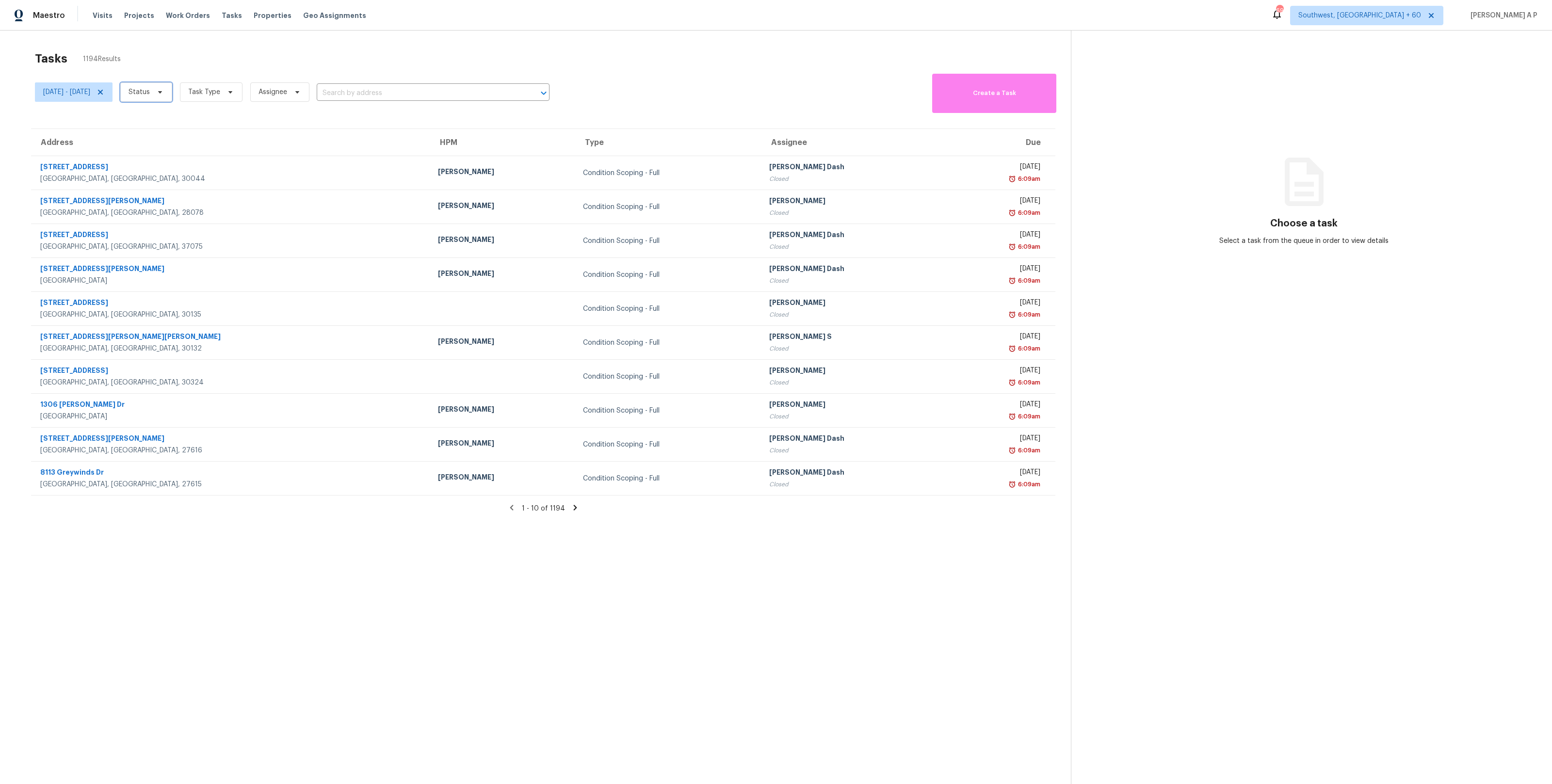
click at [172, 92] on span "Status" at bounding box center [146, 92] width 52 height 19
click at [188, 121] on label "Closed" at bounding box center [177, 120] width 35 height 10
click at [166, 121] on input "Closed" at bounding box center [163, 118] width 7 height 7
checkbox input "true"
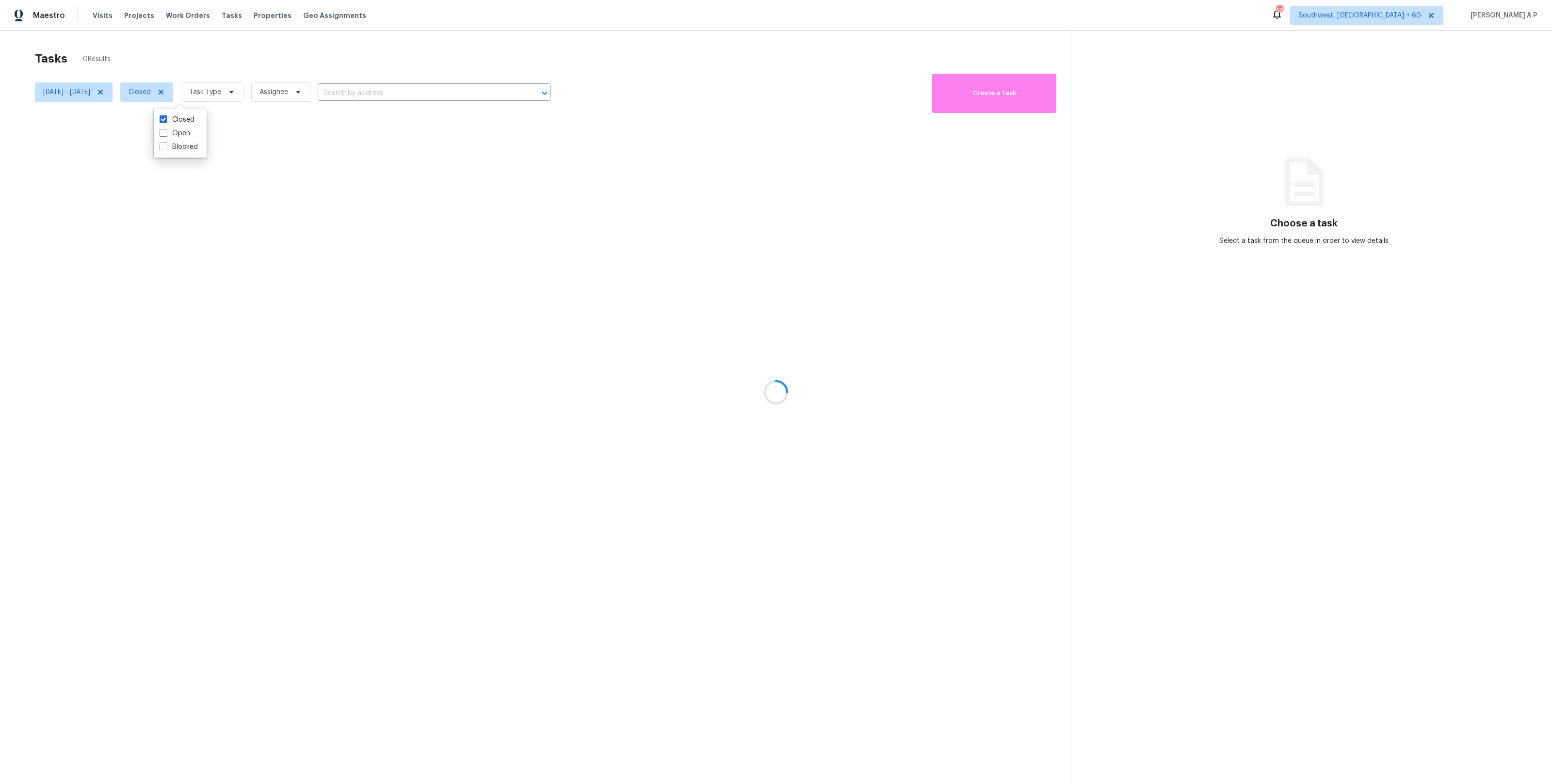
click at [255, 86] on div at bounding box center [776, 392] width 1552 height 784
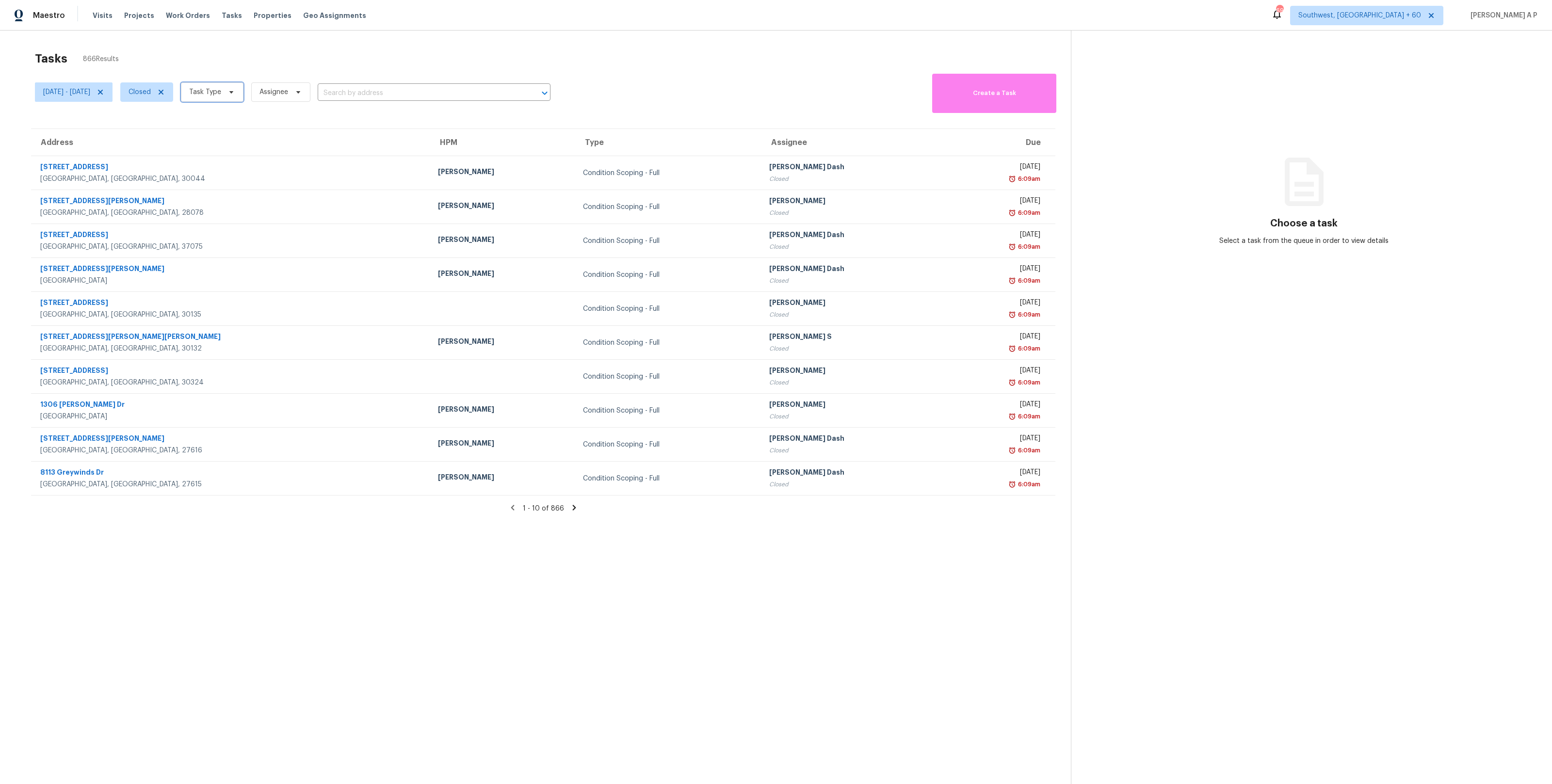
click at [244, 88] on span "Task Type" at bounding box center [212, 92] width 63 height 19
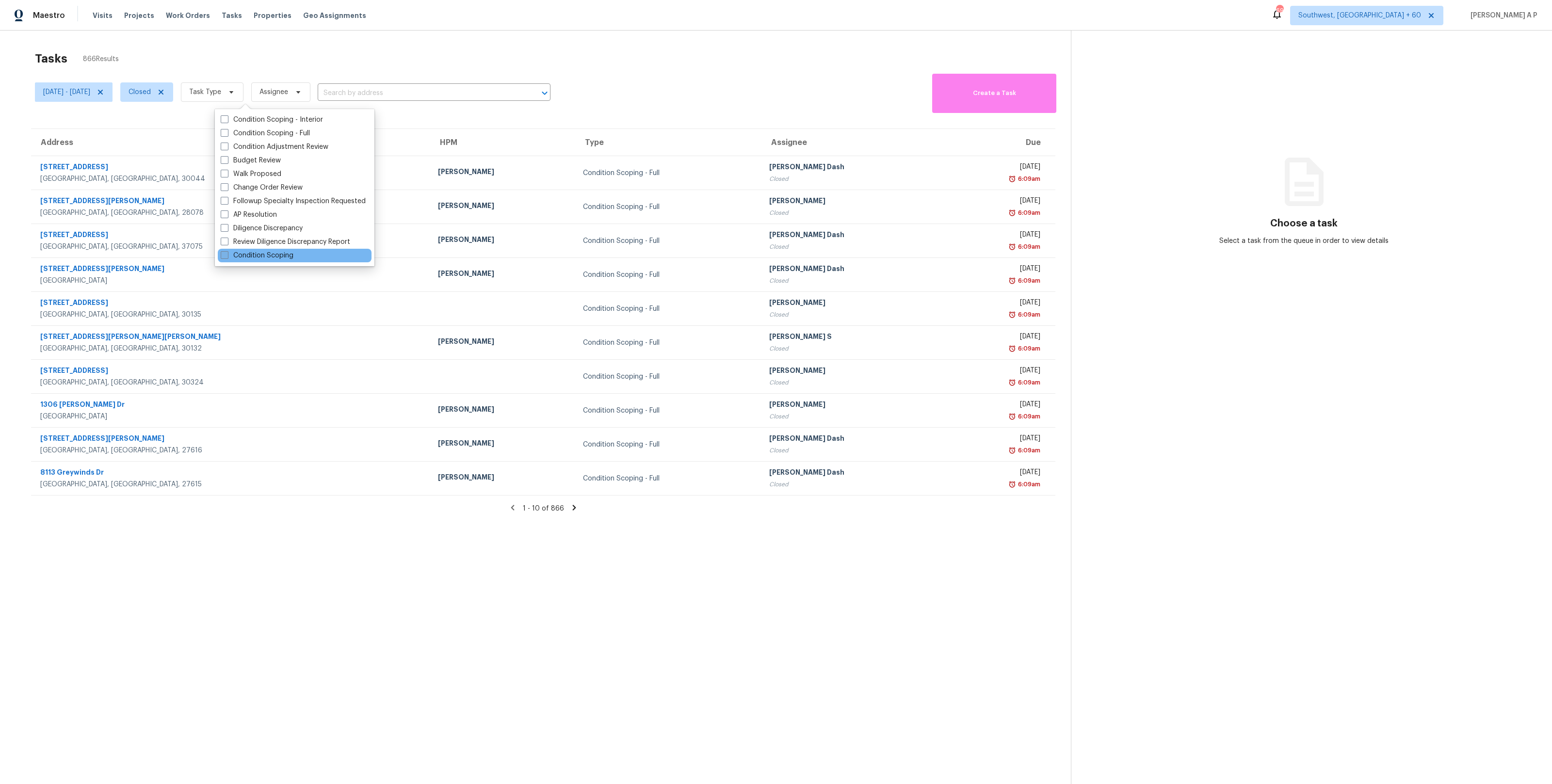
click at [255, 256] on label "Condition Scoping" at bounding box center [257, 255] width 73 height 10
click at [227, 256] on input "Condition Scoping" at bounding box center [224, 254] width 7 height 7
checkbox input "true"
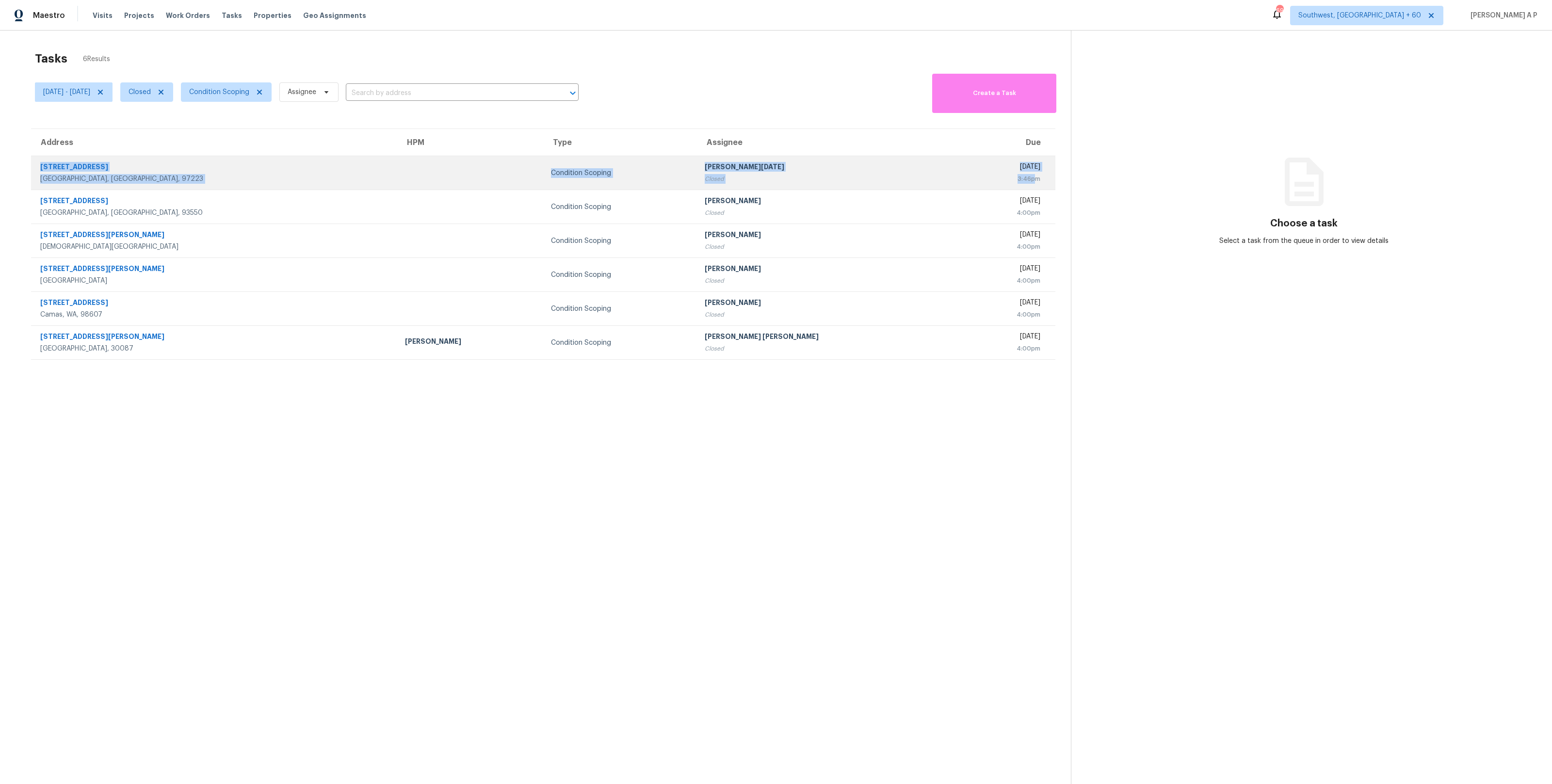
drag, startPoint x: 33, startPoint y: 166, endPoint x: 1036, endPoint y: 183, distance: 1003.1
click at [1036, 183] on tr "[STREET_ADDRESS] Condition Scoping Prabhu [DATE] Closed [DATE] 3:46pm" at bounding box center [543, 173] width 1024 height 34
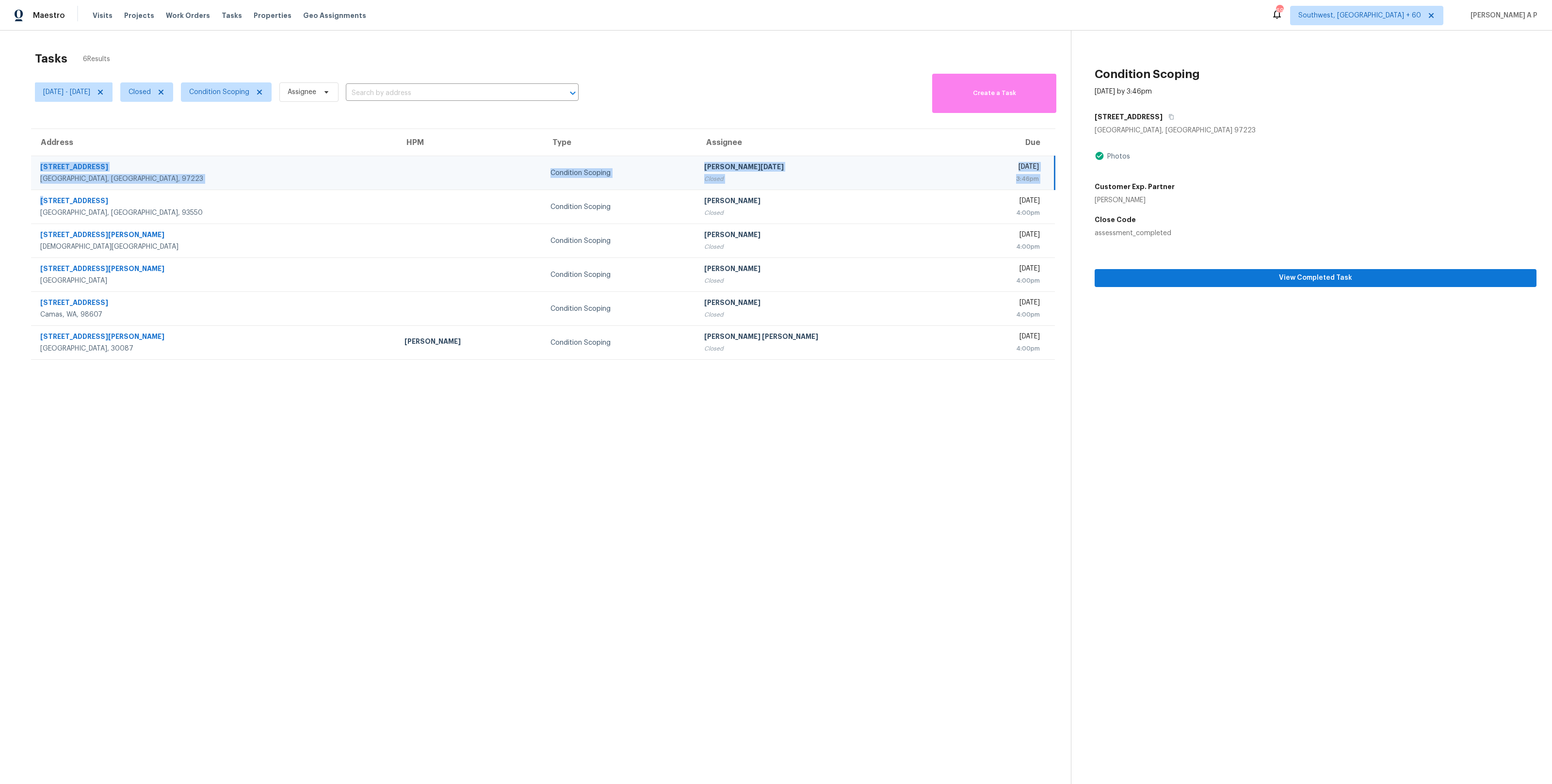
copy tbody "[STREET_ADDRESS] Condition Scoping Prabhu [DATE] Closed [DATE] 3:46pm 1"
click at [731, 415] on section "Tasks 6 Results [DATE] - [DATE] Closed Condition Scoping Assignee ​ Create a Ta…" at bounding box center [543, 430] width 1055 height 768
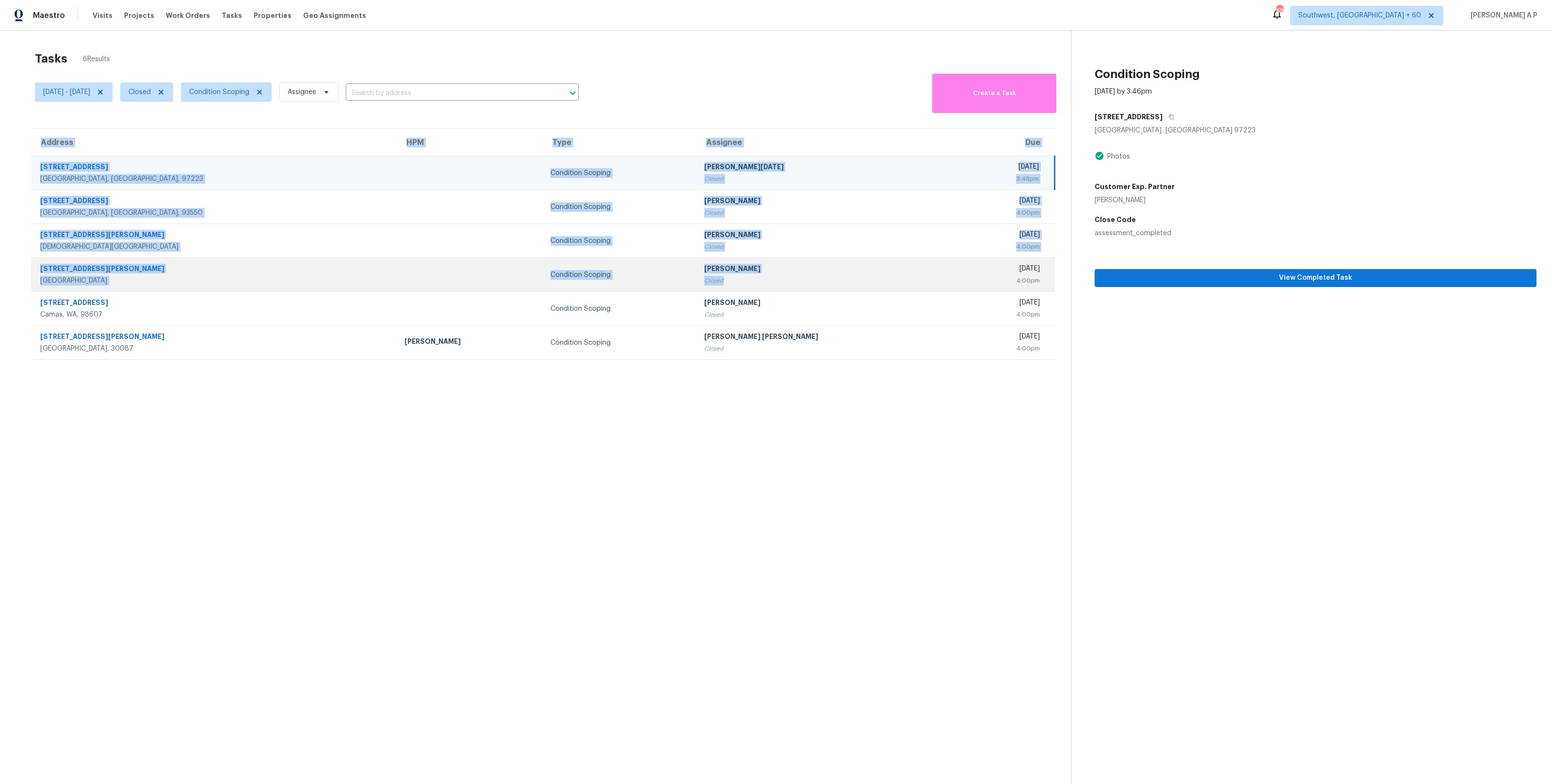
drag, startPoint x: 28, startPoint y: 306, endPoint x: 688, endPoint y: 289, distance: 660.2
click at [688, 289] on div "Address HPM Type Assignee Due [STREET_ADDRESS] Condition Scoping [GEOGRAPHIC_DA…" at bounding box center [543, 245] width 1055 height 232
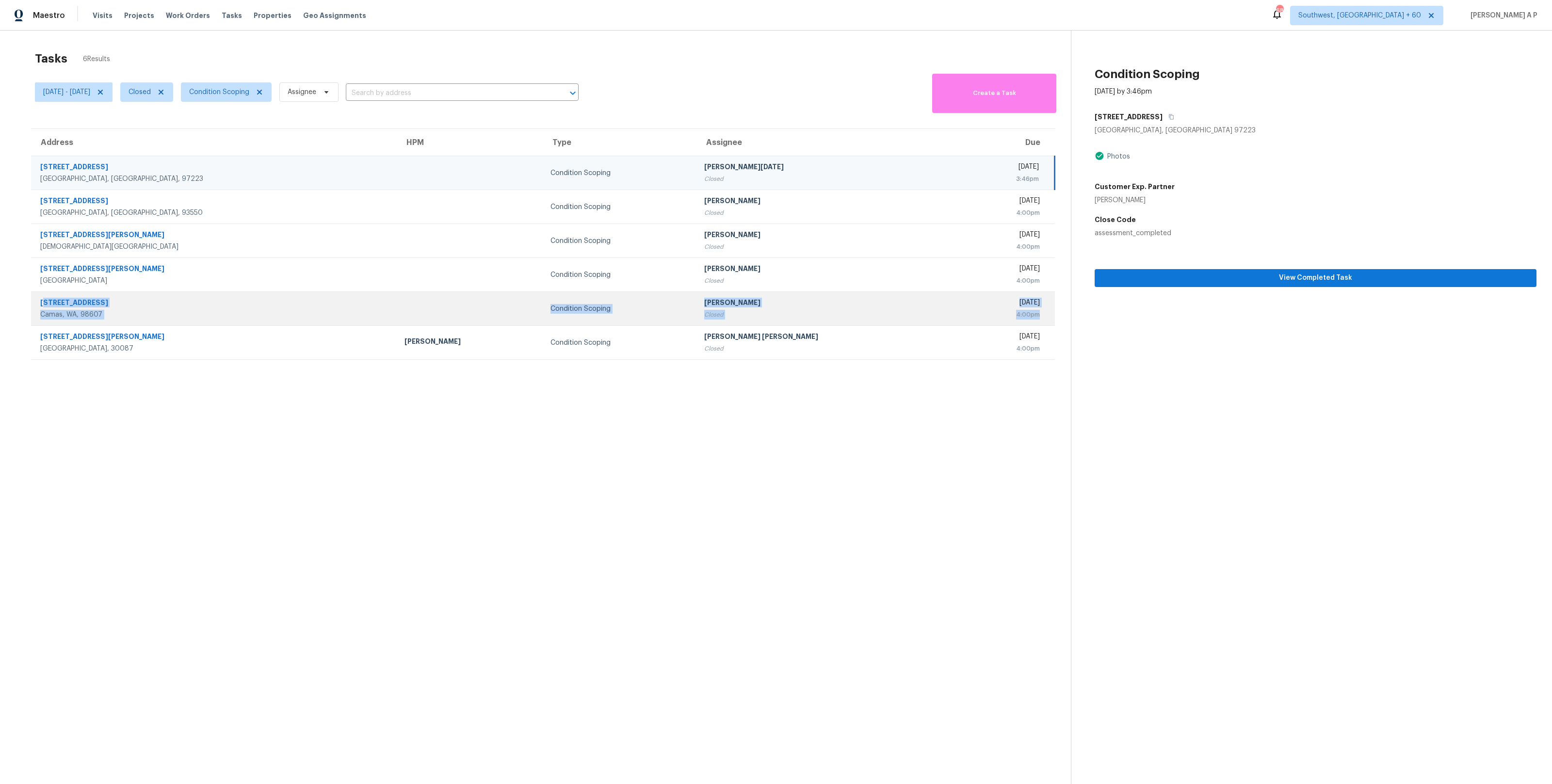
drag, startPoint x: 1046, startPoint y: 320, endPoint x: 43, endPoint y: 299, distance: 1003.2
click at [43, 299] on tr "[STREET_ADDRESS] Condition Scoping [PERSON_NAME] Closed [DATE] 4:00pm" at bounding box center [543, 308] width 1024 height 34
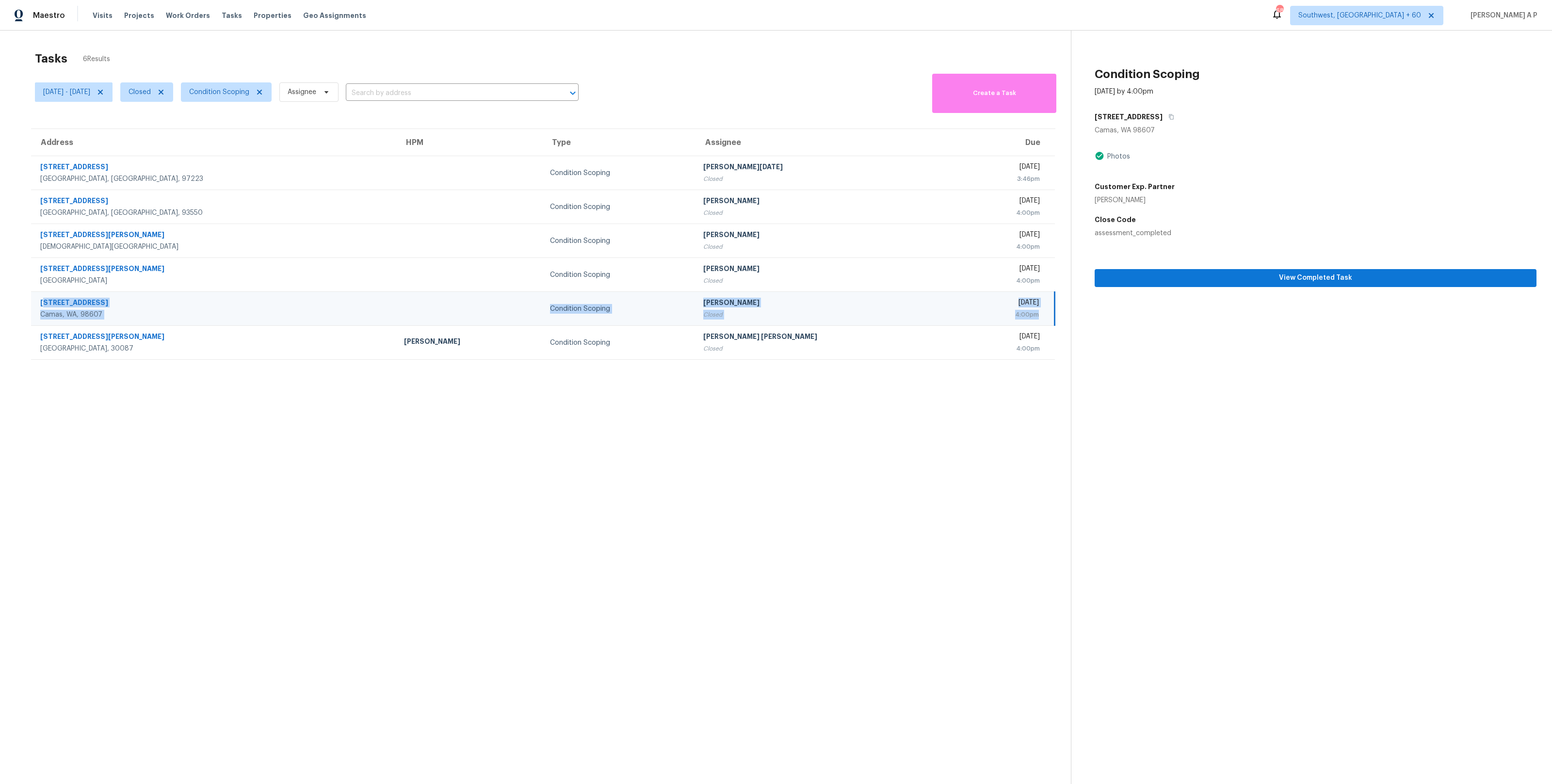
copy tr "[STREET_ADDRESS] Condition Scoping [PERSON_NAME] Closed [DATE] 4:00pm"
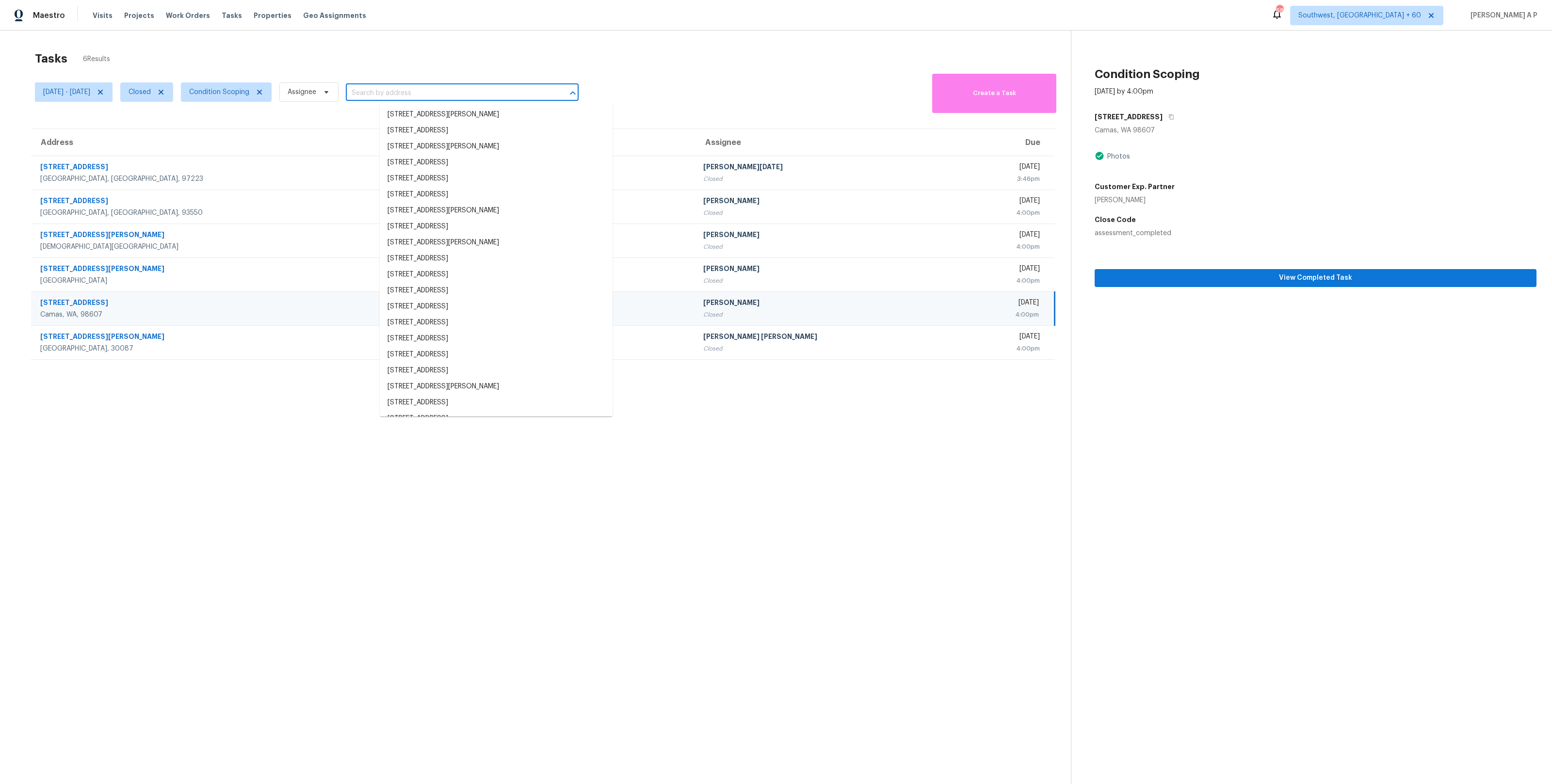
click at [417, 98] on input "text" at bounding box center [448, 93] width 206 height 15
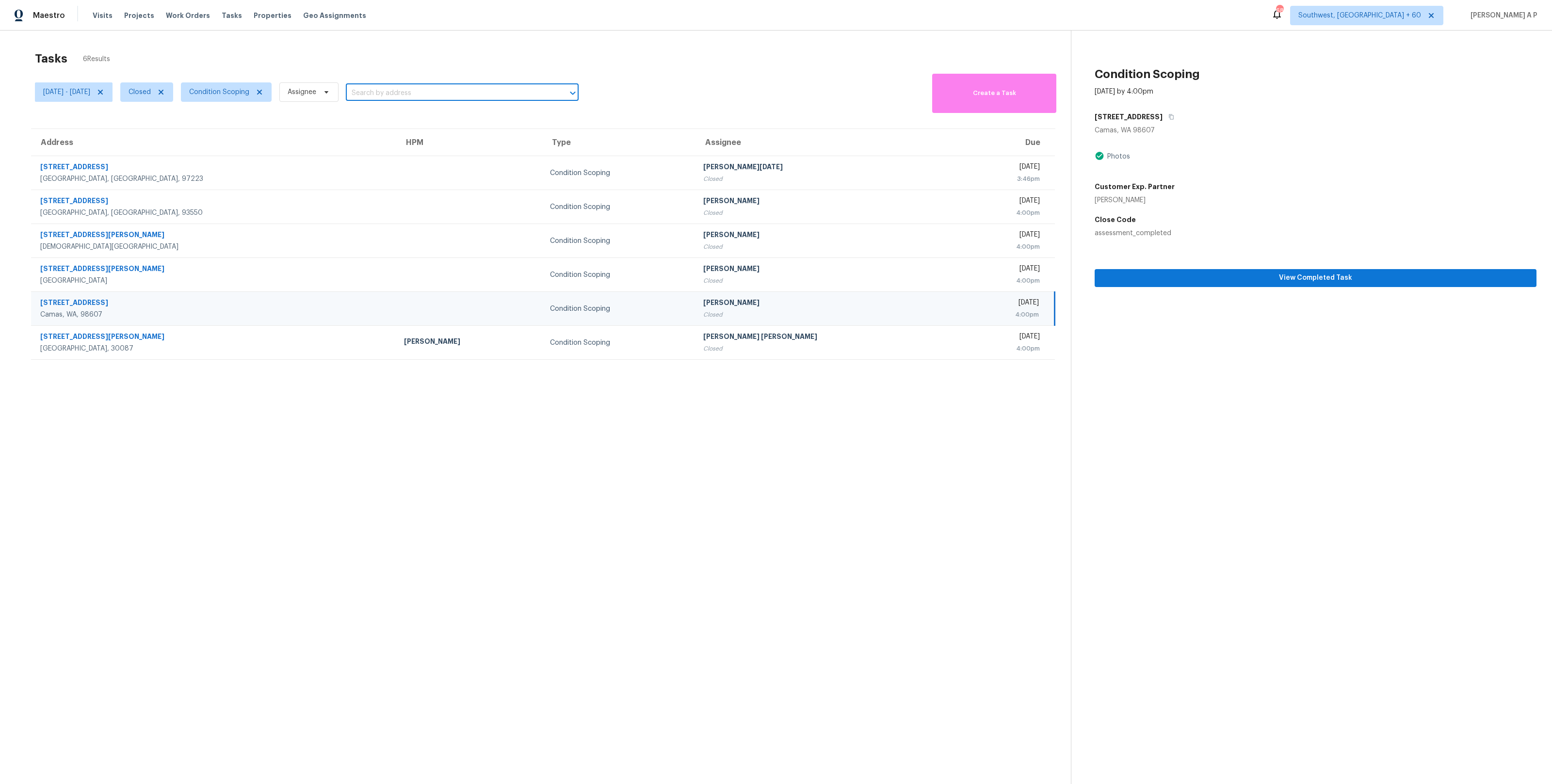
click at [417, 98] on input "text" at bounding box center [448, 93] width 206 height 15
click at [420, 92] on input "text" at bounding box center [448, 93] width 206 height 15
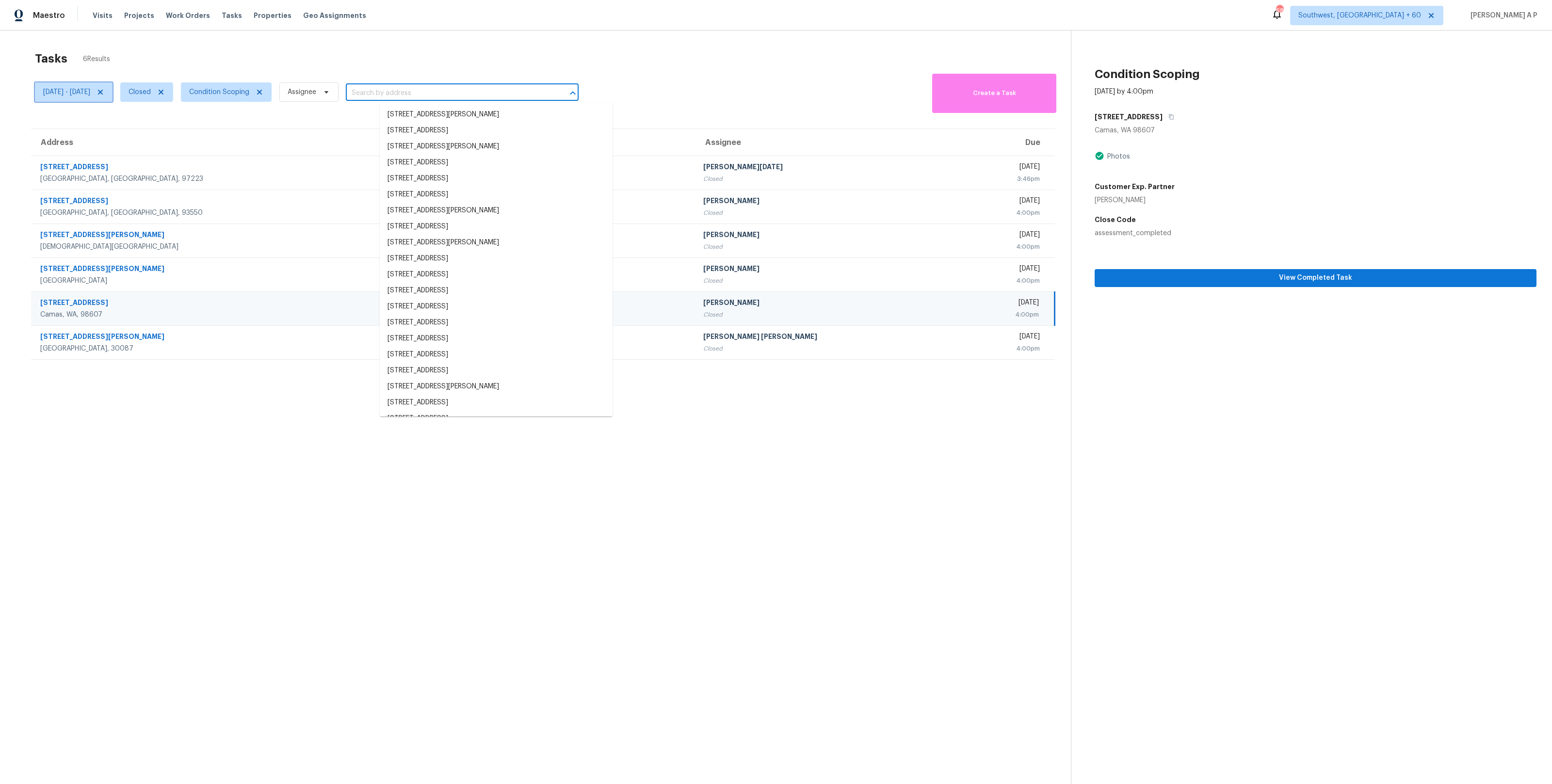
click at [78, 95] on span "[DATE] - [DATE]" at bounding box center [66, 93] width 47 height 10
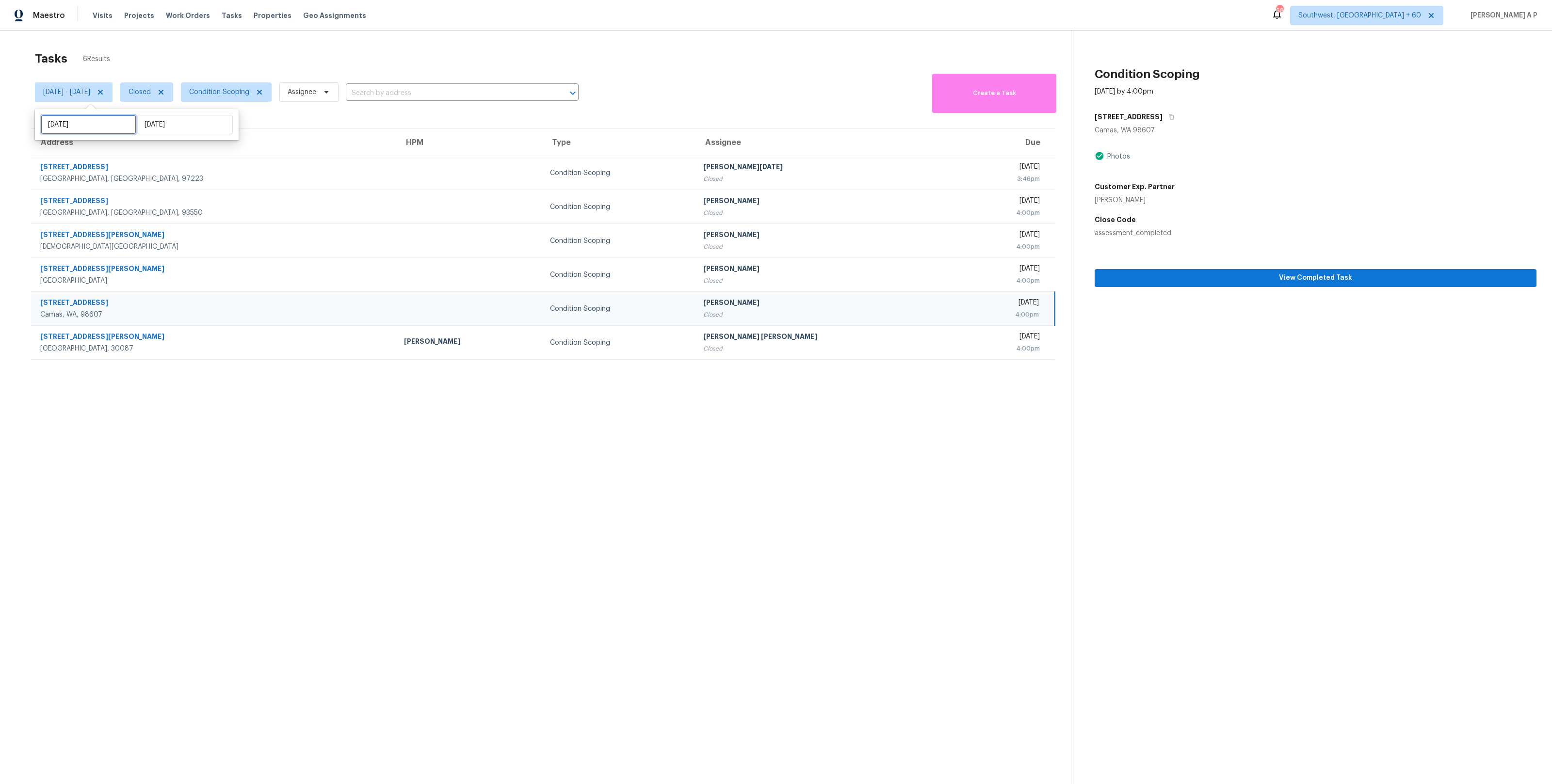
click at [83, 123] on input "[DATE]" at bounding box center [88, 124] width 96 height 19
select select "8"
select select "2025"
select select "9"
select select "2025"
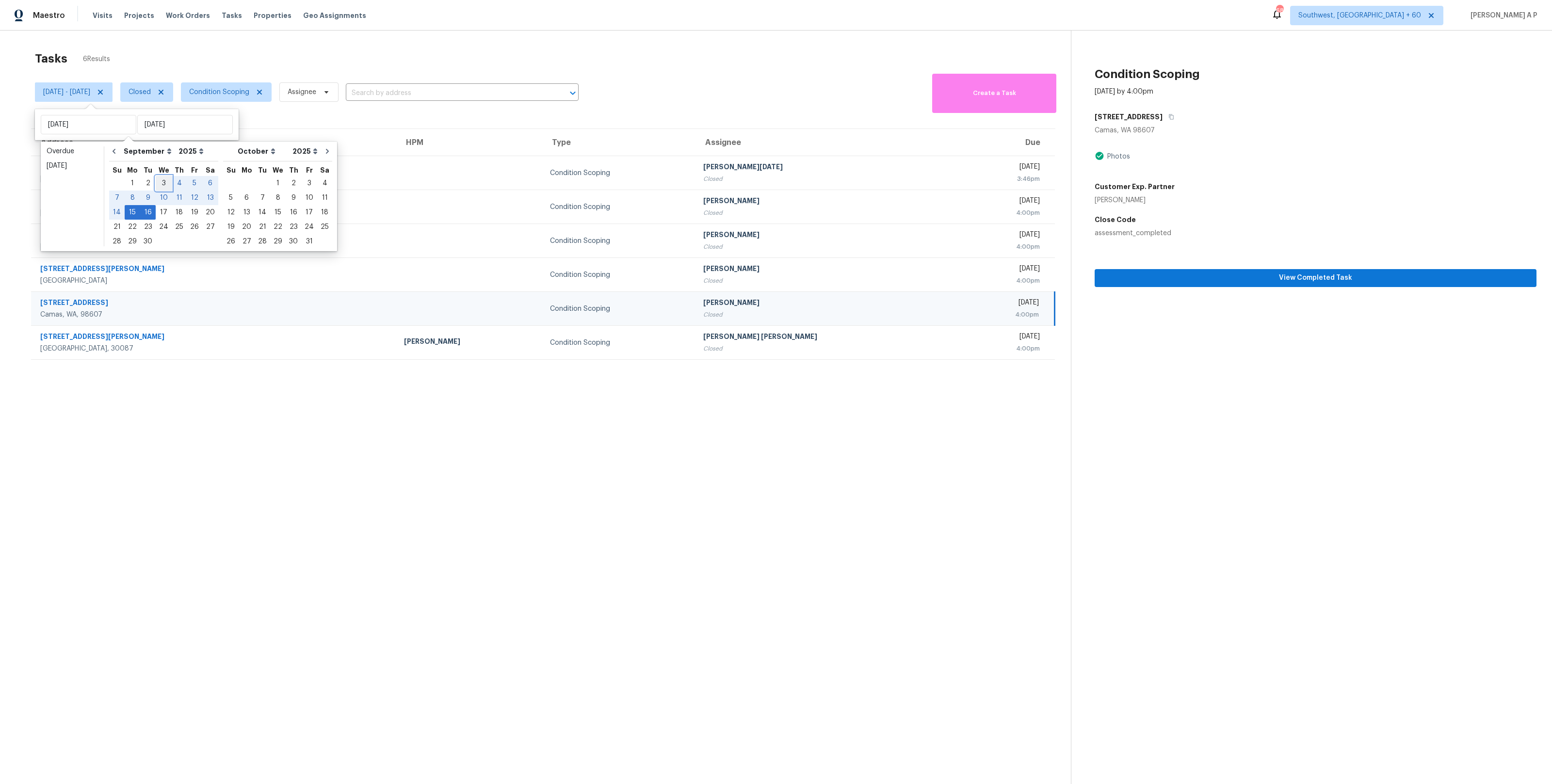
click at [164, 183] on div "3" at bounding box center [163, 183] width 16 height 13
type input "[DATE]"
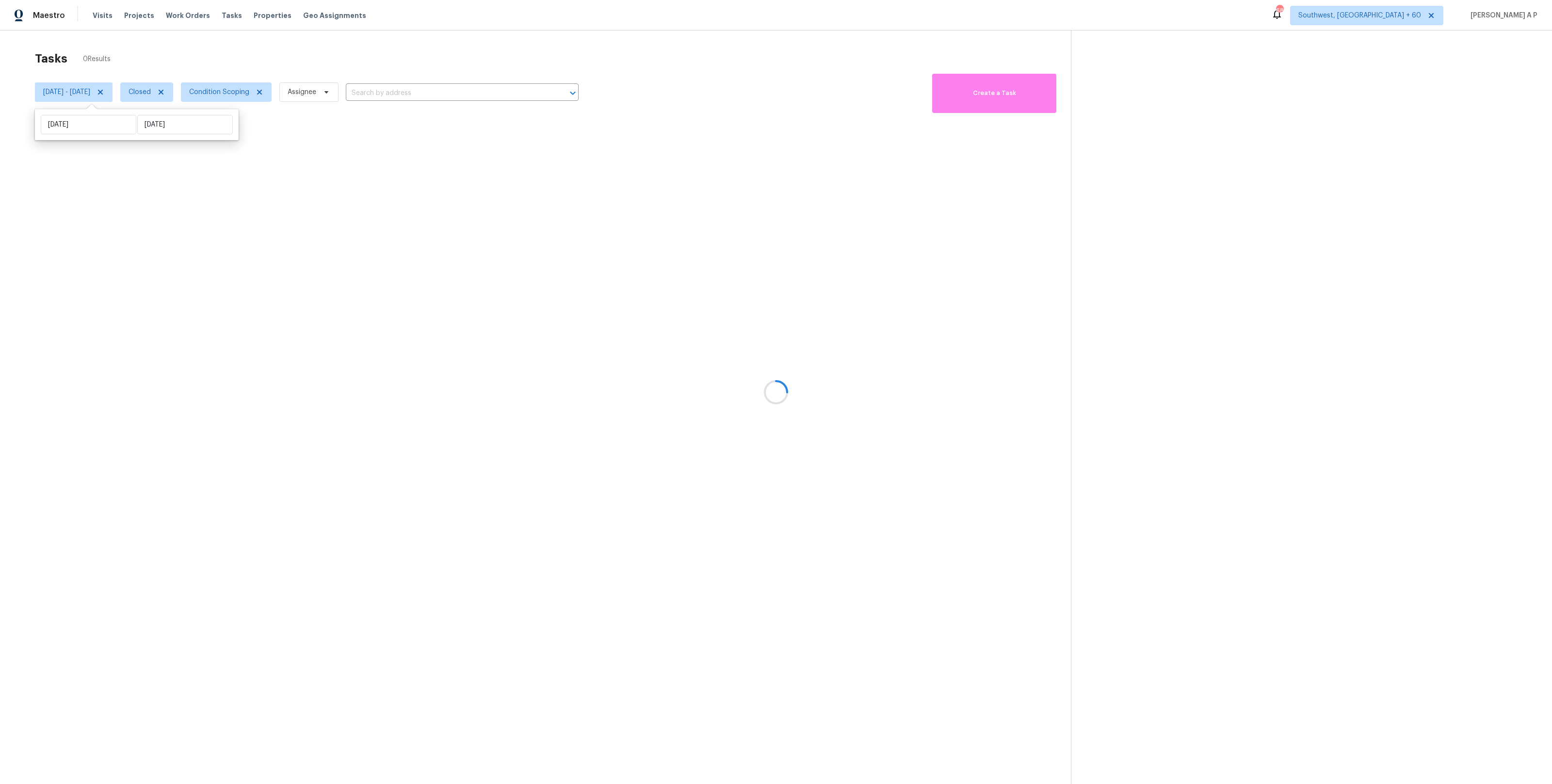
click at [436, 87] on div at bounding box center [776, 392] width 1552 height 784
click at [431, 88] on div at bounding box center [776, 392] width 1552 height 784
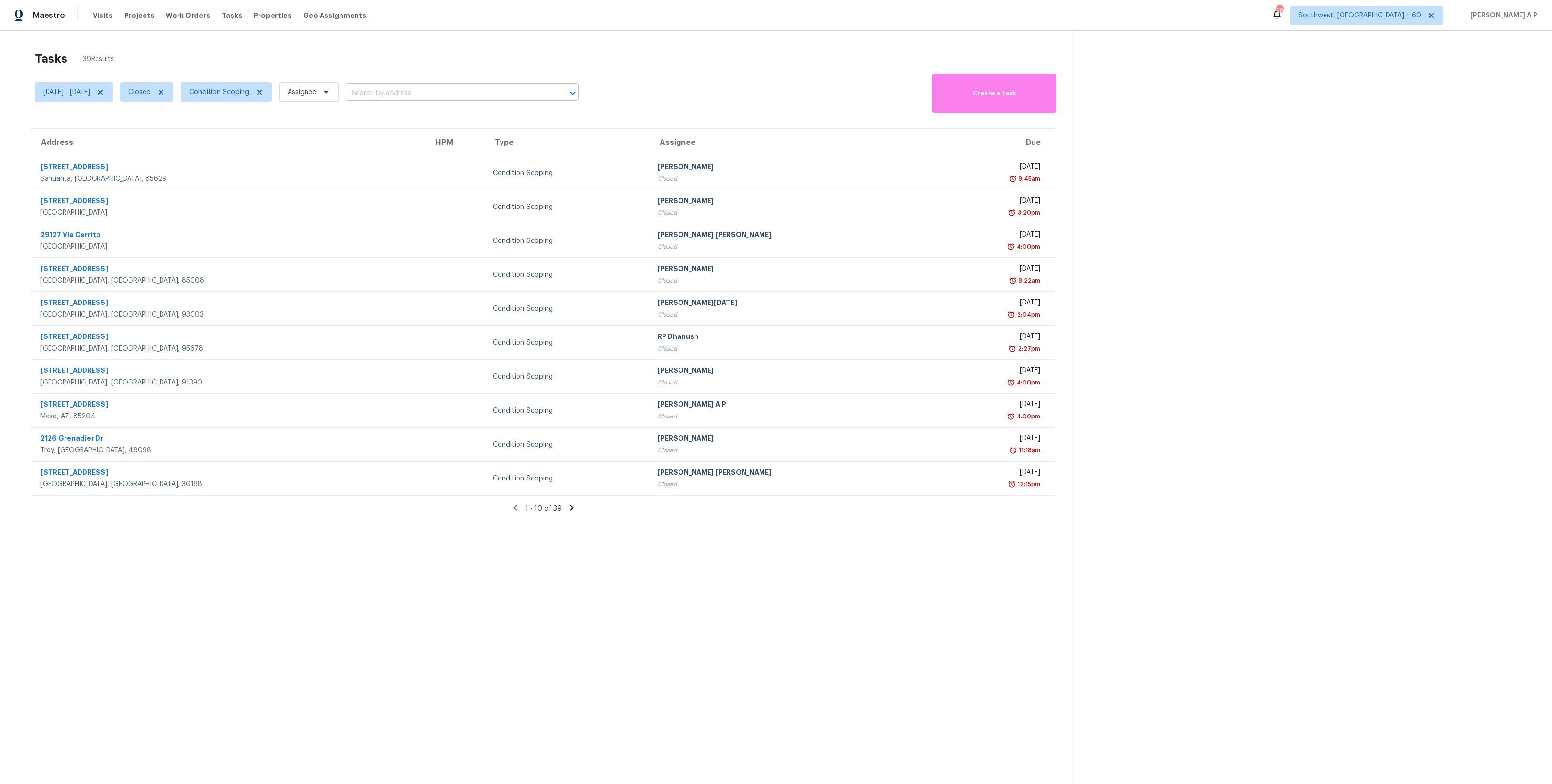
click at [431, 88] on input "text" at bounding box center [448, 93] width 206 height 15
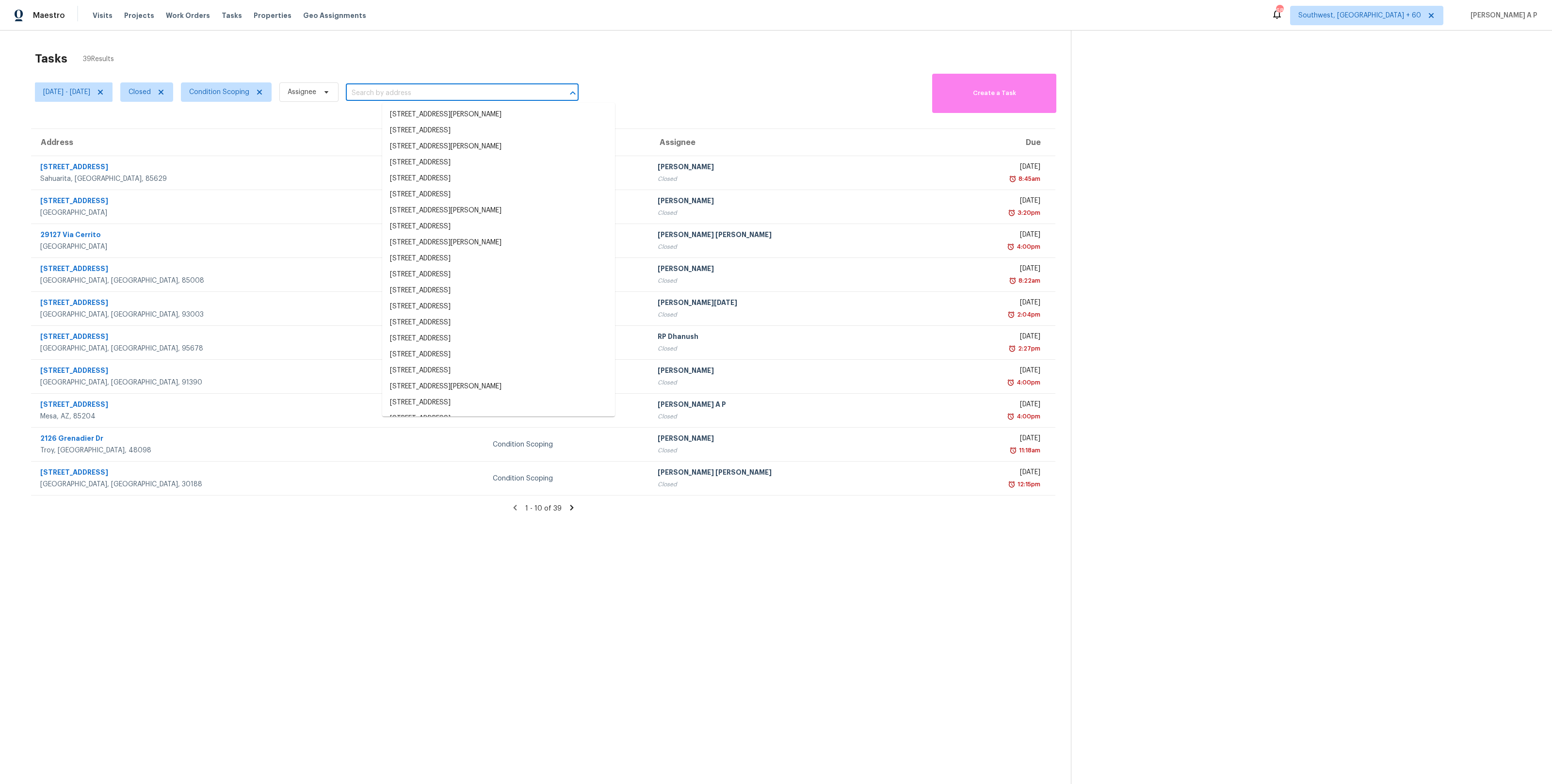
paste input ""[STREET_ADDRESS]""
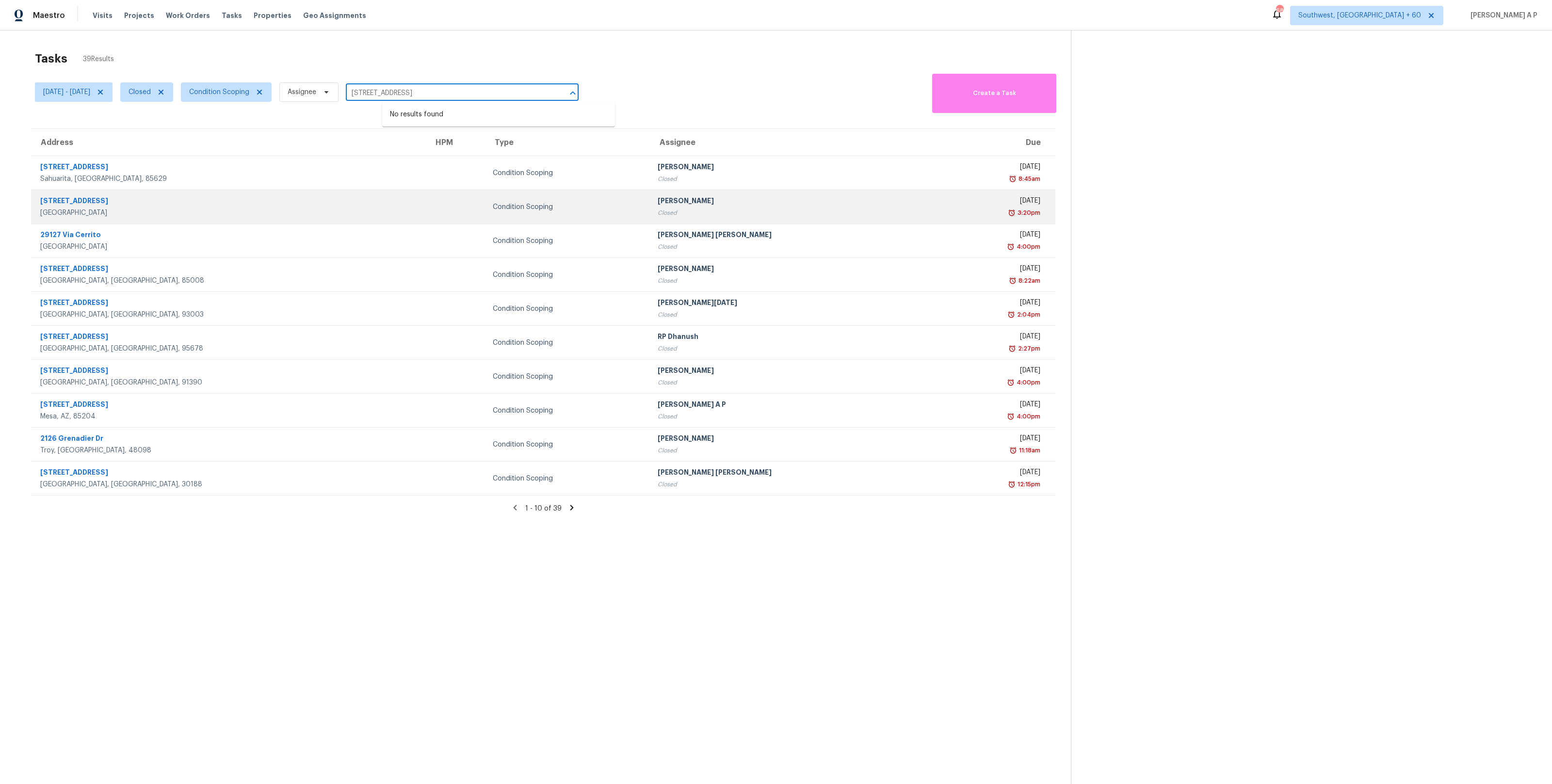
type input "[STREET_ADDRESS]"
click at [182, 200] on div "[STREET_ADDRESS]" at bounding box center [229, 202] width 378 height 12
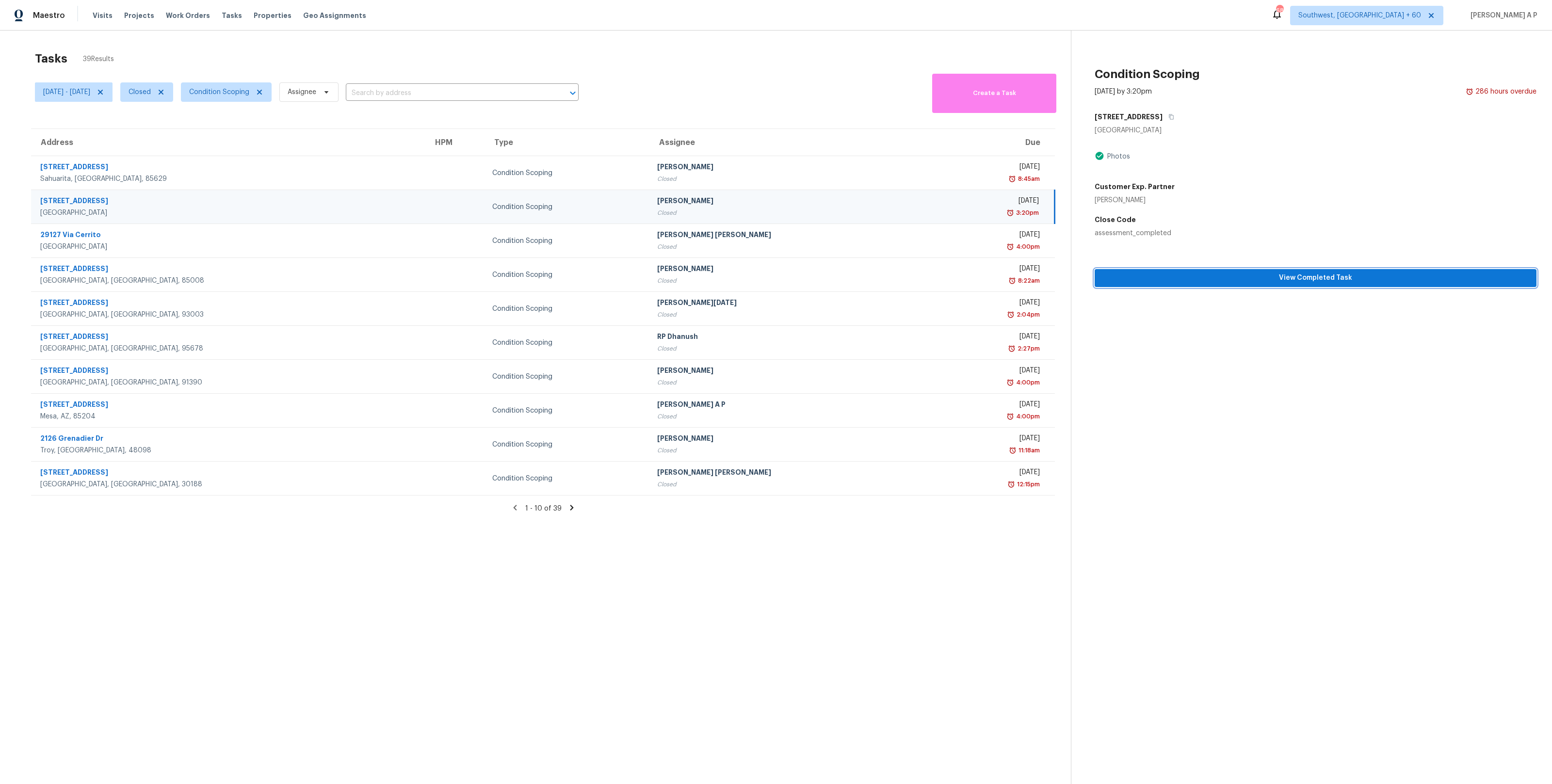
click at [1257, 274] on span "View Completed Task" at bounding box center [1316, 278] width 426 height 12
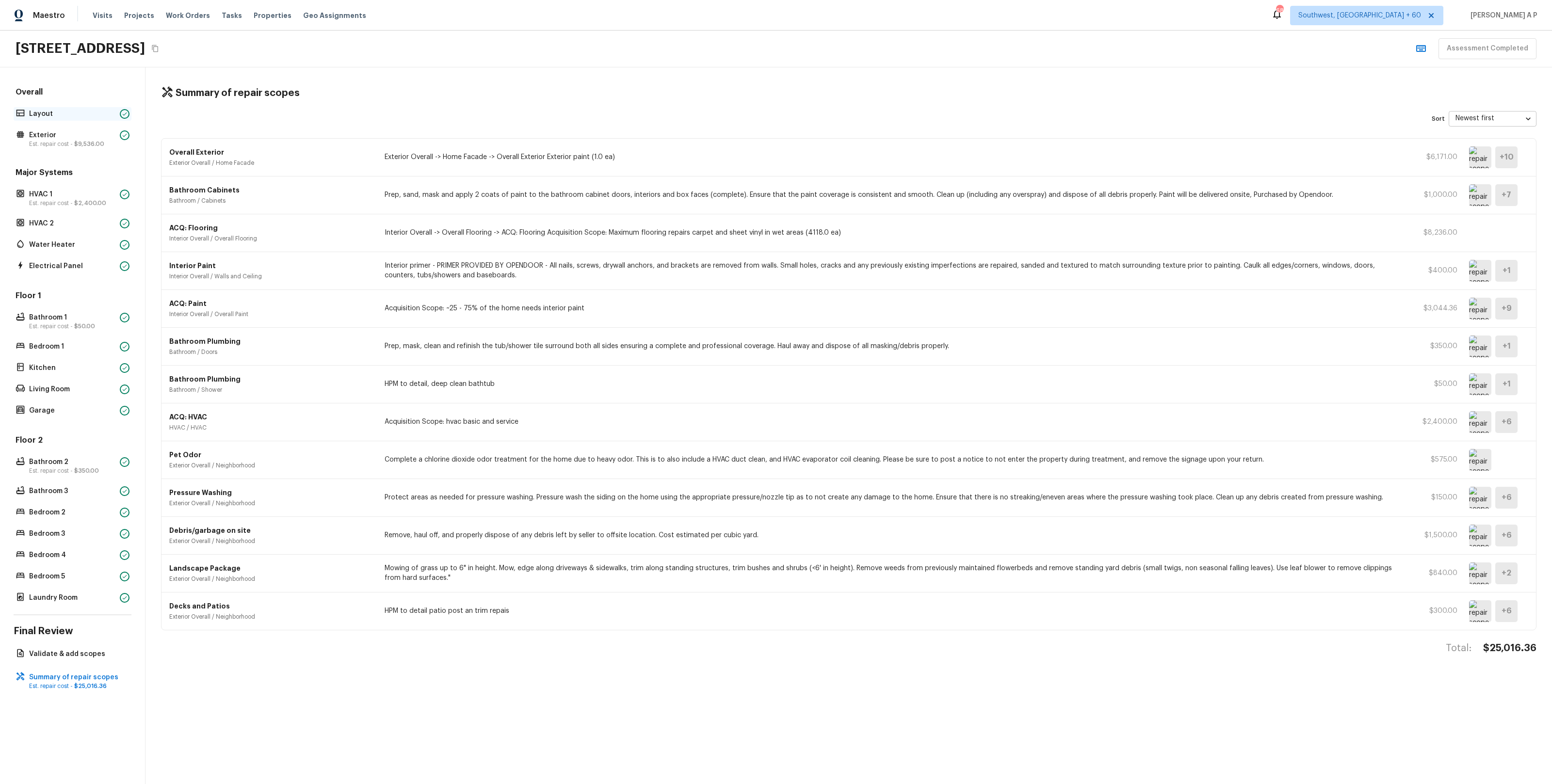
click at [99, 116] on p "Layout" at bounding box center [72, 114] width 87 height 10
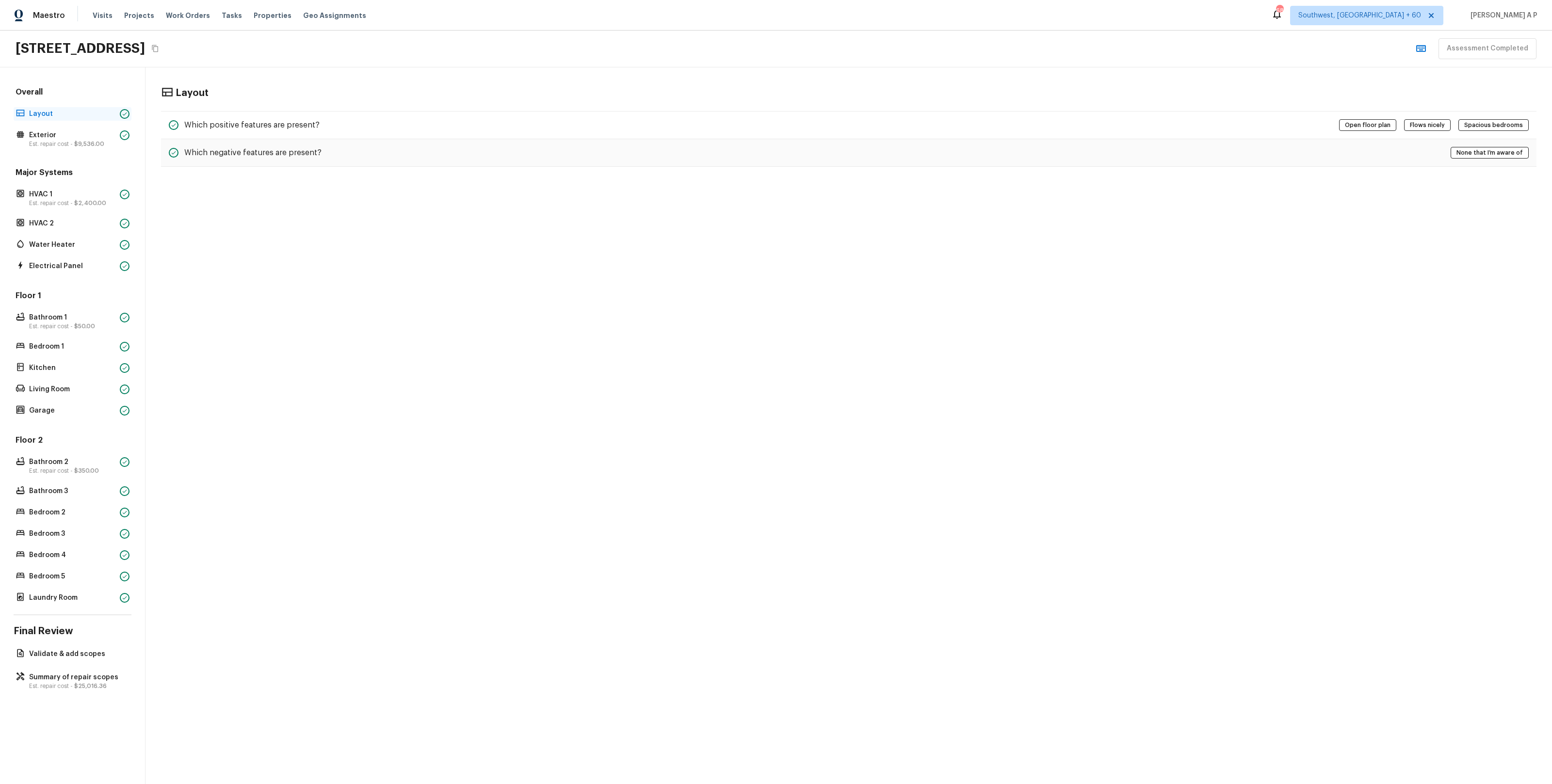
click at [121, 114] on icon at bounding box center [124, 113] width 6 height 6
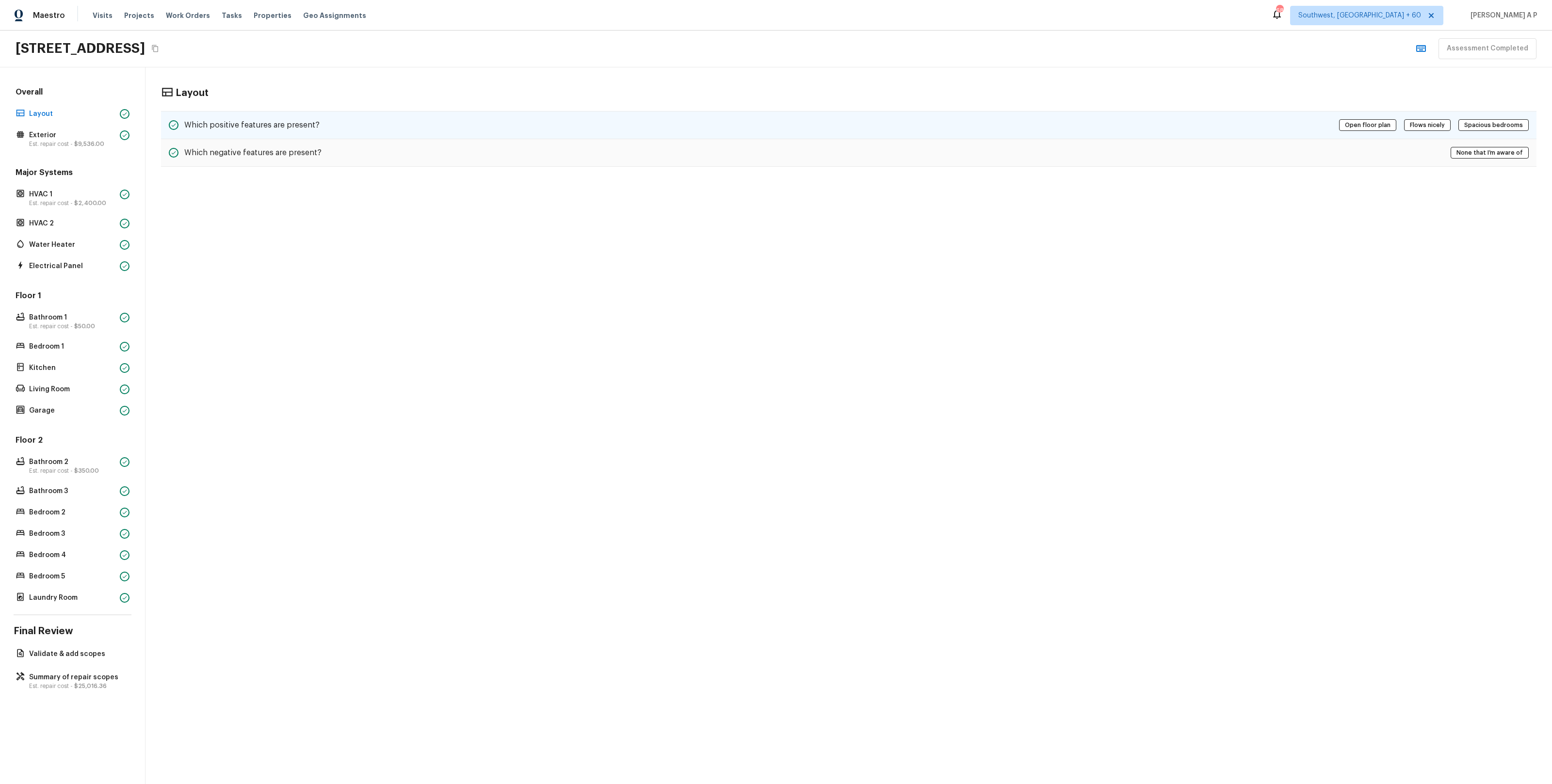
click at [202, 129] on h5 "Which positive features are present?" at bounding box center [252, 125] width 136 height 11
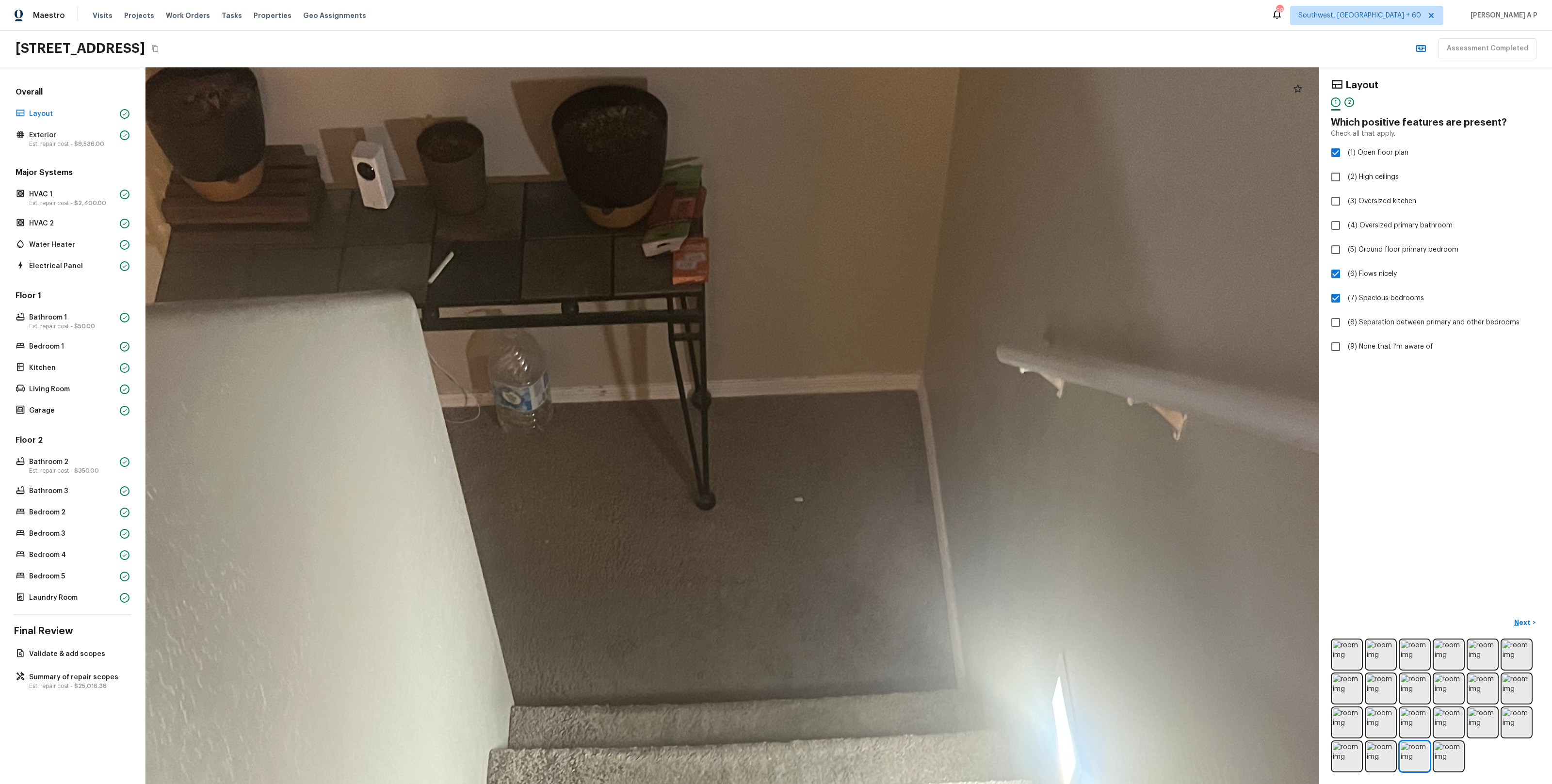
drag, startPoint x: 711, startPoint y: 169, endPoint x: 708, endPoint y: 321, distance: 152.0
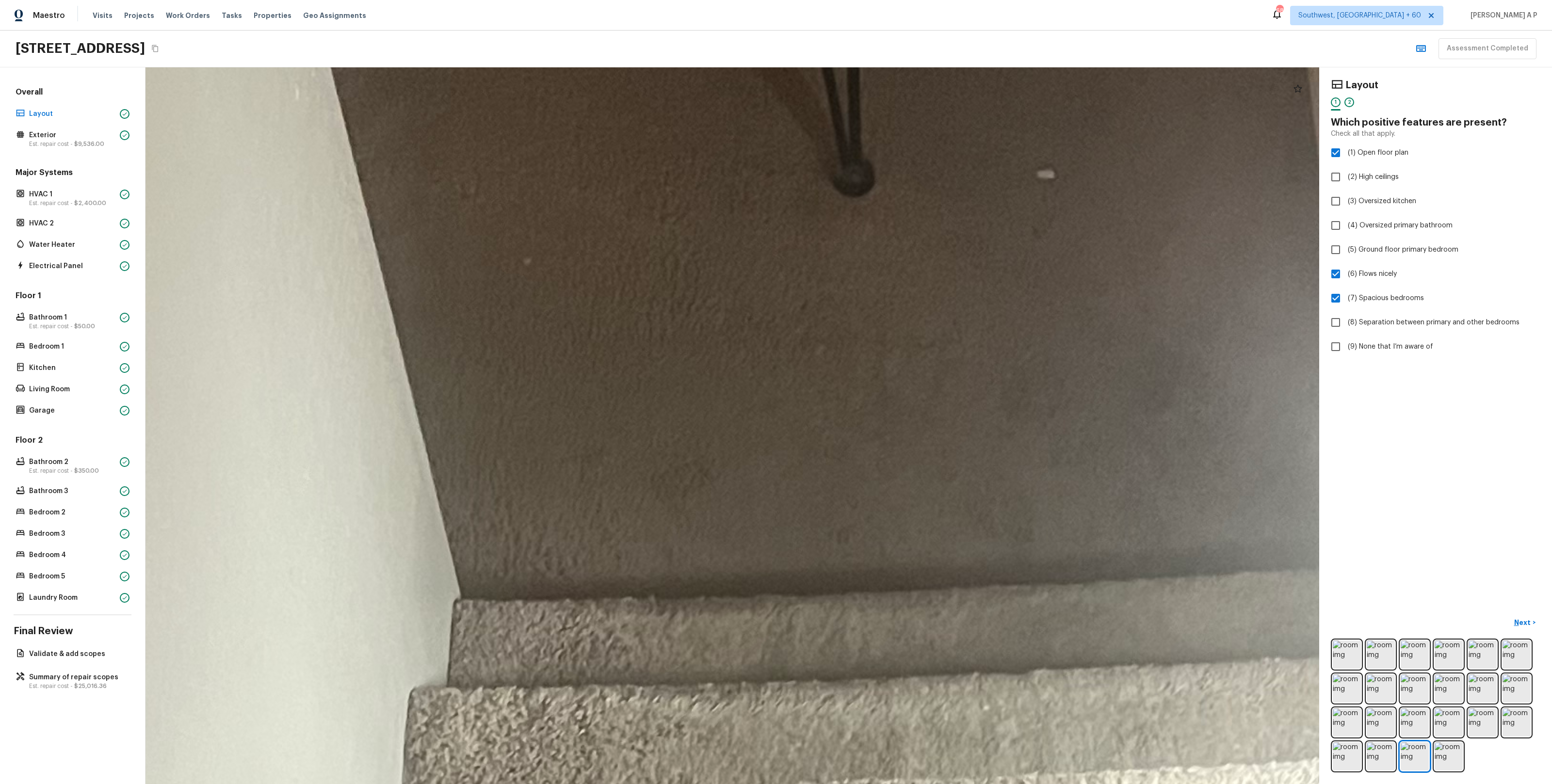
drag, startPoint x: 664, startPoint y: 216, endPoint x: 749, endPoint y: 582, distance: 375.7
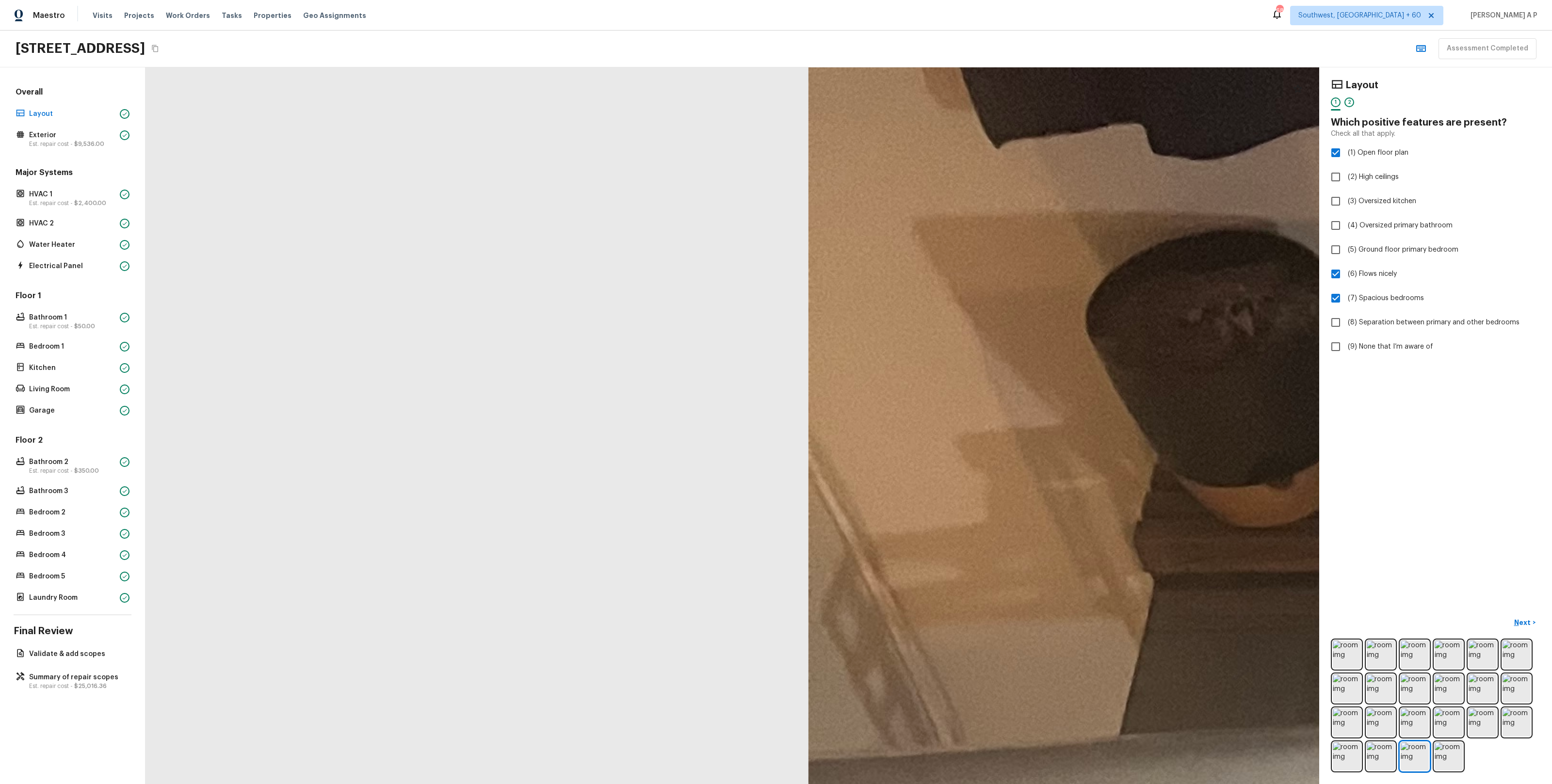
drag, startPoint x: 964, startPoint y: 573, endPoint x: 621, endPoint y: 545, distance: 344.1
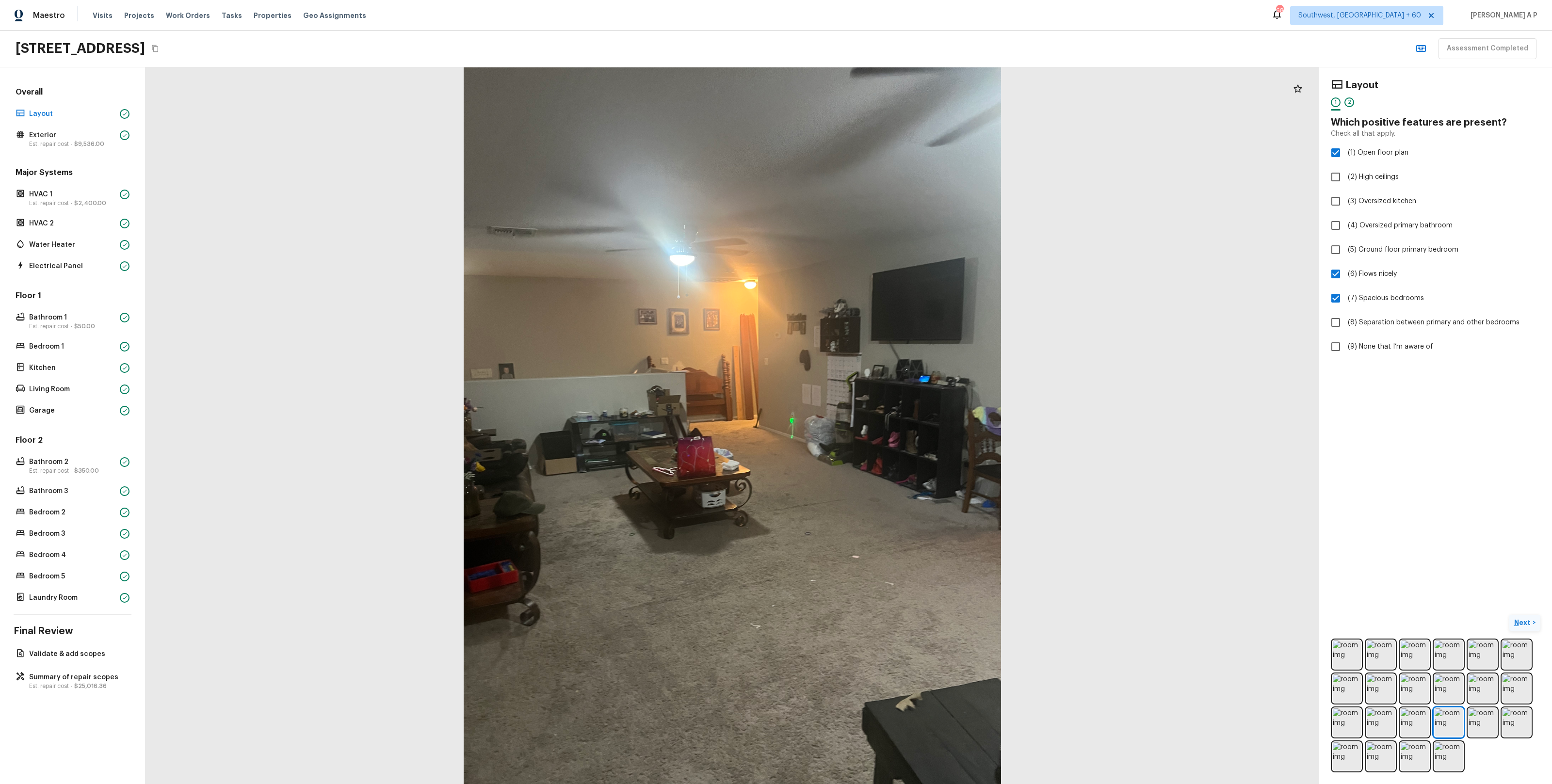
click at [1521, 623] on p "Next" at bounding box center [1523, 623] width 18 height 10
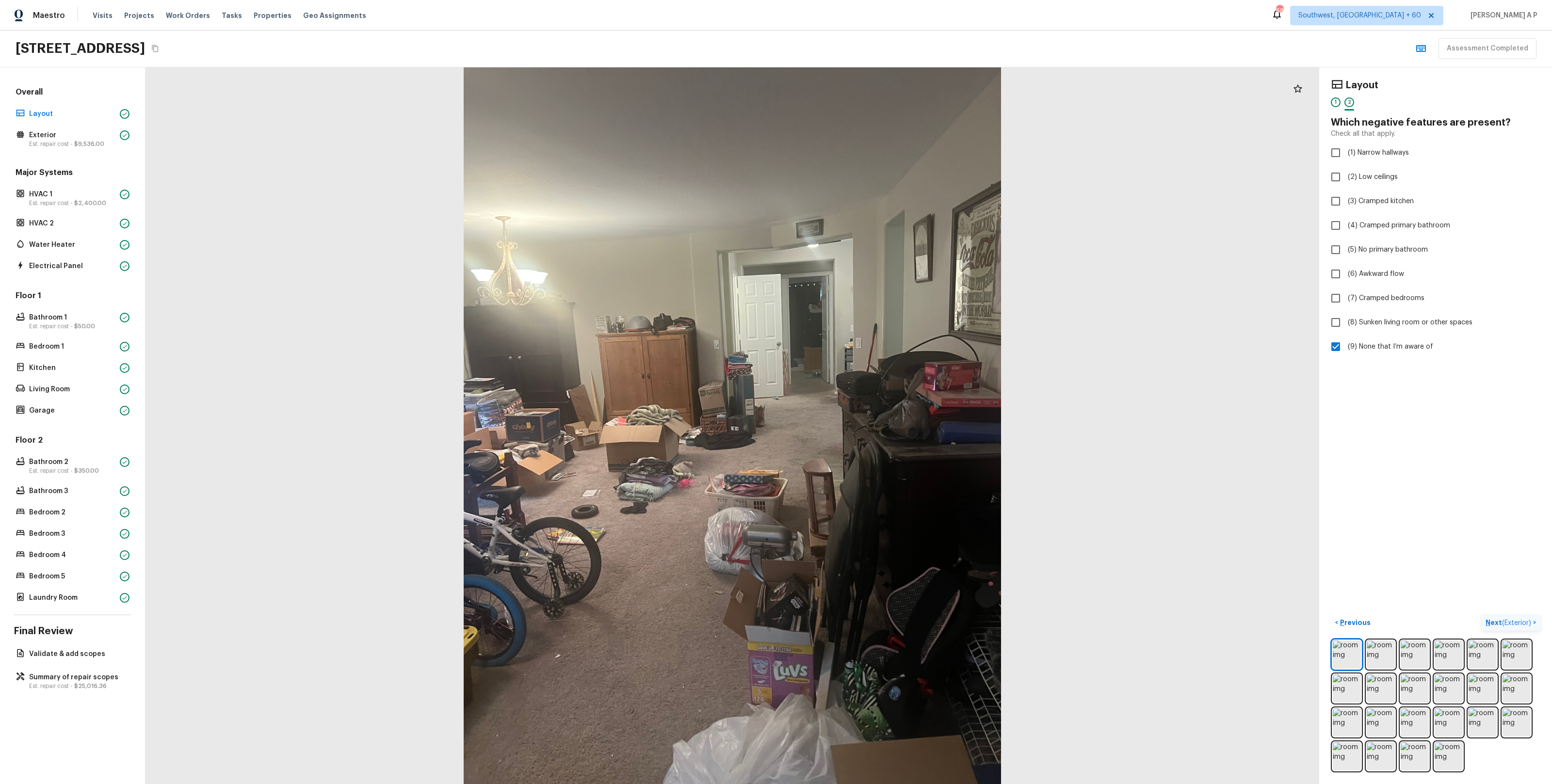
click at [1521, 623] on span "( Exterior )" at bounding box center [1516, 623] width 29 height 7
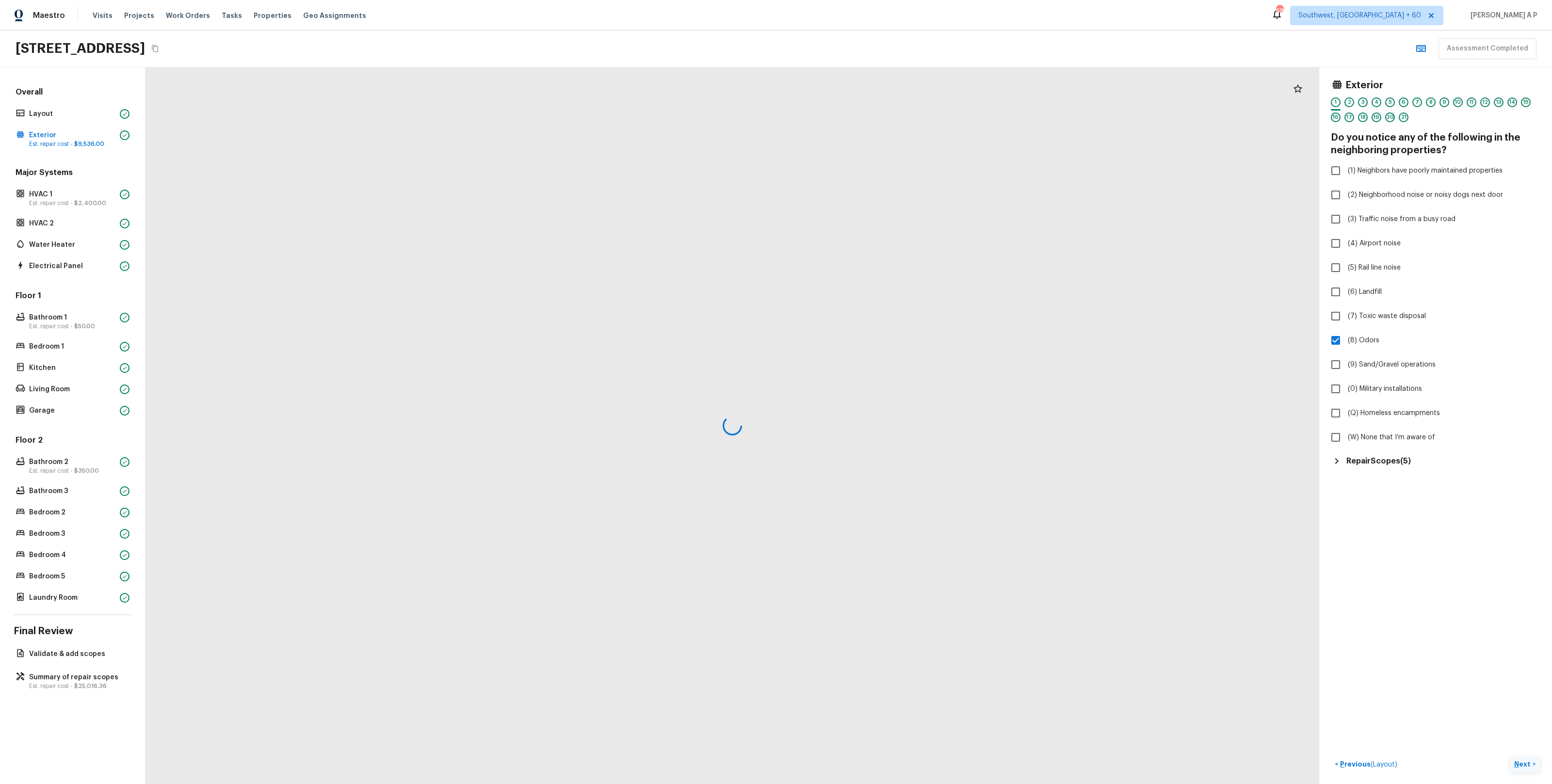
click at [1521, 623] on div "Exterior 1 2 3 4 5 6 7 8 9 10 11 12 13 14 15 16 17 18 19 20 21 Do you notice an…" at bounding box center [1435, 425] width 233 height 716
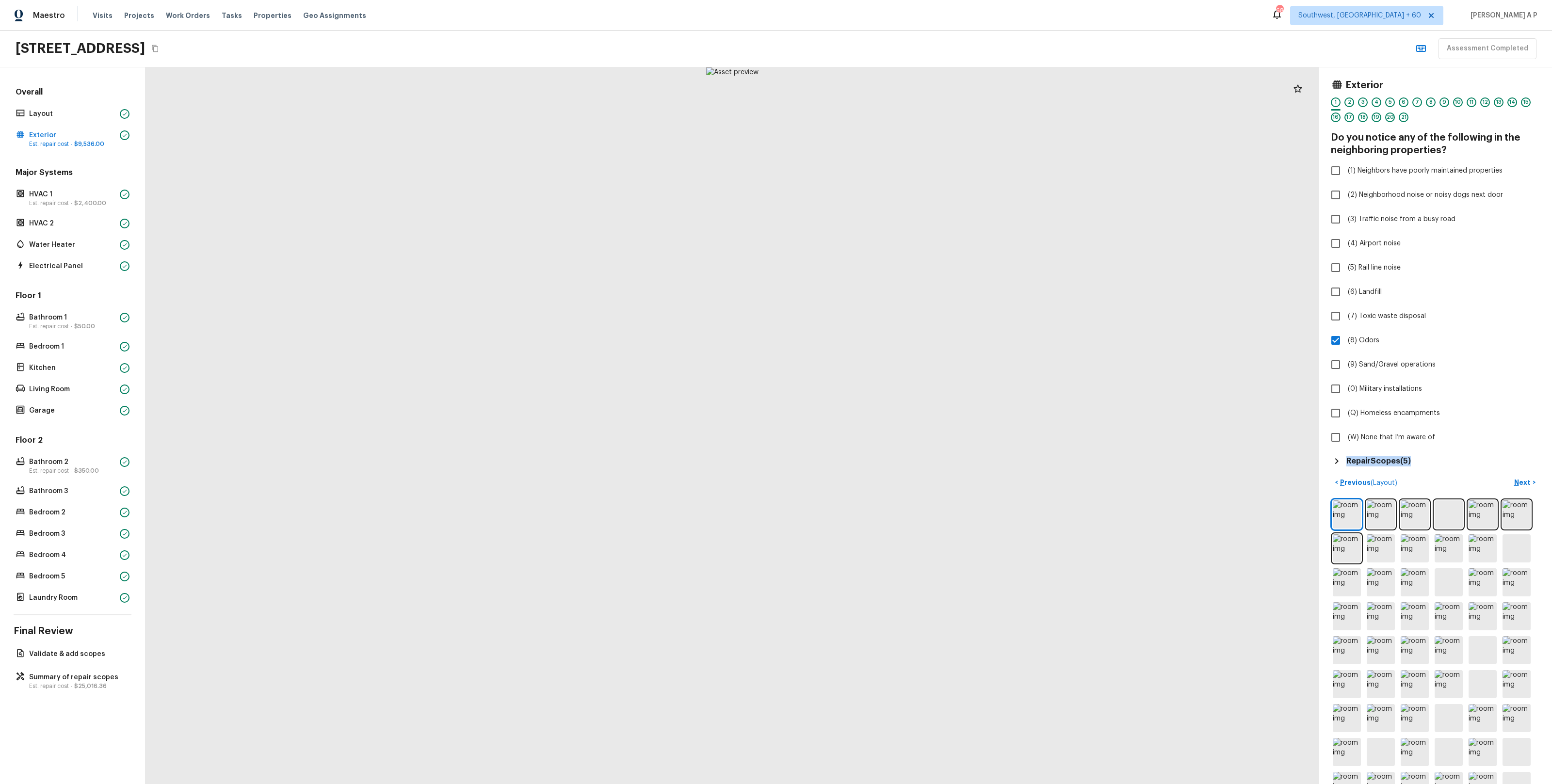
click at [1339, 459] on icon at bounding box center [1336, 461] width 12 height 12
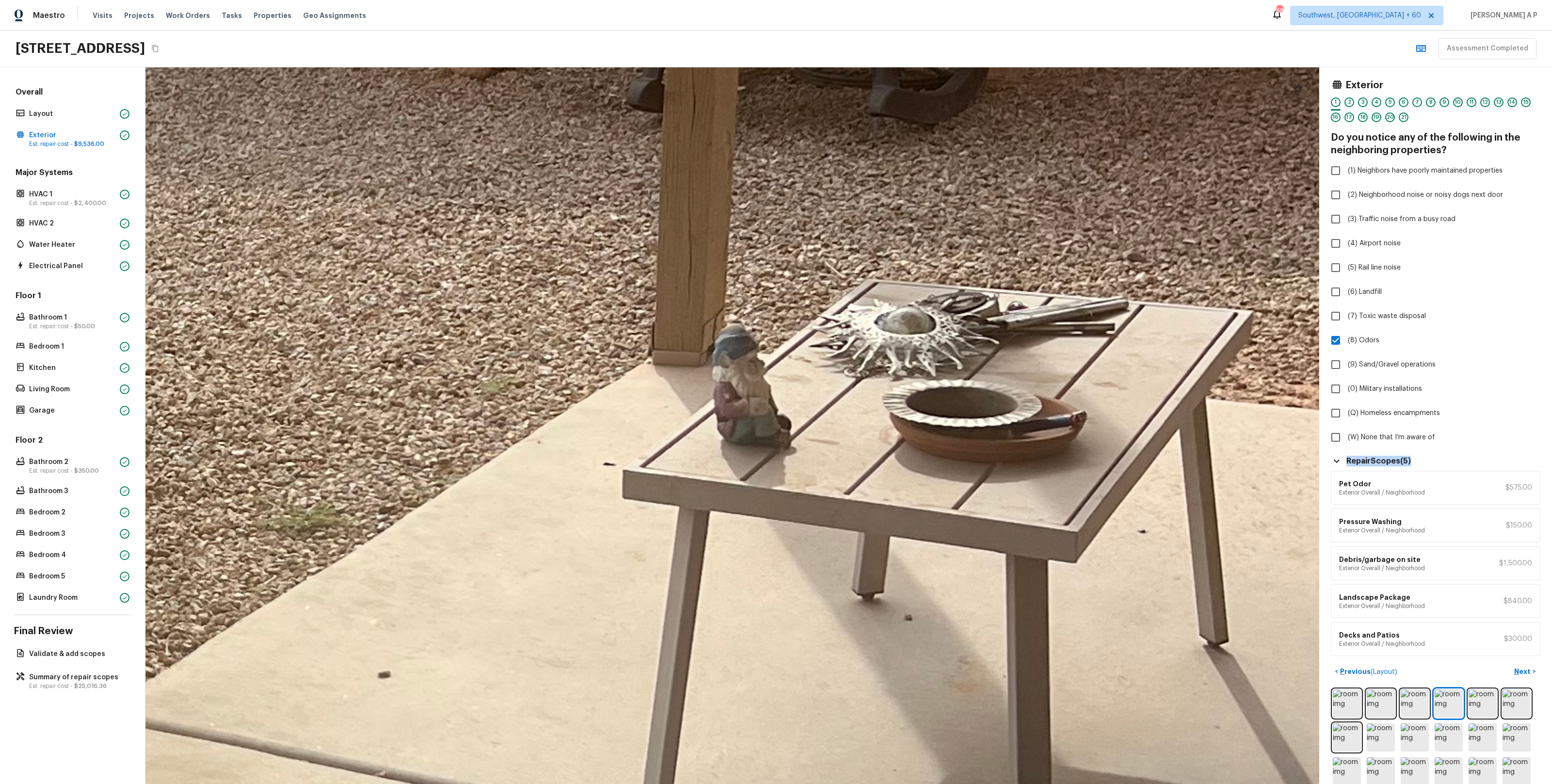
drag, startPoint x: 1077, startPoint y: 392, endPoint x: 1016, endPoint y: 529, distance: 150.0
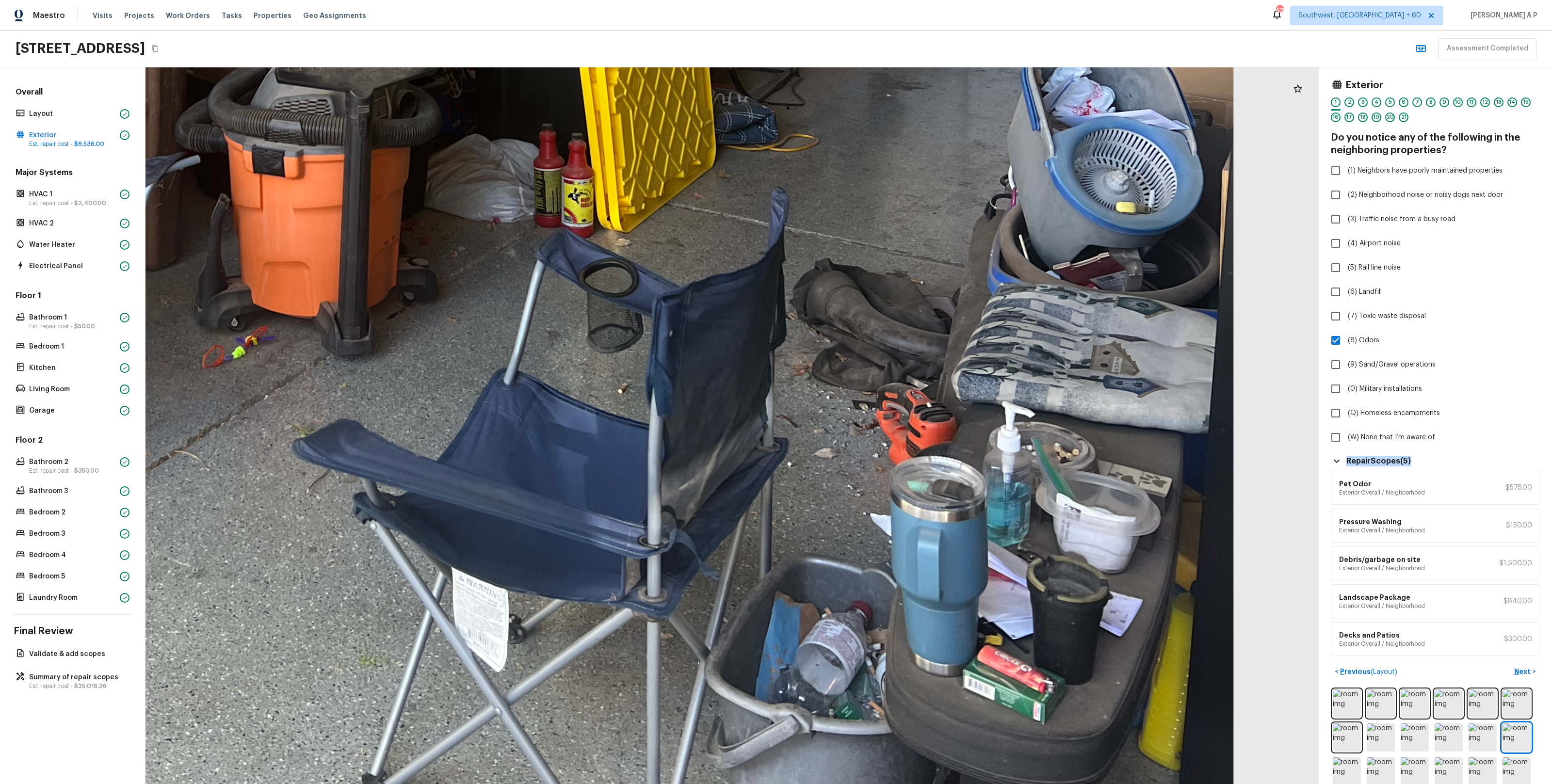
drag, startPoint x: 853, startPoint y: 726, endPoint x: 829, endPoint y: 629, distance: 99.9
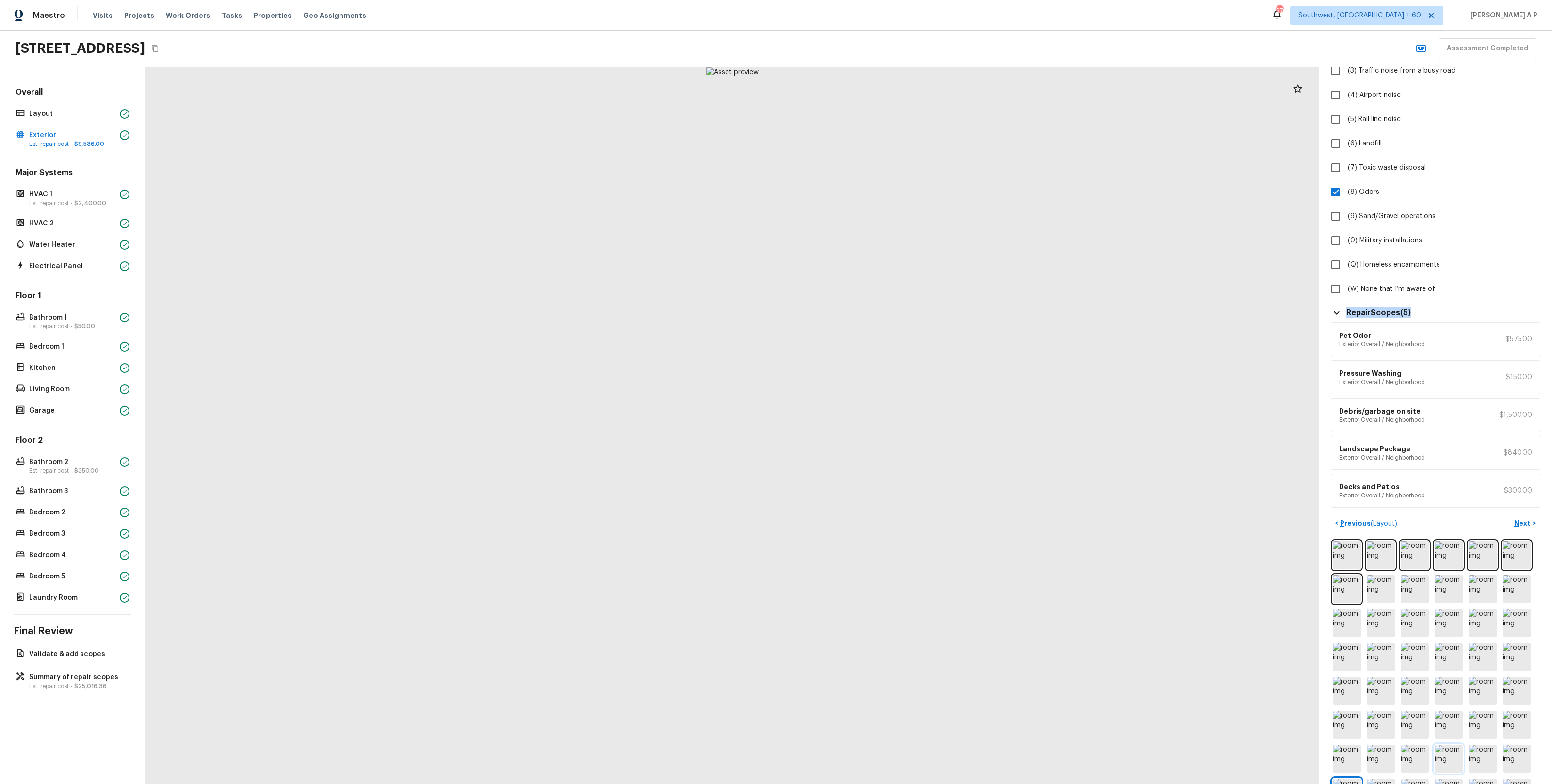
scroll to position [219, 0]
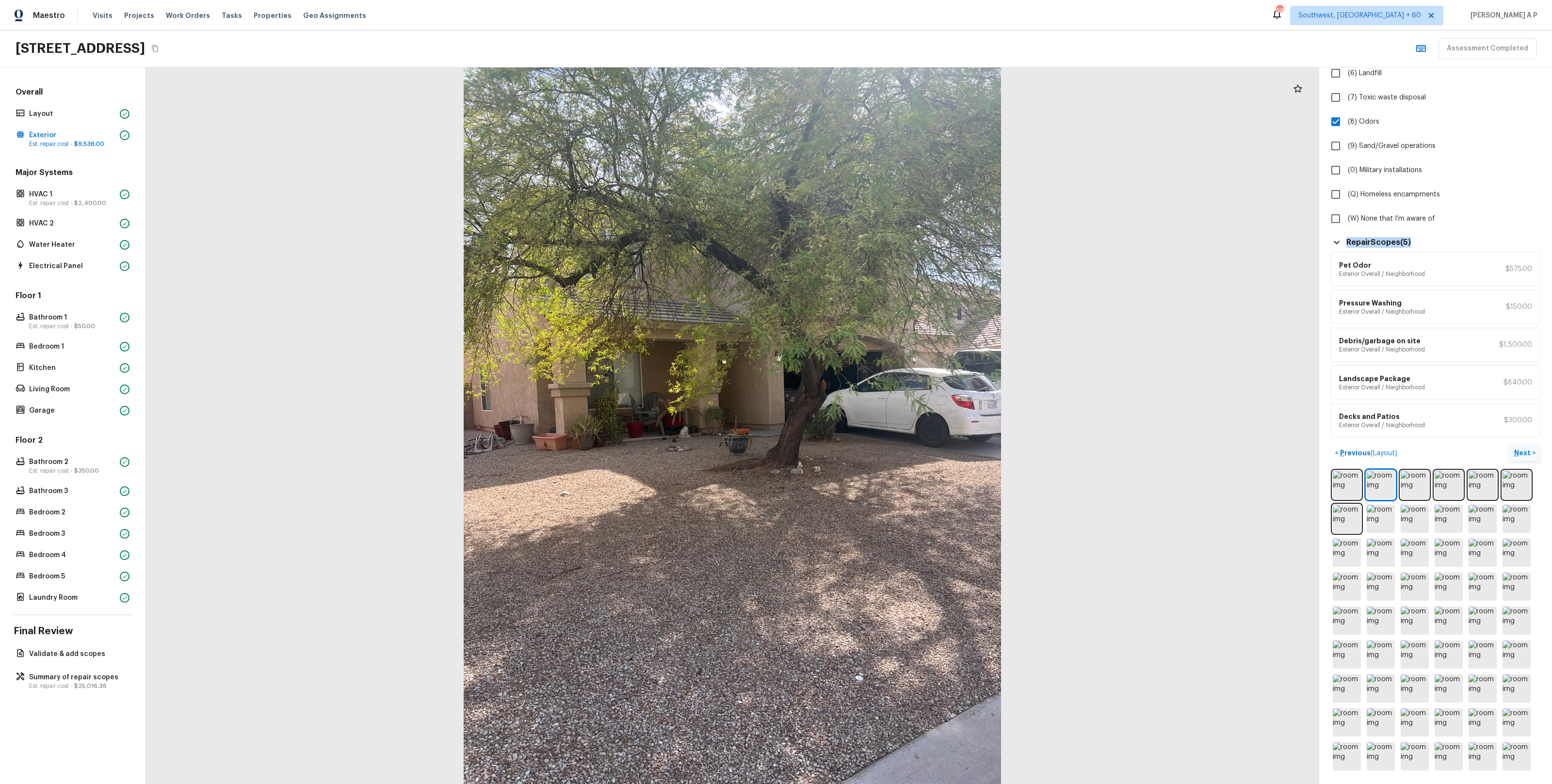
click at [1526, 454] on p "Next" at bounding box center [1523, 453] width 18 height 10
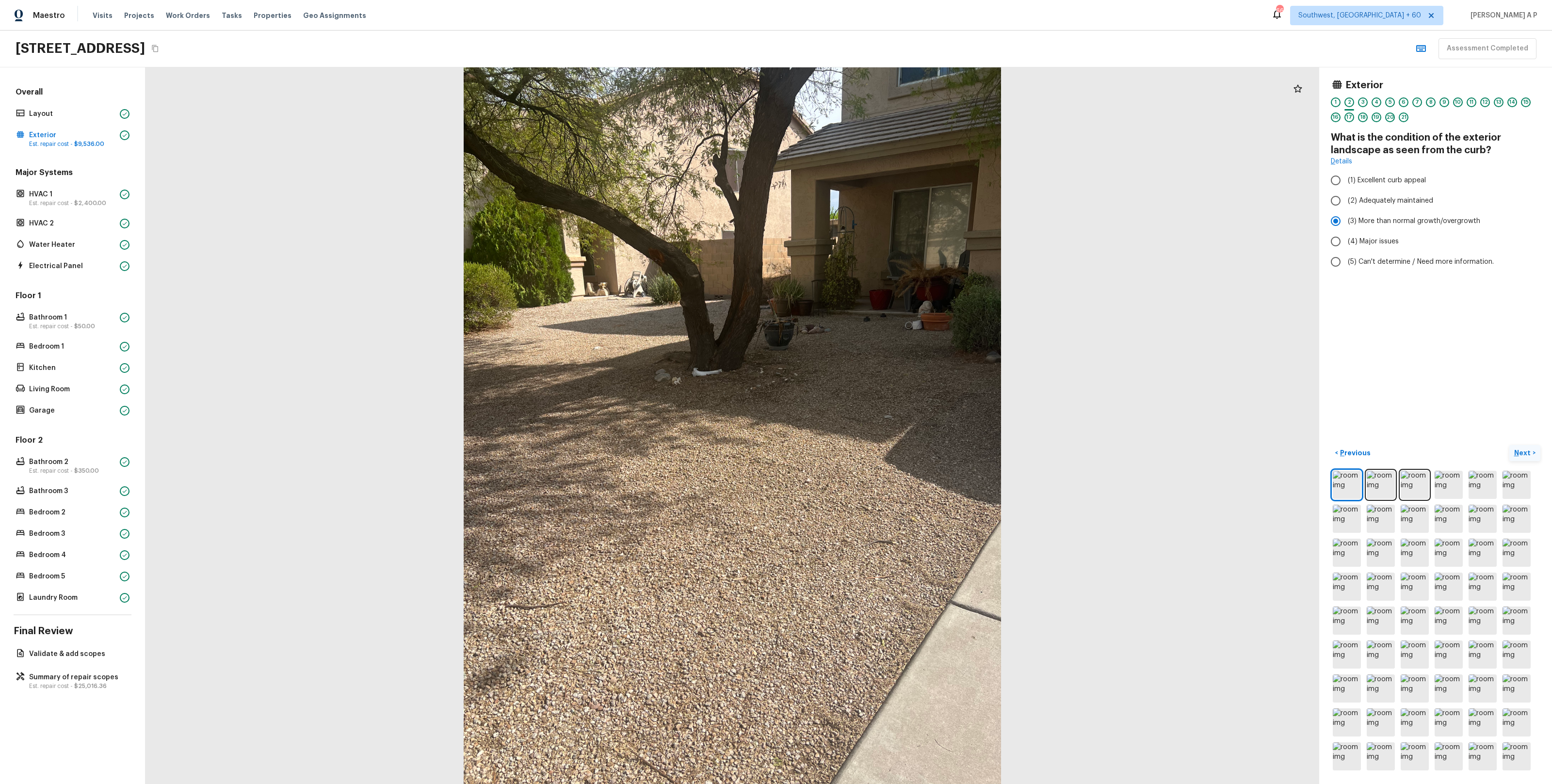
scroll to position [0, 0]
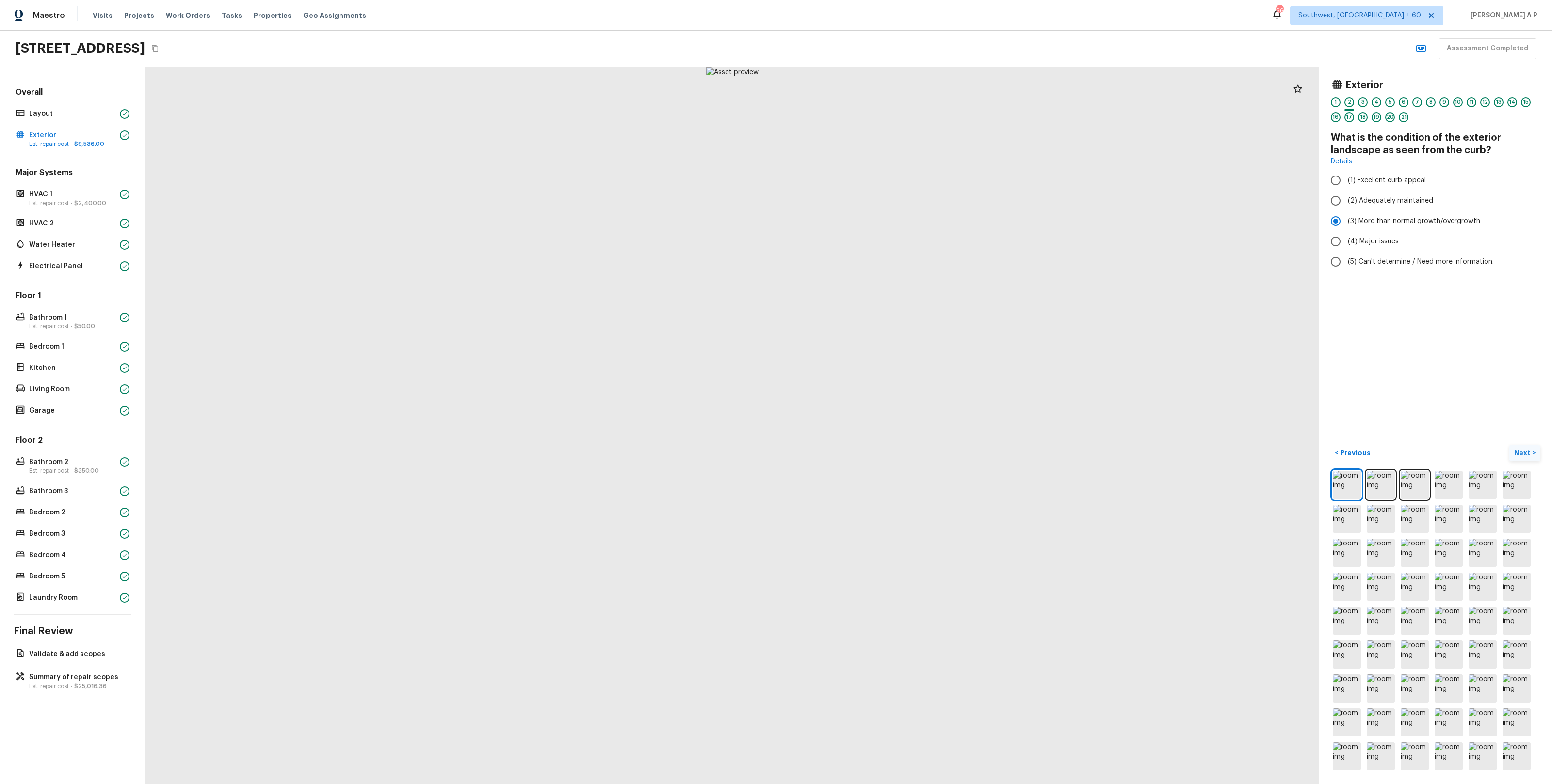
click at [1526, 454] on p "Next" at bounding box center [1523, 453] width 18 height 10
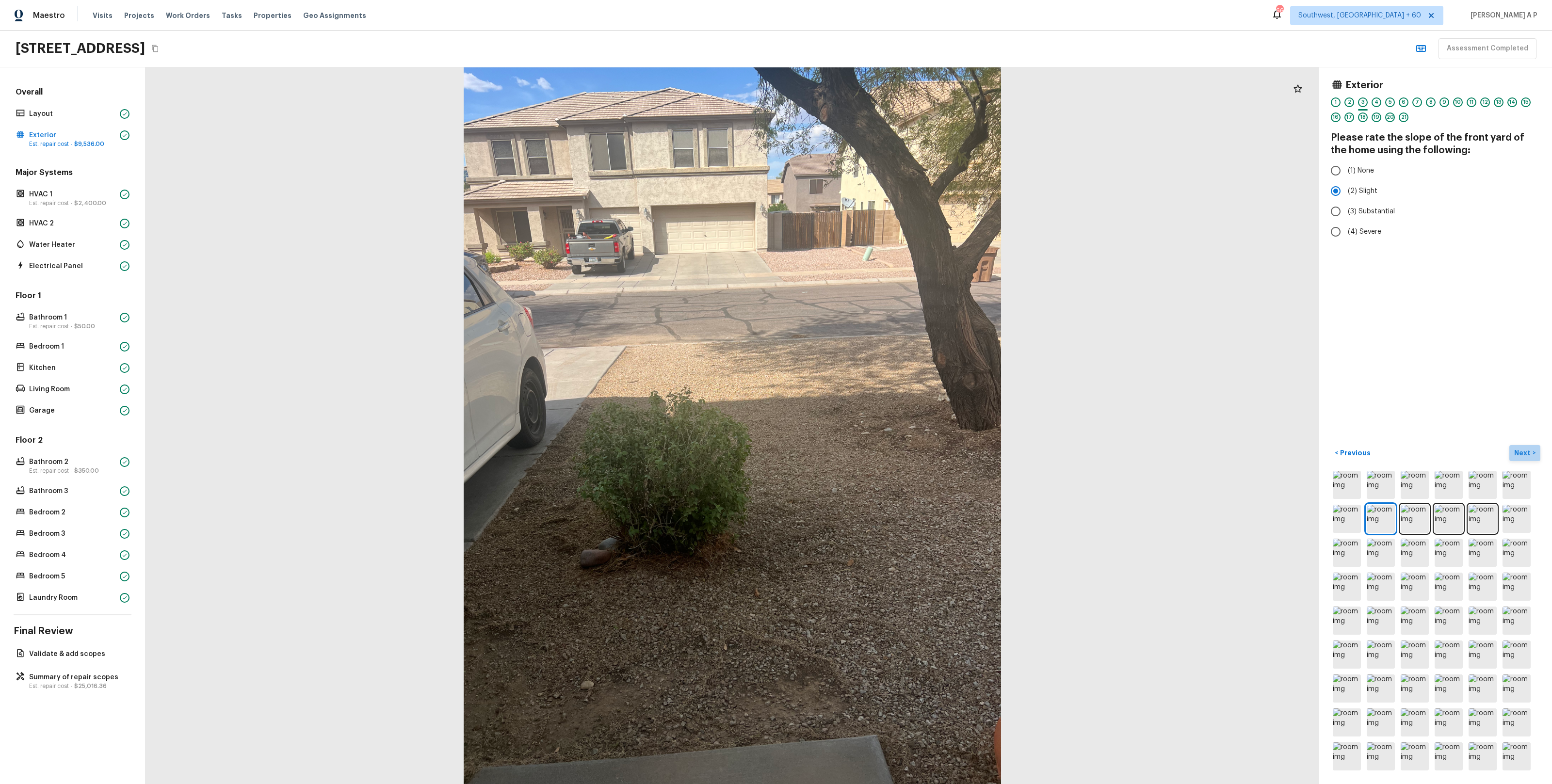
click at [1526, 454] on p "Next" at bounding box center [1523, 453] width 18 height 10
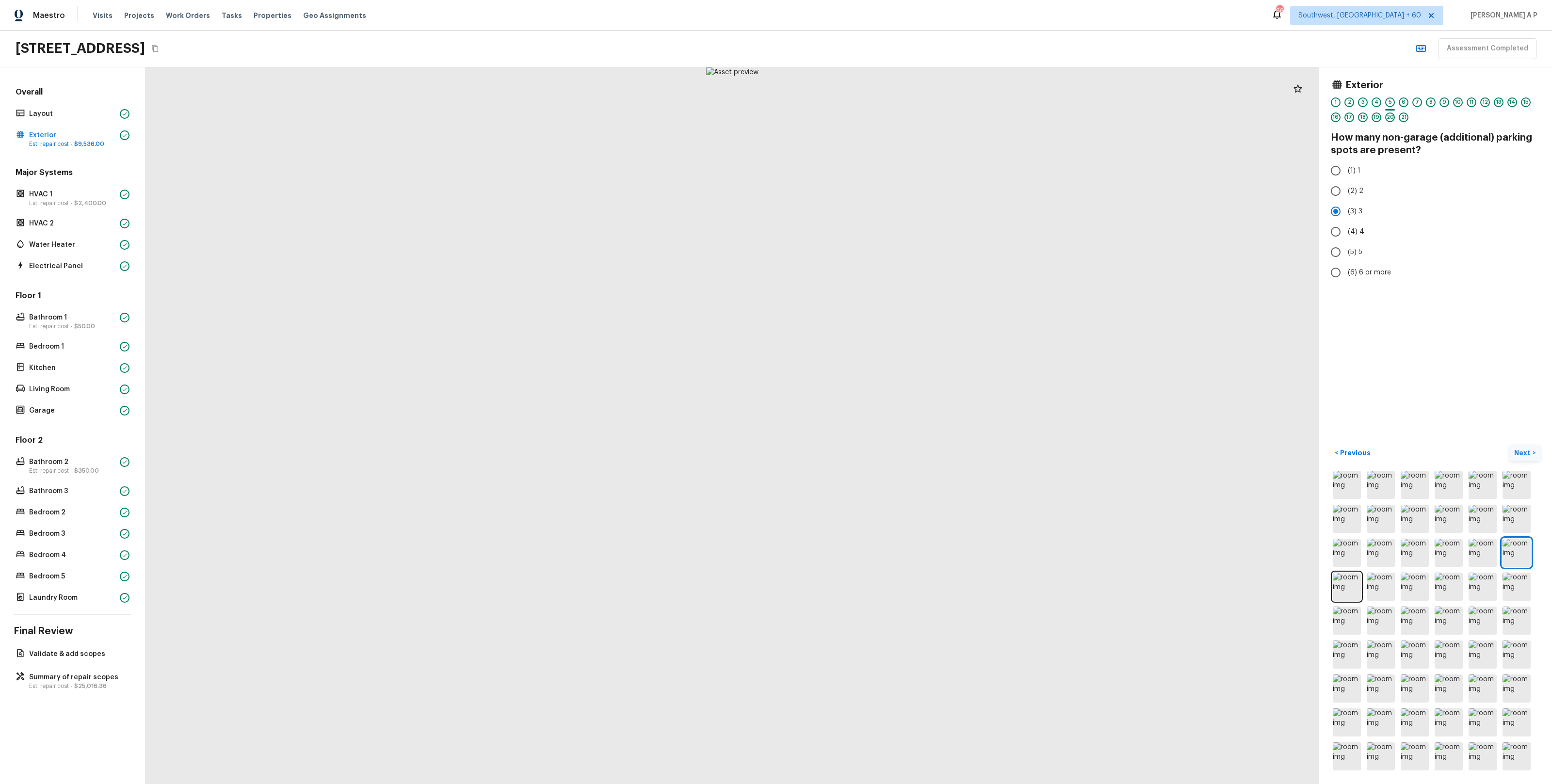
click at [1526, 454] on p "Next" at bounding box center [1523, 453] width 18 height 10
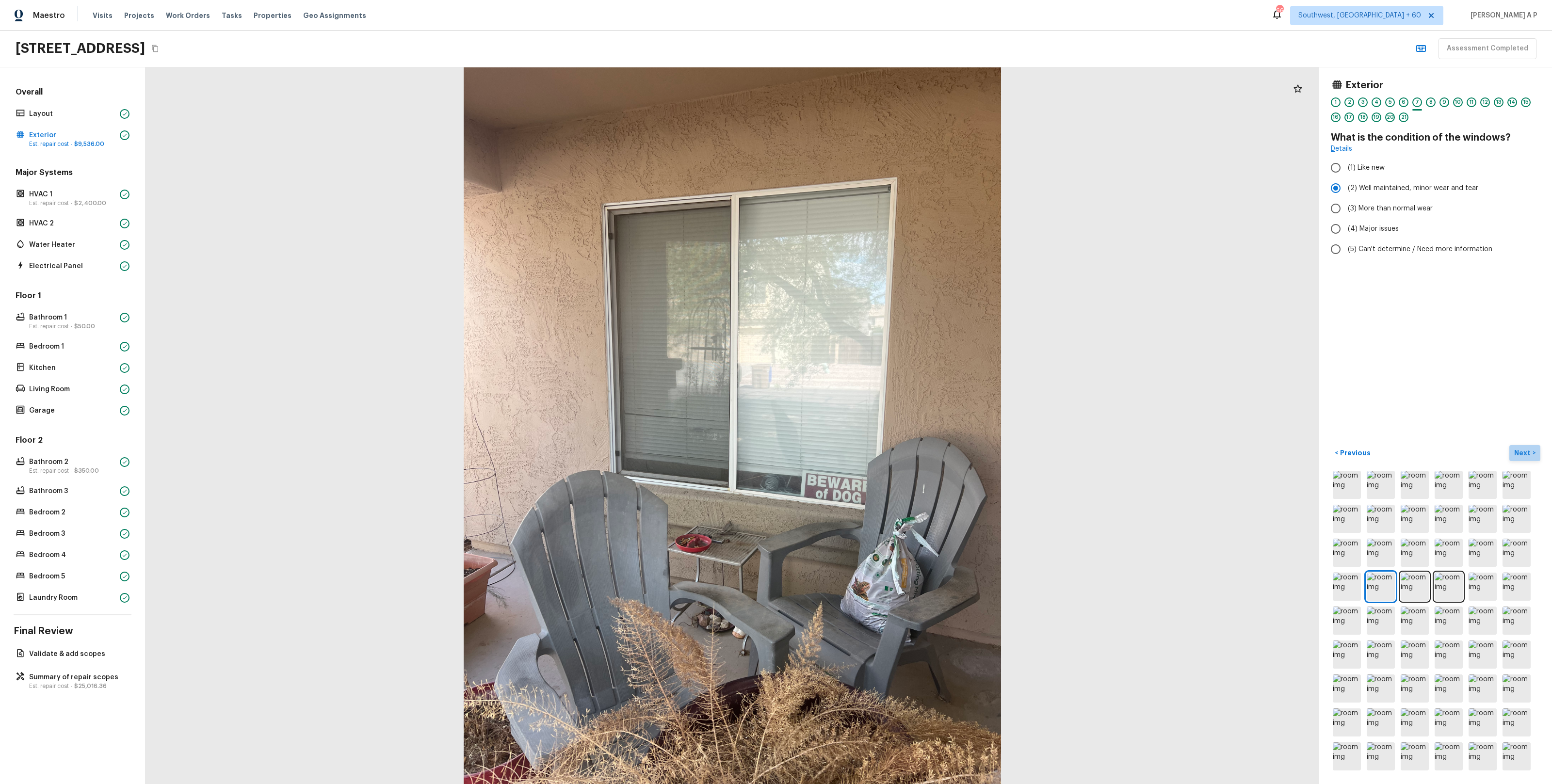
click at [1526, 454] on p "Next" at bounding box center [1523, 453] width 18 height 10
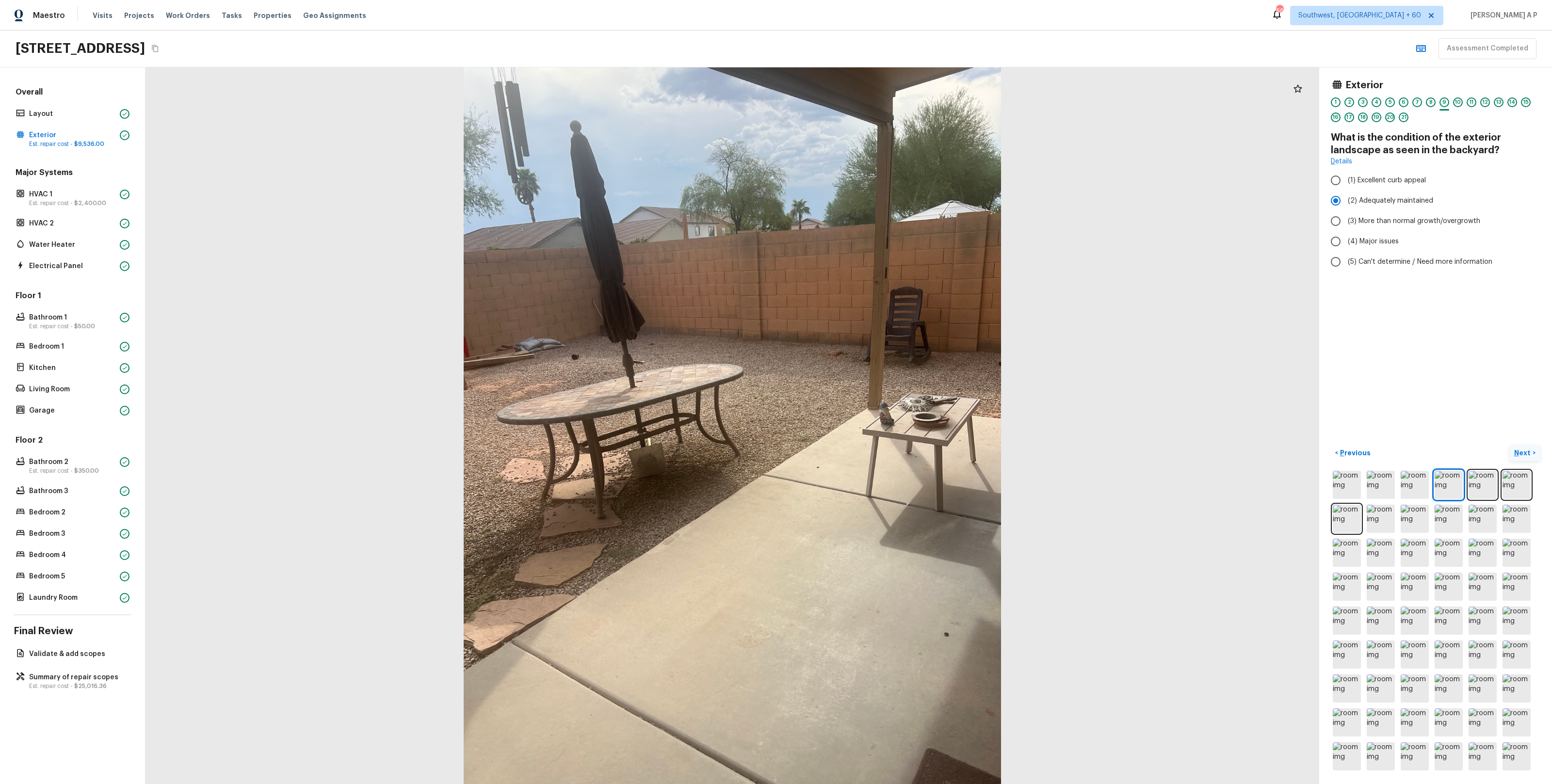
click at [1526, 454] on p "Next" at bounding box center [1523, 453] width 18 height 10
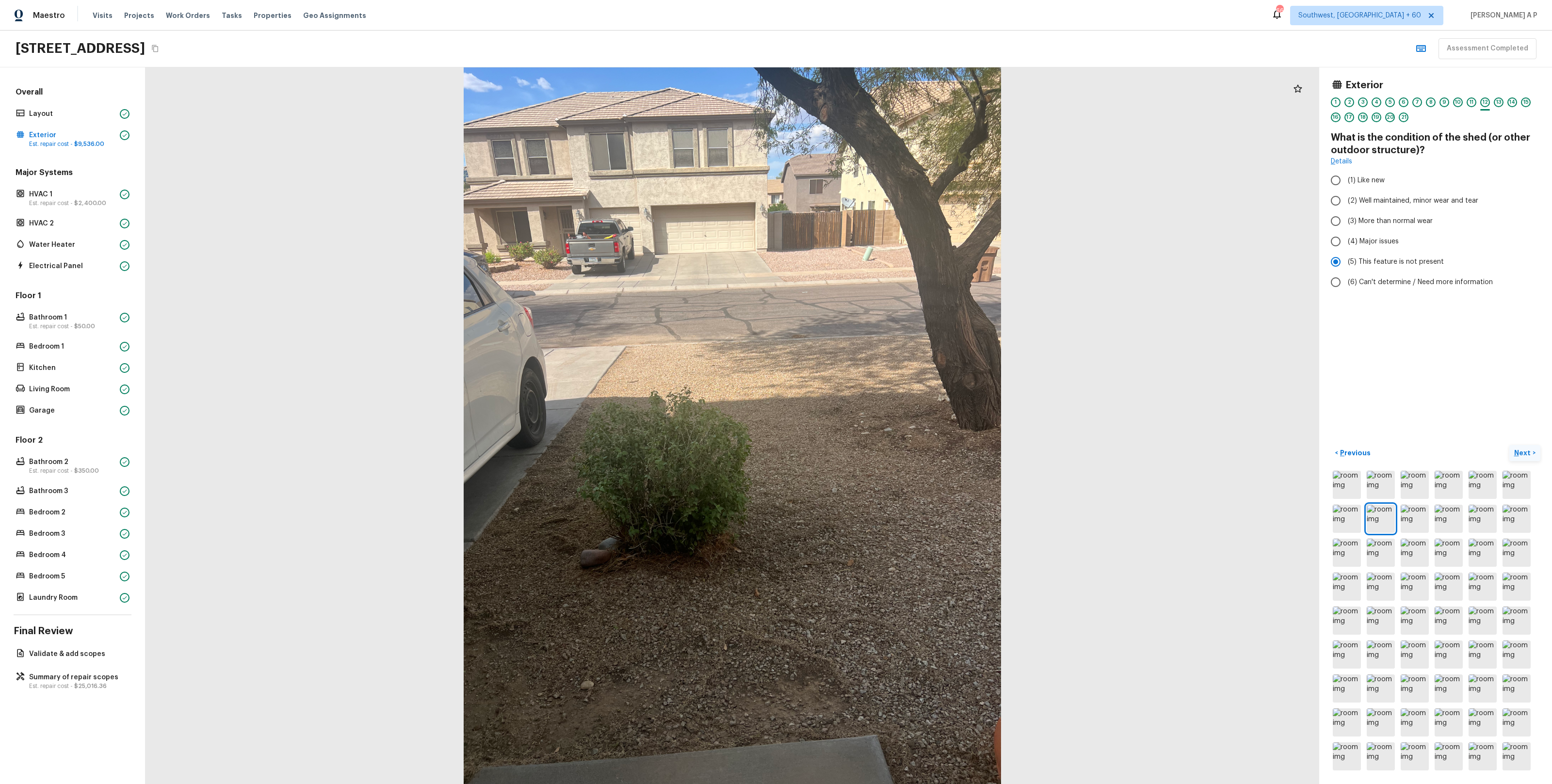
click at [1526, 454] on p "Next" at bounding box center [1523, 453] width 18 height 10
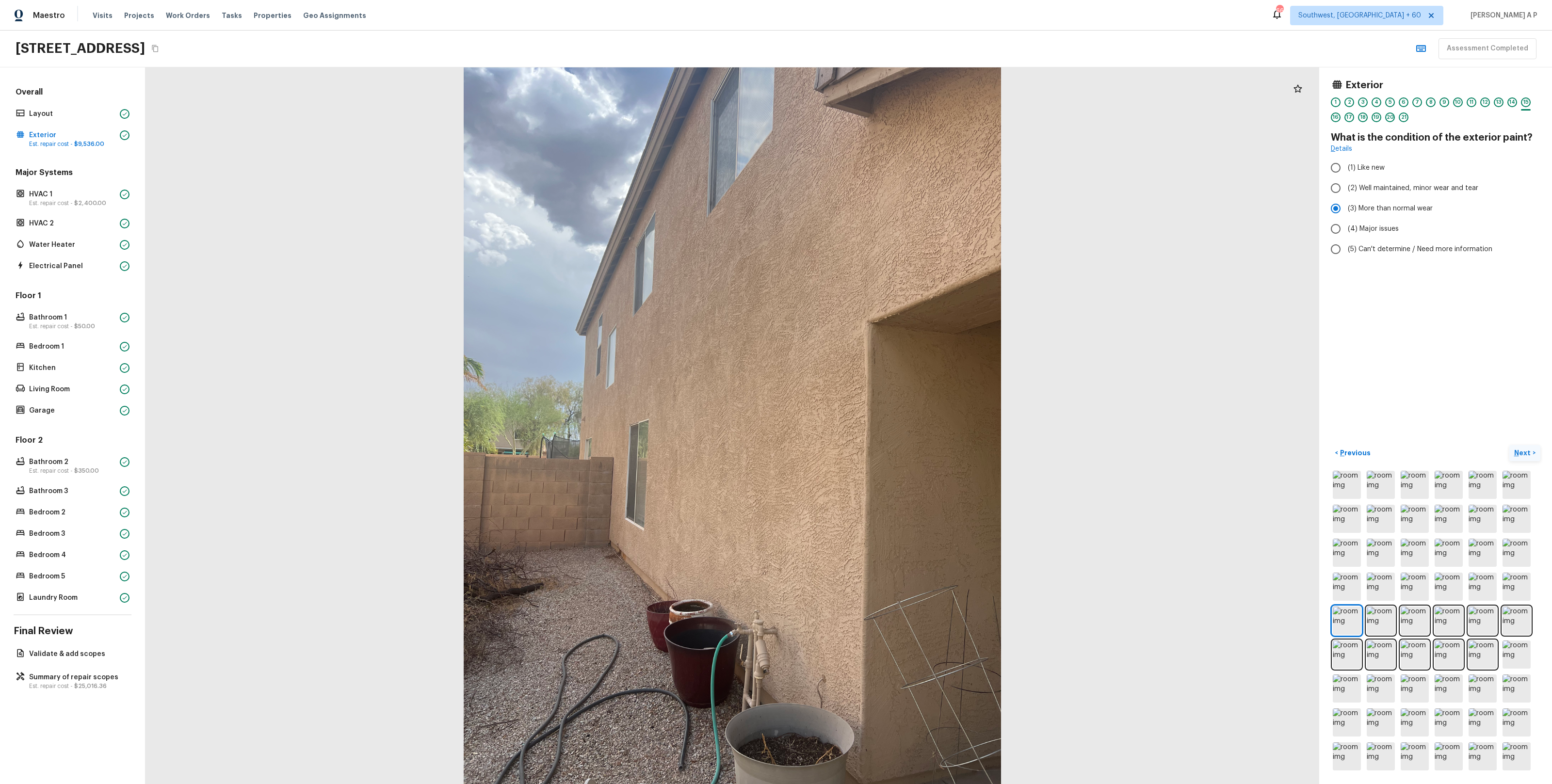
click at [1526, 454] on p "Next" at bounding box center [1523, 453] width 18 height 10
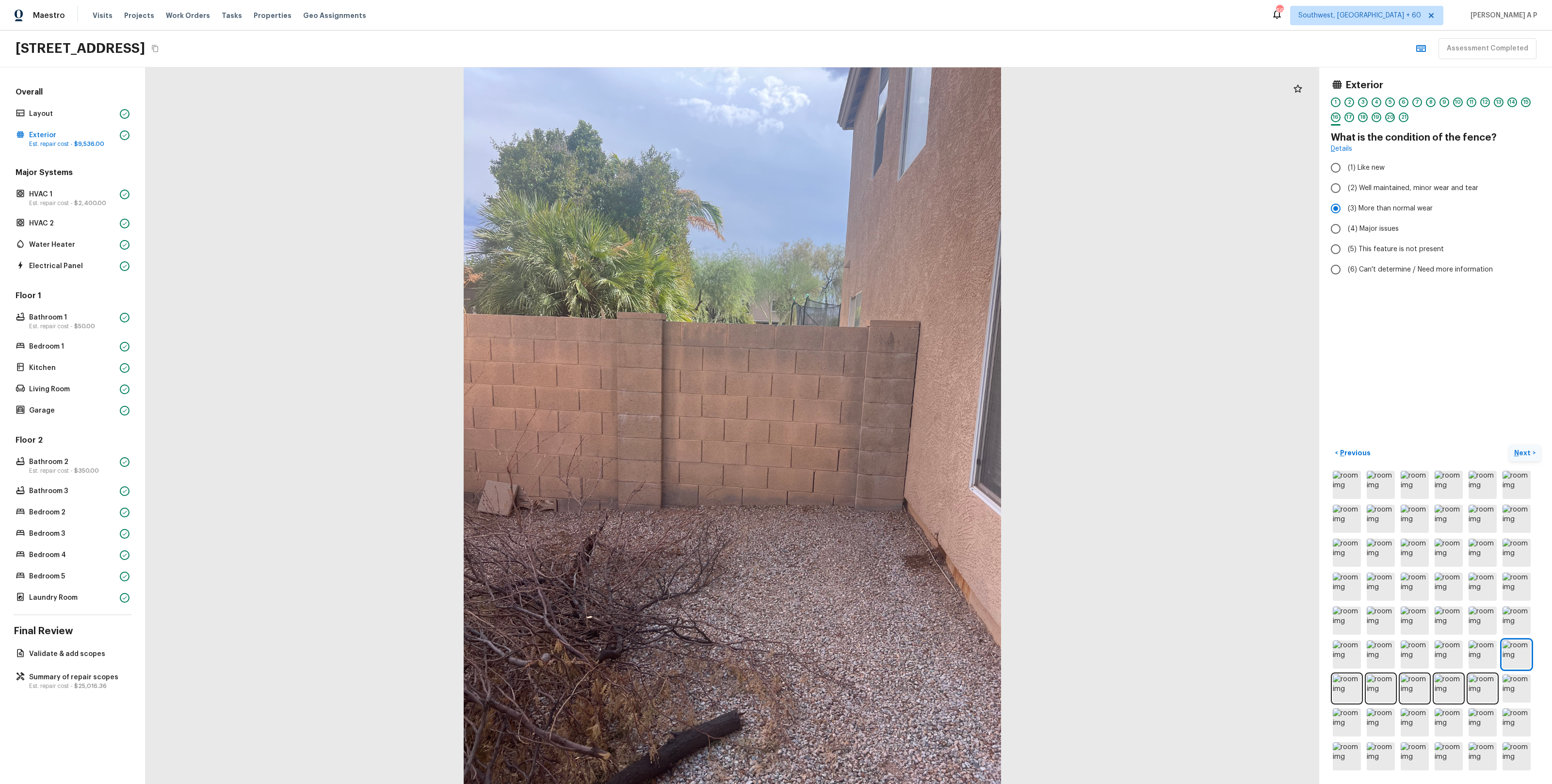
click at [1526, 454] on p "Next" at bounding box center [1523, 453] width 18 height 10
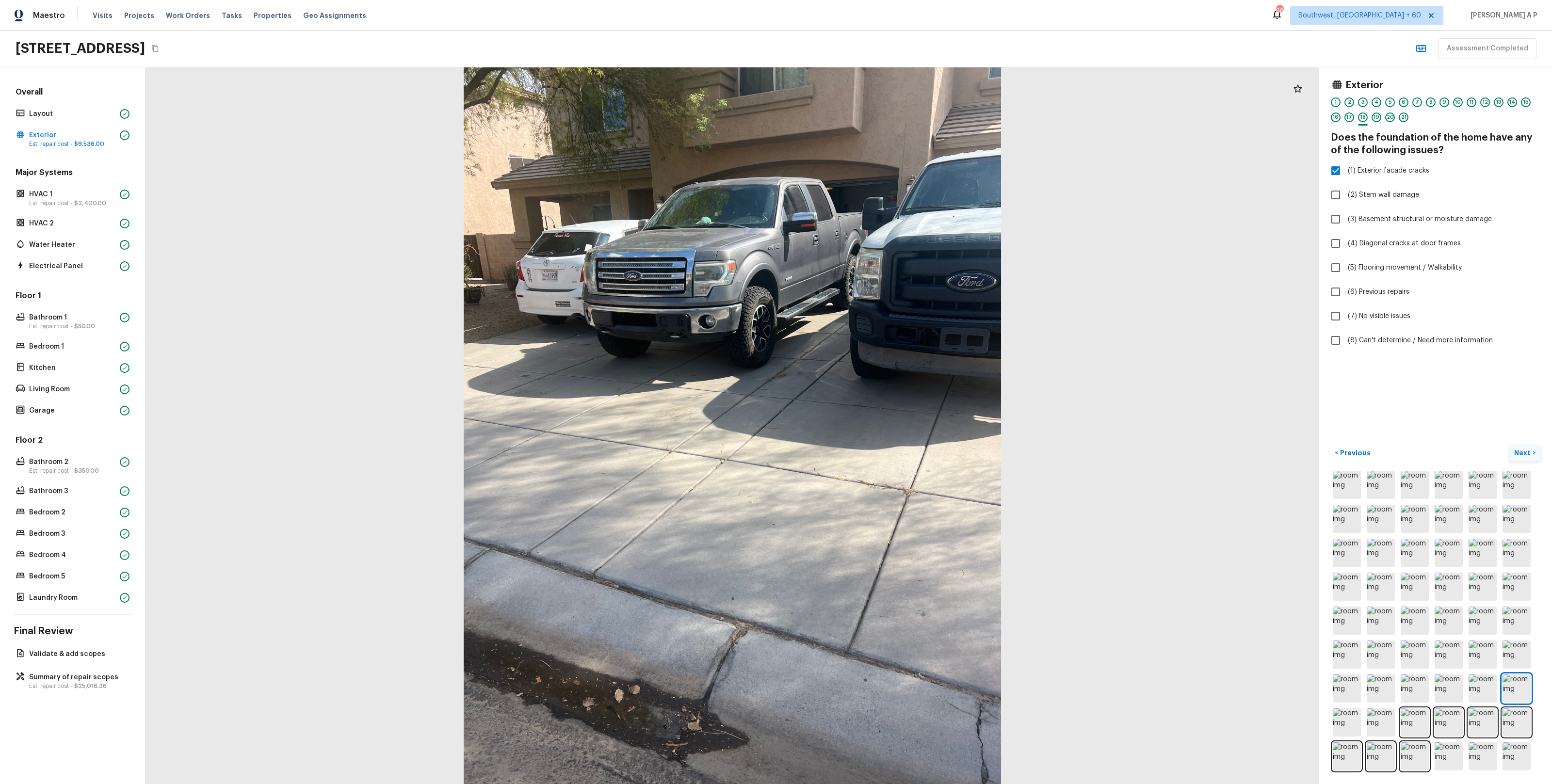
click at [1526, 454] on p "Next" at bounding box center [1523, 453] width 18 height 10
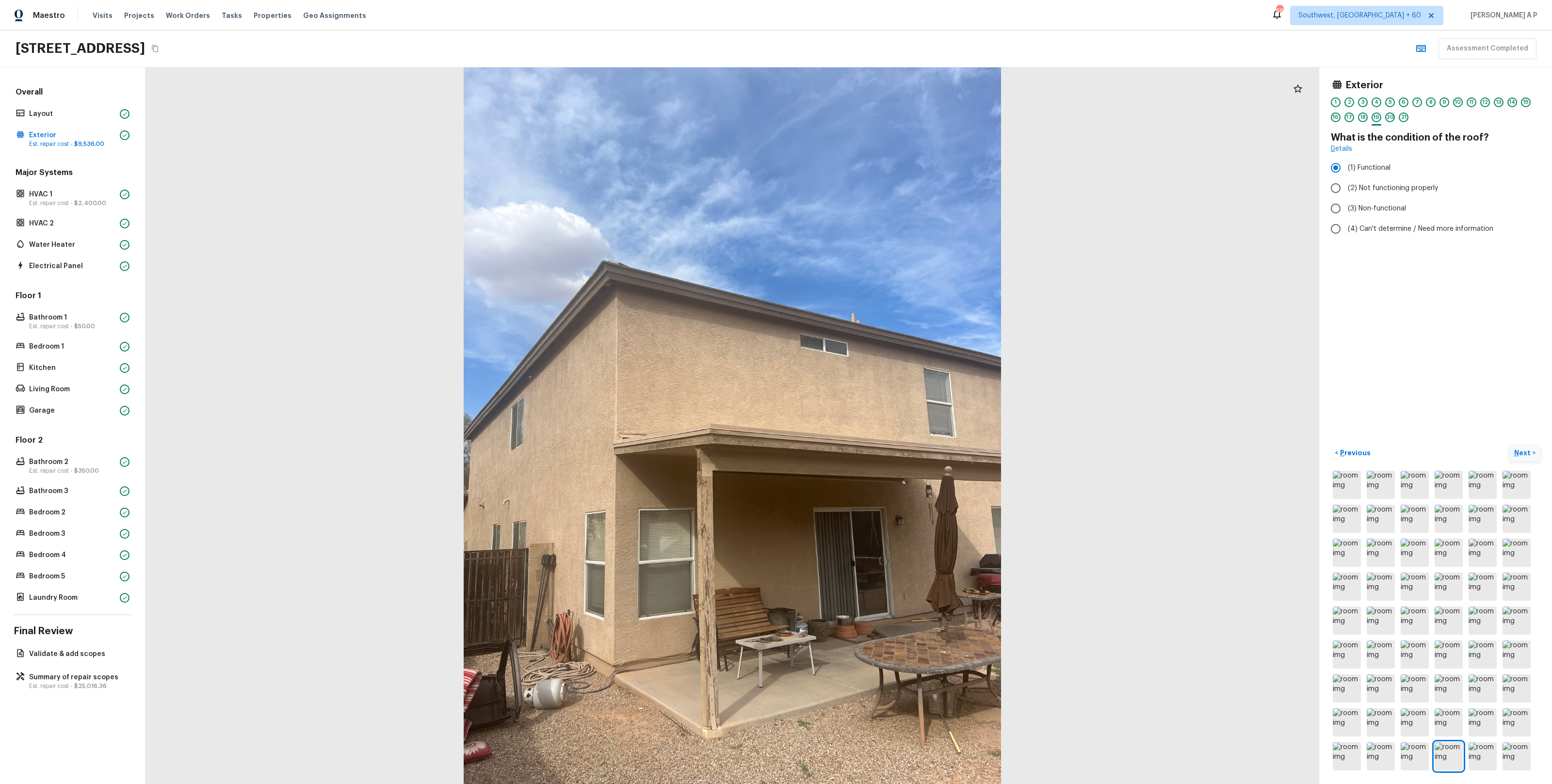
click at [1526, 454] on p "Next" at bounding box center [1523, 453] width 18 height 10
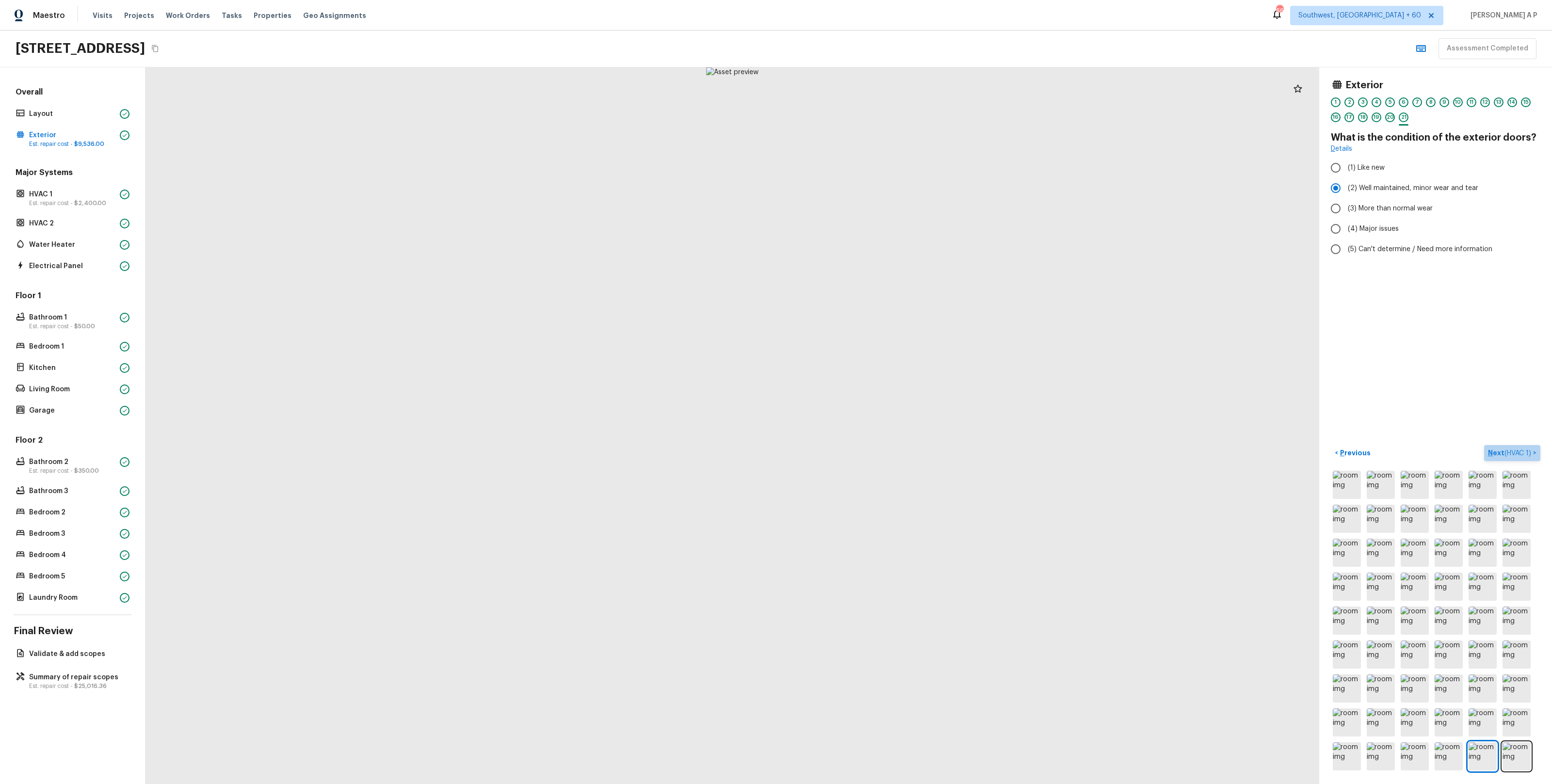
click at [1526, 454] on span "( HVAC 1 )" at bounding box center [1517, 454] width 26 height 7
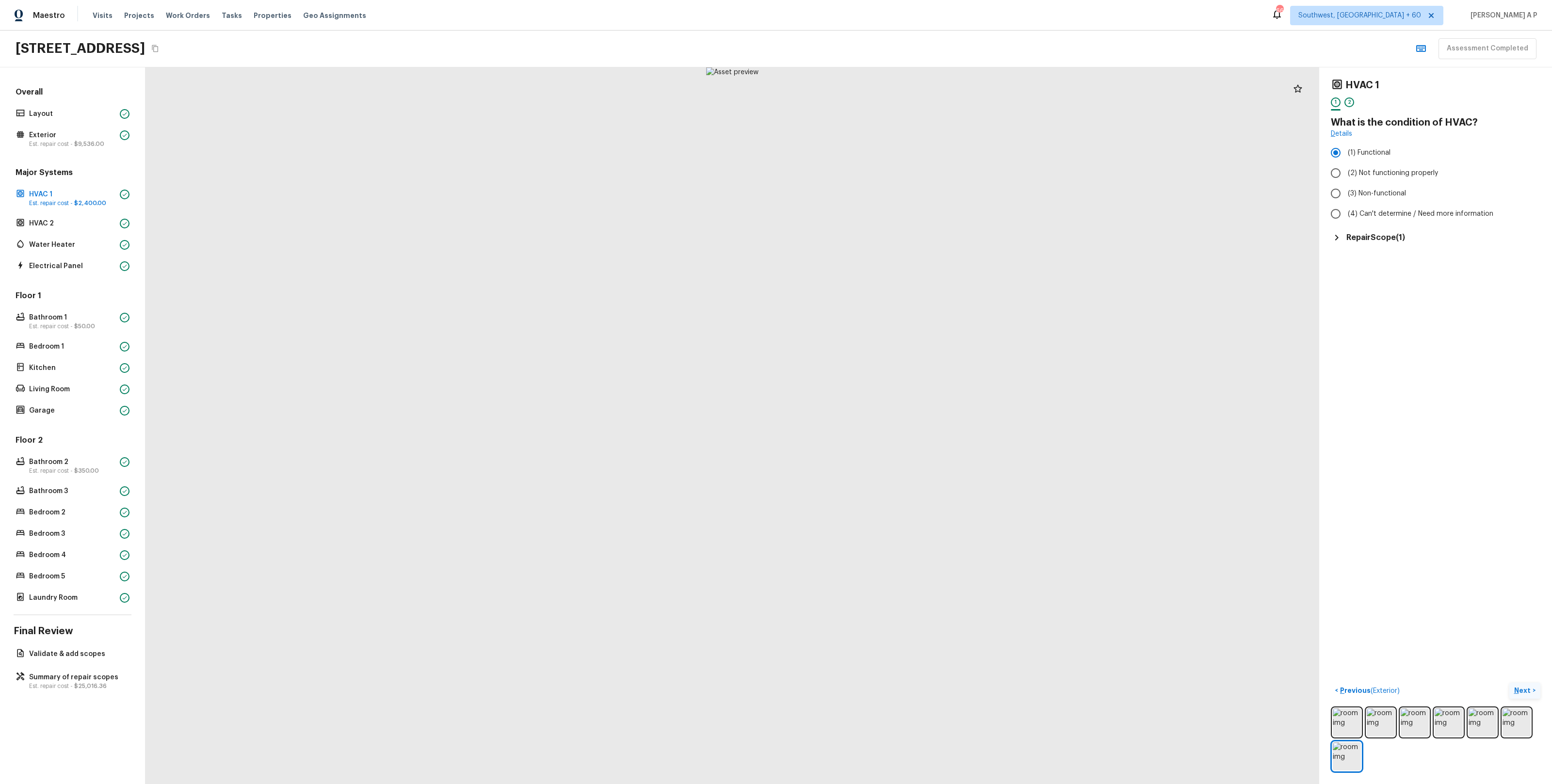
click at [1524, 688] on p "Next" at bounding box center [1523, 691] width 18 height 10
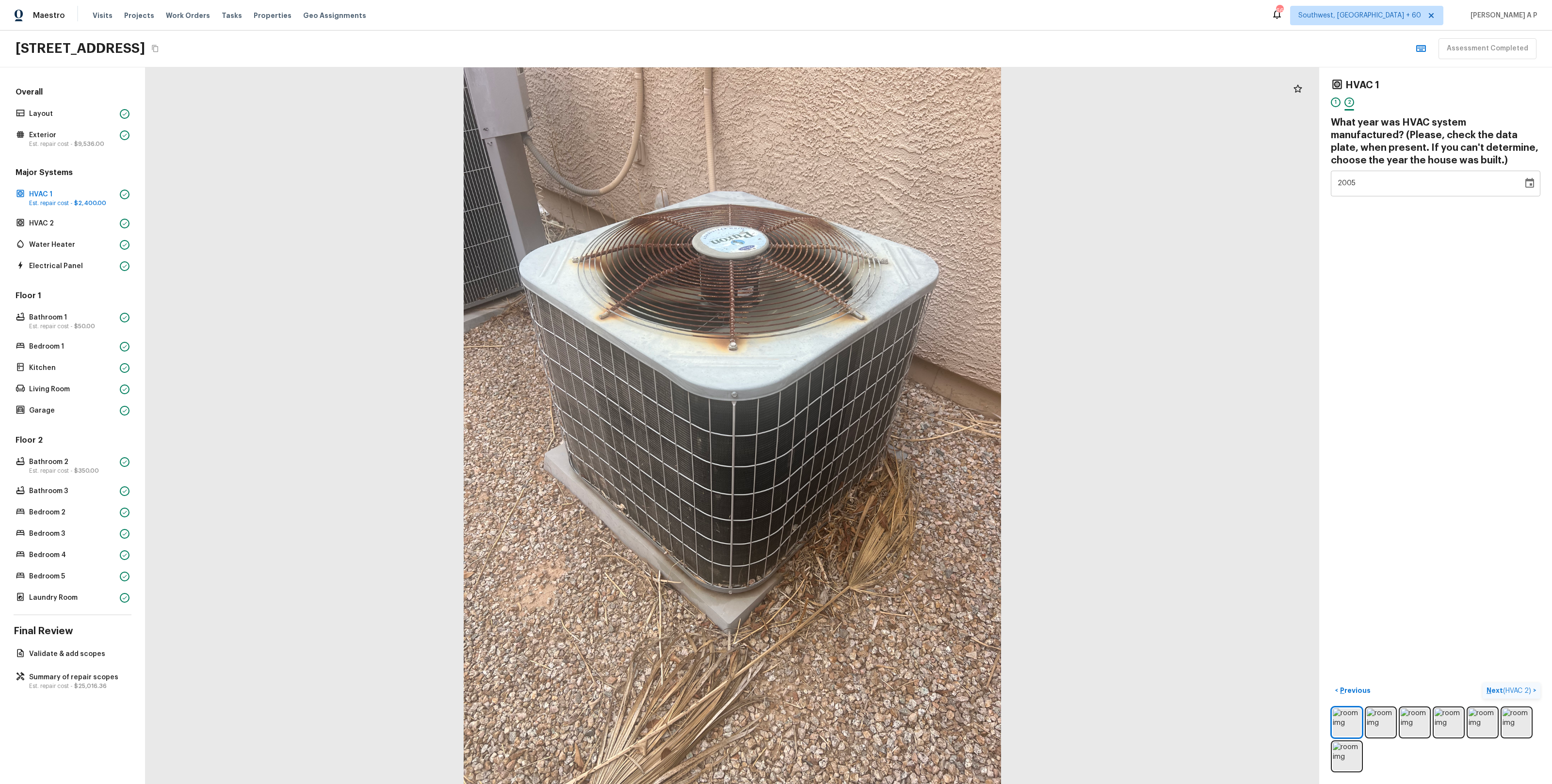
click at [1524, 688] on span "( HVAC 2 )" at bounding box center [1517, 691] width 28 height 7
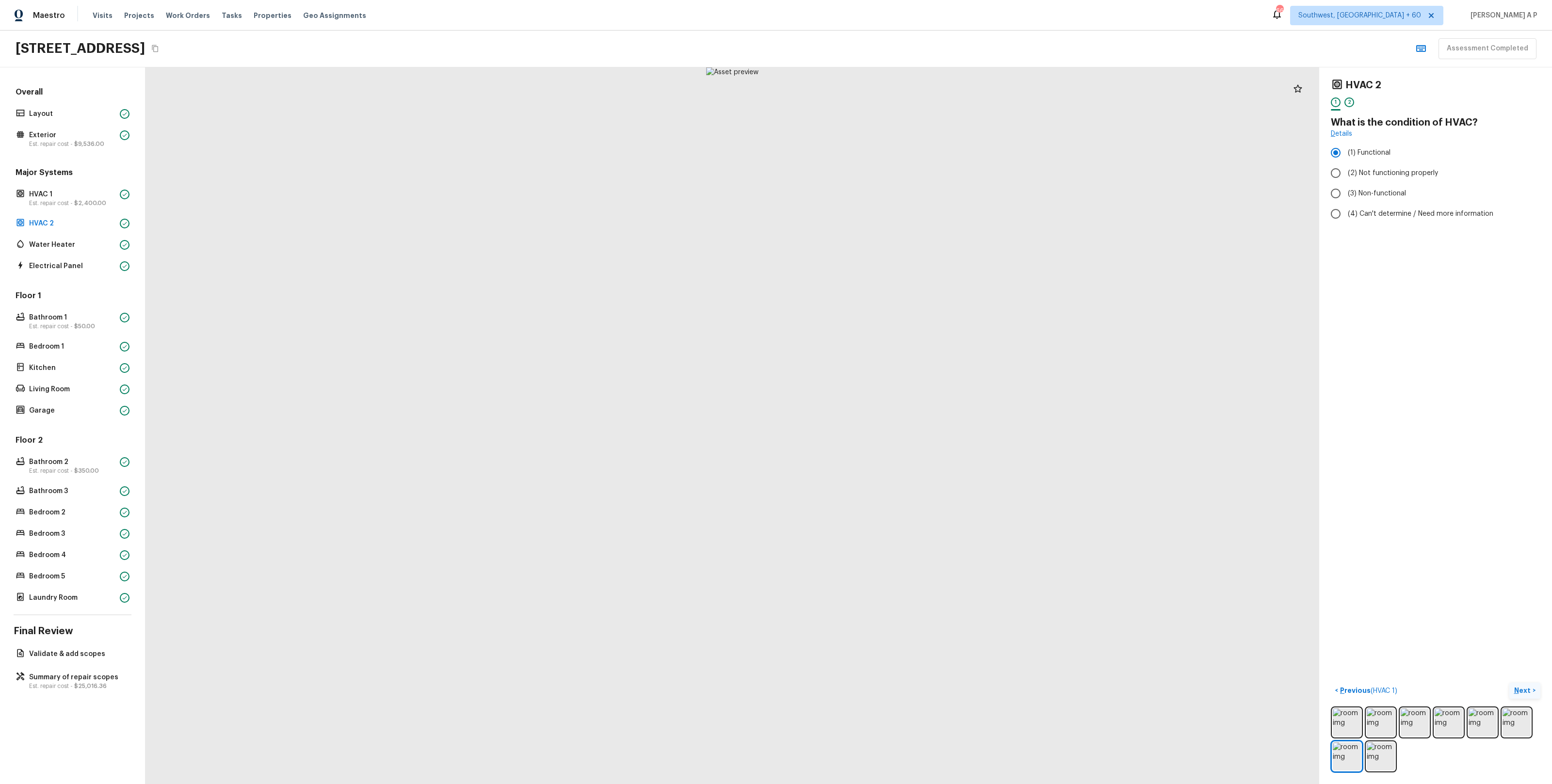
click at [1520, 694] on p "Next" at bounding box center [1523, 691] width 18 height 10
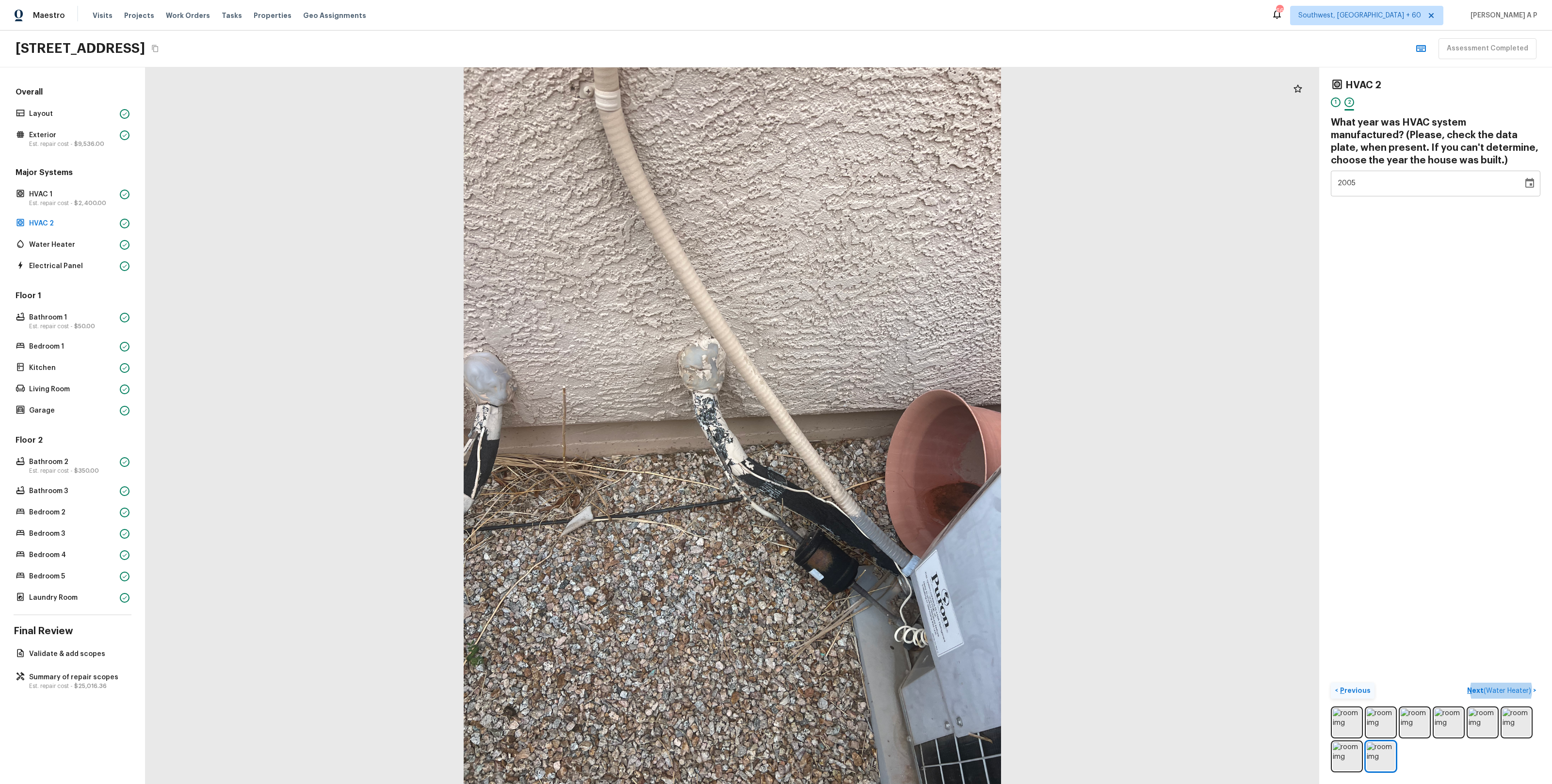
click at [1352, 694] on p "Previous" at bounding box center [1354, 691] width 32 height 10
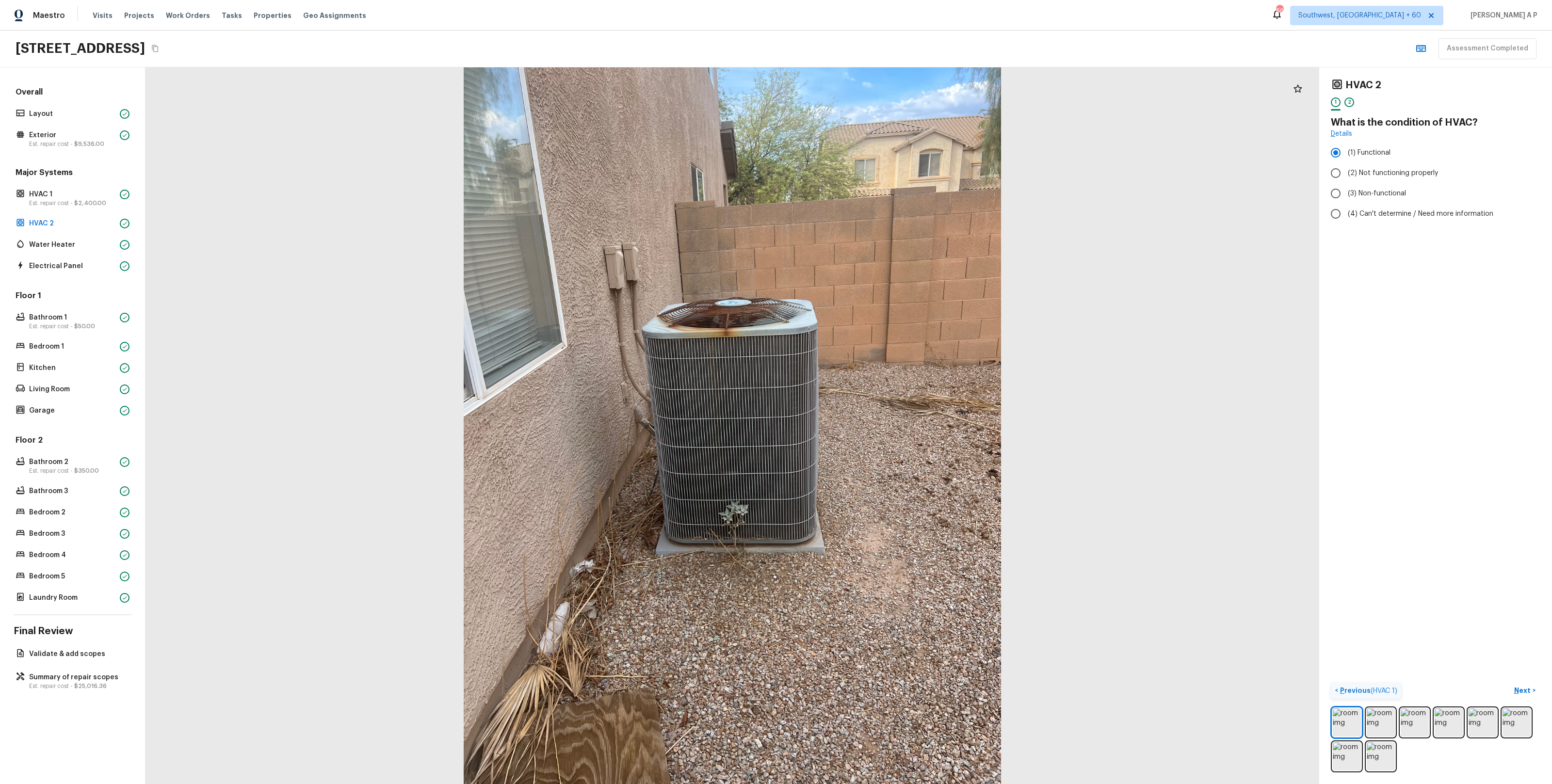
click at [1352, 694] on p "Previous ( HVAC 1 )" at bounding box center [1368, 691] width 60 height 10
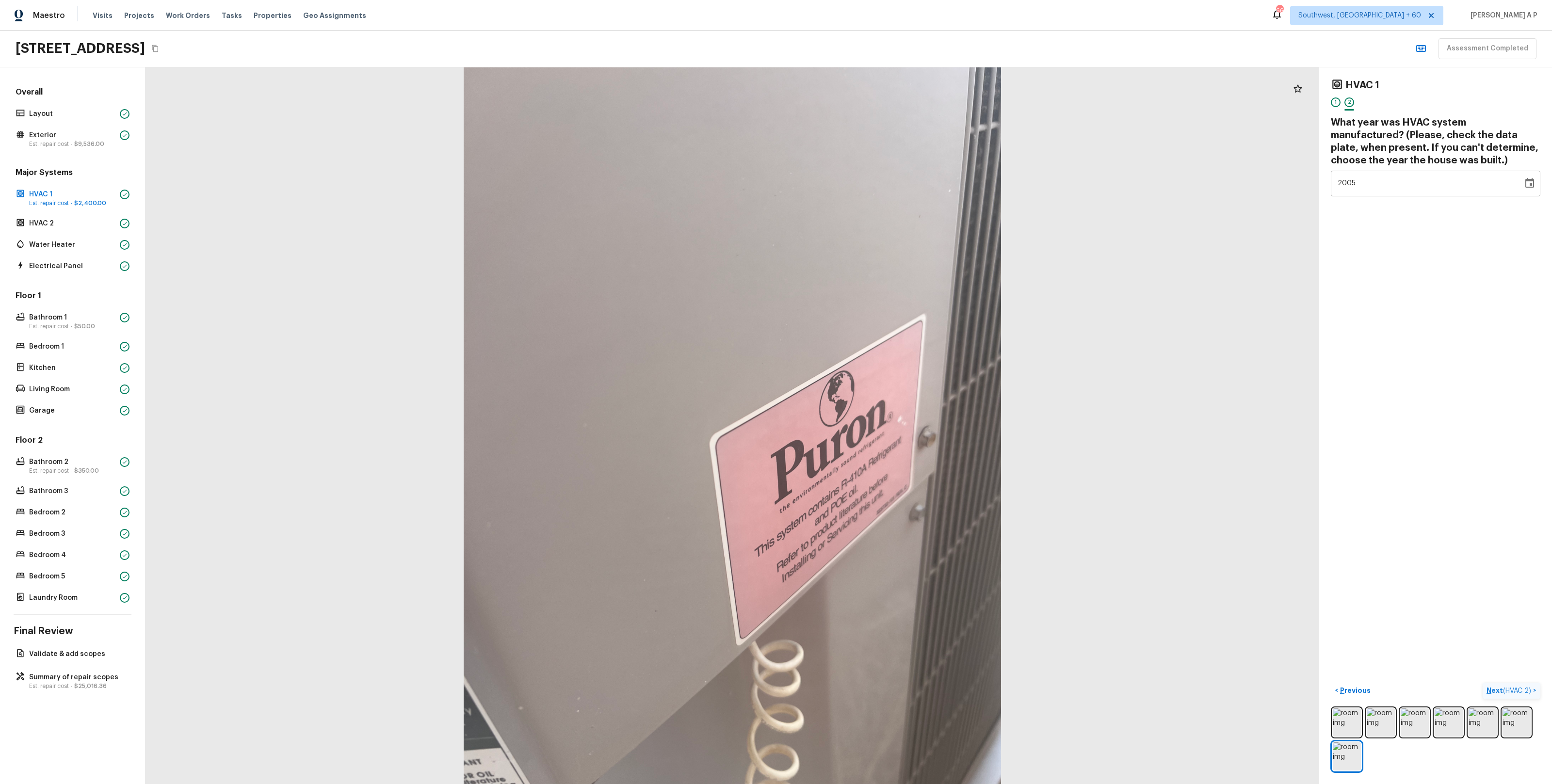
click at [1498, 682] on button "Next ( HVAC 2 ) >" at bounding box center [1512, 690] width 58 height 16
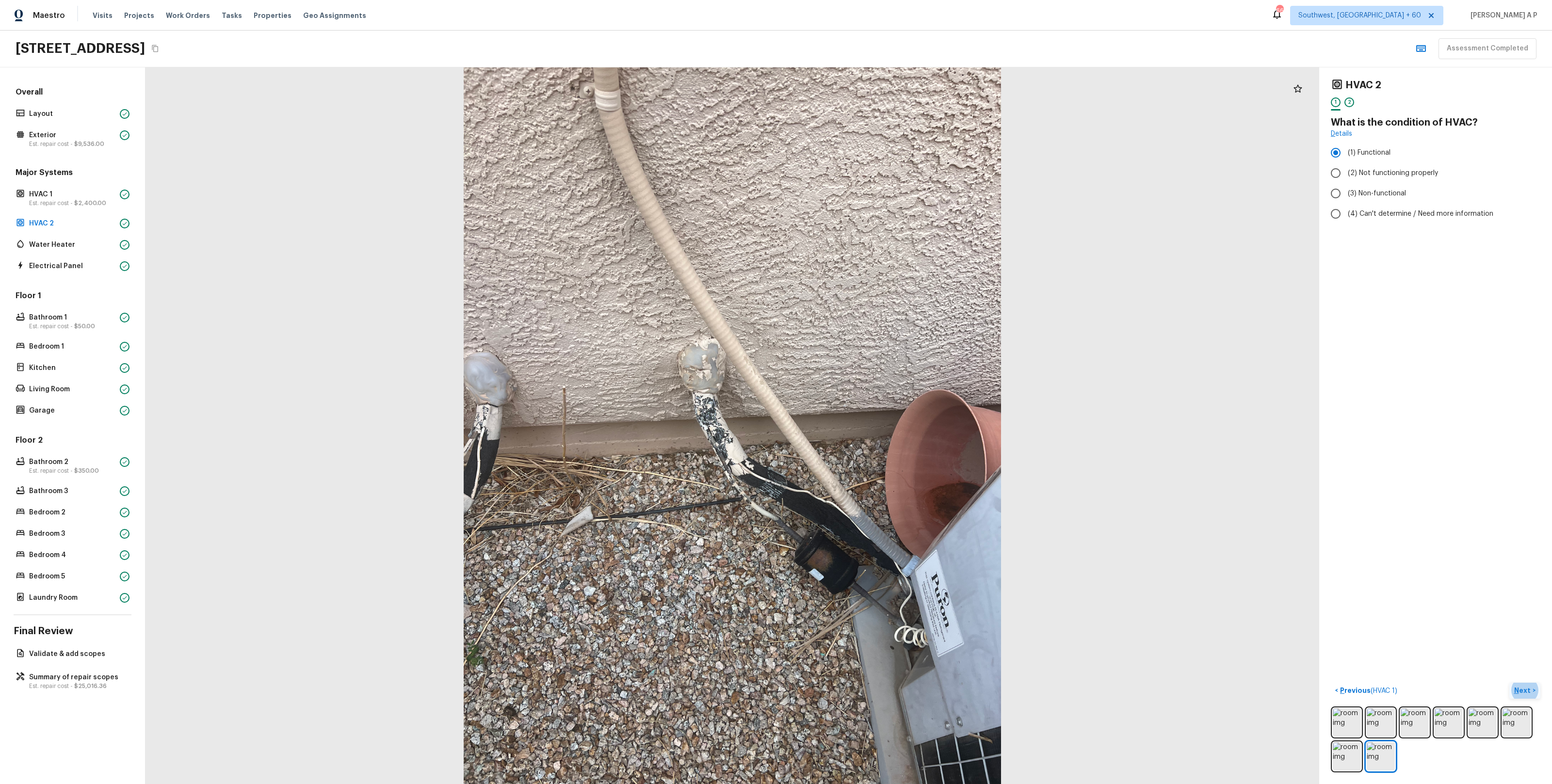
click at [1518, 685] on button "Next >" at bounding box center [1525, 690] width 31 height 16
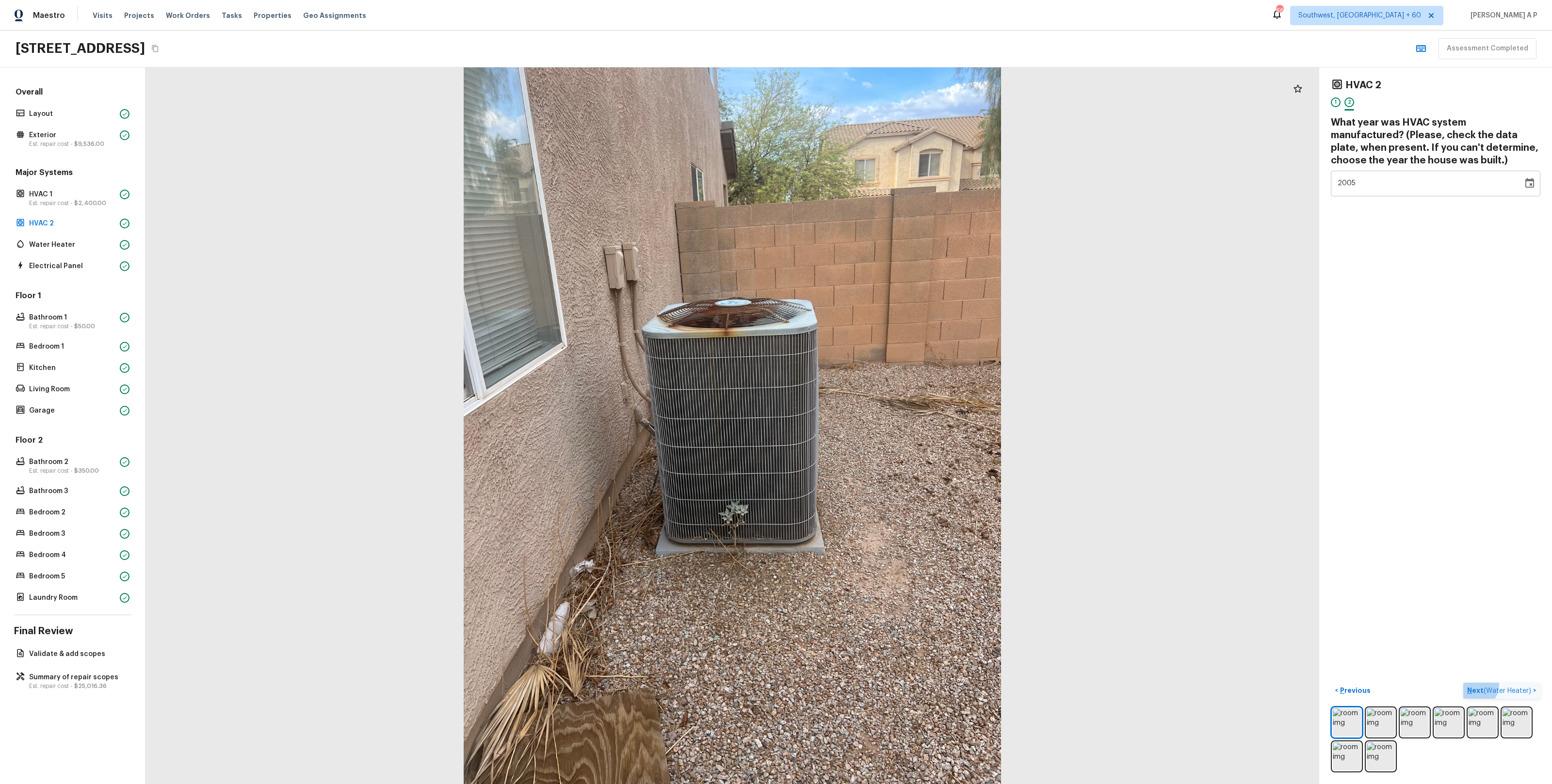
click at [1518, 685] on button "Next ( Water Heater ) >" at bounding box center [1502, 690] width 77 height 16
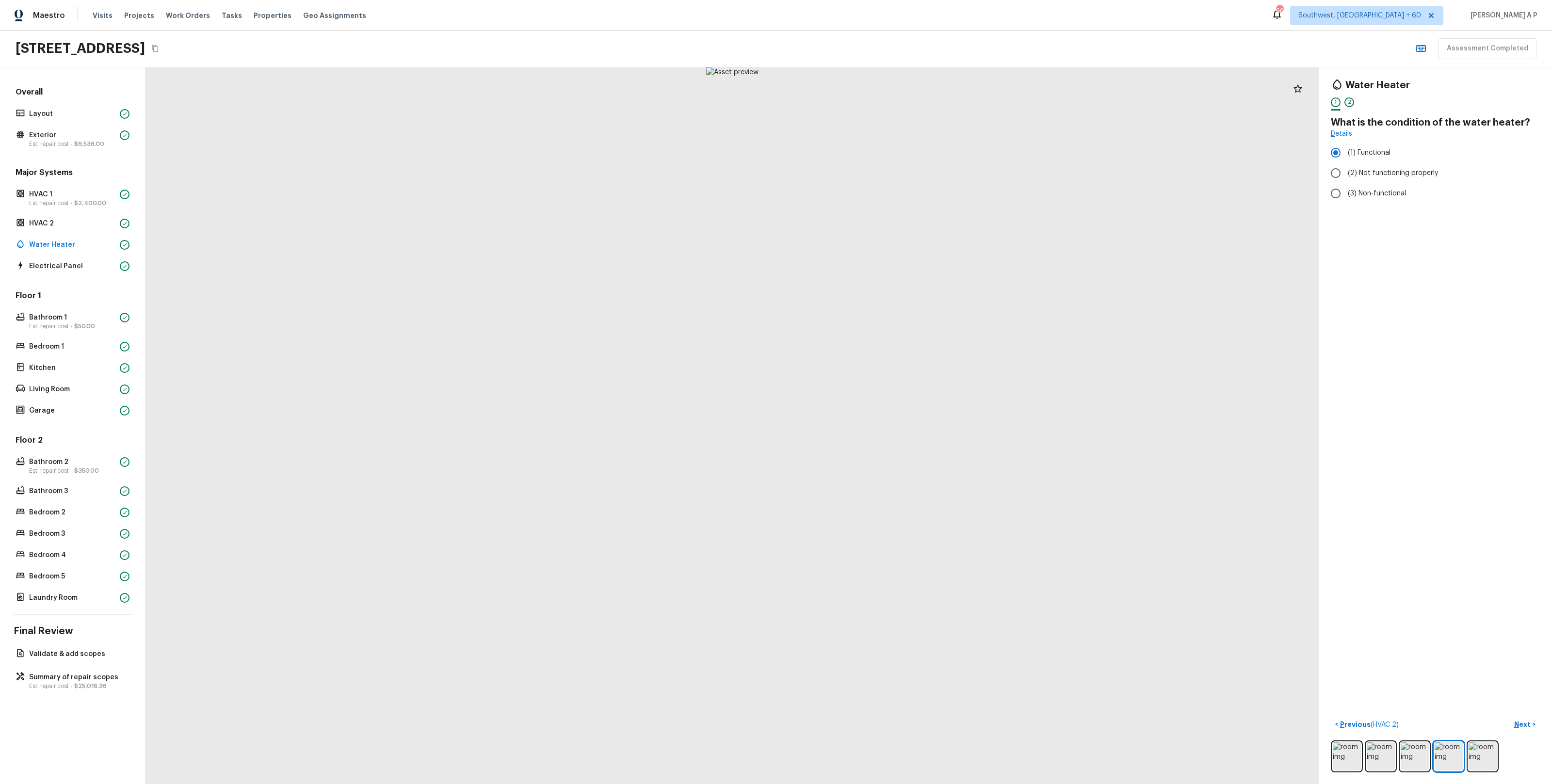
click at [1509, 716] on button "Next >" at bounding box center [1525, 724] width 31 height 16
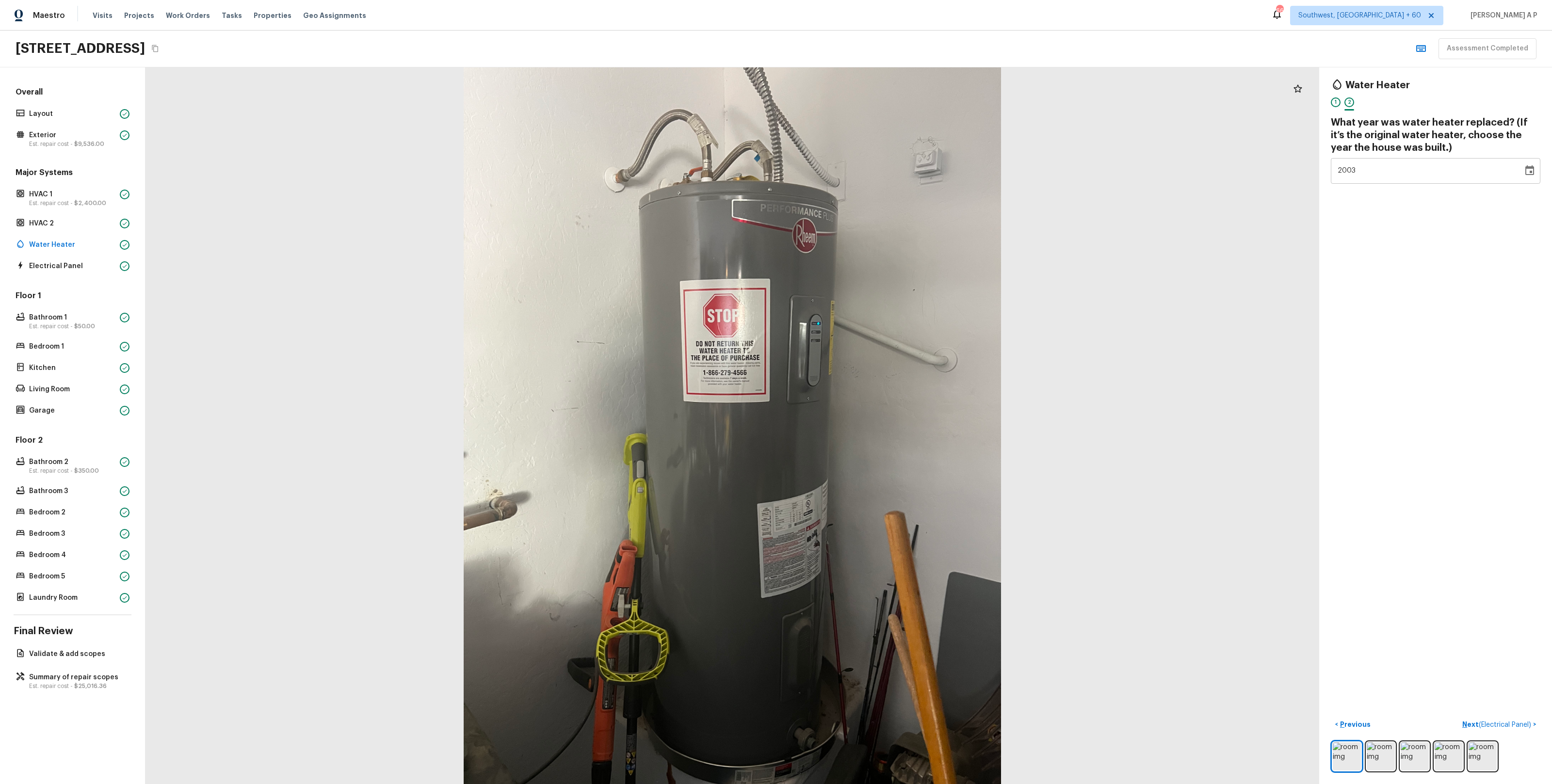
click at [1459, 716] on button "Next ( Electrical Panel ) >" at bounding box center [1499, 724] width 82 height 16
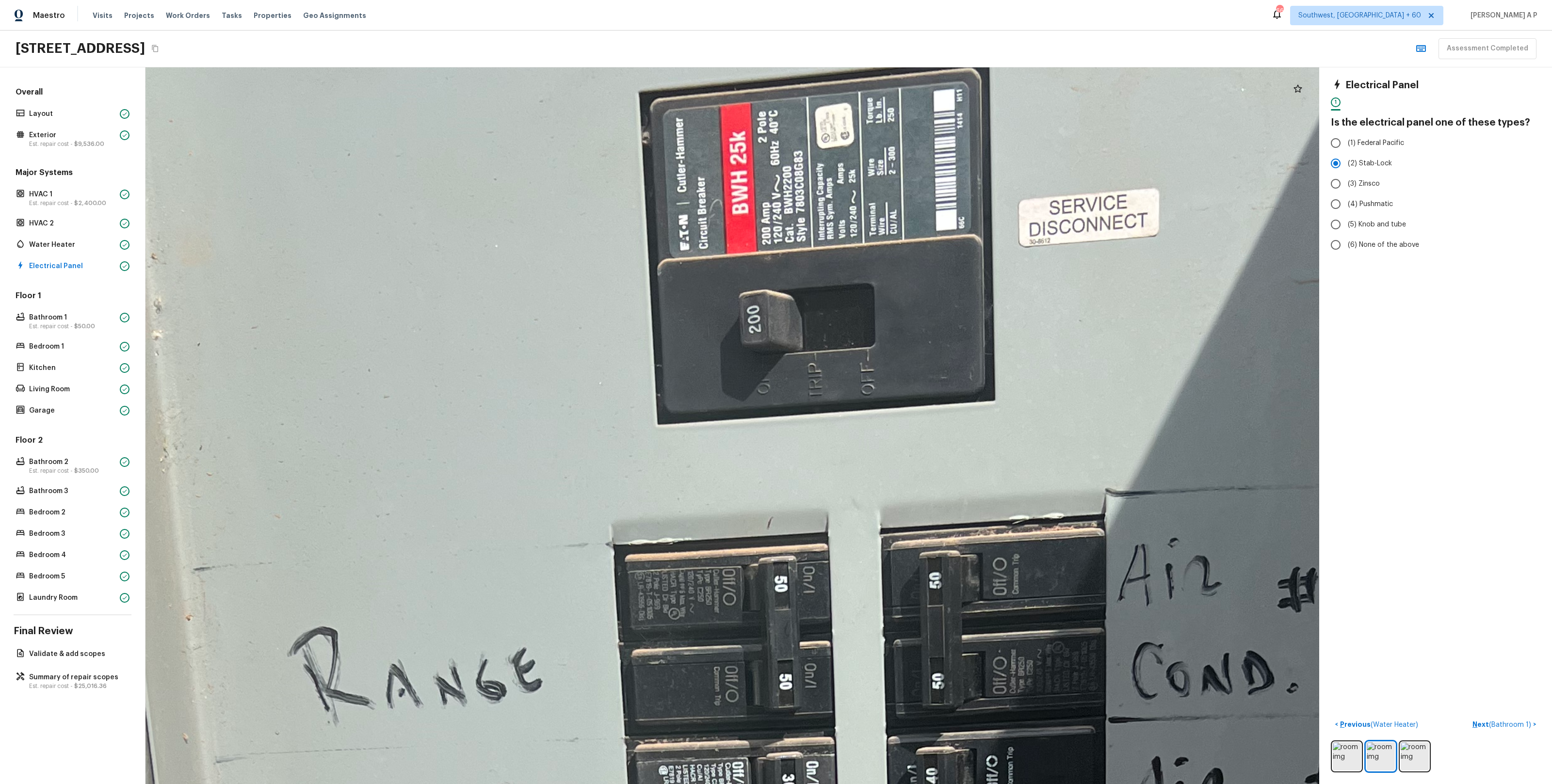
drag, startPoint x: 758, startPoint y: 171, endPoint x: 758, endPoint y: 305, distance: 134.0
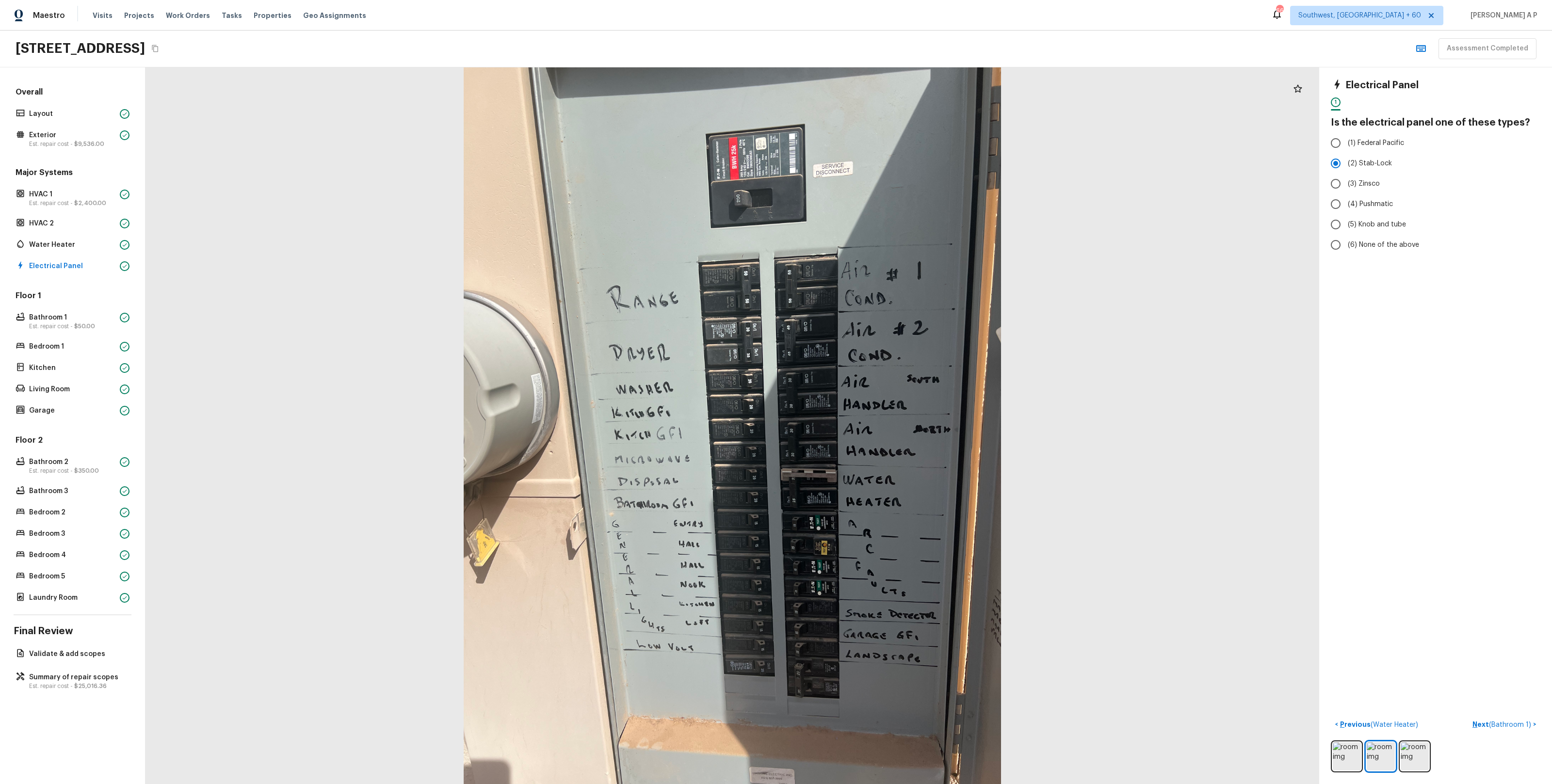
click at [1469, 716] on button "Next ( Bathroom 1 ) >" at bounding box center [1504, 724] width 72 height 16
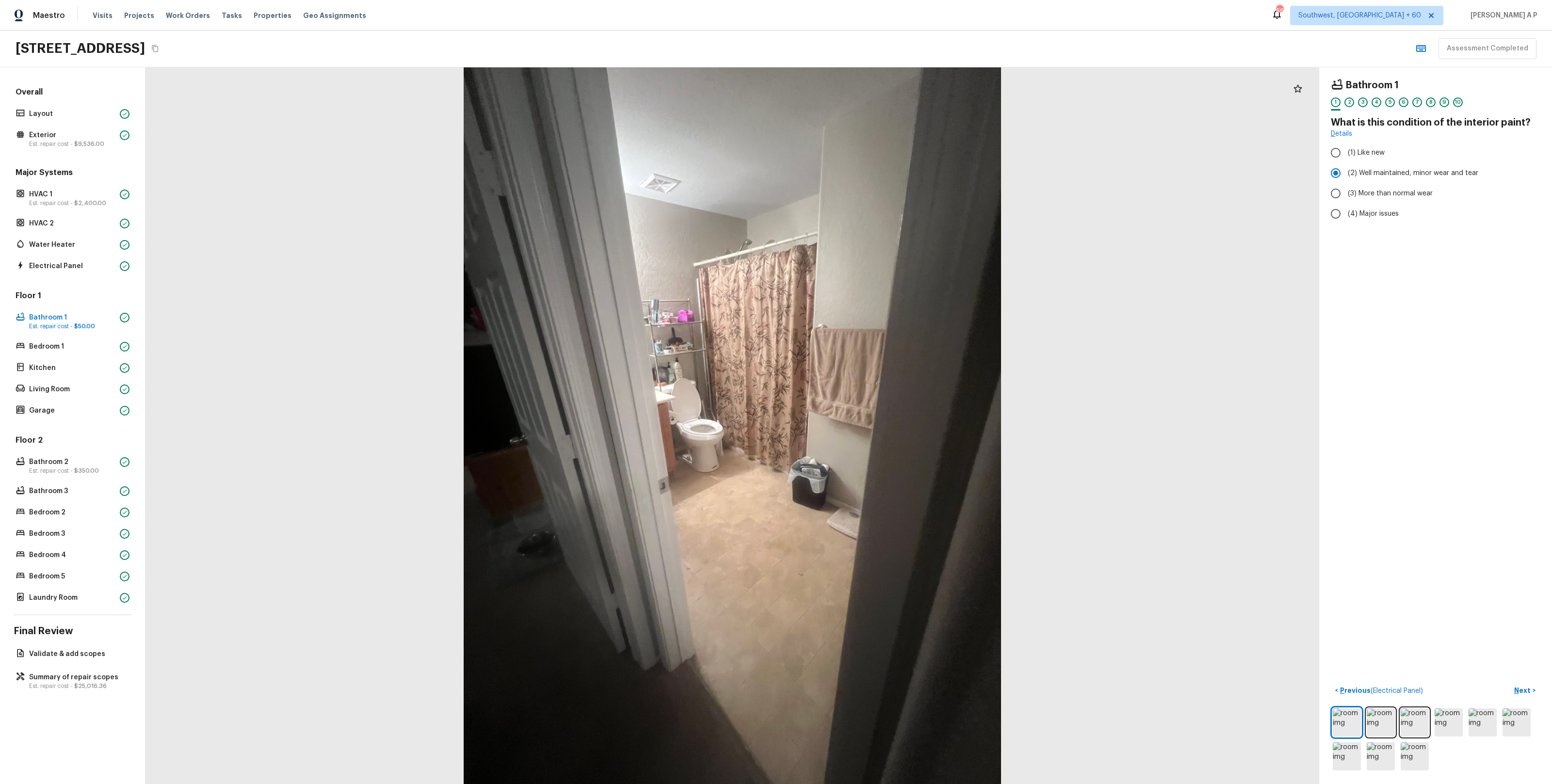
click at [1509, 682] on button "Next >" at bounding box center [1525, 690] width 31 height 16
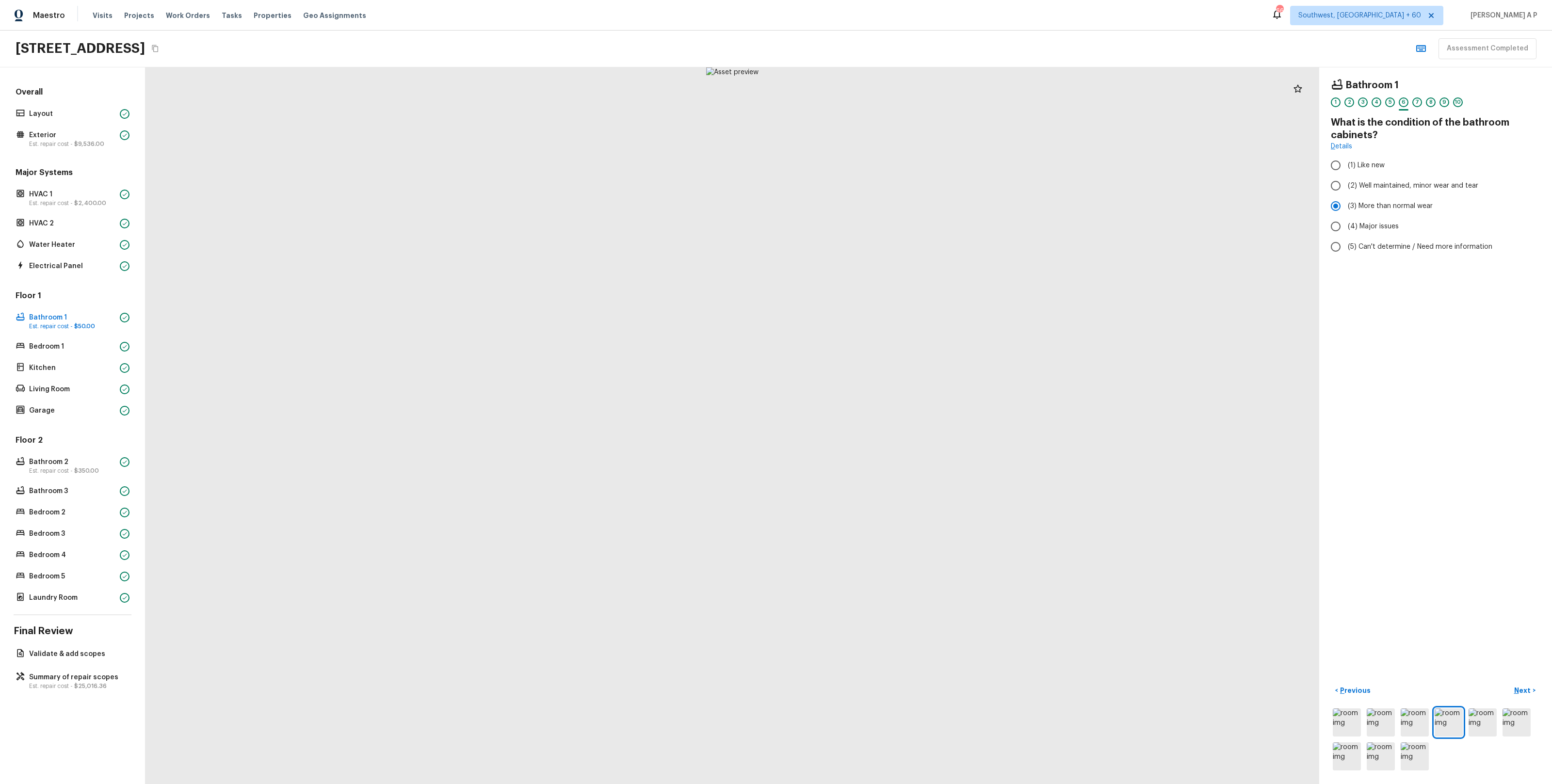
click at [1509, 682] on button "Next >" at bounding box center [1525, 690] width 31 height 16
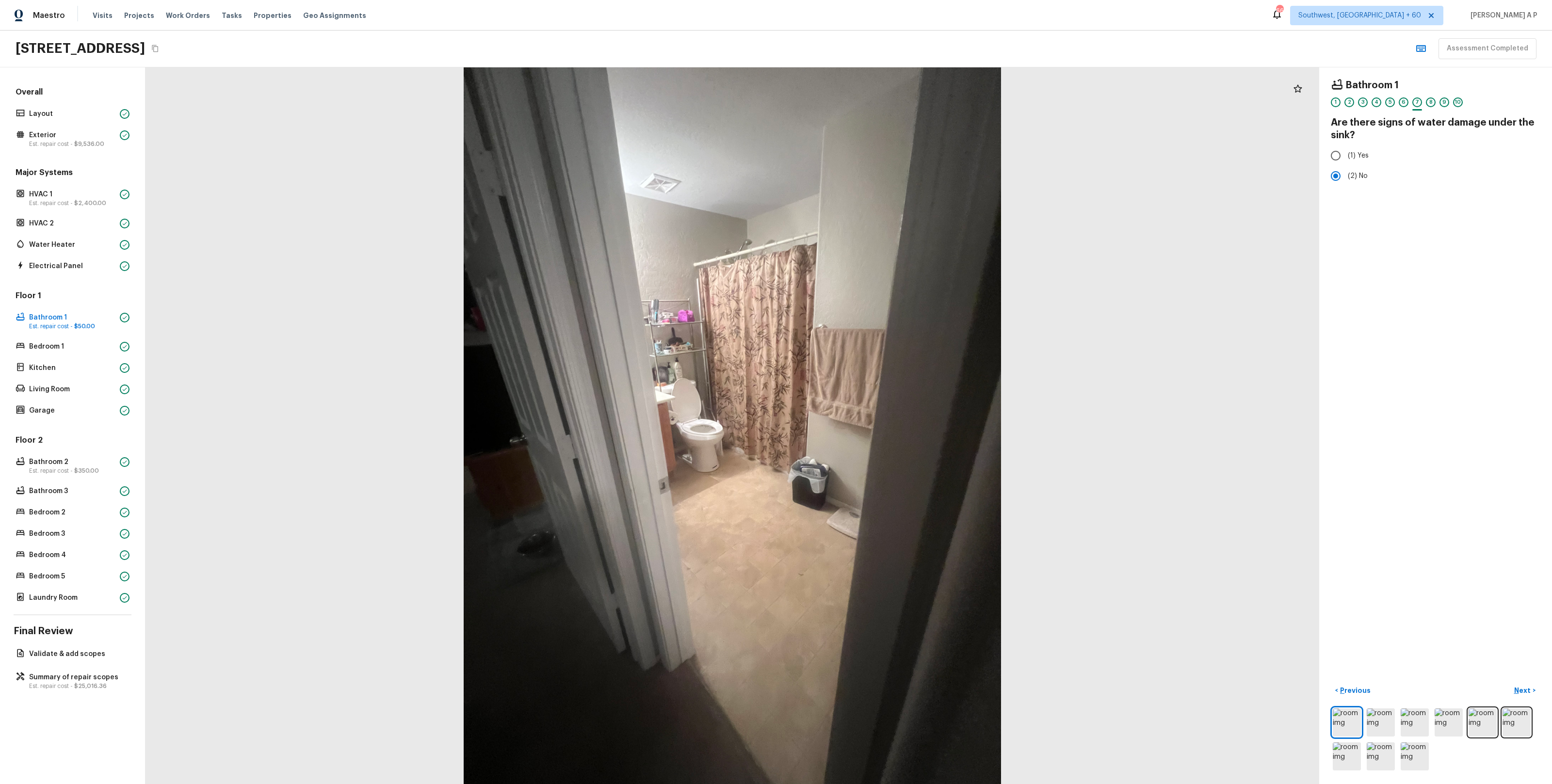
click at [1509, 682] on button "Next >" at bounding box center [1525, 690] width 31 height 16
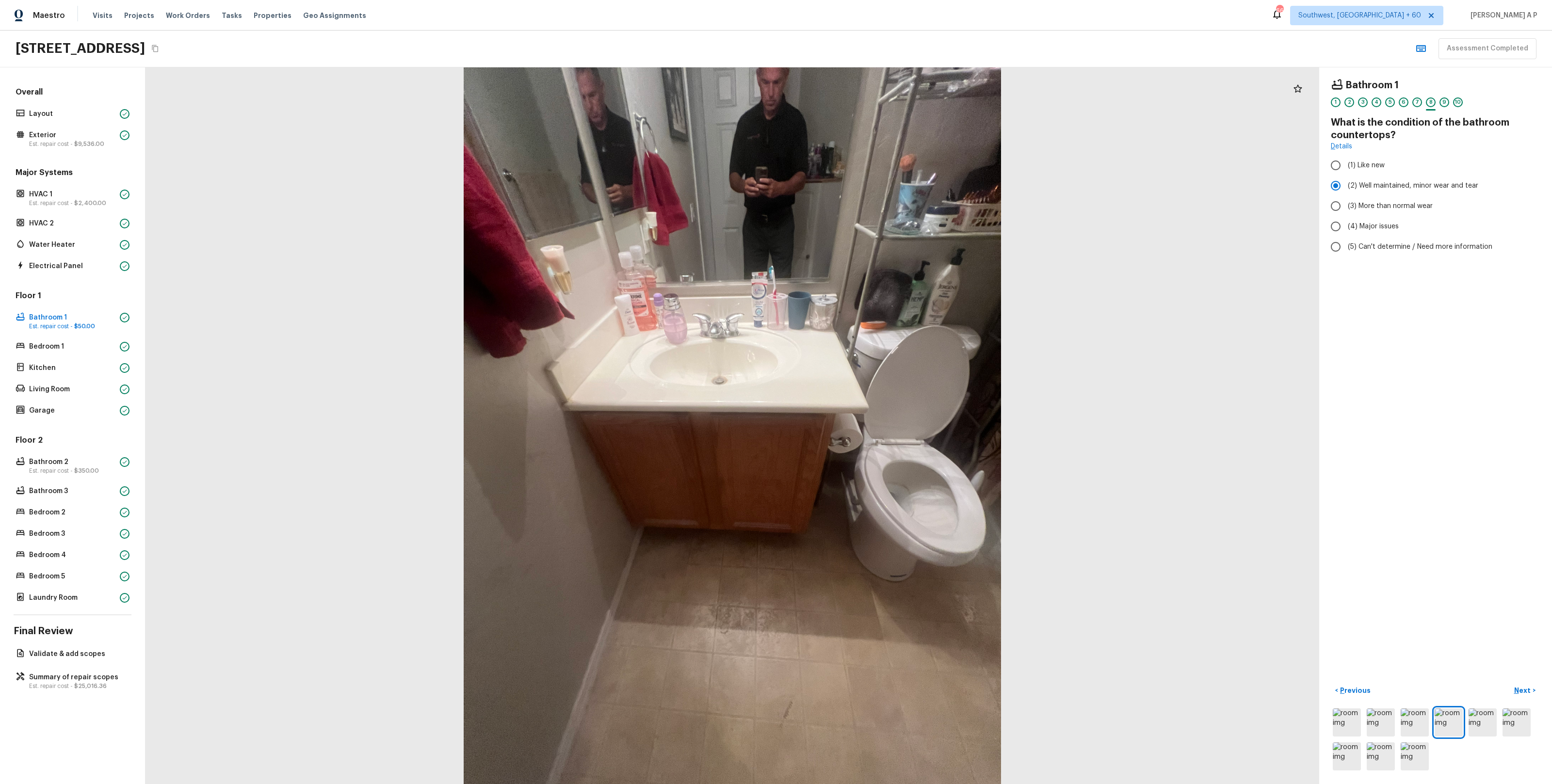
click at [1509, 682] on button "Next >" at bounding box center [1525, 690] width 31 height 16
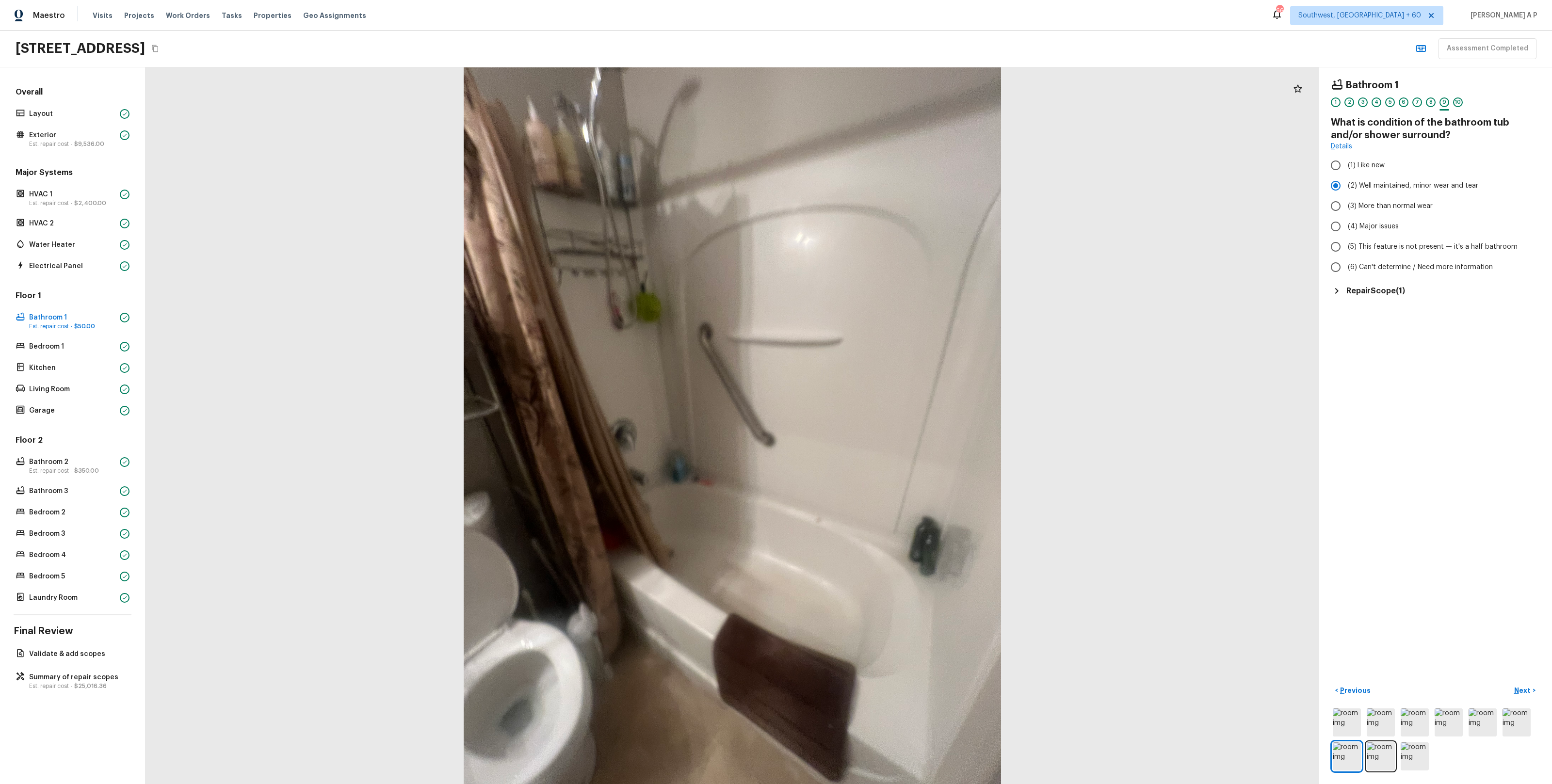
click at [1509, 682] on button "Next >" at bounding box center [1525, 690] width 31 height 16
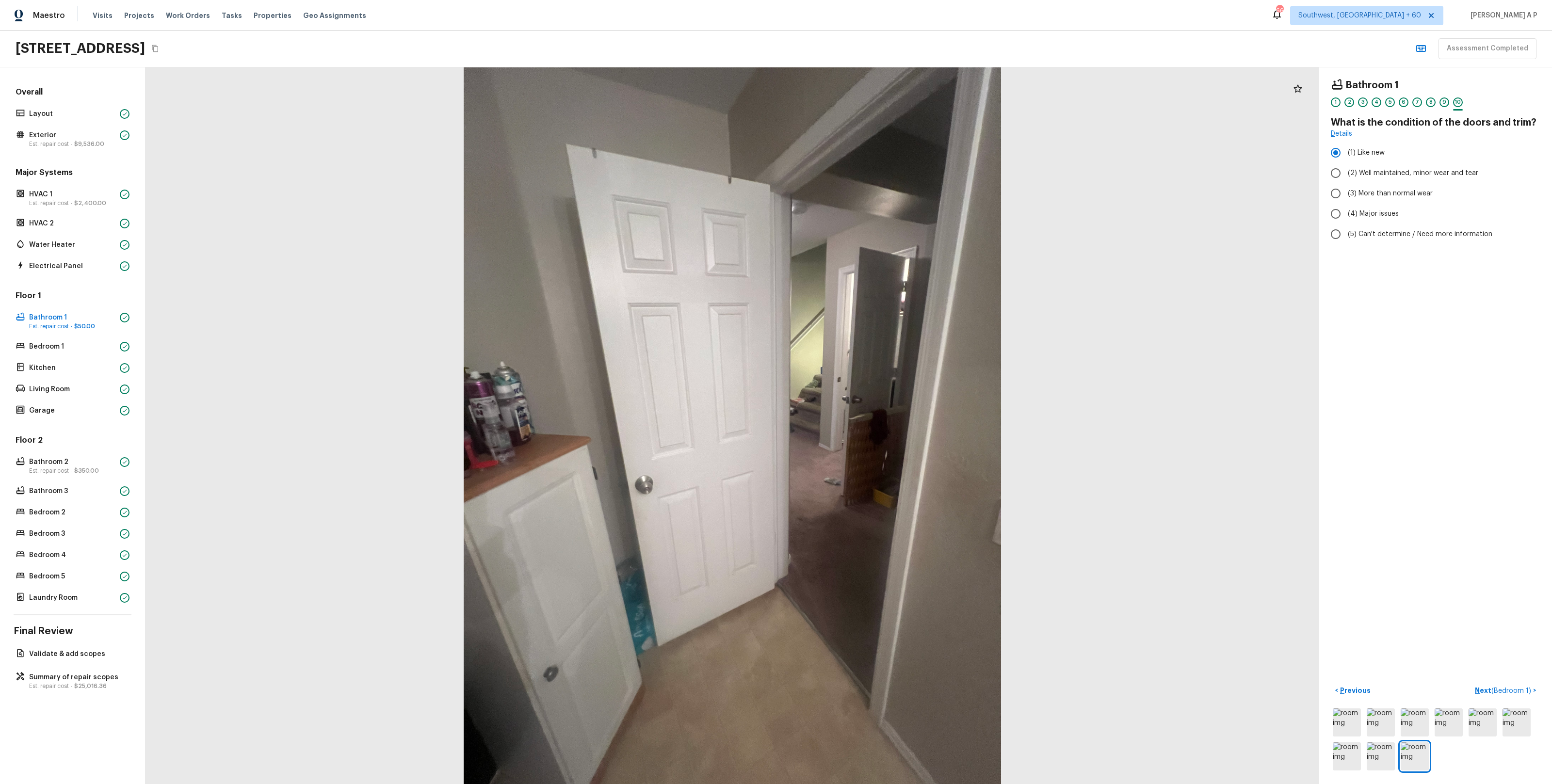
click at [1471, 682] on button "Next ( Bedroom 1 ) >" at bounding box center [1506, 690] width 69 height 16
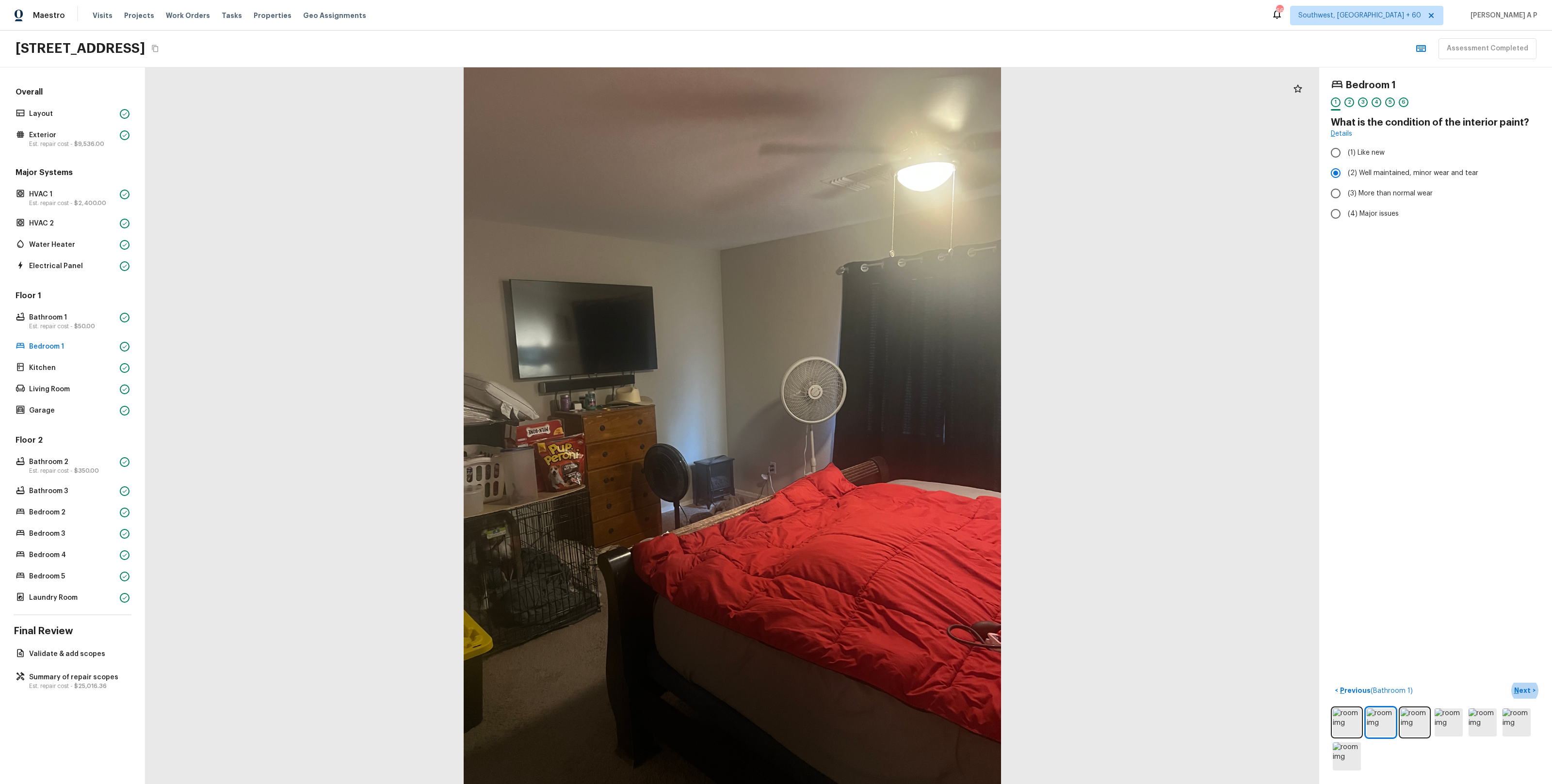
click at [1509, 682] on button "Next >" at bounding box center [1525, 690] width 31 height 16
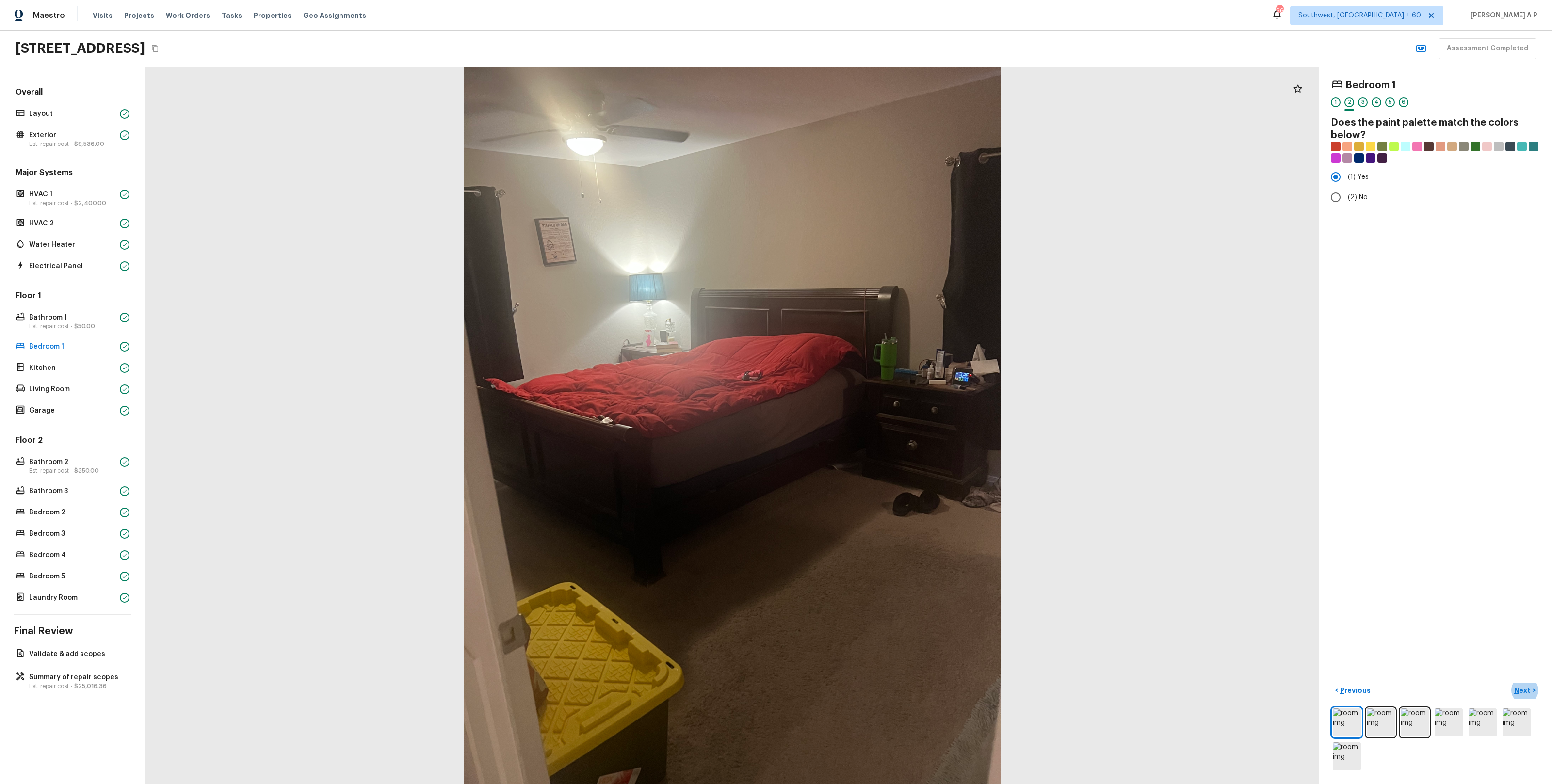
click at [1509, 682] on button "Next >" at bounding box center [1525, 690] width 31 height 16
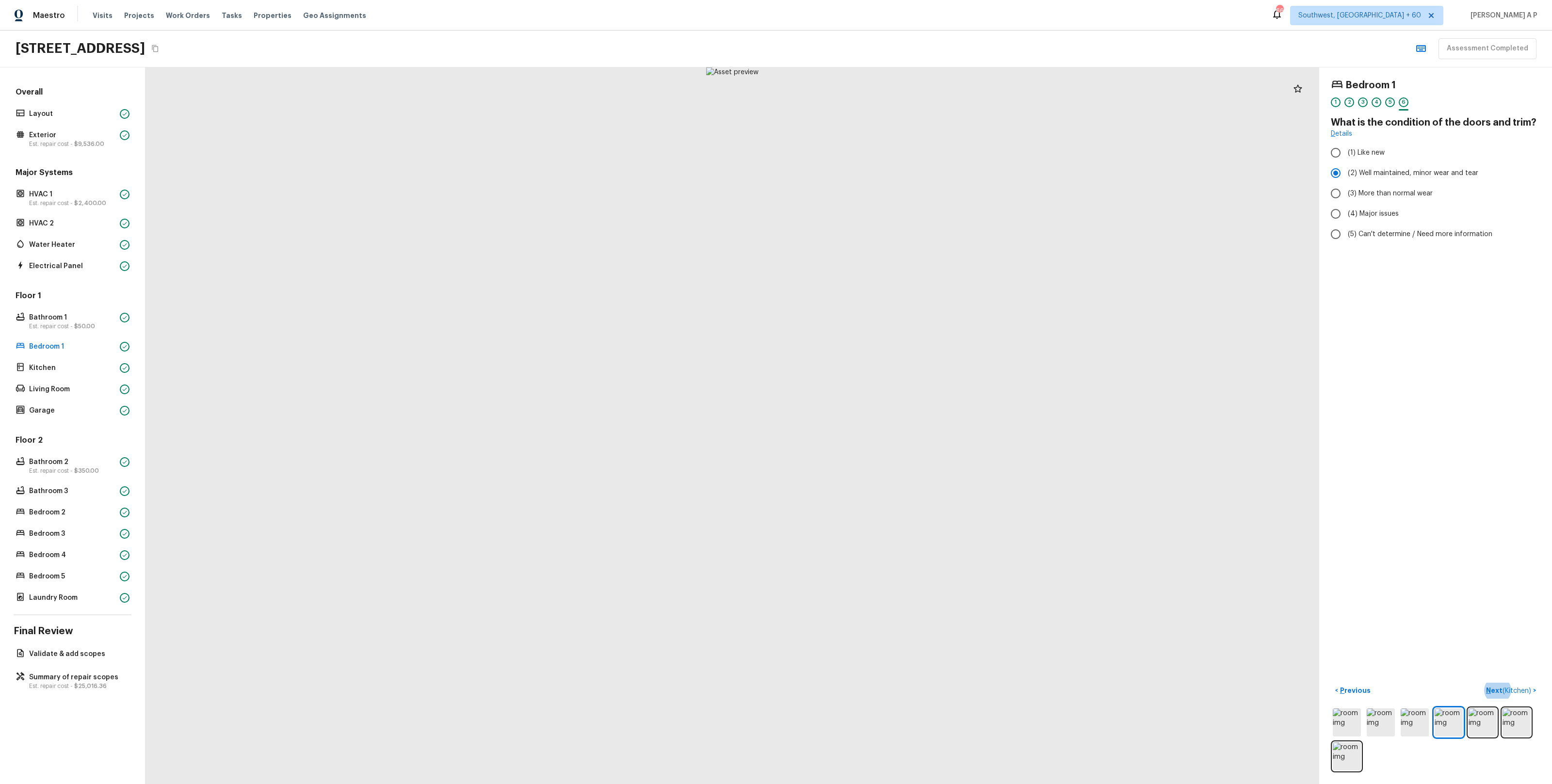
click at [1482, 682] on button "Next ( Kitchen ) >" at bounding box center [1511, 690] width 58 height 16
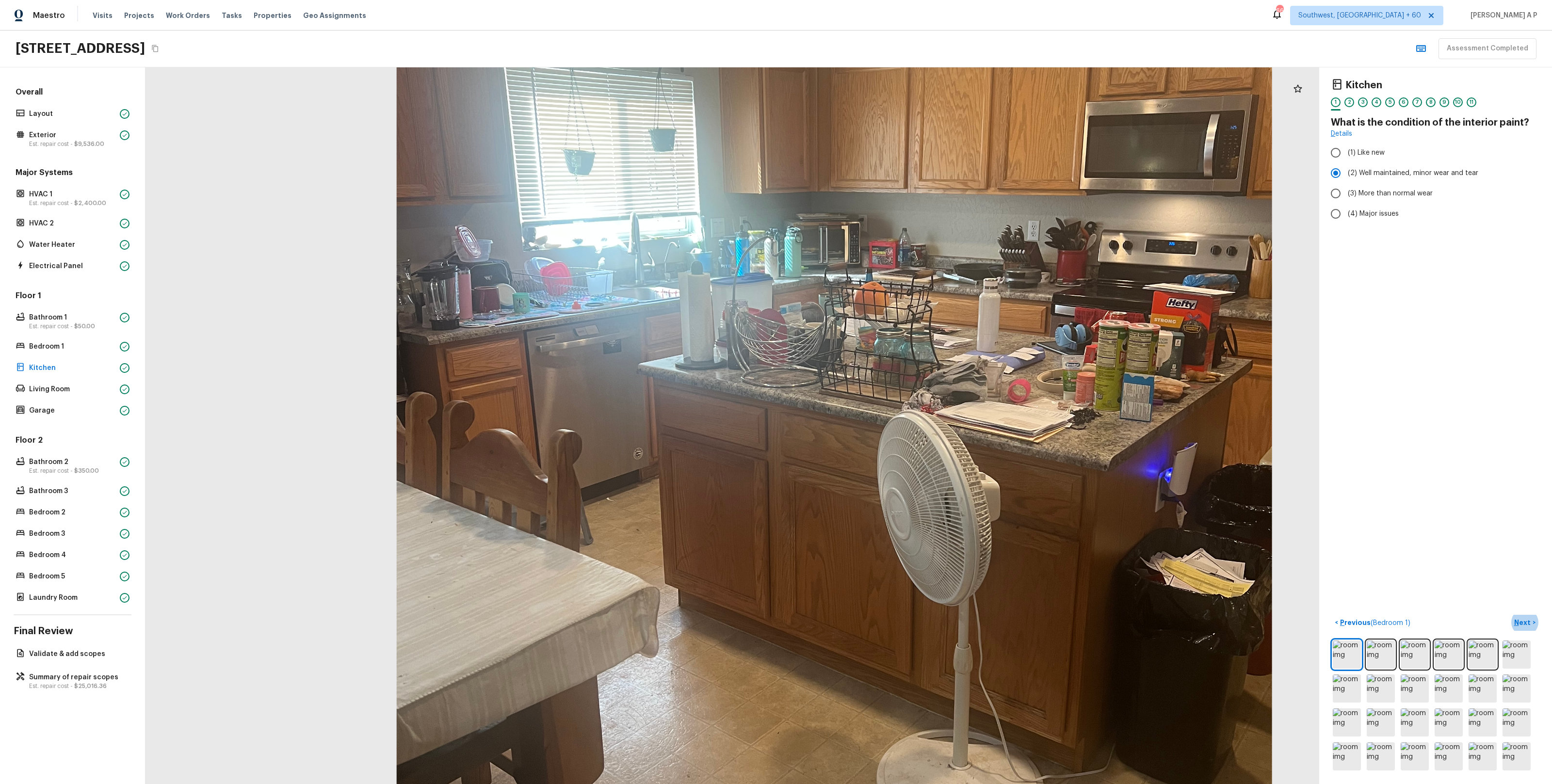
drag, startPoint x: 591, startPoint y: 493, endPoint x: 576, endPoint y: 504, distance: 18.6
click at [576, 504] on div at bounding box center [834, 411] width 1911 height 1167
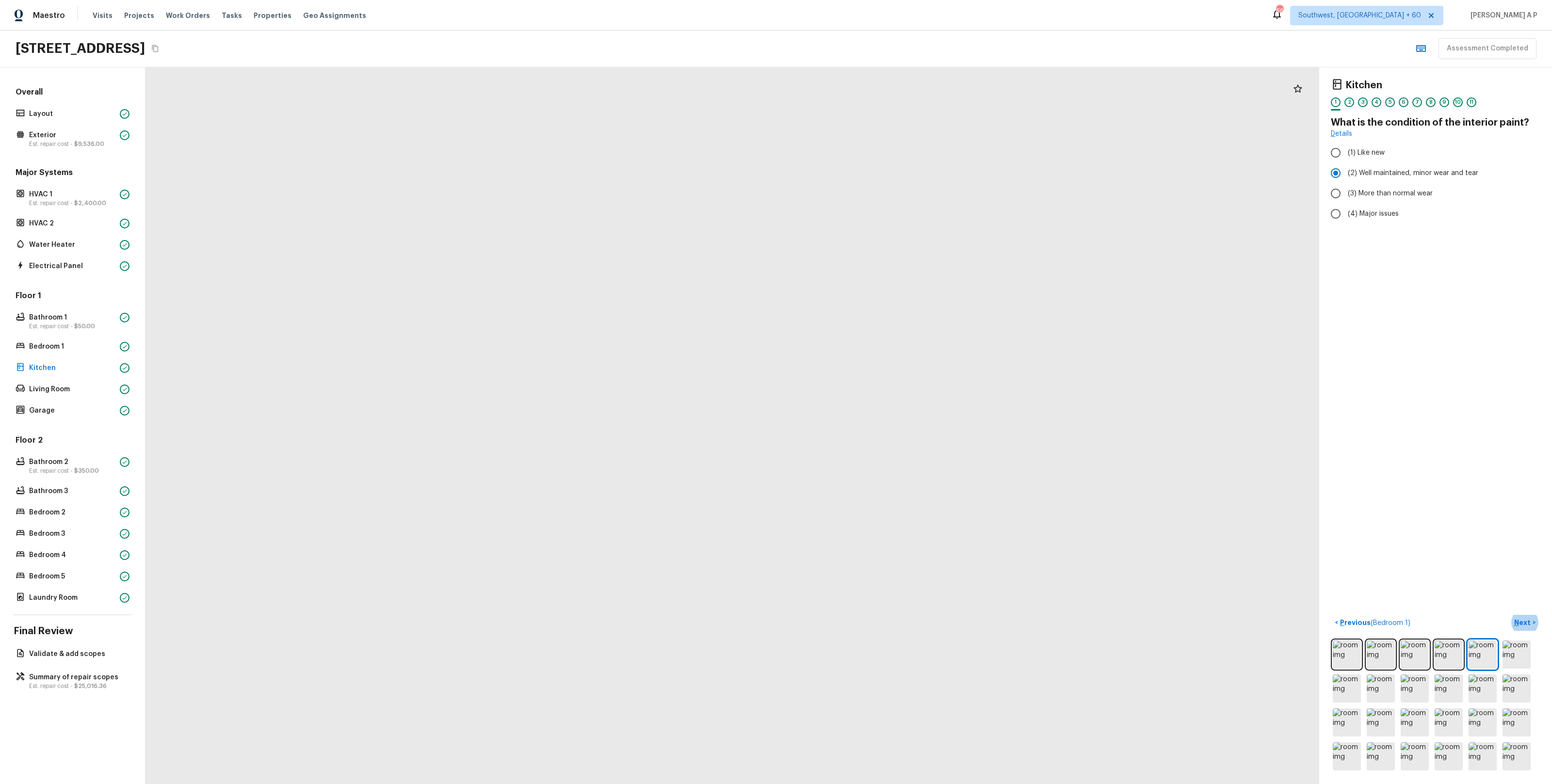
drag, startPoint x: 718, startPoint y: 374, endPoint x: 741, endPoint y: 653, distance: 279.9
click at [741, 653] on div at bounding box center [787, 727] width 2849 height 1740
click at [1509, 615] on button "Next >" at bounding box center [1525, 622] width 31 height 16
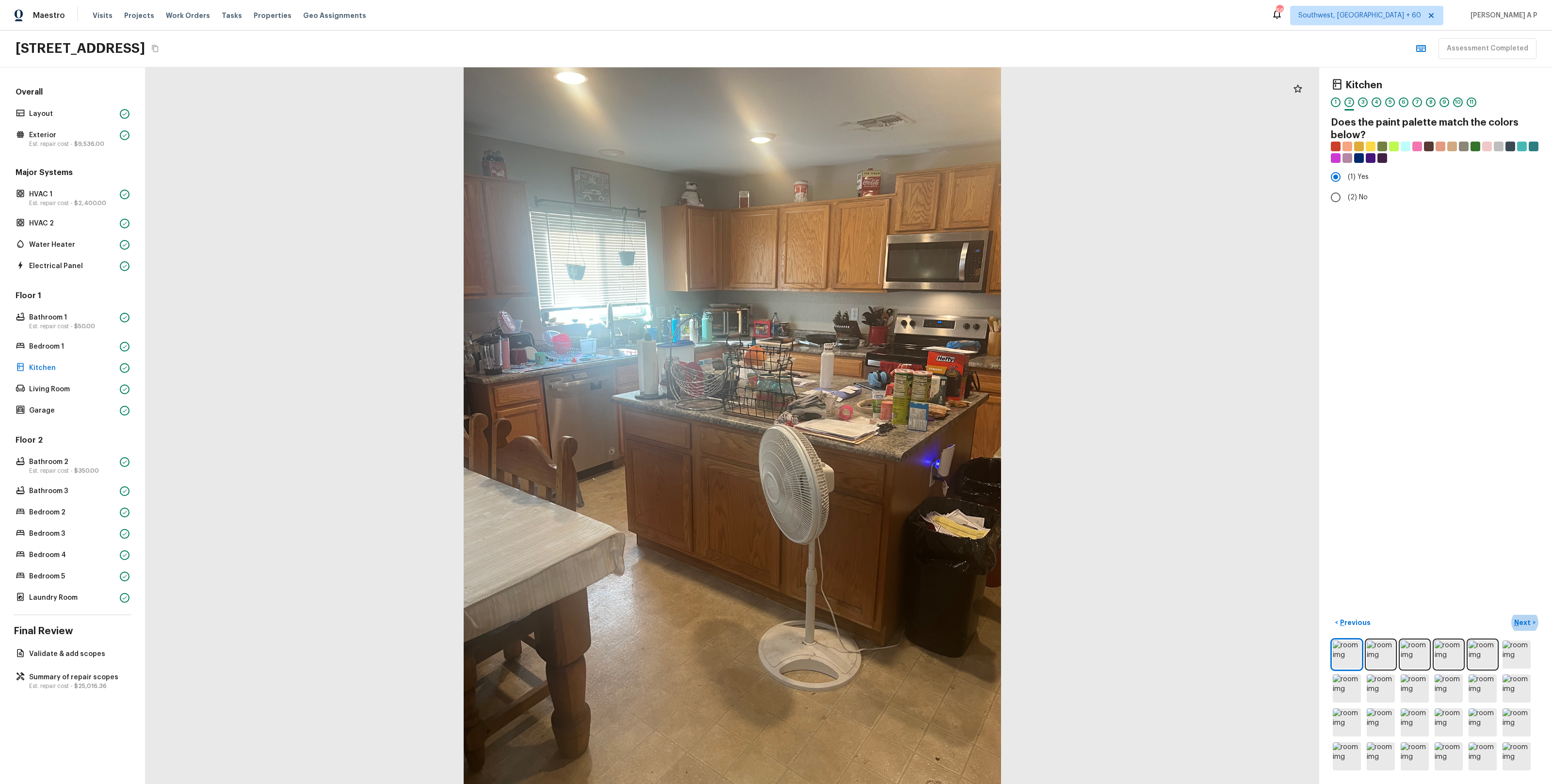
click at [1509, 615] on button "Next >" at bounding box center [1525, 622] width 31 height 16
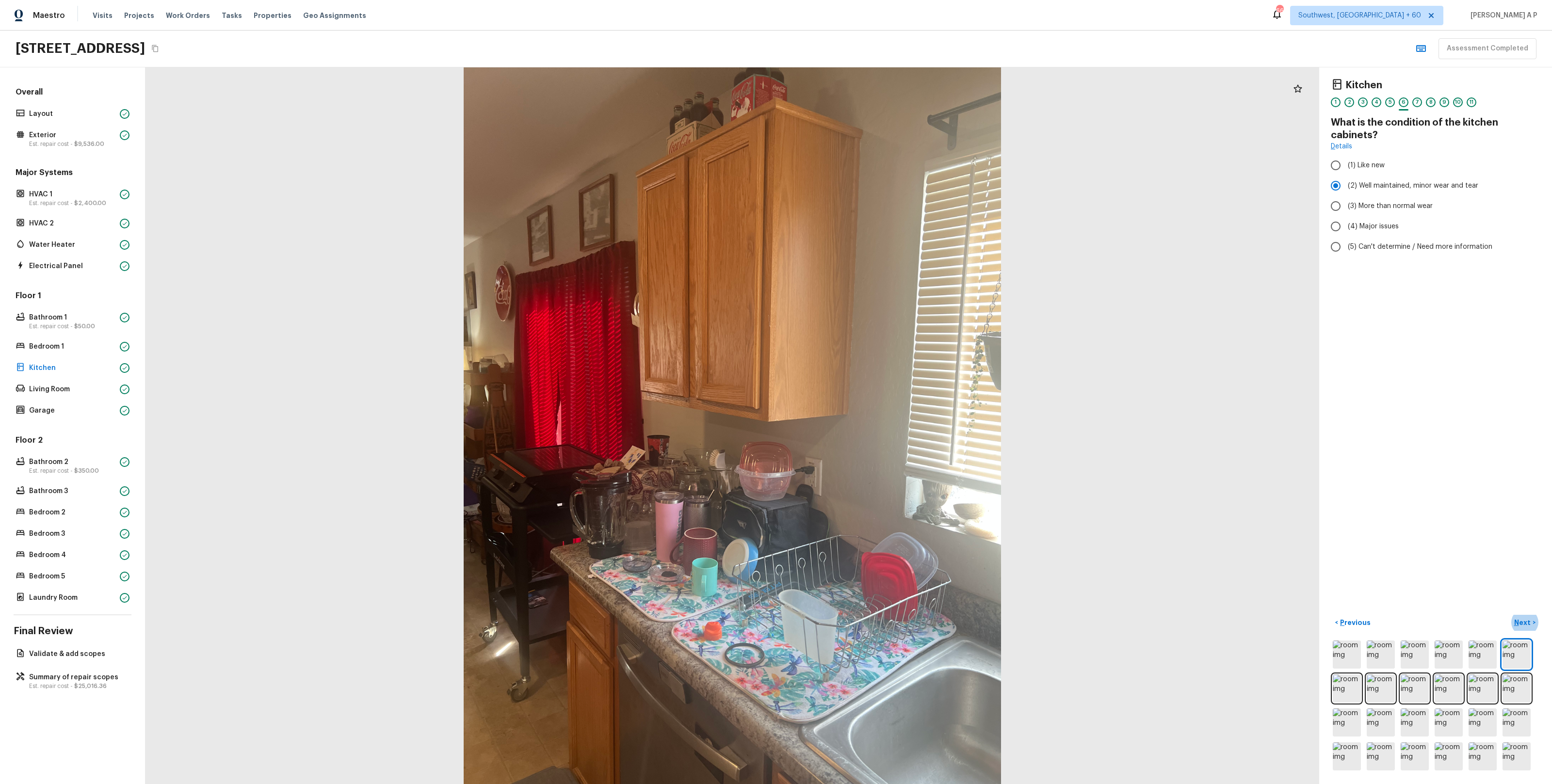
click at [1509, 615] on button "Next >" at bounding box center [1525, 622] width 31 height 16
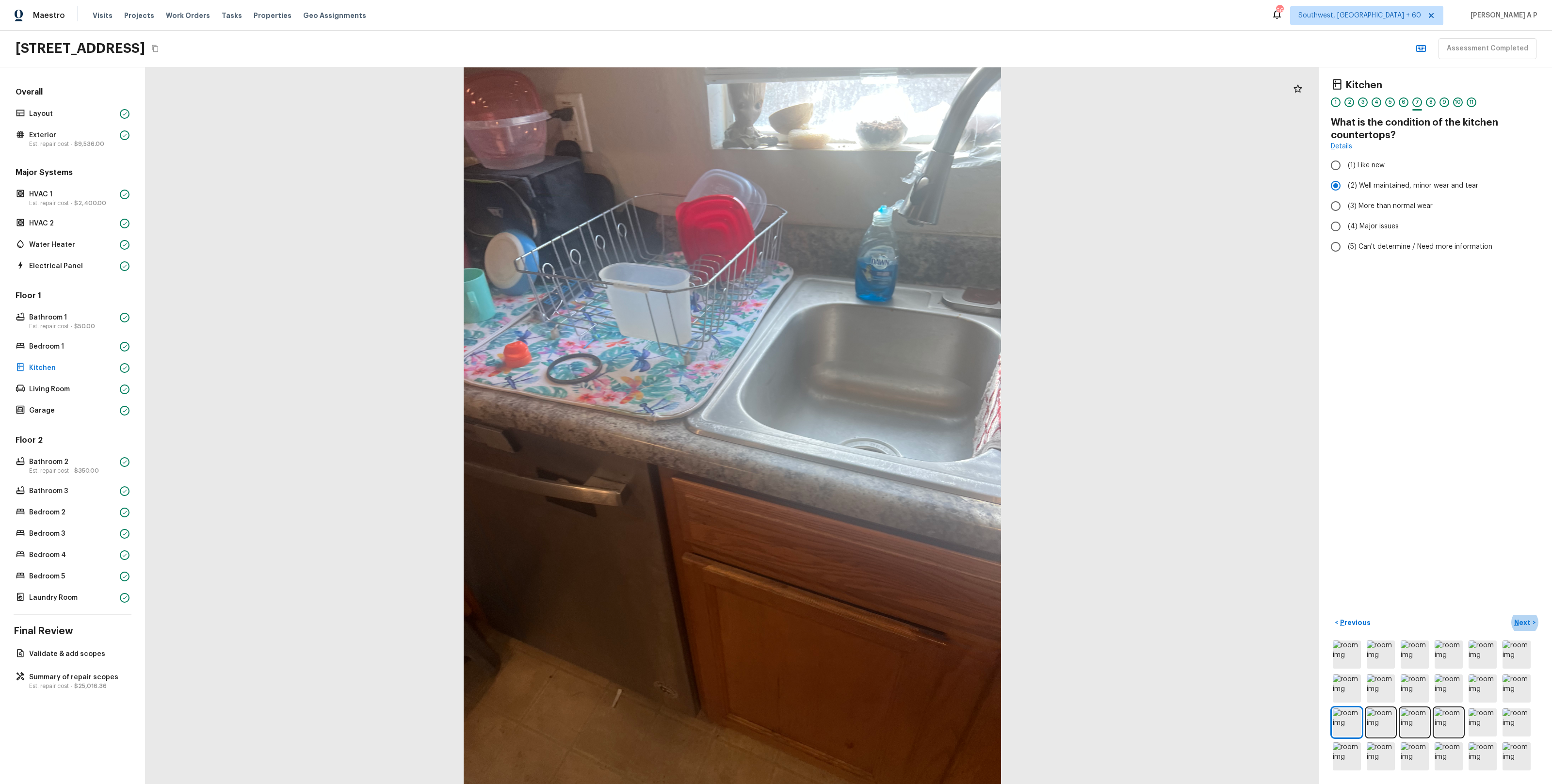
click at [1509, 615] on button "Next >" at bounding box center [1525, 622] width 31 height 16
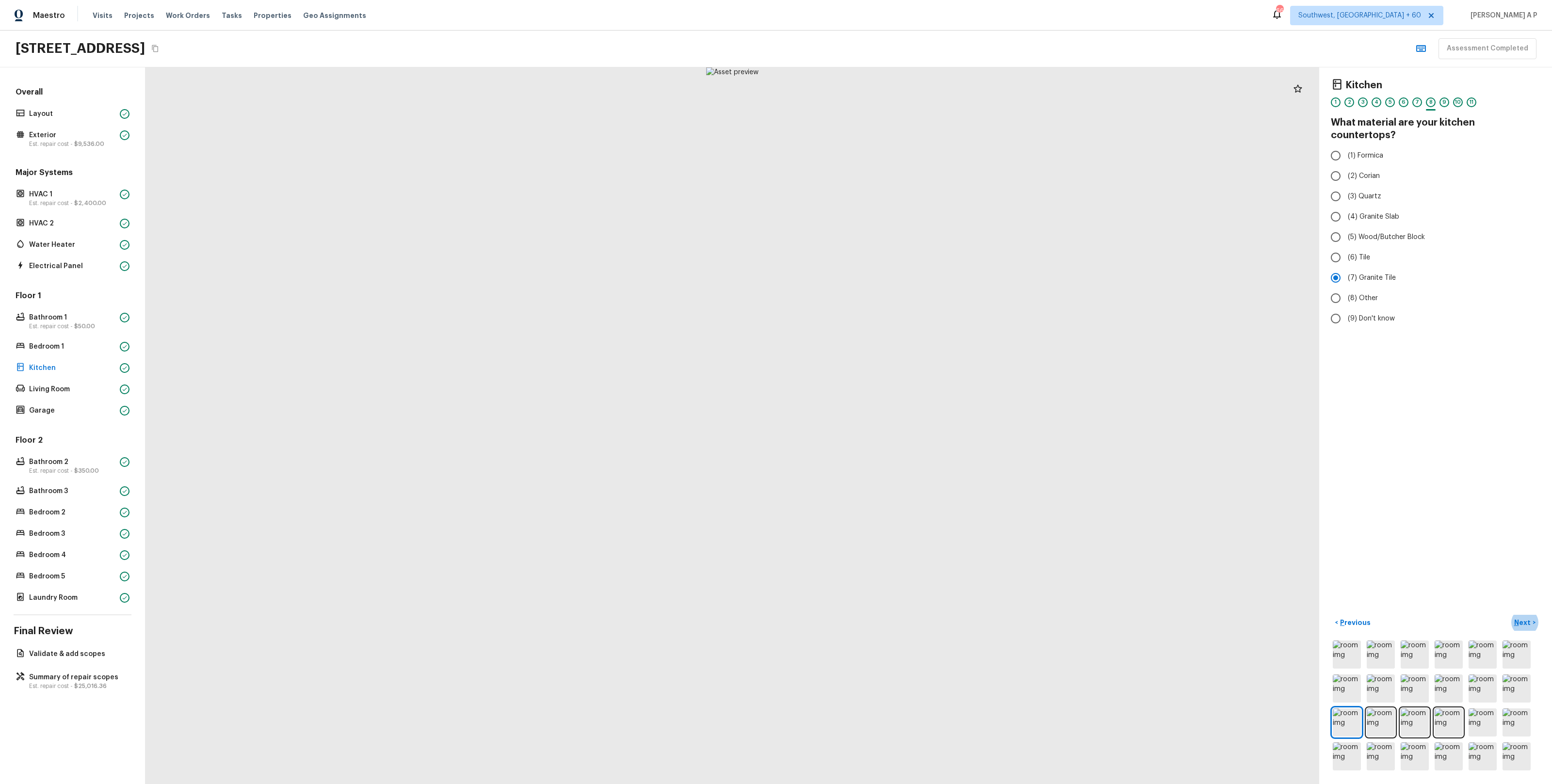
click at [1509, 615] on button "Next >" at bounding box center [1525, 622] width 31 height 16
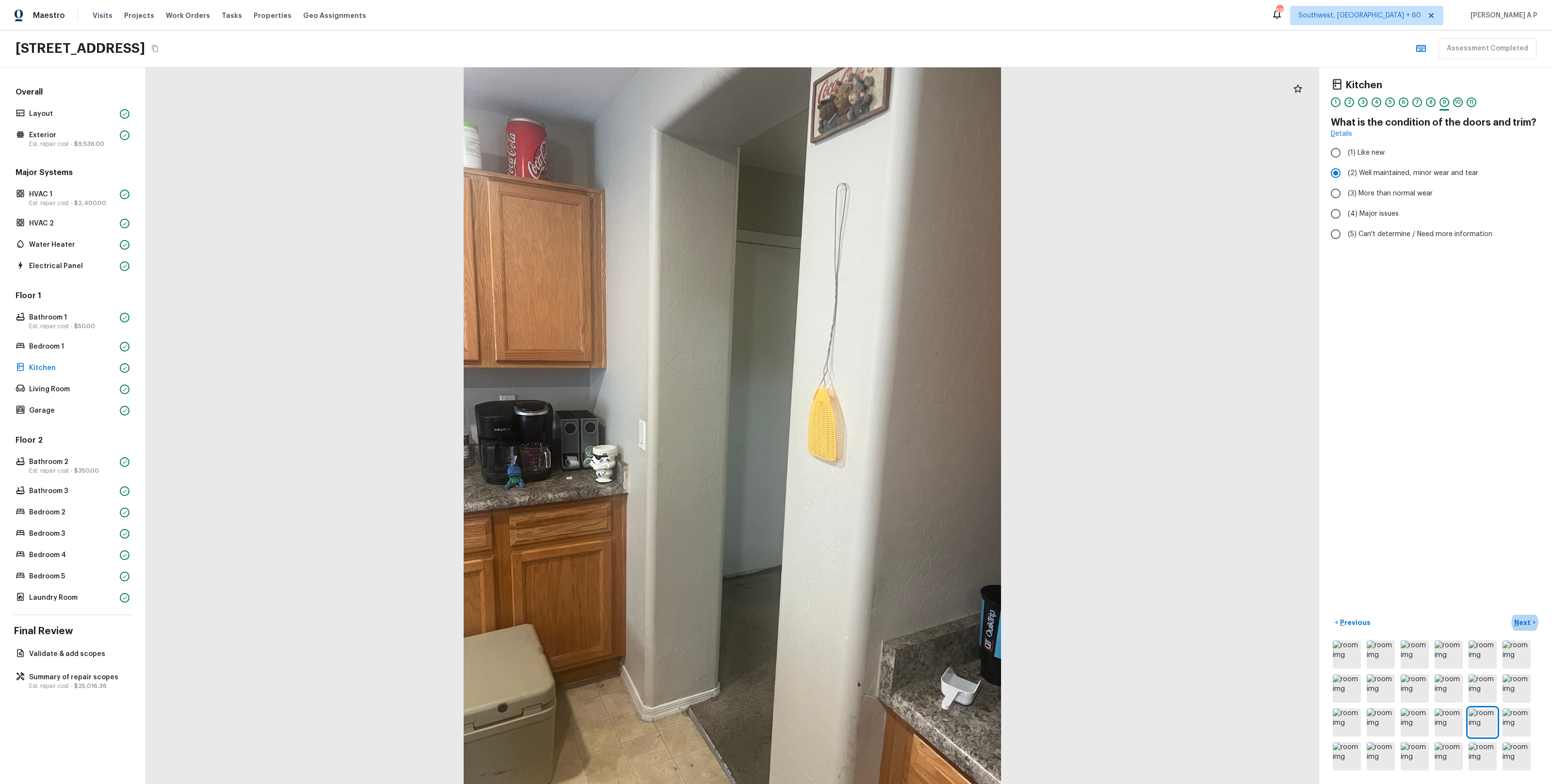
click at [1509, 615] on button "Next >" at bounding box center [1525, 622] width 31 height 16
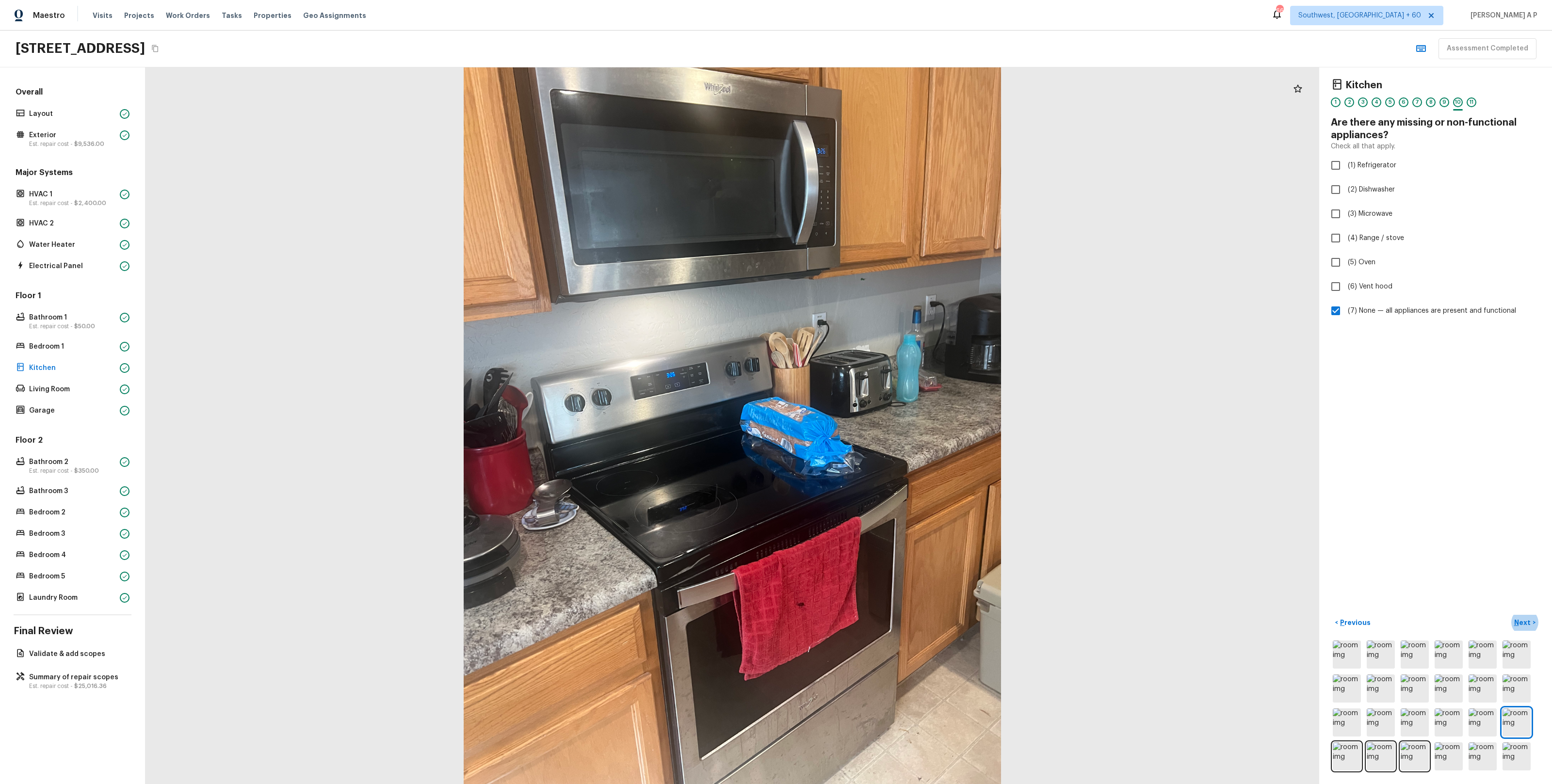
click at [1509, 615] on button "Next >" at bounding box center [1525, 622] width 31 height 16
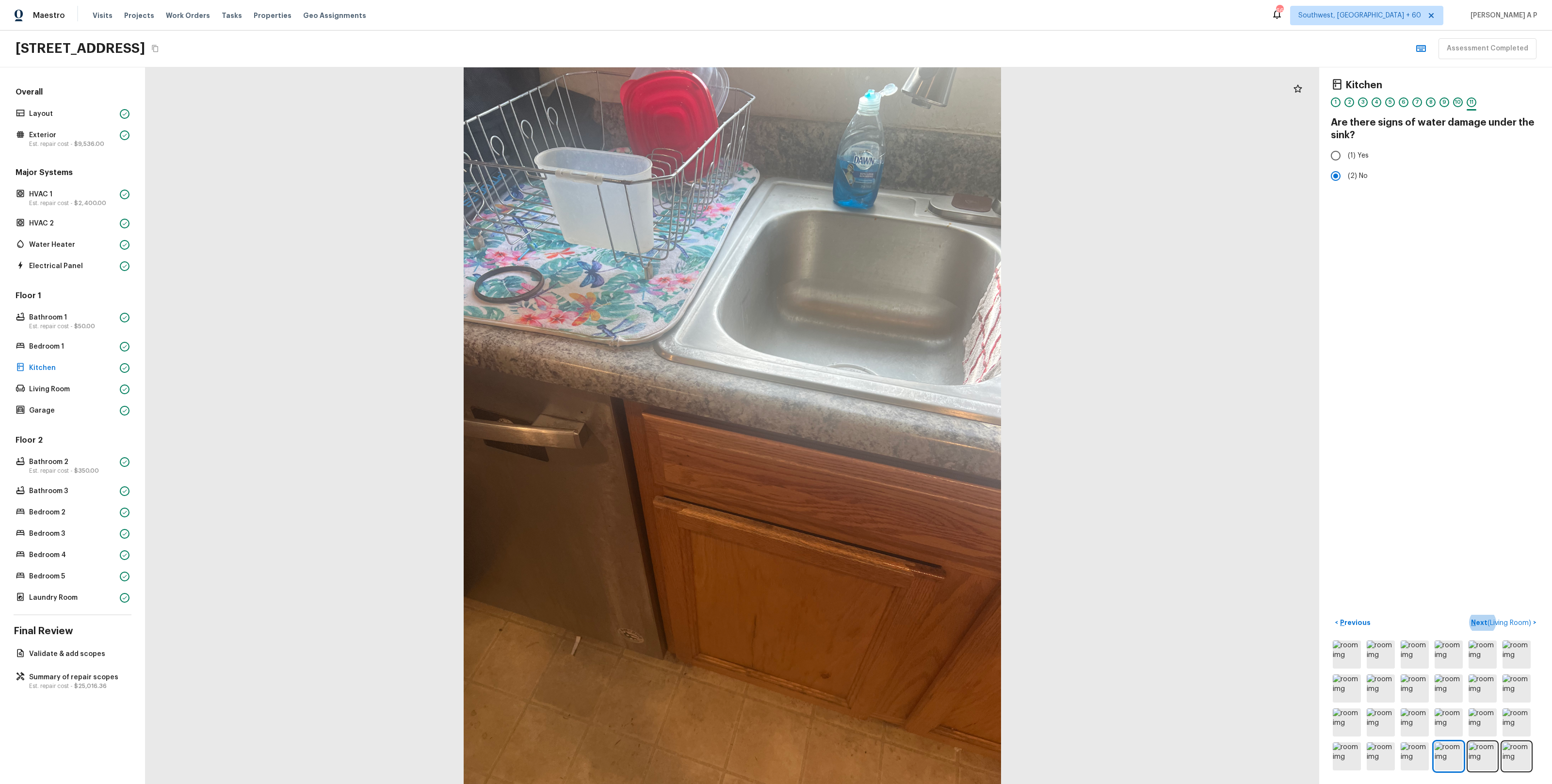
click at [1467, 615] on button "Next ( Living Room ) >" at bounding box center [1503, 622] width 74 height 16
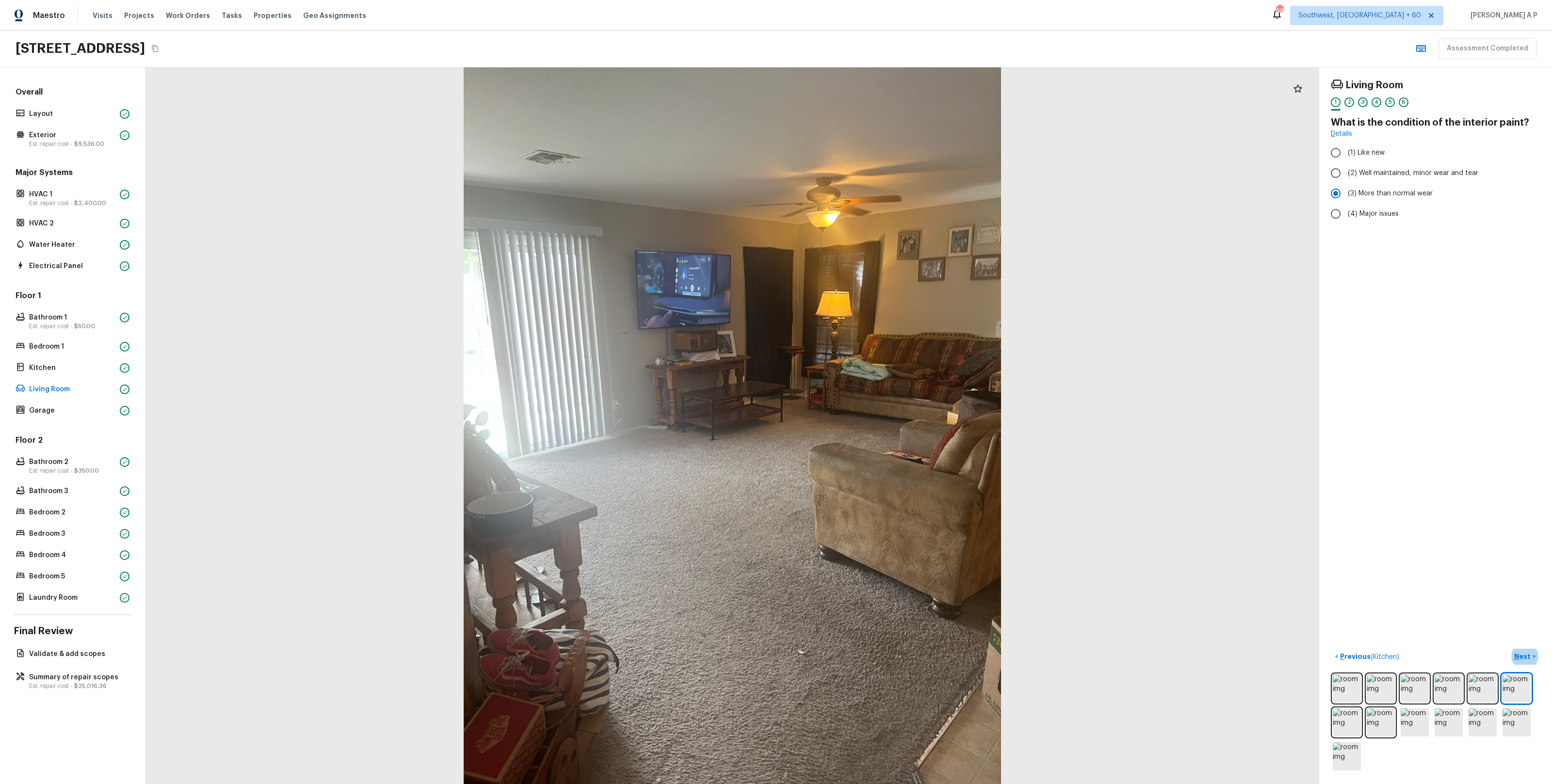
click at [1509, 649] on button "Next >" at bounding box center [1525, 656] width 31 height 16
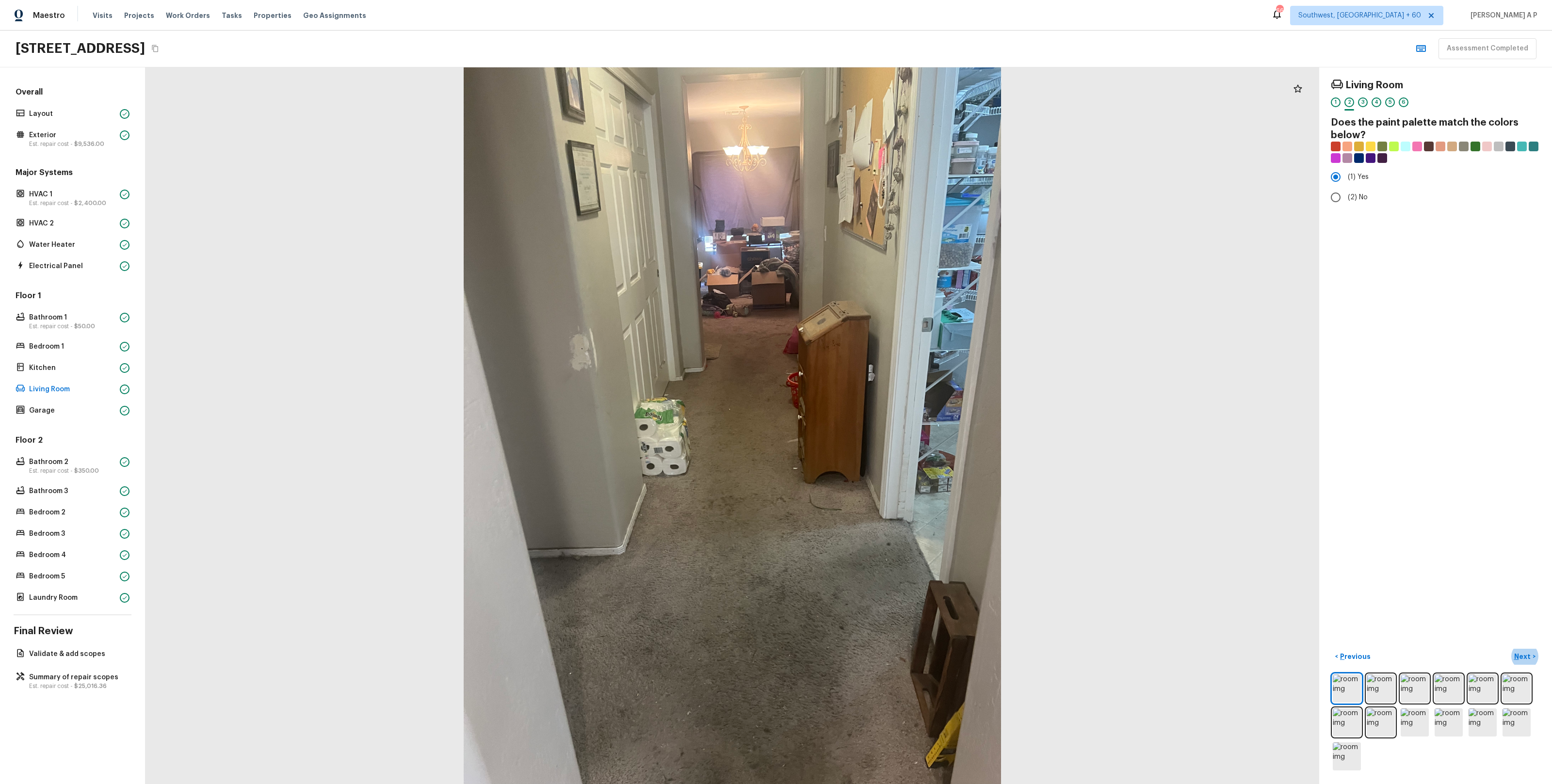
click at [1509, 649] on button "Next >" at bounding box center [1525, 656] width 31 height 16
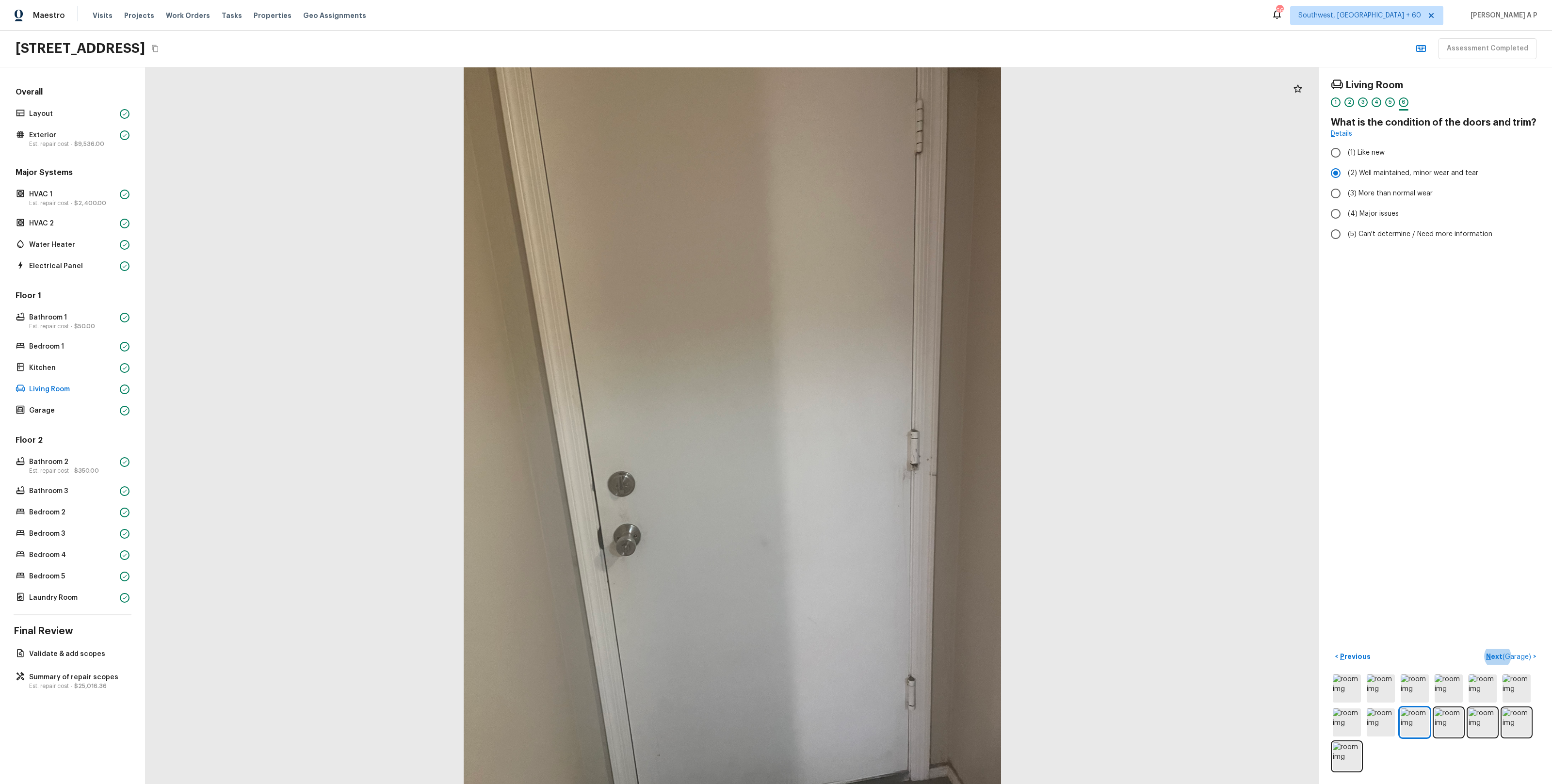
click at [1482, 649] on button "Next ( Garage ) >" at bounding box center [1511, 656] width 58 height 16
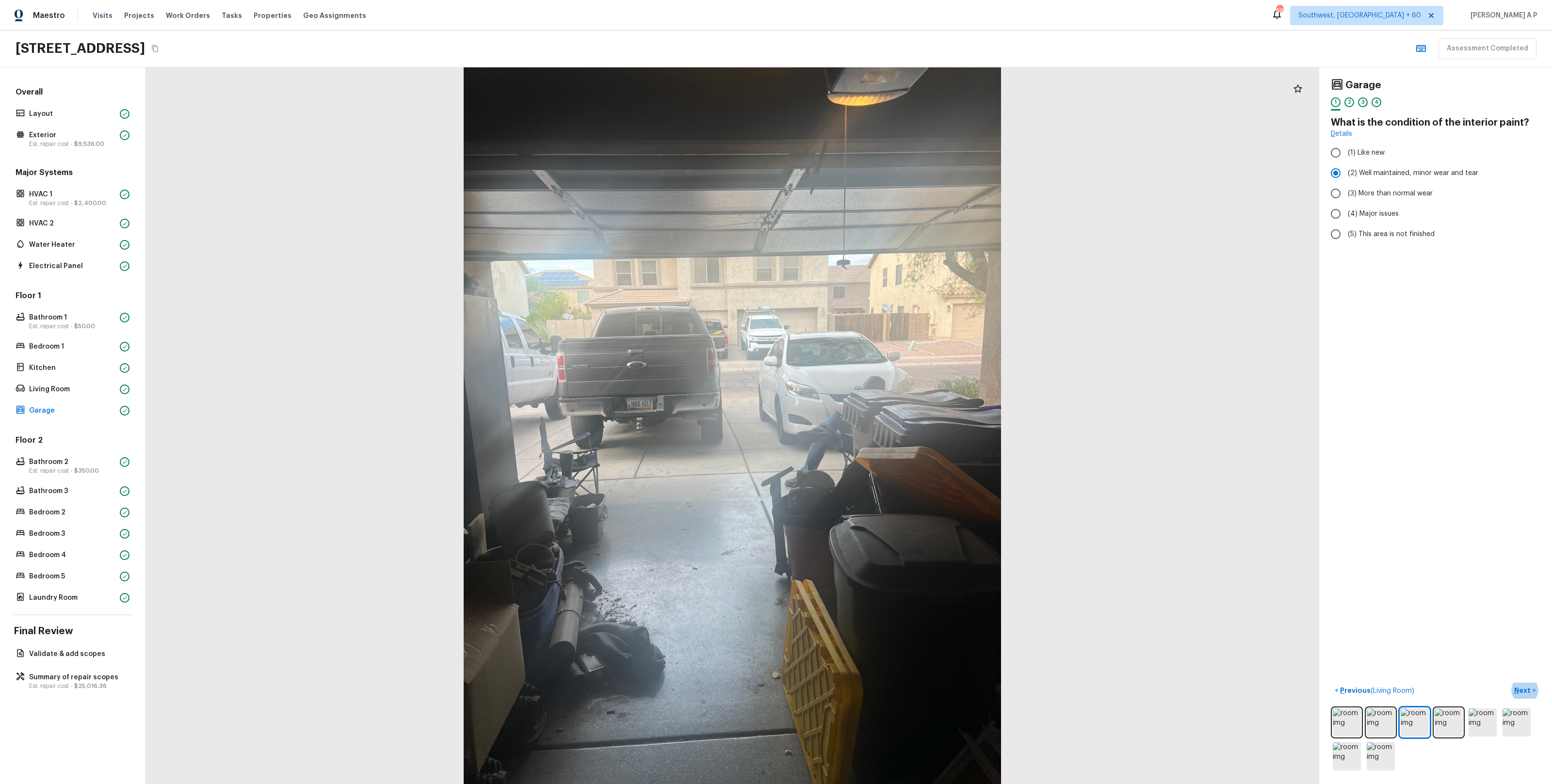
click at [1509, 682] on button "Next >" at bounding box center [1525, 690] width 31 height 16
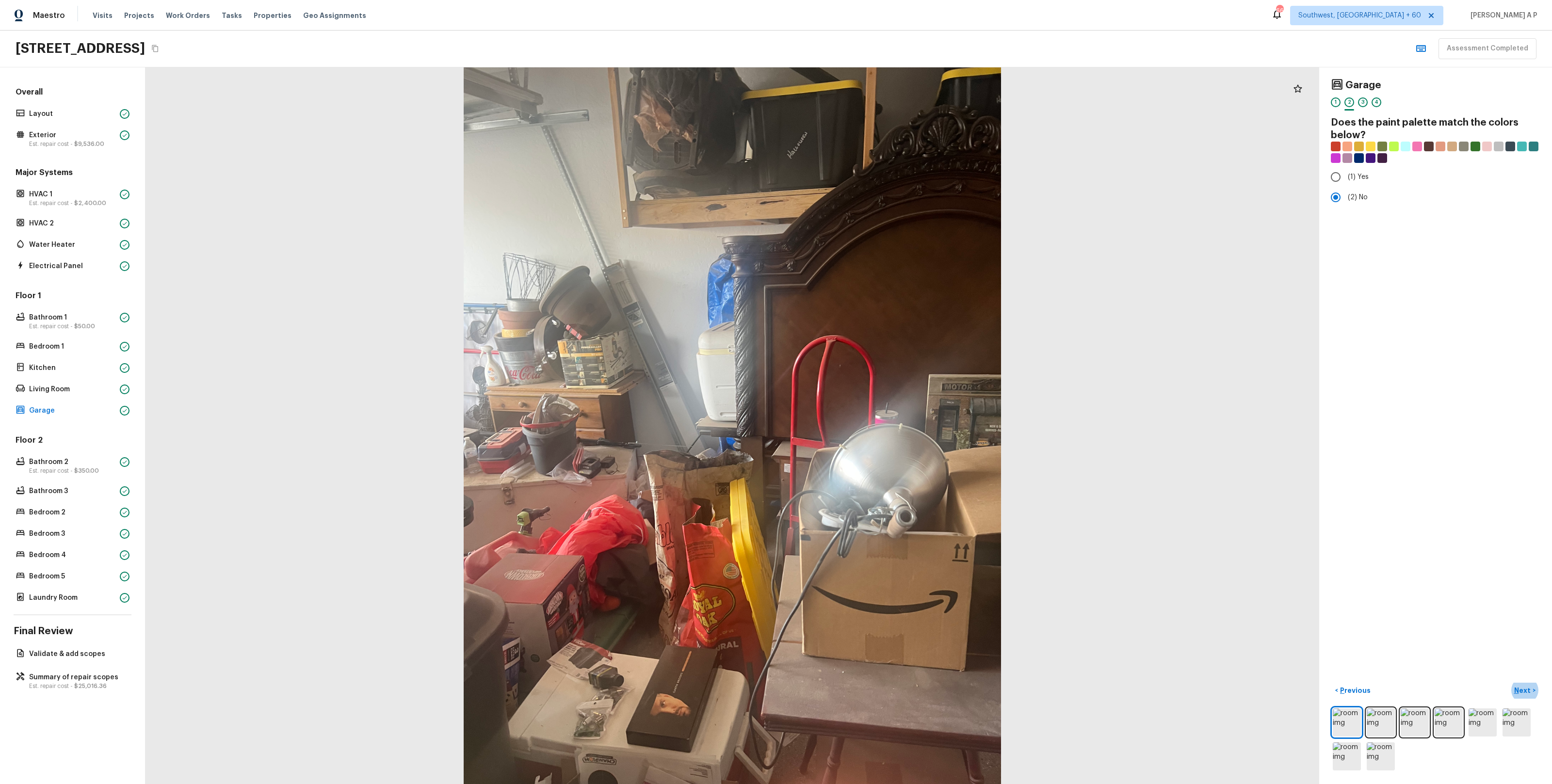
click at [1509, 682] on button "Next >" at bounding box center [1525, 690] width 31 height 16
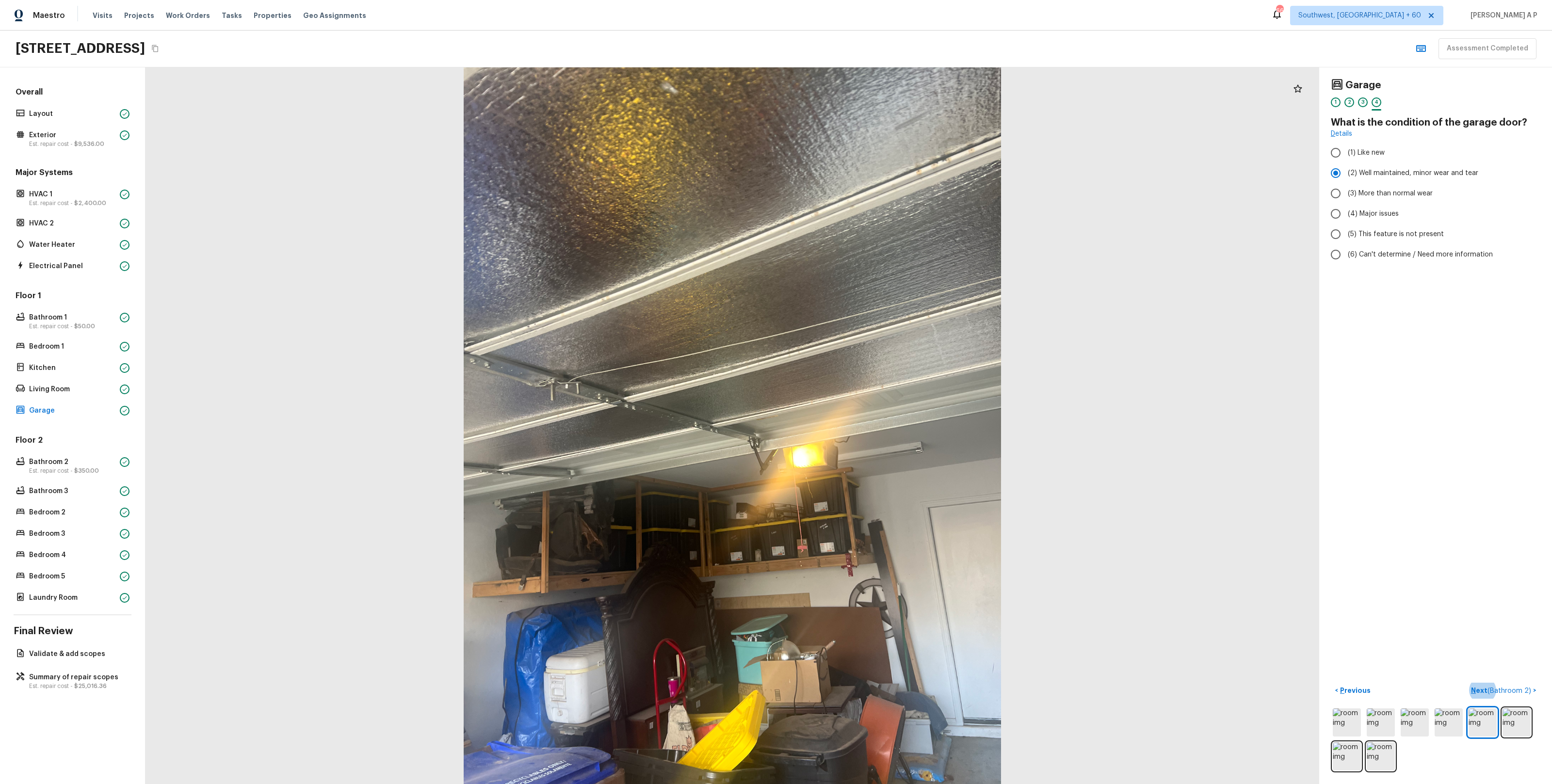
click at [1467, 682] on button "Next ( Bathroom 2 ) >" at bounding box center [1503, 690] width 74 height 16
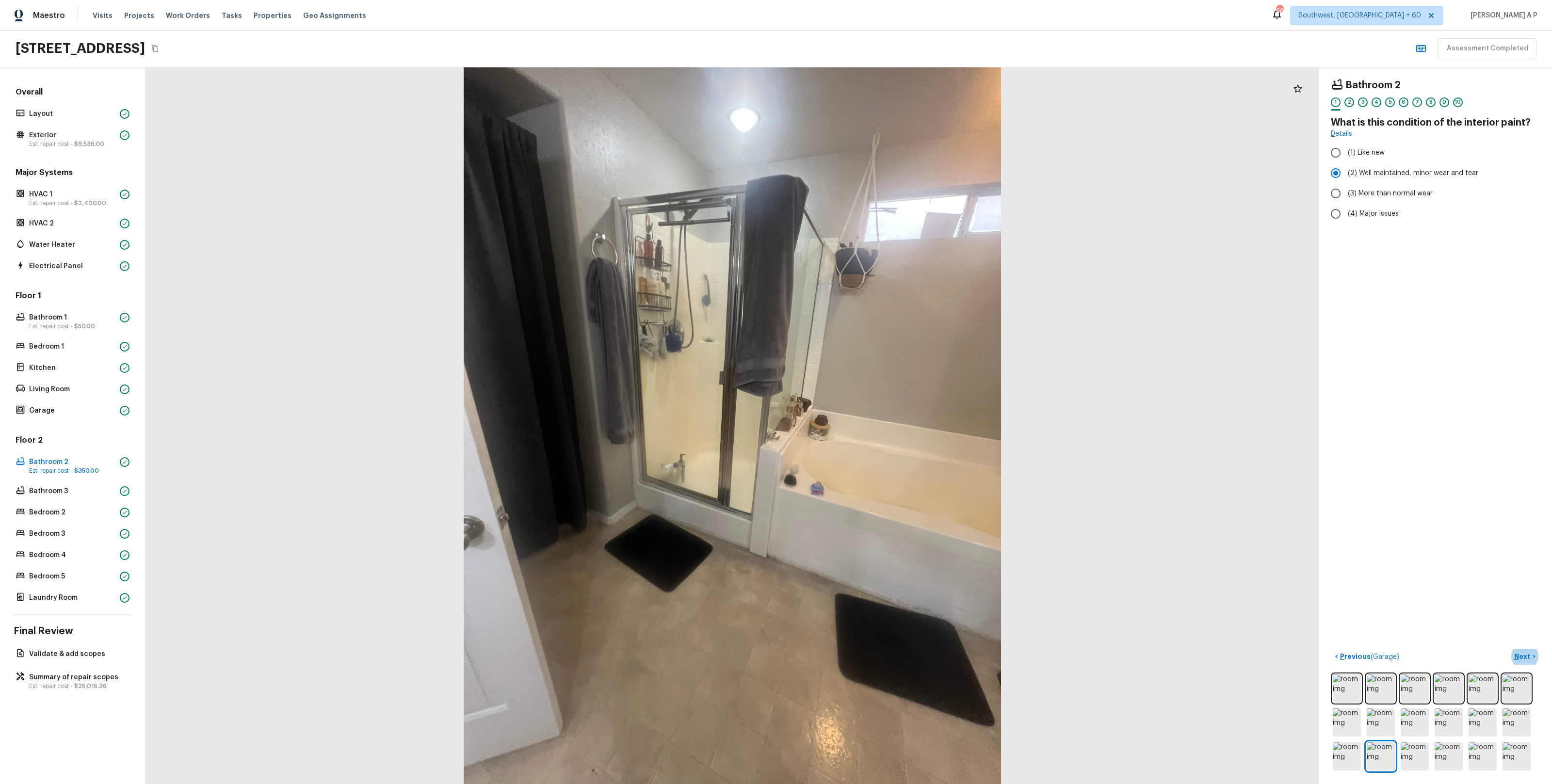
click at [1509, 649] on button "Next >" at bounding box center [1525, 656] width 31 height 16
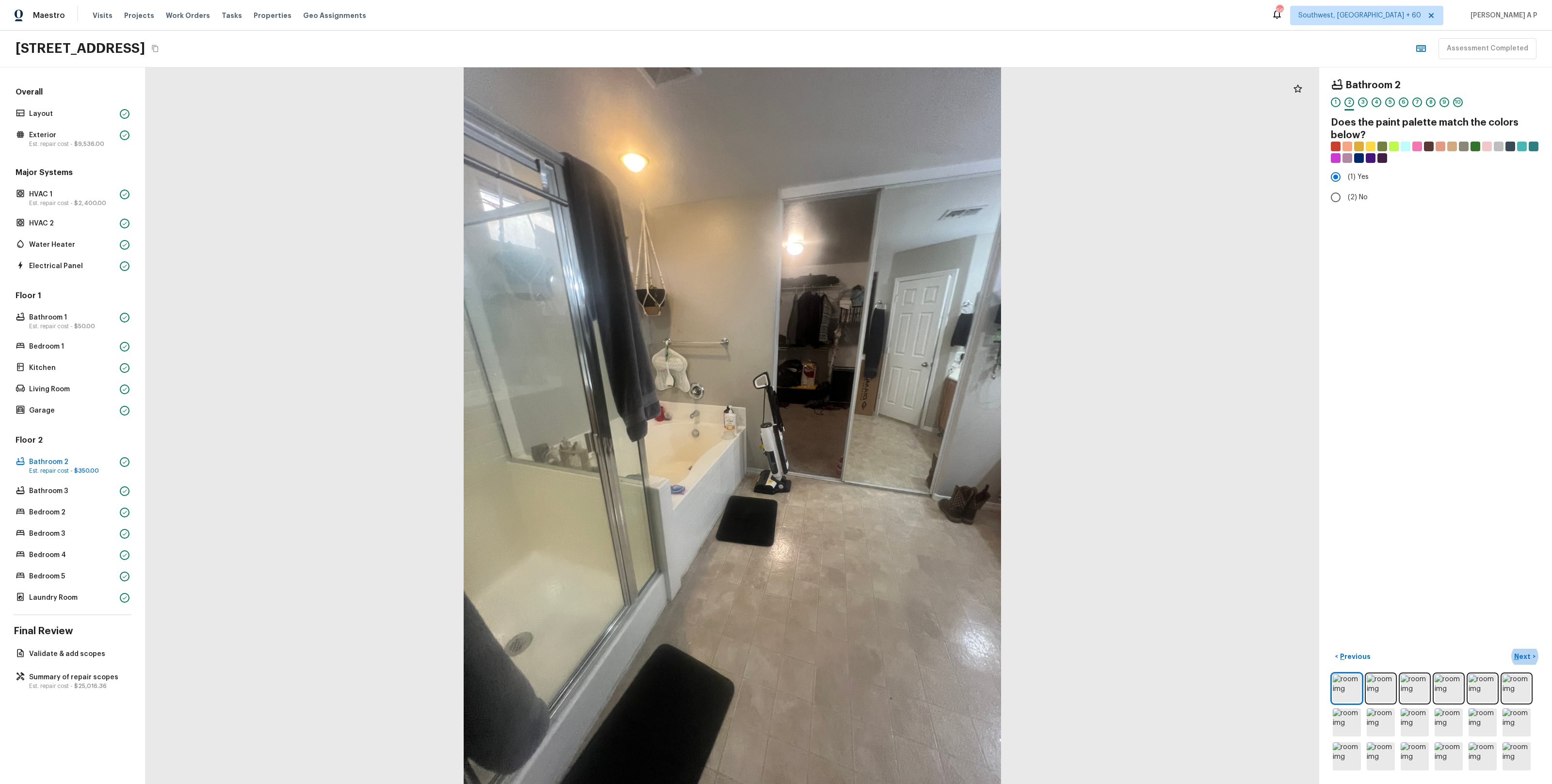
click at [1509, 649] on button "Next >" at bounding box center [1525, 656] width 31 height 16
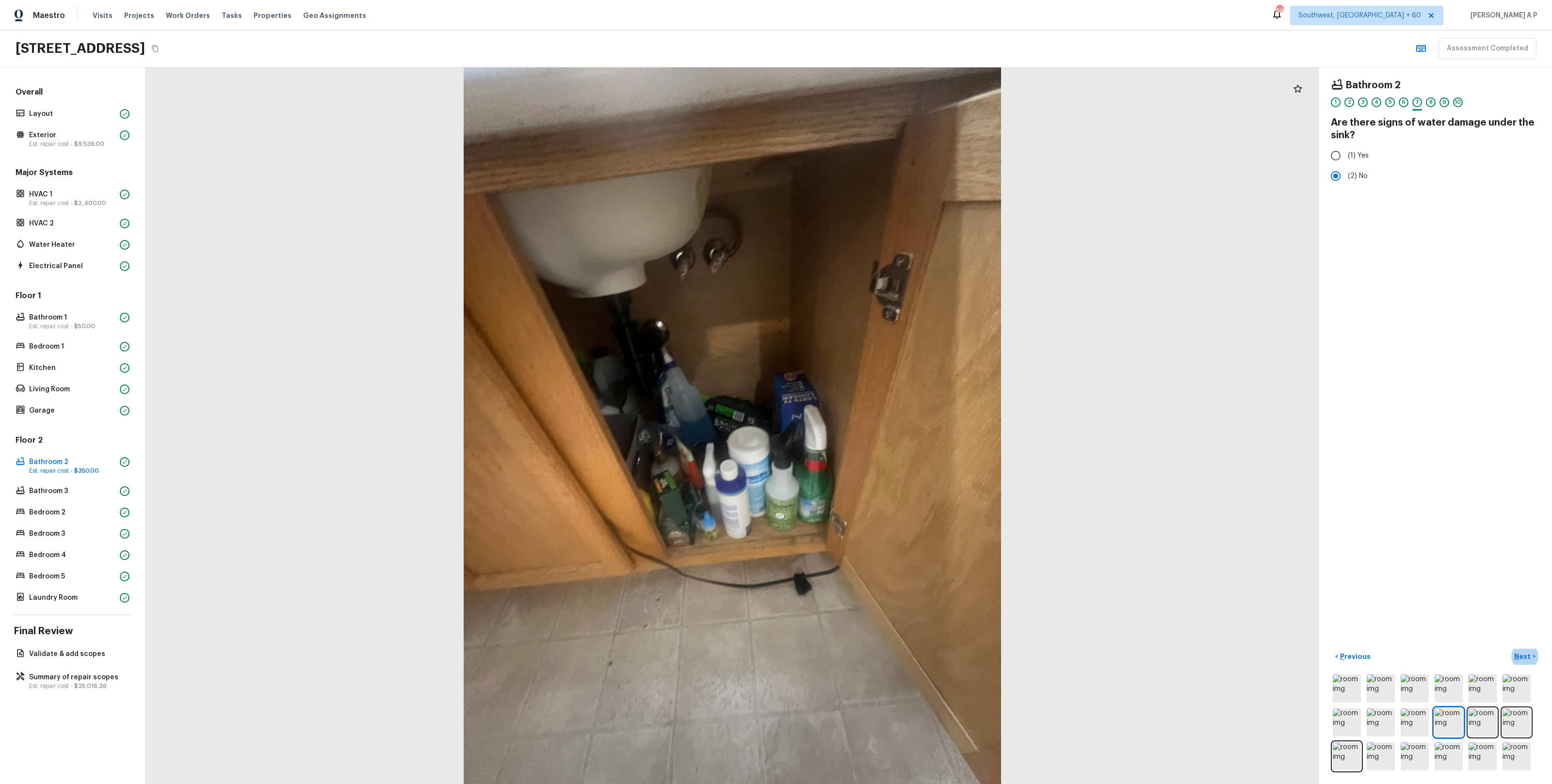
click at [1509, 649] on button "Next >" at bounding box center [1525, 656] width 31 height 16
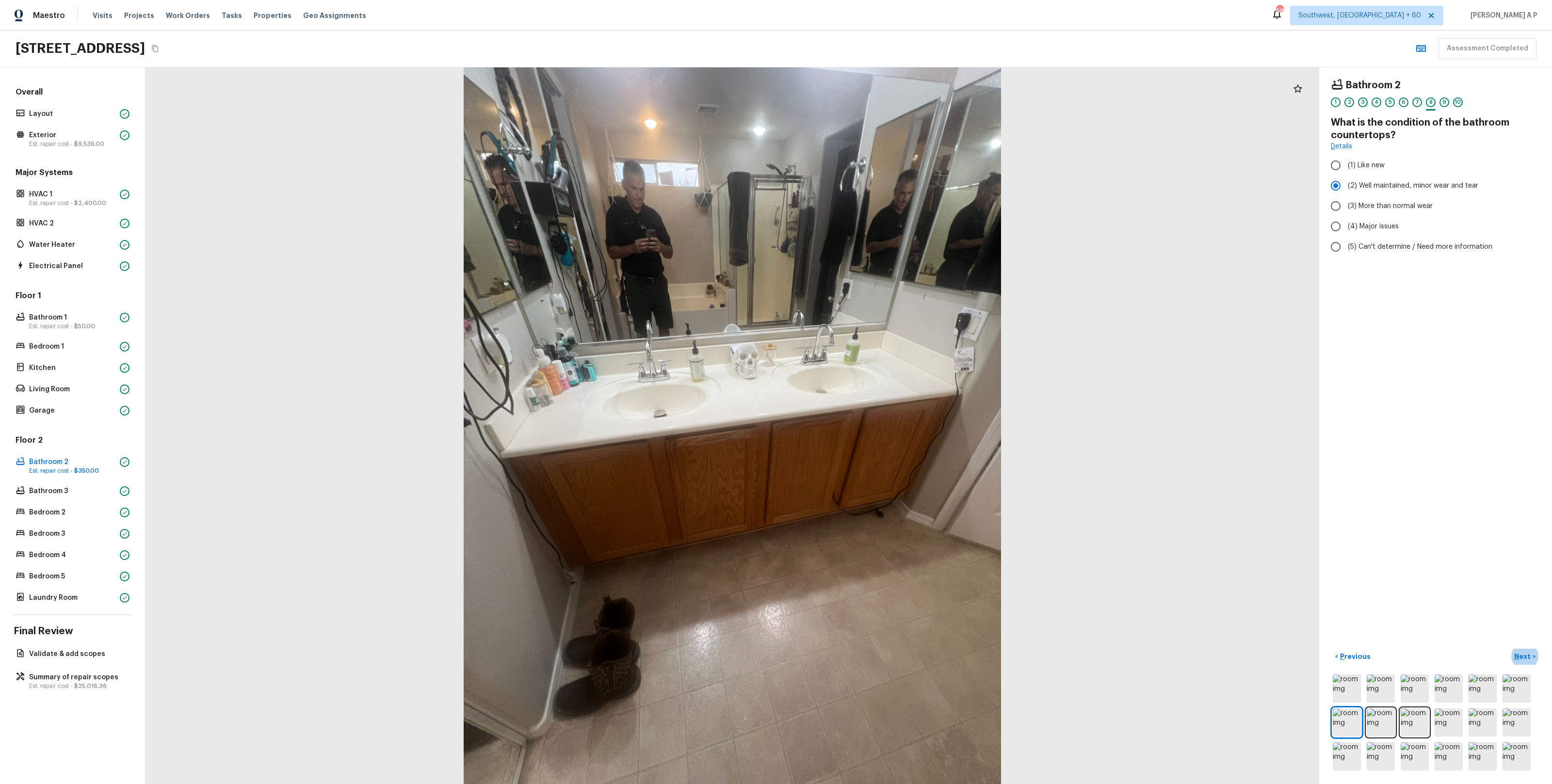
click at [1509, 649] on button "Next >" at bounding box center [1525, 656] width 31 height 16
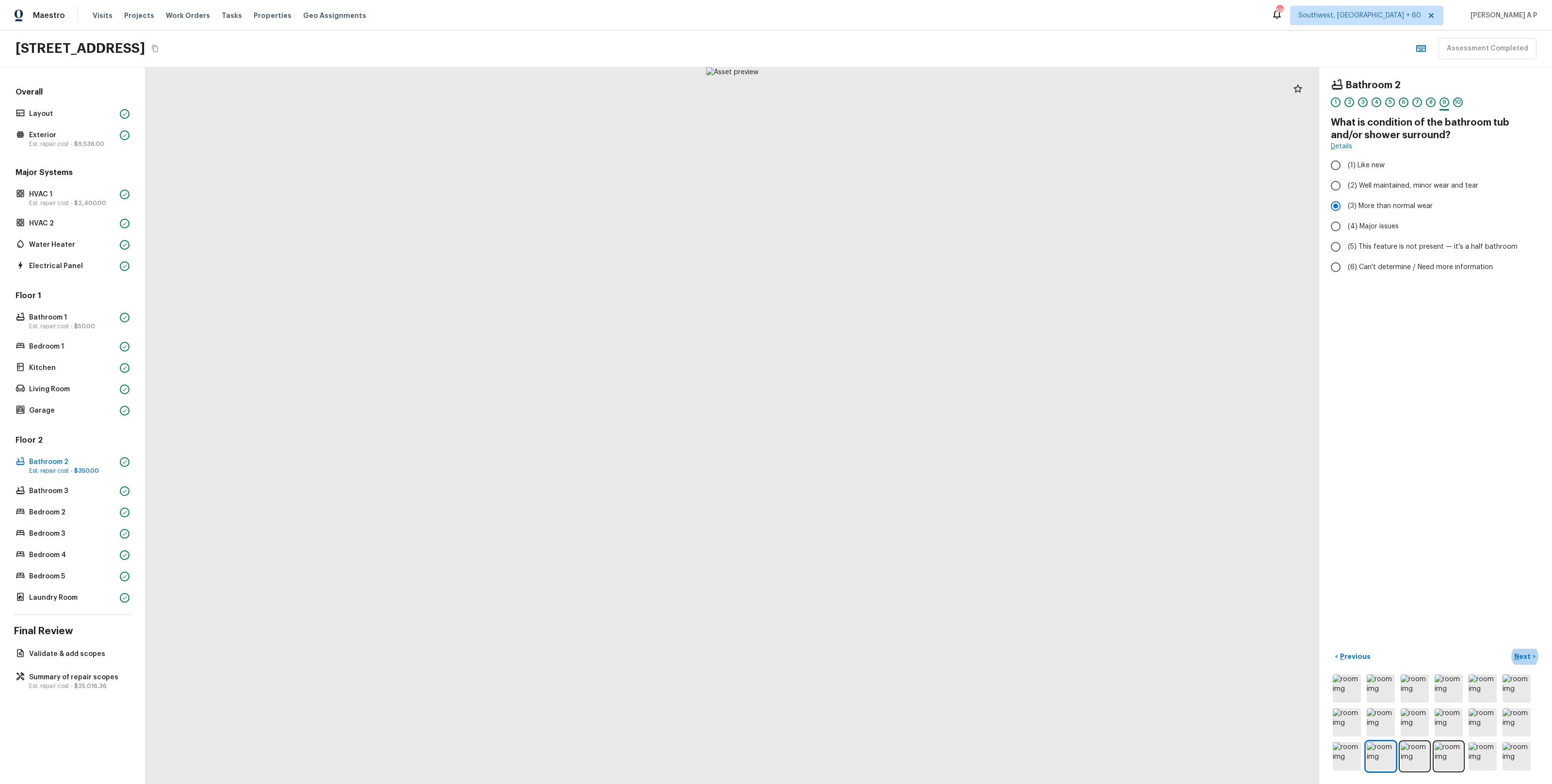
click at [1509, 649] on button "Next >" at bounding box center [1525, 656] width 31 height 16
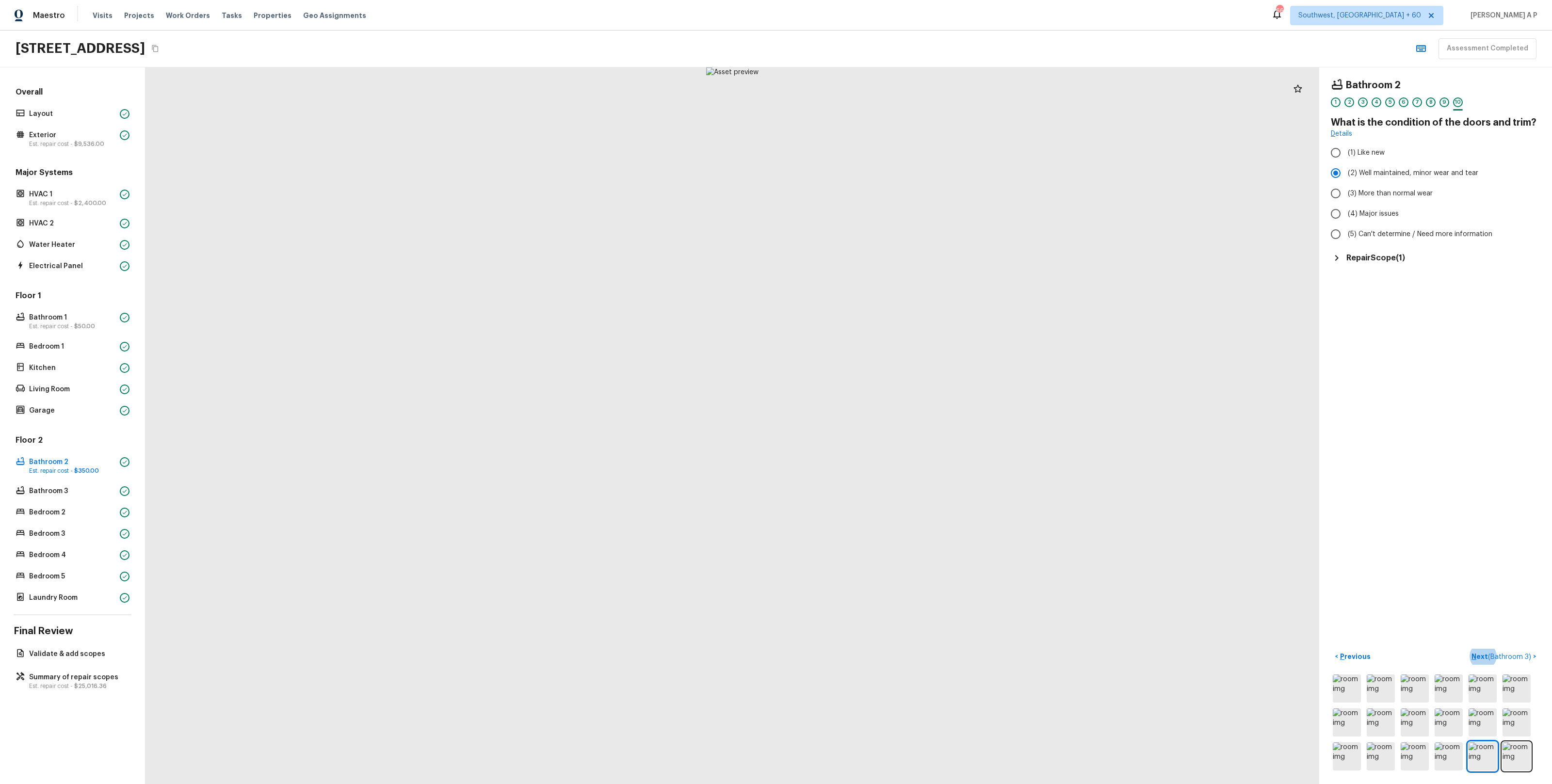
click at [1468, 649] on button "Next ( Bathroom 3 ) >" at bounding box center [1504, 656] width 73 height 16
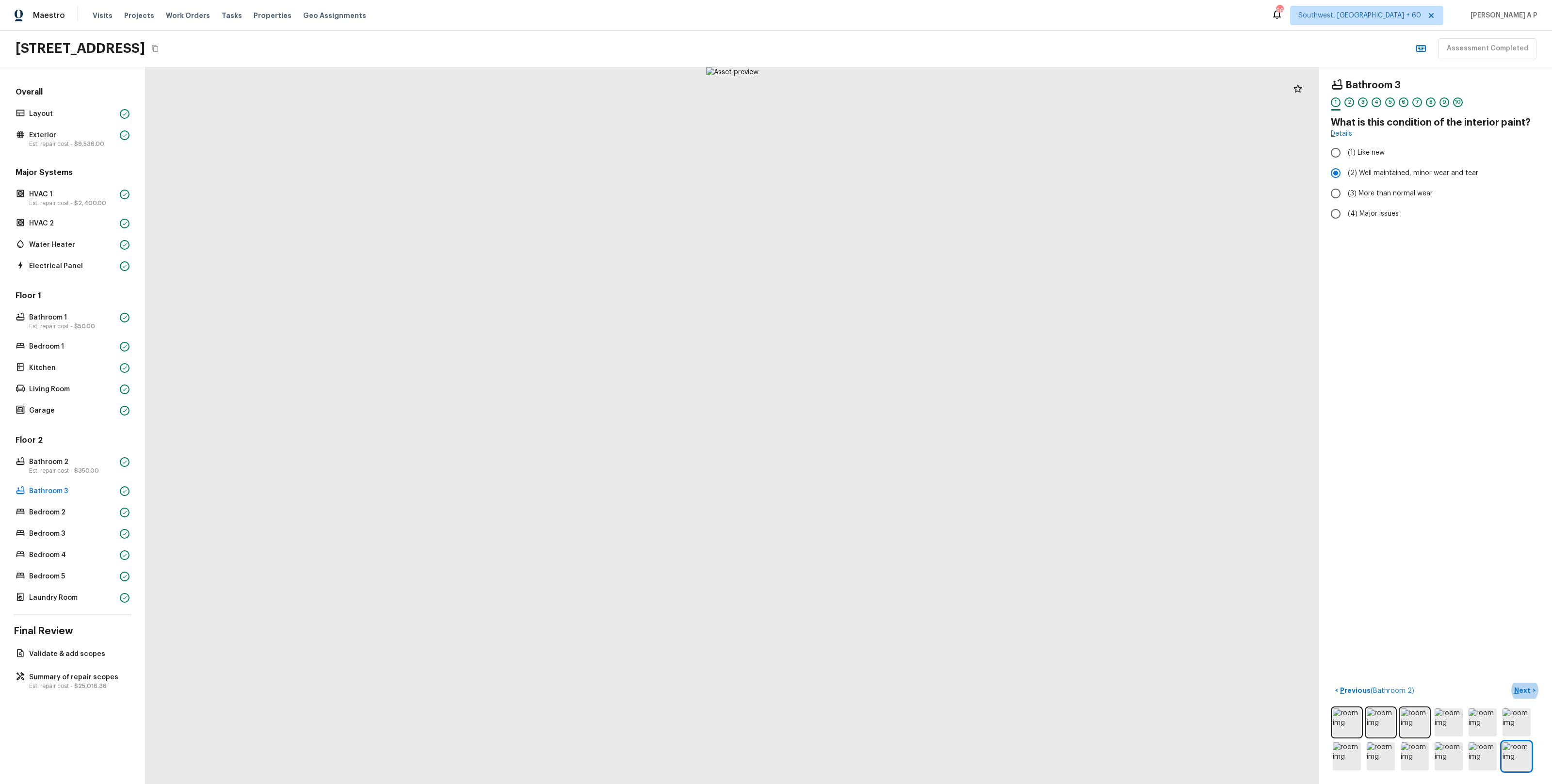
click at [1509, 682] on button "Next >" at bounding box center [1525, 690] width 31 height 16
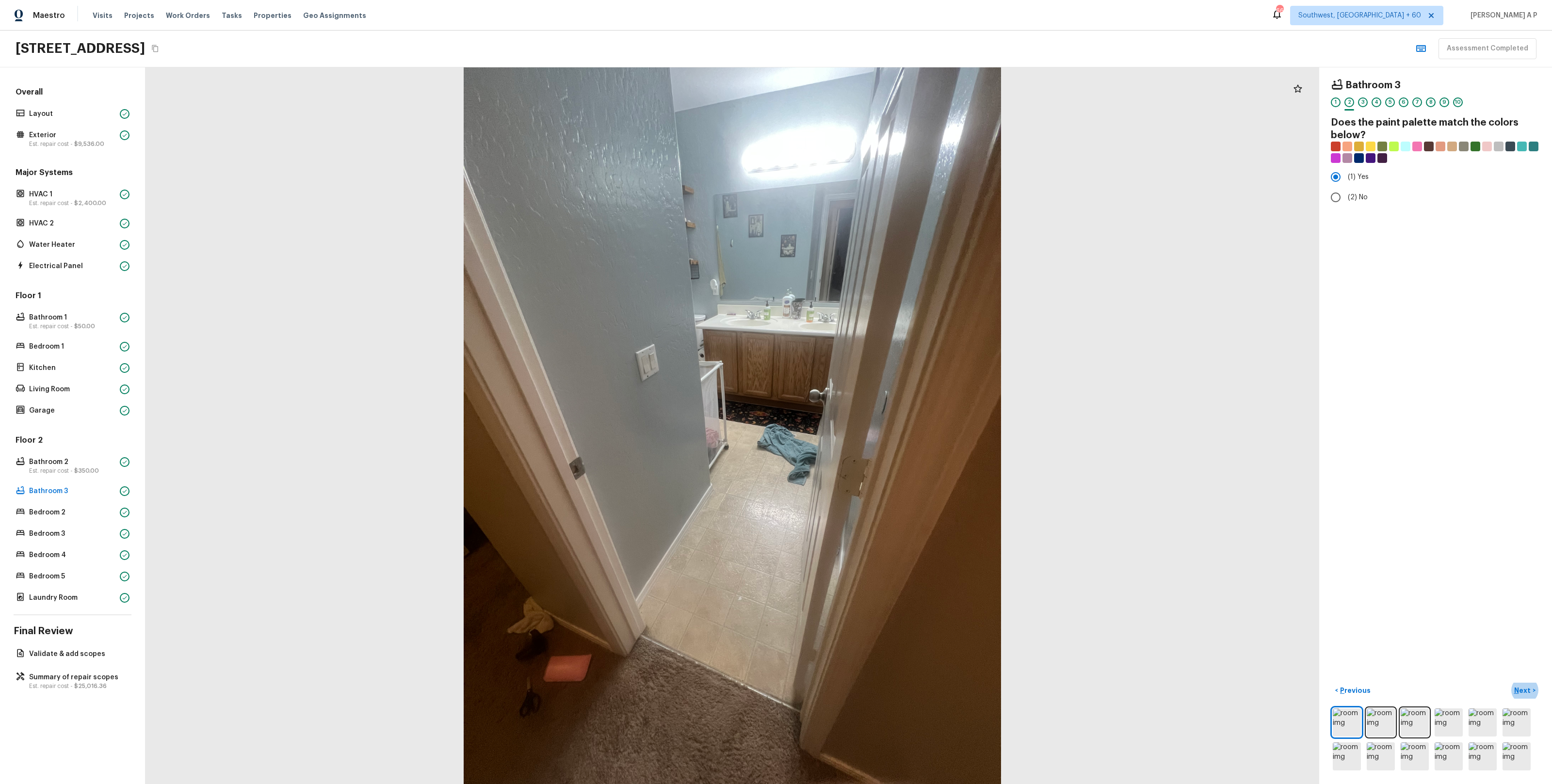
click at [1509, 682] on button "Next >" at bounding box center [1525, 690] width 31 height 16
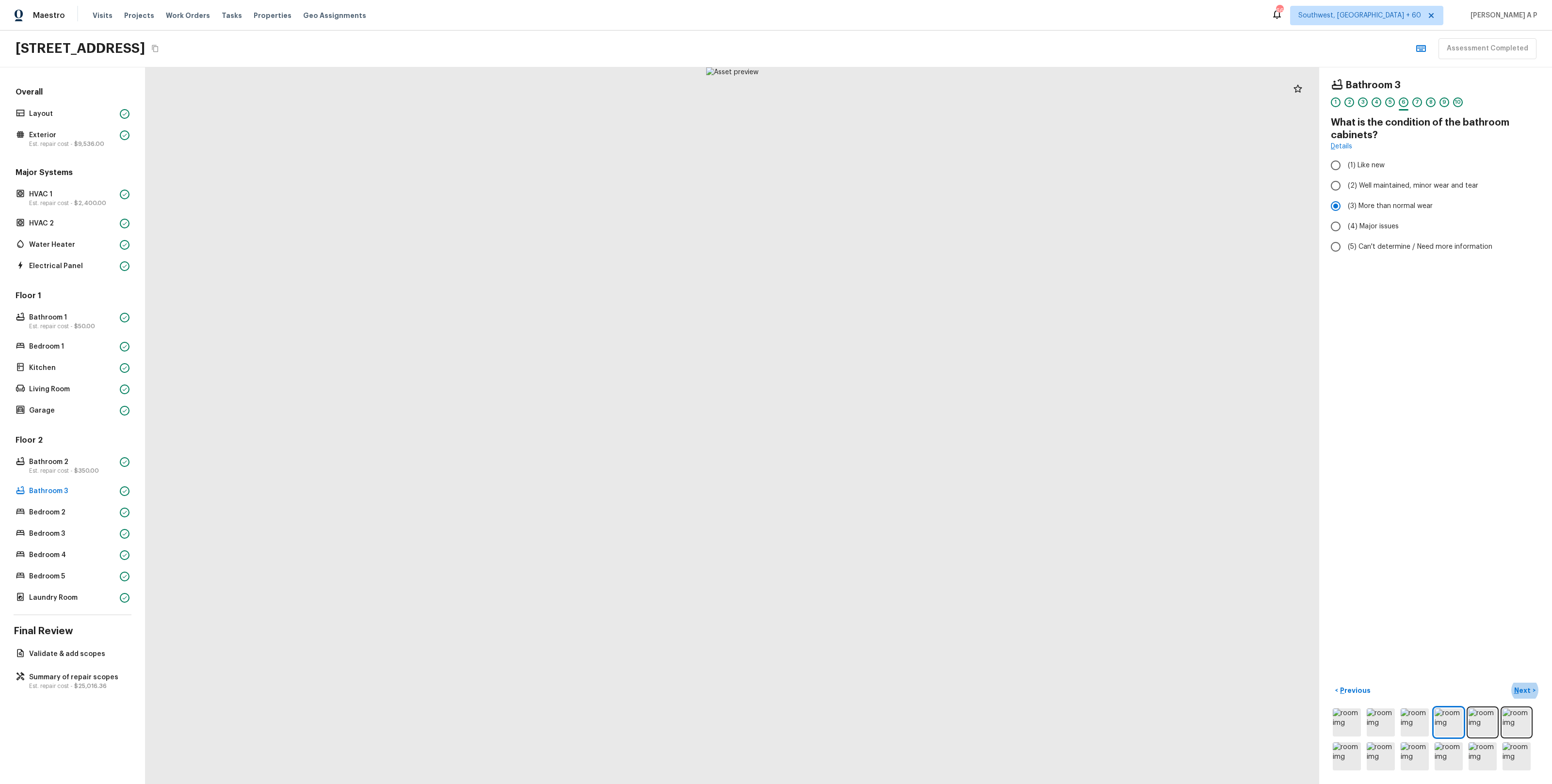
click at [1509, 682] on button "Next >" at bounding box center [1525, 690] width 31 height 16
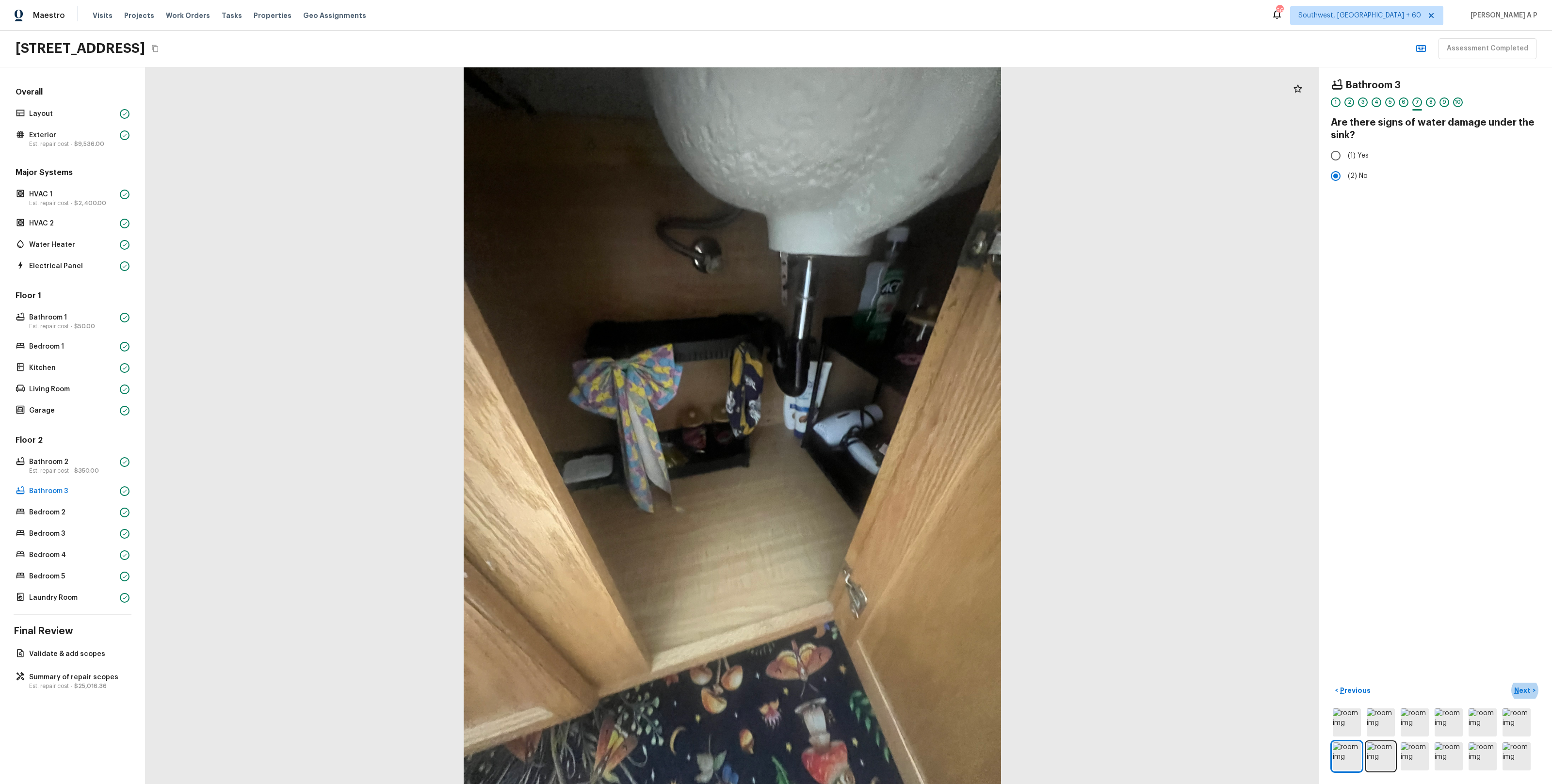
click at [1509, 682] on button "Next >" at bounding box center [1525, 690] width 31 height 16
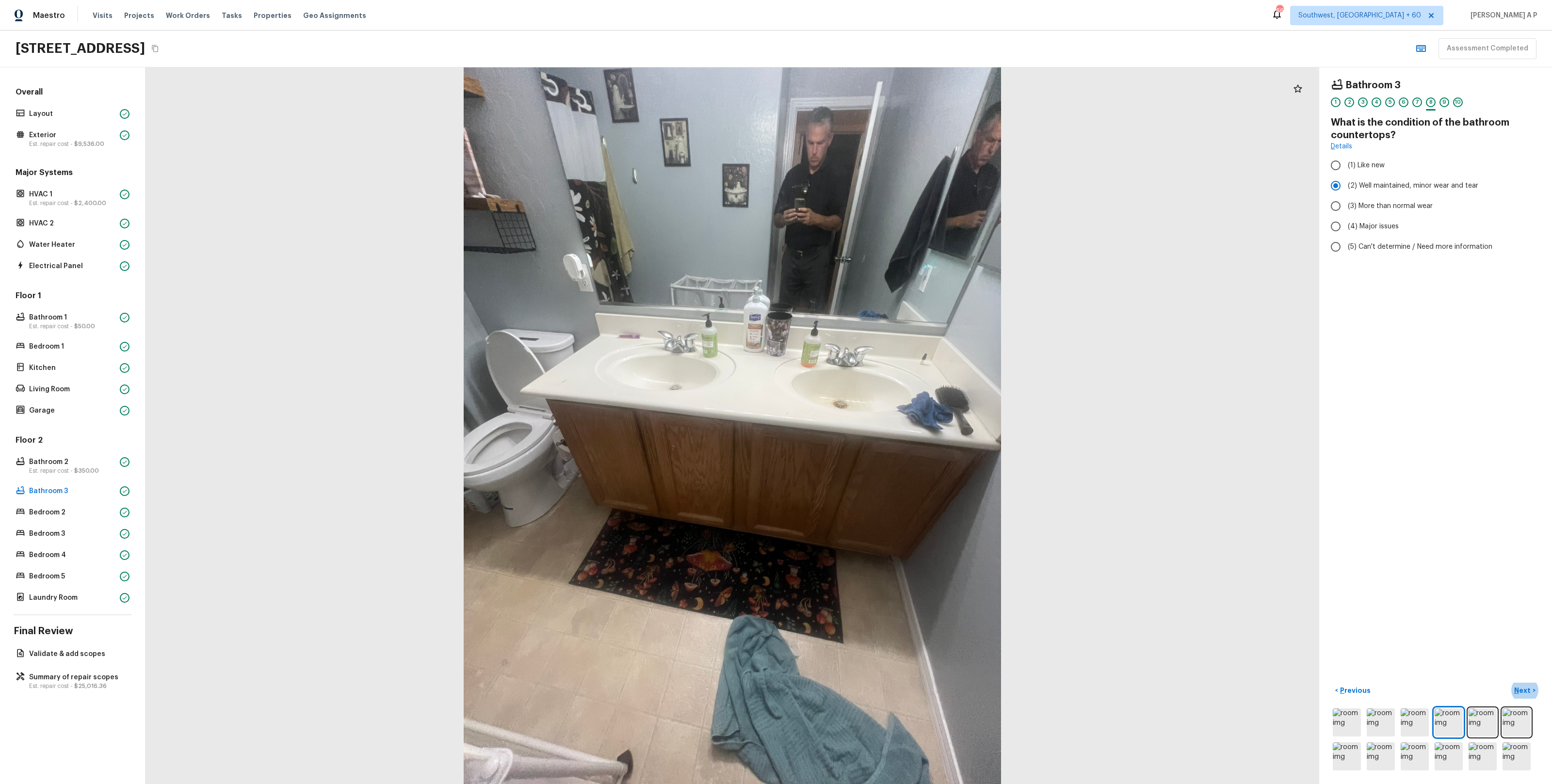
click at [1509, 682] on button "Next >" at bounding box center [1525, 690] width 31 height 16
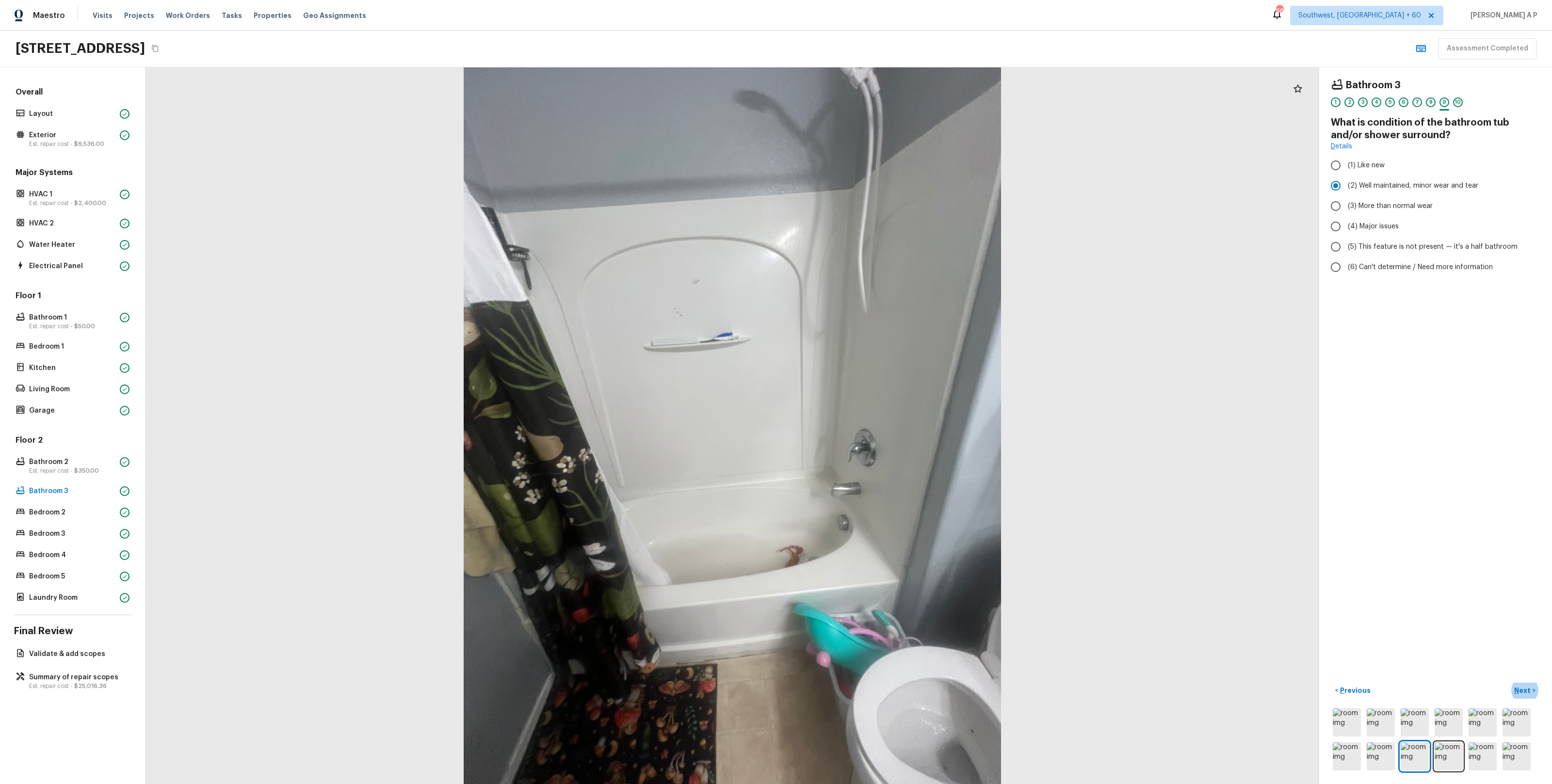
click at [1509, 682] on button "Next >" at bounding box center [1525, 690] width 31 height 16
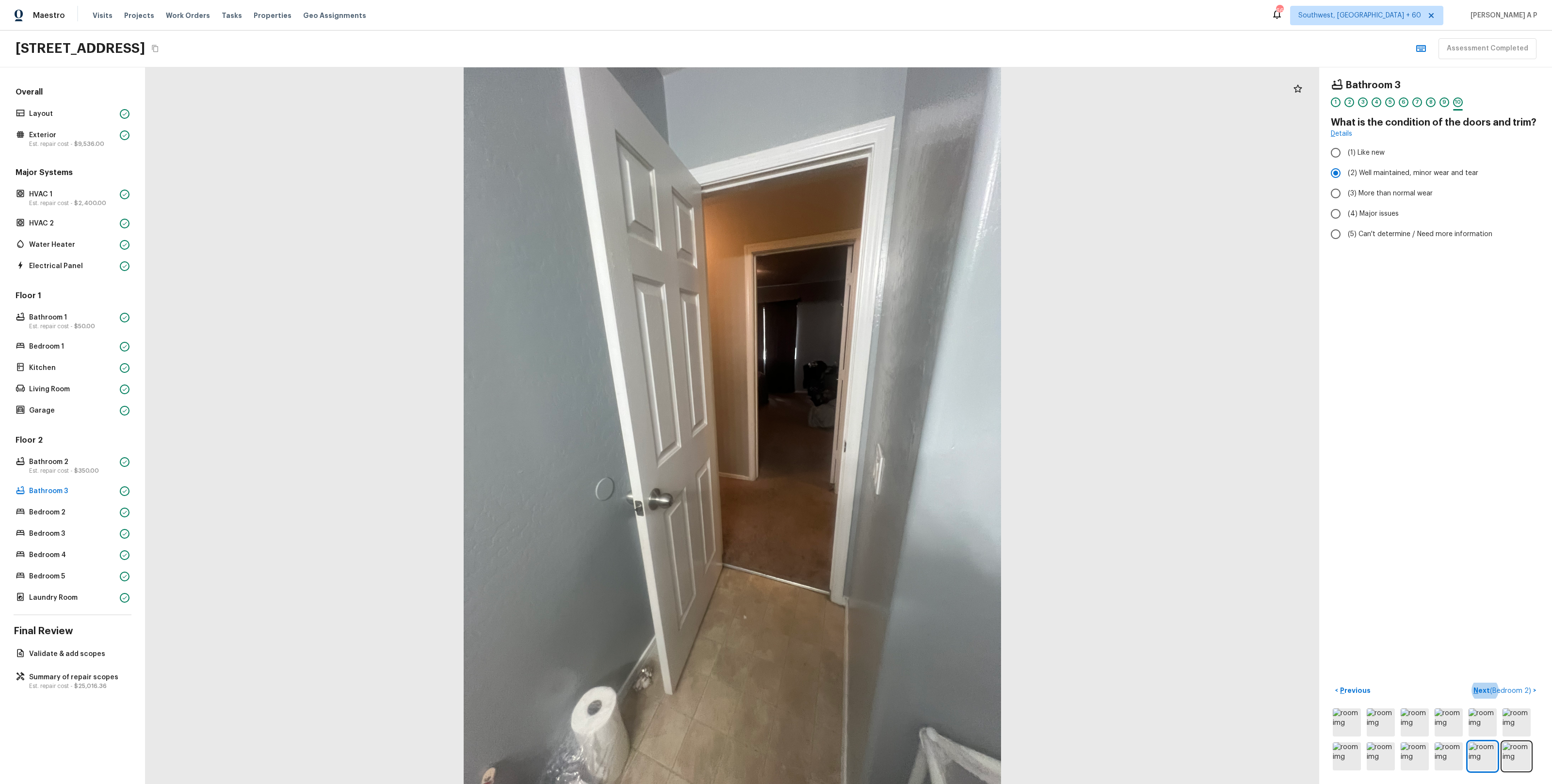
click at [1469, 682] on button "Next ( Bedroom 2 ) >" at bounding box center [1505, 690] width 71 height 16
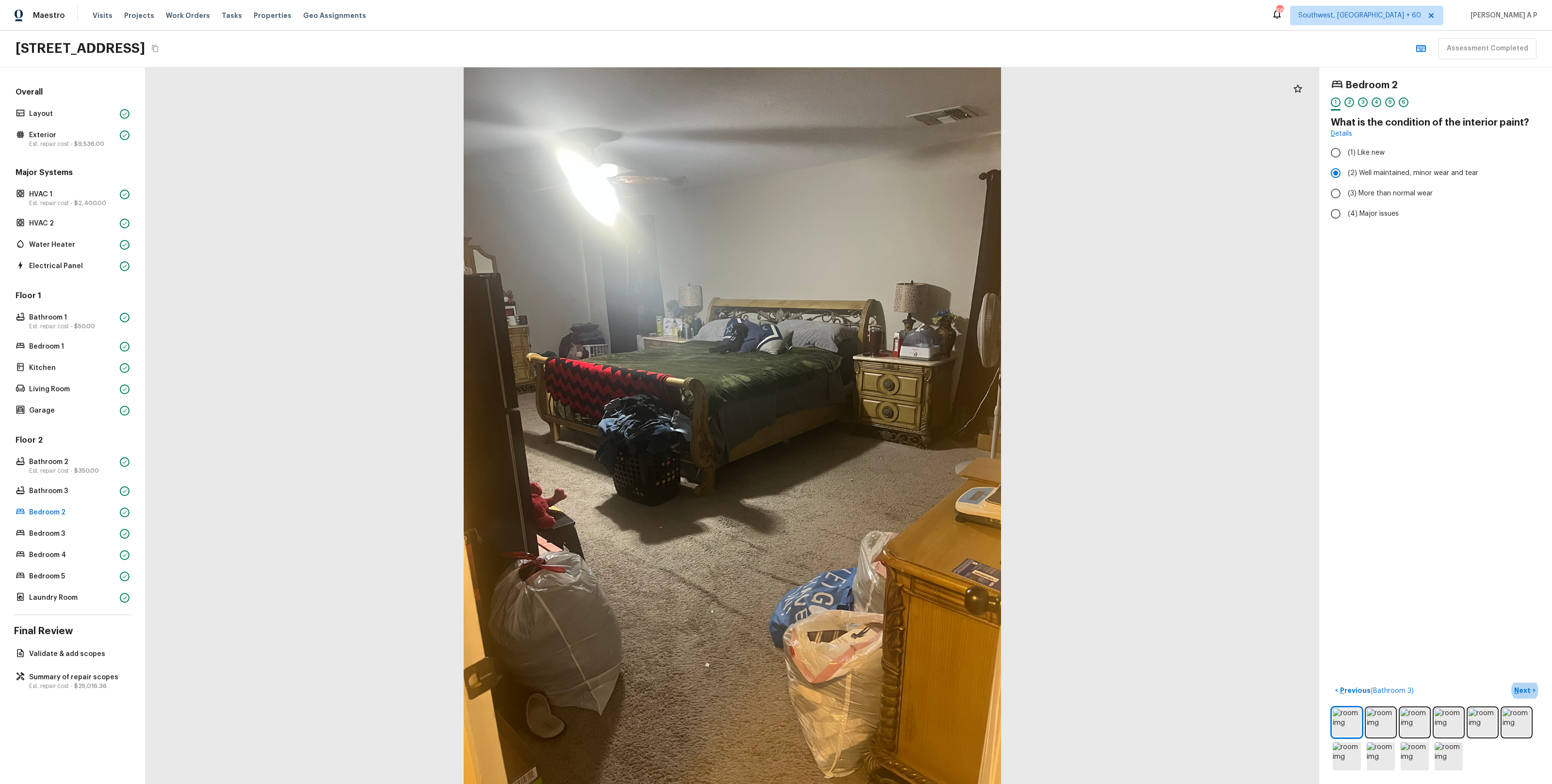
click at [1509, 682] on button "Next >" at bounding box center [1525, 690] width 31 height 16
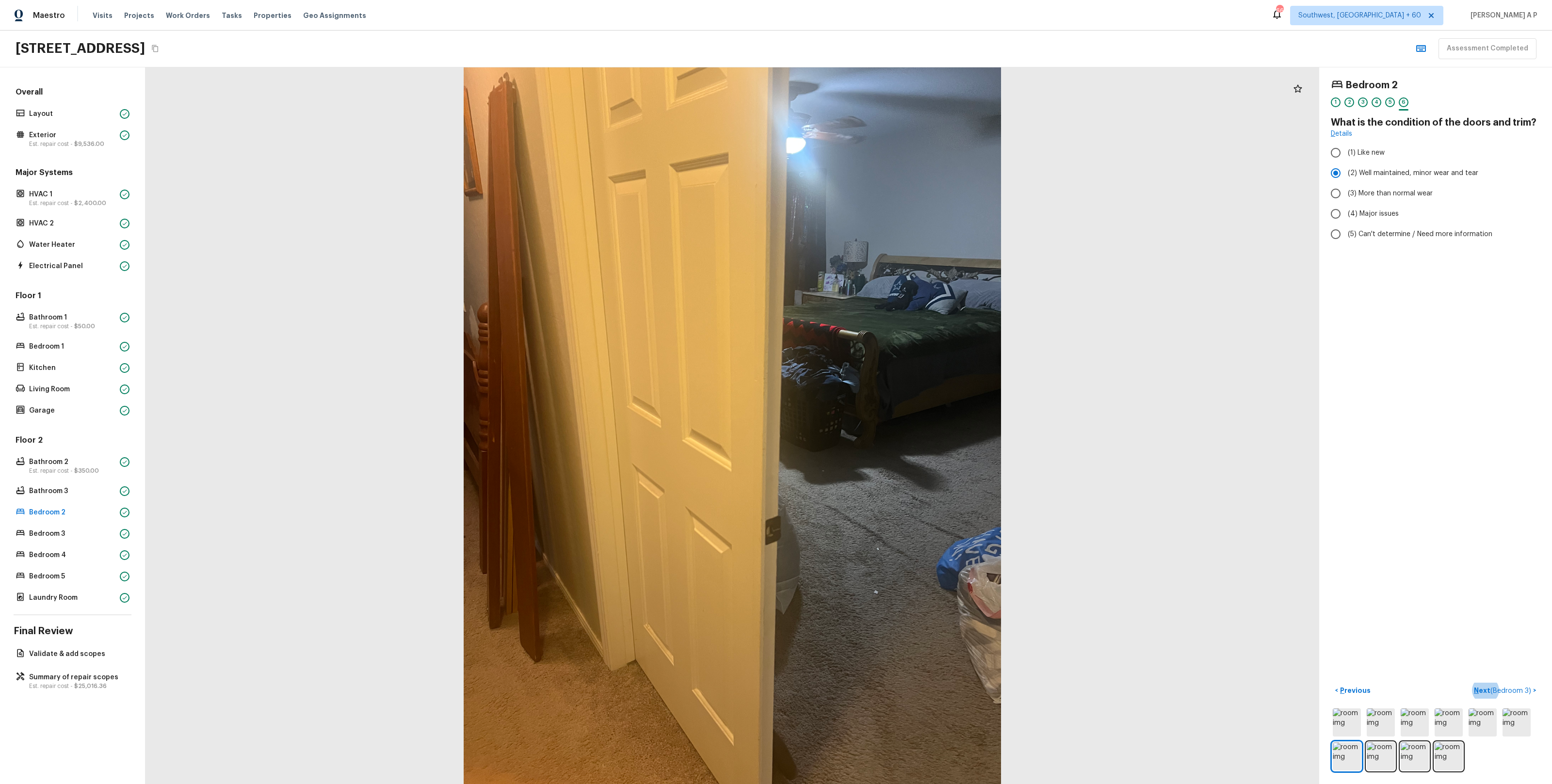
click at [1470, 682] on button "Next ( Bedroom 3 ) >" at bounding box center [1505, 690] width 70 height 16
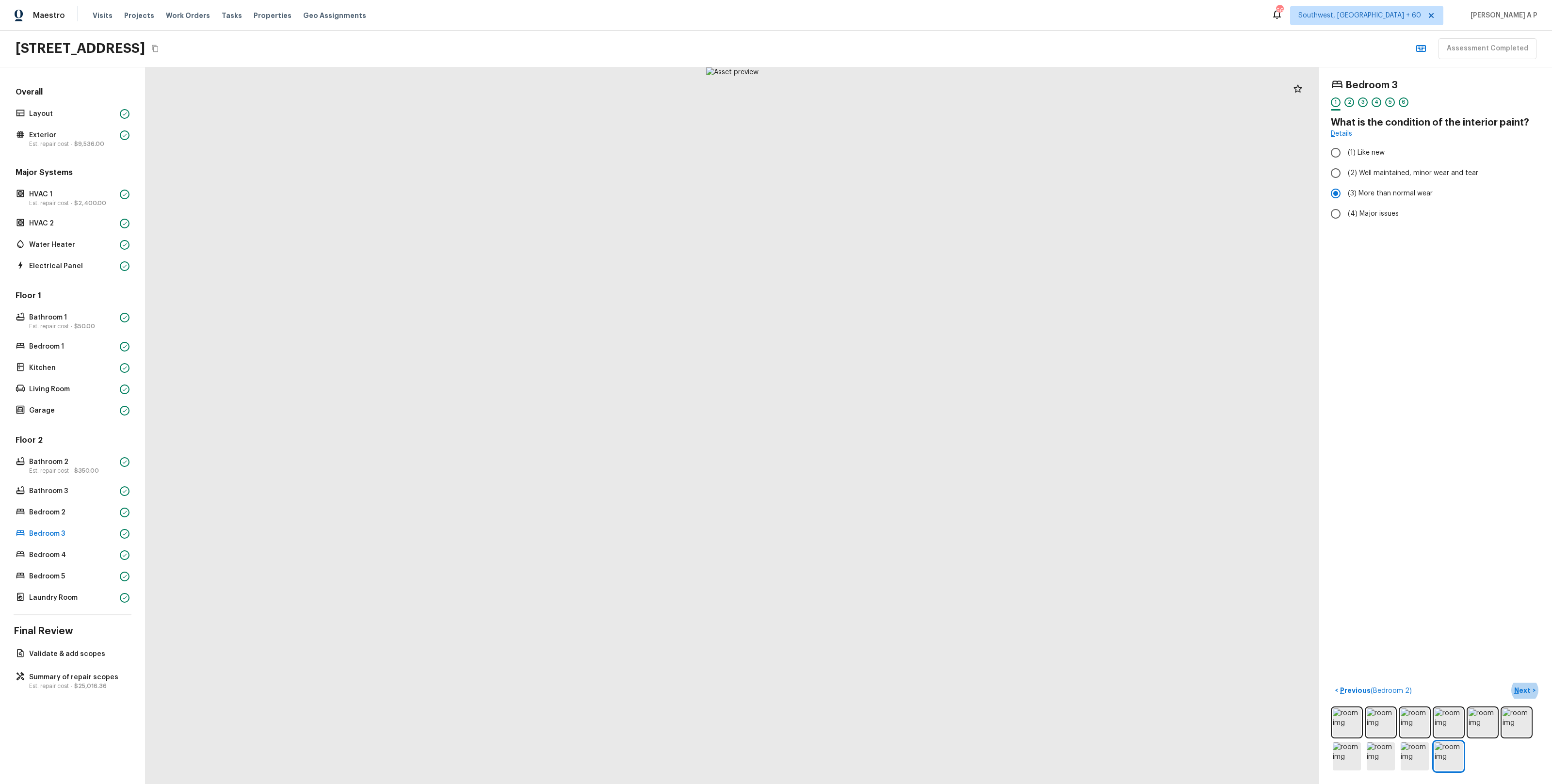
click at [1509, 682] on button "Next >" at bounding box center [1525, 690] width 31 height 16
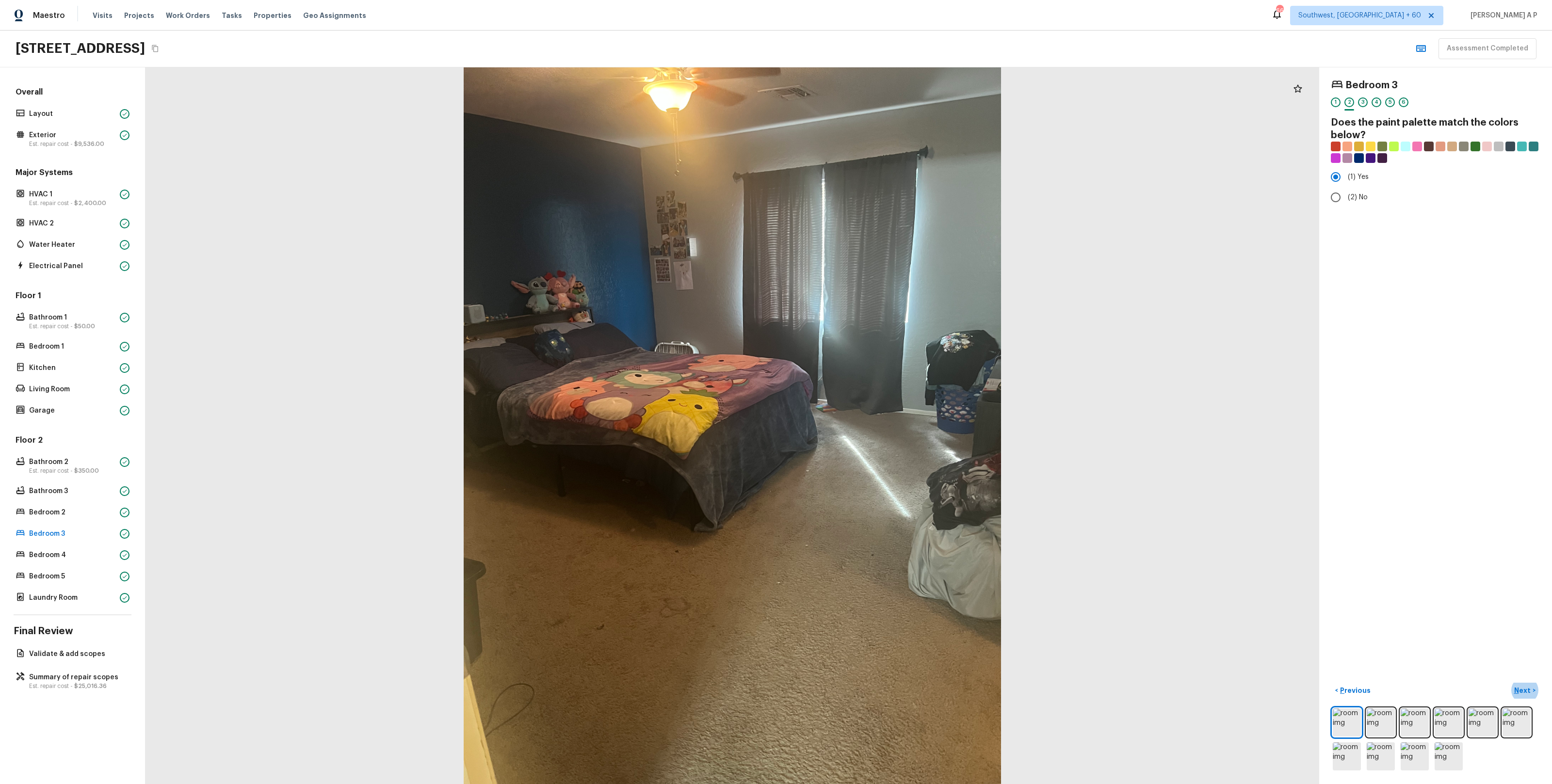
click at [1509, 682] on button "Next >" at bounding box center [1525, 690] width 31 height 16
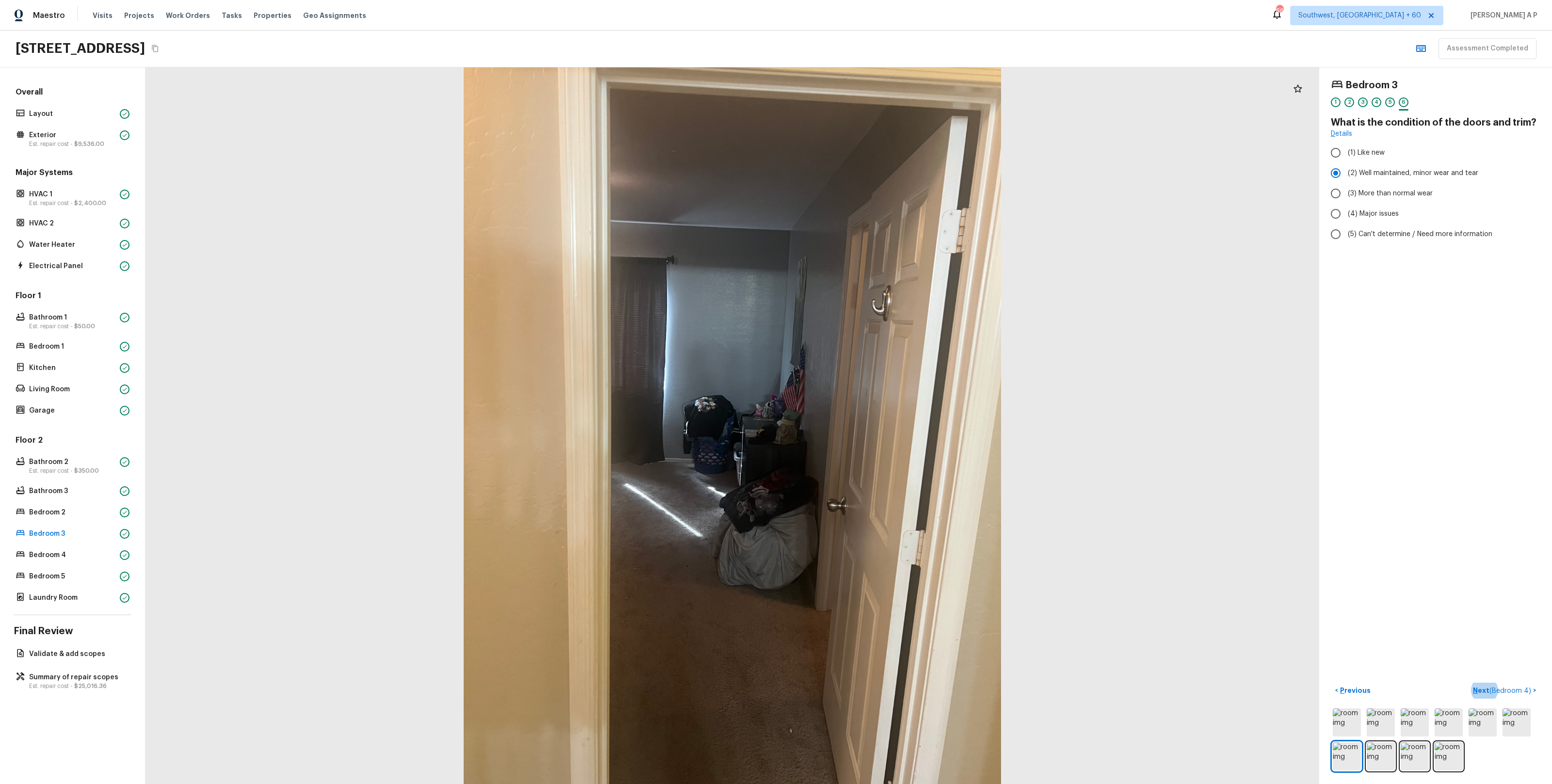
click at [1469, 682] on button "Next ( Bedroom 4 ) >" at bounding box center [1505, 690] width 71 height 16
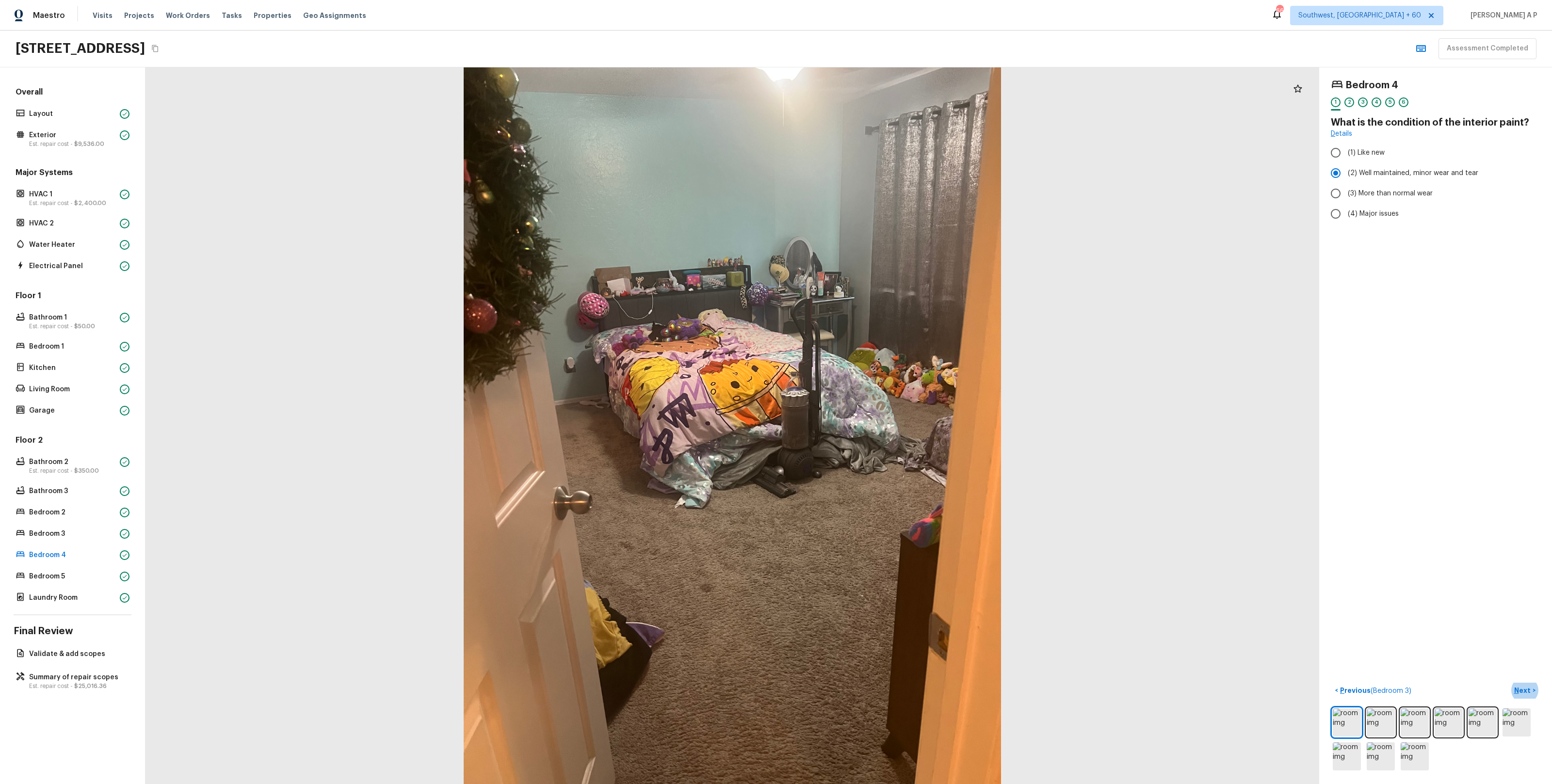
click at [1509, 682] on button "Next >" at bounding box center [1525, 690] width 31 height 16
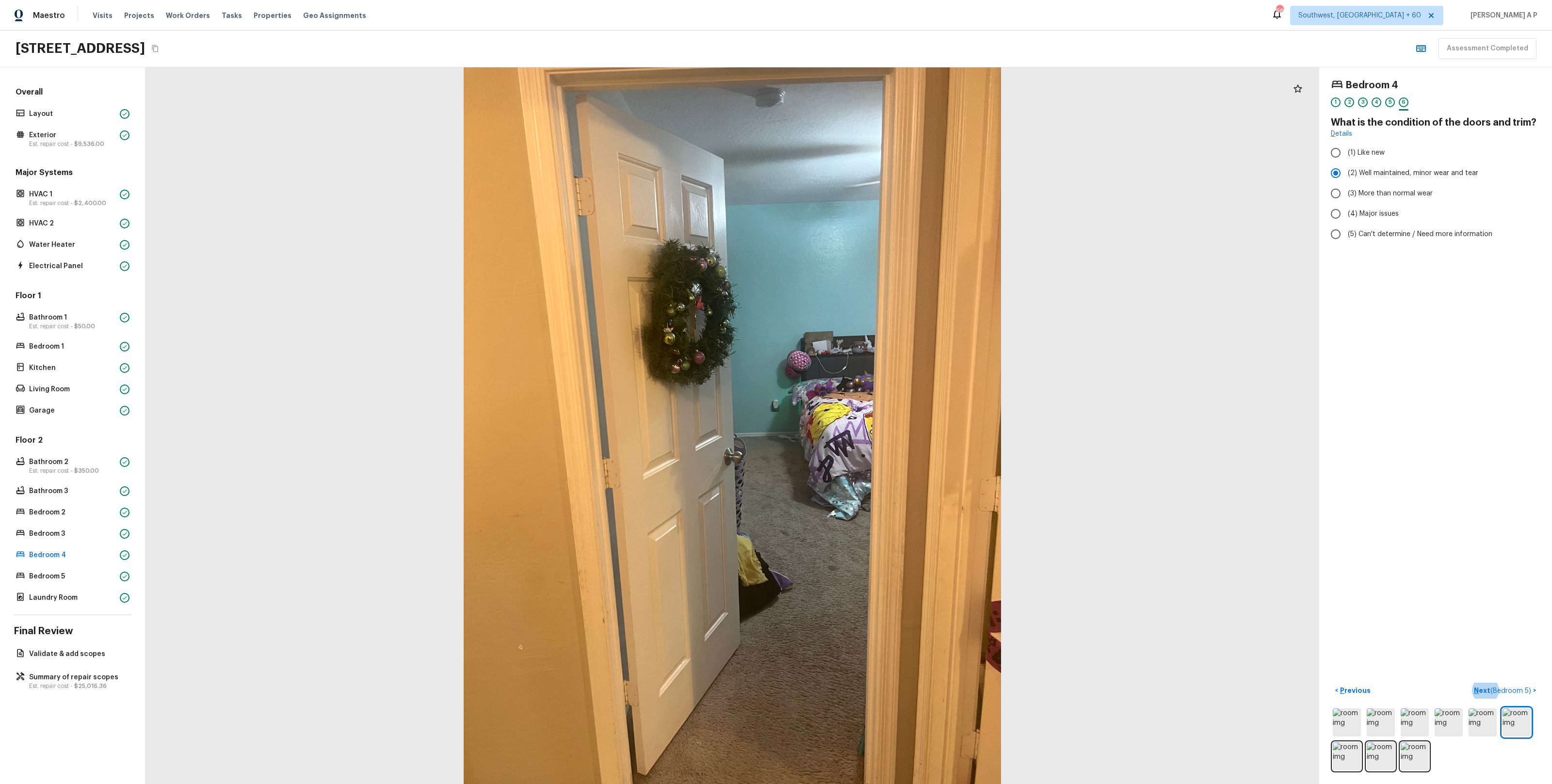
click at [1470, 682] on button "Next ( Bedroom 5 ) >" at bounding box center [1505, 690] width 70 height 16
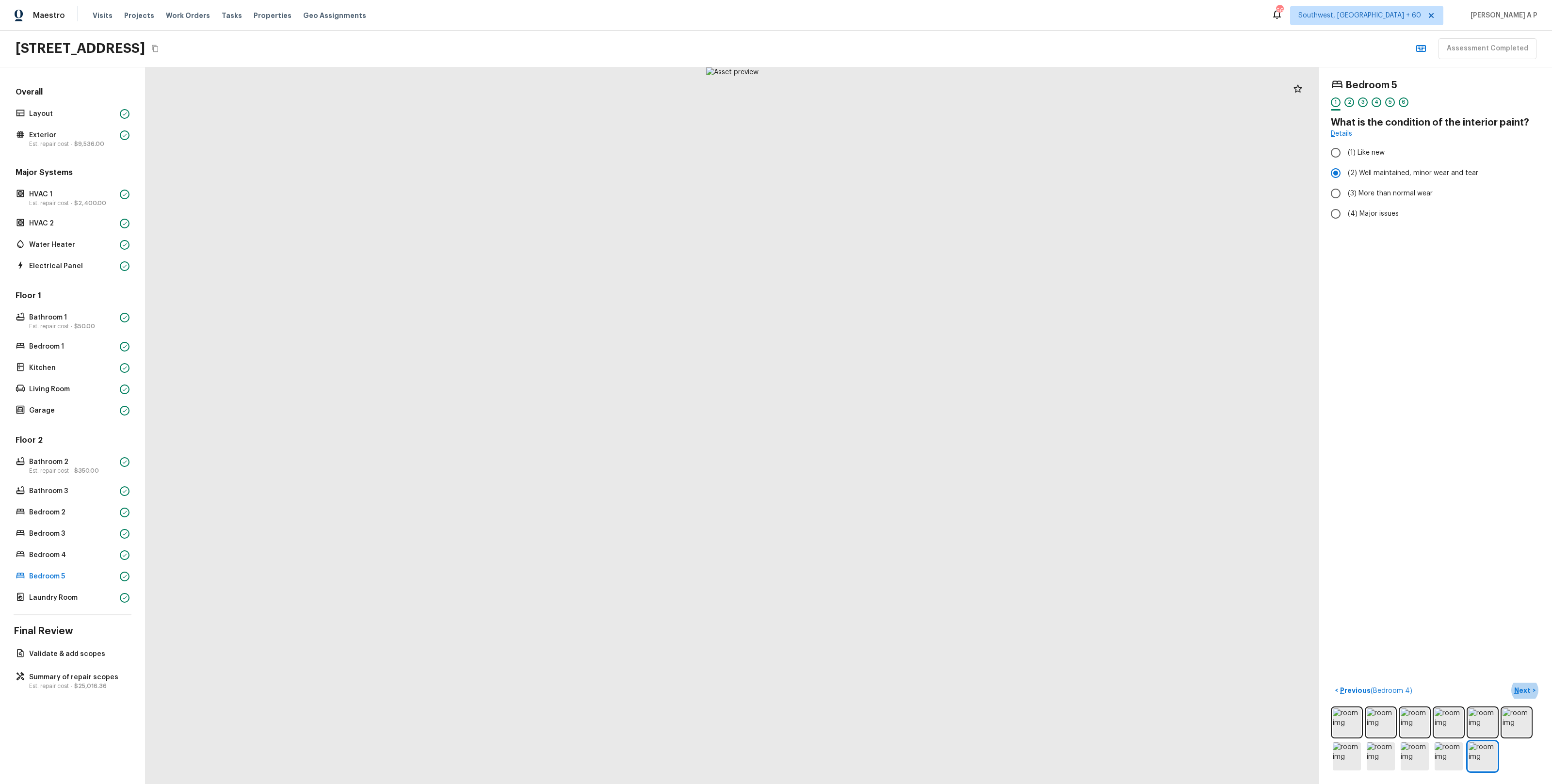
click at [1509, 682] on button "Next >" at bounding box center [1525, 690] width 31 height 16
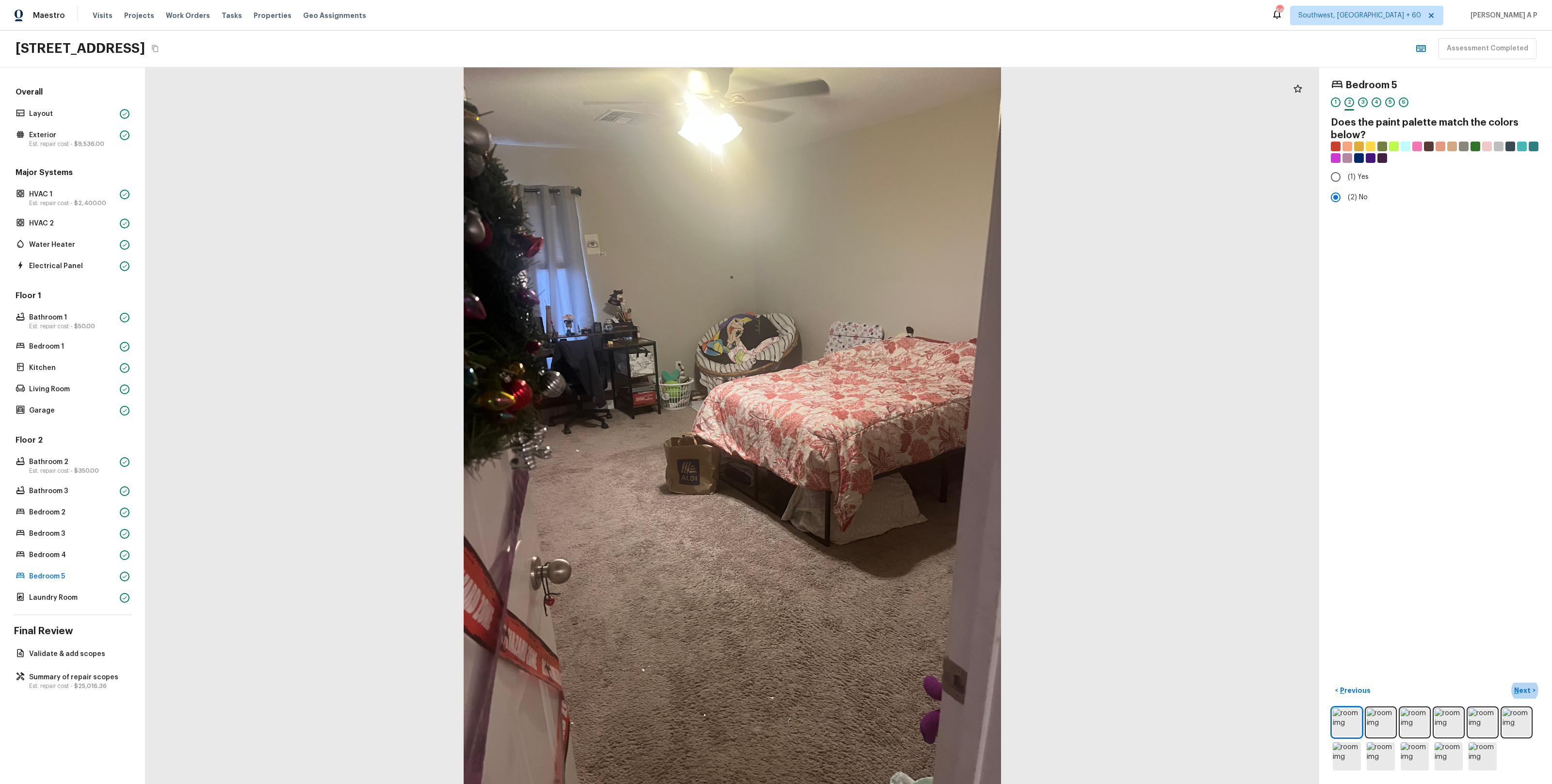
click at [1509, 682] on button "Next >" at bounding box center [1525, 690] width 31 height 16
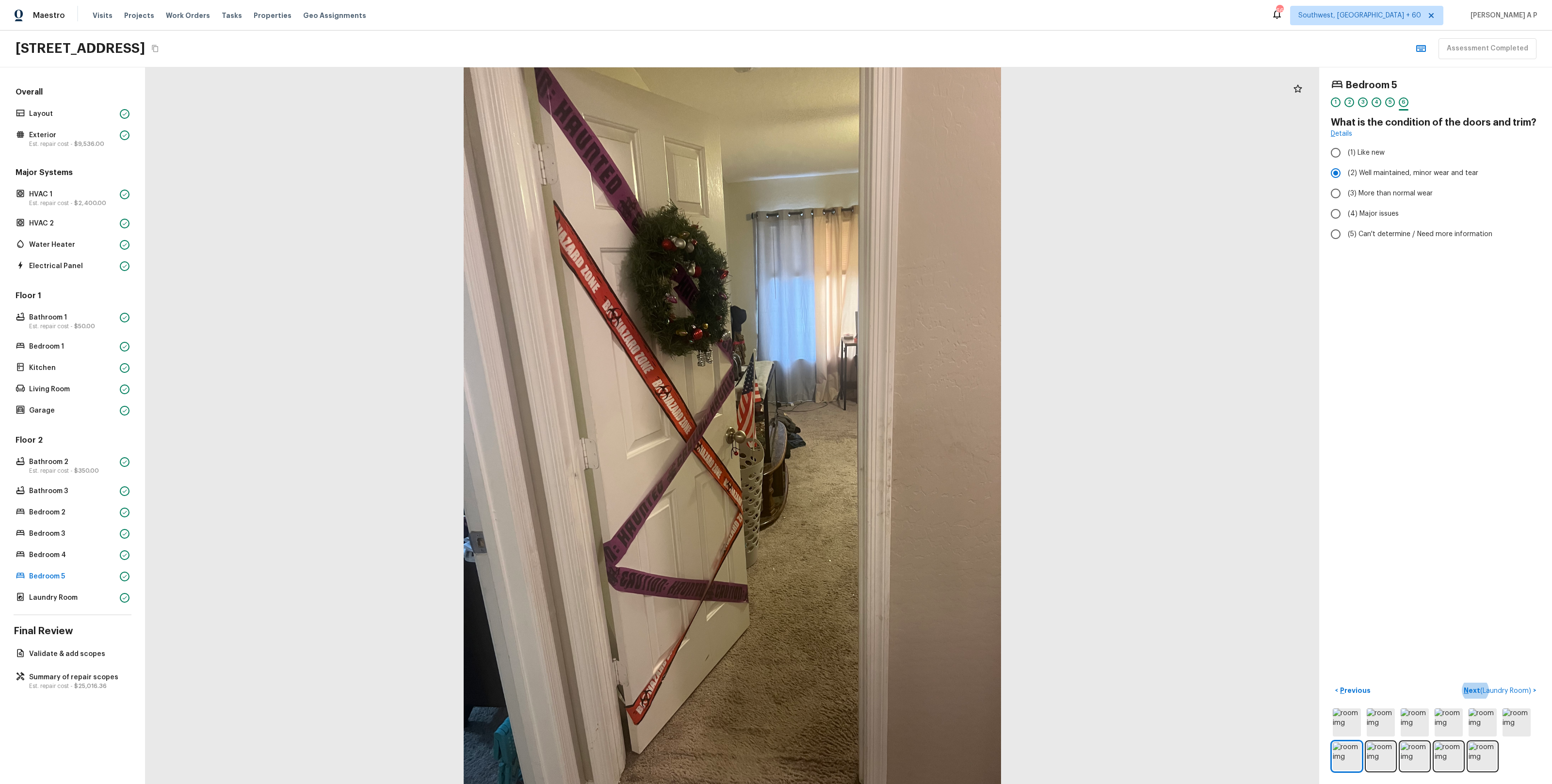
click at [1459, 682] on button "Next ( Laundry Room ) >" at bounding box center [1499, 690] width 80 height 16
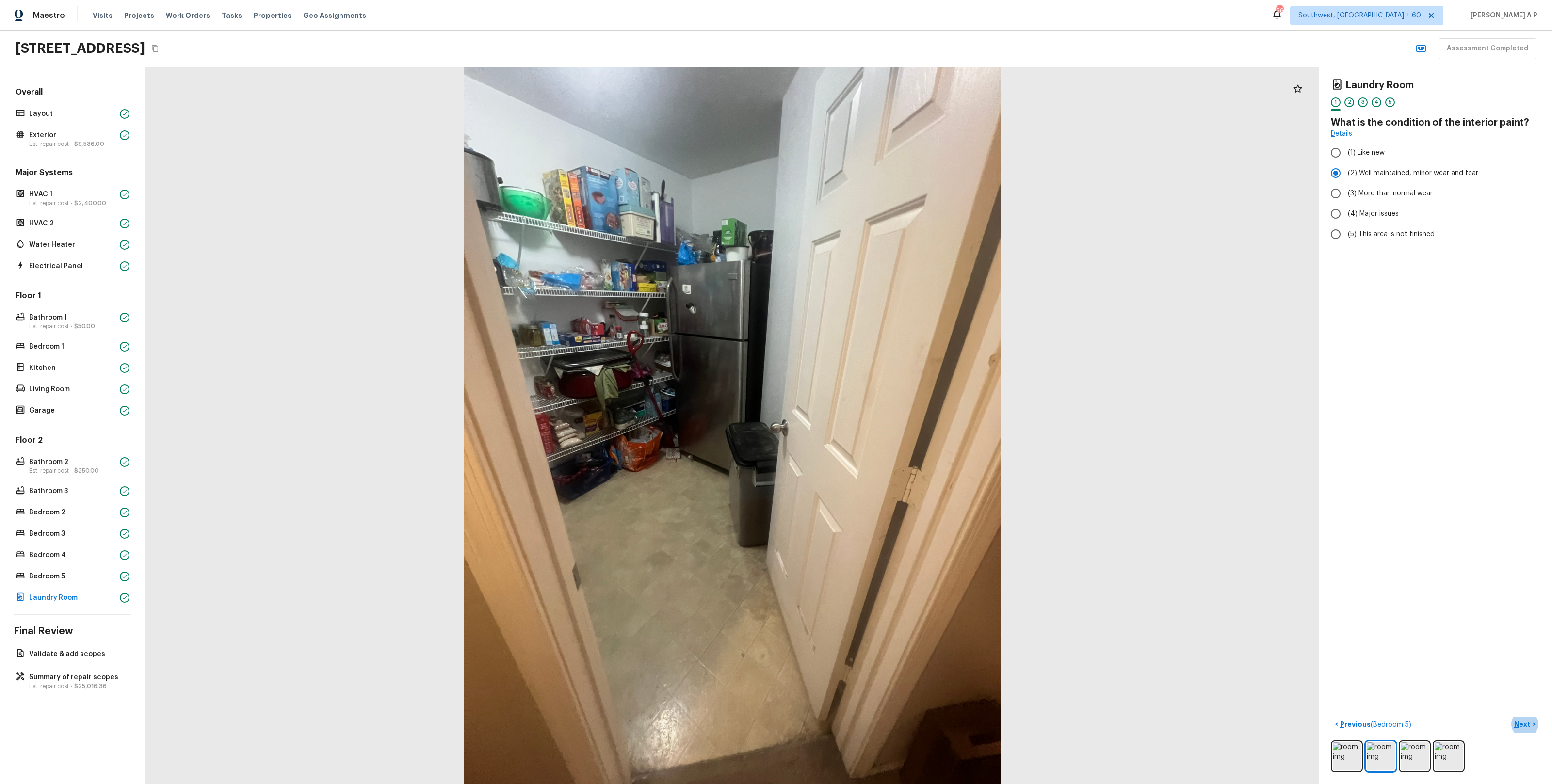
click at [1509, 716] on button "Next >" at bounding box center [1525, 724] width 31 height 16
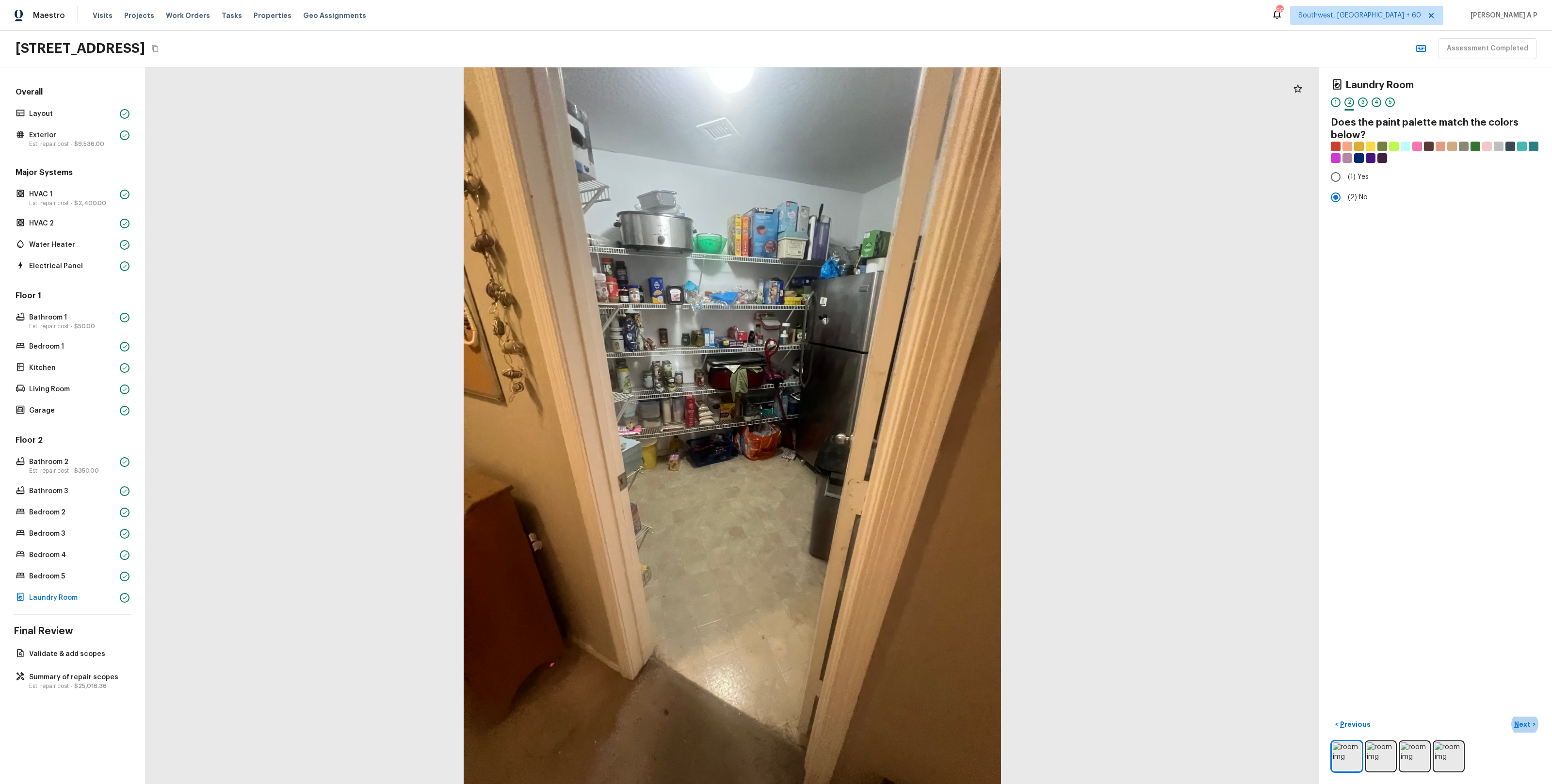
click at [1509, 716] on button "Next >" at bounding box center [1525, 724] width 31 height 16
click button "Next ( Validate & add scopes ) >" at bounding box center [1487, 724] width 107 height 16
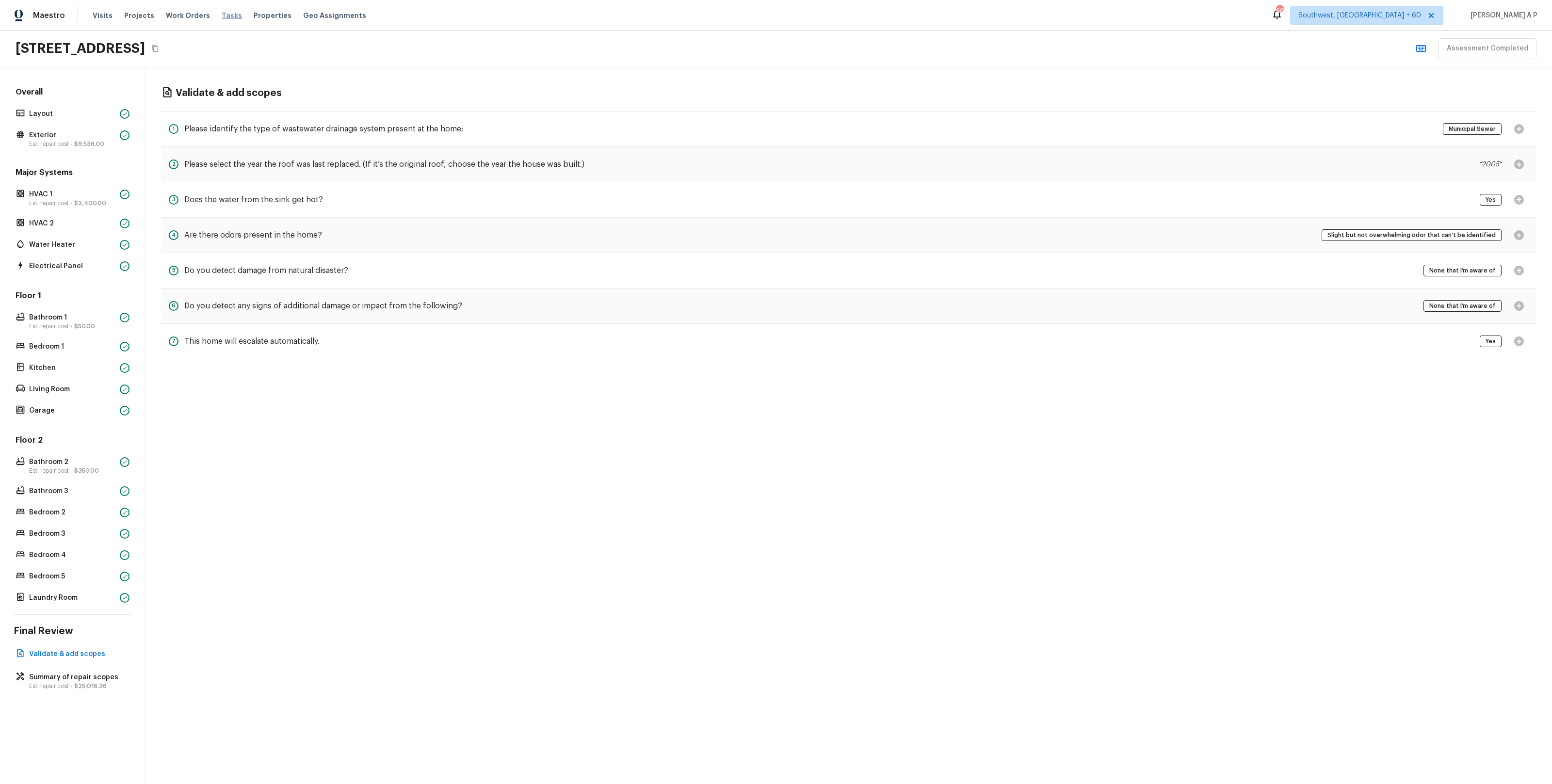
click at [221, 16] on span "Tasks" at bounding box center [231, 16] width 21 height 7
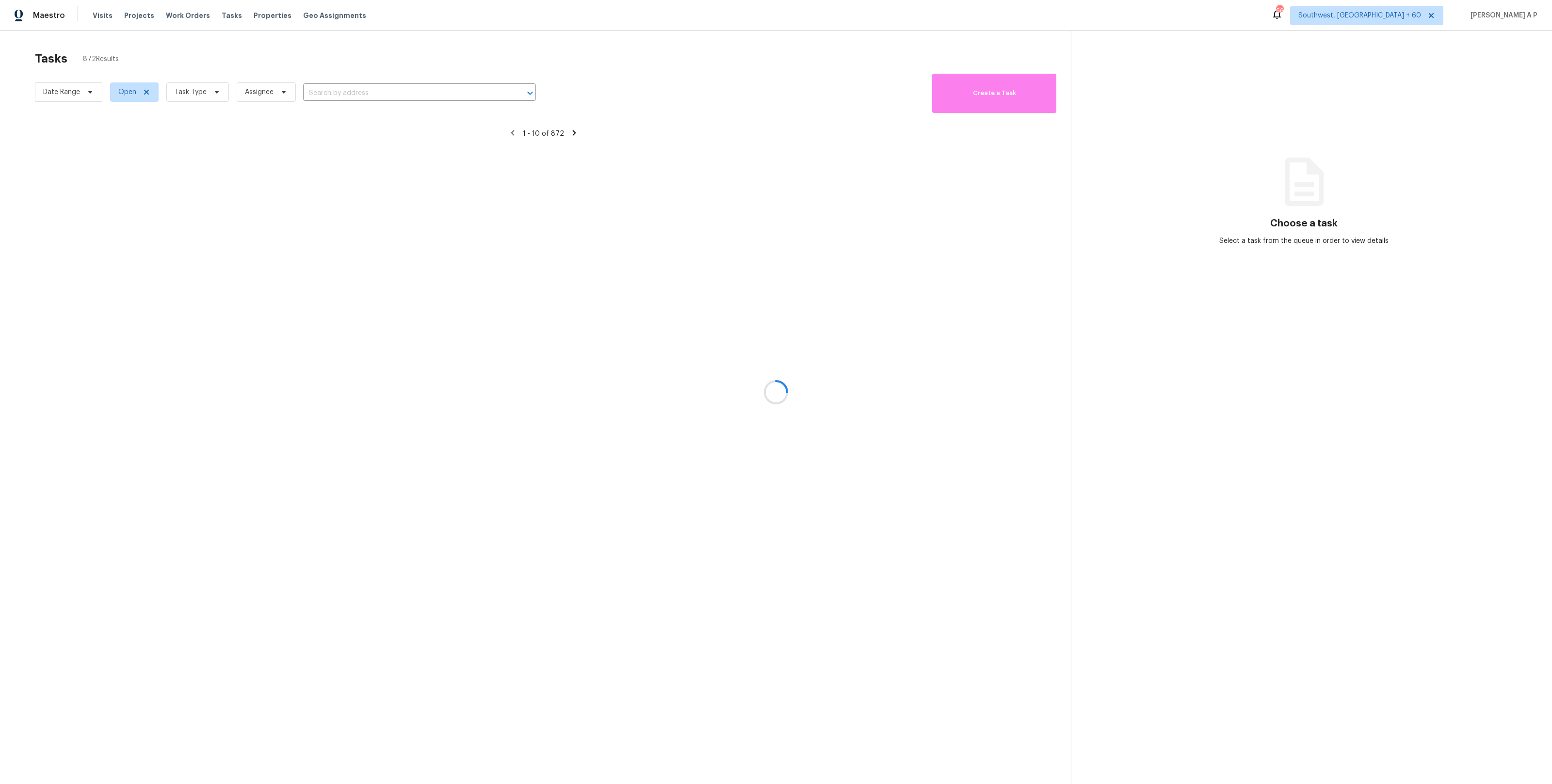
click at [147, 93] on div at bounding box center [776, 392] width 1552 height 784
click at [144, 93] on div at bounding box center [776, 392] width 1552 height 784
click at [145, 93] on div at bounding box center [776, 392] width 1552 height 784
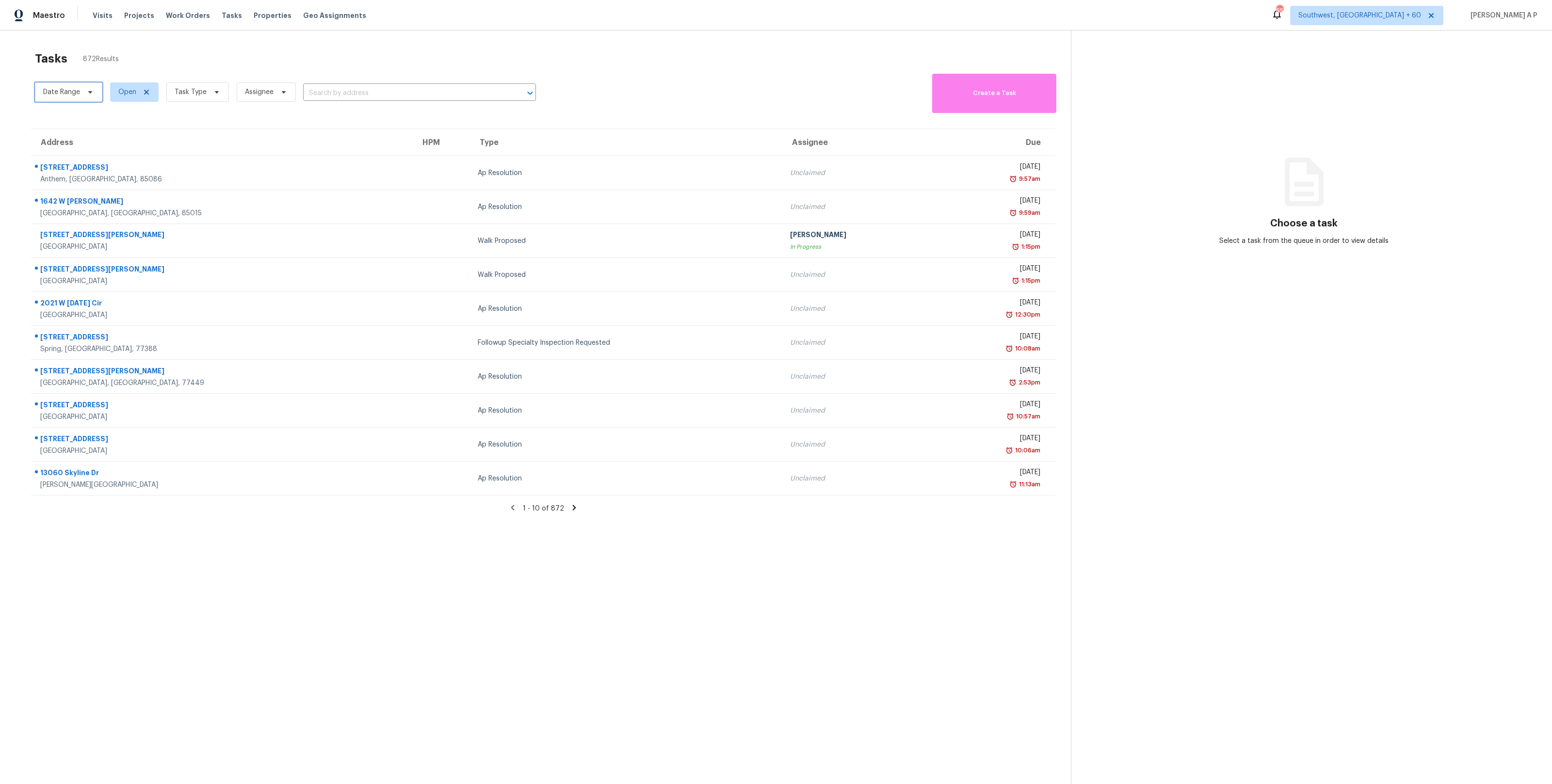
click at [66, 86] on span "Date Range" at bounding box center [69, 92] width 68 height 19
click at [85, 123] on input "text" at bounding box center [88, 124] width 96 height 19
select select "8"
select select "2025"
select select "9"
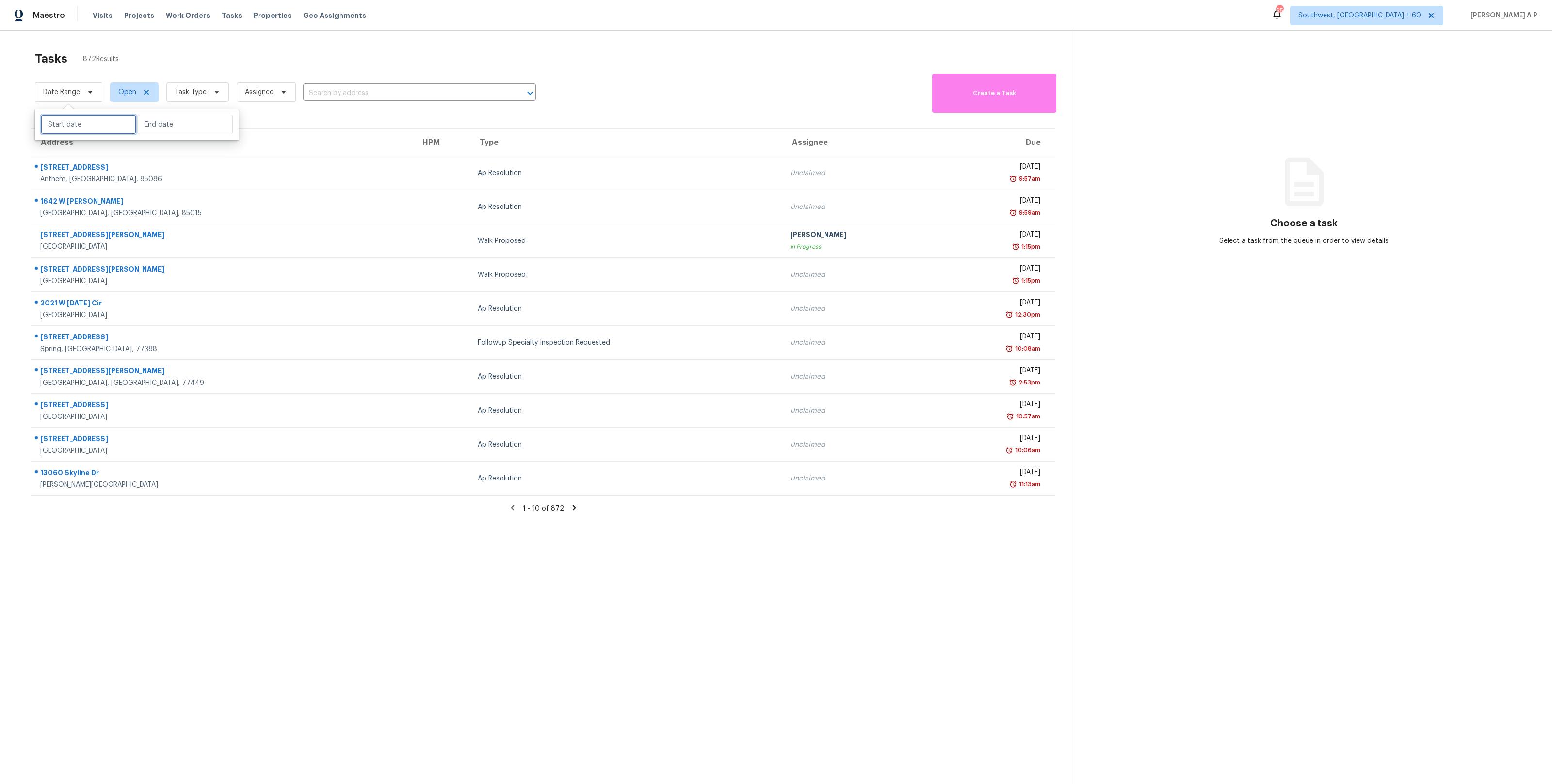
select select "2025"
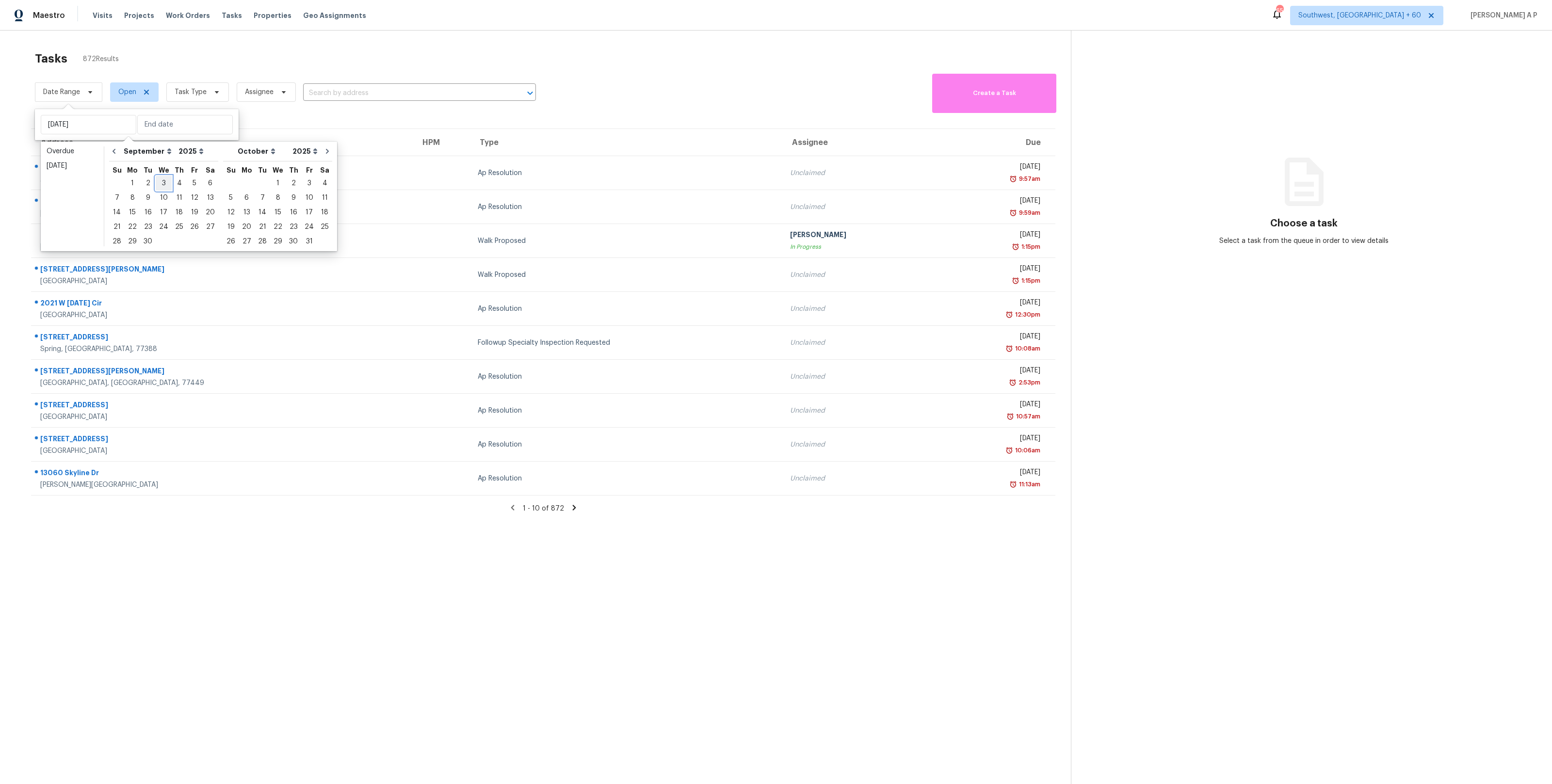
click at [162, 181] on div "3" at bounding box center [163, 183] width 16 height 13
type input "Wed, Sep 03"
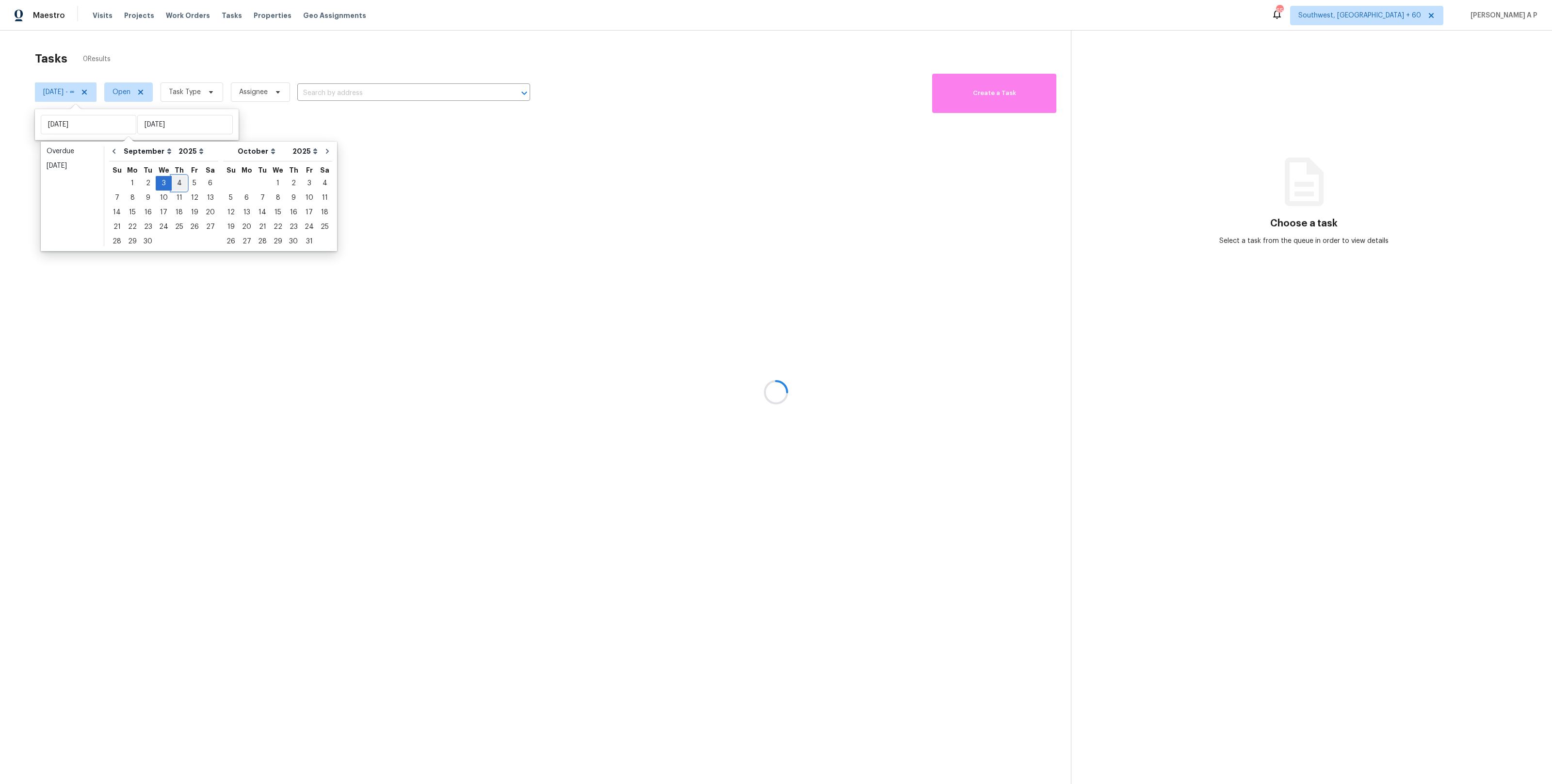
click at [176, 183] on div "4" at bounding box center [179, 183] width 15 height 13
type input "Thu, Sep 04"
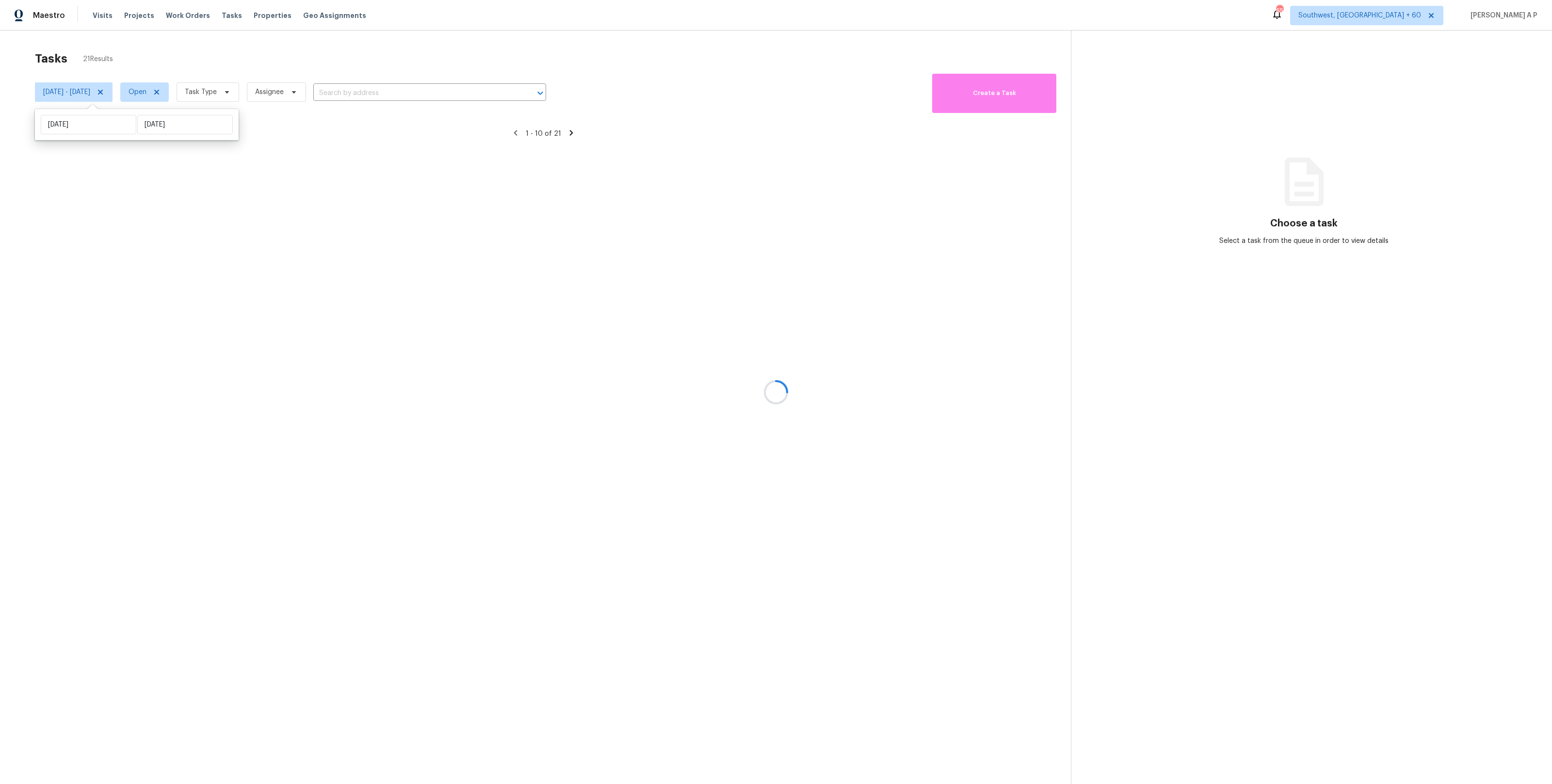
click at [175, 88] on div at bounding box center [776, 392] width 1552 height 784
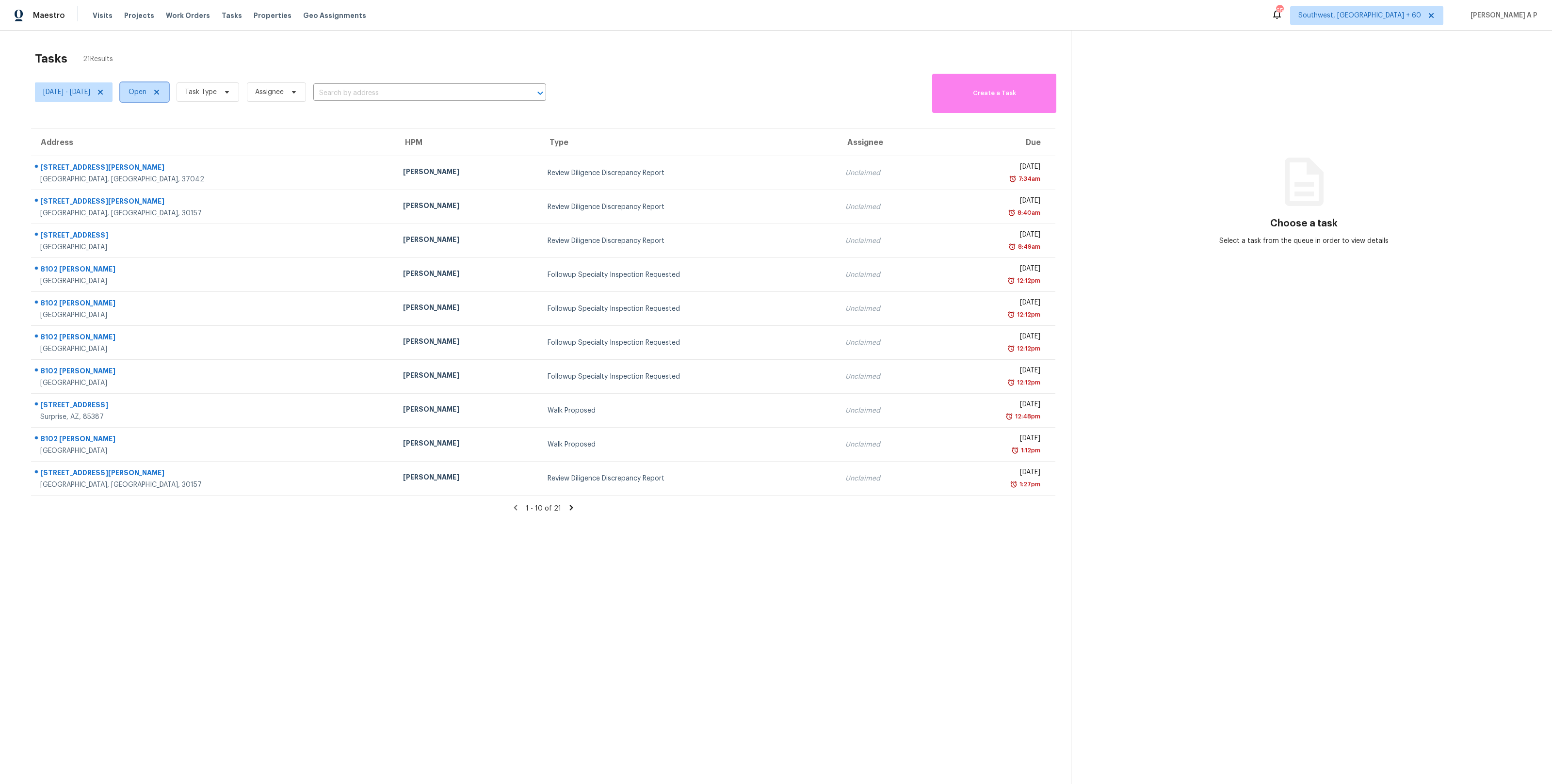
click at [146, 89] on span "Open" at bounding box center [138, 93] width 18 height 10
click at [187, 132] on label "Closed" at bounding box center [182, 134] width 35 height 10
click at [171, 132] on input "Closed" at bounding box center [168, 132] width 7 height 7
checkbox input "true"
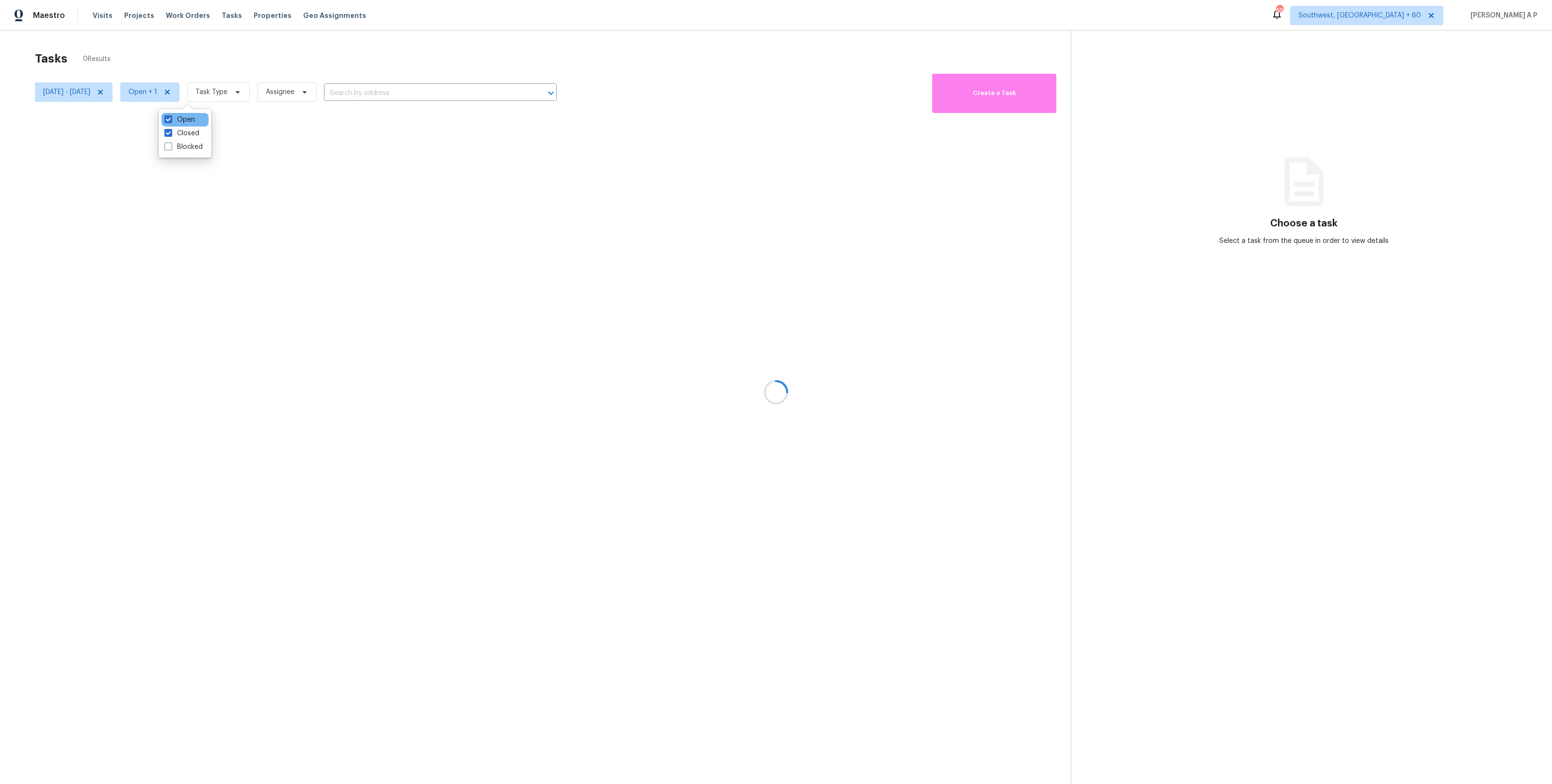
click at [187, 125] on div "Open" at bounding box center [184, 120] width 47 height 13
click at [186, 122] on label "Open" at bounding box center [179, 120] width 31 height 10
click at [171, 121] on input "Open" at bounding box center [168, 118] width 7 height 7
checkbox input "false"
click at [251, 91] on div at bounding box center [776, 392] width 1552 height 784
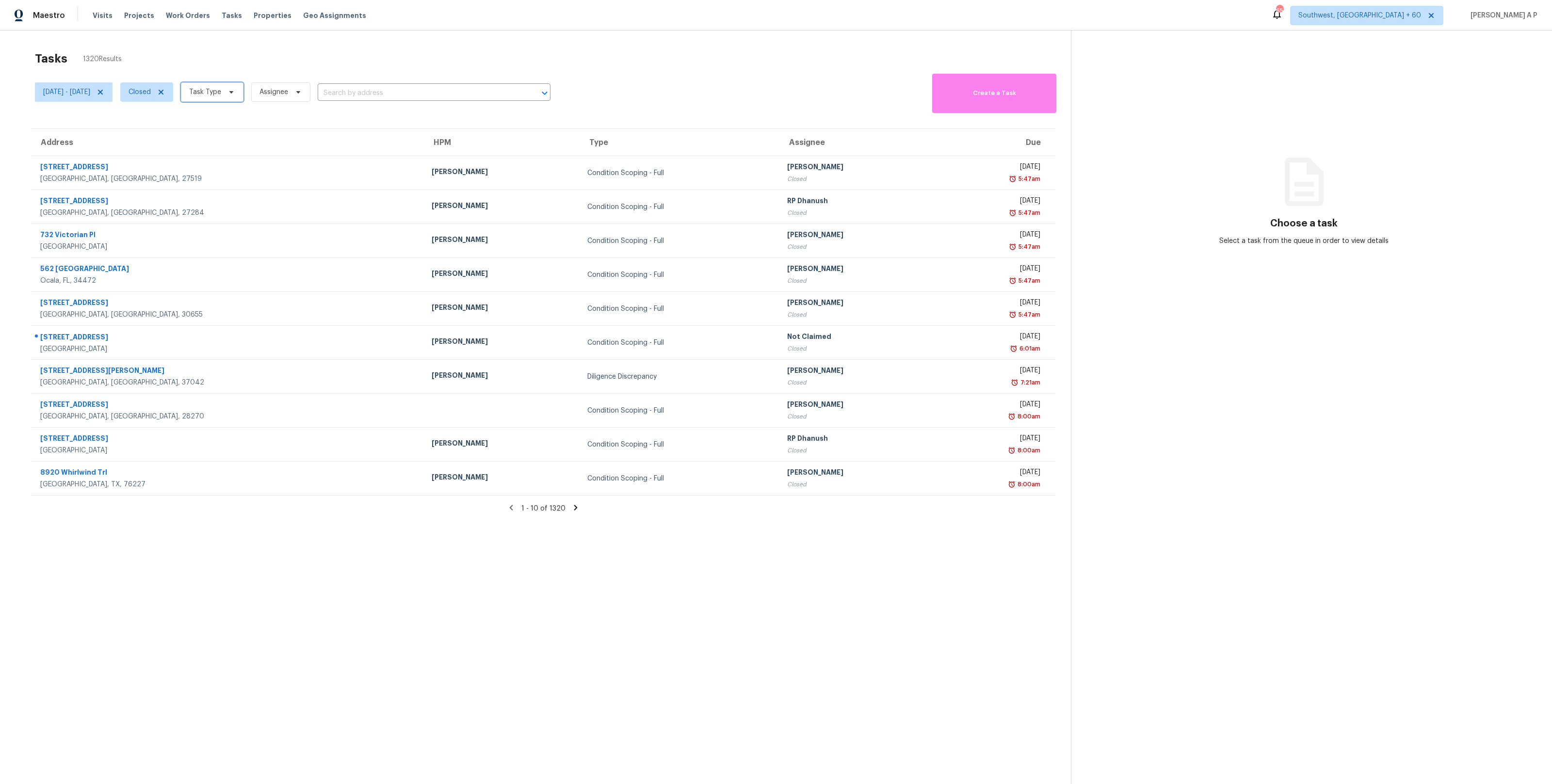
click at [221, 91] on span "Task Type" at bounding box center [205, 93] width 32 height 10
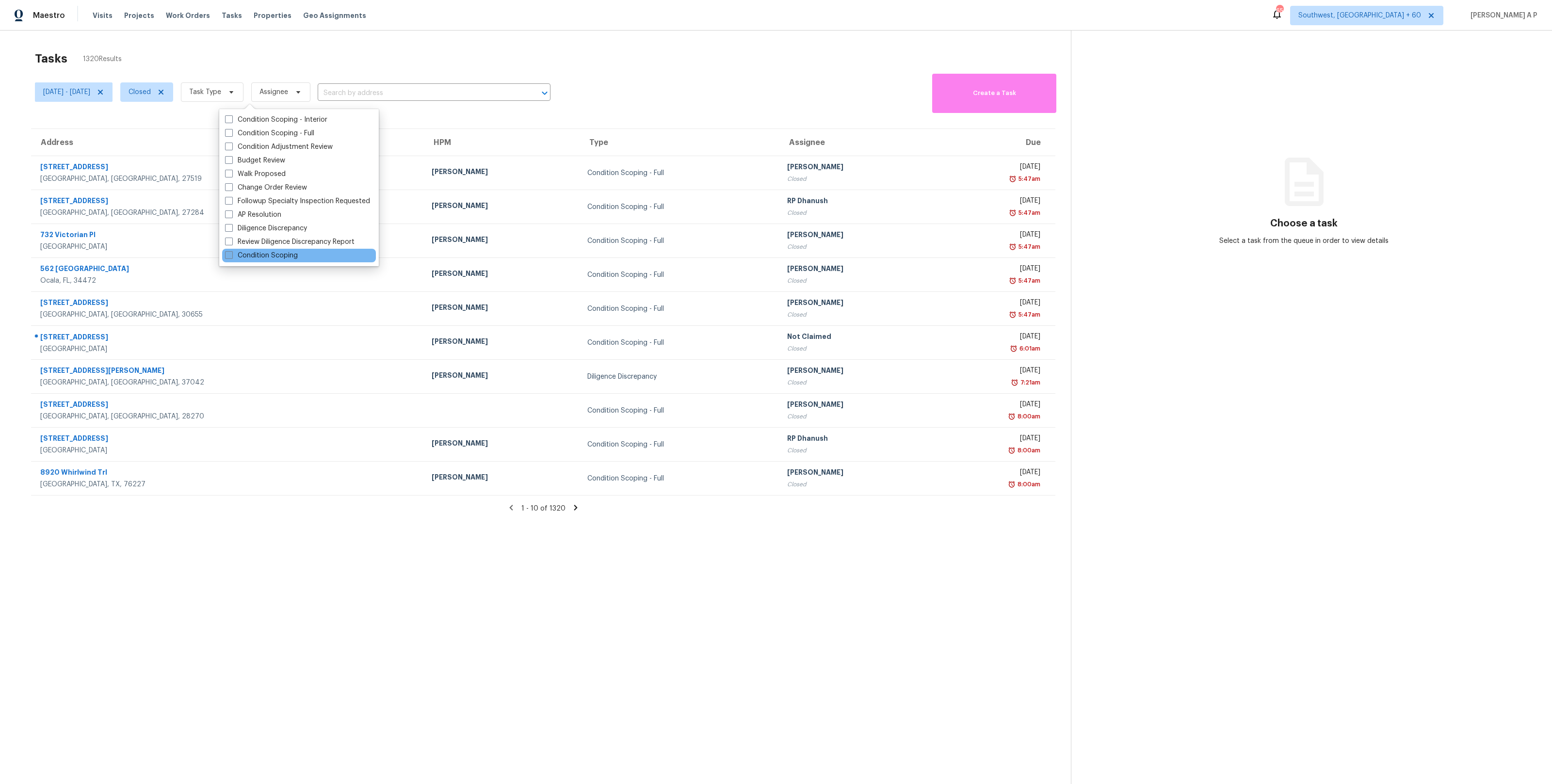
click at [255, 253] on label "Condition Scoping" at bounding box center [261, 255] width 73 height 10
click at [231, 253] on input "Condition Scoping" at bounding box center [228, 254] width 7 height 7
checkbox input "true"
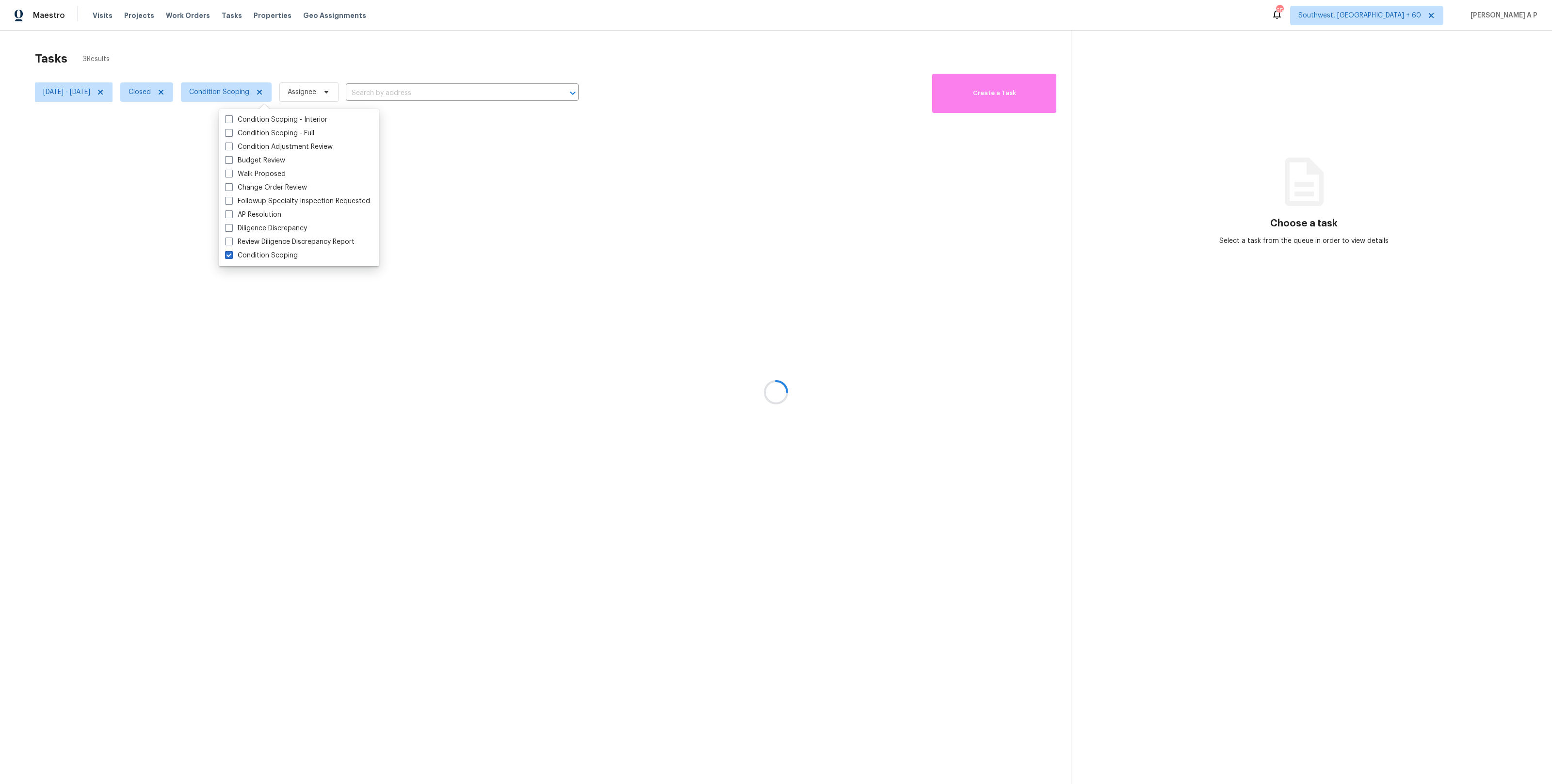
click at [412, 91] on input "text" at bounding box center [448, 93] width 206 height 15
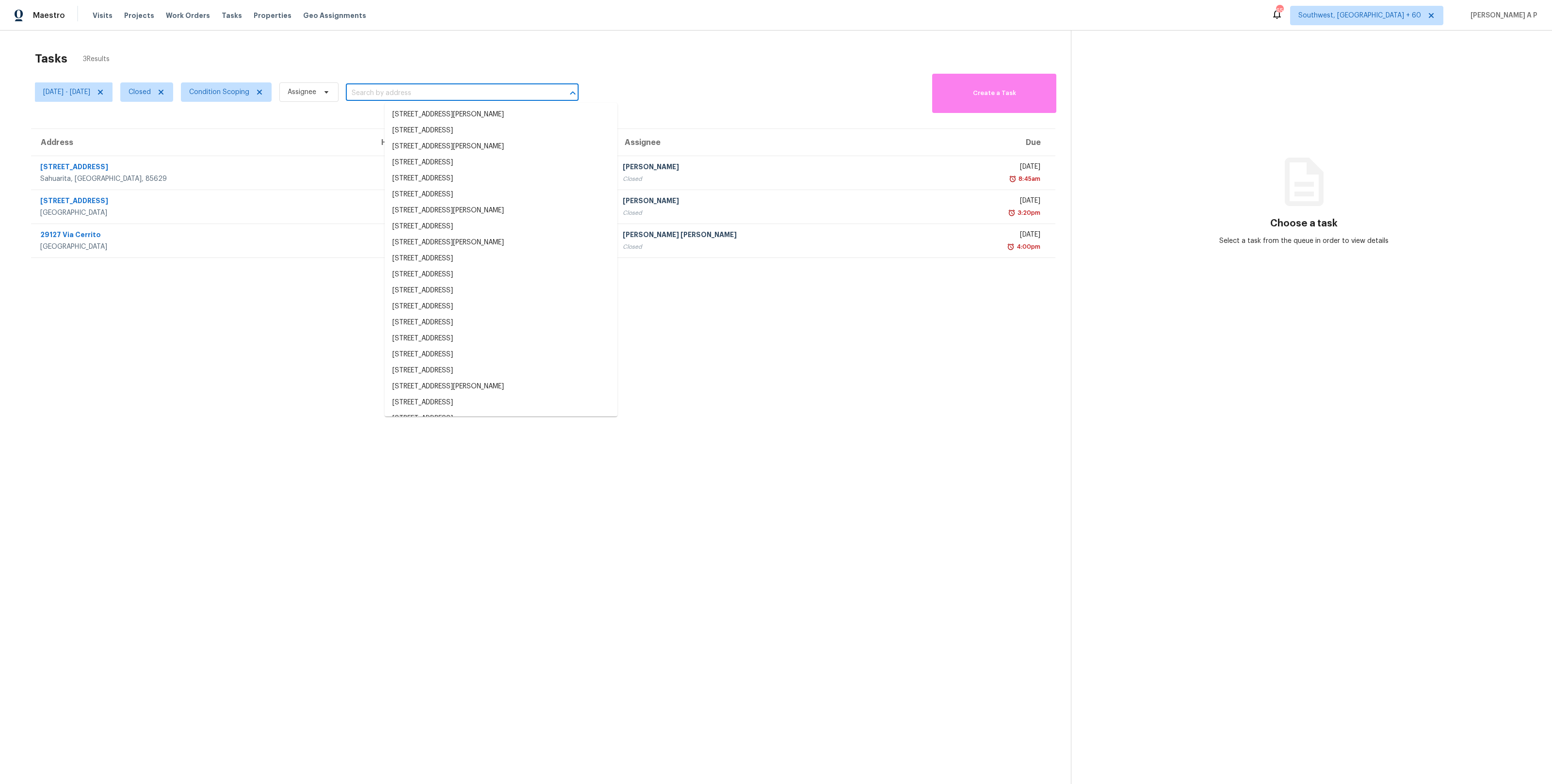
paste input ""29127 Via Cerrito Laguna Niguel, CA, 92677""
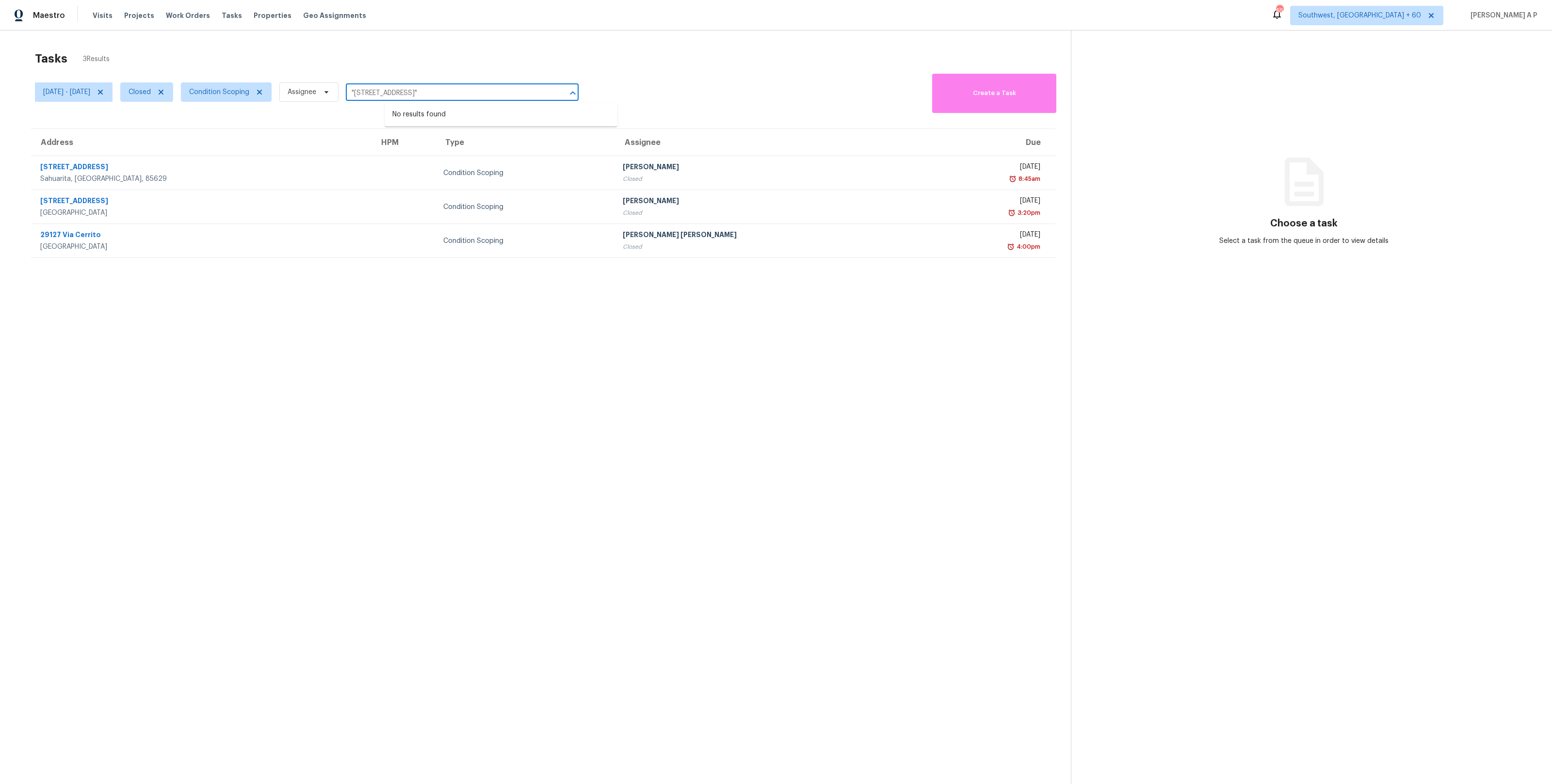
click at [391, 91] on input ""29127 Via Cerrito Laguna Niguel, CA, 92677"" at bounding box center [448, 93] width 206 height 15
click at [544, 93] on input "29127 Via Cerrito Laguna Niguel, CA, 92677"" at bounding box center [448, 93] width 206 height 15
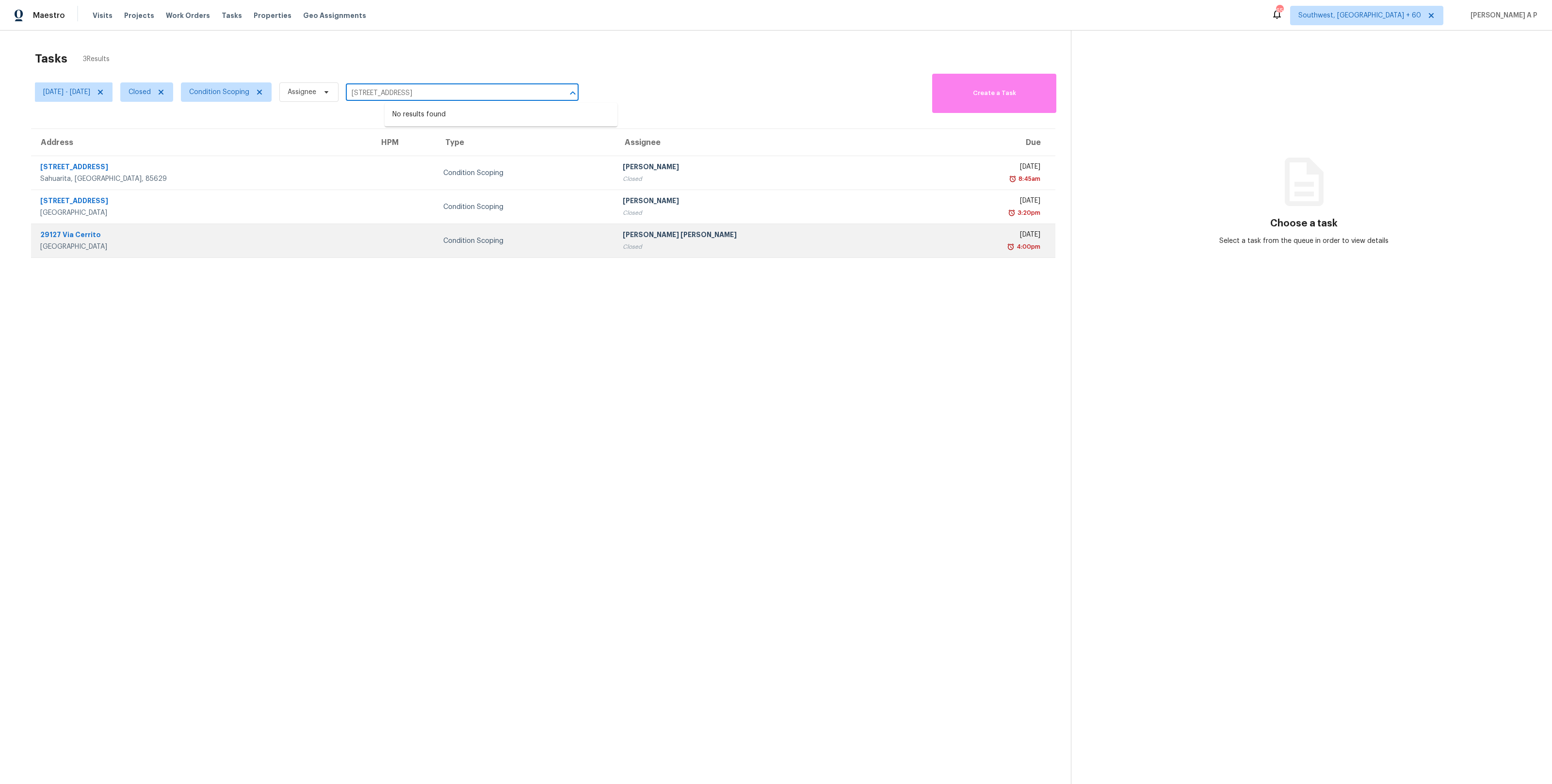
type input "29127 Via Cerrito Laguna Niguel, CA, 92677"
click at [151, 245] on div "Laguna Niguel, CA, 92677" at bounding box center [202, 247] width 323 height 10
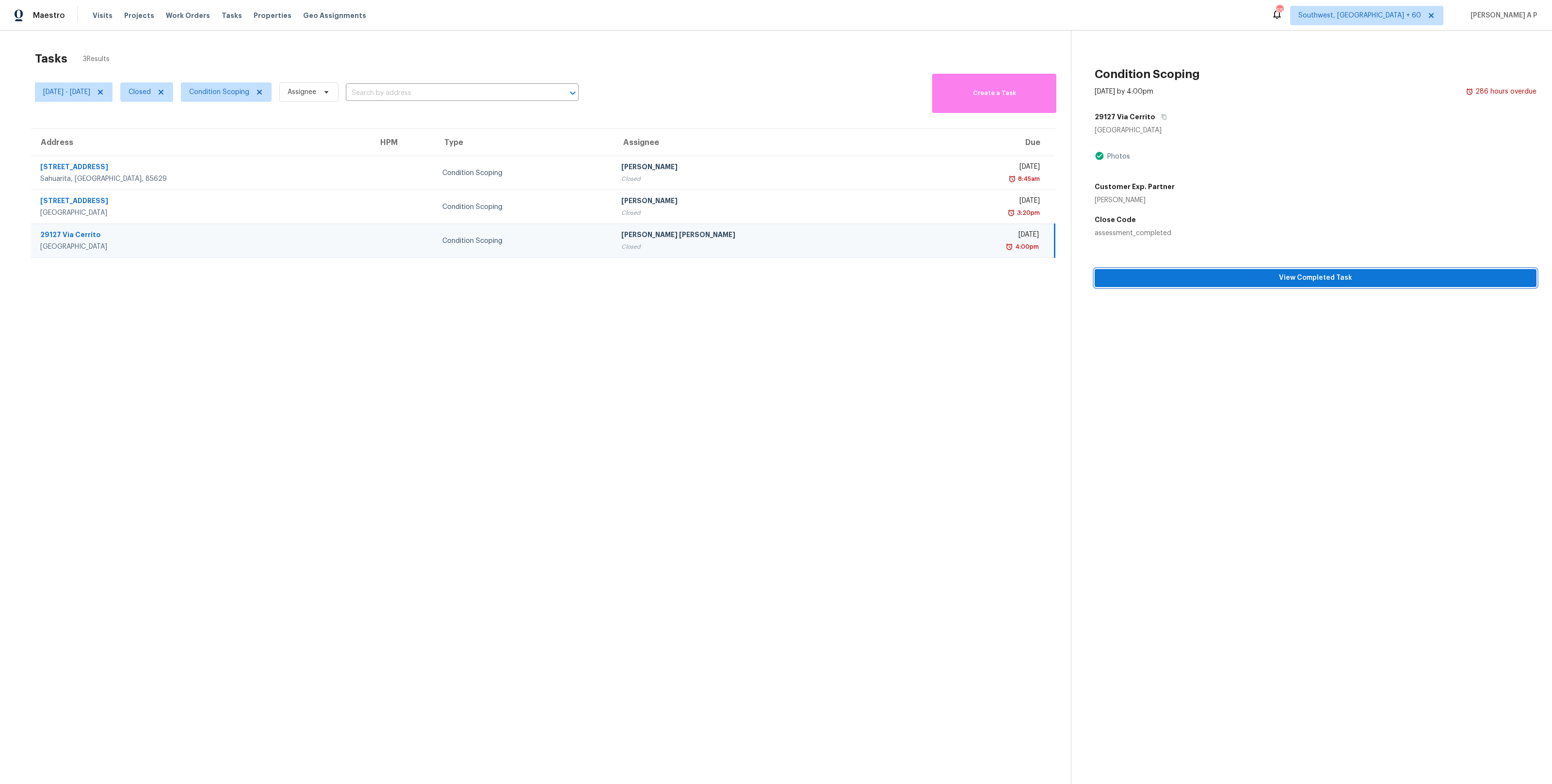
click at [1216, 283] on span "View Completed Task" at bounding box center [1316, 278] width 426 height 12
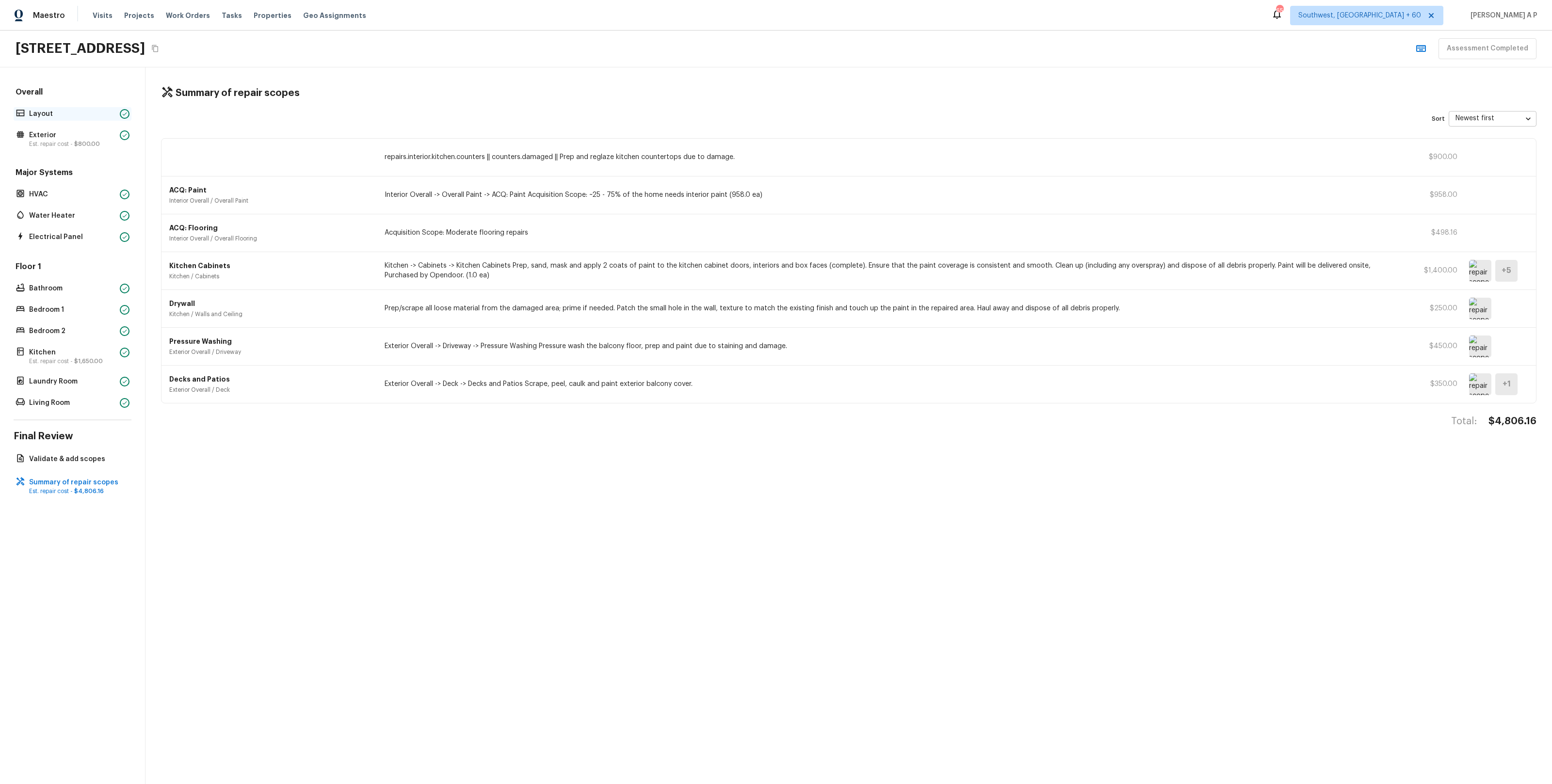
click at [71, 113] on p "Layout" at bounding box center [72, 114] width 87 height 10
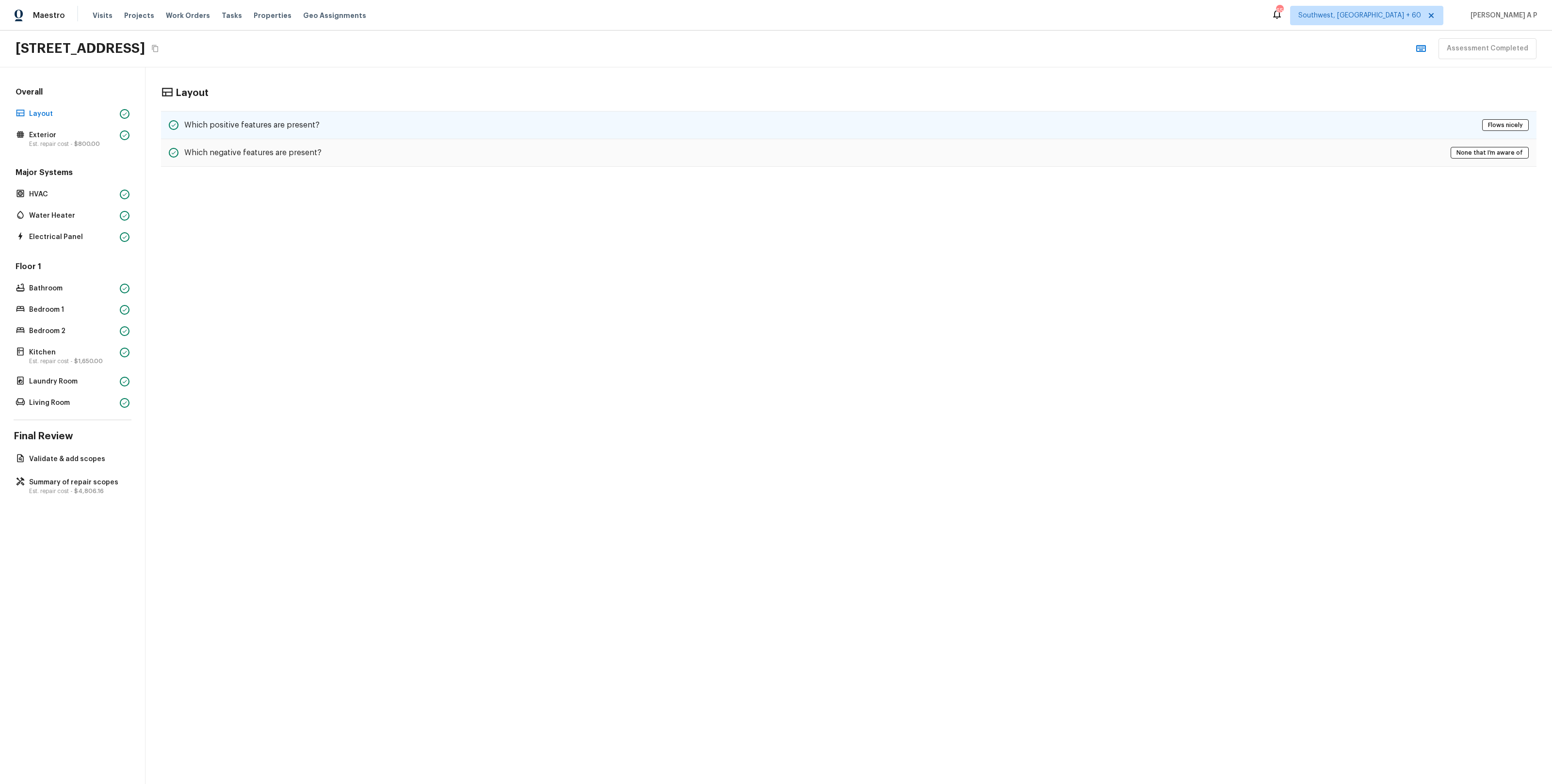
click at [365, 116] on div "Which positive features are present? Flows nicely" at bounding box center [849, 125] width 1375 height 28
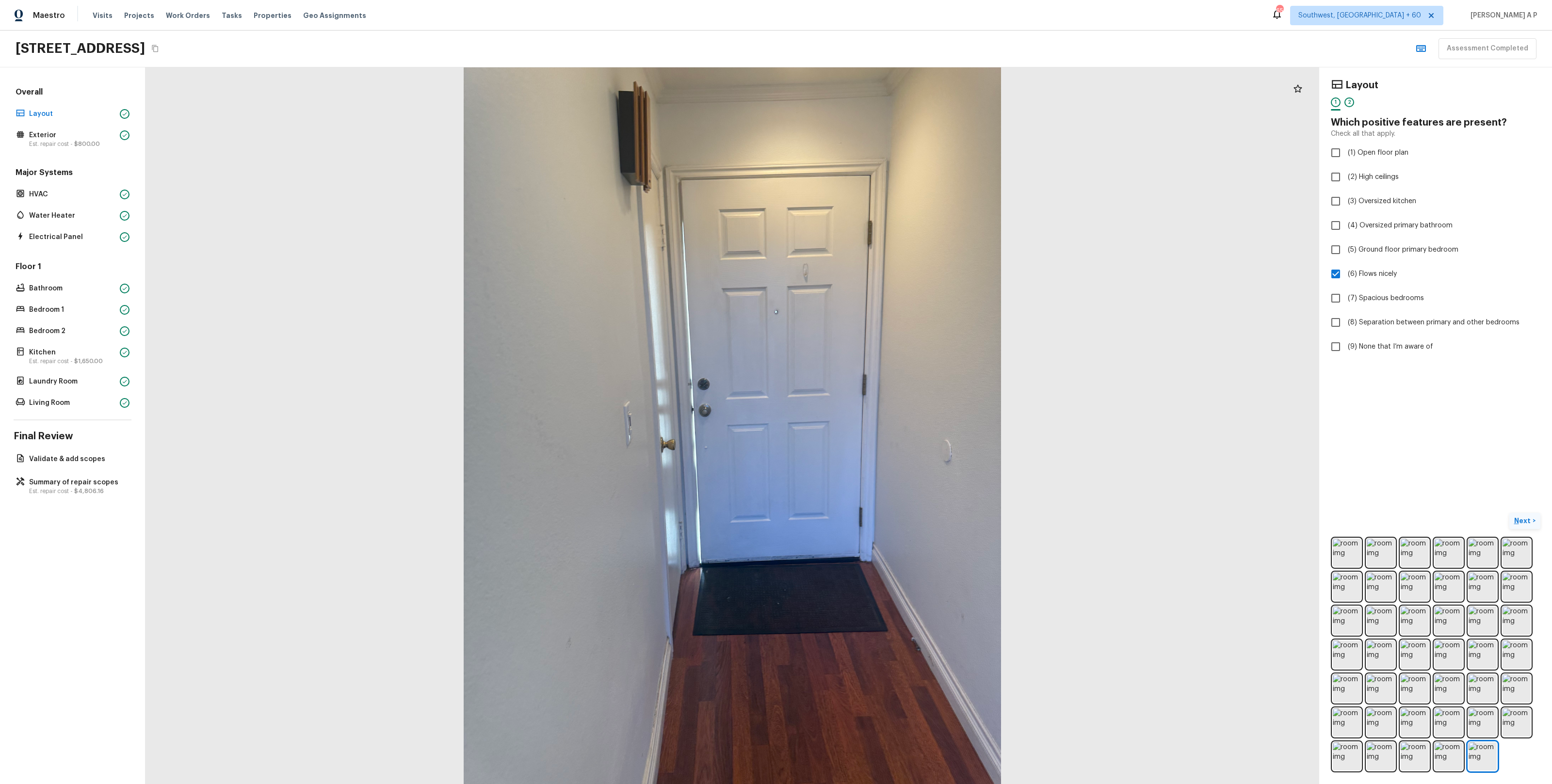
click at [1521, 516] on button "Next >" at bounding box center [1525, 520] width 31 height 16
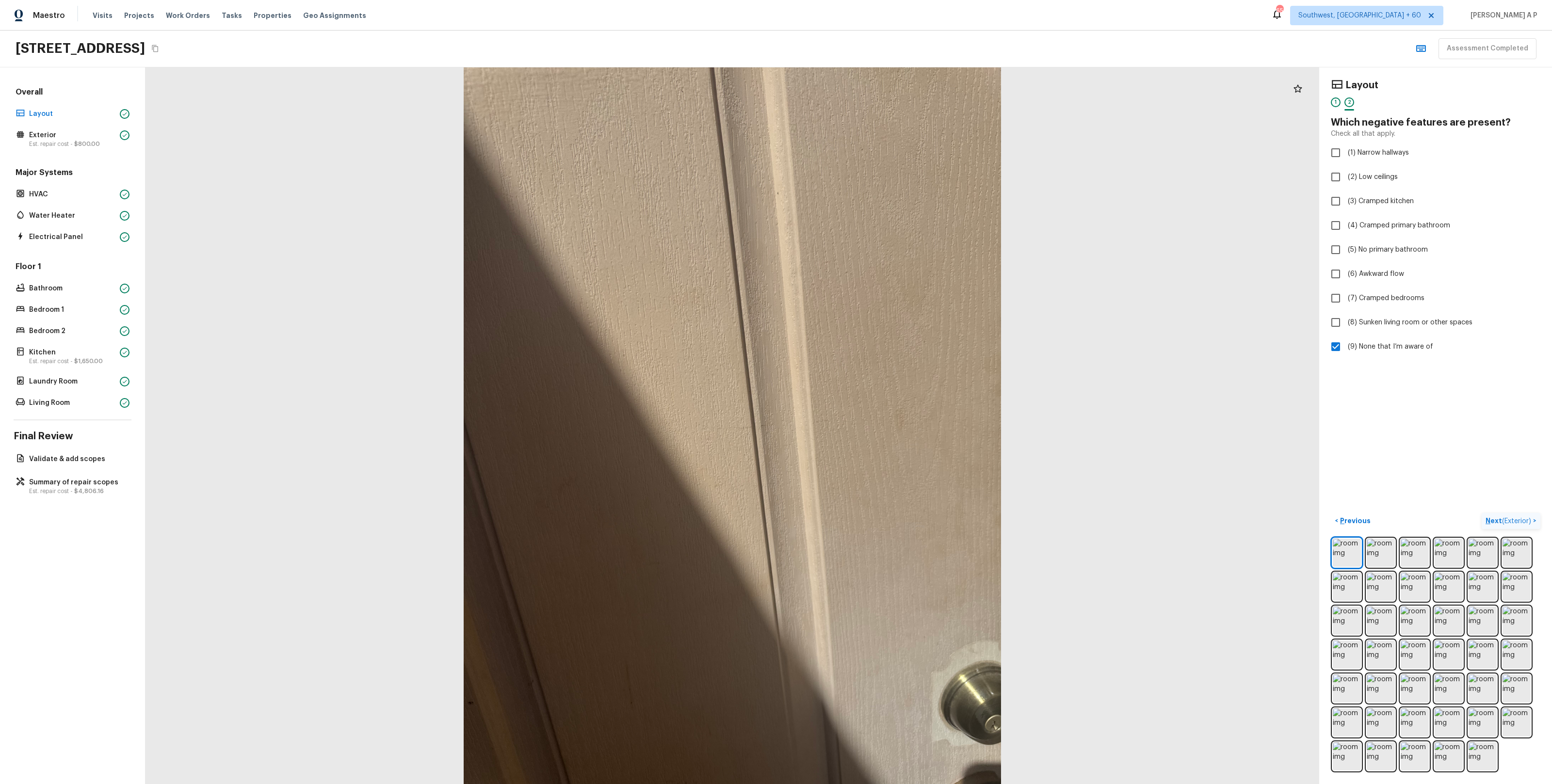
click at [1482, 513] on button "Next ( Exterior ) >" at bounding box center [1511, 520] width 59 height 16
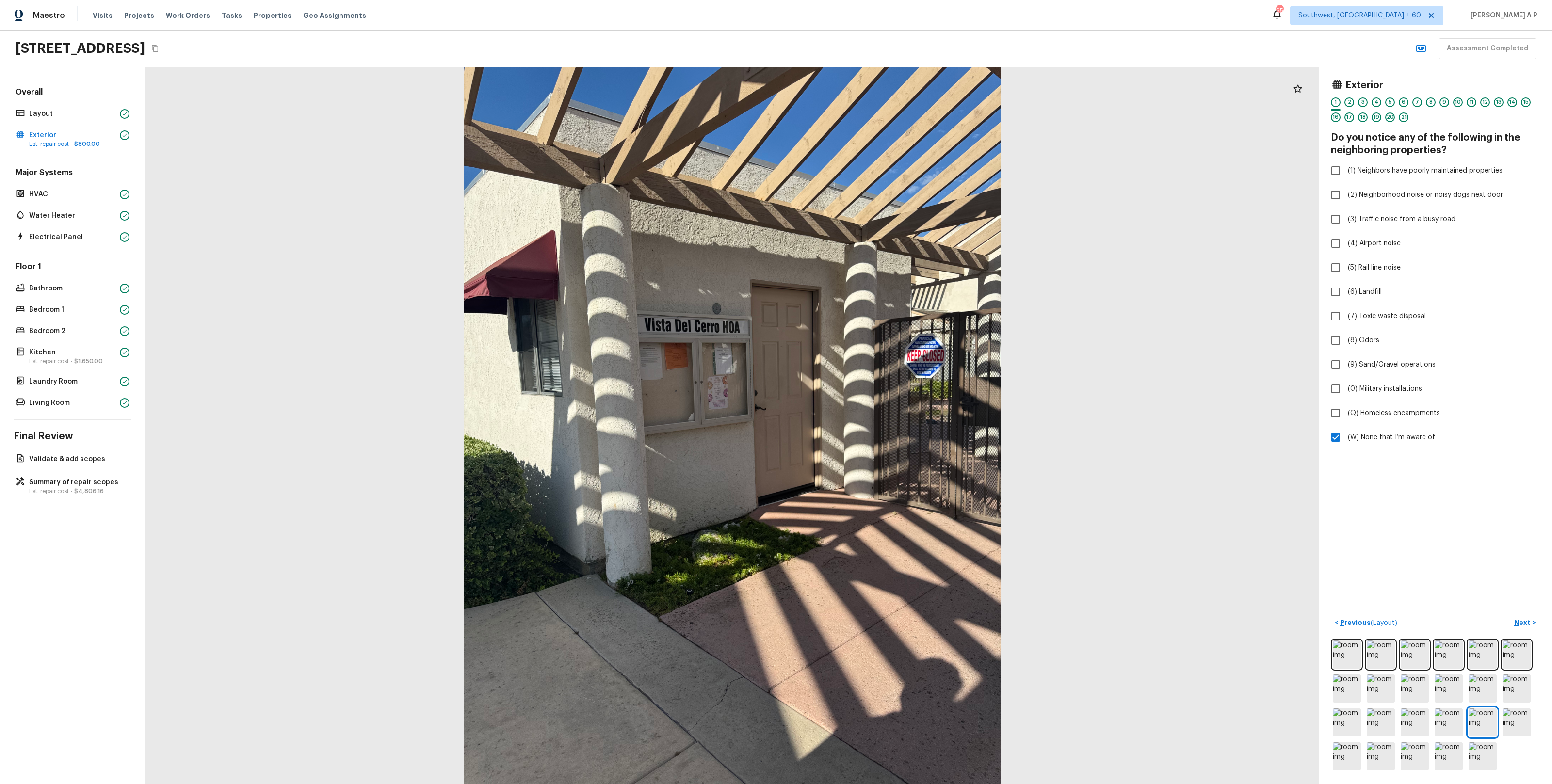
click at [1509, 615] on button "Next >" at bounding box center [1525, 622] width 31 height 16
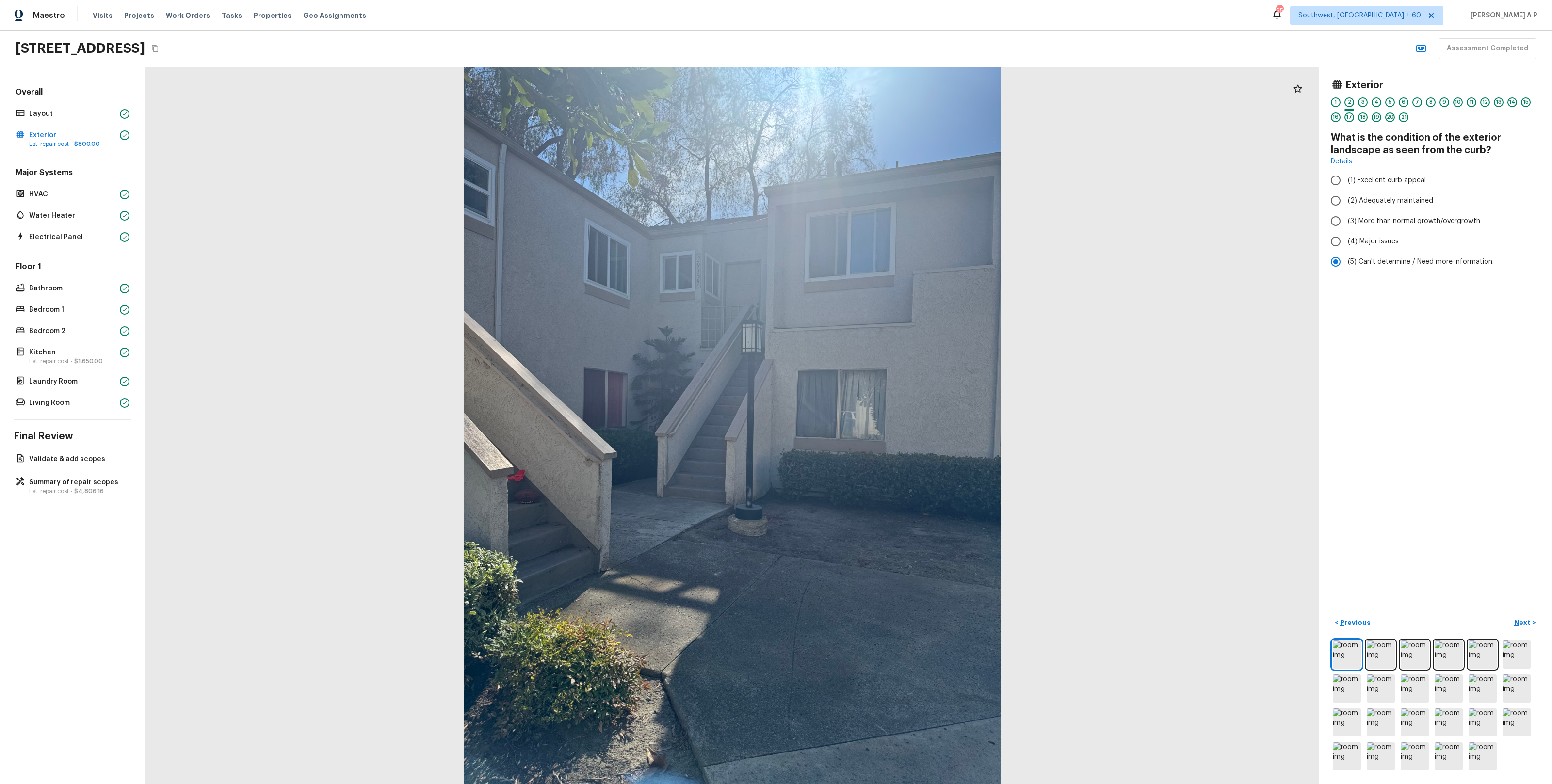
click at [1509, 615] on button "Next >" at bounding box center [1525, 622] width 31 height 16
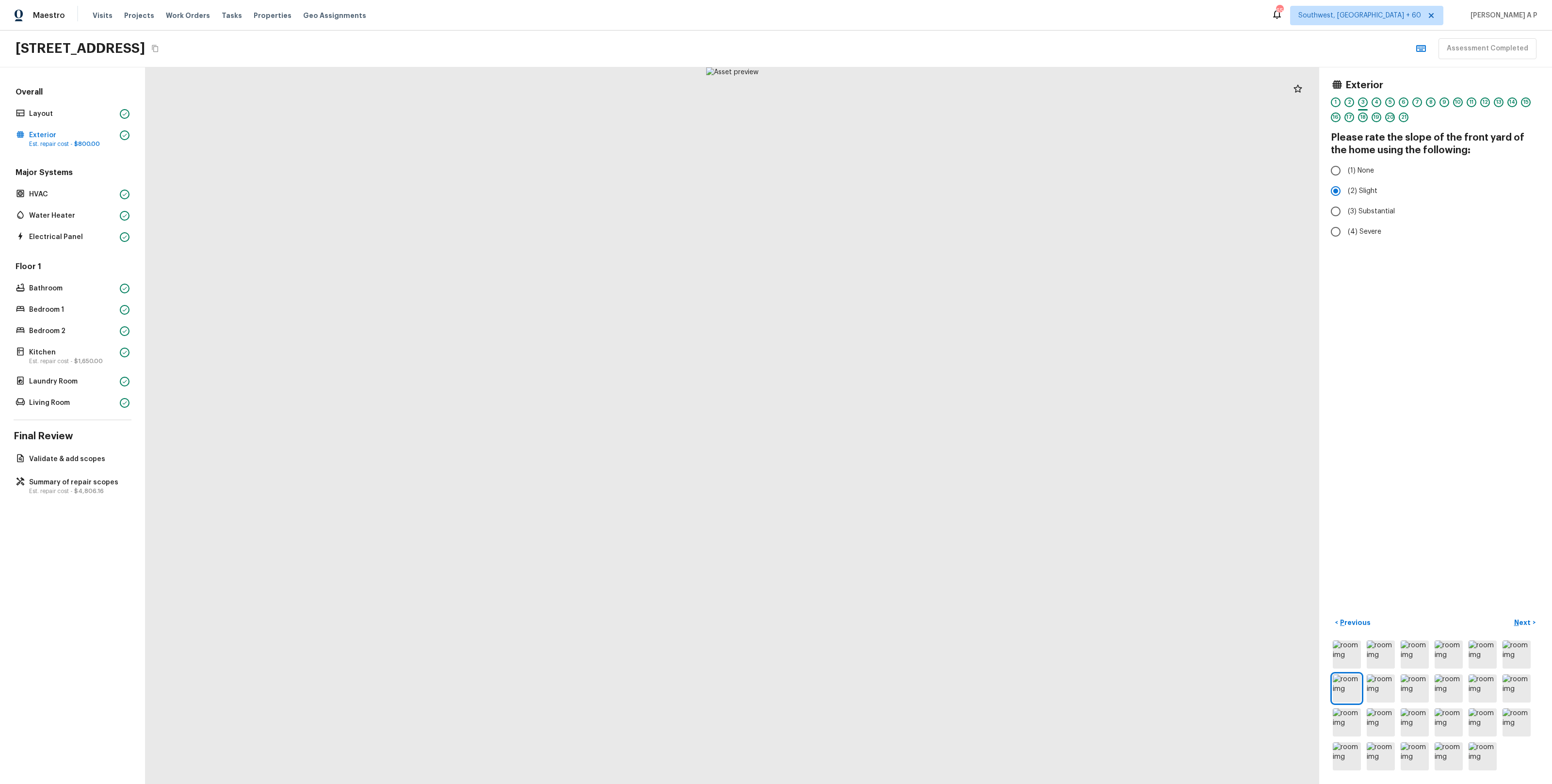
click at [1509, 615] on button "Next >" at bounding box center [1525, 622] width 31 height 16
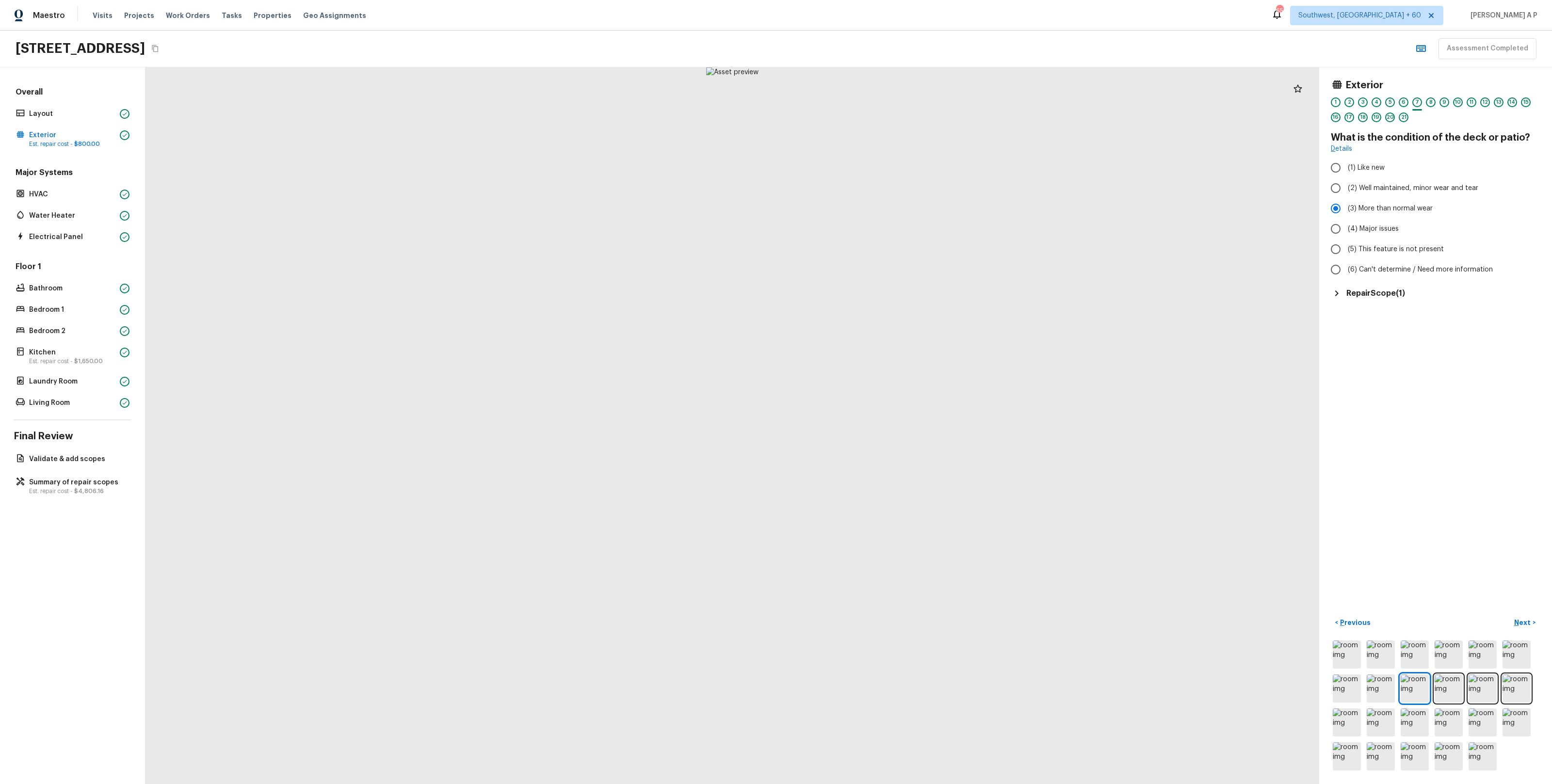
click at [1509, 615] on button "Next >" at bounding box center [1525, 622] width 31 height 16
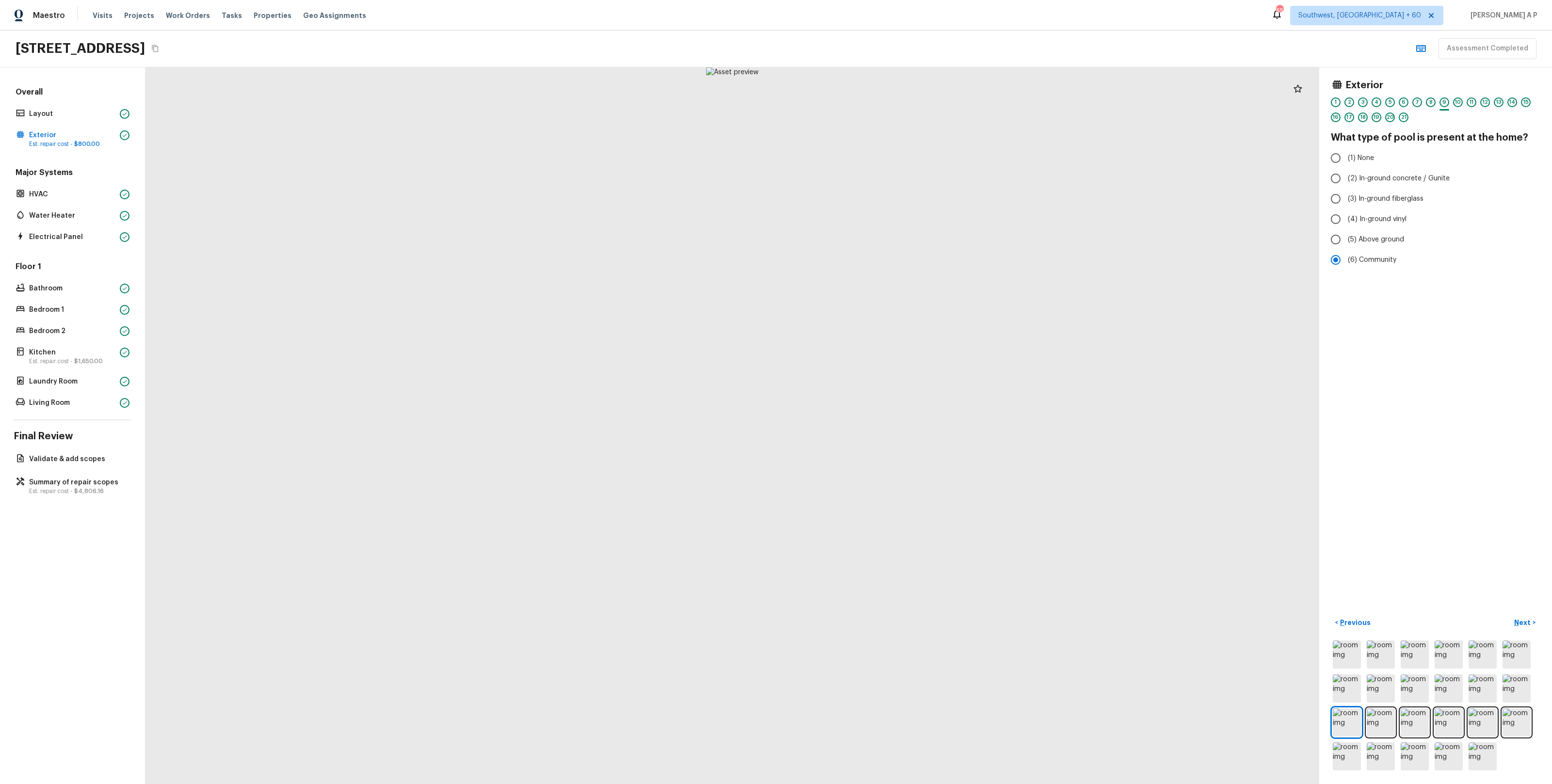
click at [1509, 615] on button "Next >" at bounding box center [1525, 622] width 31 height 16
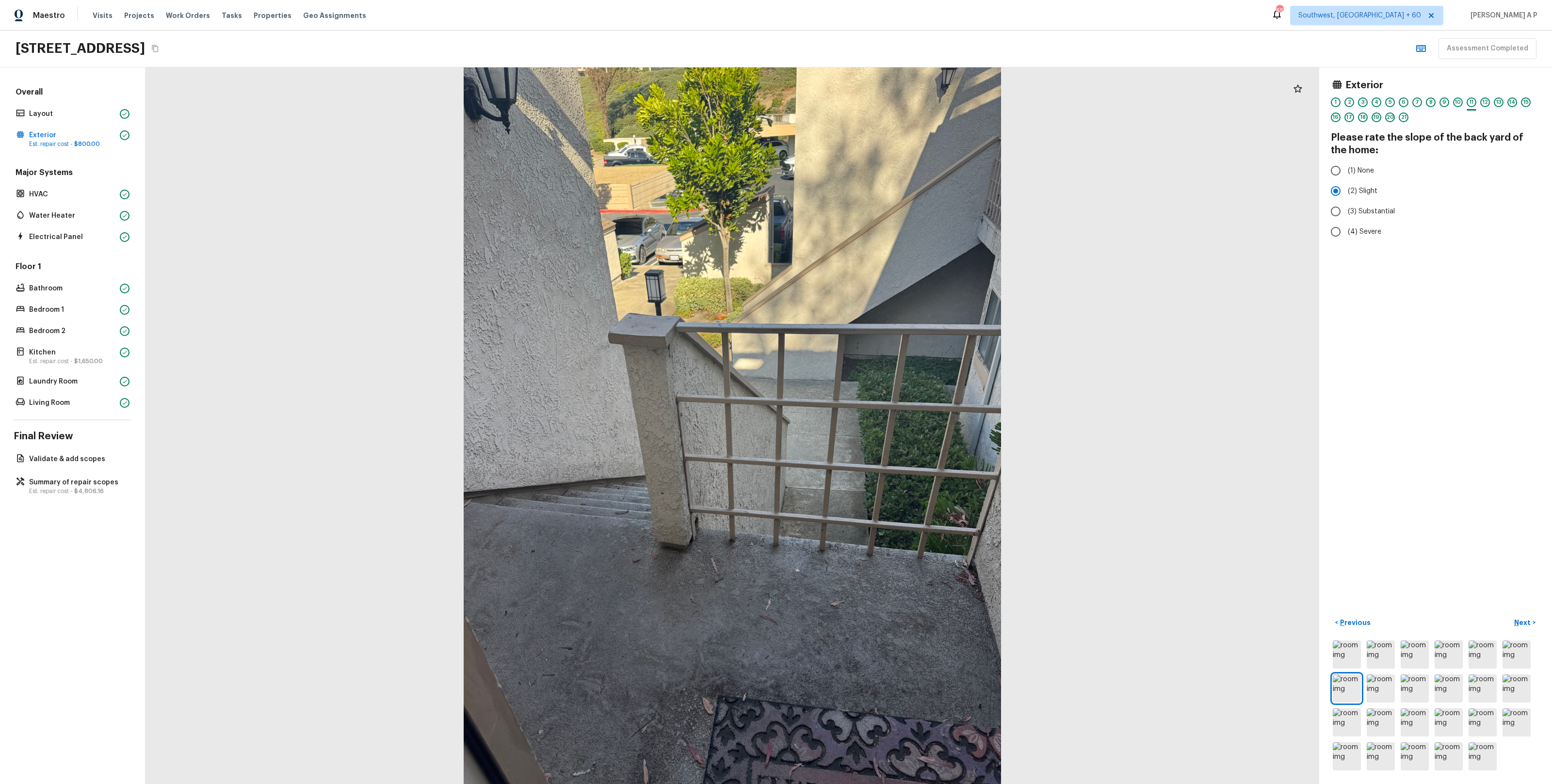
click at [1509, 615] on button "Next >" at bounding box center [1525, 622] width 31 height 16
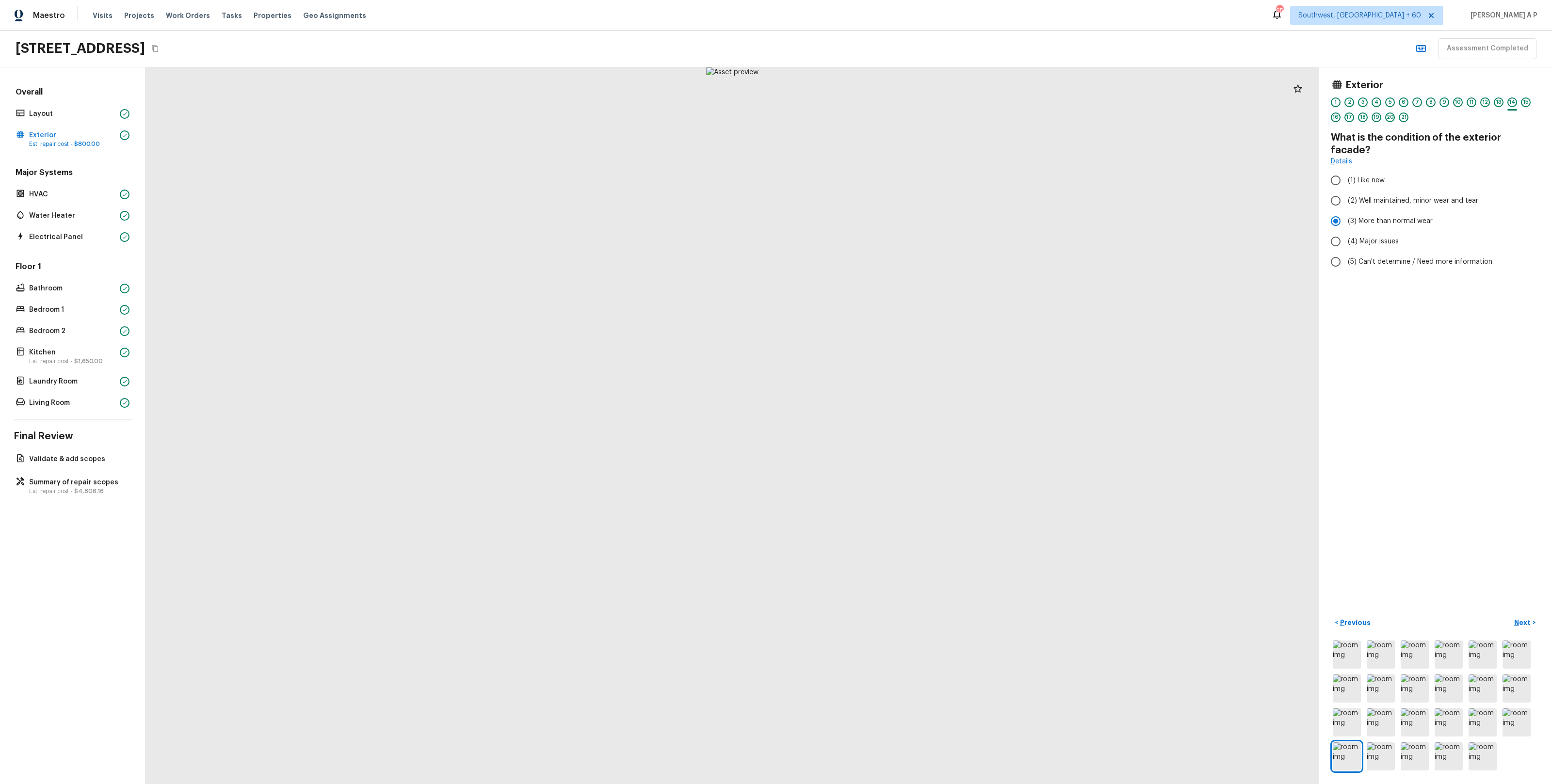
click at [1509, 615] on button "Next >" at bounding box center [1525, 622] width 31 height 16
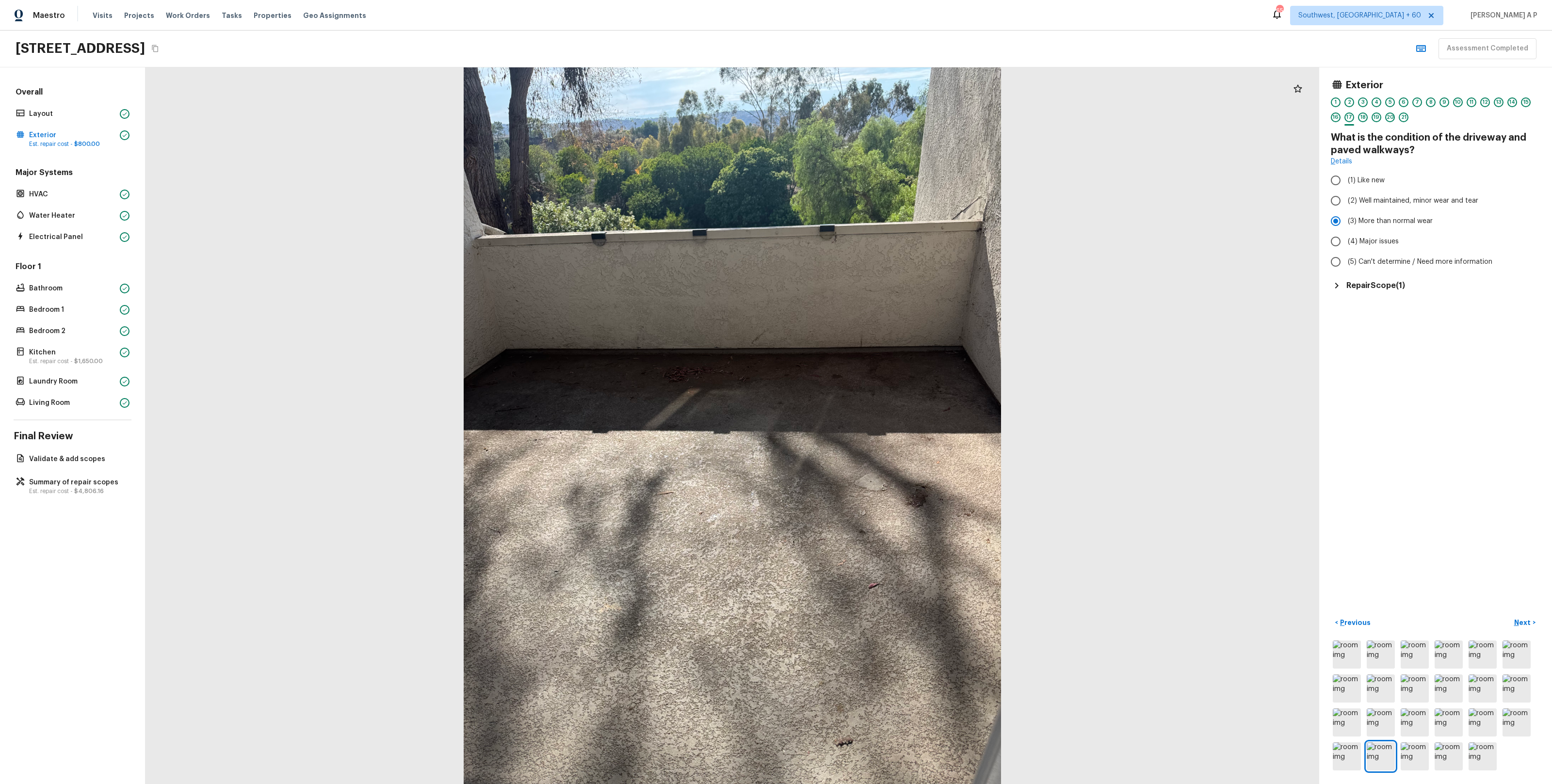
click at [1509, 615] on button "Next >" at bounding box center [1525, 622] width 31 height 16
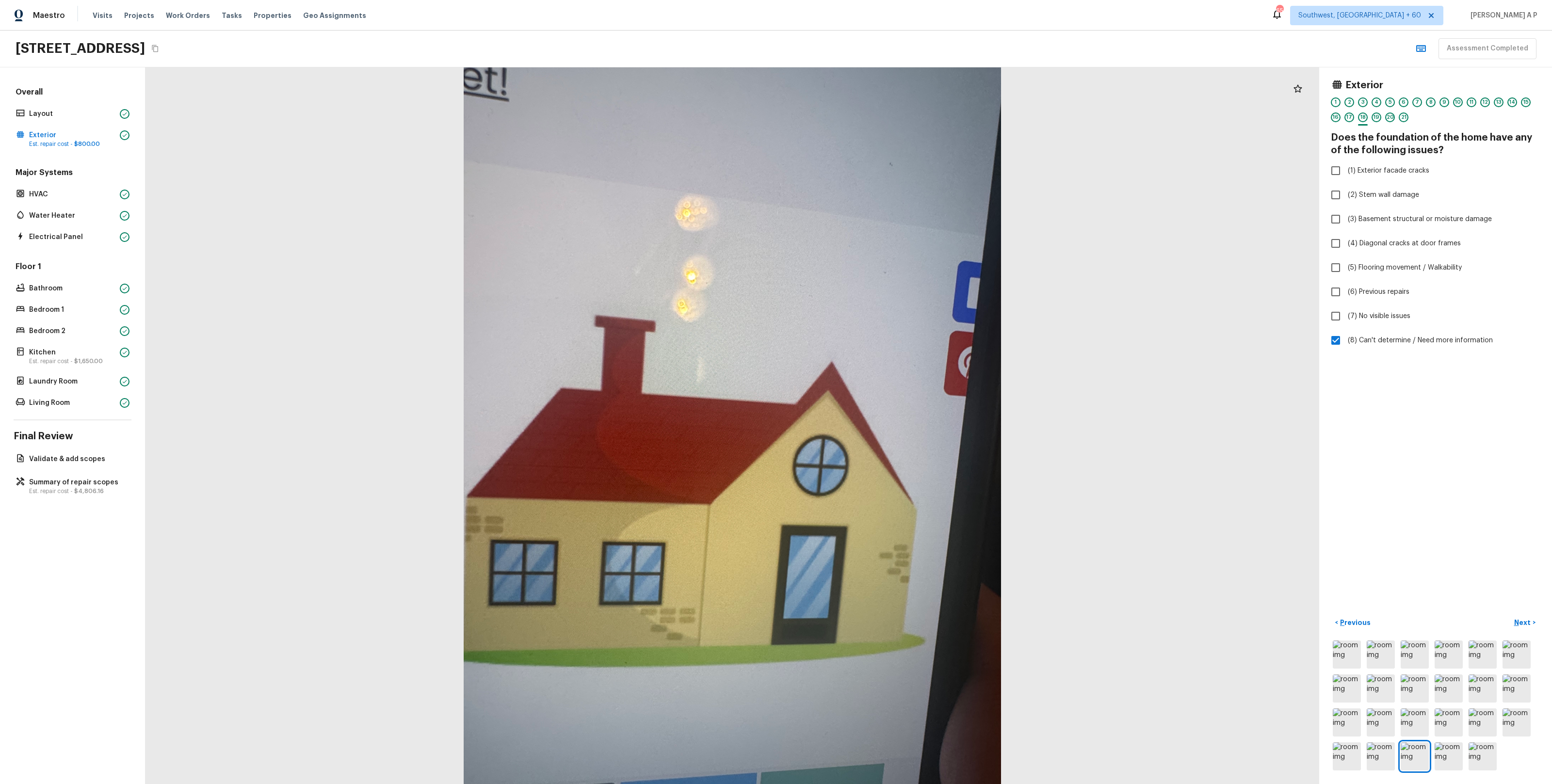
click at [1509, 615] on button "Next >" at bounding box center [1525, 622] width 31 height 16
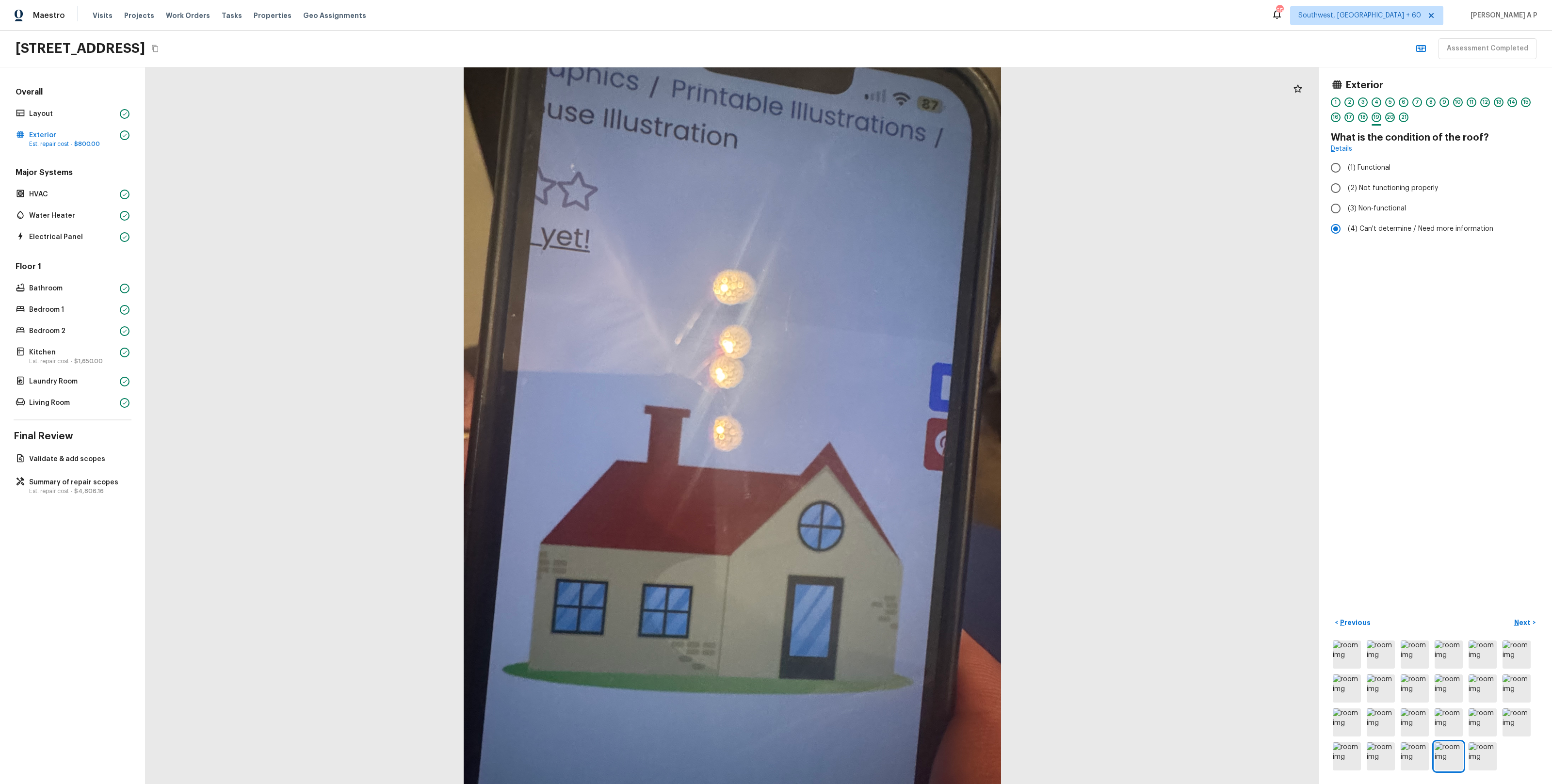
click at [1509, 615] on button "Next >" at bounding box center [1525, 622] width 31 height 16
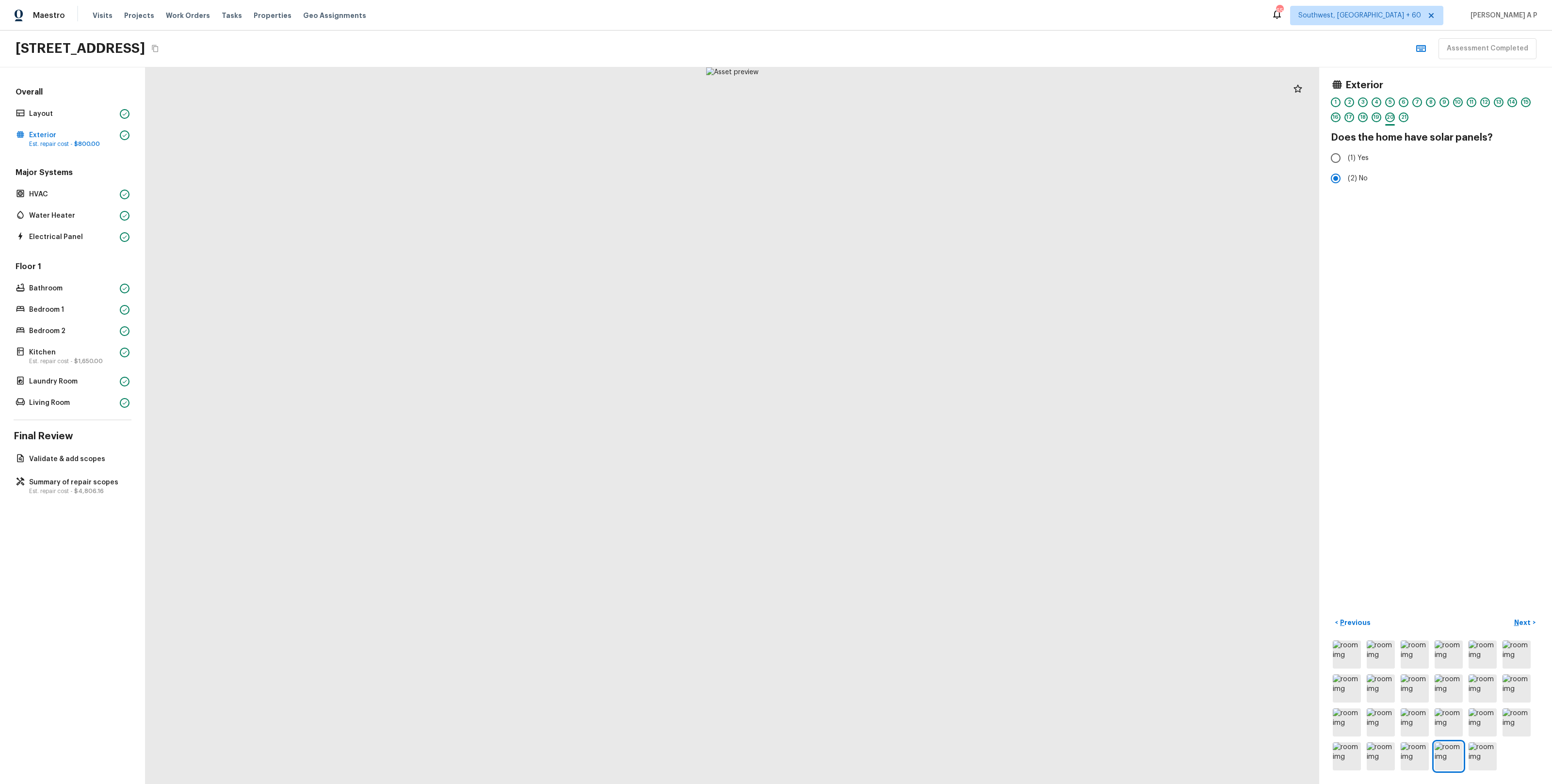
click at [1509, 615] on button "Next >" at bounding box center [1525, 622] width 31 height 16
click at [1489, 615] on button "Next ( HVAC ) >" at bounding box center [1515, 622] width 51 height 16
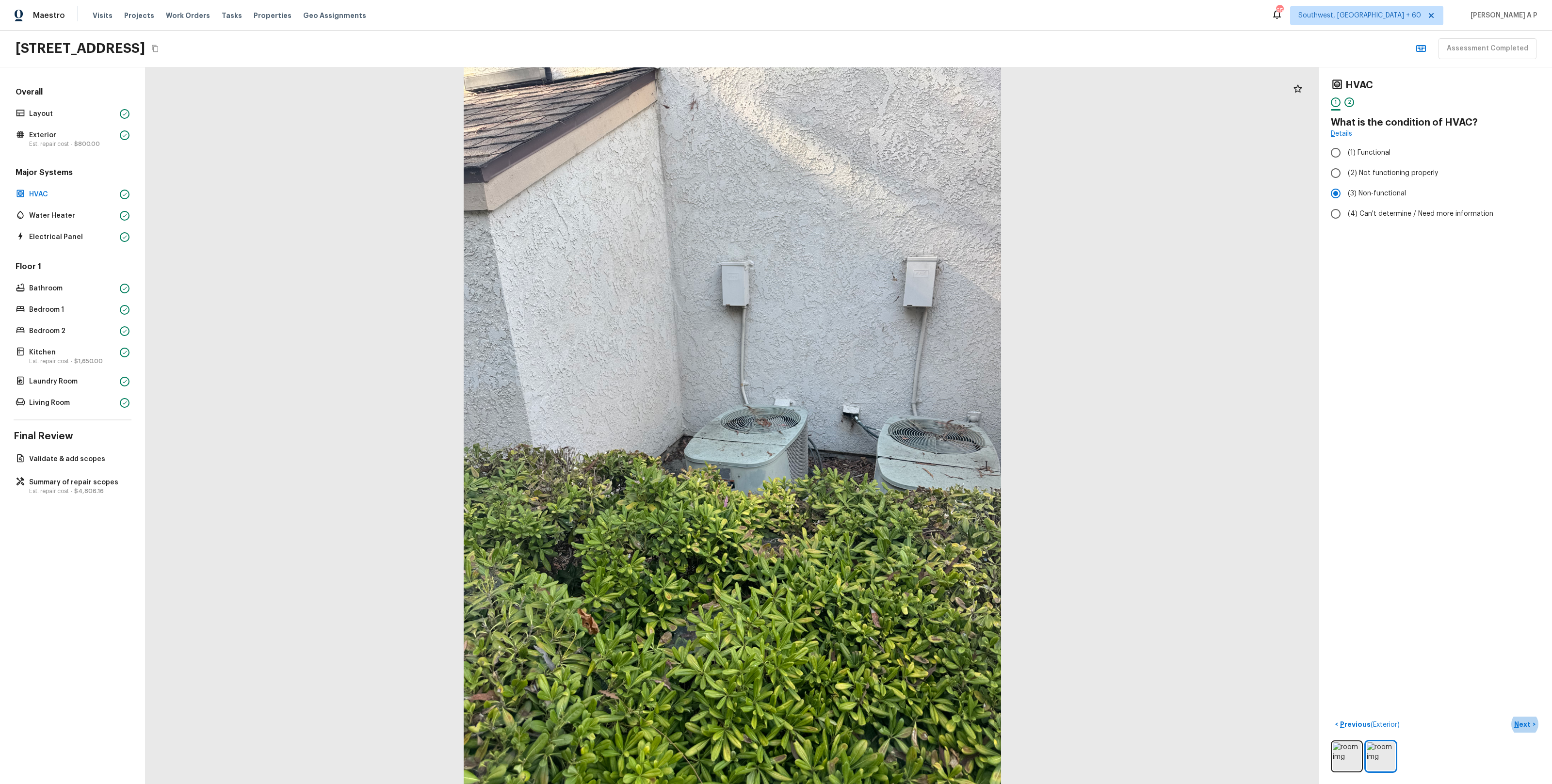
click at [1509, 716] on button "Next >" at bounding box center [1525, 724] width 31 height 16
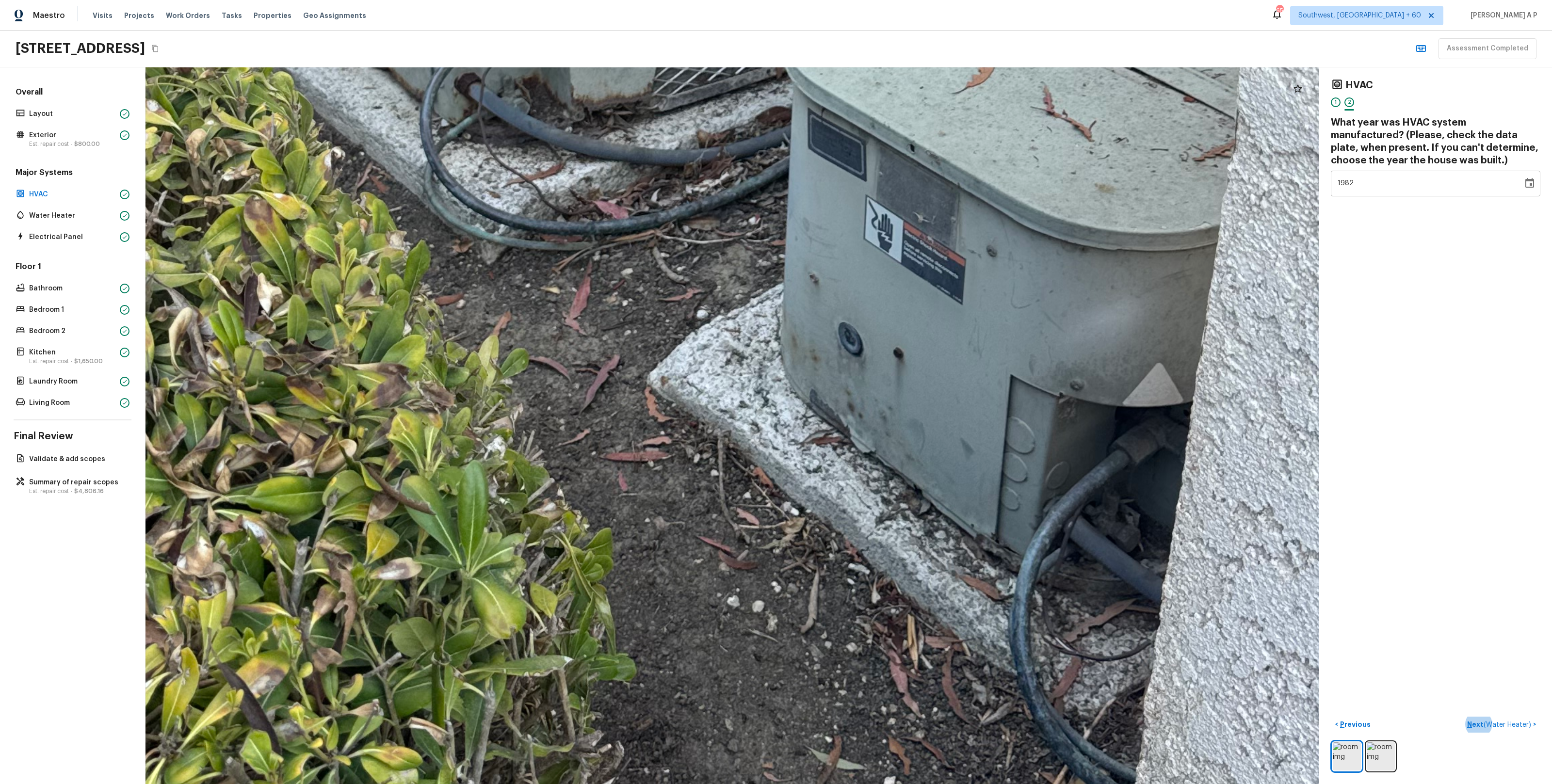
drag, startPoint x: 777, startPoint y: 574, endPoint x: 843, endPoint y: 843, distance: 277.0
click at [843, 783] on html "Maestro Visits Projects Work Orders Tasks Properties Geo Assignments 654 Southw…" at bounding box center [776, 392] width 1552 height 784
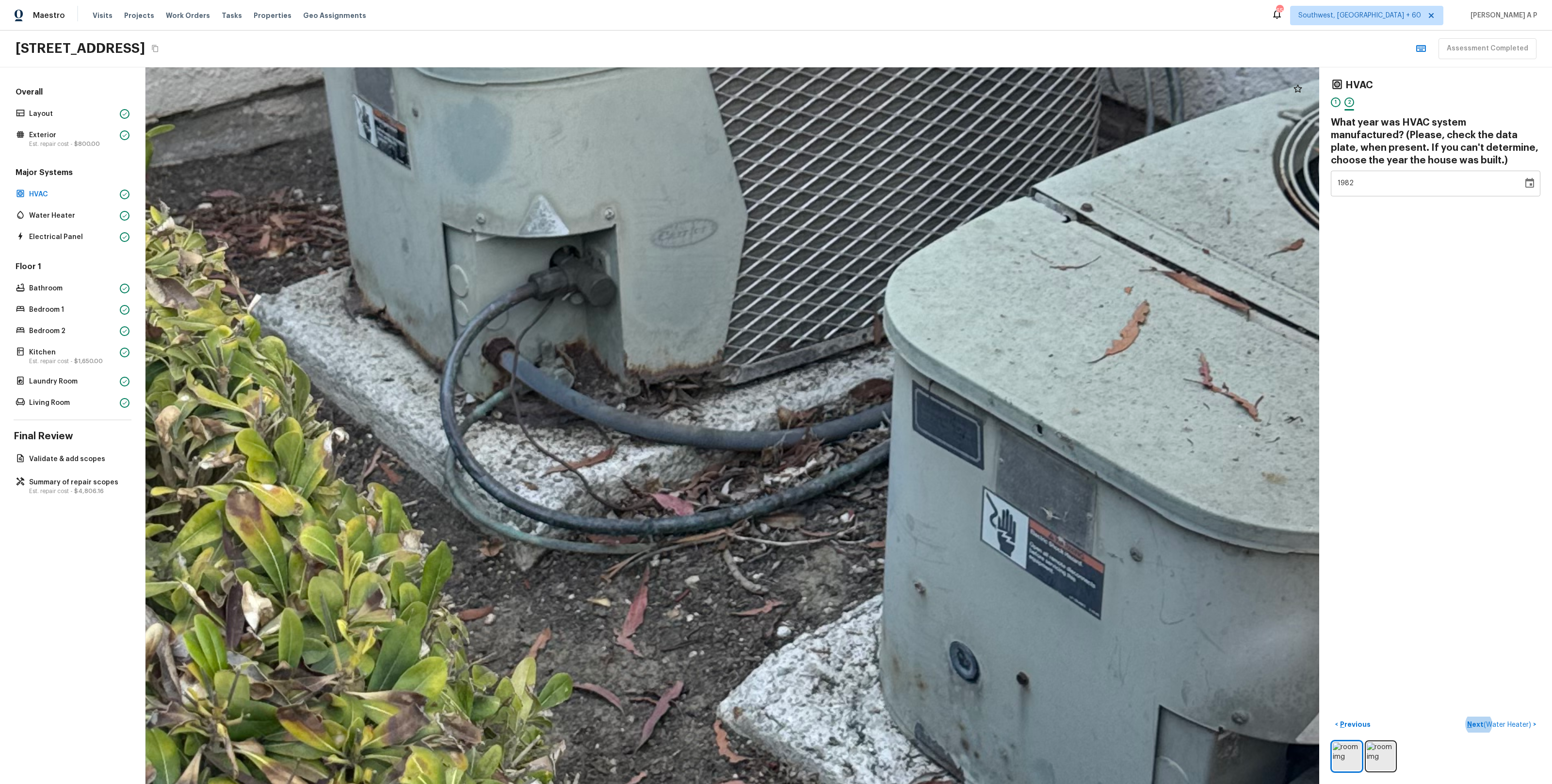
drag, startPoint x: 679, startPoint y: 335, endPoint x: 702, endPoint y: 500, distance: 166.6
click at [701, 498] on div at bounding box center [693, 261] width 5406 height 3300
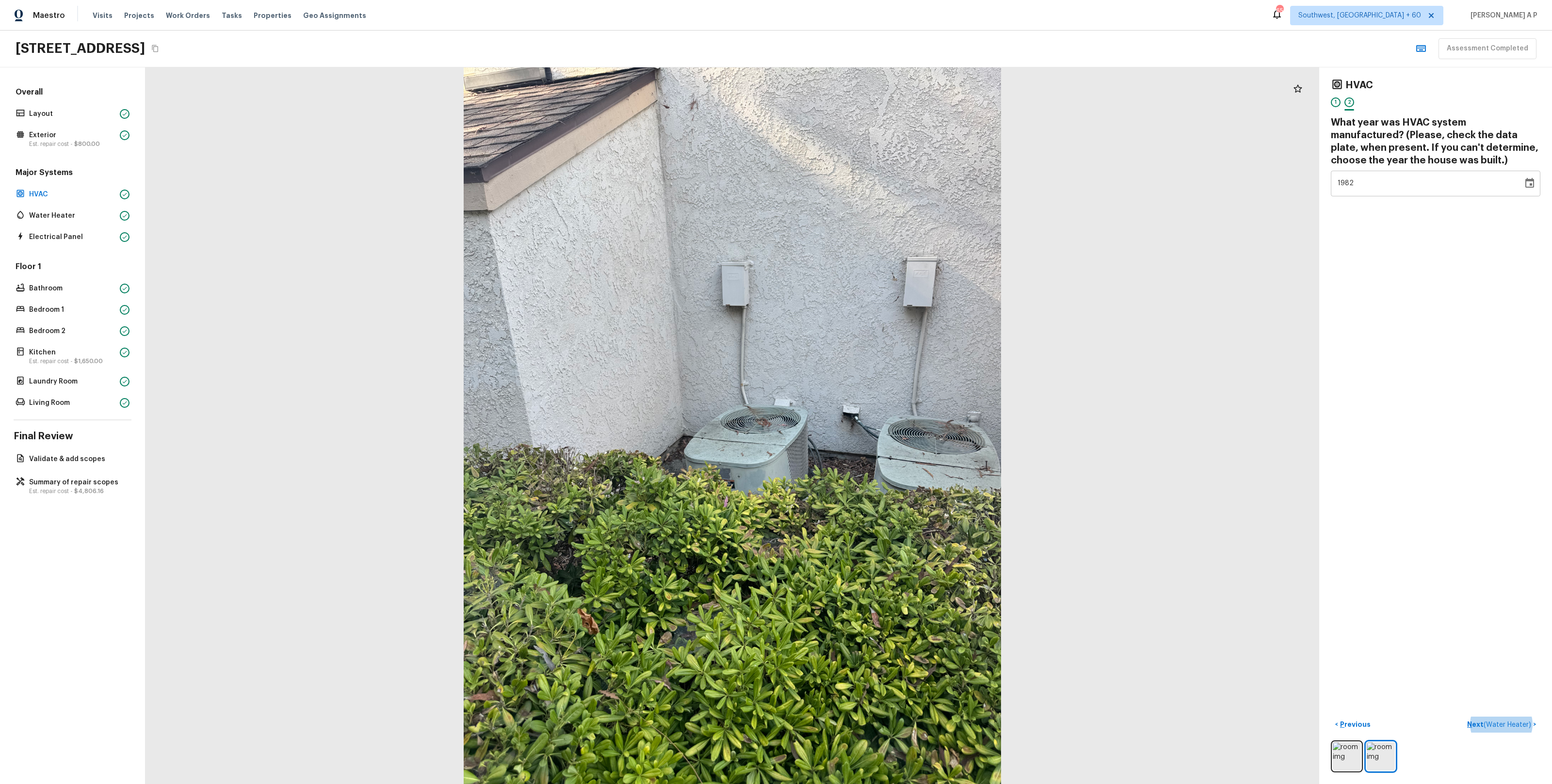
click at [1464, 716] on button "Next ( Water Heater ) >" at bounding box center [1502, 724] width 77 height 16
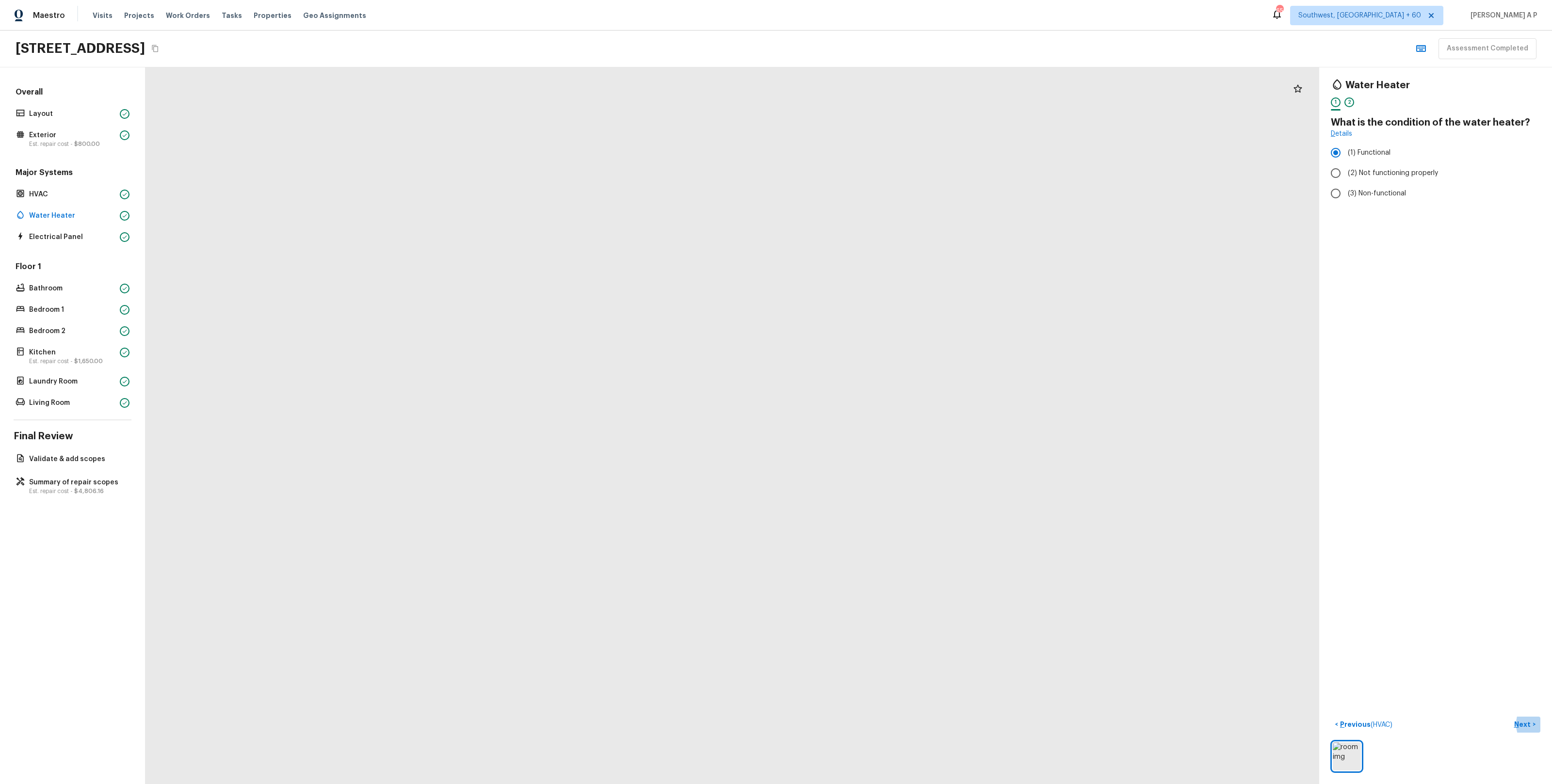
drag, startPoint x: 759, startPoint y: 392, endPoint x: 750, endPoint y: 31, distance: 361.1
click at [750, 32] on div "Maestro Visits Projects Work Orders Tasks Properties Geo Assignments 653 Southw…" at bounding box center [776, 392] width 1552 height 784
drag, startPoint x: 749, startPoint y: 121, endPoint x: 722, endPoint y: -88, distance: 210.7
click at [722, 0] on html "Maestro Visits Projects Work Orders Tasks Properties Geo Assignments 653 Southw…" at bounding box center [776, 392] width 1552 height 784
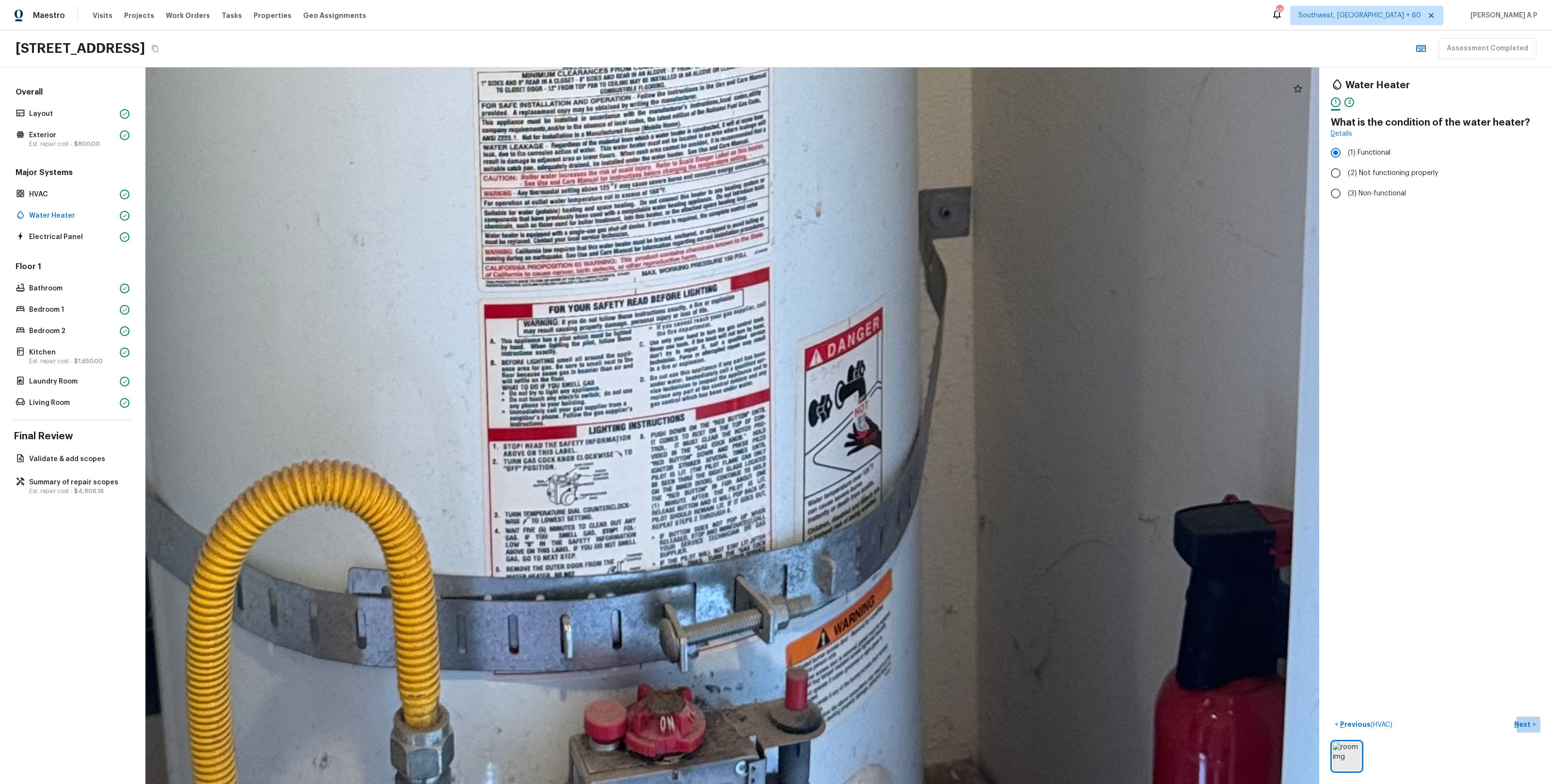
drag, startPoint x: 768, startPoint y: 156, endPoint x: 745, endPoint y: -80, distance: 237.1
click at [745, 0] on html "Maestro Visits Projects Work Orders Tasks Properties Geo Assignments 653 Southw…" at bounding box center [776, 392] width 1552 height 784
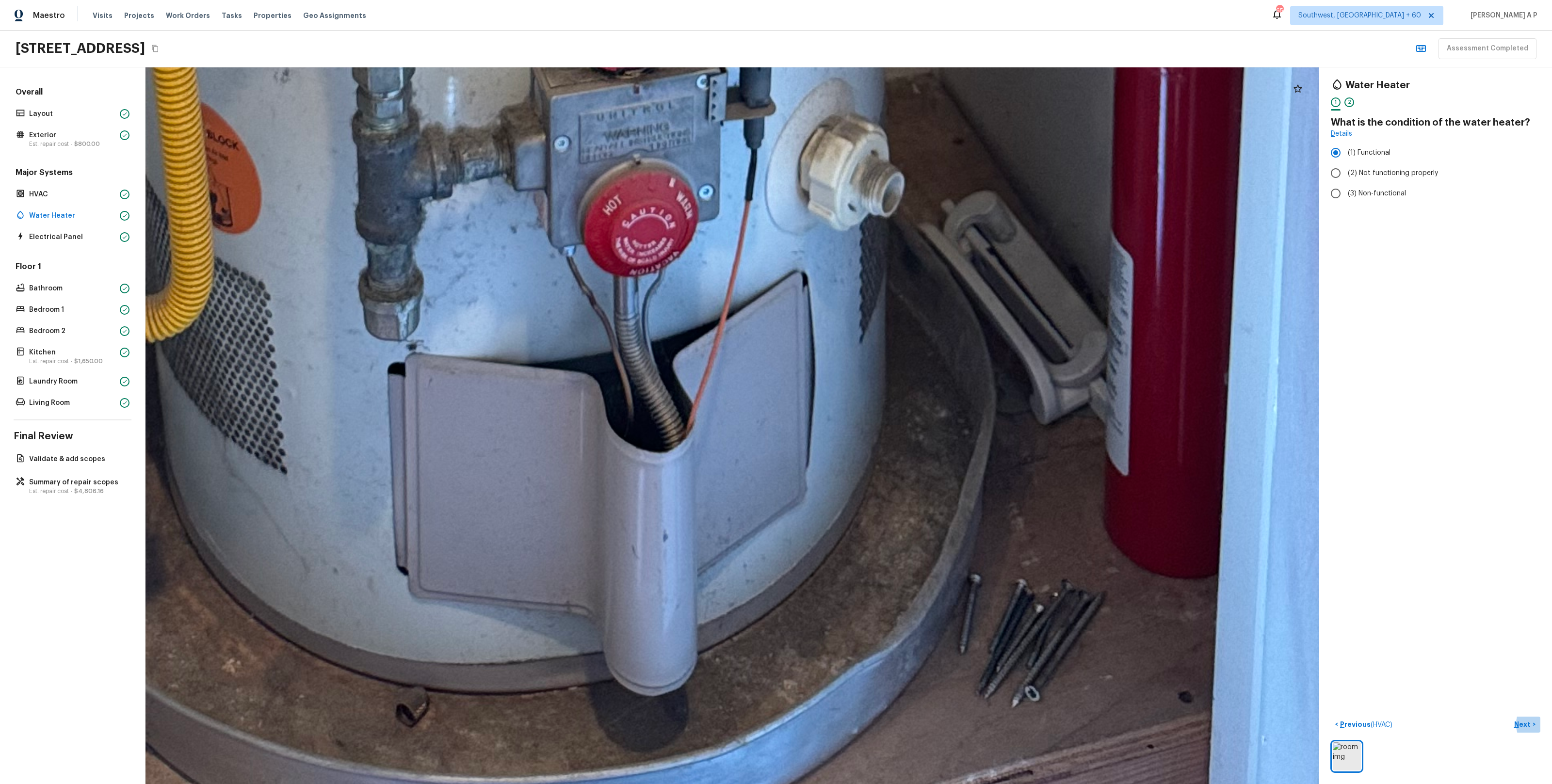
drag, startPoint x: 691, startPoint y: 335, endPoint x: 732, endPoint y: 269, distance: 77.7
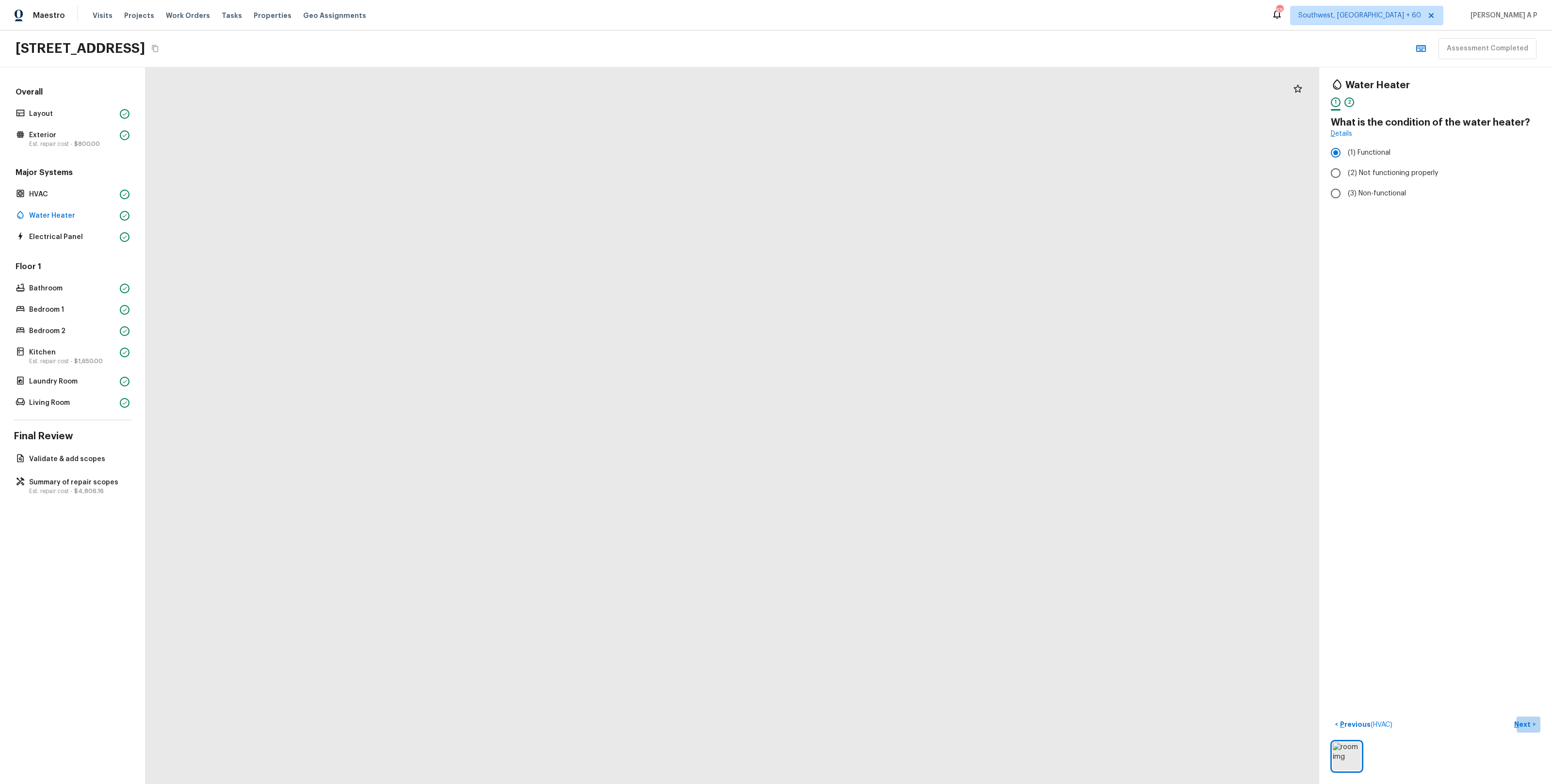
click at [1509, 716] on button "Next >" at bounding box center [1525, 724] width 31 height 16
click at [1459, 716] on button "Next ( Electrical Panel ) >" at bounding box center [1499, 724] width 82 height 16
click at [1473, 716] on button "Next ( Bathroom ) >" at bounding box center [1507, 724] width 67 height 16
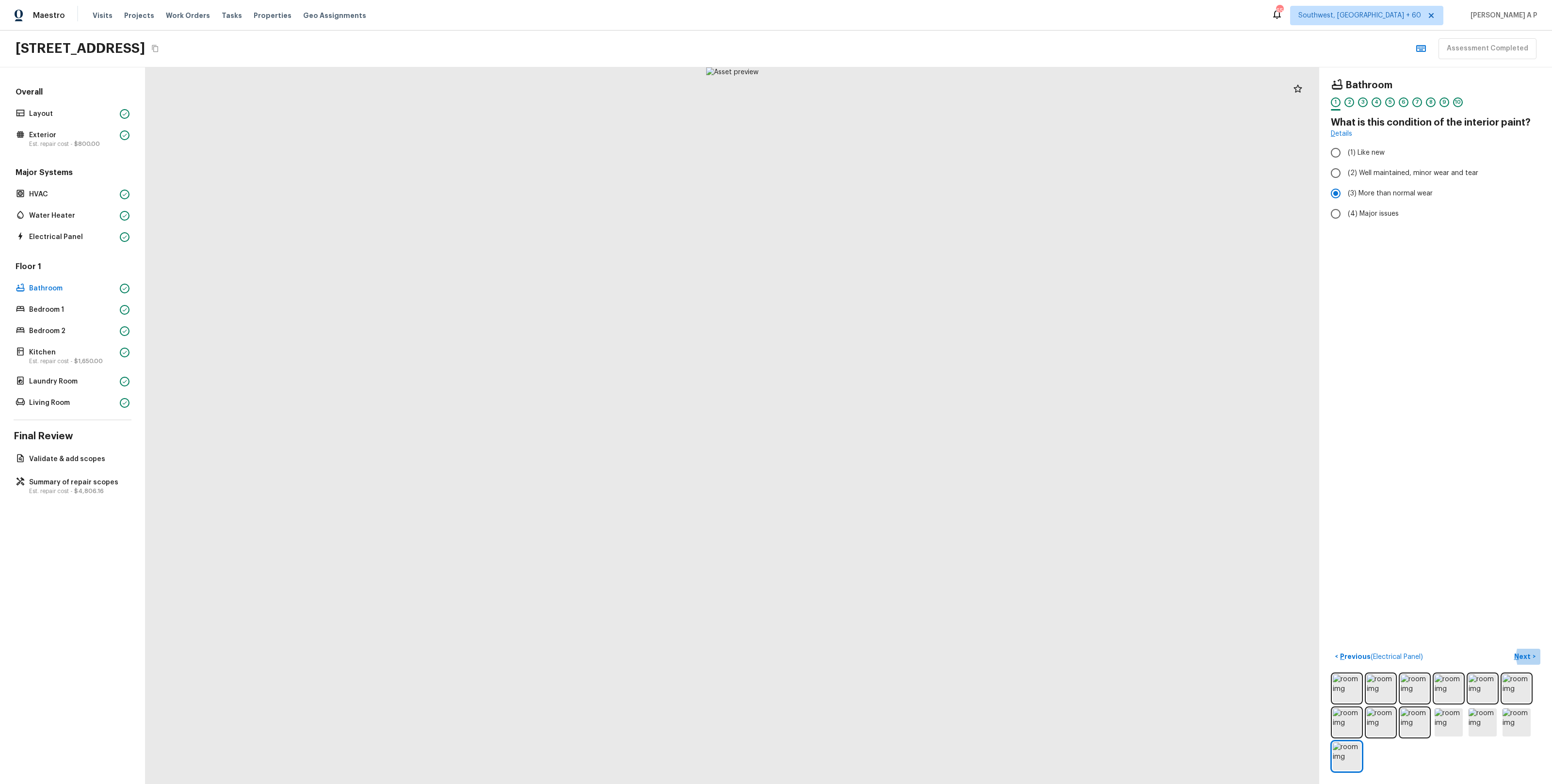
click at [1509, 649] on button "Next >" at bounding box center [1525, 656] width 31 height 16
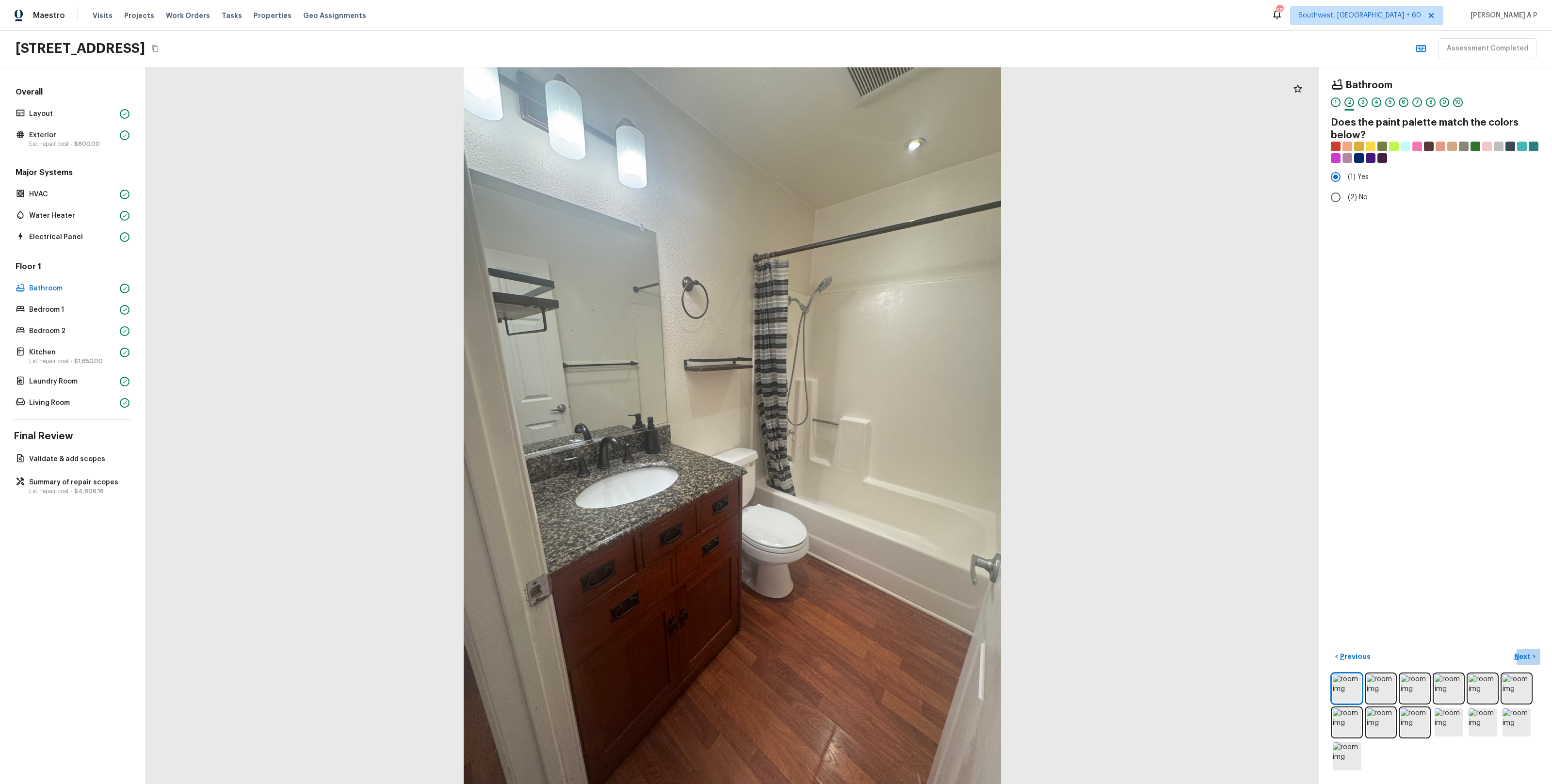
click at [1509, 649] on button "Next >" at bounding box center [1525, 656] width 31 height 16
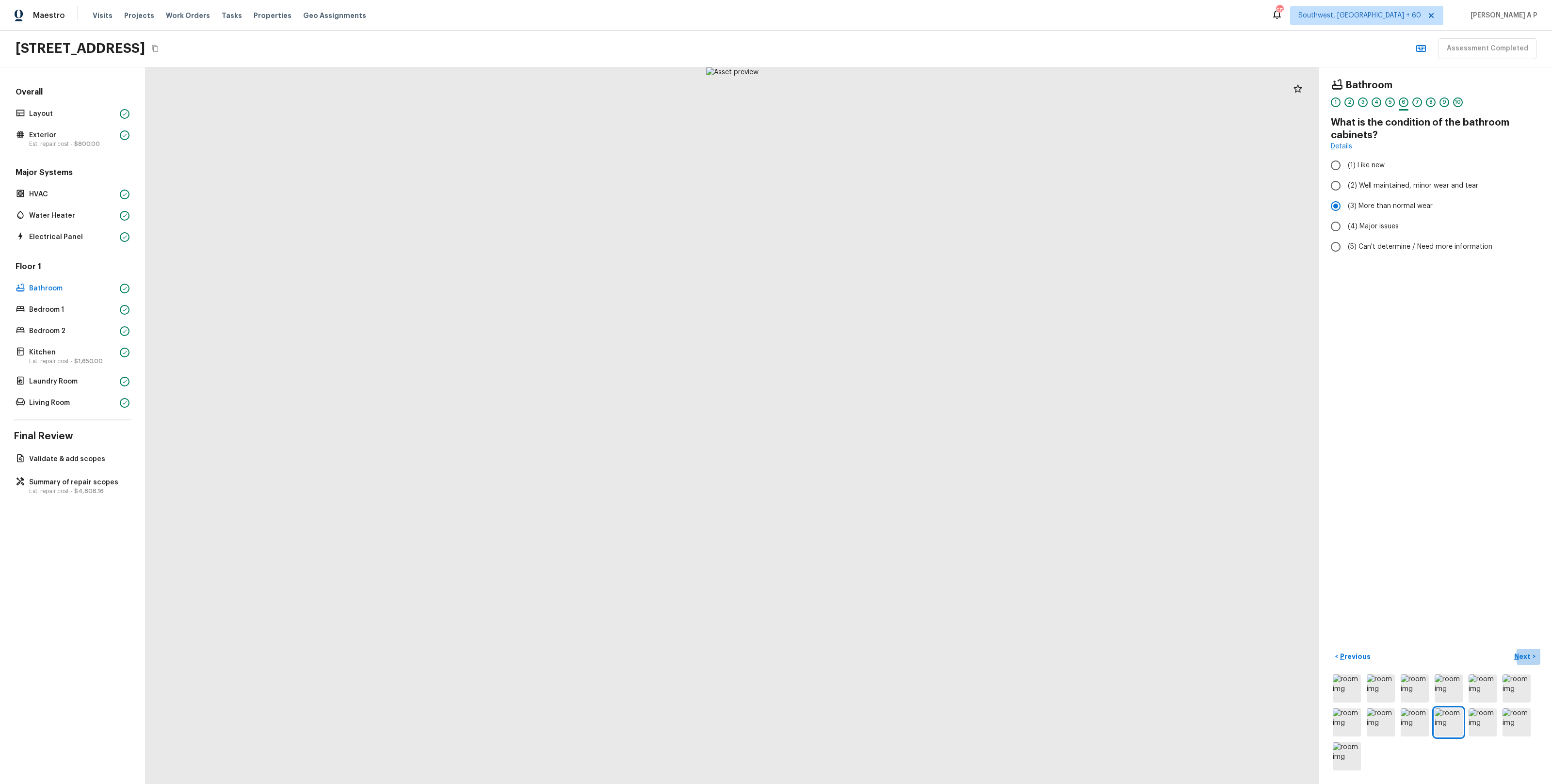
click at [1509, 649] on button "Next >" at bounding box center [1525, 656] width 31 height 16
click at [1471, 649] on button "Next ( Bedroom 1 ) >" at bounding box center [1506, 656] width 69 height 16
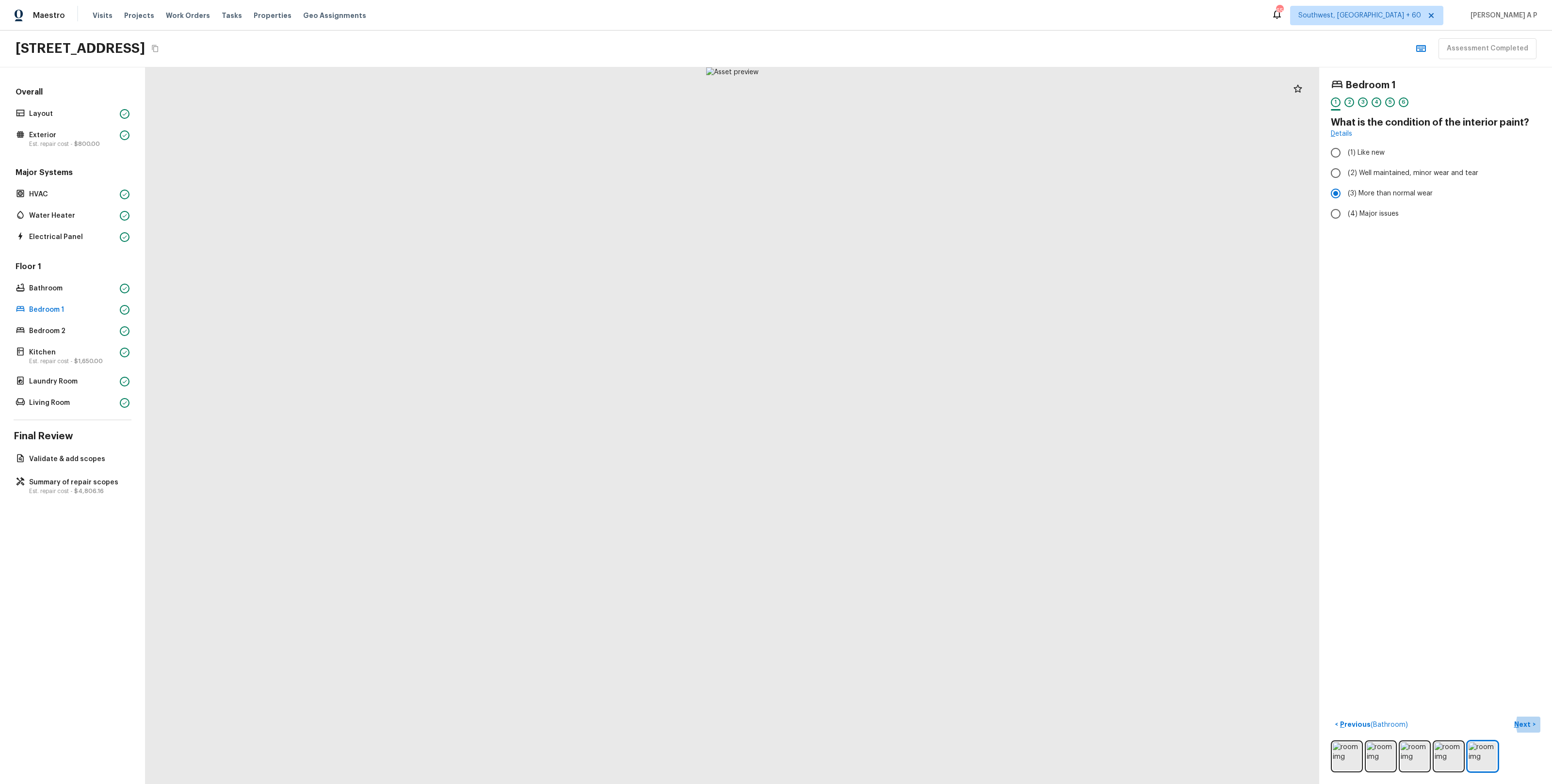
click at [1509, 716] on button "Next >" at bounding box center [1525, 724] width 31 height 16
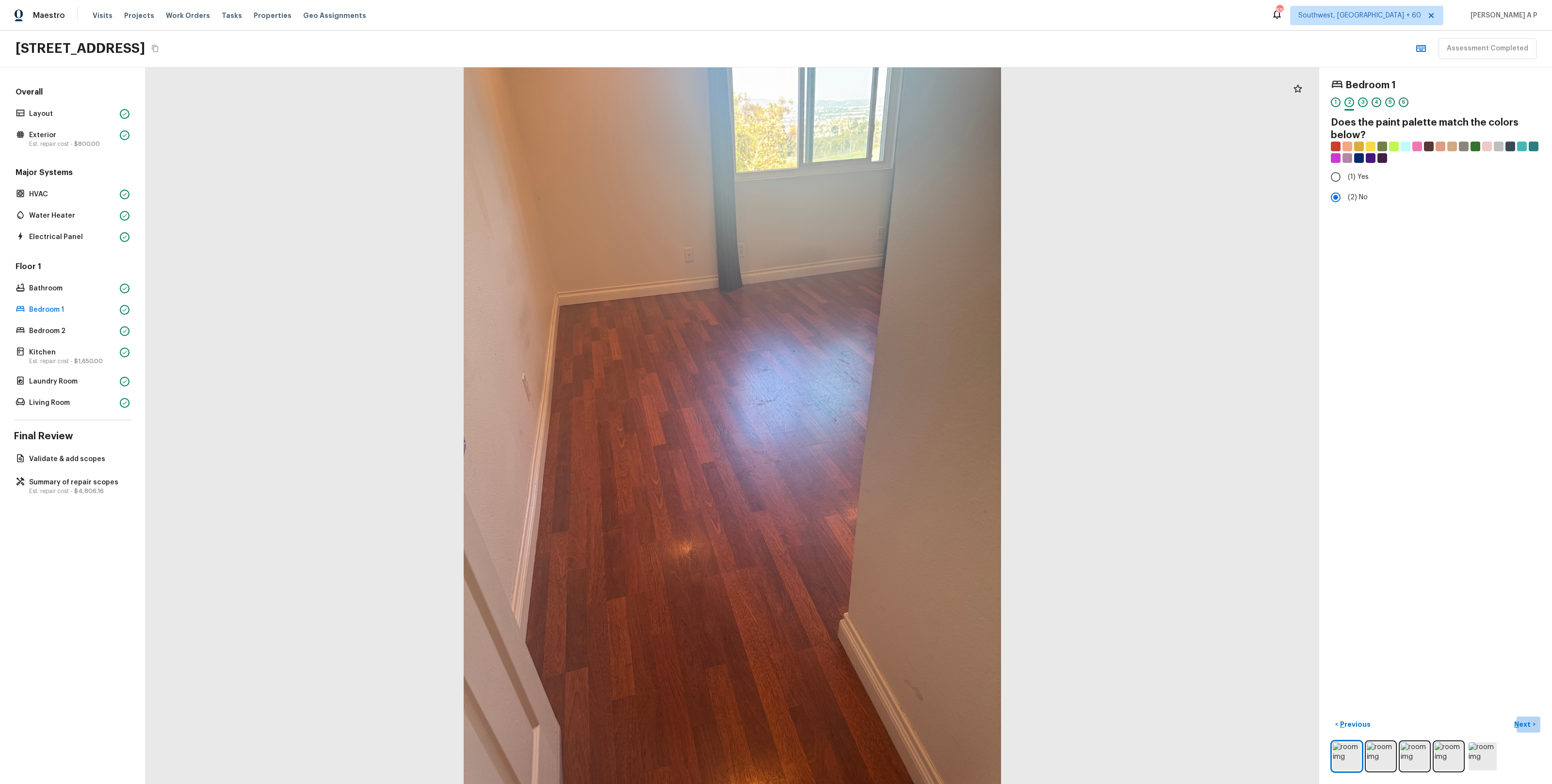
click at [1509, 716] on button "Next >" at bounding box center [1525, 724] width 31 height 16
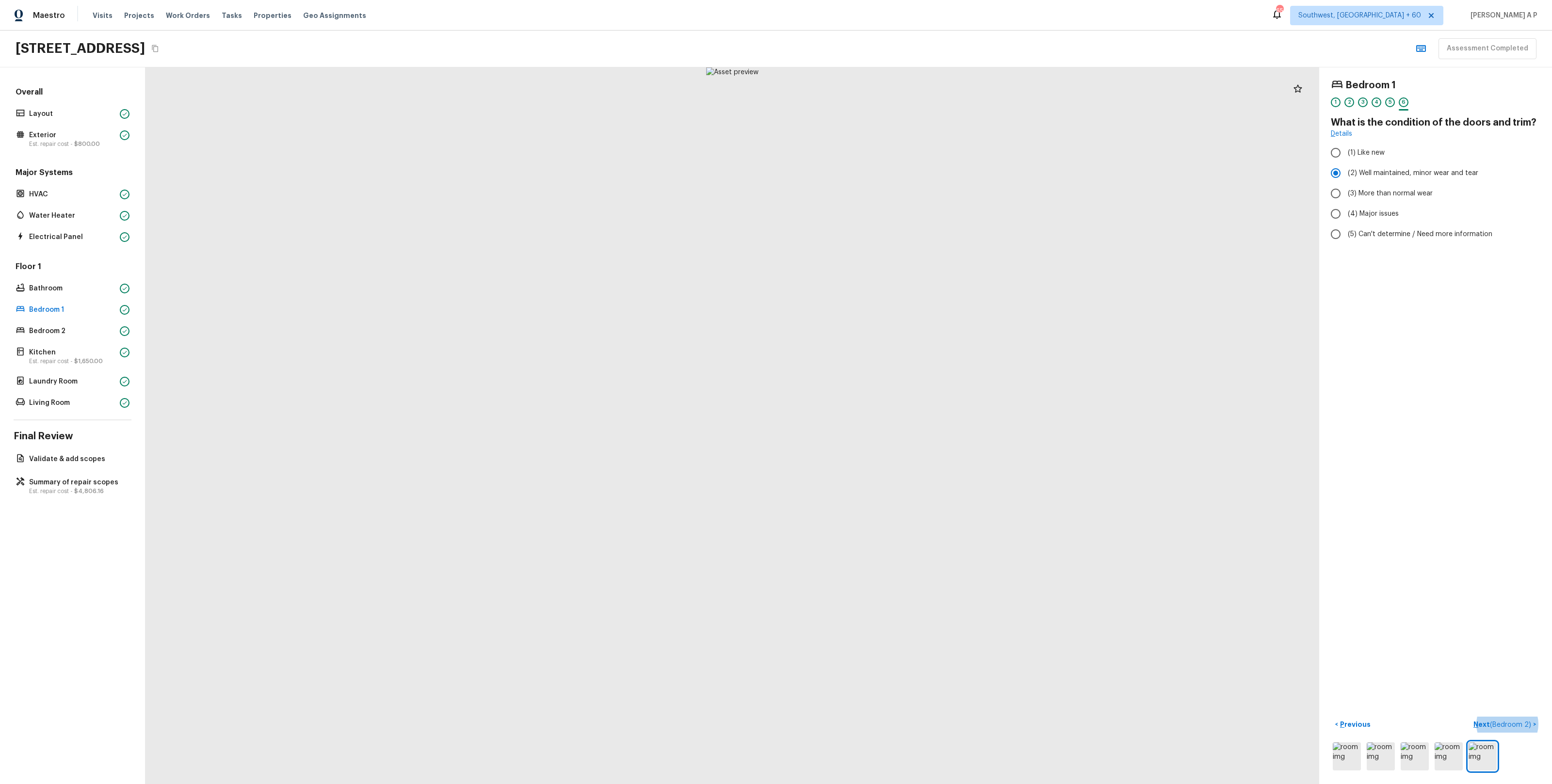
click at [1469, 716] on button "Next ( Bedroom 2 ) >" at bounding box center [1505, 724] width 71 height 16
click at [1509, 716] on button "Next >" at bounding box center [1525, 724] width 31 height 16
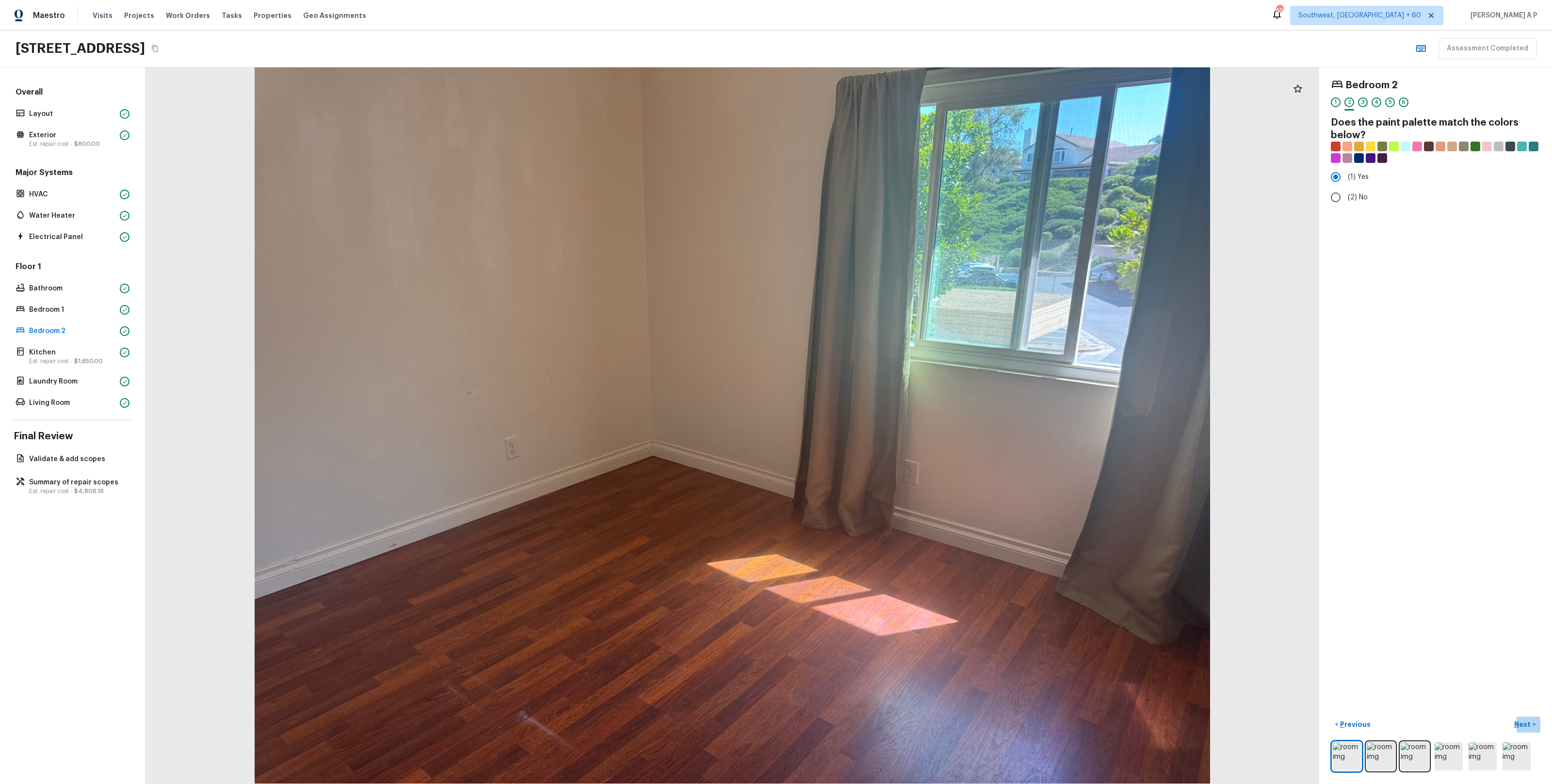
click at [1509, 716] on button "Next >" at bounding box center [1525, 724] width 31 height 16
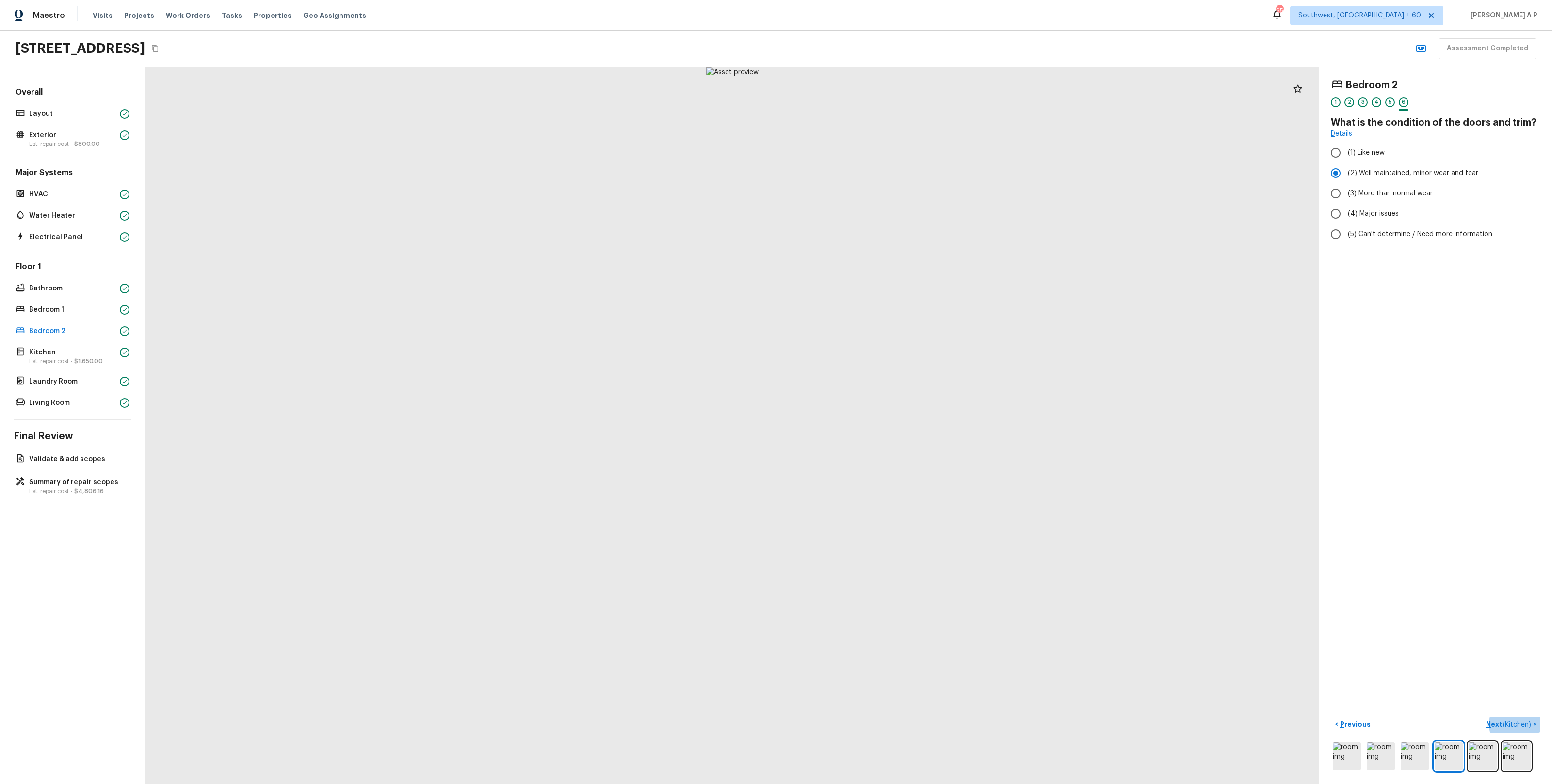
click at [1482, 716] on button "Next ( Kitchen ) >" at bounding box center [1511, 724] width 58 height 16
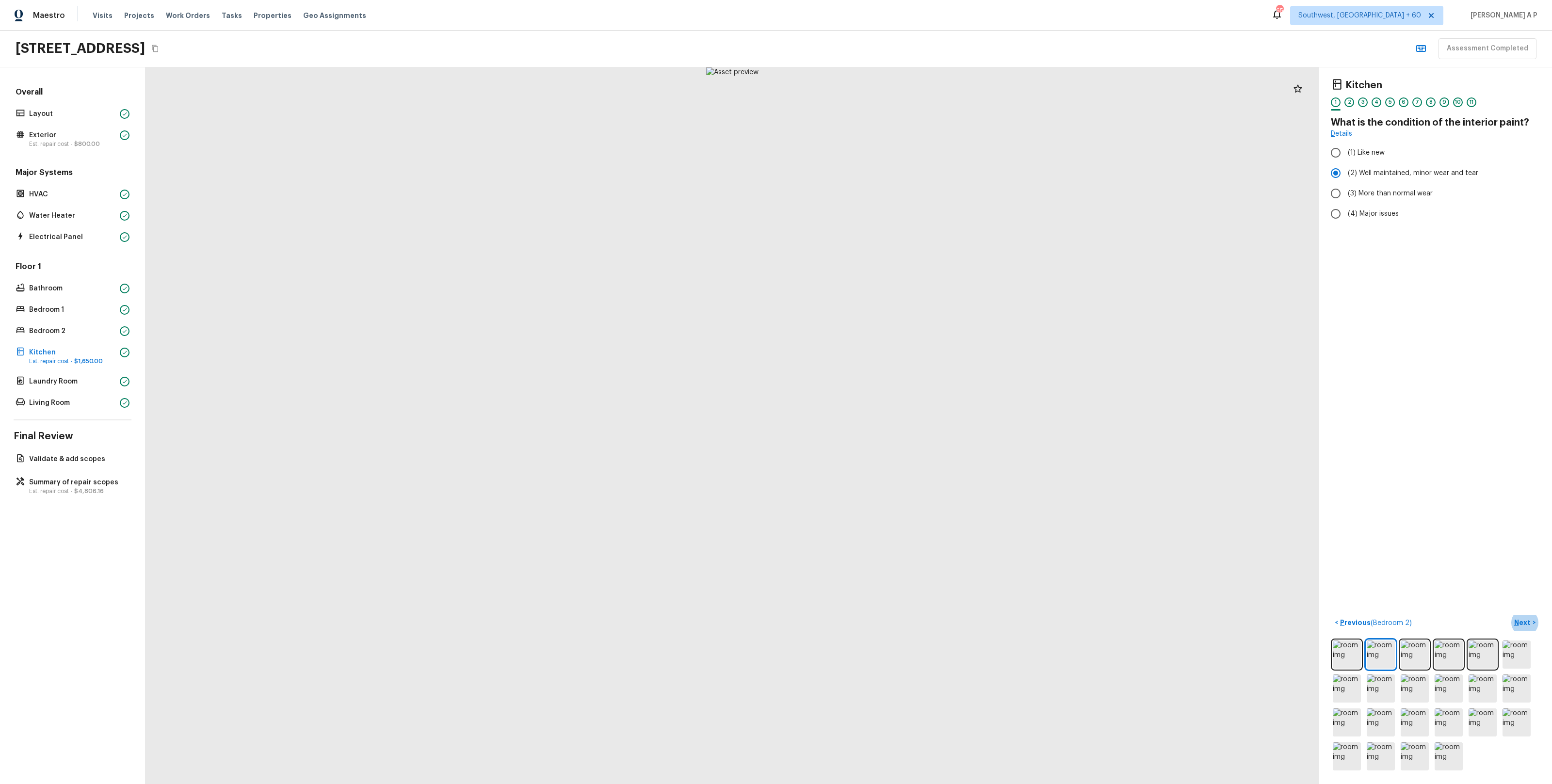
click at [1509, 615] on button "Next >" at bounding box center [1525, 622] width 31 height 16
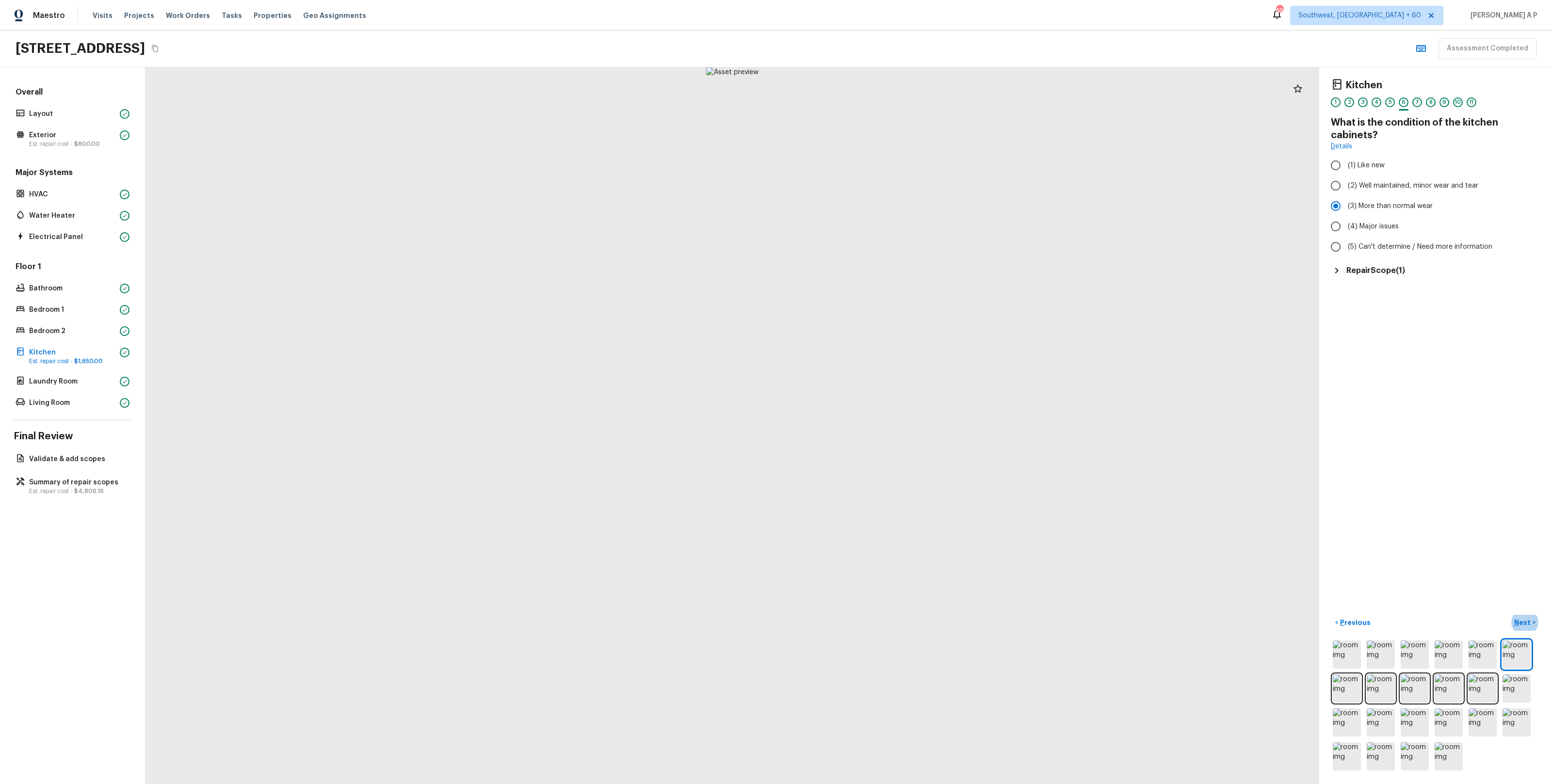
click at [1509, 615] on button "Next >" at bounding box center [1525, 622] width 31 height 16
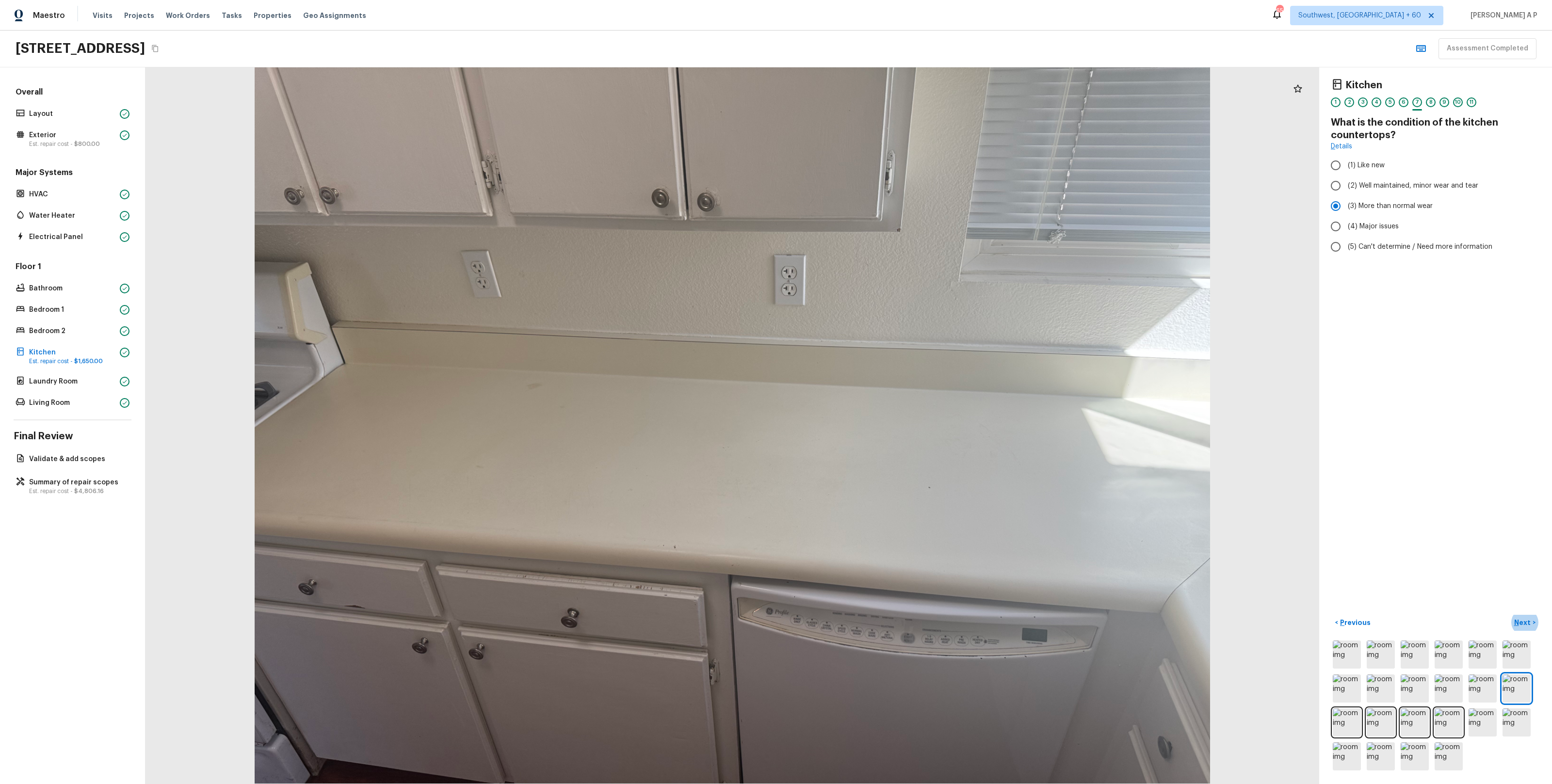
click at [1509, 615] on button "Next >" at bounding box center [1525, 622] width 31 height 16
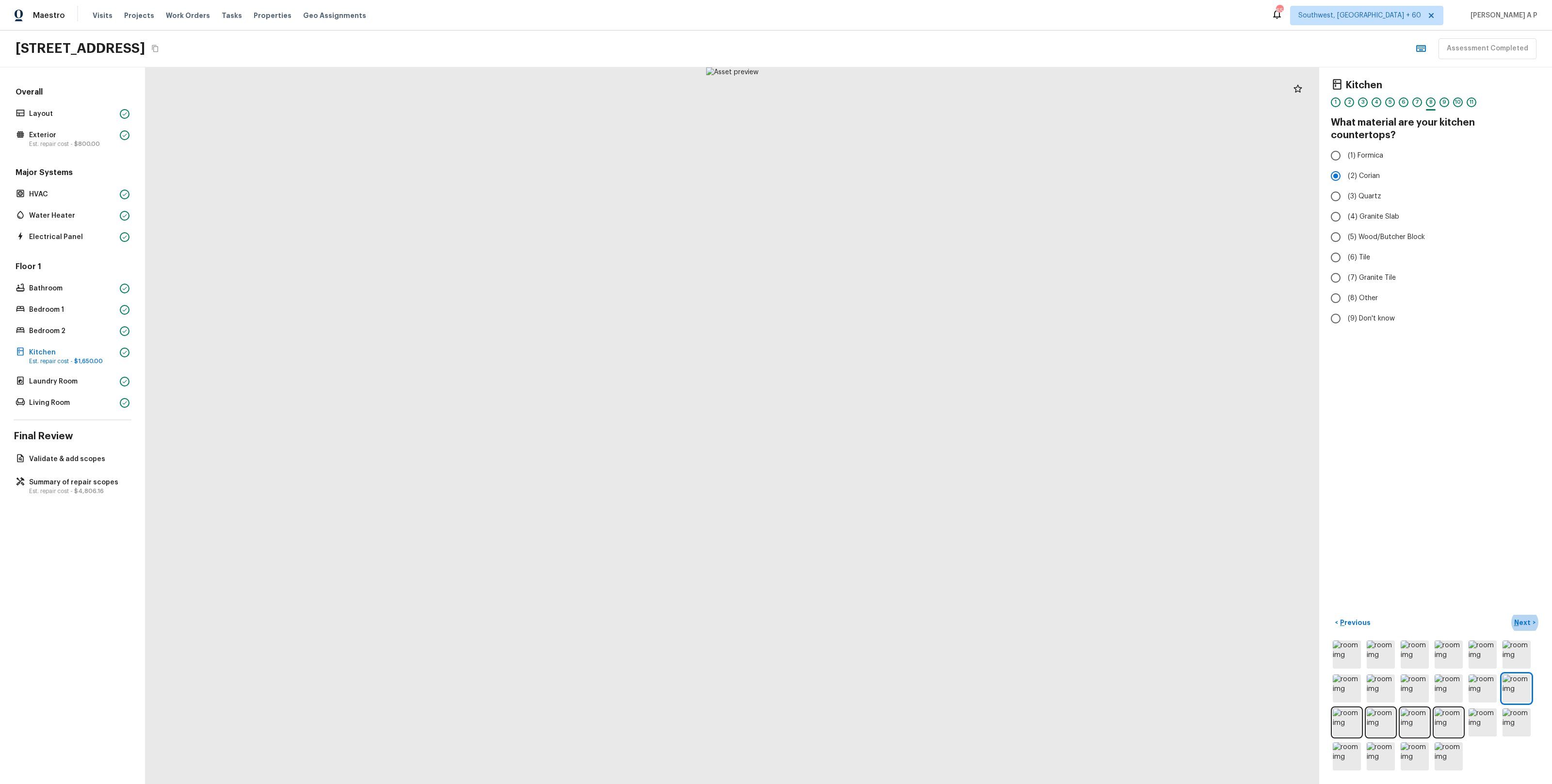
click at [1509, 615] on button "Next >" at bounding box center [1525, 622] width 31 height 16
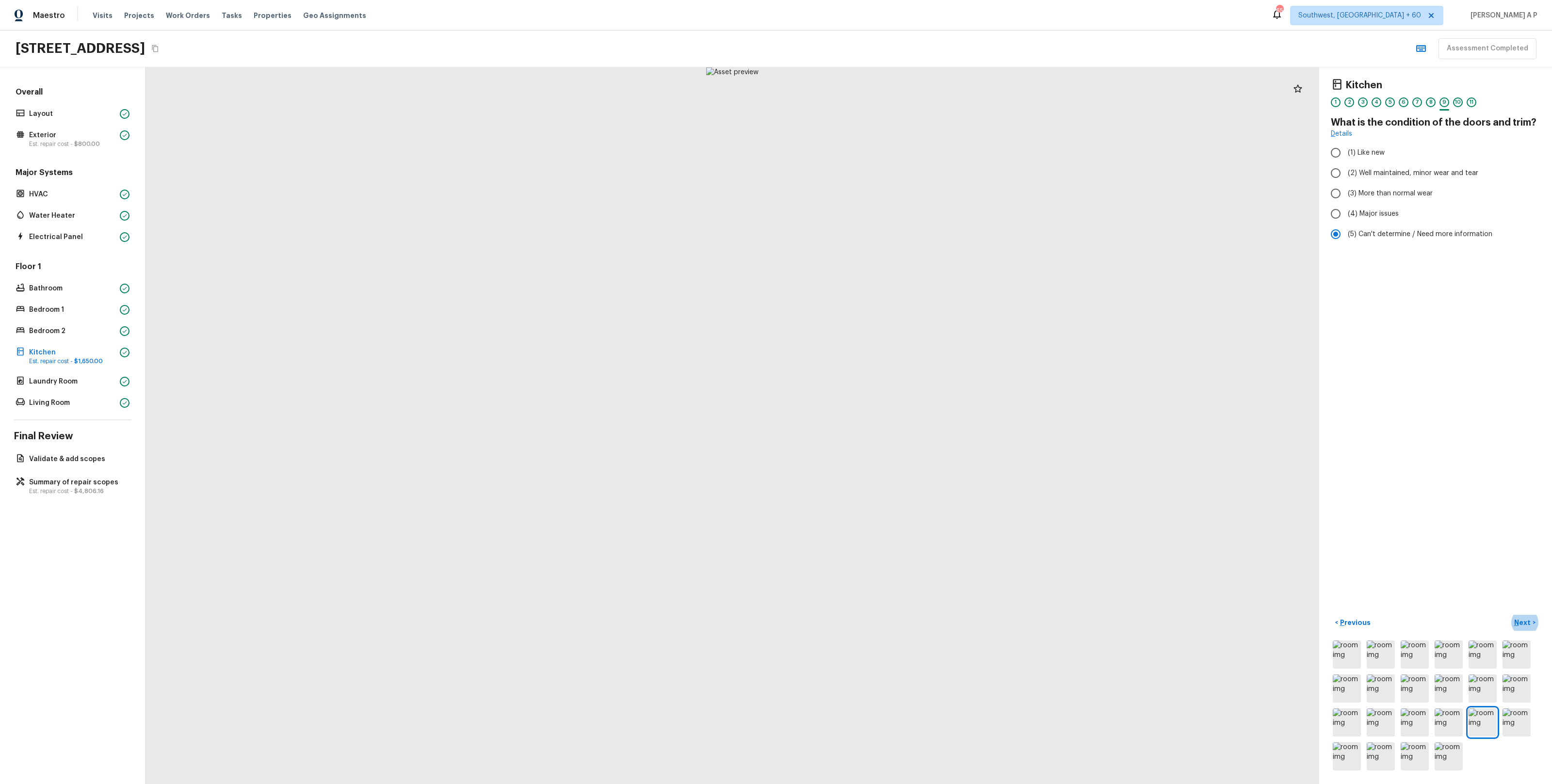
click at [1509, 615] on button "Next >" at bounding box center [1525, 622] width 31 height 16
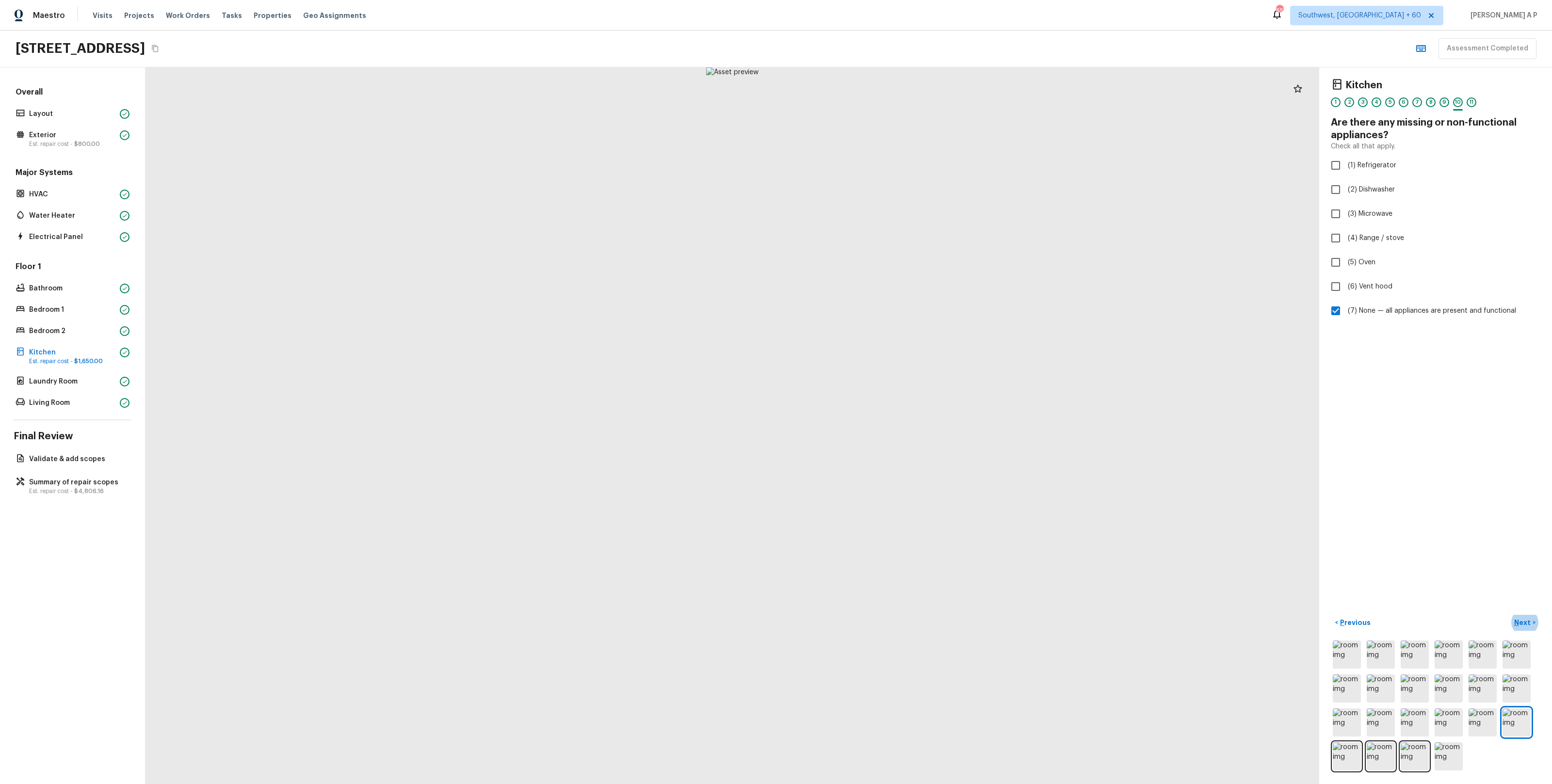
click at [1509, 615] on button "Next >" at bounding box center [1525, 622] width 31 height 16
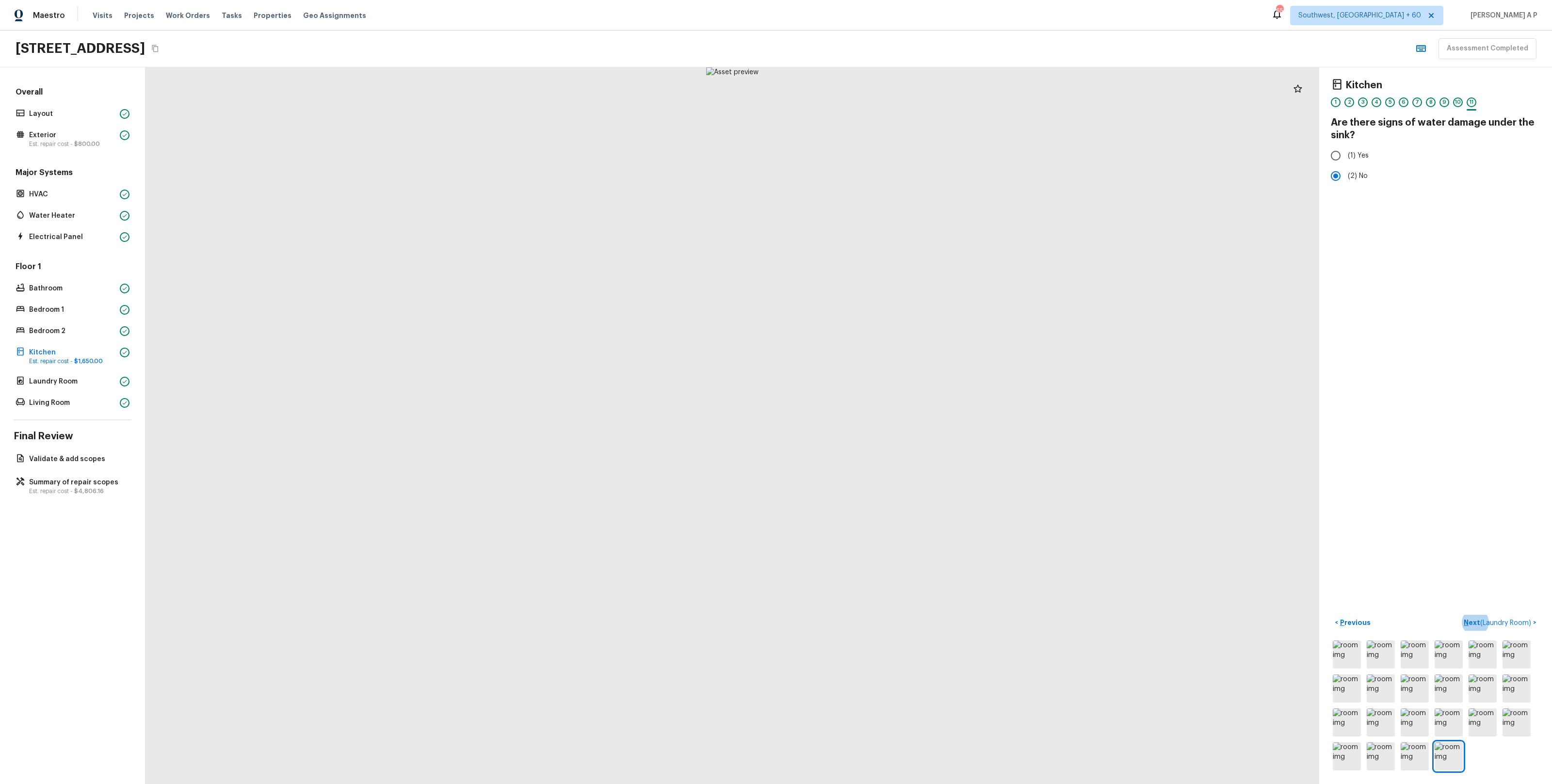
click at [1459, 615] on button "Next ( Laundry Room ) >" at bounding box center [1499, 622] width 80 height 16
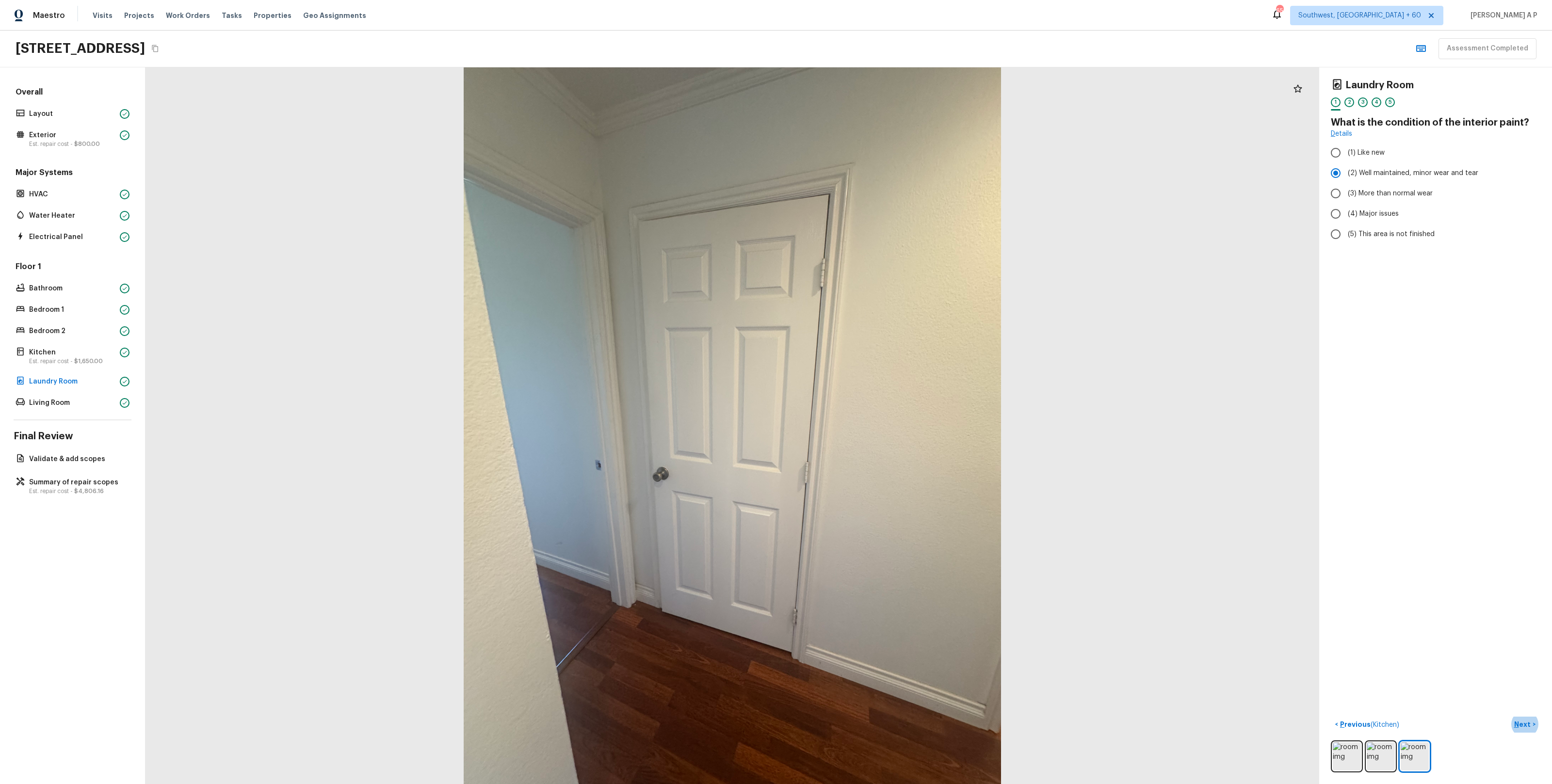
click at [1509, 716] on button "Next >" at bounding box center [1525, 724] width 31 height 16
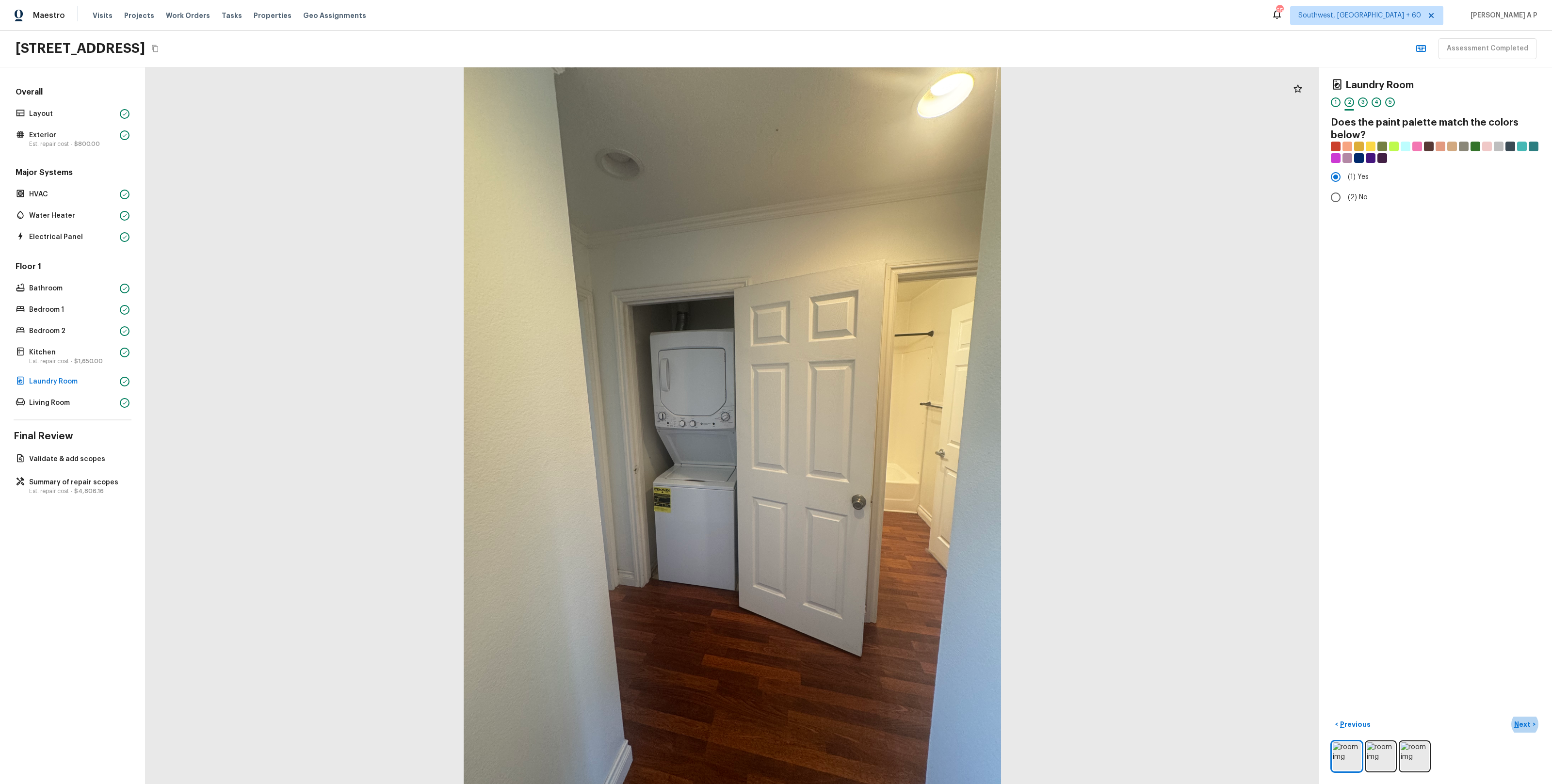
click at [1509, 716] on button "Next >" at bounding box center [1525, 724] width 31 height 16
click at [1467, 716] on button "Next ( Living Room ) >" at bounding box center [1503, 724] width 74 height 16
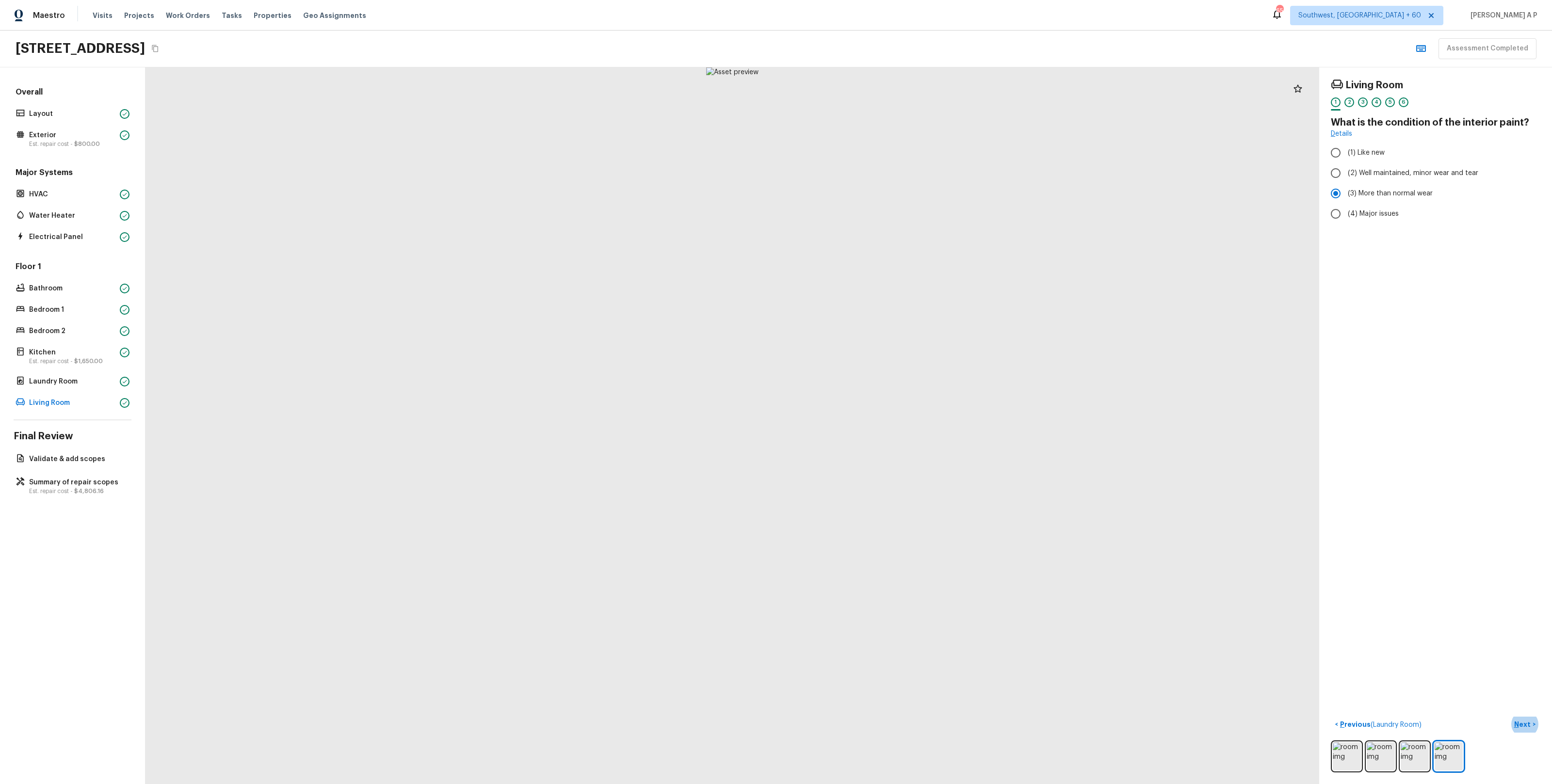
click at [1509, 716] on button "Next >" at bounding box center [1525, 724] width 31 height 16
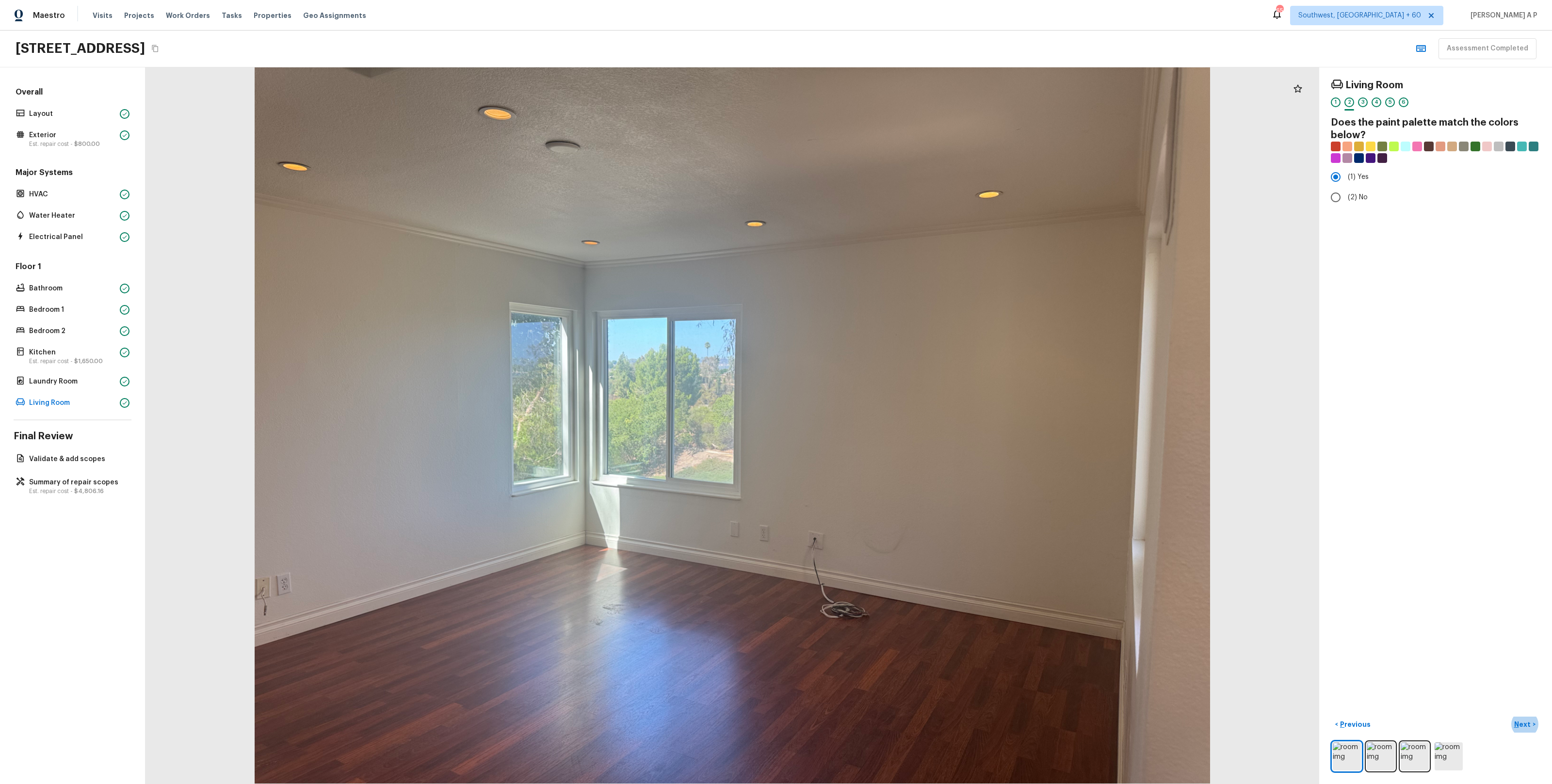
click at [1509, 716] on button "Next >" at bounding box center [1525, 724] width 31 height 16
click button "Next >" at bounding box center [1525, 724] width 31 height 16
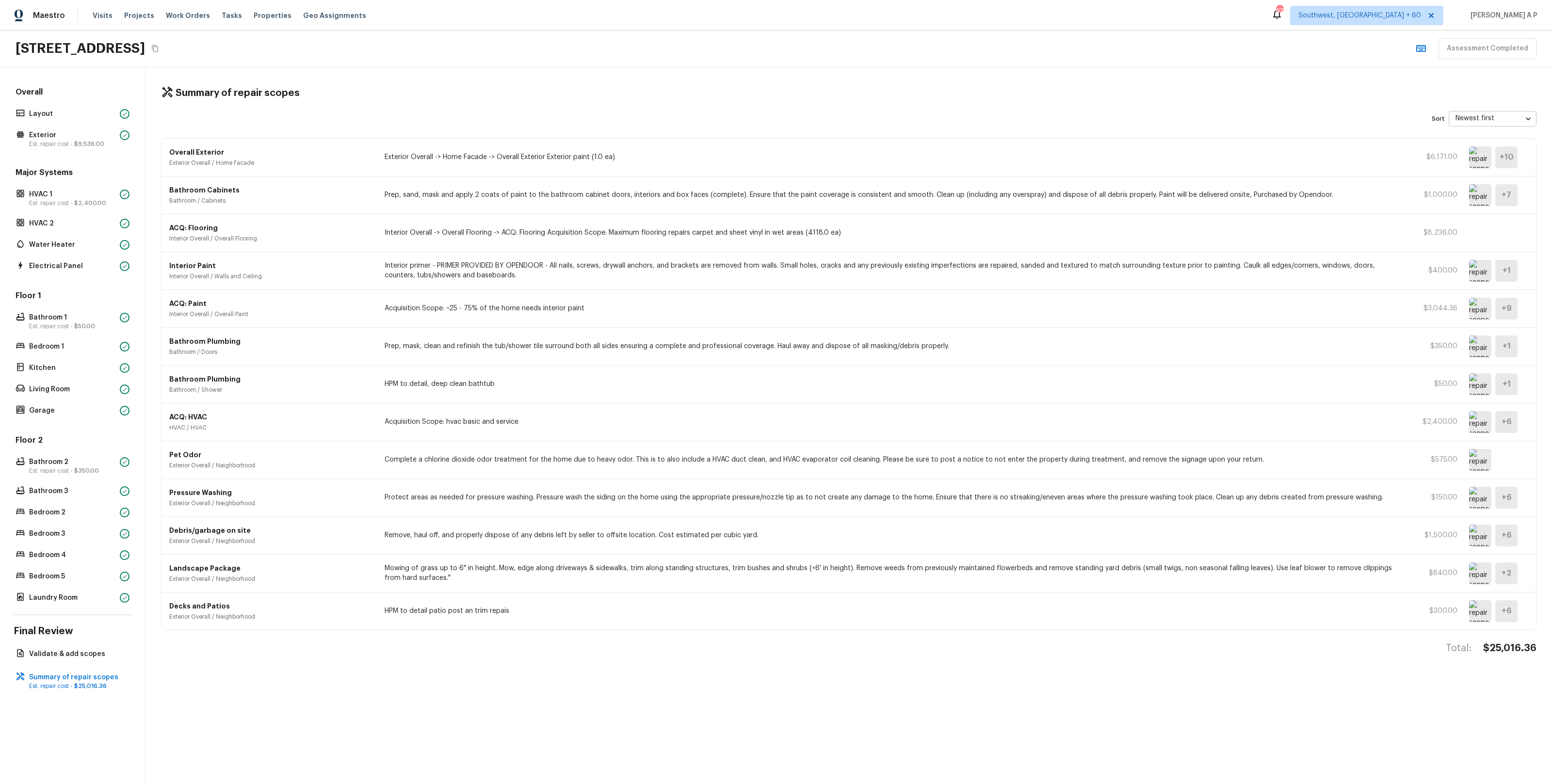
click at [1516, 414] on div "ACQ: HVAC HVAC / HVAC Acquisition Scope: hvac basic and service $2,400.00 + 6" at bounding box center [848, 422] width 1374 height 38
click at [1503, 418] on h5 "+ 6" at bounding box center [1507, 421] width 10 height 11
click at [1497, 420] on div "+ 6" at bounding box center [1506, 422] width 22 height 21
click at [1477, 421] on img at bounding box center [1480, 422] width 22 height 21
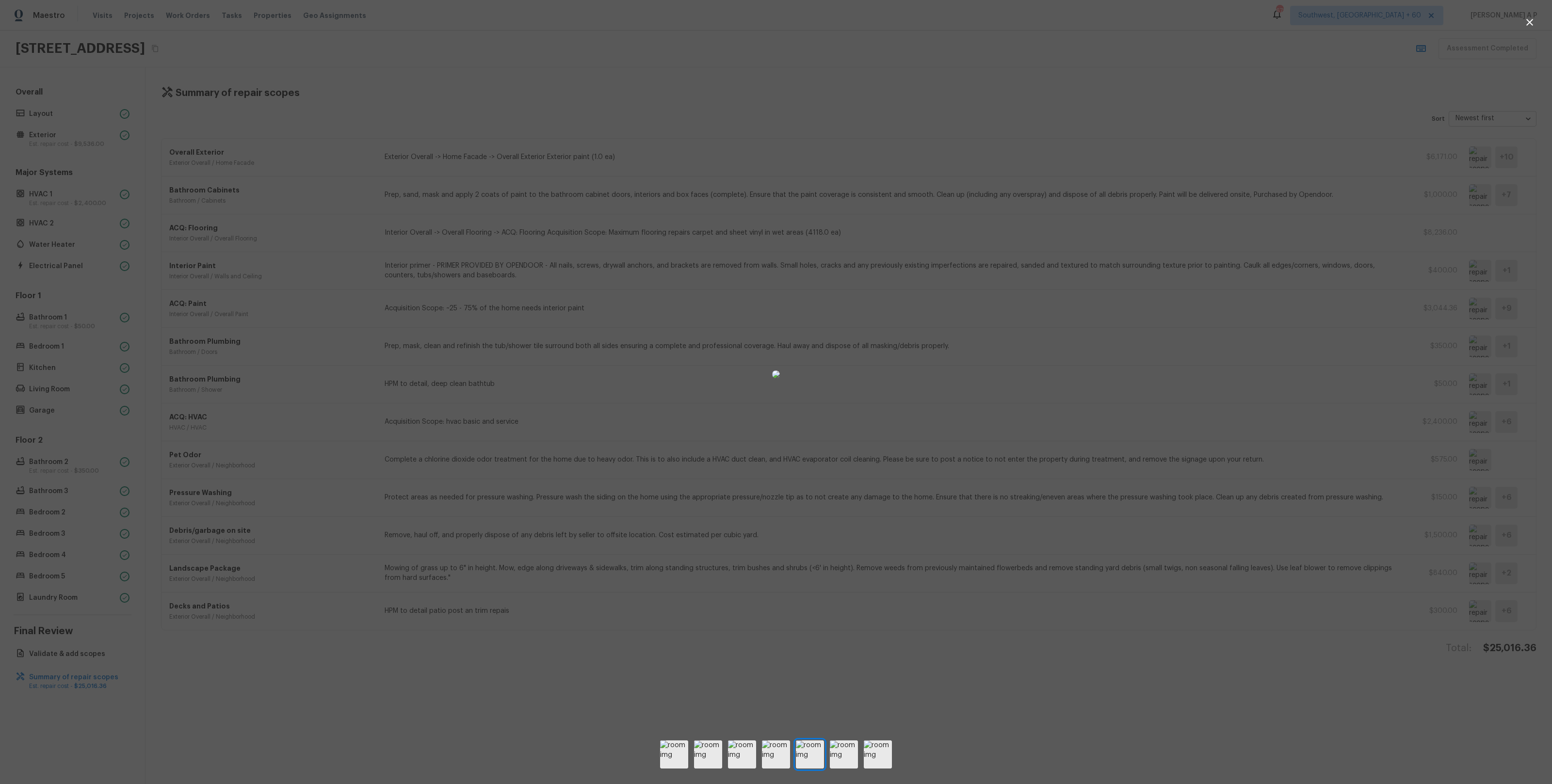
click at [440, 413] on div at bounding box center [776, 374] width 1552 height 717
